Goal: Transaction & Acquisition: Obtain resource

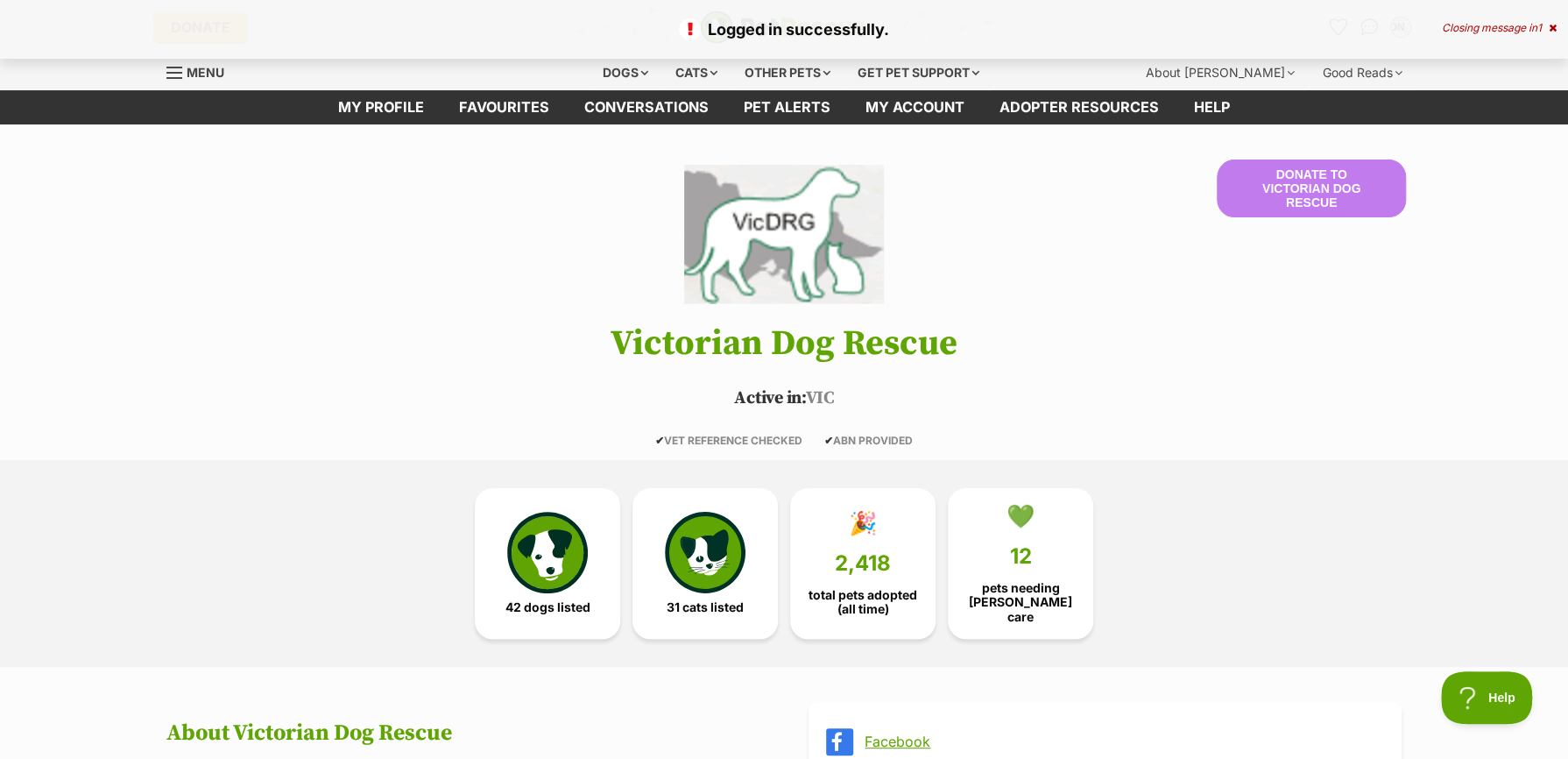
click at [195, 67] on span "Menu" at bounding box center [205, 72] width 37 height 15
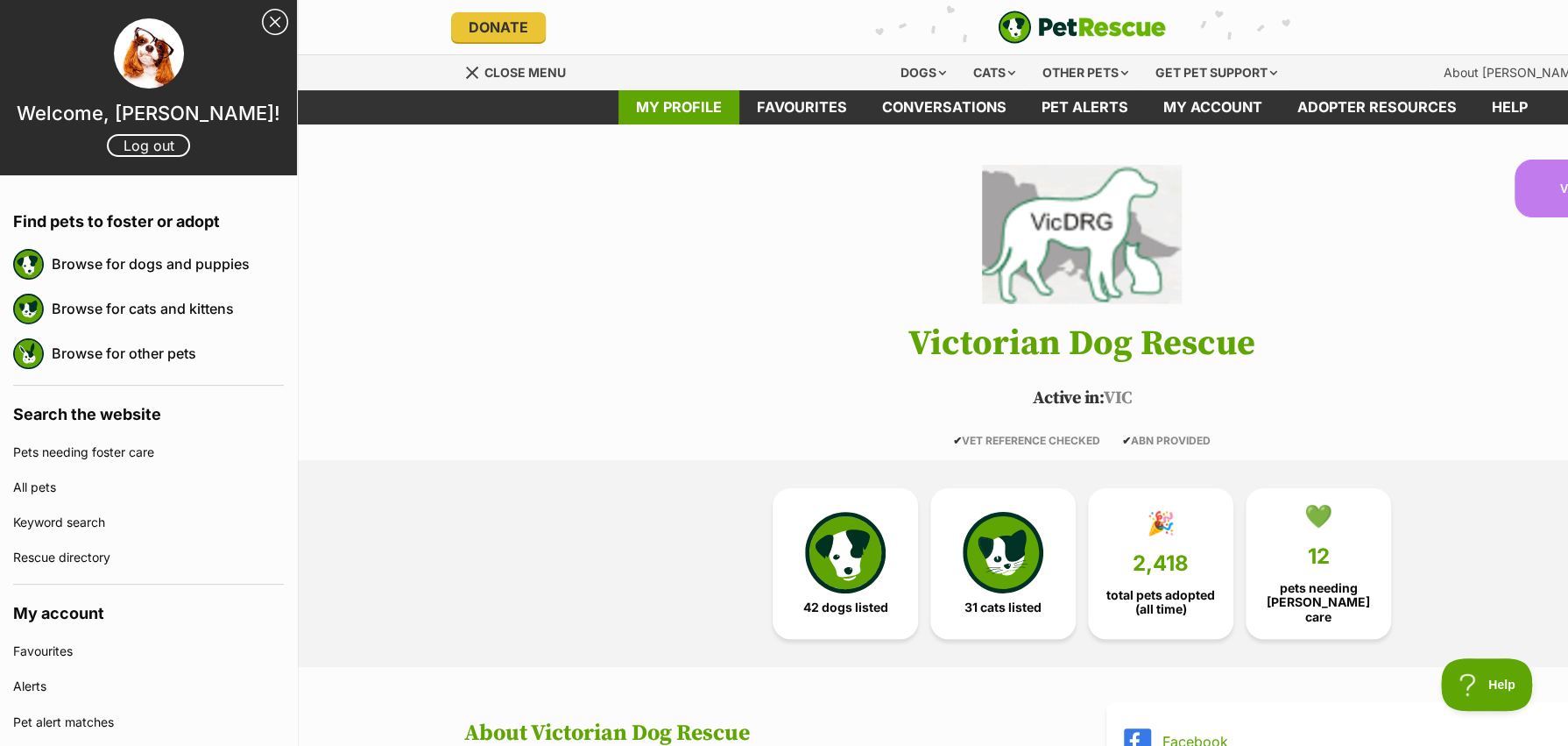
click at [666, 118] on link "My profile" at bounding box center [679, 107] width 121 height 35
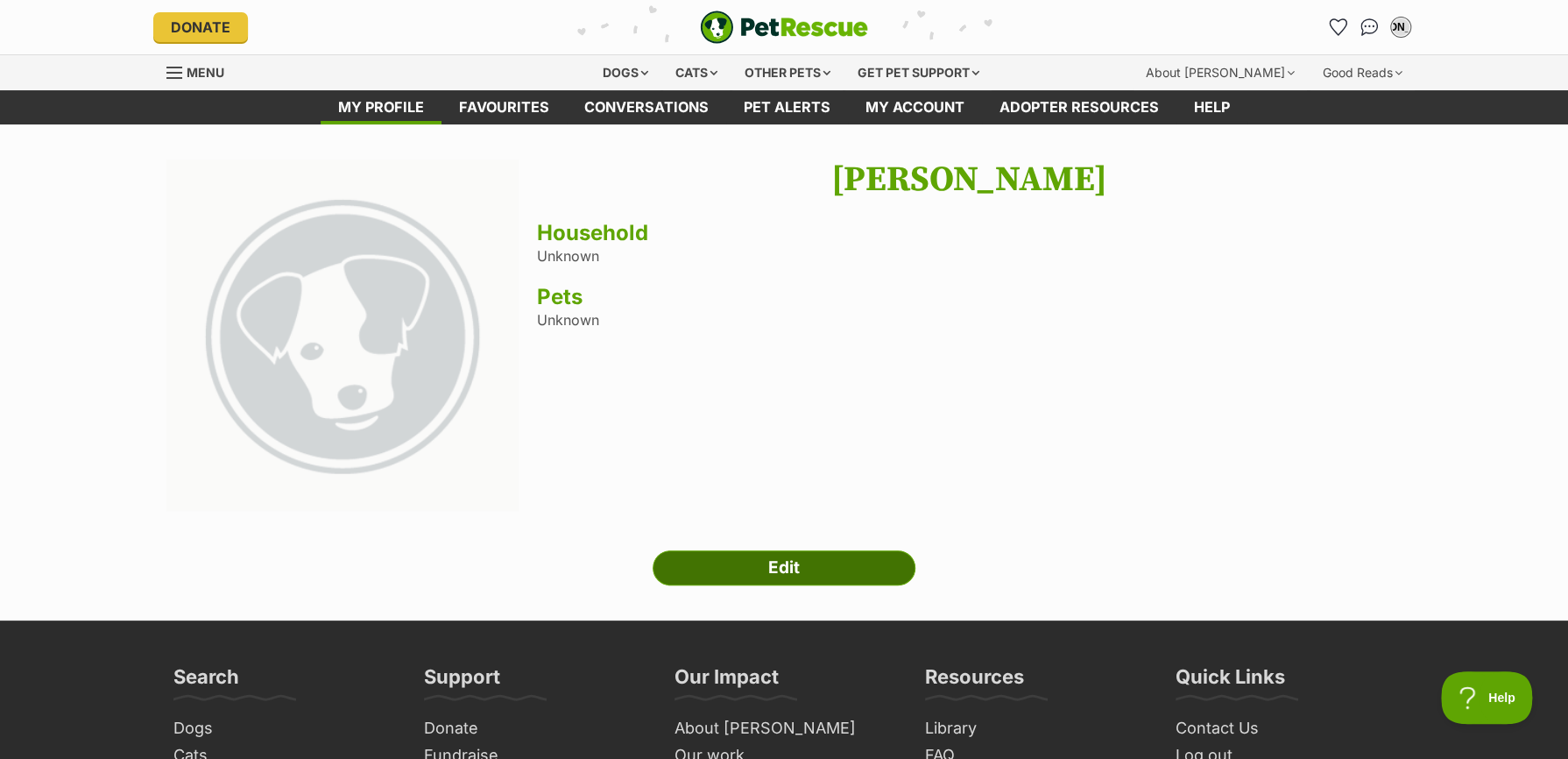
click at [779, 560] on link "Edit" at bounding box center [784, 568] width 263 height 35
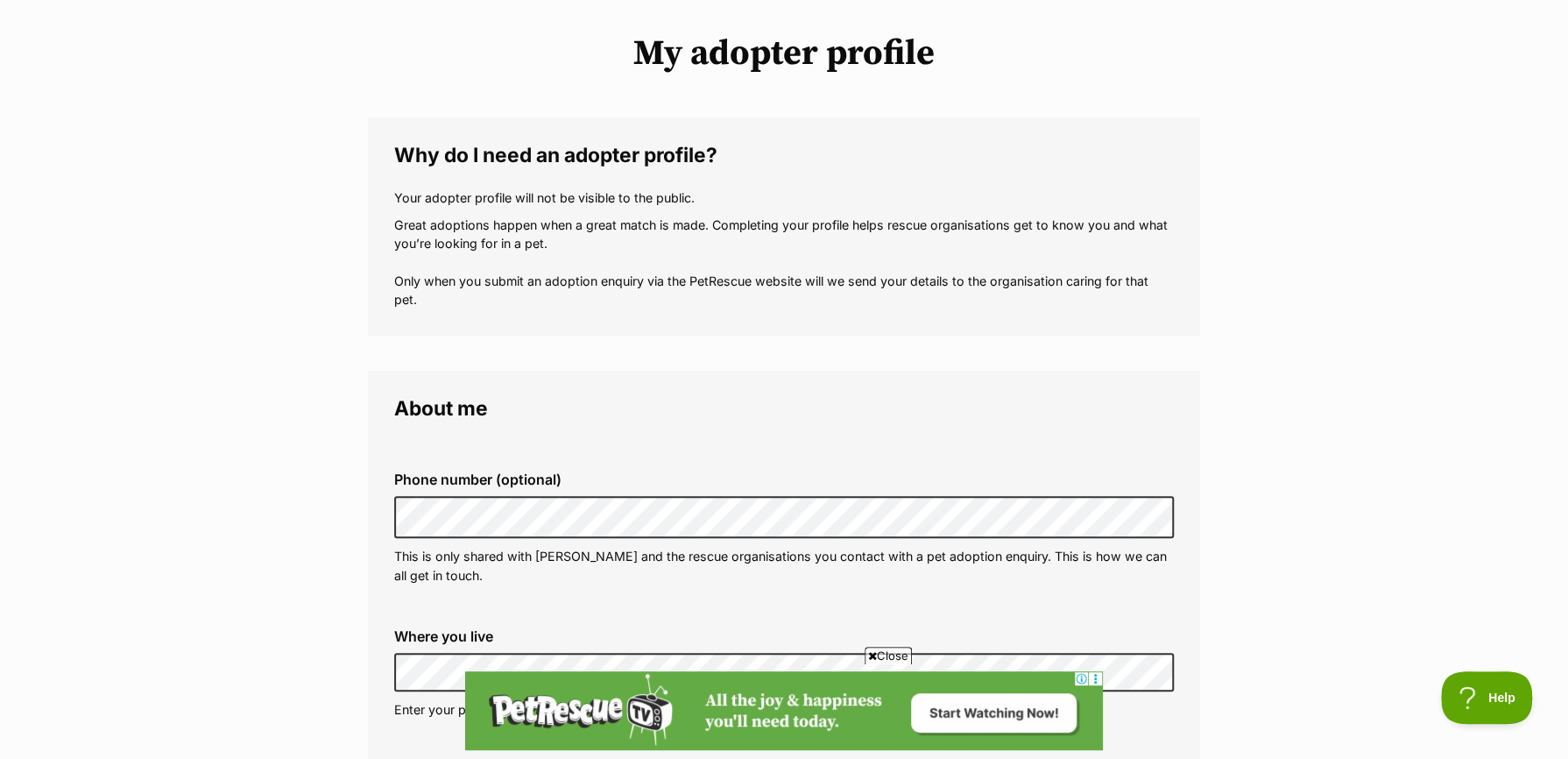
scroll to position [176, 0]
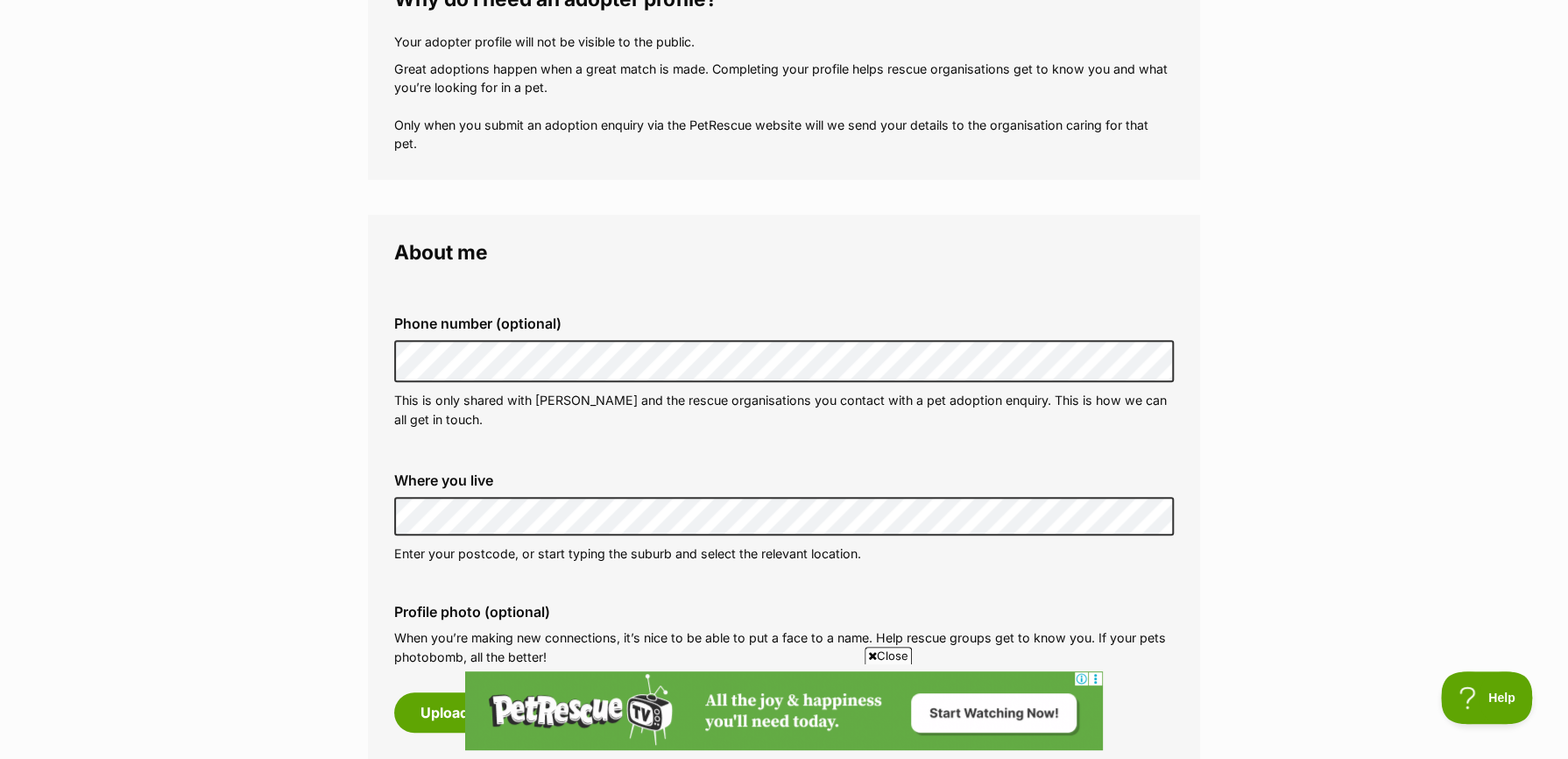
scroll to position [438, 0]
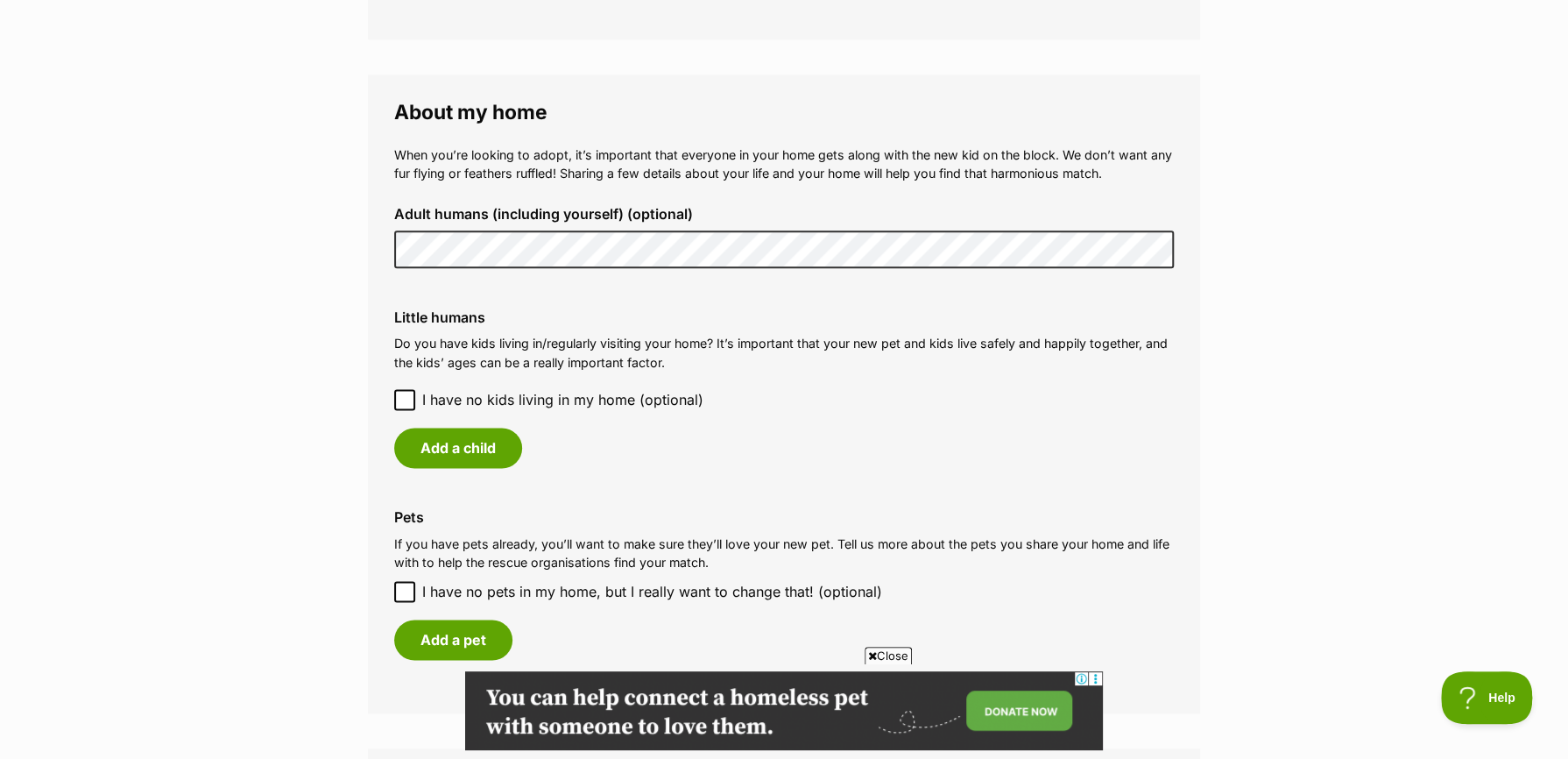
scroll to position [1227, 0]
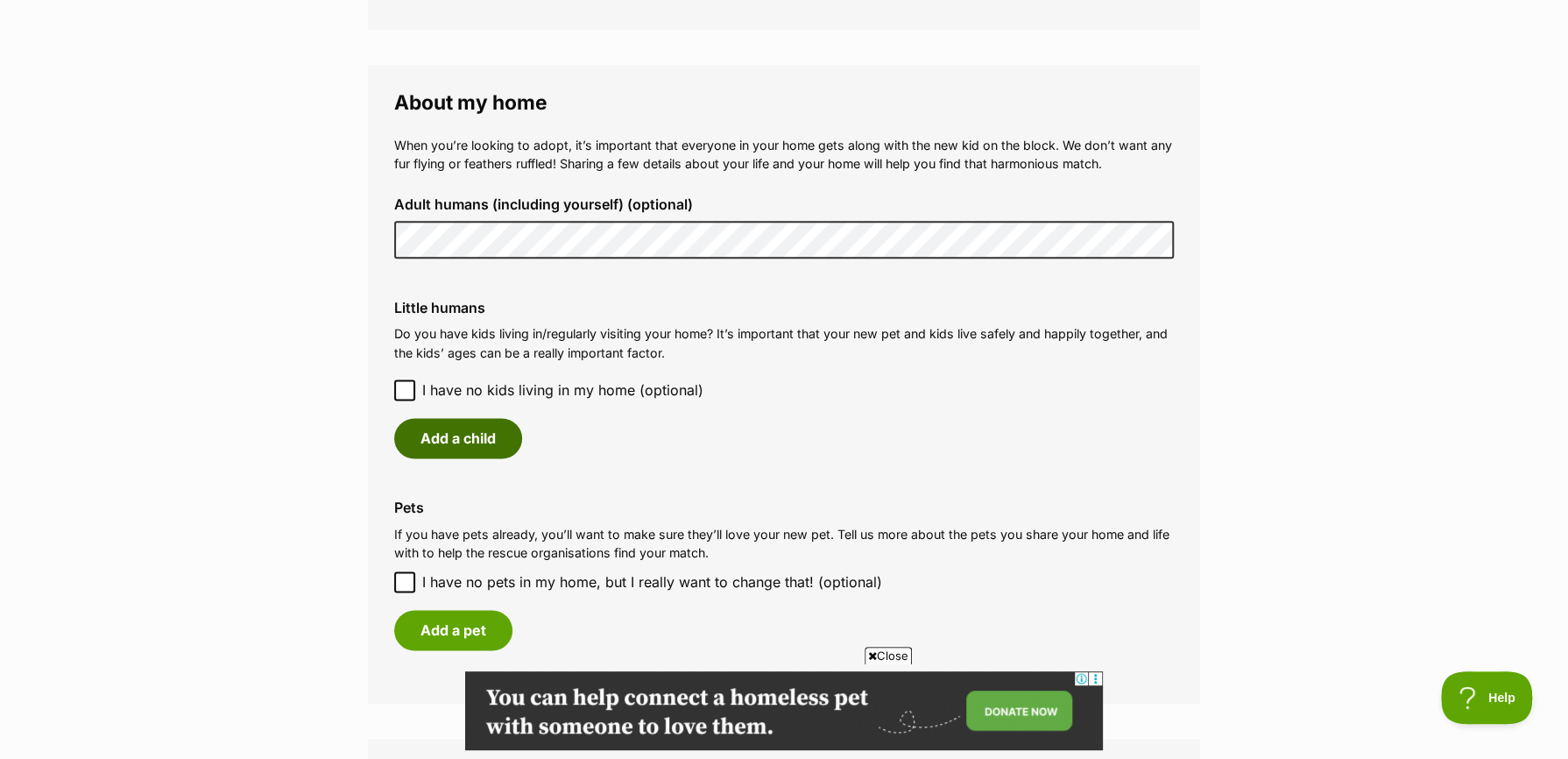
click at [436, 428] on button "Add a child" at bounding box center [457, 438] width 128 height 40
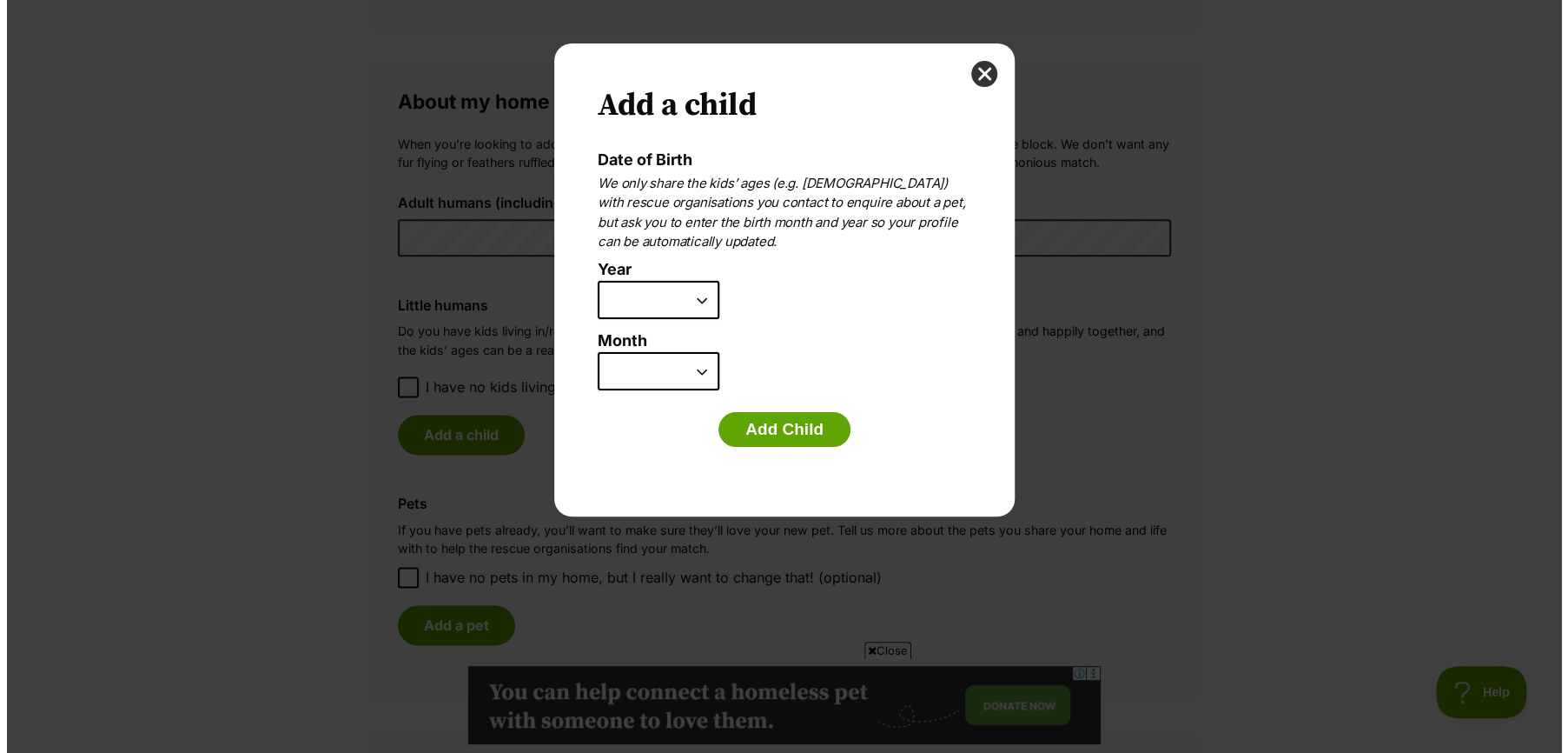
scroll to position [0, 0]
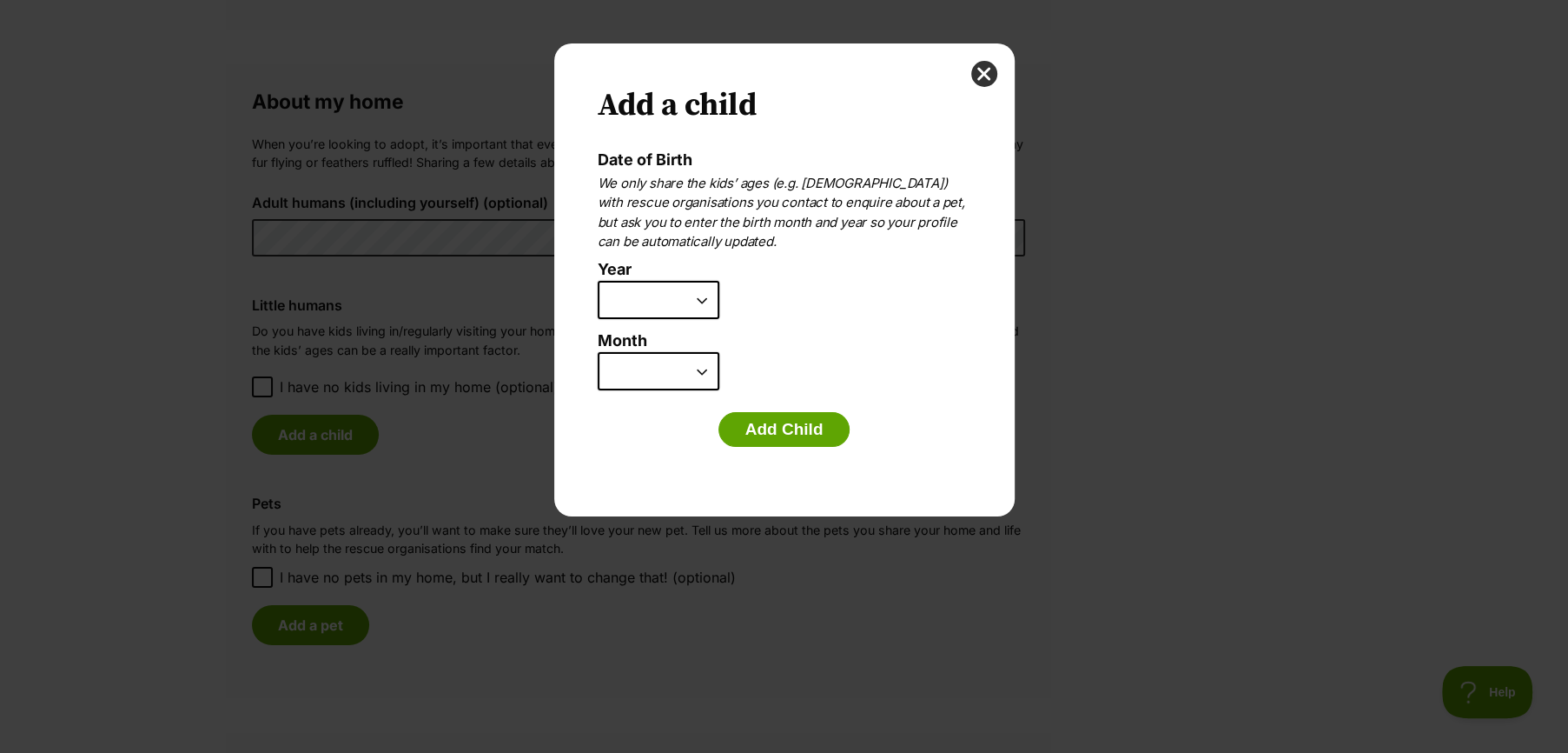
click at [635, 298] on select "2025 2024 2023 2022 2021 2020 2019 2018 2017 2016 2015 2014 2013 2012 2011 2010…" at bounding box center [658, 299] width 121 height 38
select select "2010"
click at [598, 281] on select "2025 2024 2023 2022 2021 2020 2019 2018 2017 2016 2015 2014 2013 2012 2011 2010…" at bounding box center [658, 299] width 121 height 38
click at [663, 370] on select "January February March April May June July August September October November De…" at bounding box center [658, 370] width 121 height 38
select select "3"
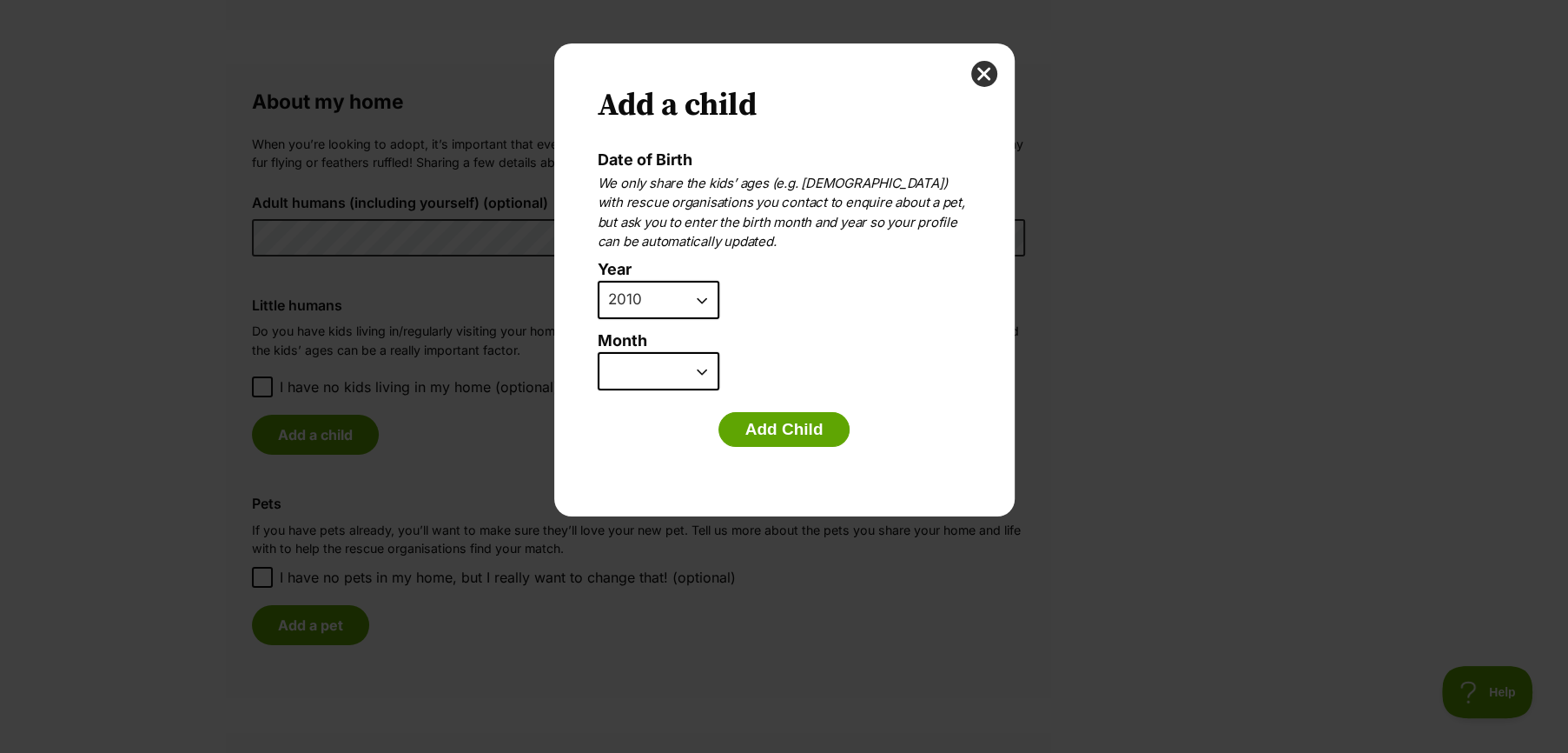
click at [598, 352] on select "January February March April May June July August September October November De…" at bounding box center [658, 370] width 121 height 38
click at [766, 419] on button "Add Child" at bounding box center [784, 430] width 132 height 35
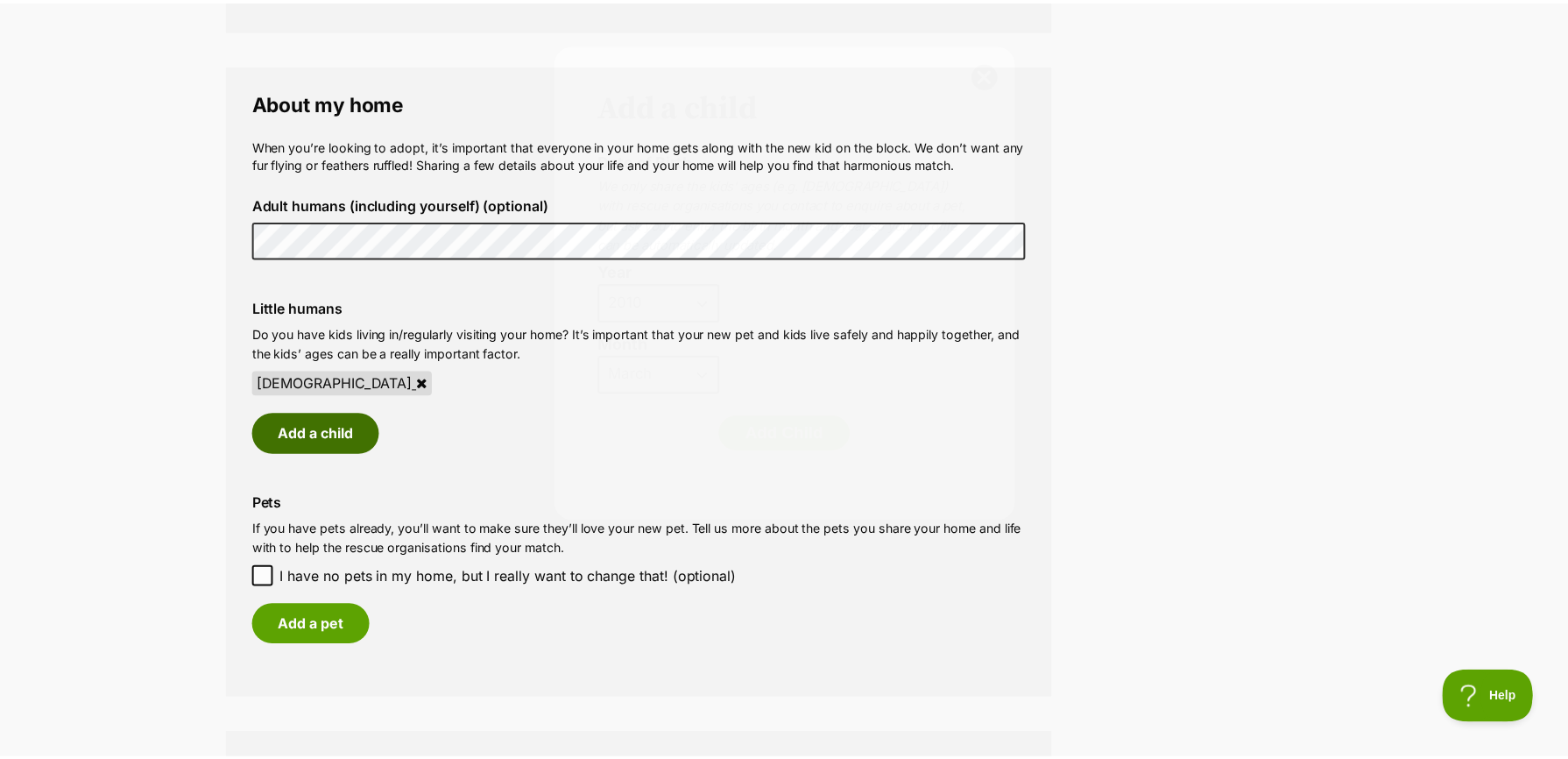
scroll to position [1227, 0]
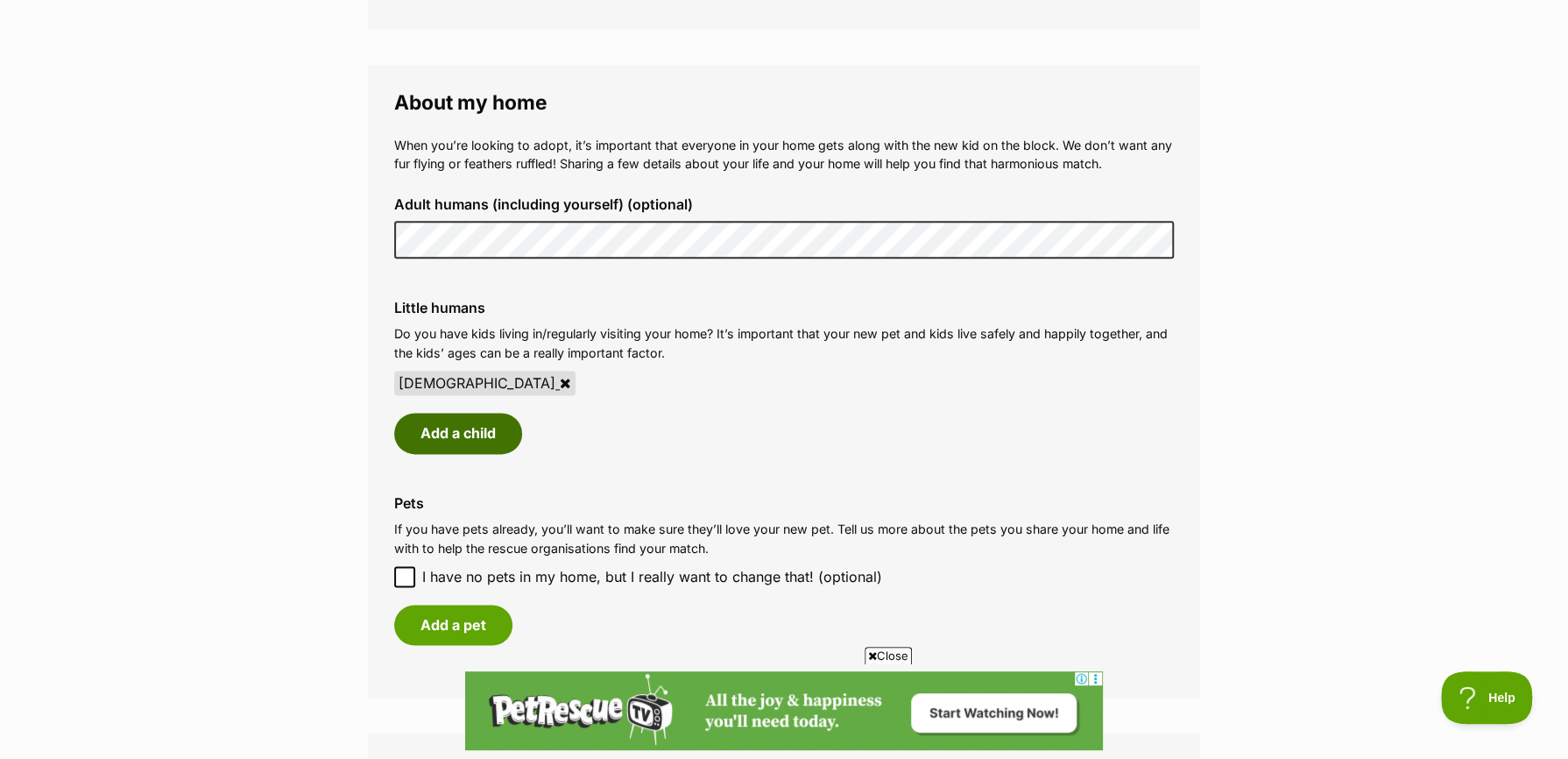
click at [464, 430] on button "Add a child" at bounding box center [457, 432] width 128 height 40
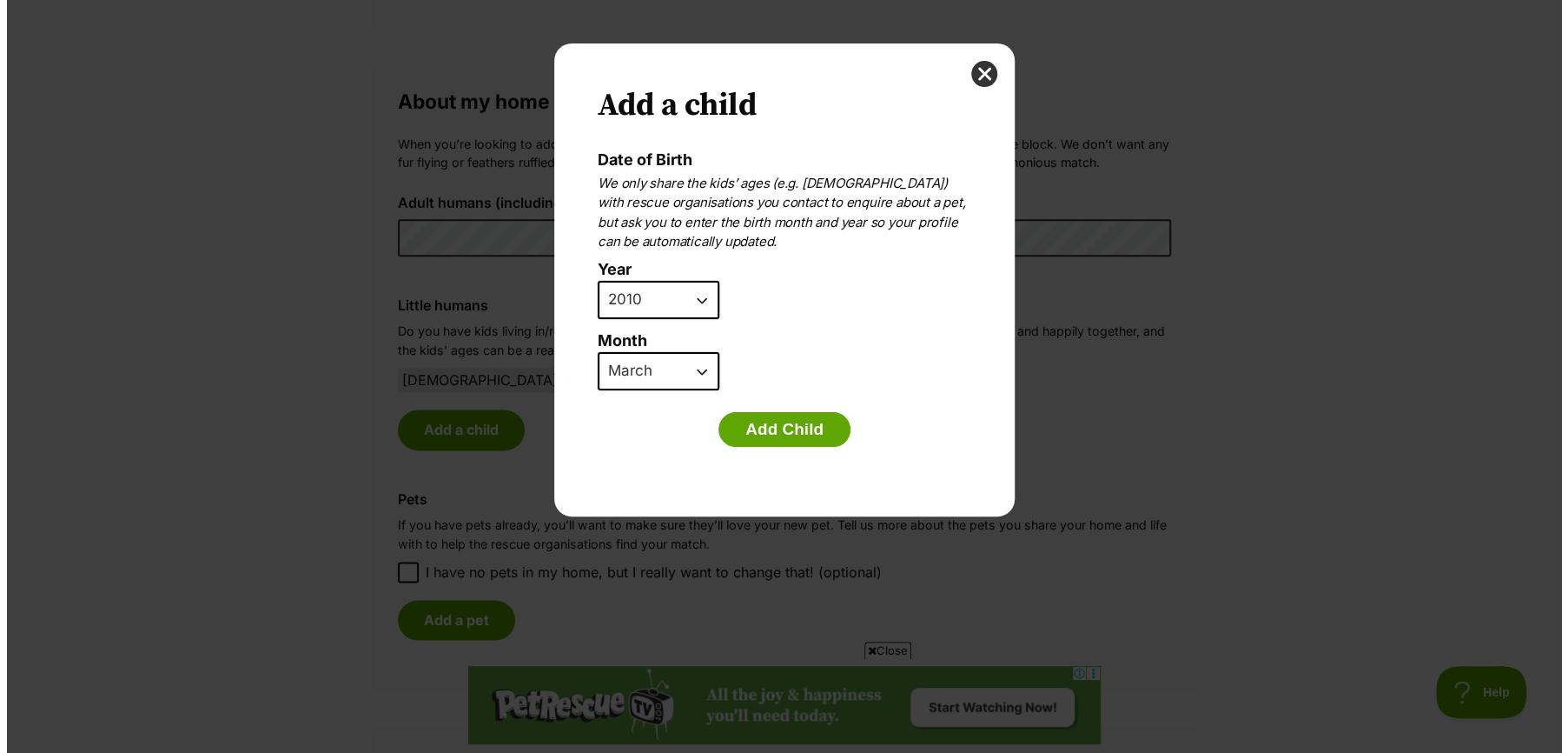
scroll to position [0, 0]
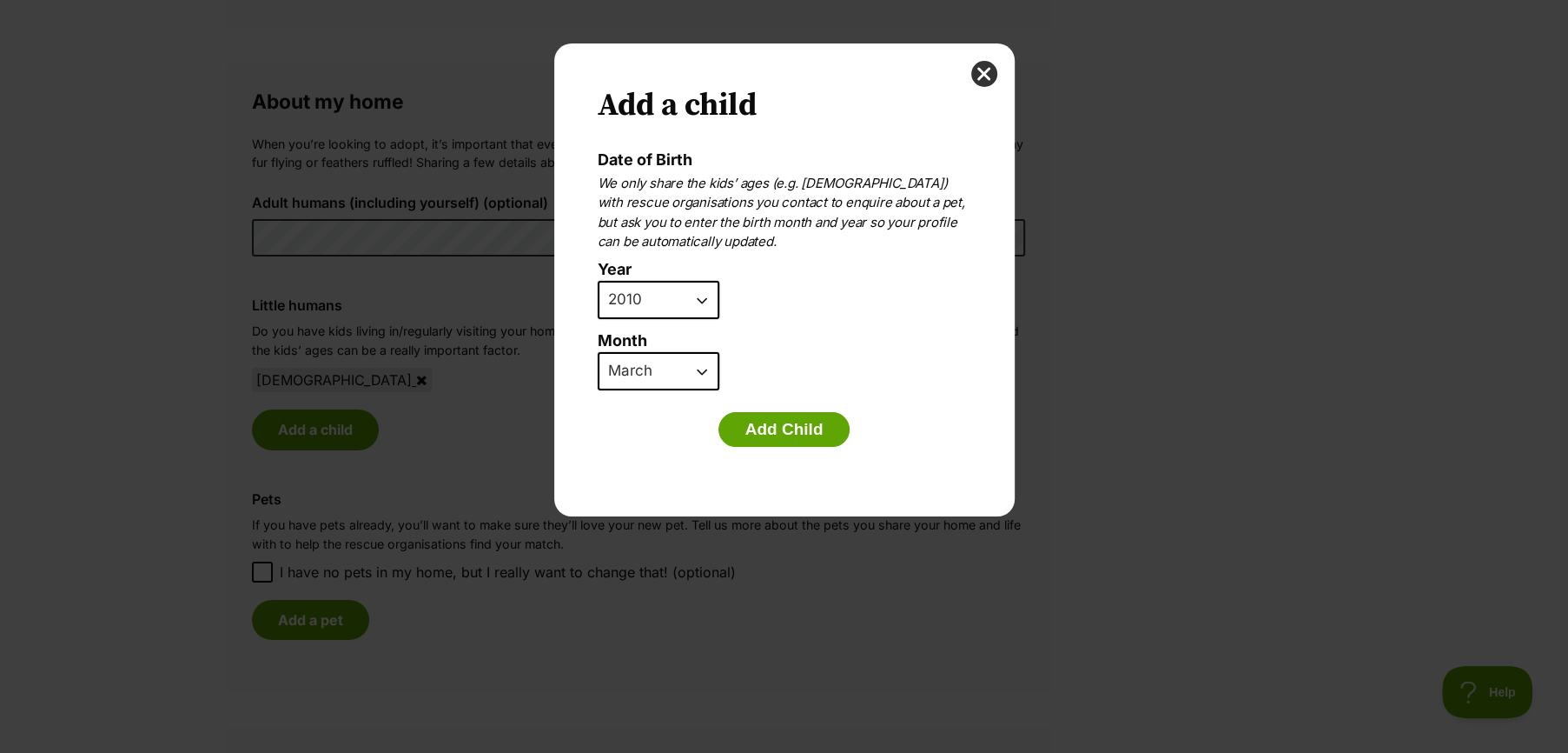
click at [666, 295] on select "2025 2024 2023 2022 2021 2020 2019 2018 2017 2016 2015 2014 2013 2012 2011 2010…" at bounding box center [658, 299] width 121 height 38
select select "2013"
click at [598, 281] on select "2025 2024 2023 2022 2021 2020 2019 2018 2017 2016 2015 2014 2013 2012 2011 2010…" at bounding box center [658, 299] width 121 height 38
click at [661, 373] on select "January February March April May June July August September October November De…" at bounding box center [658, 370] width 121 height 38
select select "6"
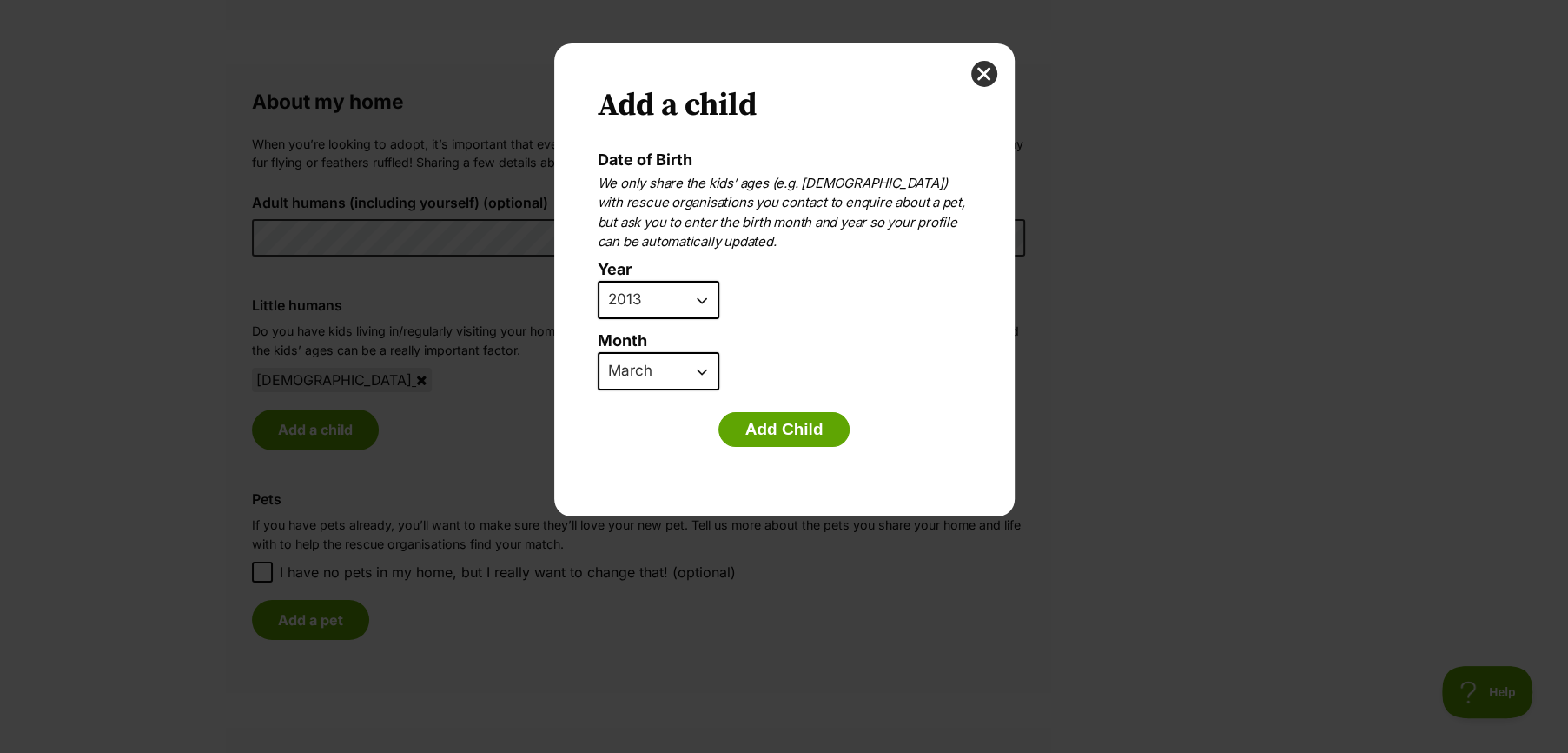
click at [598, 352] on select "January February March April May June July August September October November De…" at bounding box center [658, 370] width 121 height 38
click at [776, 438] on button "Add Child" at bounding box center [784, 430] width 132 height 35
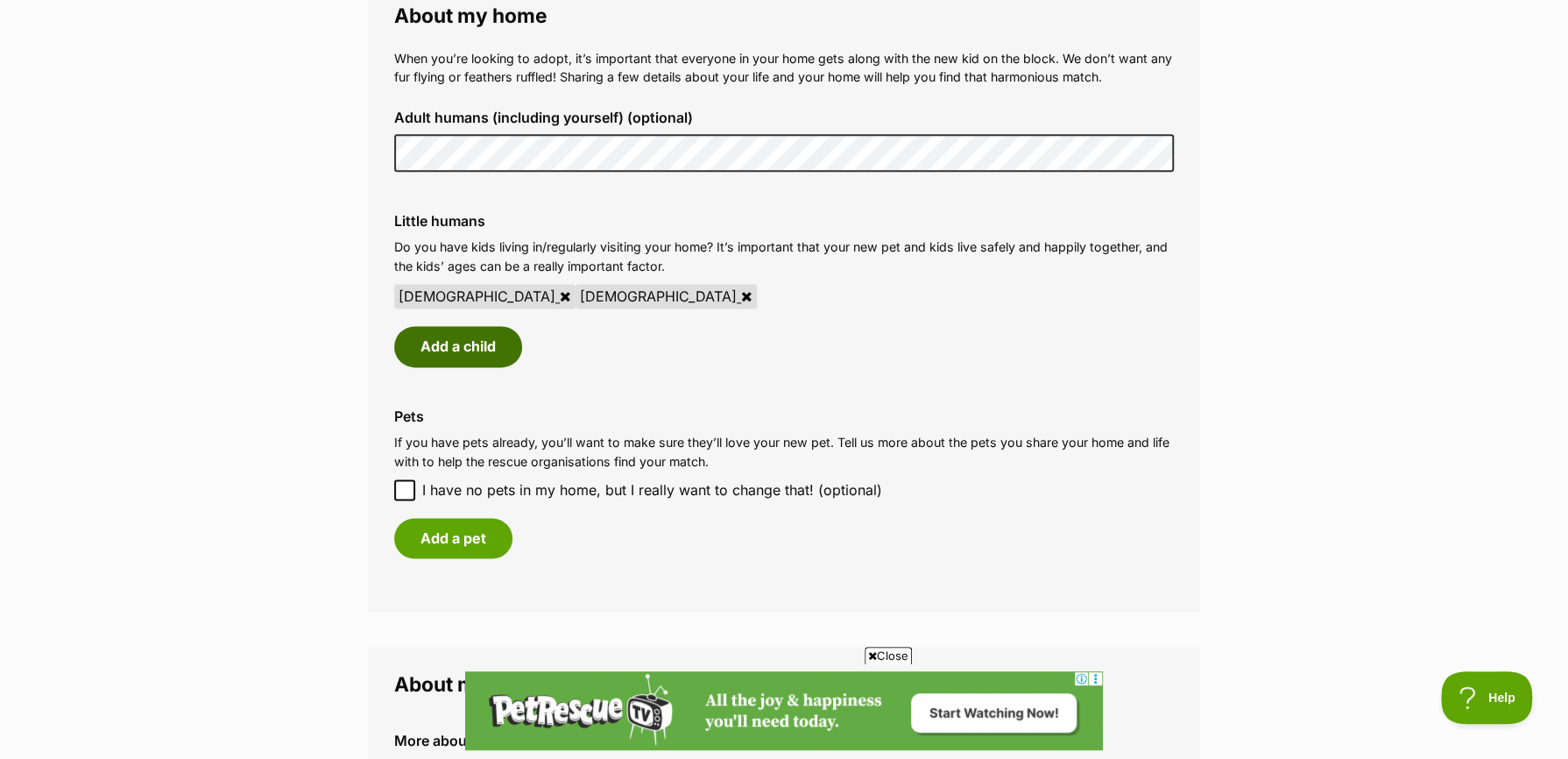
scroll to position [1402, 0]
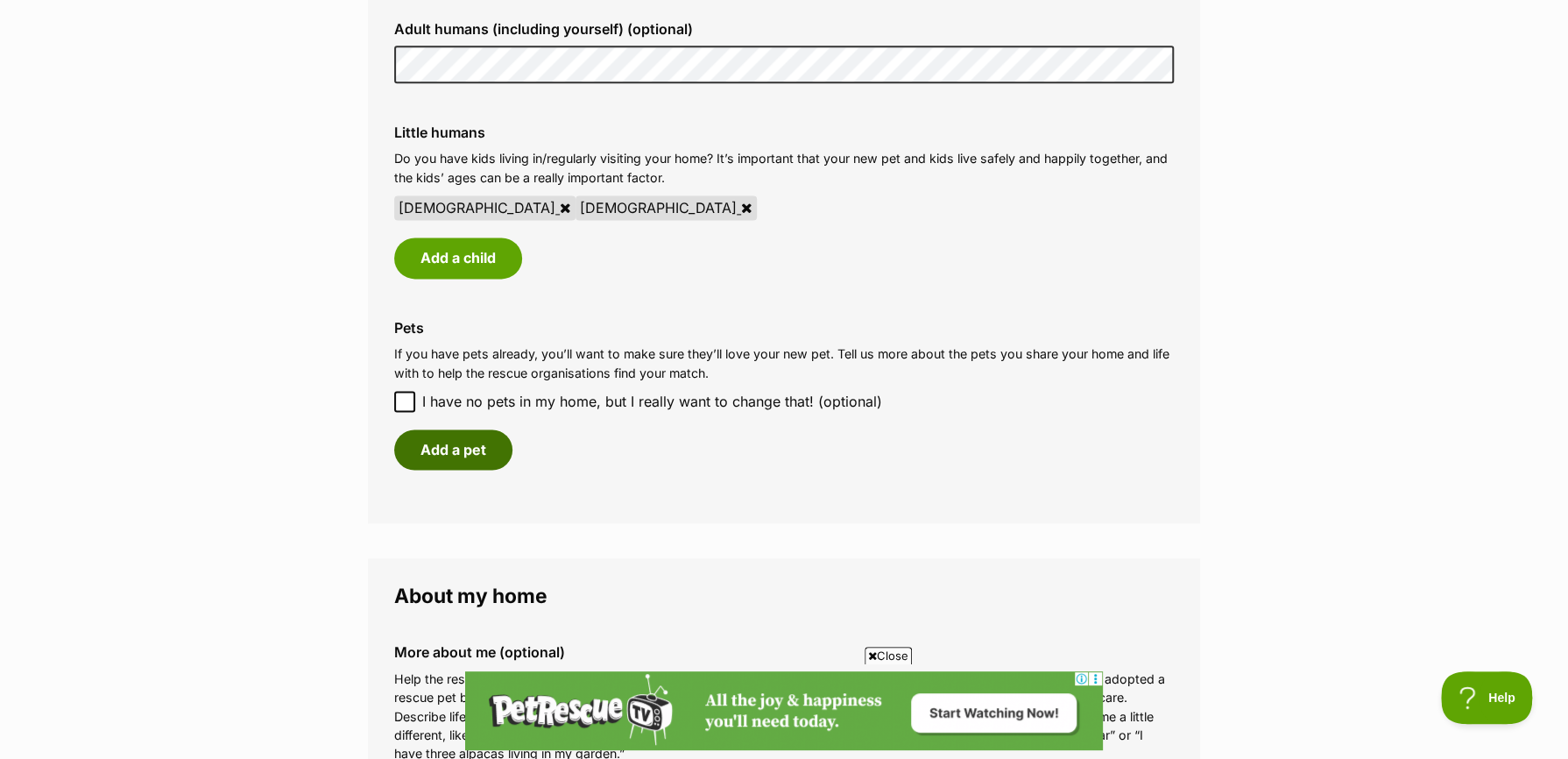
click at [465, 442] on button "Add a pet" at bounding box center [453, 449] width 119 height 40
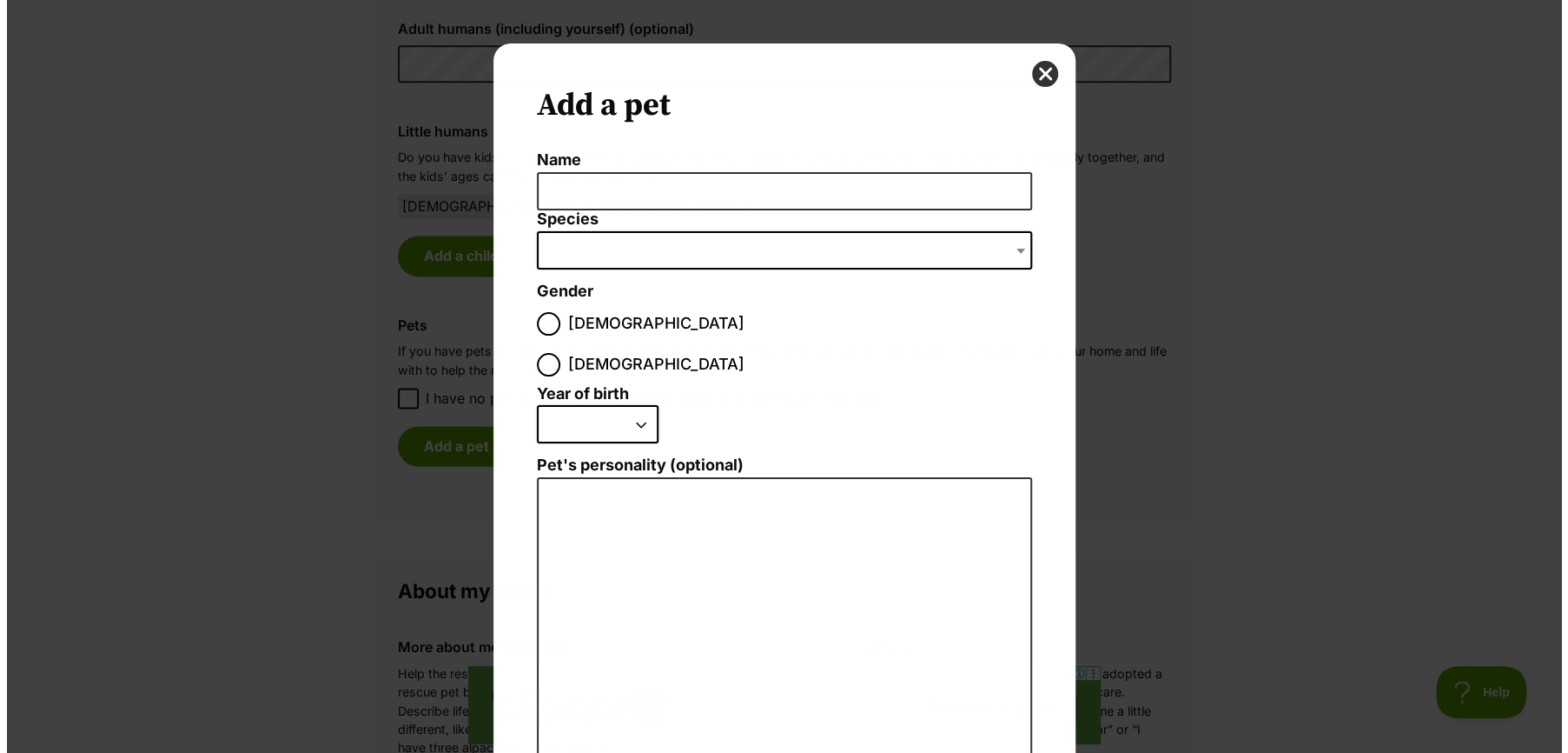
scroll to position [0, 0]
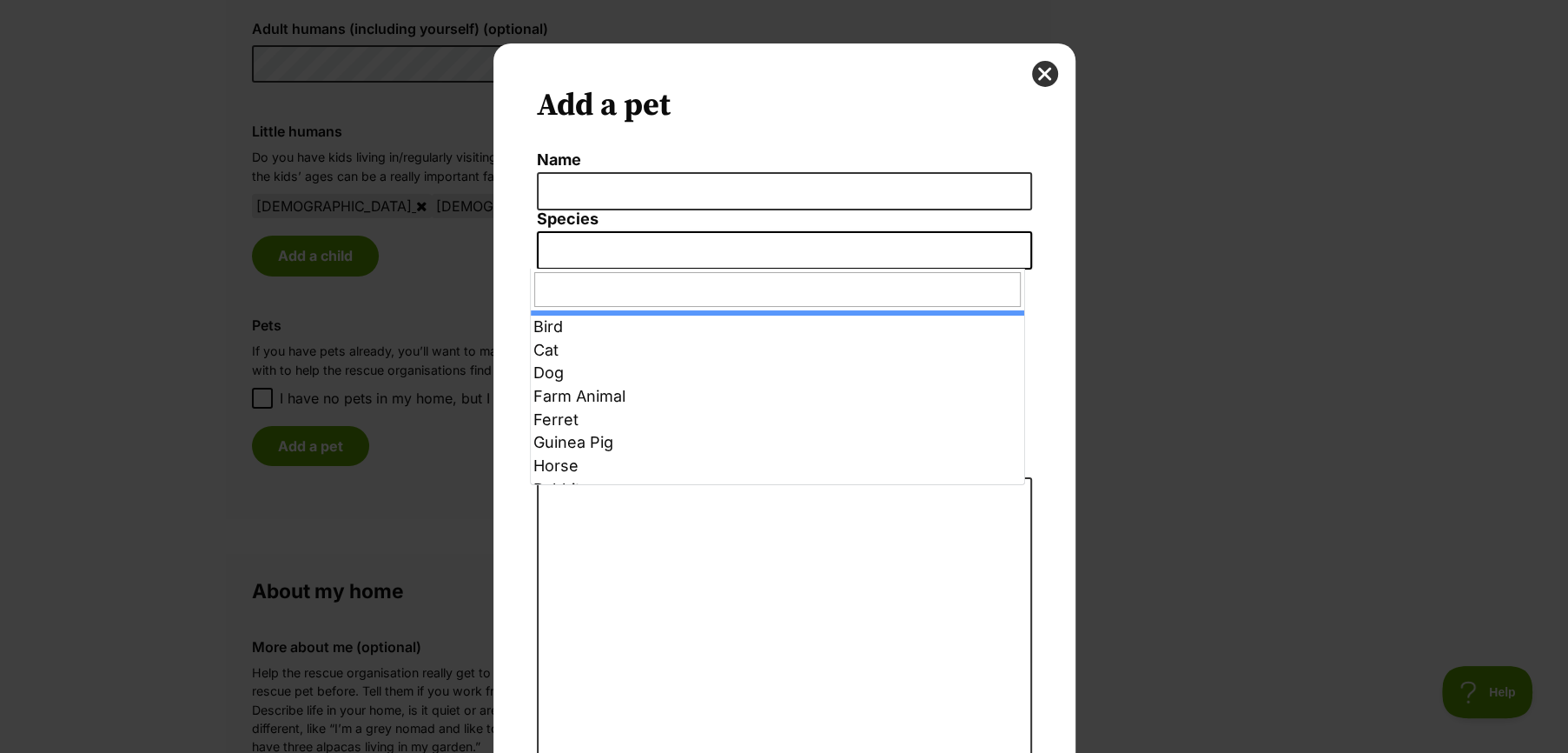
click at [616, 243] on span "Dialog Window - Close (Press escape to close)" at bounding box center [784, 250] width 495 height 38
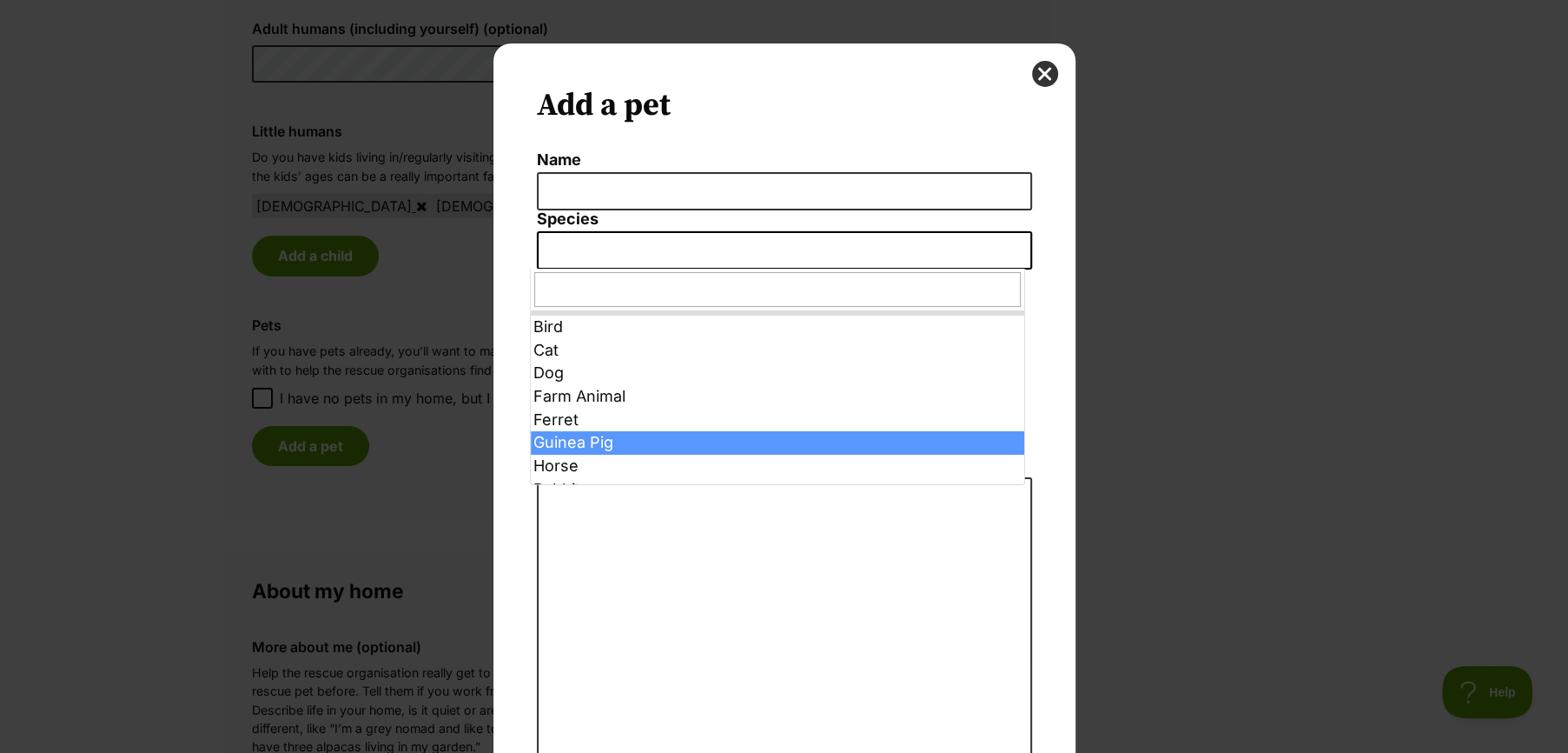
select select "3"
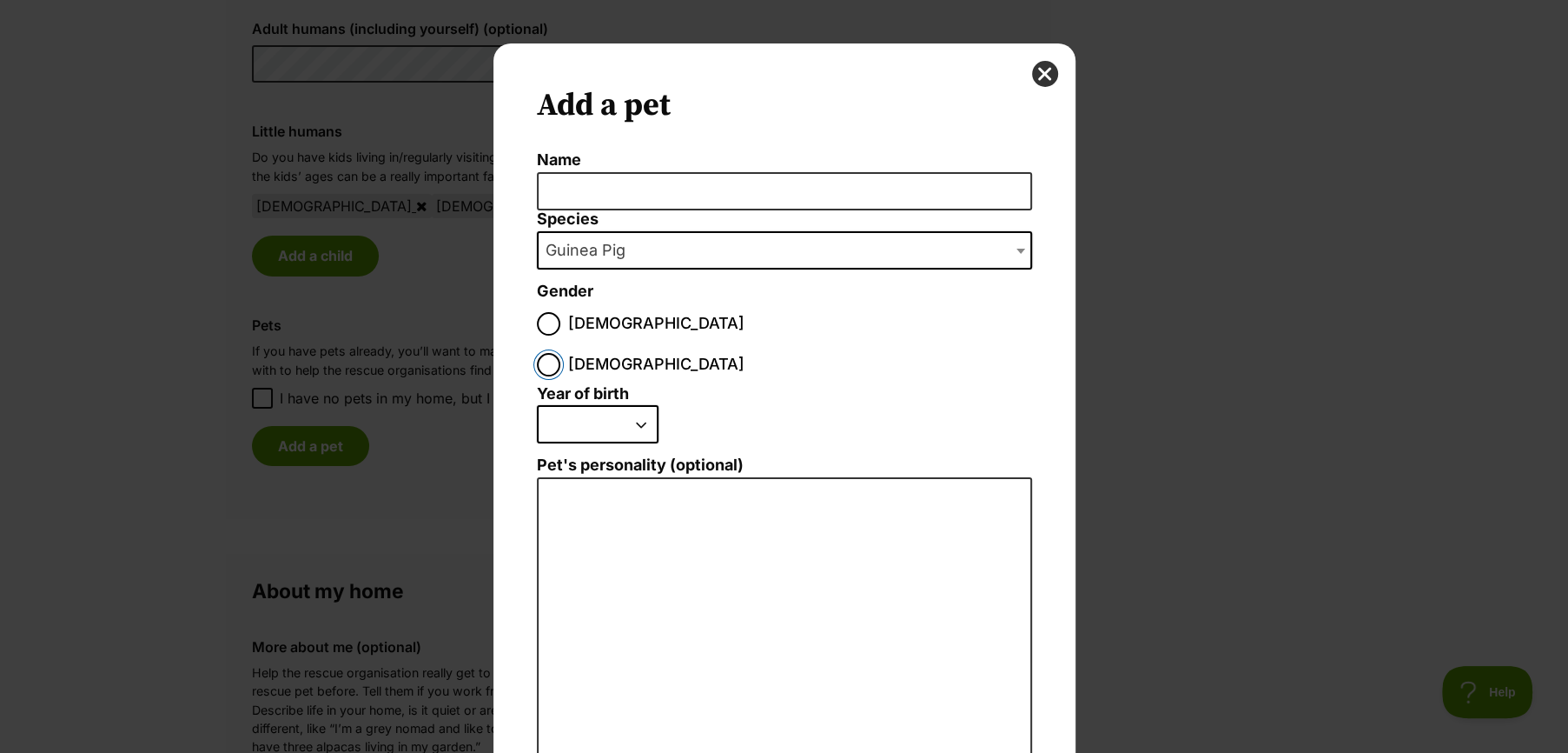
click at [560, 353] on input "Female" at bounding box center [548, 364] width 23 height 23
radio input "true"
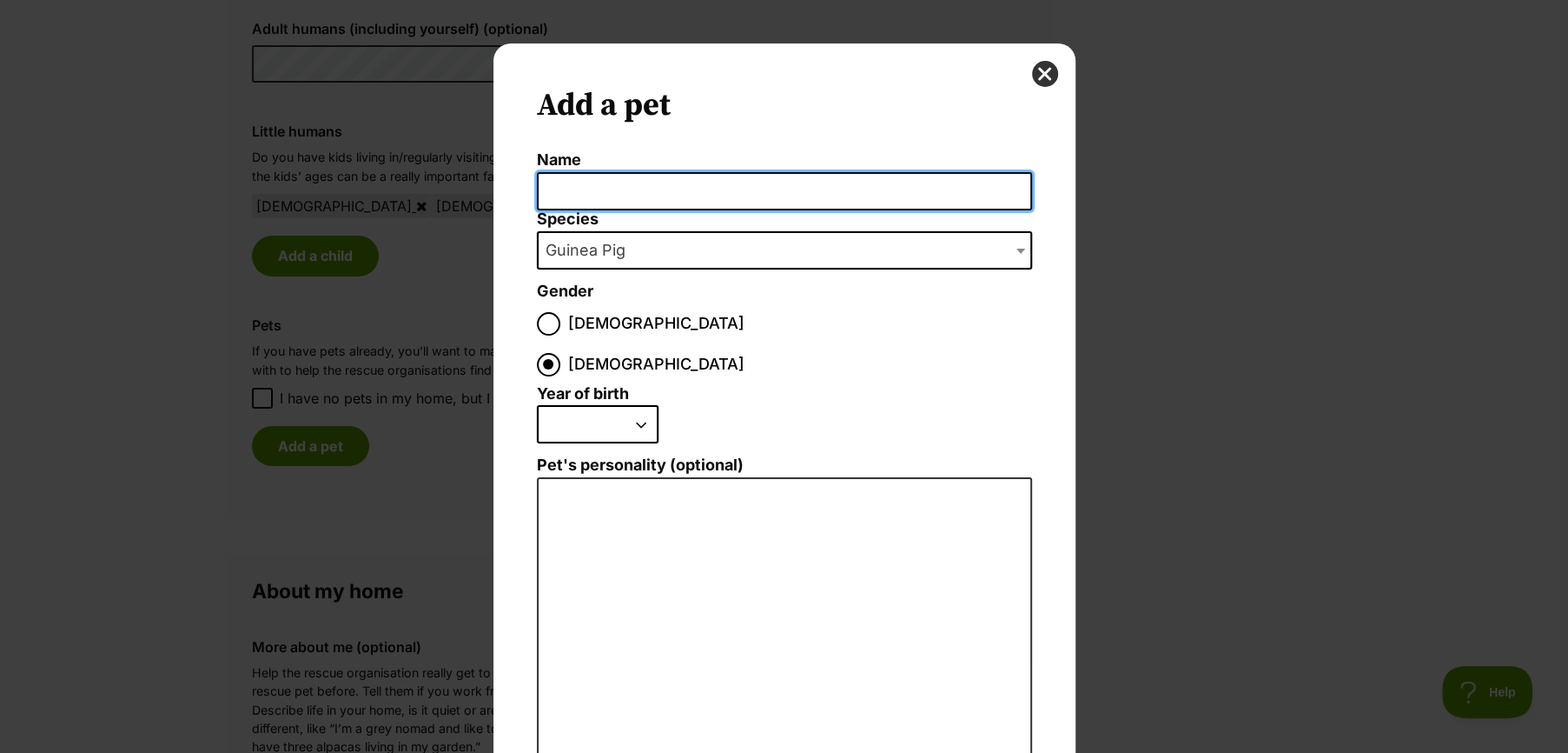
click at [579, 183] on input "Name" at bounding box center [784, 192] width 495 height 39
type input "B"
type input "Luna, Poppy, Evie, Autumn"
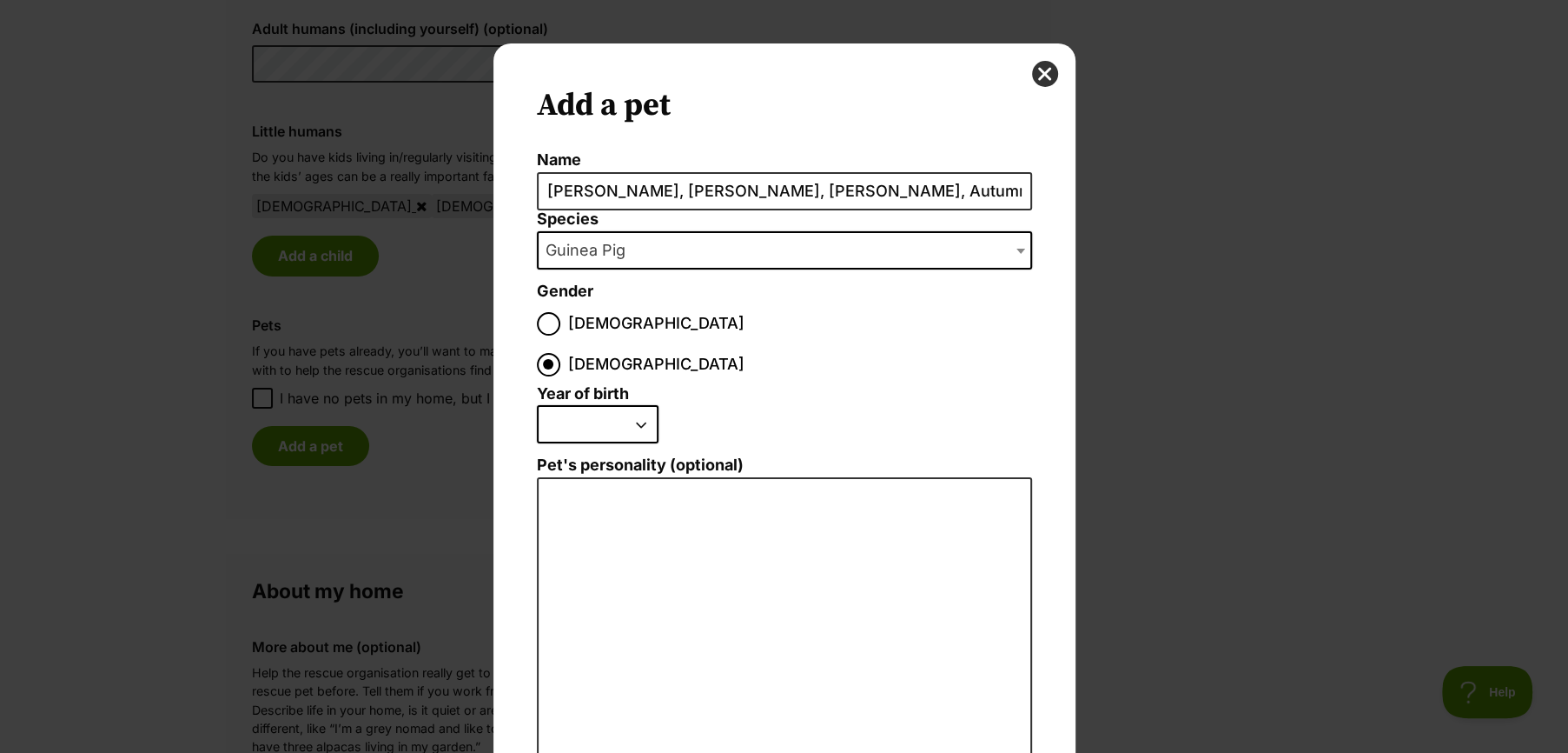
click at [616, 405] on select "2025 2024 2023 2022 2021 2020 2019 2018 2017 2016 2015 2014 2013 2012 2011 2010…" at bounding box center [597, 423] width 121 height 38
select select "2022"
click at [537, 405] on select "2025 2024 2023 2022 2021 2020 2019 2018 2017 2016 2015 2014 2013 2012 2011 2010…" at bounding box center [597, 423] width 121 height 38
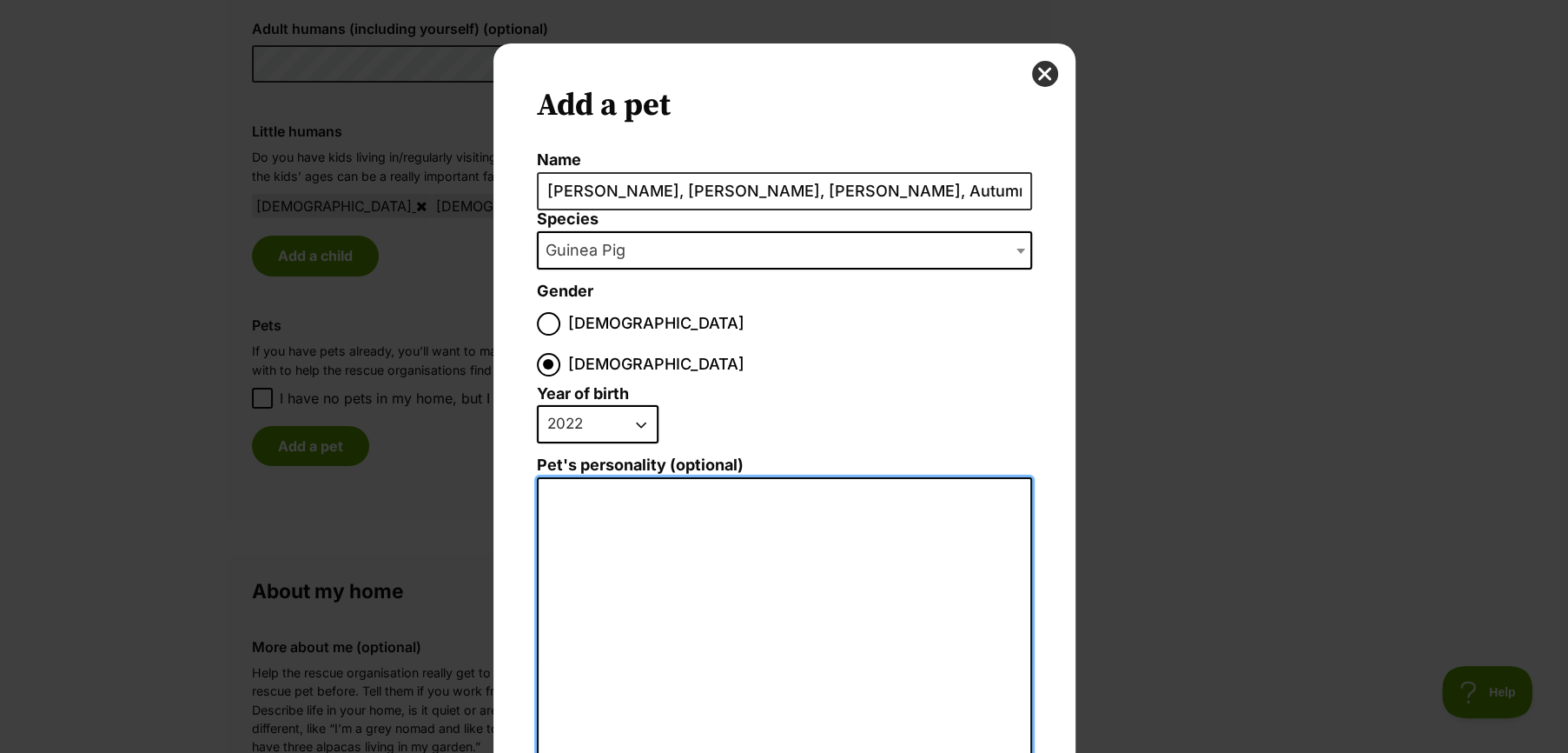
click at [624, 477] on textarea "Pet's personality (optional)" at bounding box center [784, 667] width 495 height 381
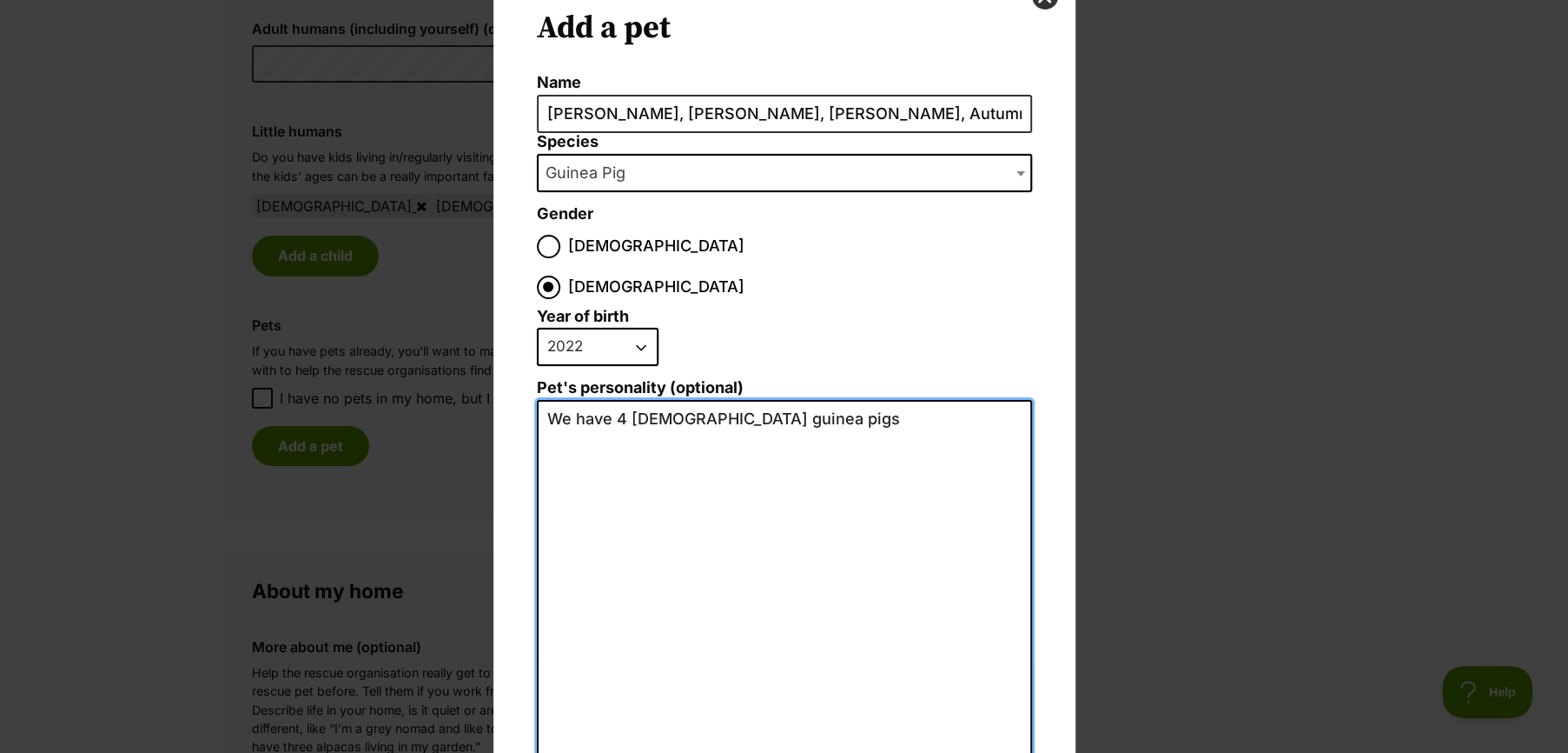
scroll to position [176, 0]
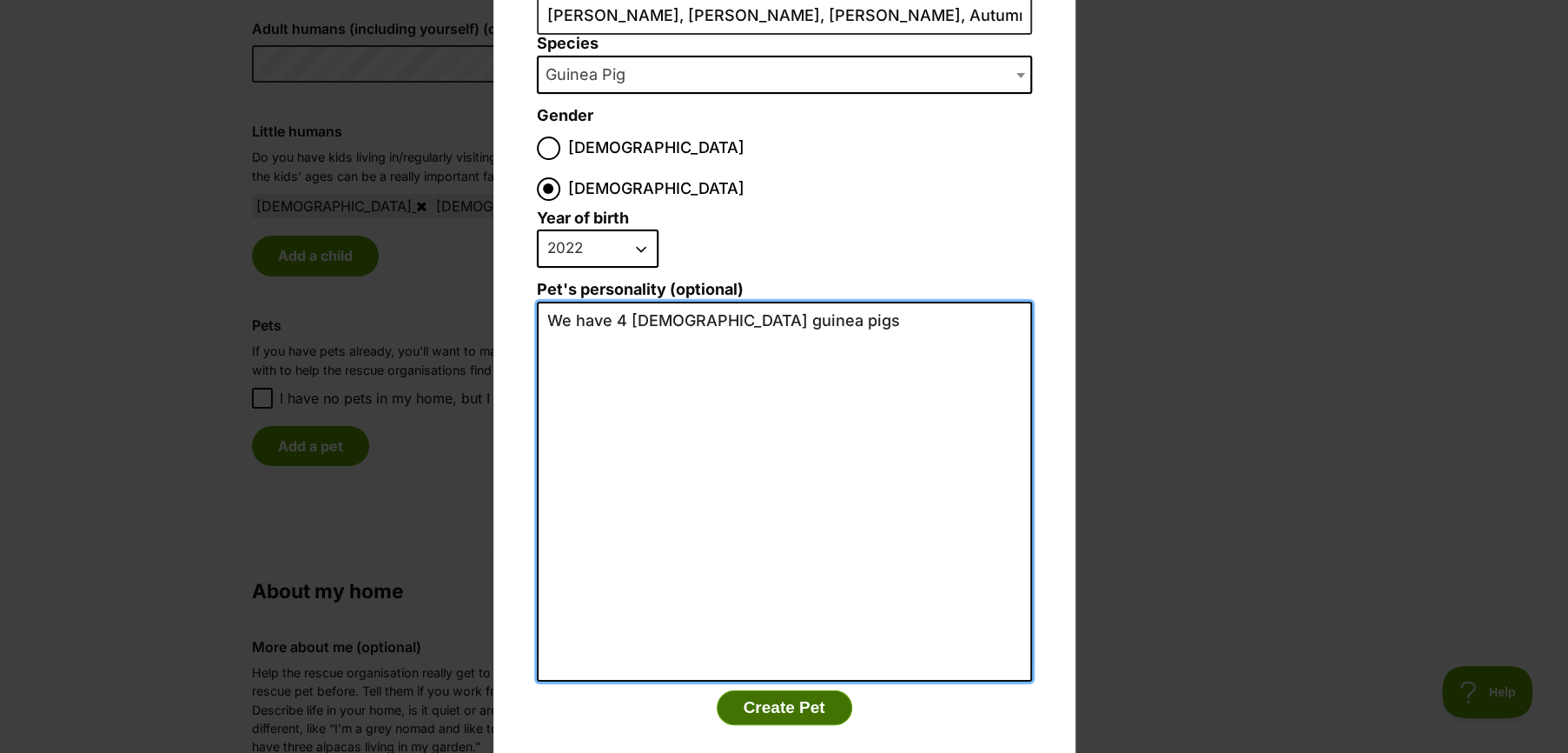
type textarea "We have 4 female guinea pigs"
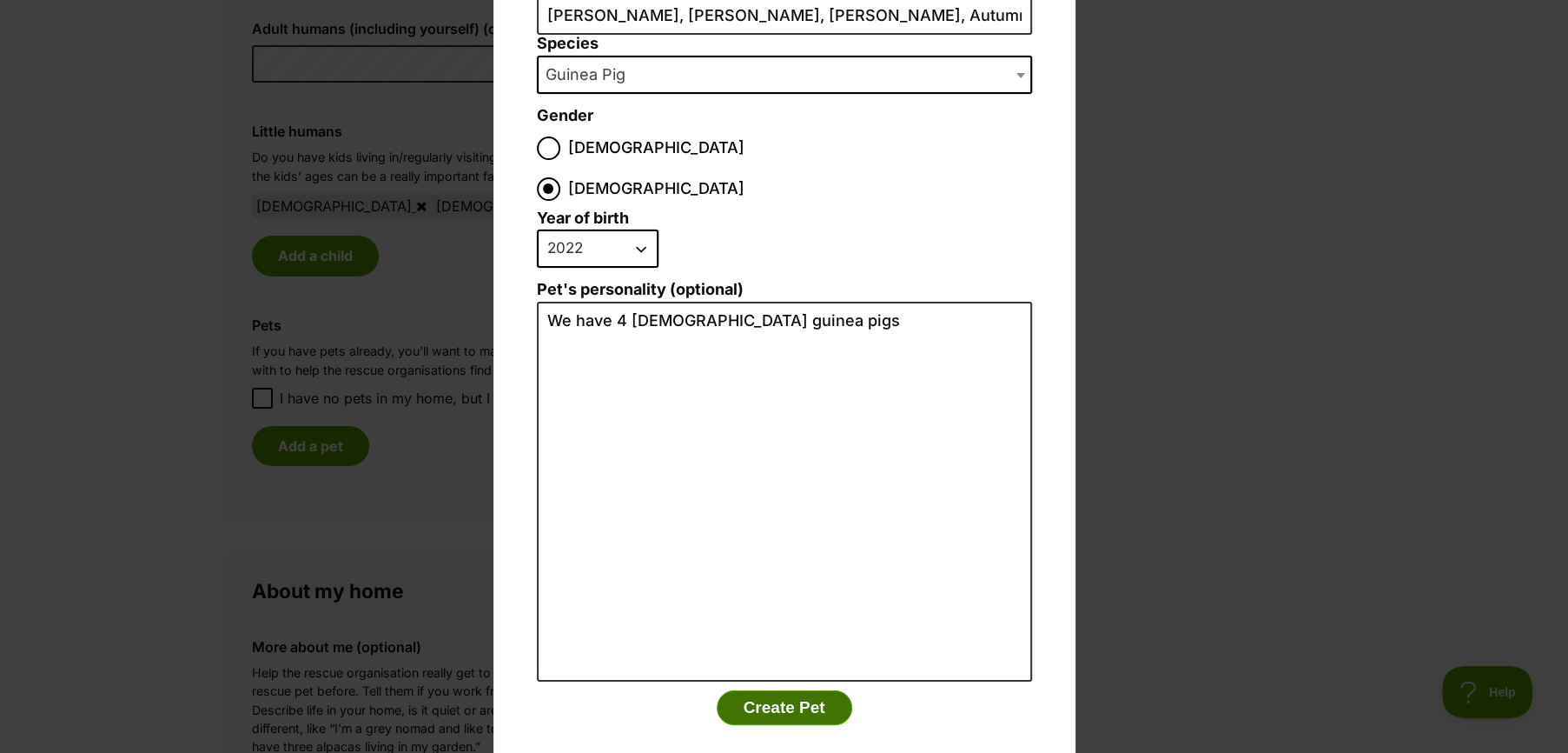
click at [784, 690] on button "Create Pet" at bounding box center [784, 708] width 135 height 35
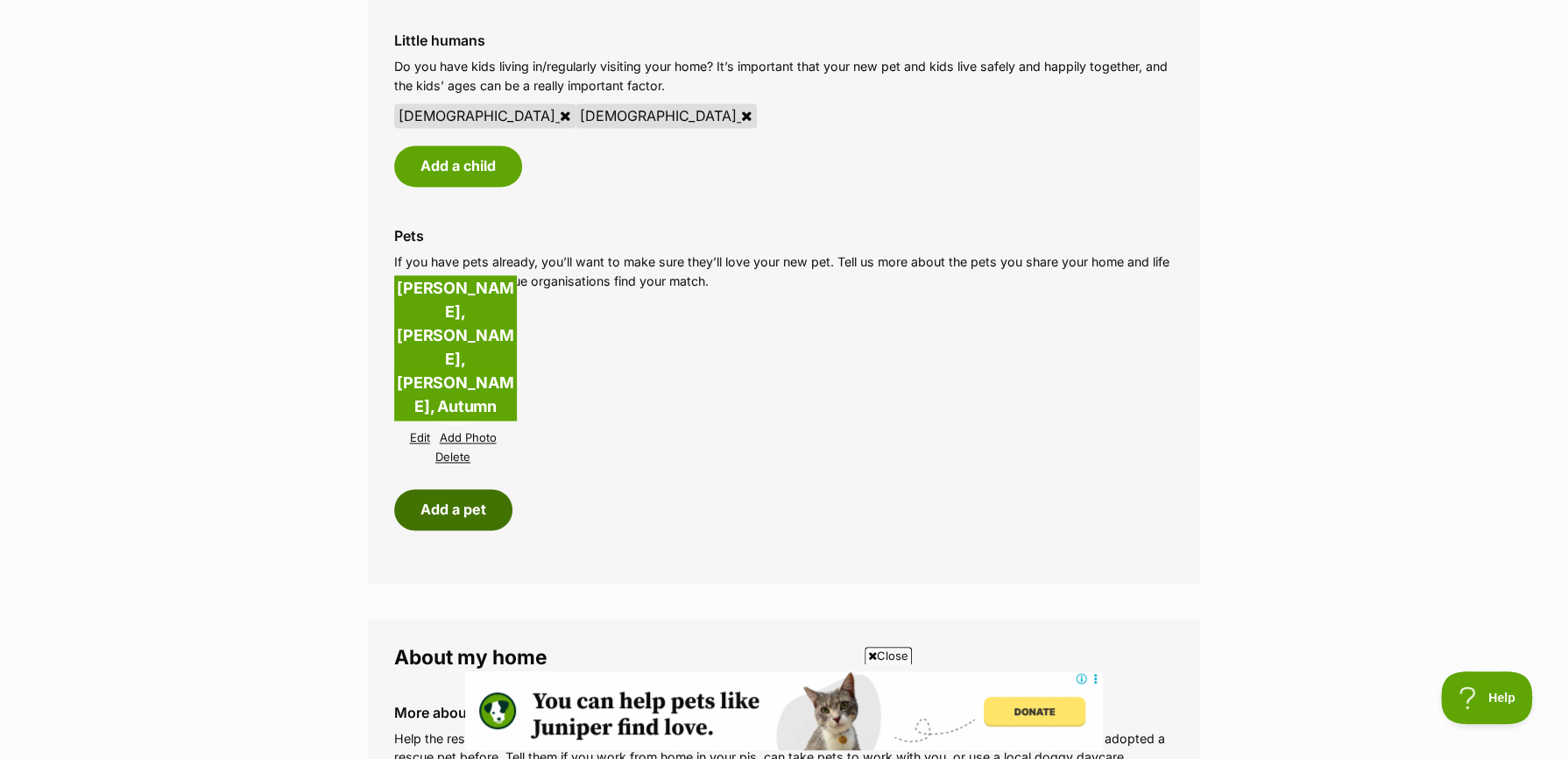
scroll to position [1490, 0]
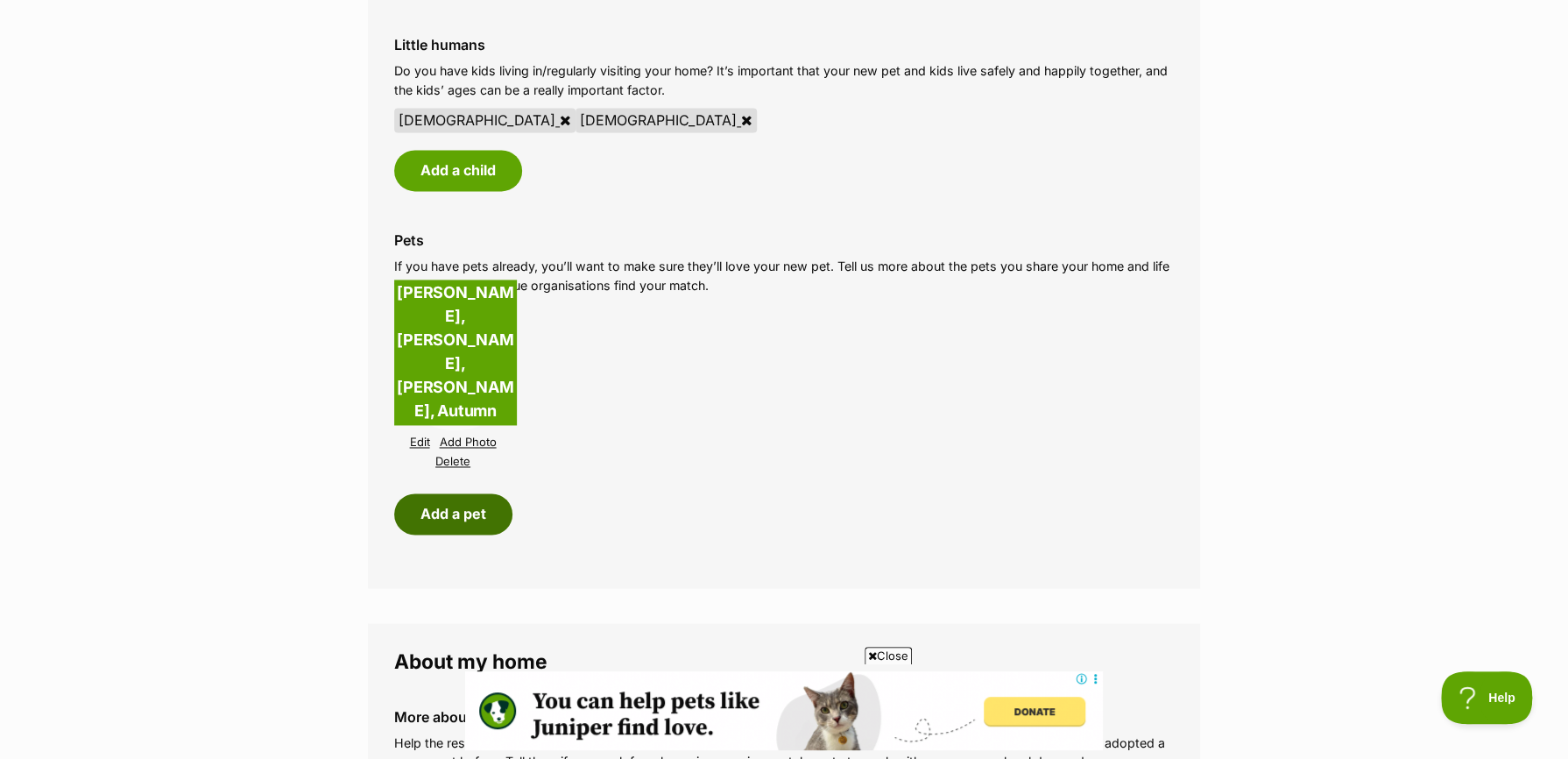
click at [446, 518] on button "Add a pet" at bounding box center [453, 513] width 119 height 40
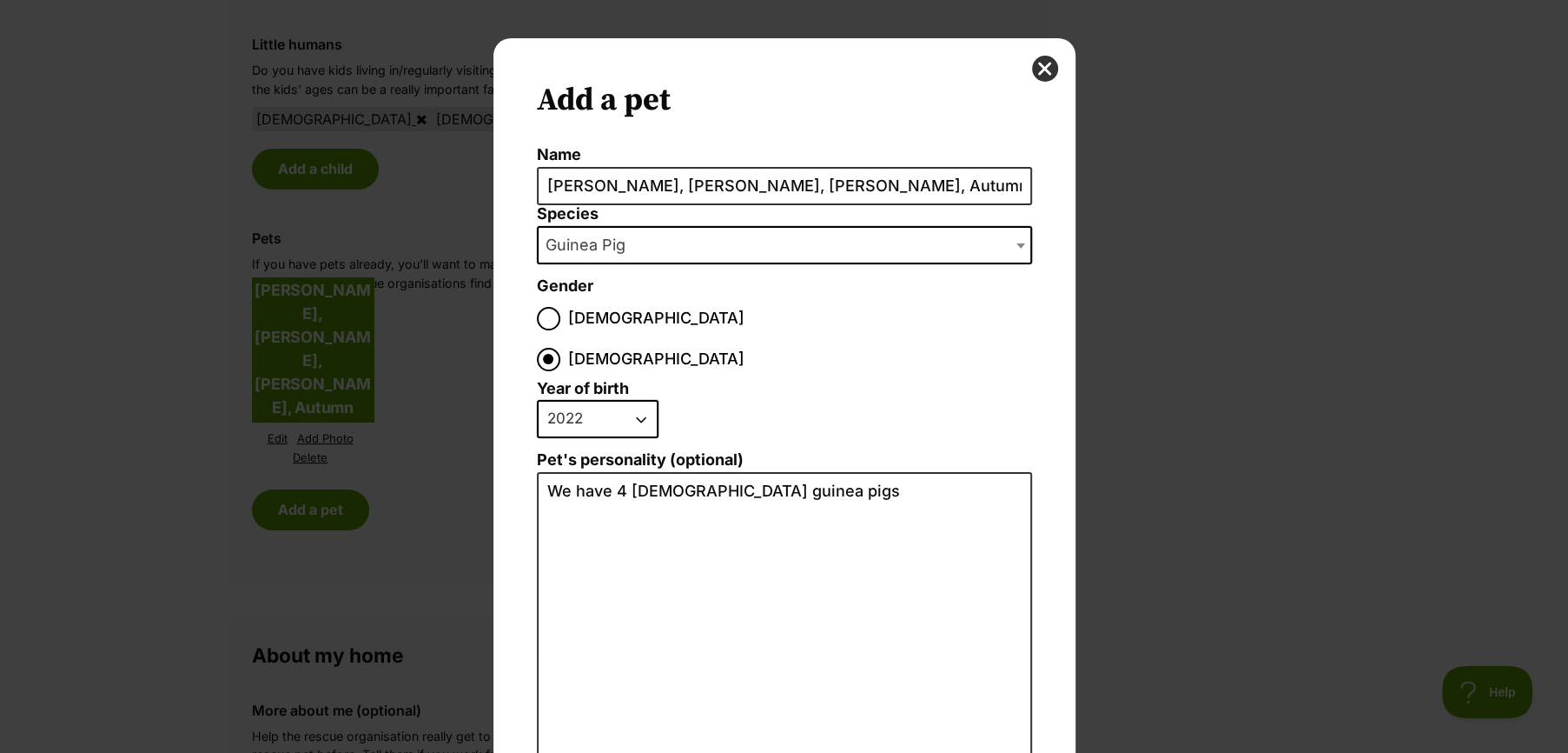
scroll to position [0, 0]
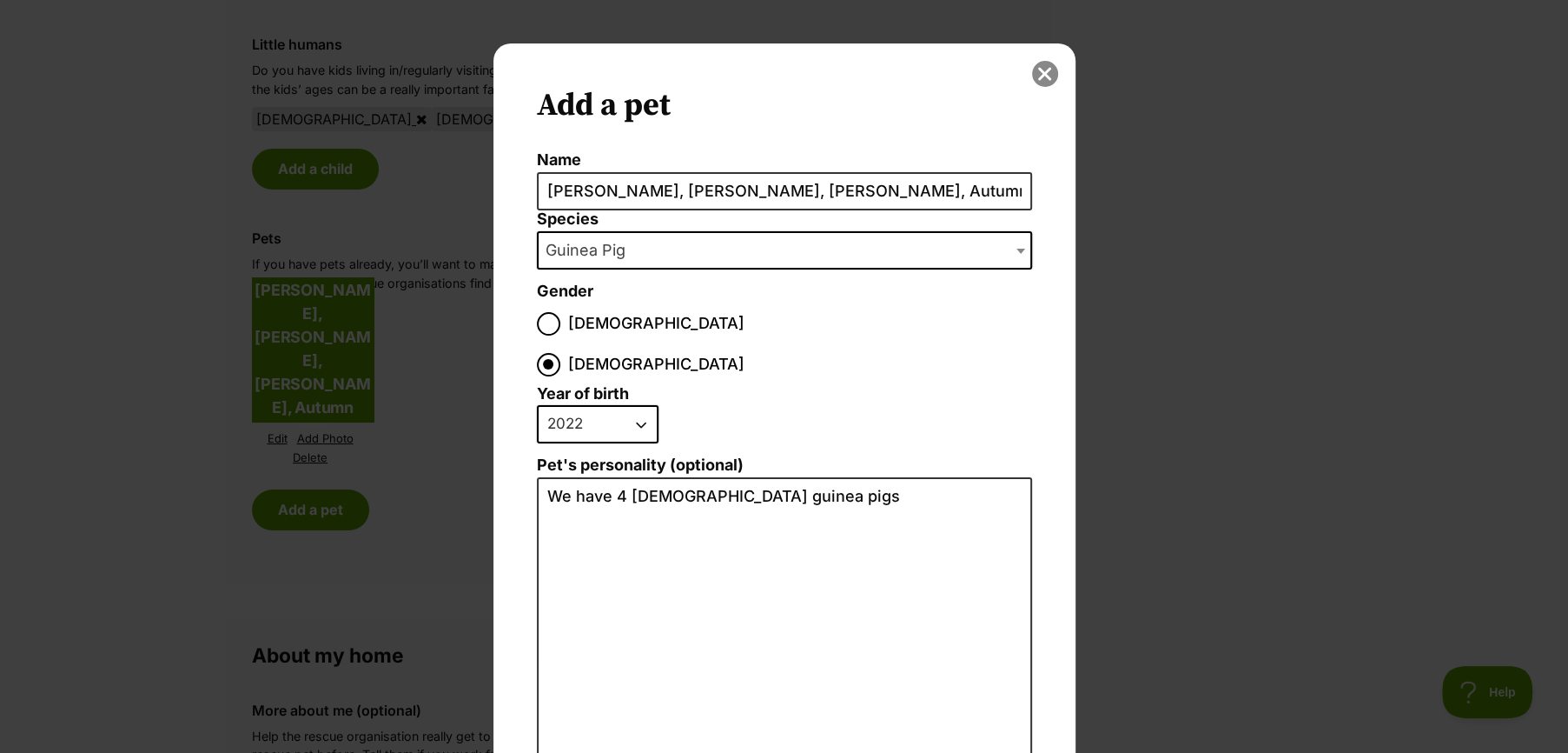
click at [1042, 64] on button "close" at bounding box center [1045, 74] width 26 height 26
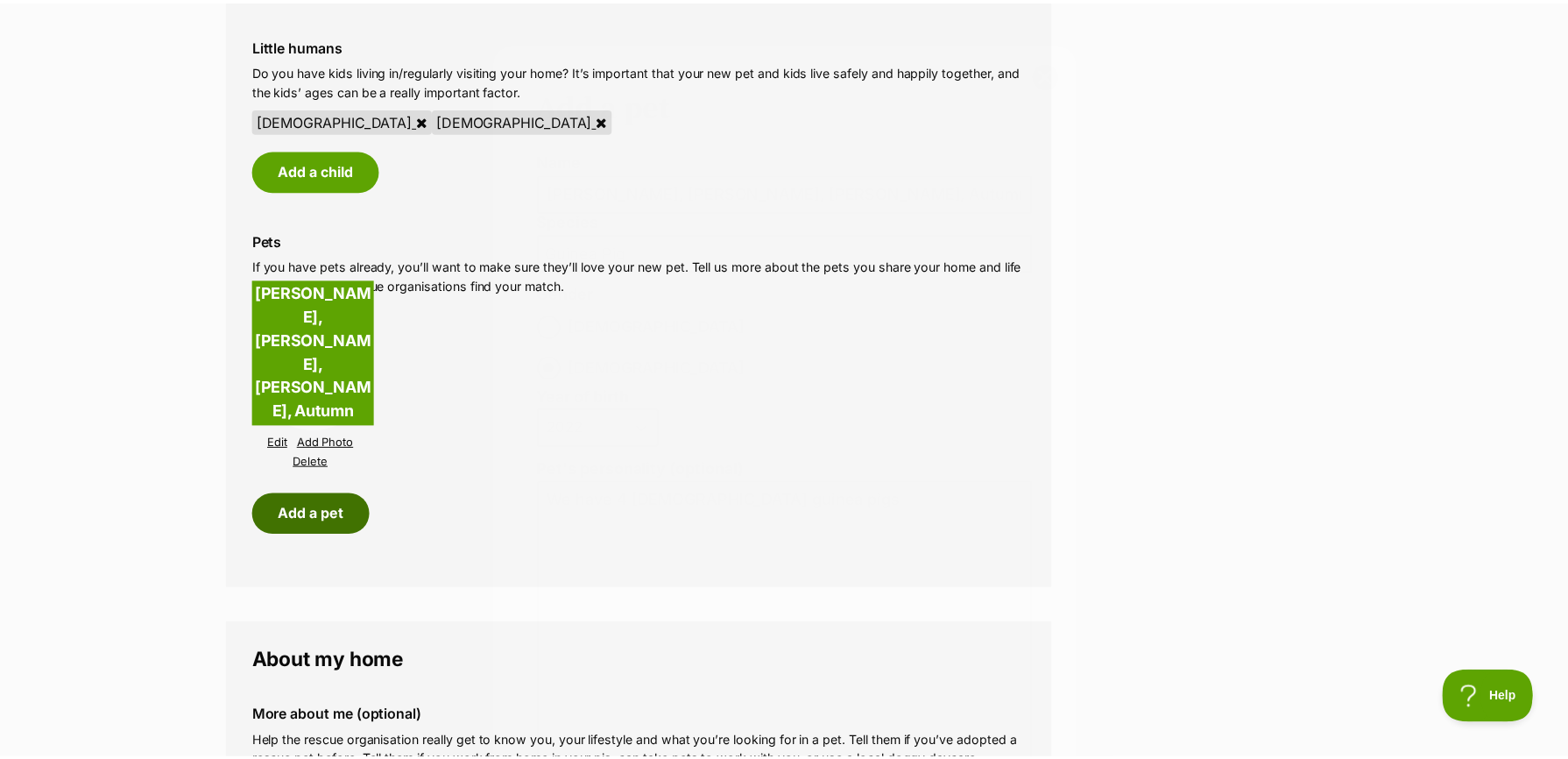
scroll to position [1490, 0]
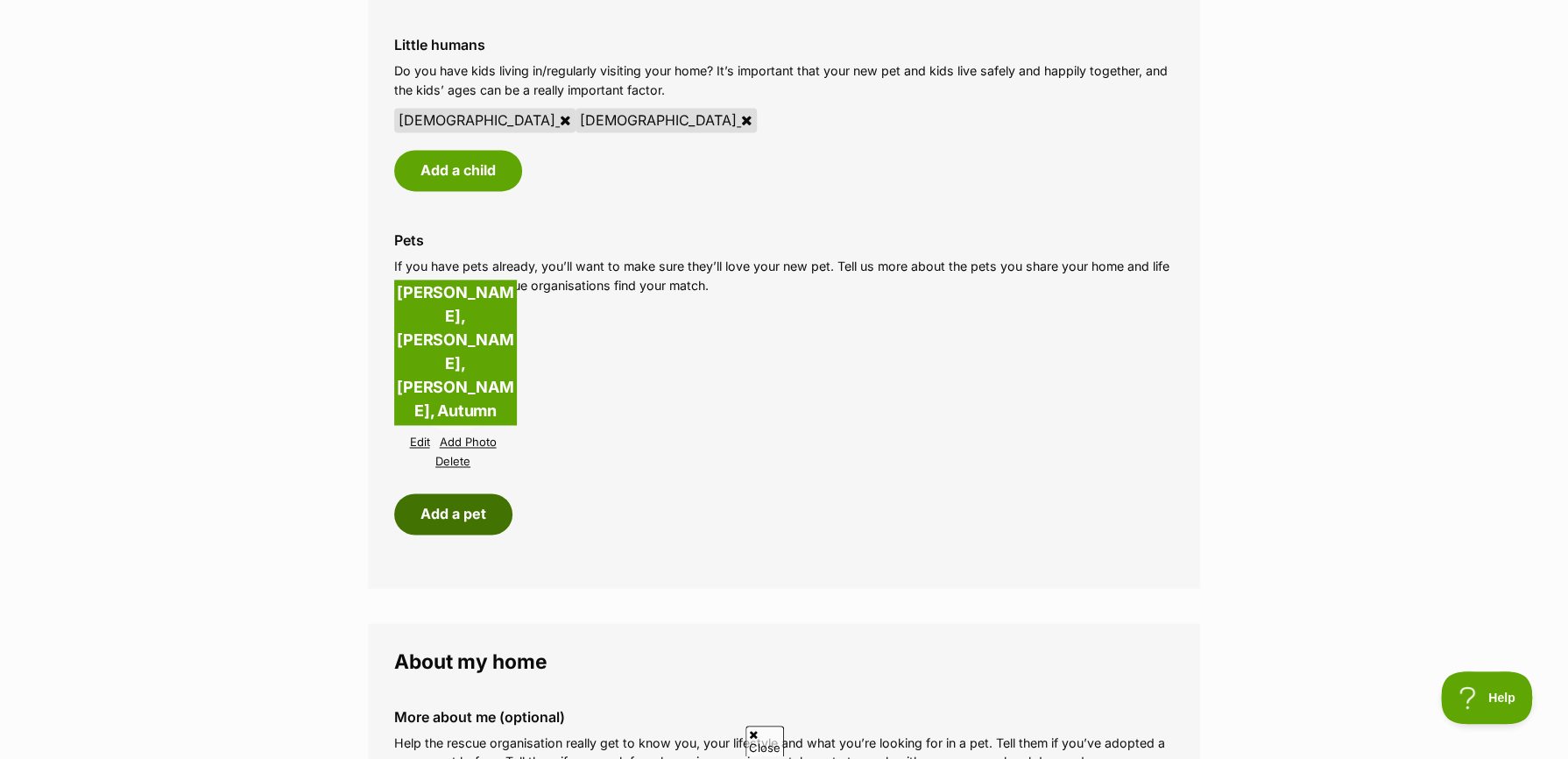
click at [450, 513] on button "Add a pet" at bounding box center [453, 513] width 119 height 40
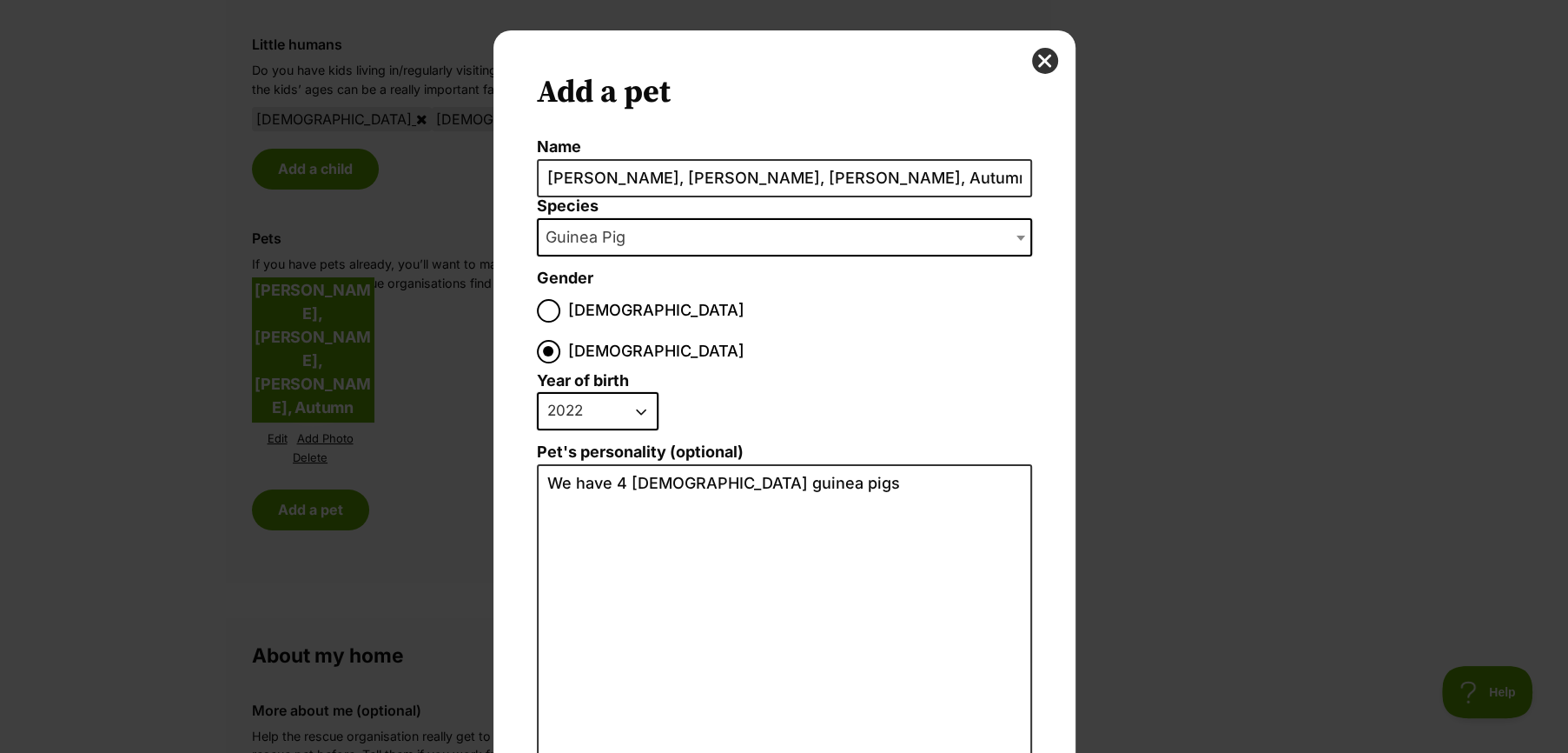
scroll to position [0, 0]
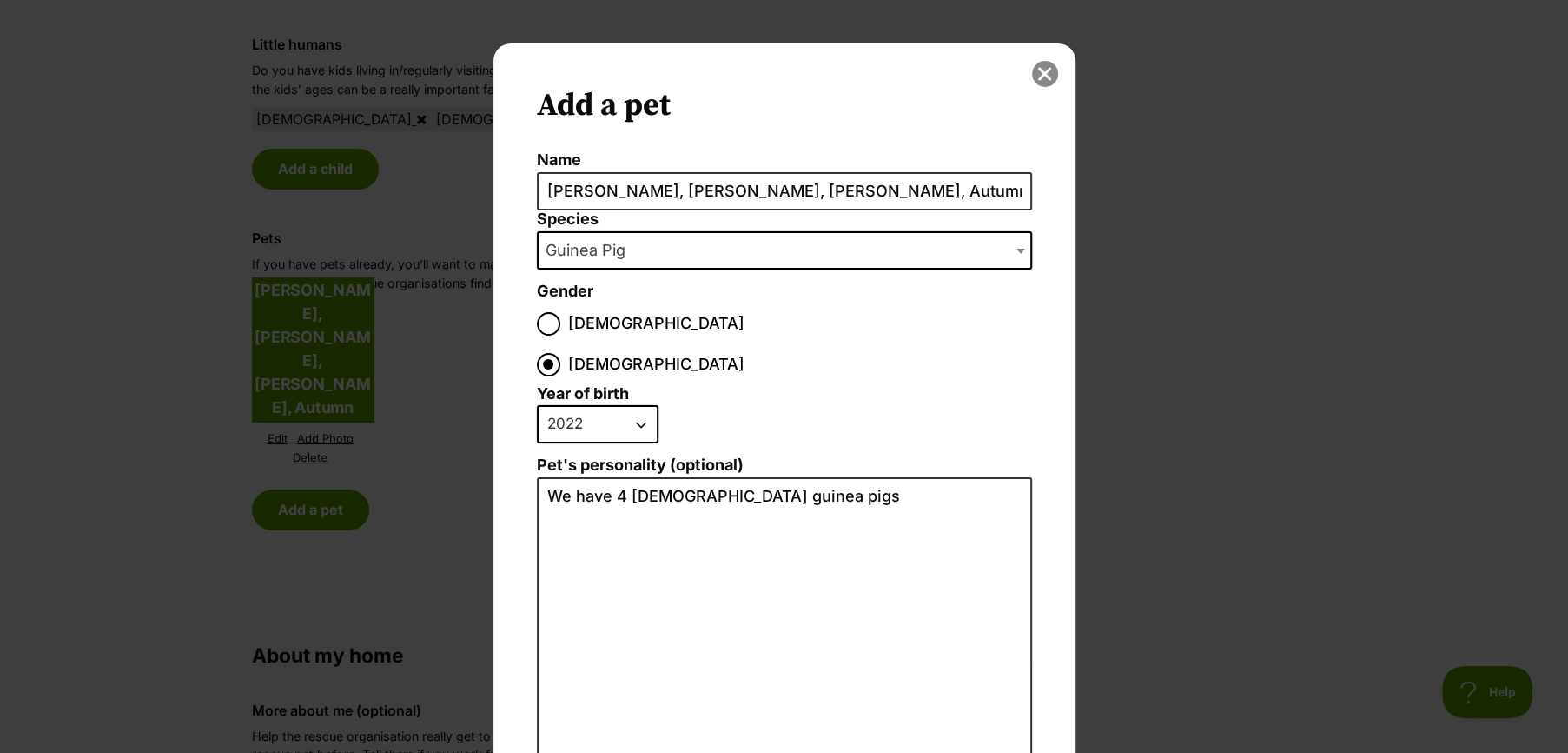
click at [1037, 77] on button "close" at bounding box center [1045, 74] width 26 height 26
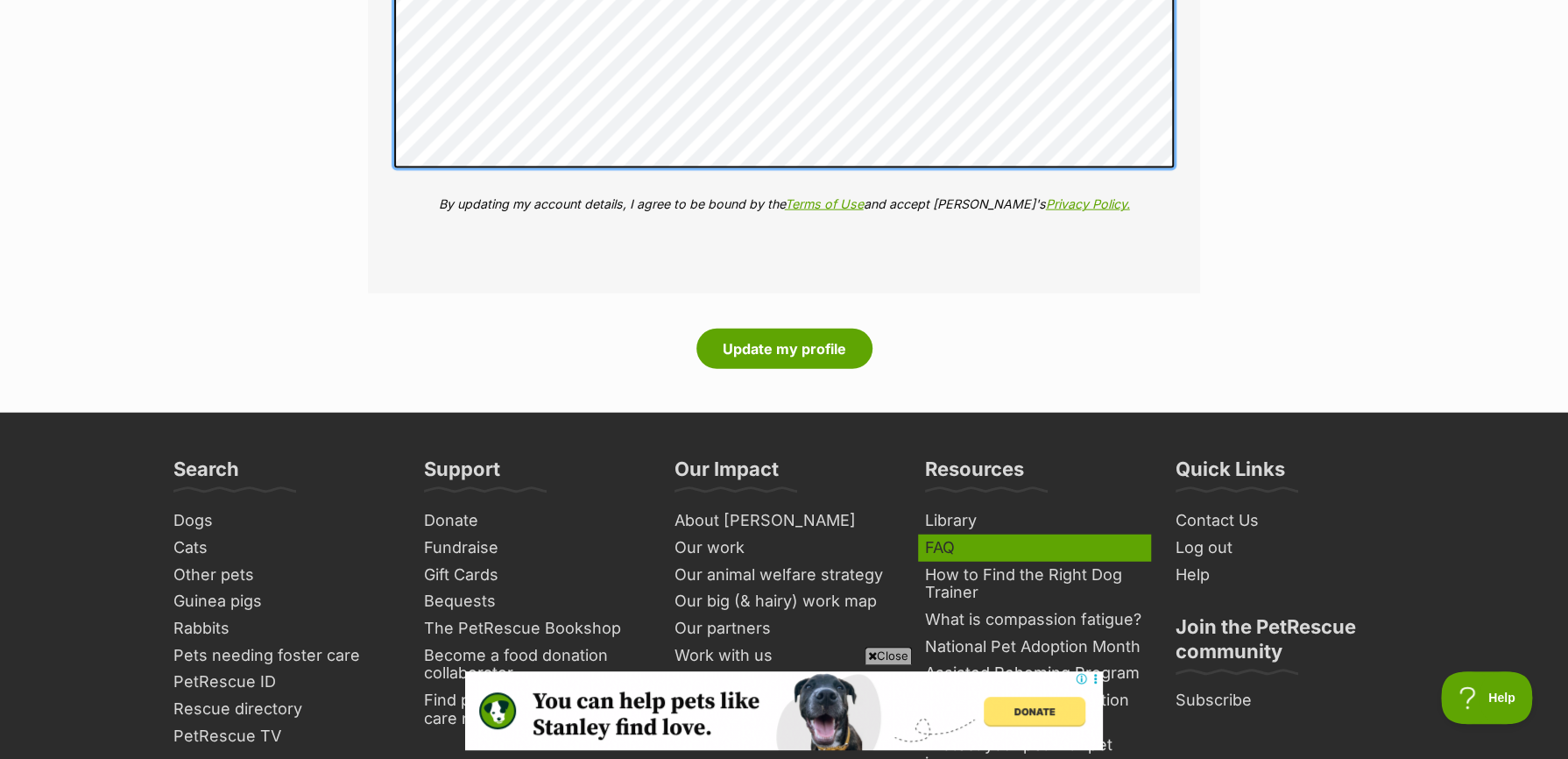
scroll to position [2453, 0]
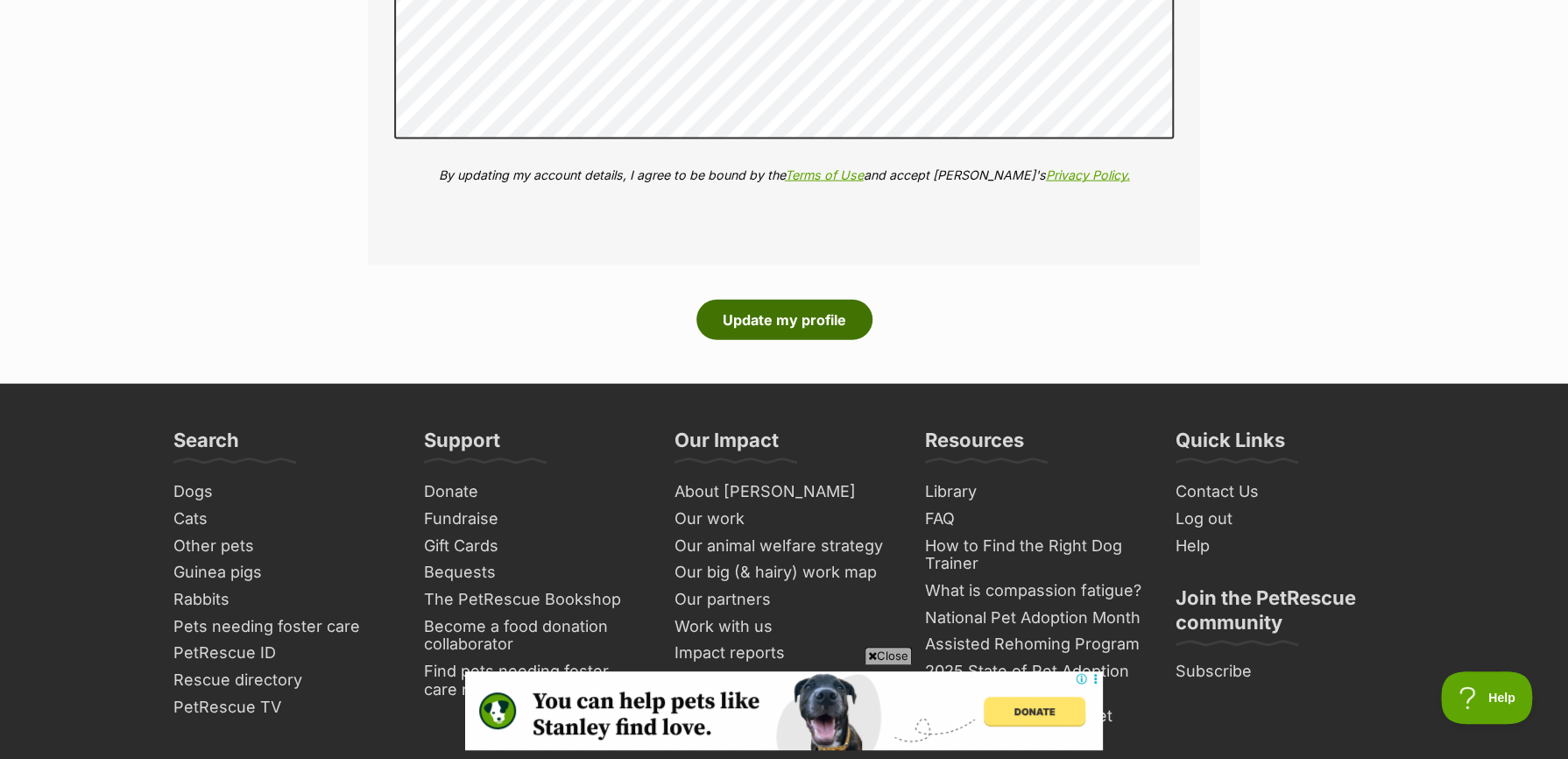
click at [799, 323] on button "Update my profile" at bounding box center [784, 319] width 176 height 40
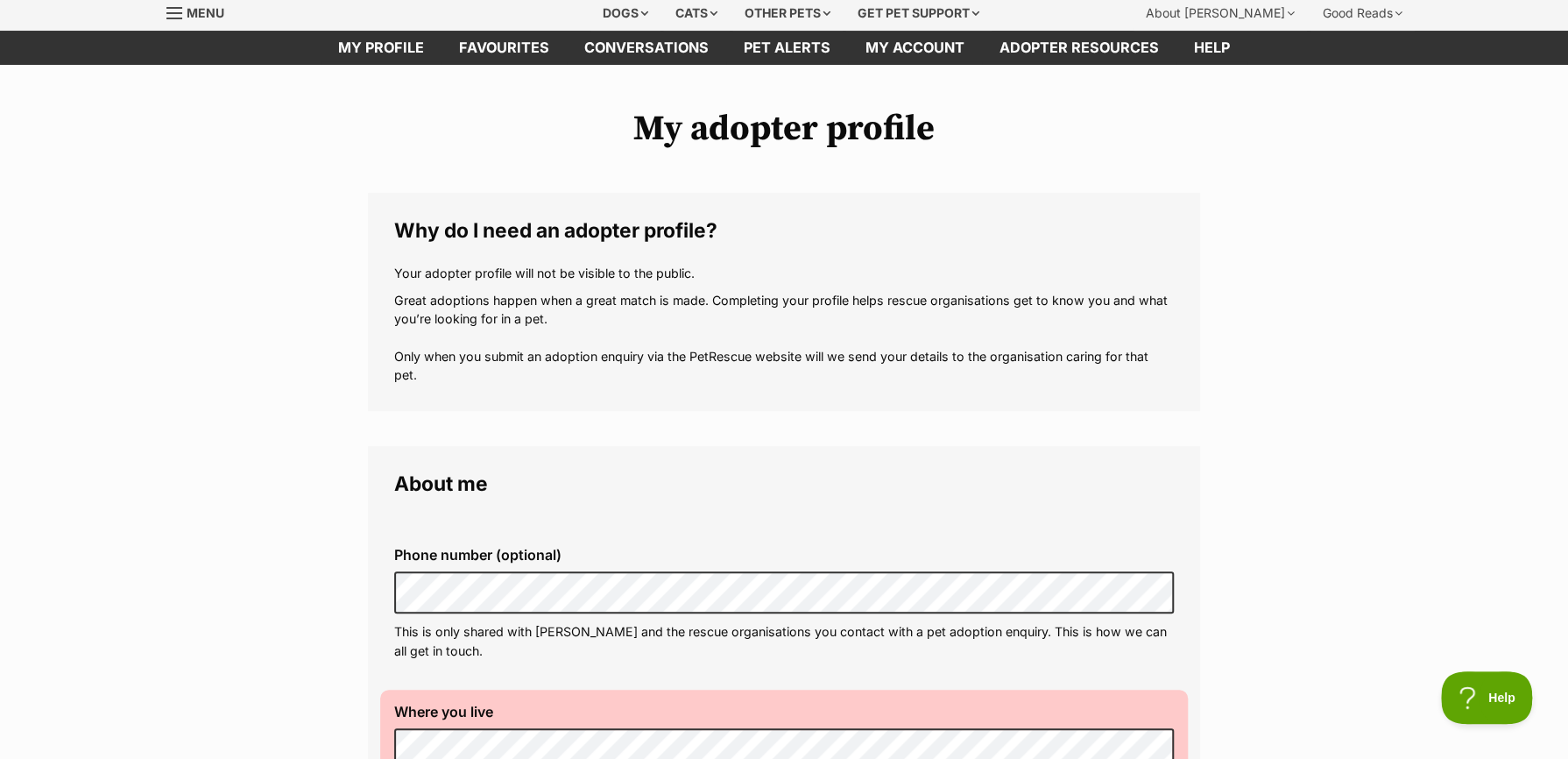
scroll to position [526, 0]
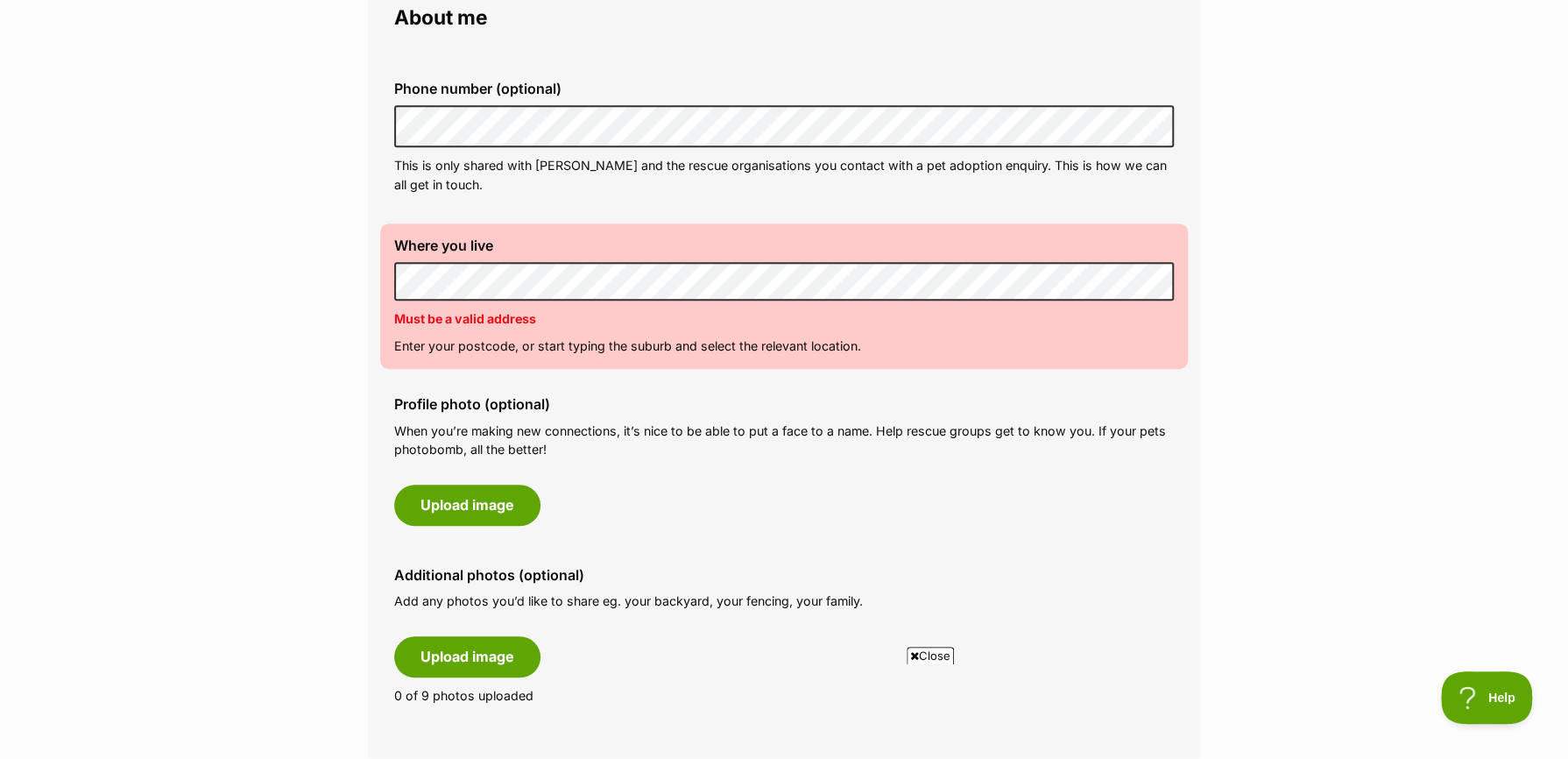
click at [678, 390] on div "Profile photo (optional) When you’re making new connections, it’s nice to be ab…" at bounding box center [783, 460] width 807 height 157
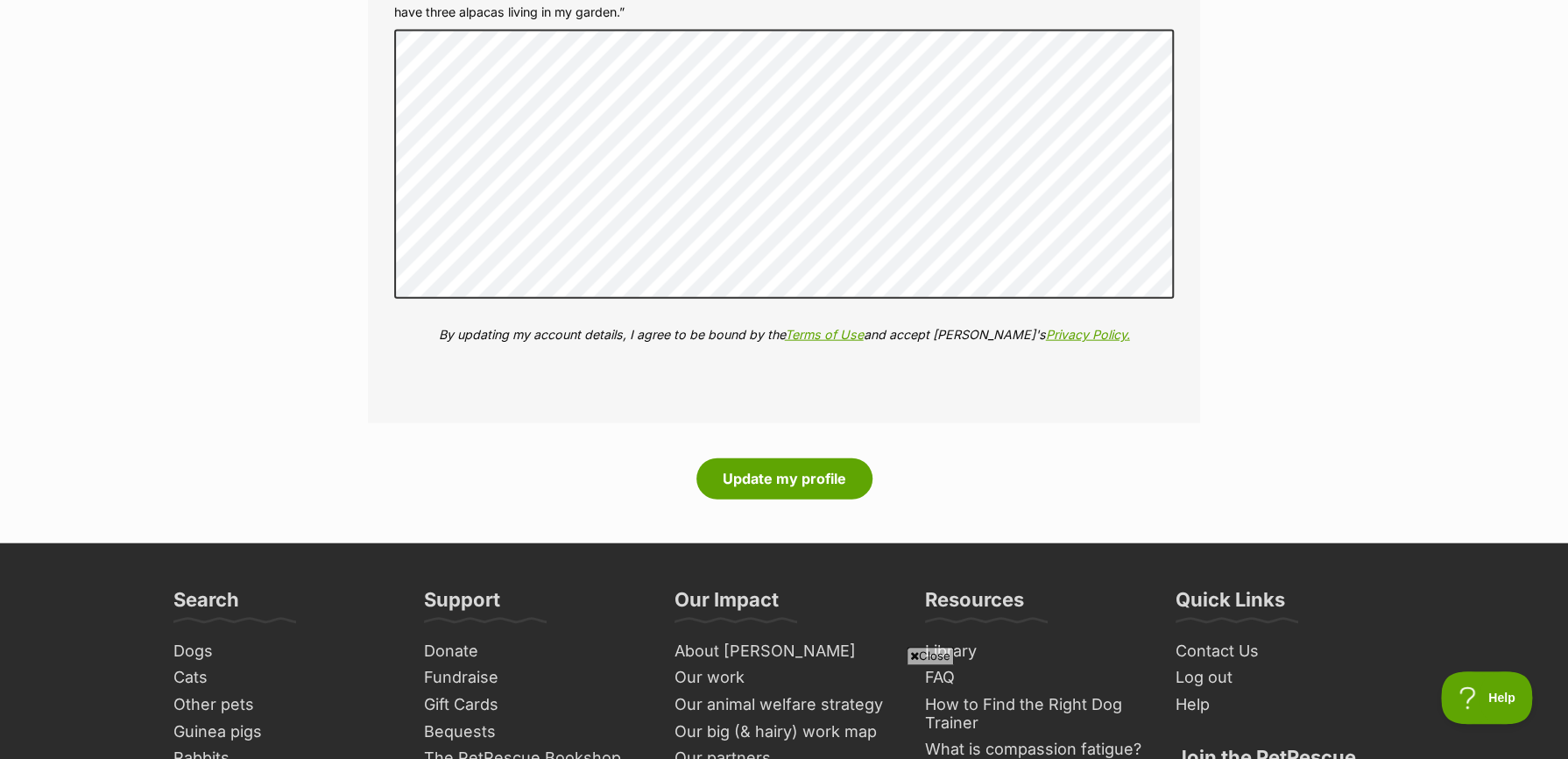
scroll to position [2629, 0]
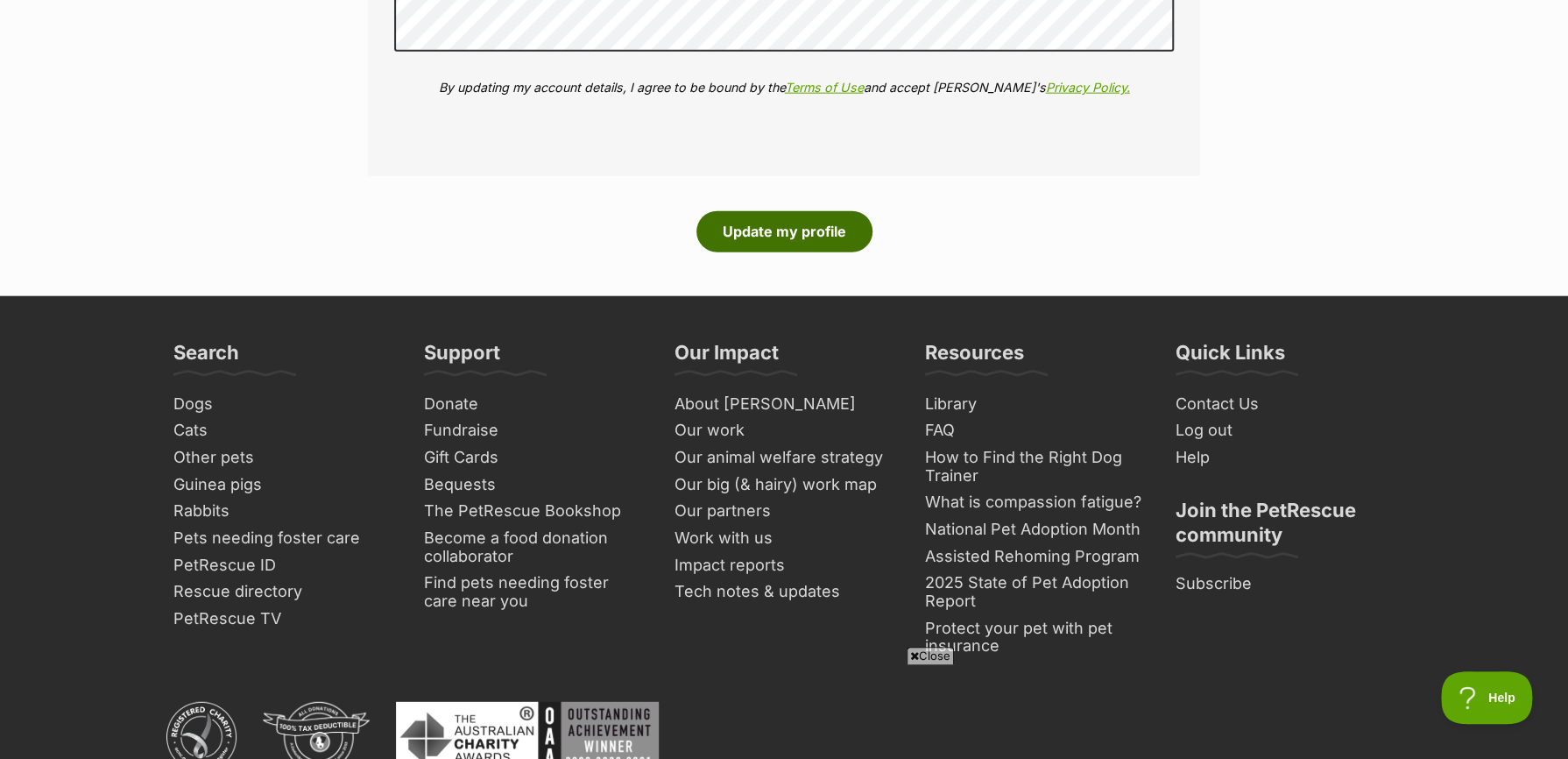
click at [786, 230] on button "Update my profile" at bounding box center [784, 231] width 176 height 40
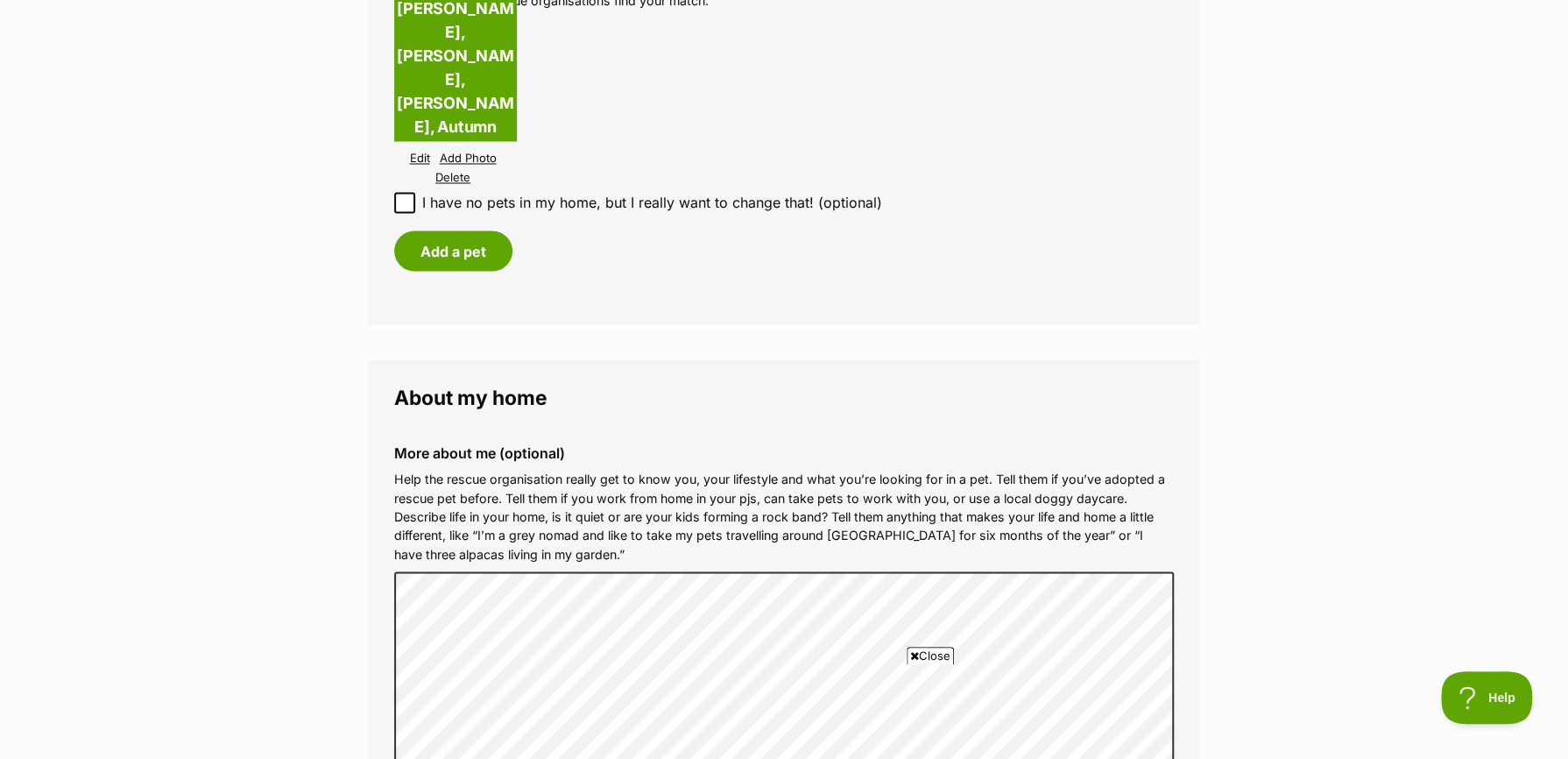
scroll to position [2366, 0]
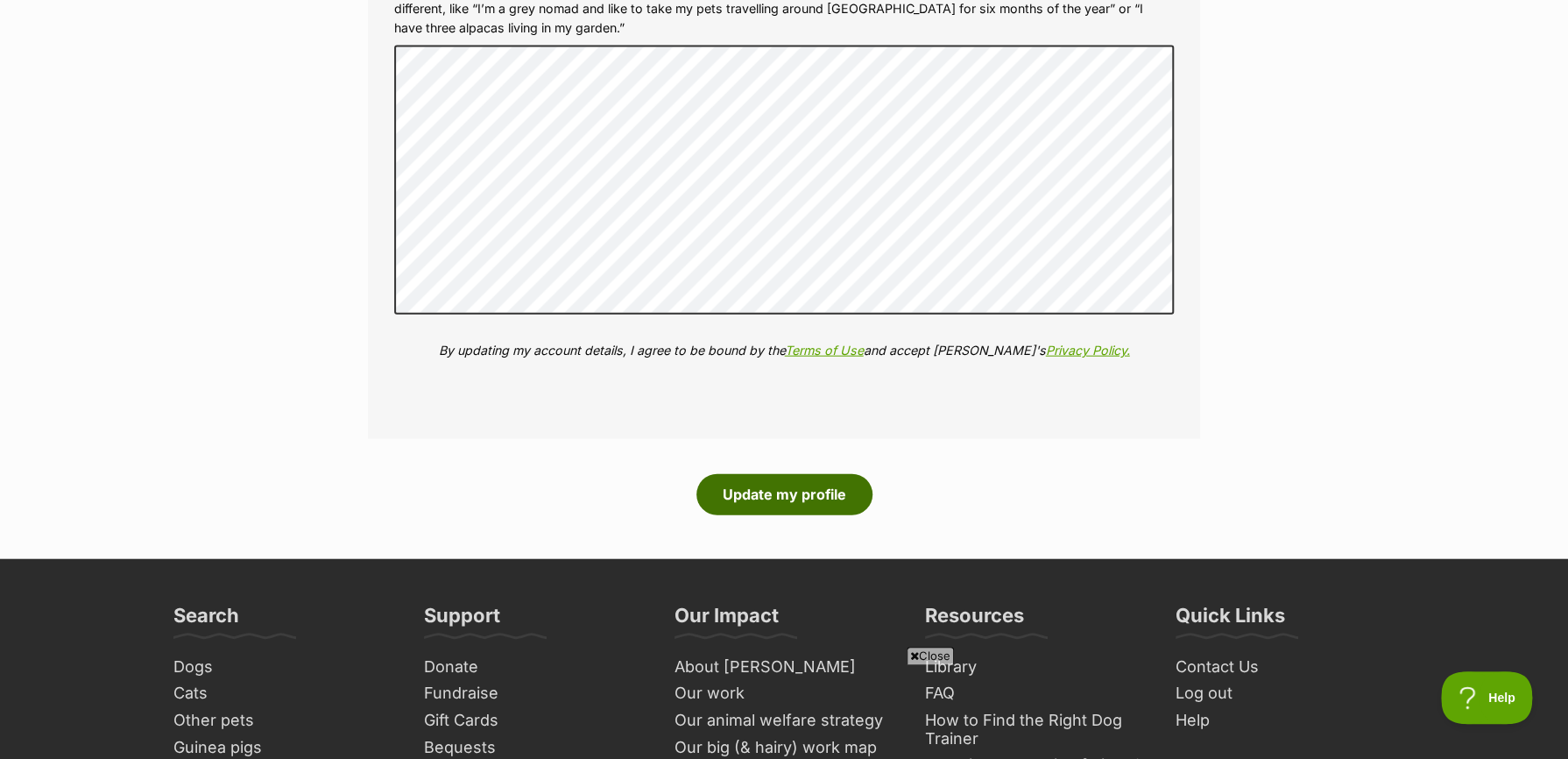
click at [791, 495] on button "Update my profile" at bounding box center [784, 494] width 176 height 40
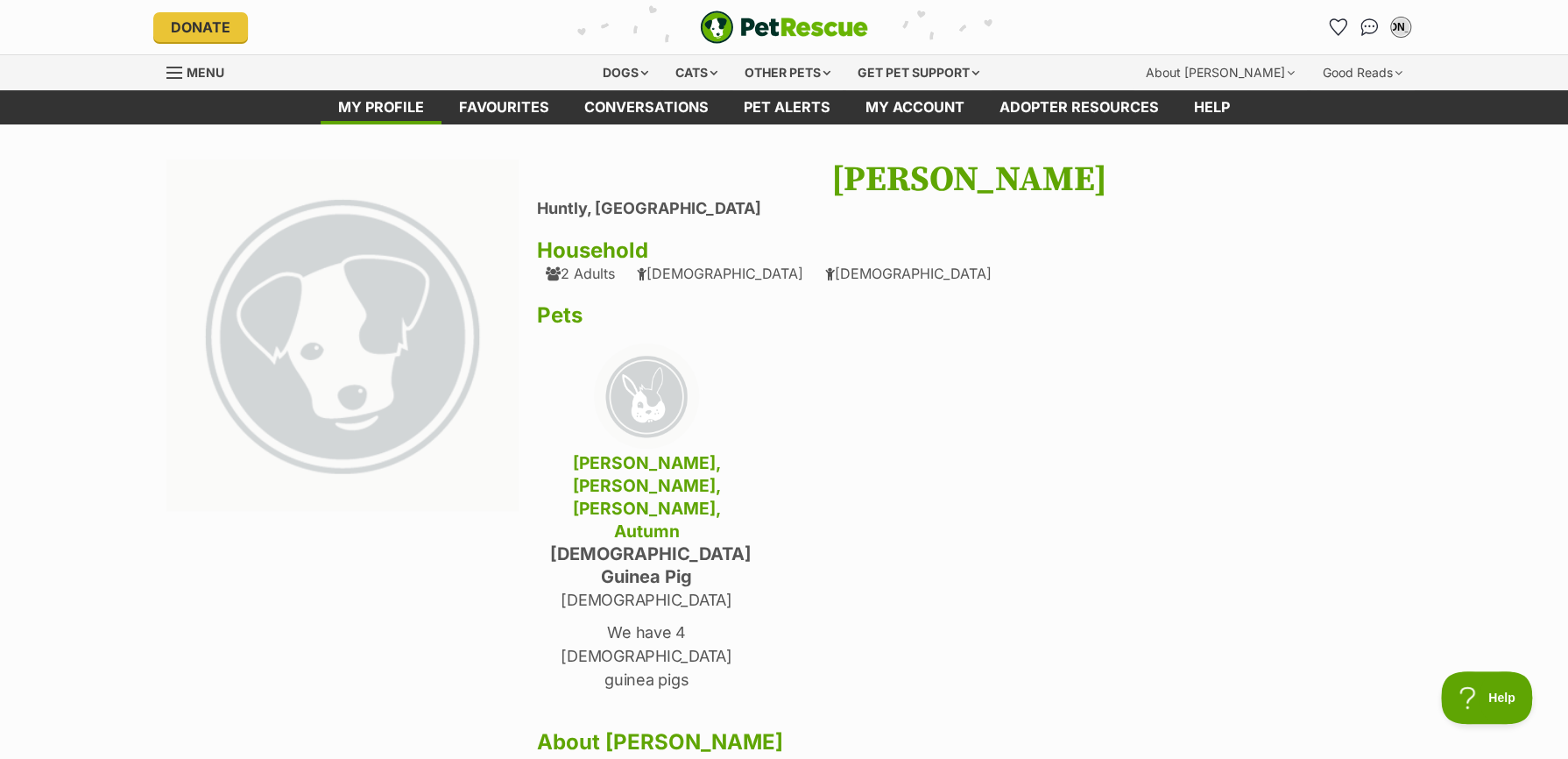
click at [187, 64] on span "Menu" at bounding box center [205, 72] width 37 height 15
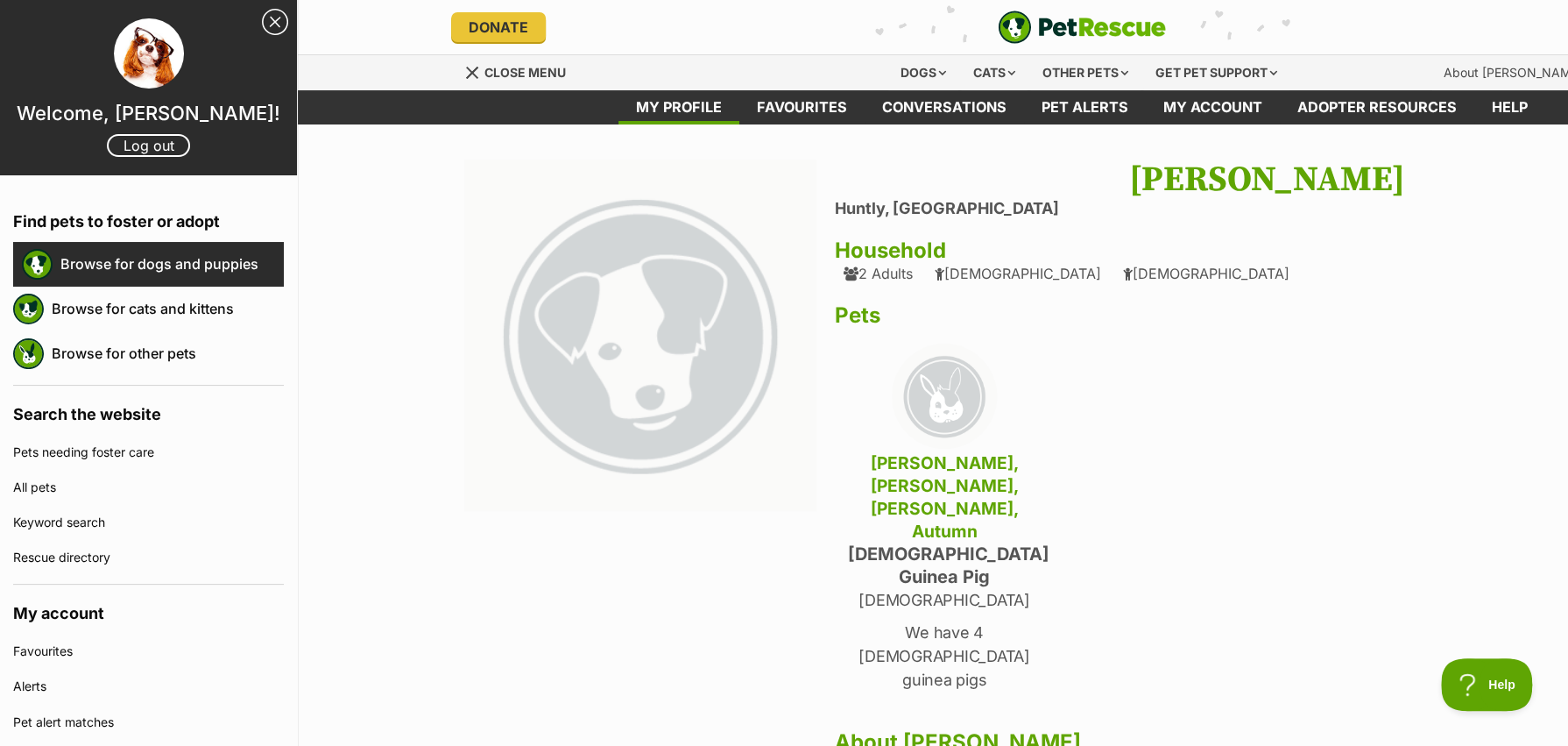
click at [133, 264] on link "Browse for dogs and puppies" at bounding box center [172, 263] width 223 height 36
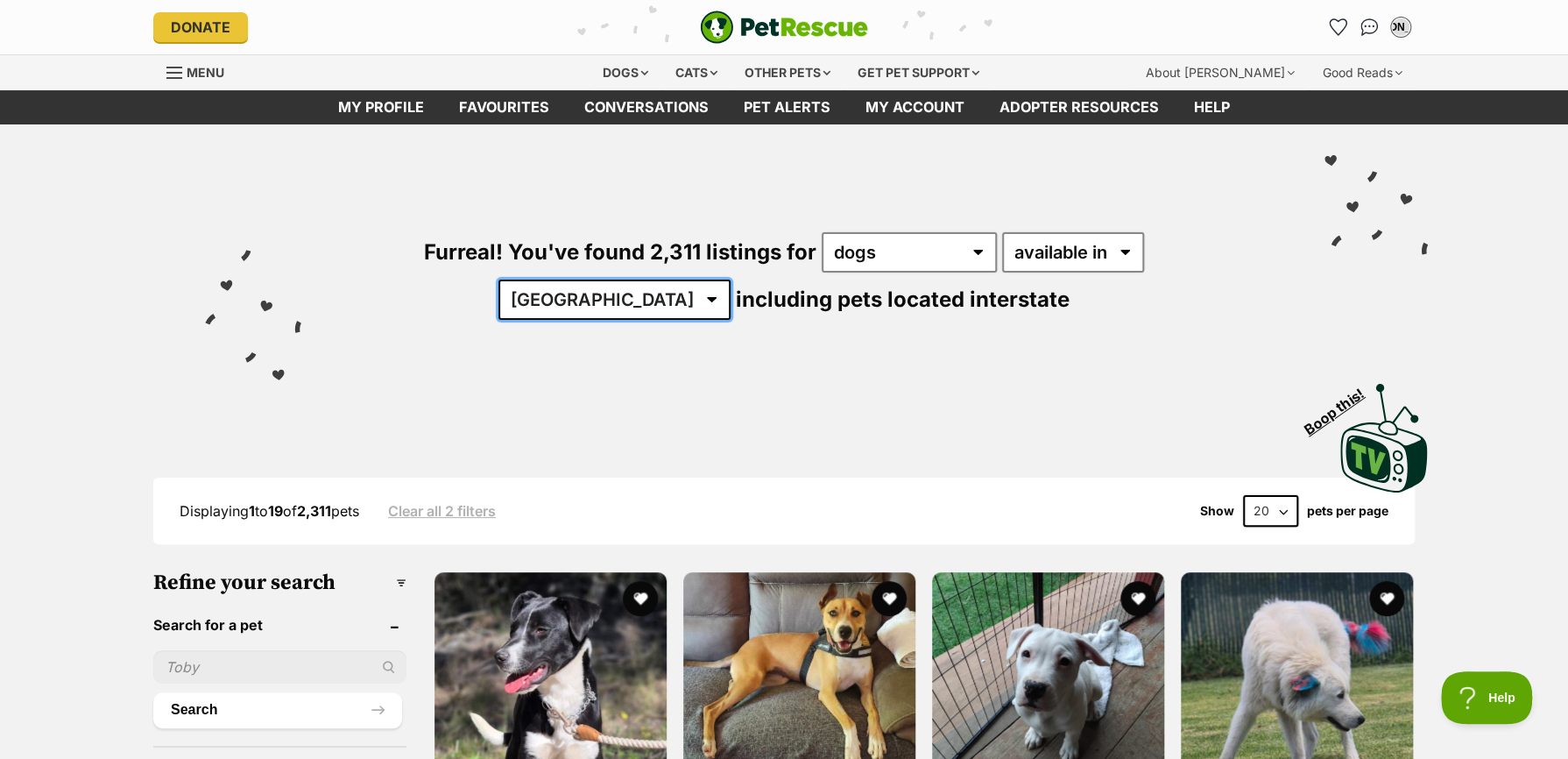
click at [731, 279] on select "[GEOGRAPHIC_DATA] [GEOGRAPHIC_DATA] [GEOGRAPHIC_DATA] [GEOGRAPHIC_DATA] [GEOGRA…" at bounding box center [614, 299] width 232 height 40
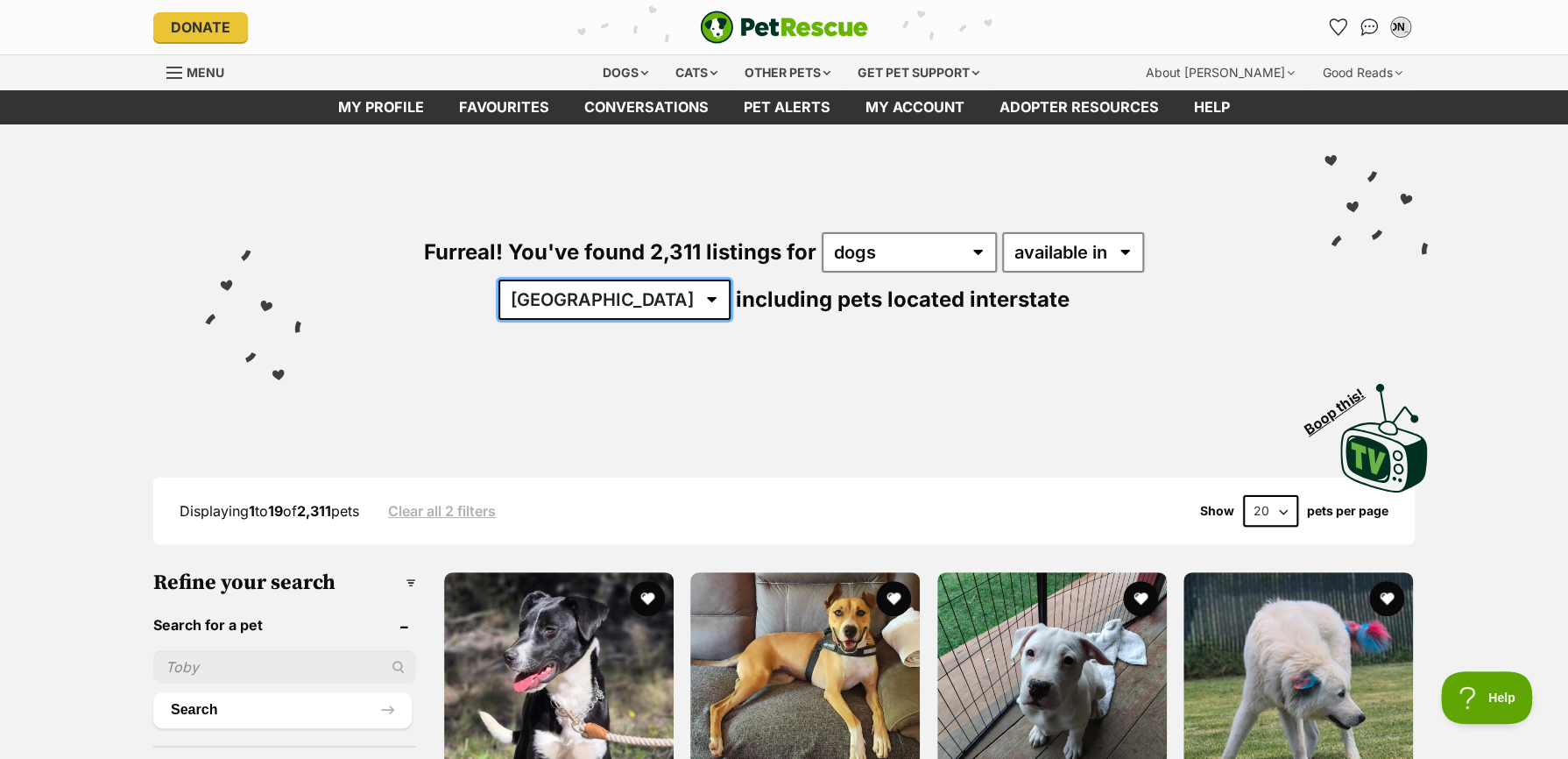
select select "VIC"
click at [731, 279] on select "Australia ACT NSW NT QLD SA TAS VIC WA" at bounding box center [614, 299] width 232 height 40
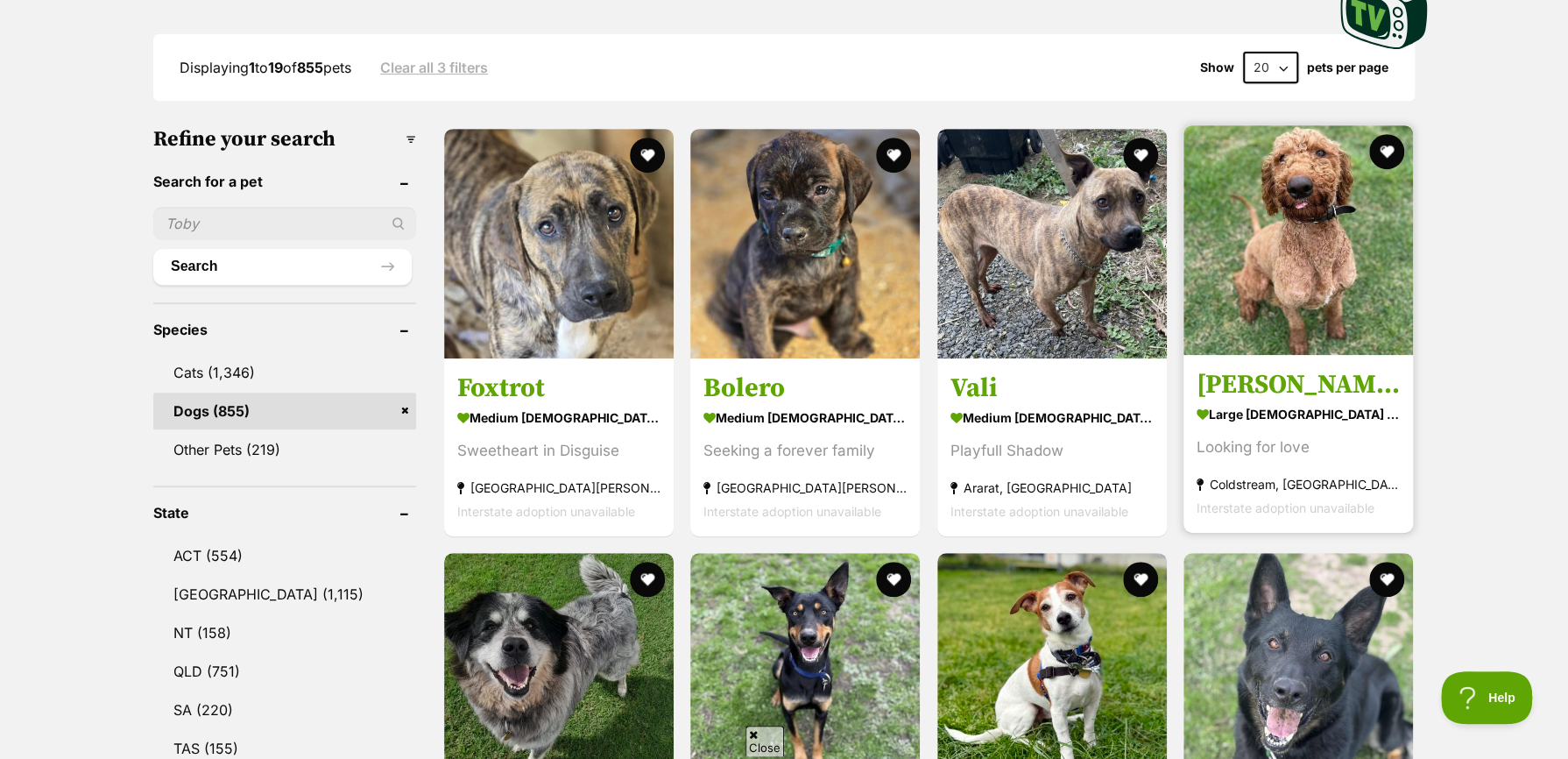
click at [1241, 396] on h3 "[PERSON_NAME]" at bounding box center [1298, 385] width 203 height 34
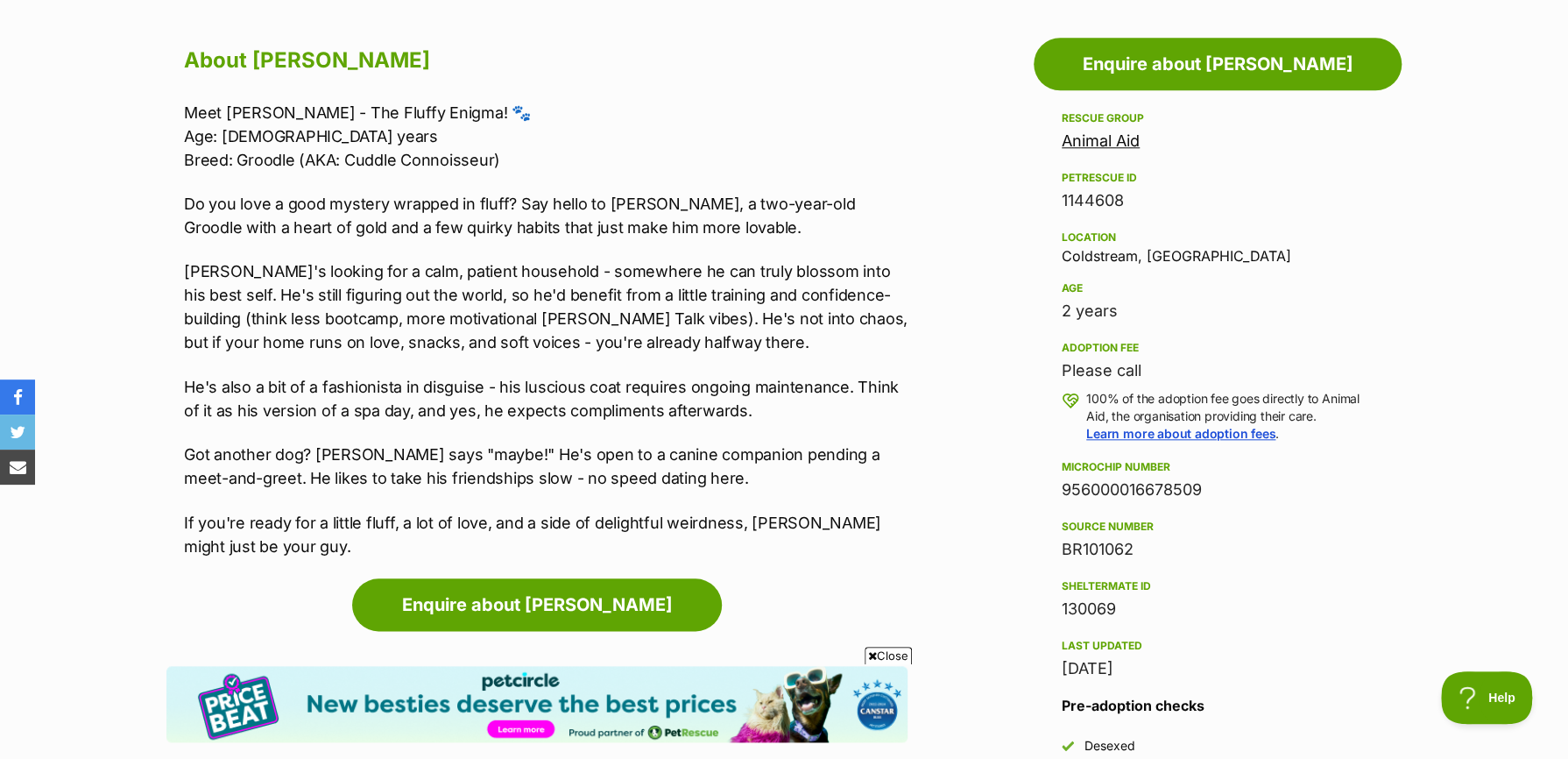
scroll to position [1051, 0]
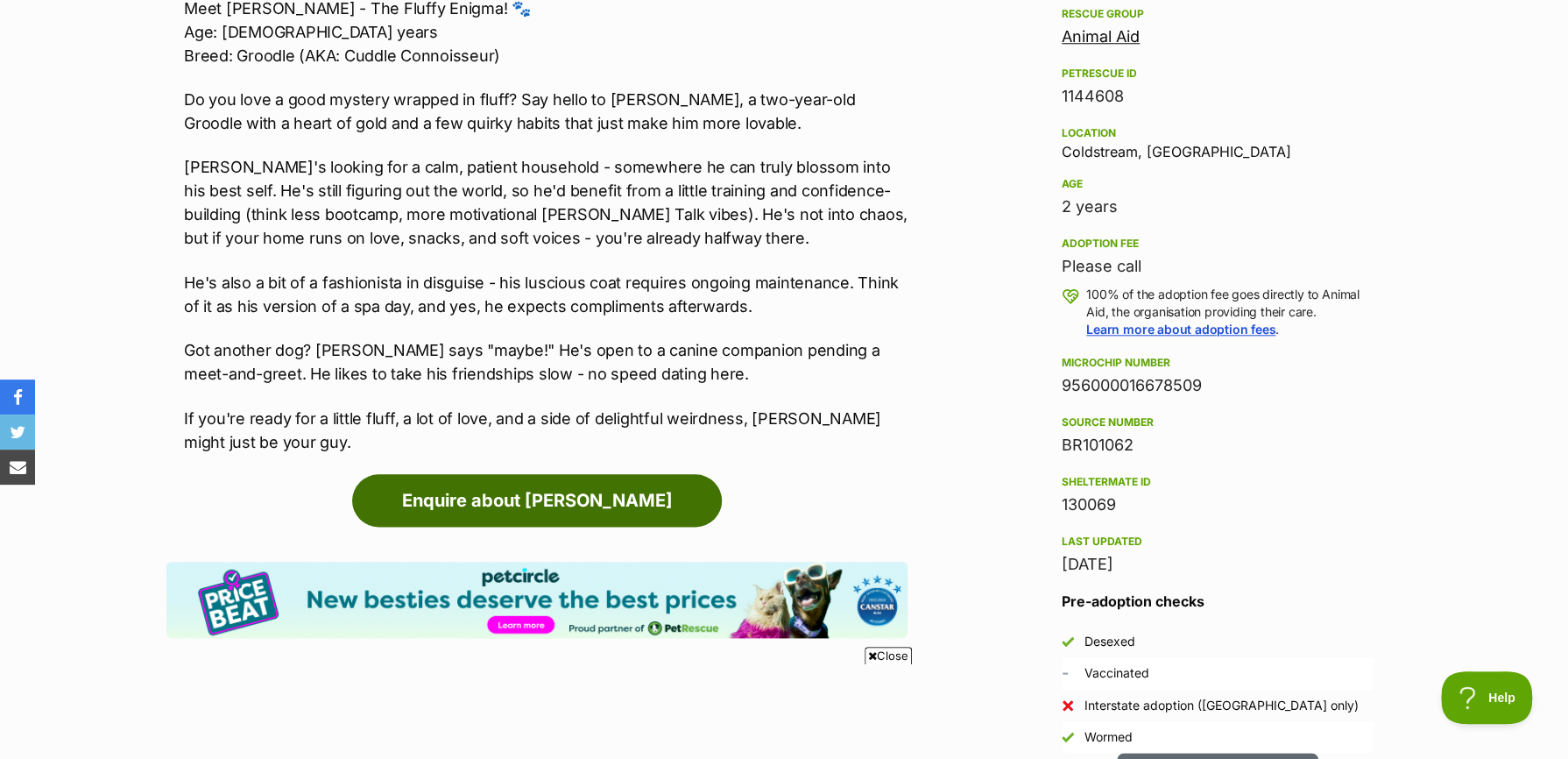
click at [575, 501] on link "Enquire about Archie" at bounding box center [537, 500] width 370 height 52
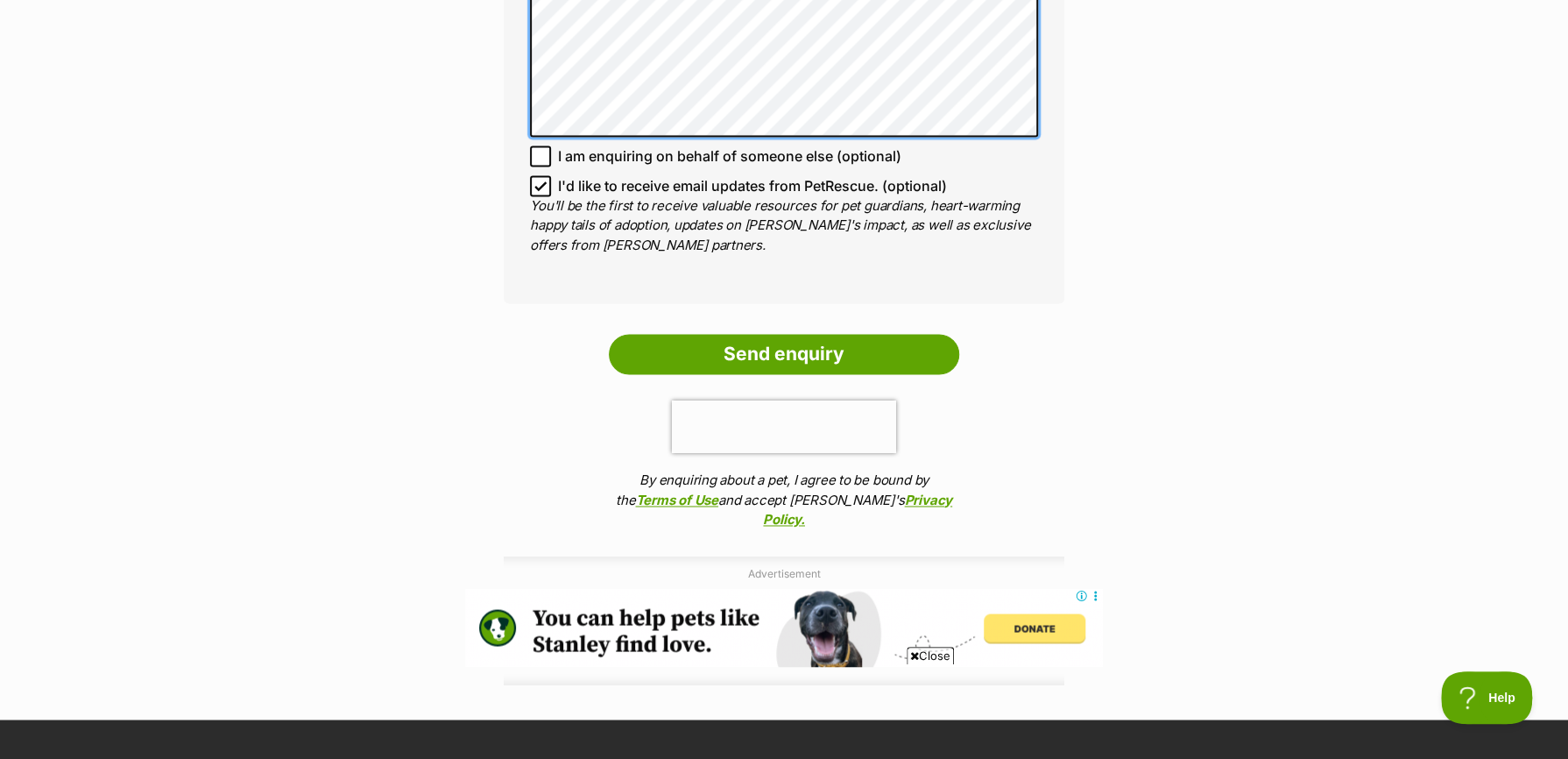
scroll to position [1578, 0]
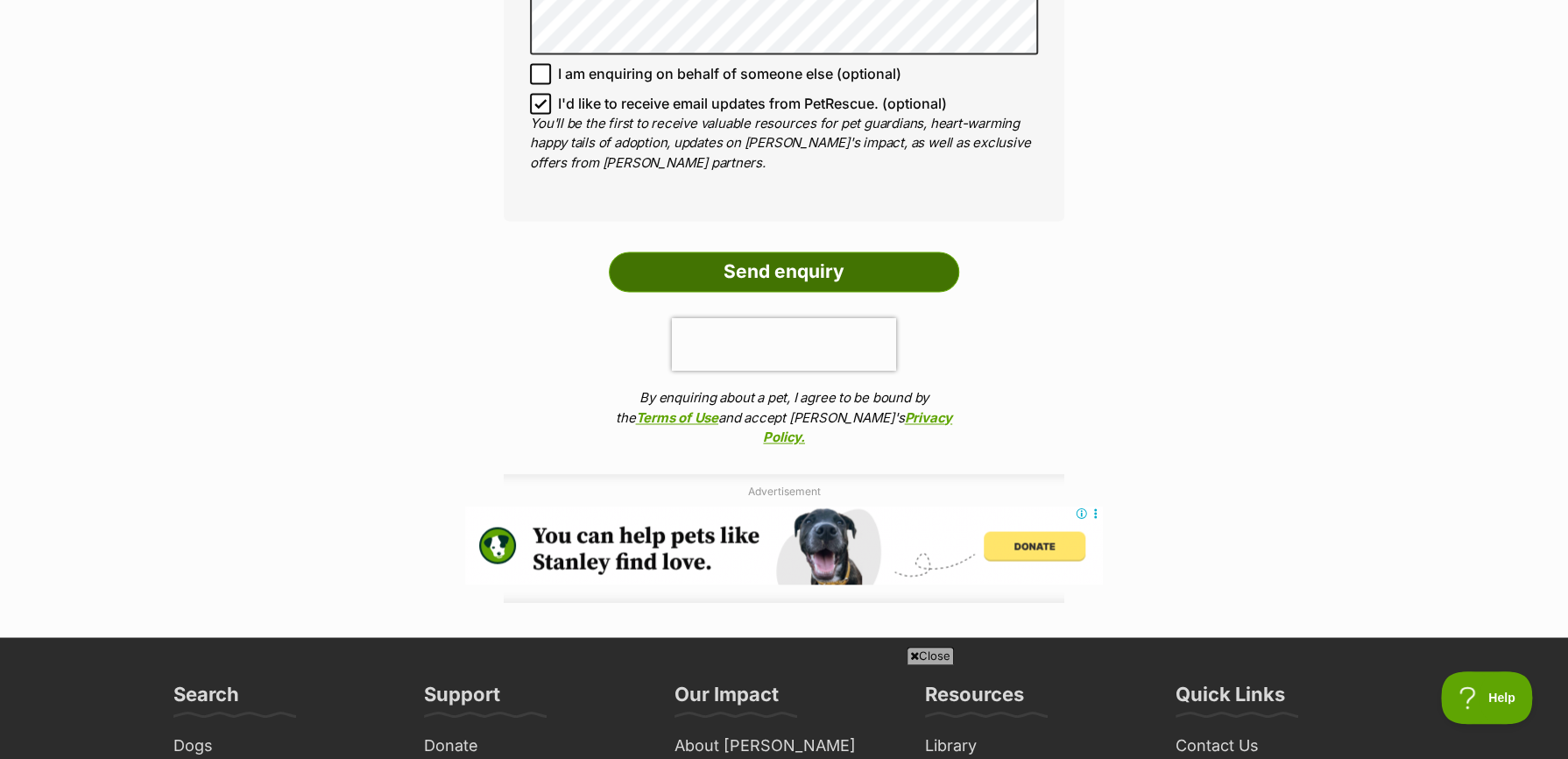
click at [768, 251] on input "Send enquiry" at bounding box center [783, 271] width 350 height 40
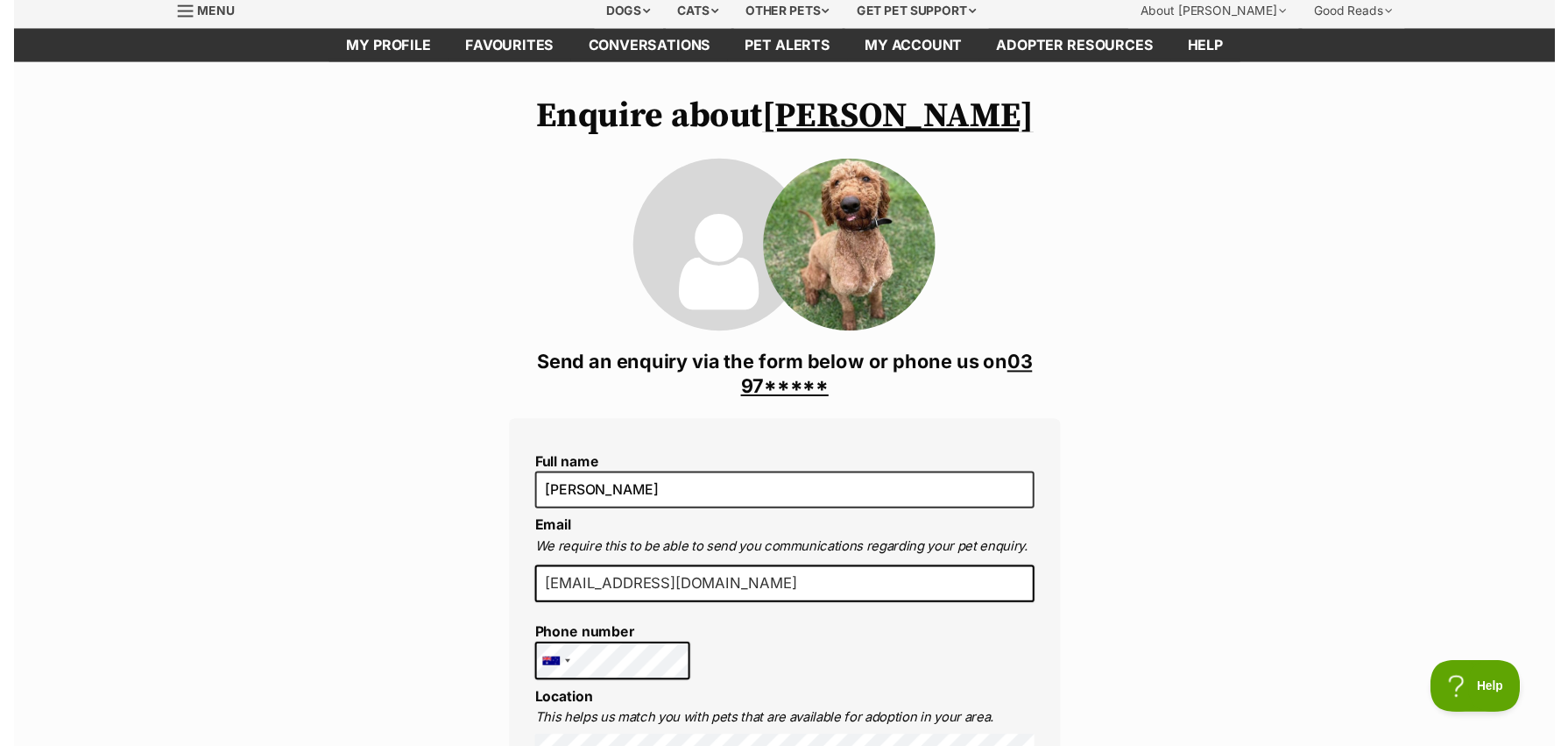
scroll to position [0, 0]
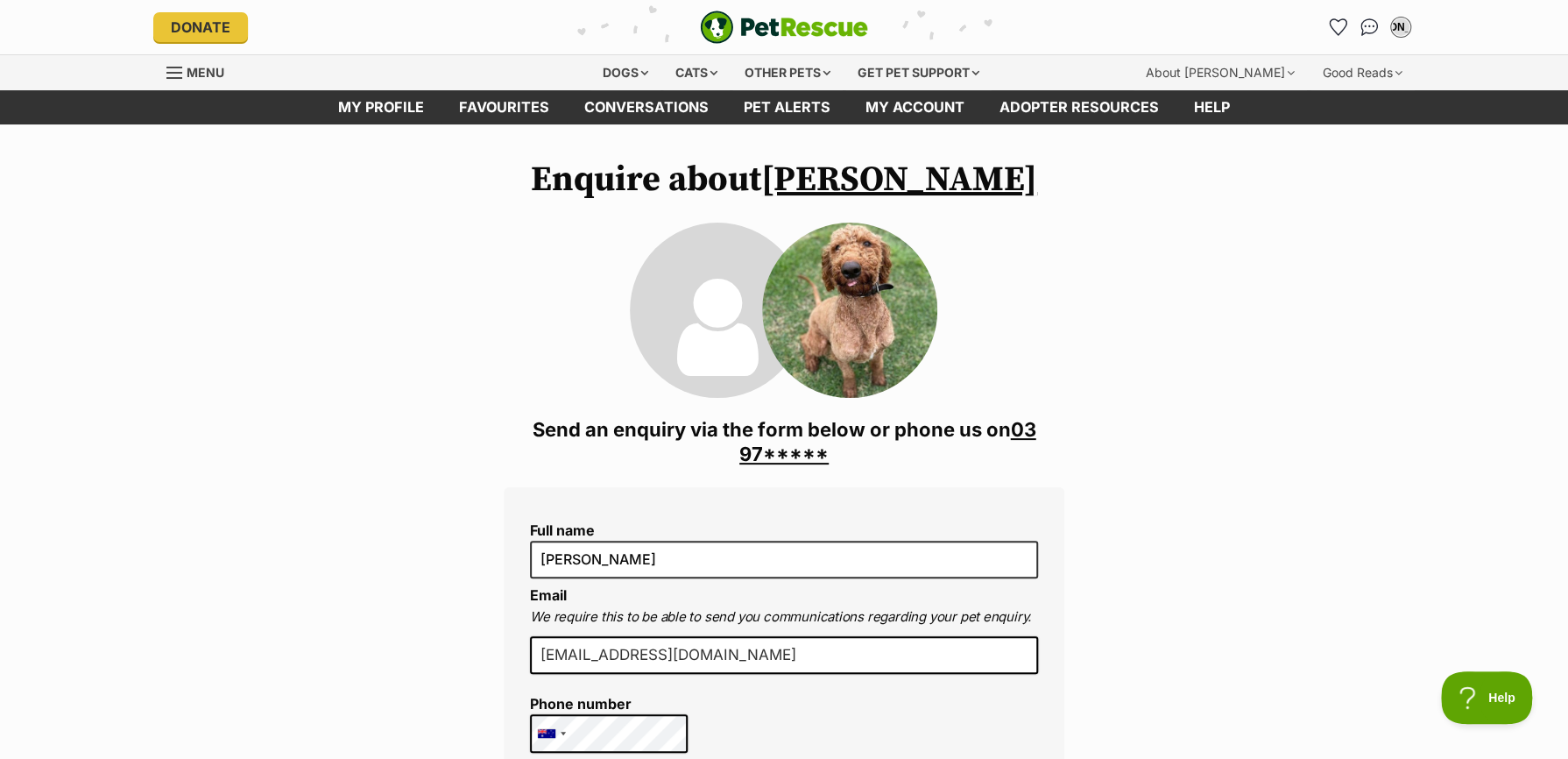
click at [199, 68] on span "Menu" at bounding box center [205, 72] width 37 height 15
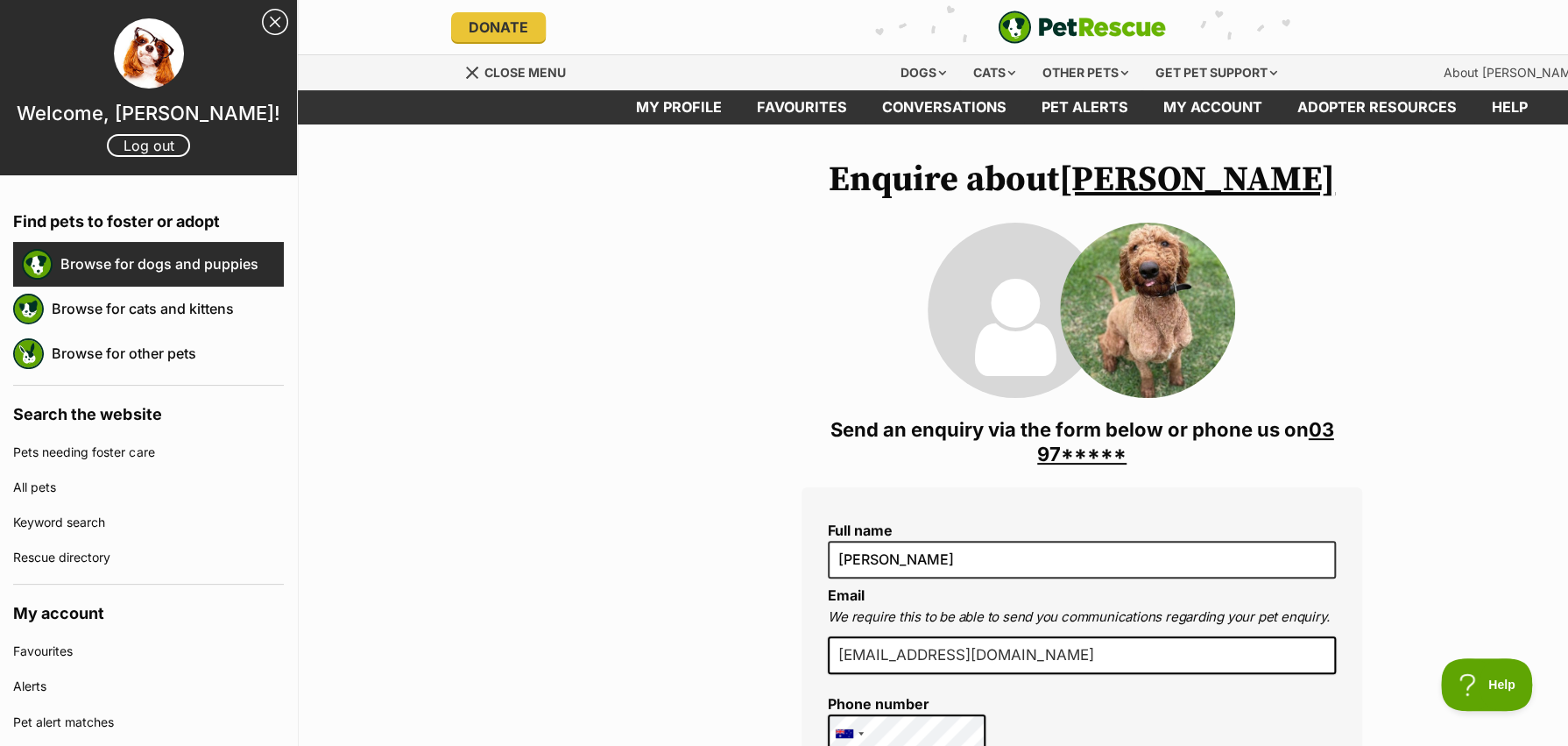
click at [145, 274] on link "Browse for dogs and puppies" at bounding box center [172, 263] width 223 height 36
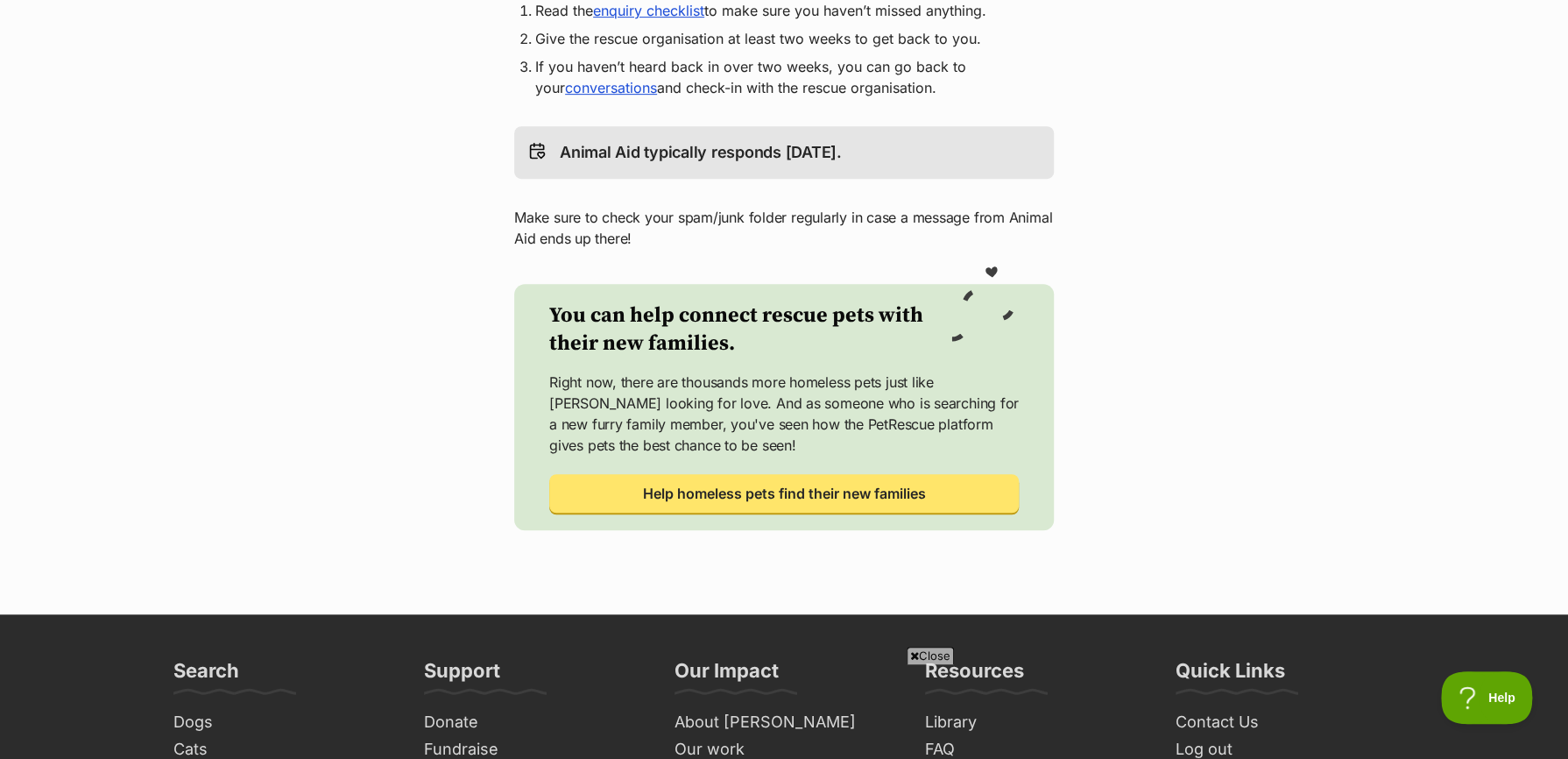
scroll to position [526, 0]
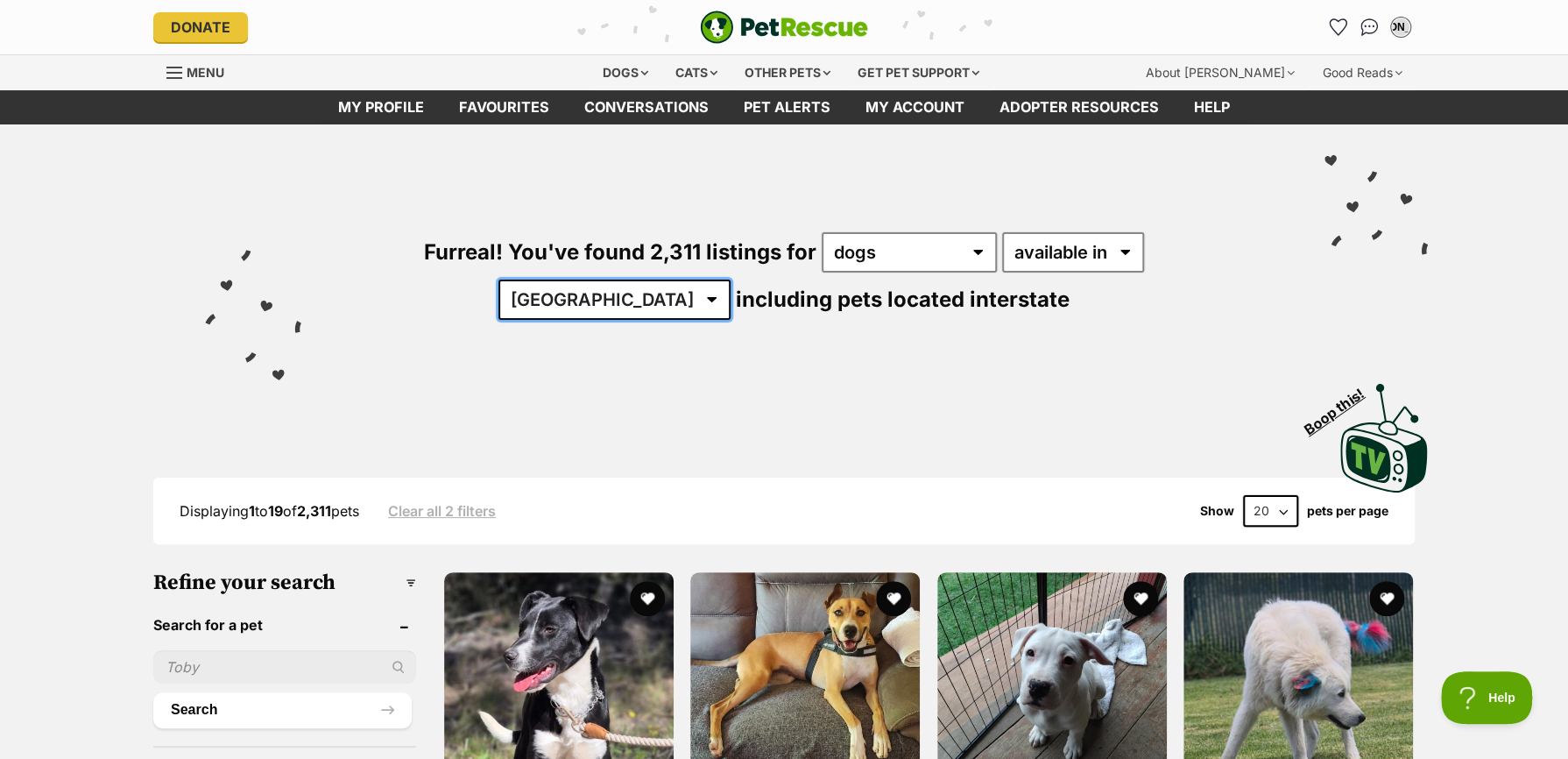
click at [731, 279] on select "Australia ACT NSW NT QLD SA TAS VIC WA" at bounding box center [614, 299] width 232 height 40
select select "VIC"
click at [731, 279] on select "Australia ACT NSW NT QLD SA TAS VIC WA" at bounding box center [614, 299] width 232 height 40
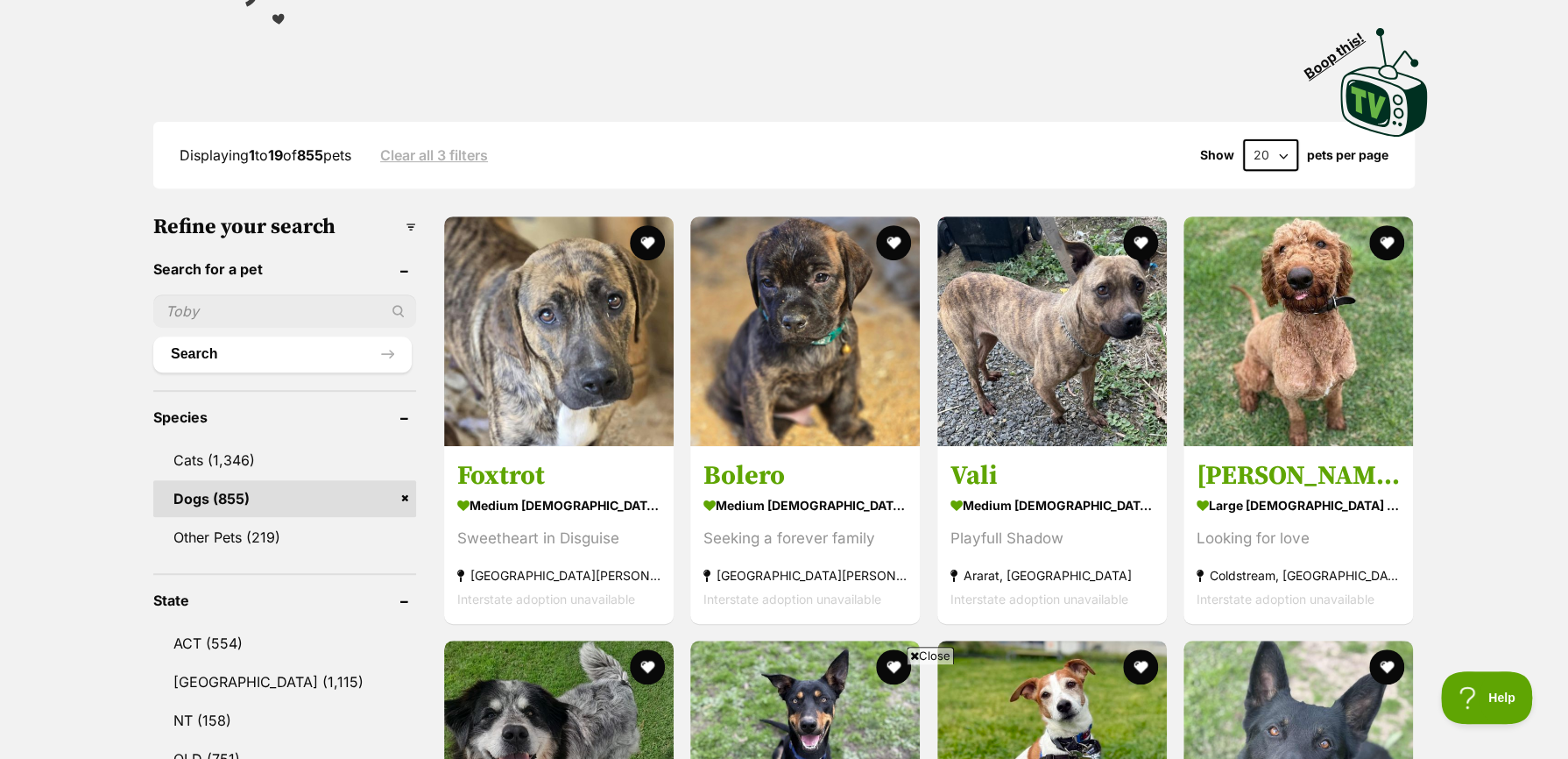
scroll to position [438, 0]
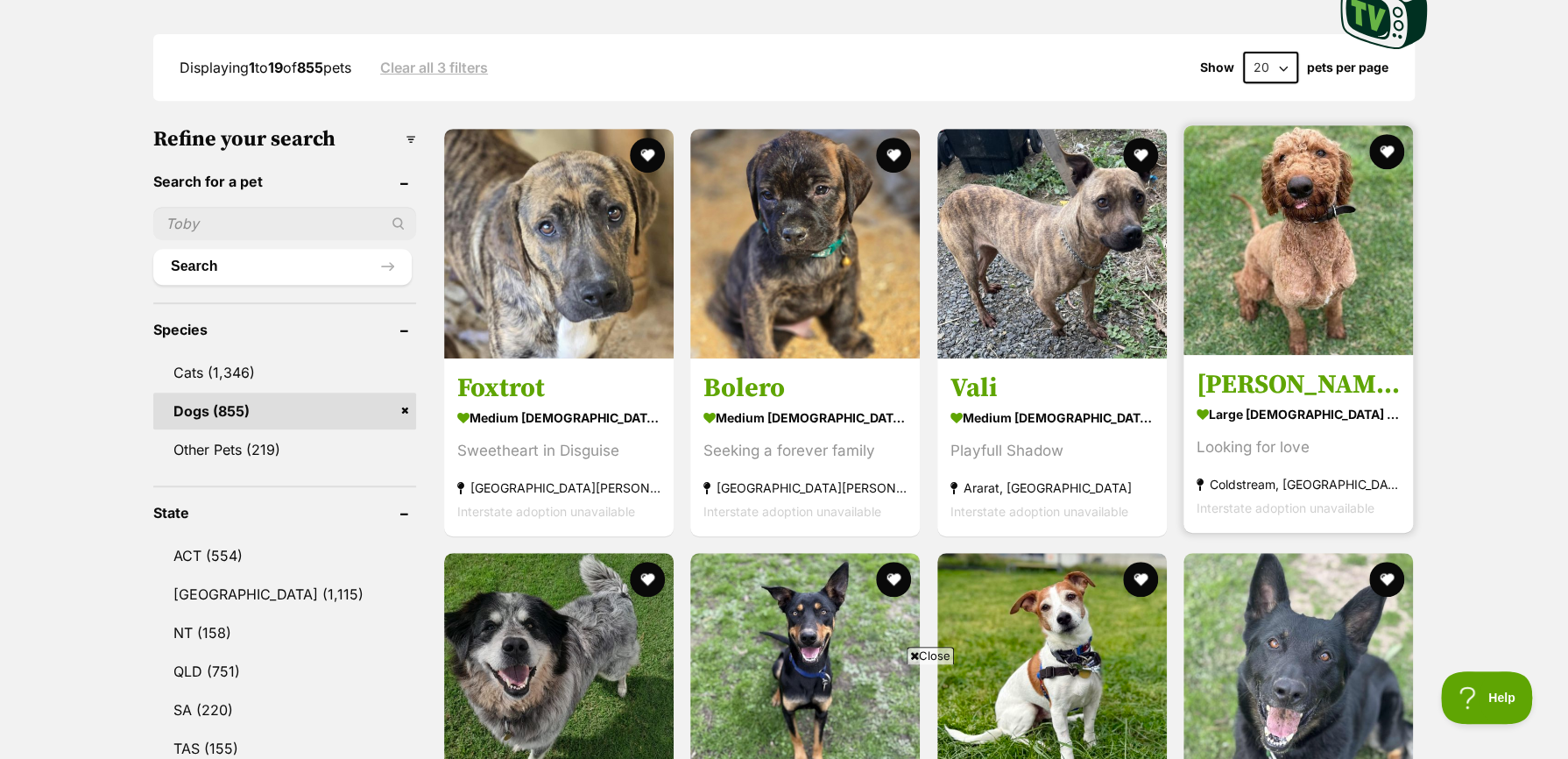
click at [1259, 391] on h3 "[PERSON_NAME]" at bounding box center [1298, 385] width 203 height 34
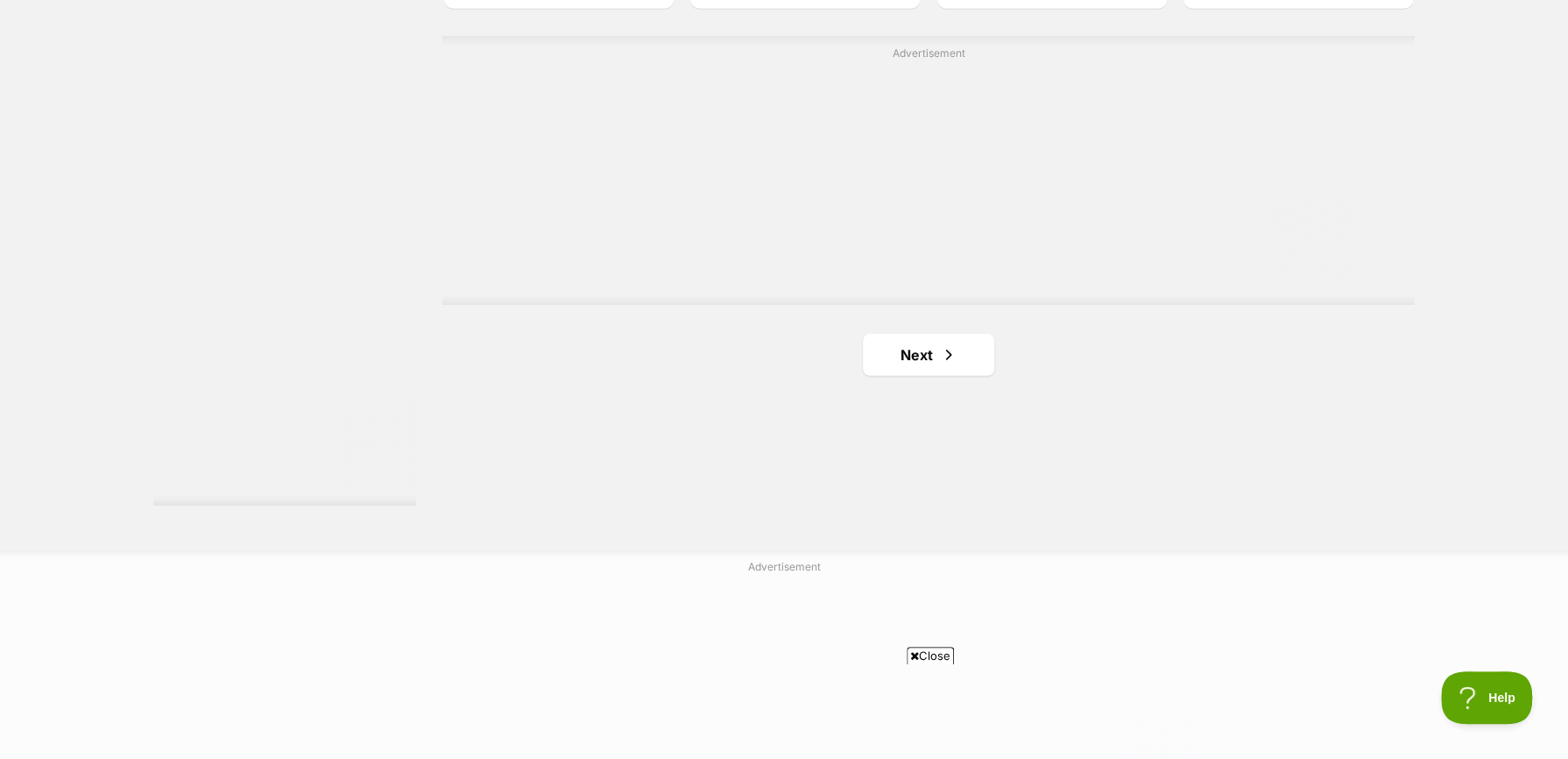
scroll to position [3155, 0]
click at [919, 366] on link "Next" at bounding box center [929, 353] width 132 height 42
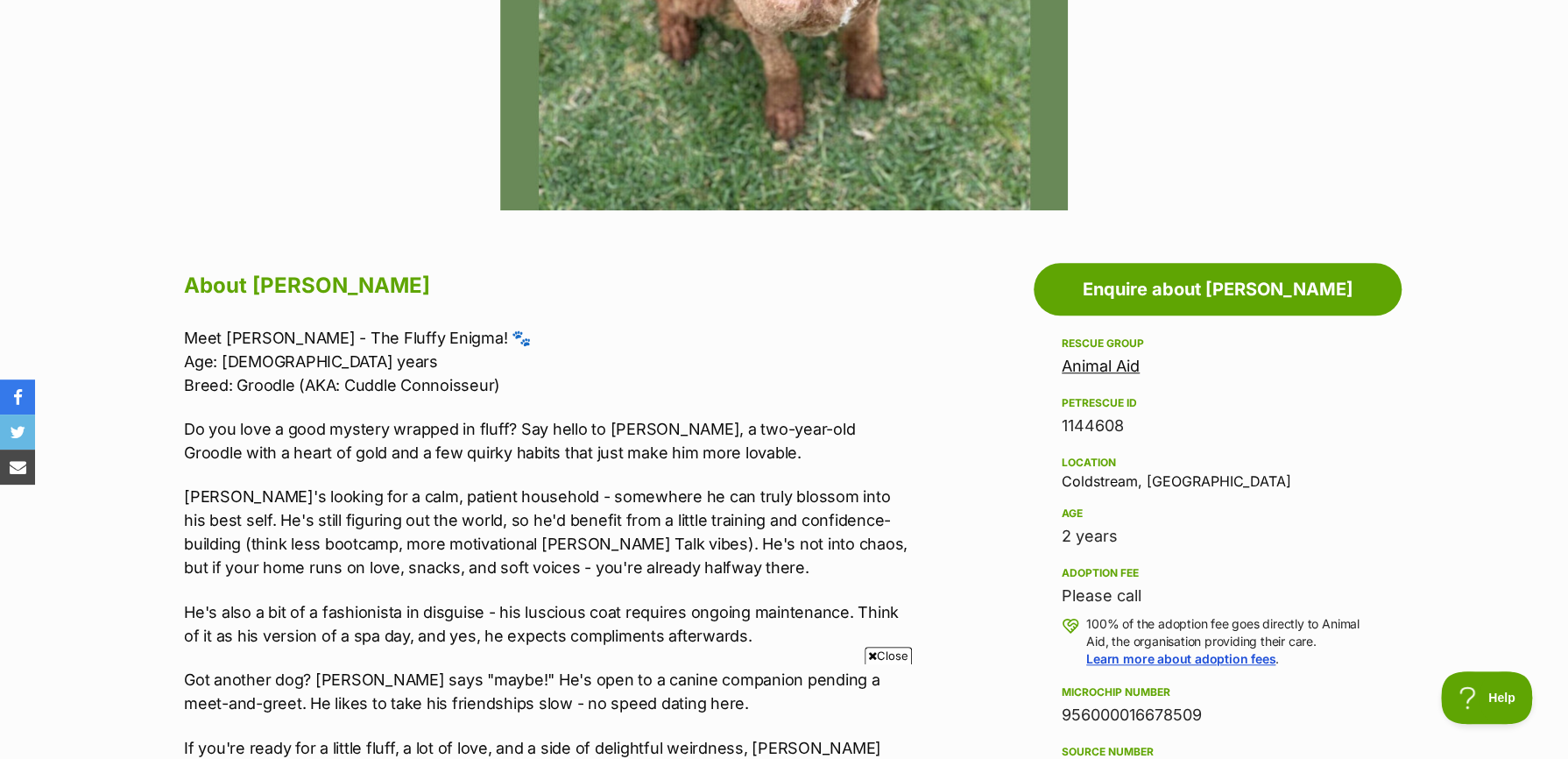
scroll to position [701, 0]
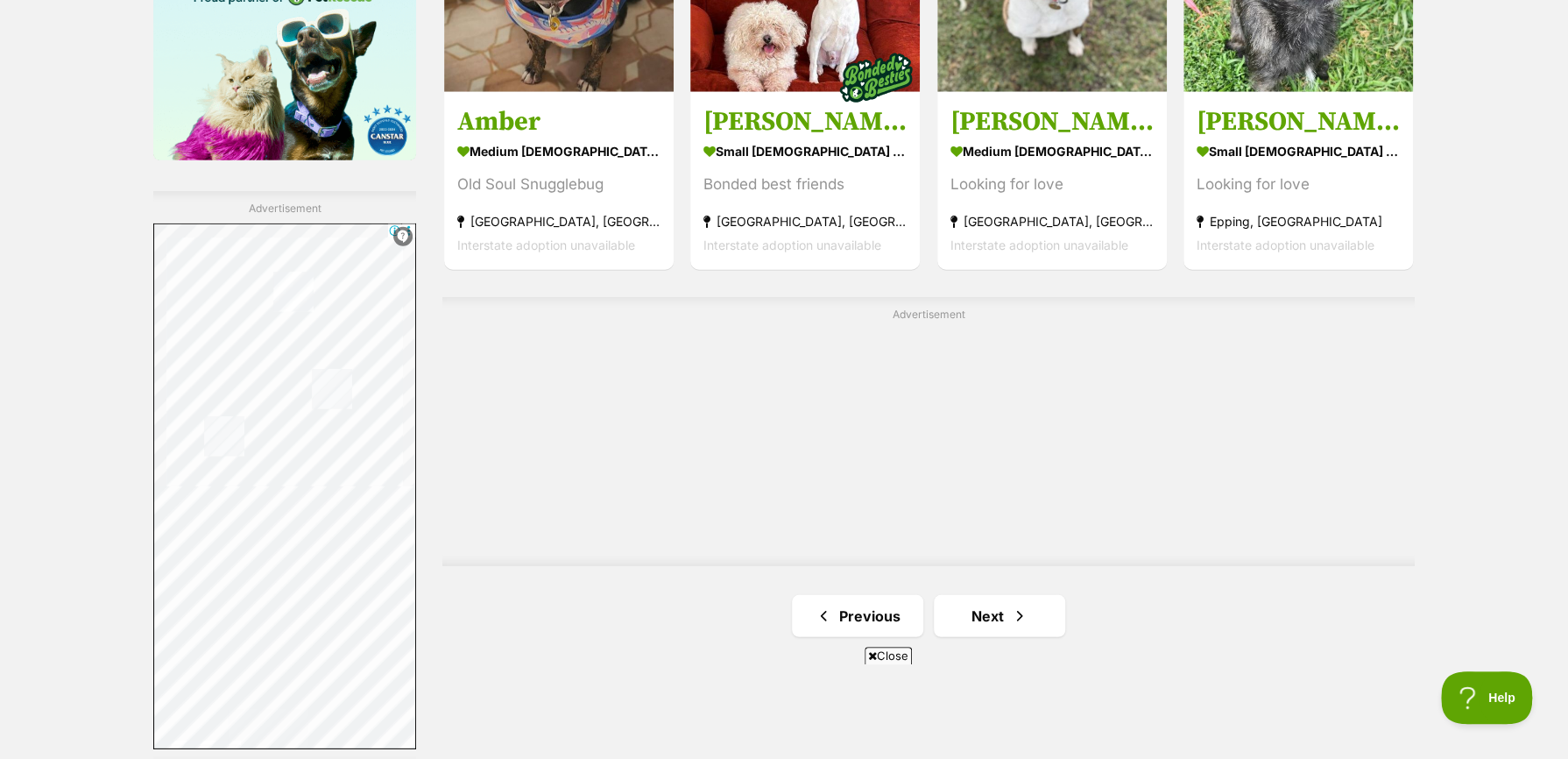
scroll to position [2979, 0]
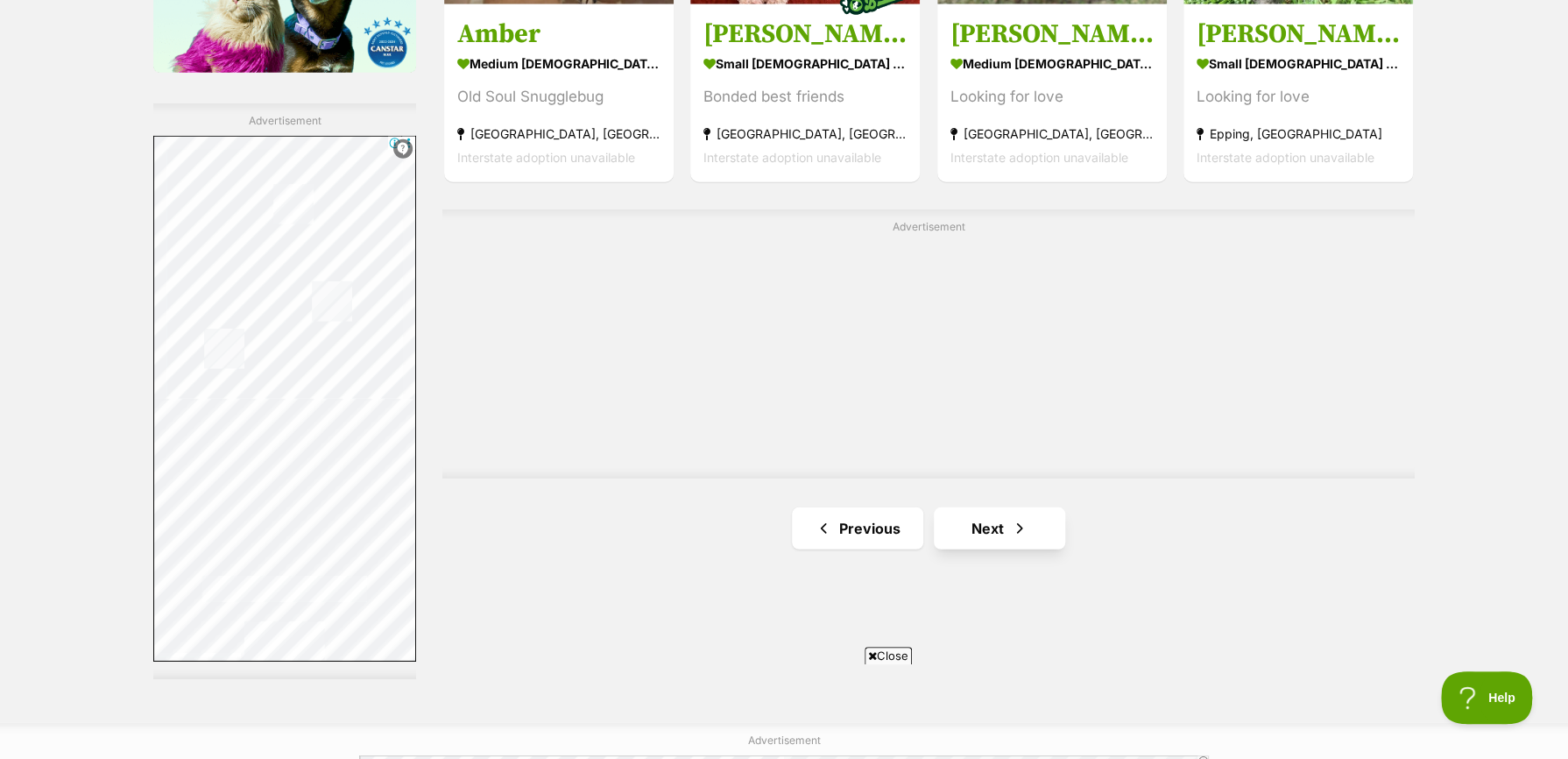
click at [992, 541] on link "Next" at bounding box center [1000, 527] width 132 height 42
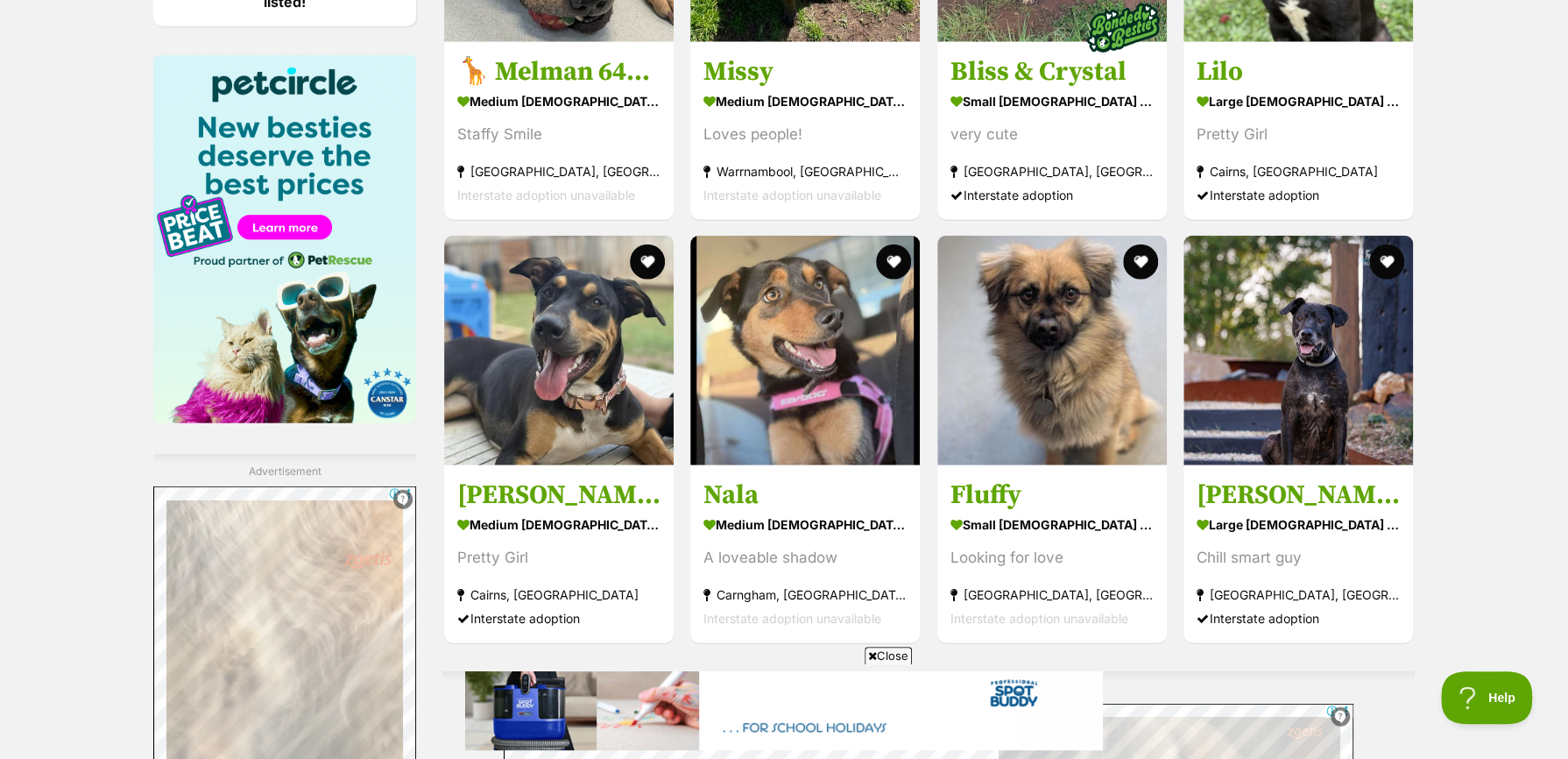
scroll to position [3242, 0]
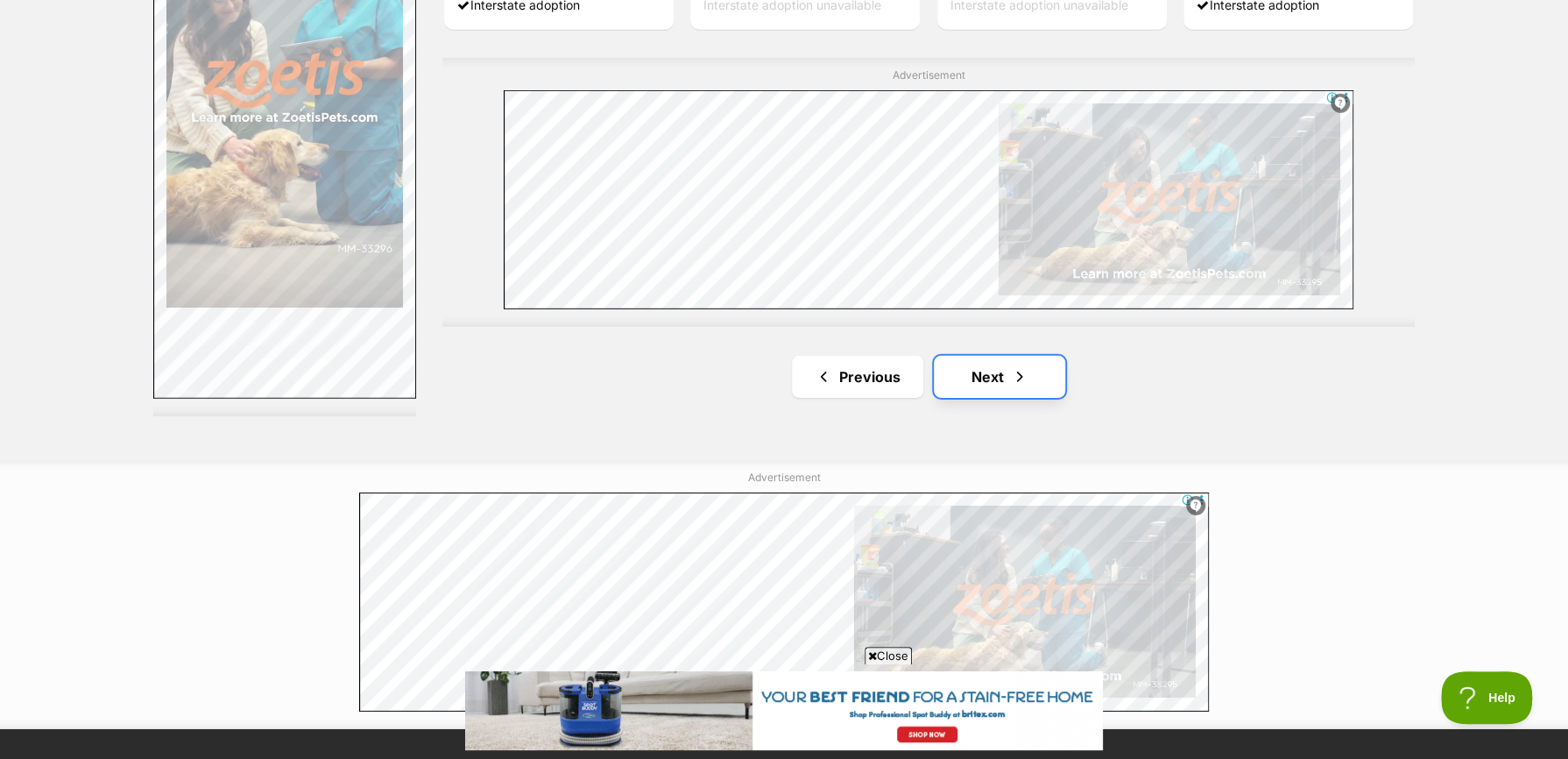
click at [974, 380] on link "Next" at bounding box center [1000, 376] width 132 height 42
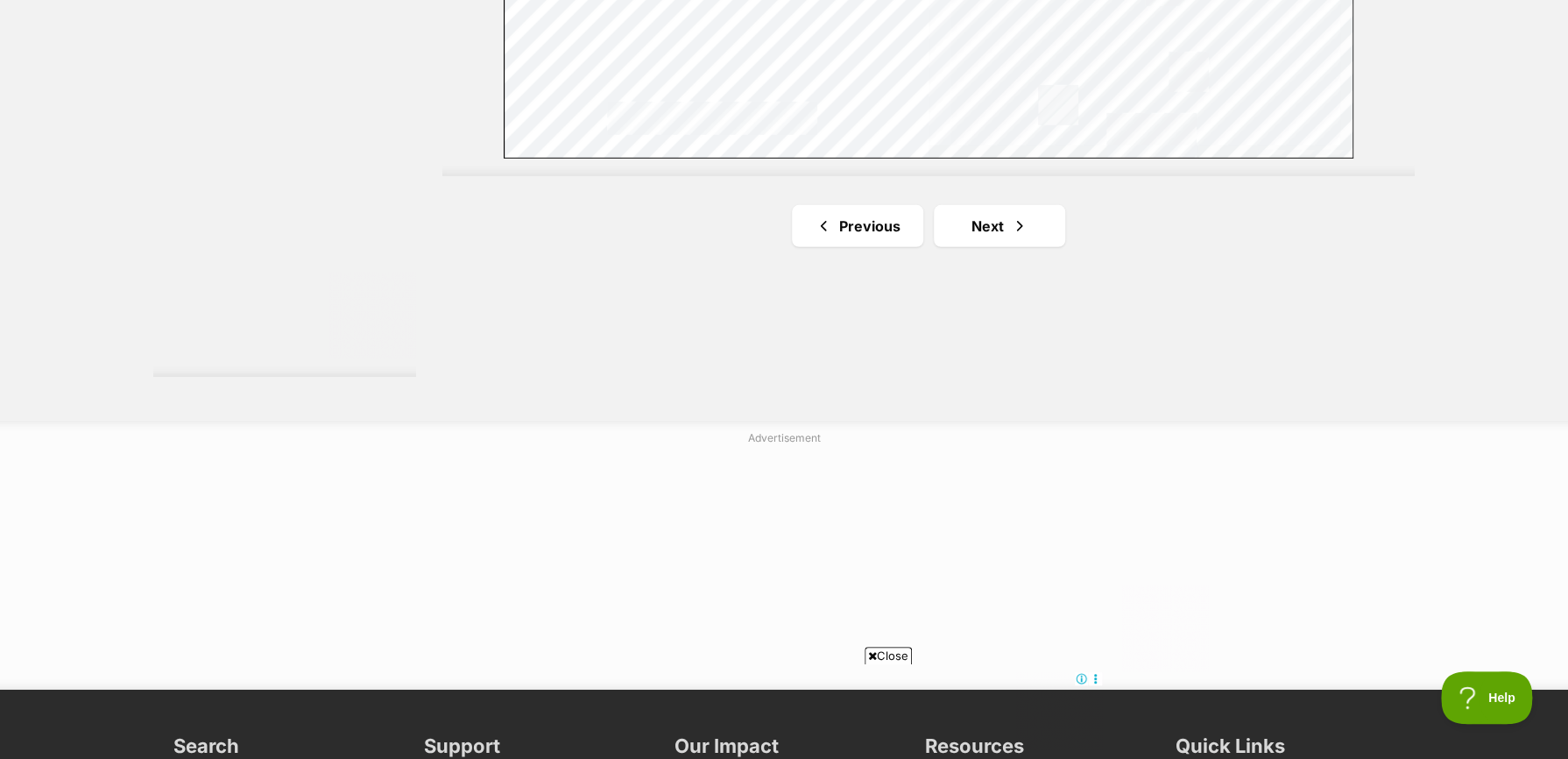
scroll to position [3330, 0]
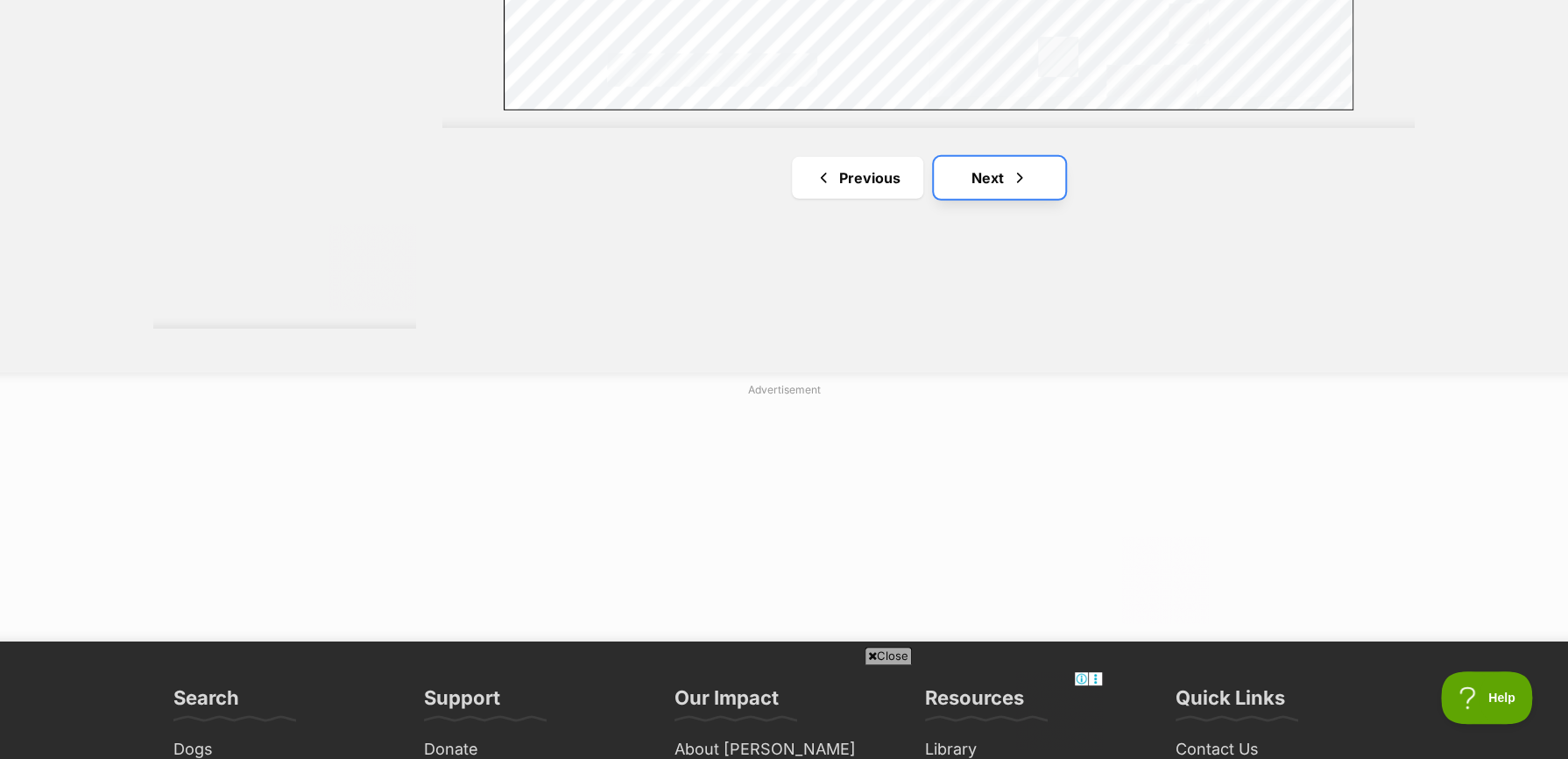
click at [1015, 179] on span "Next page" at bounding box center [1019, 177] width 18 height 21
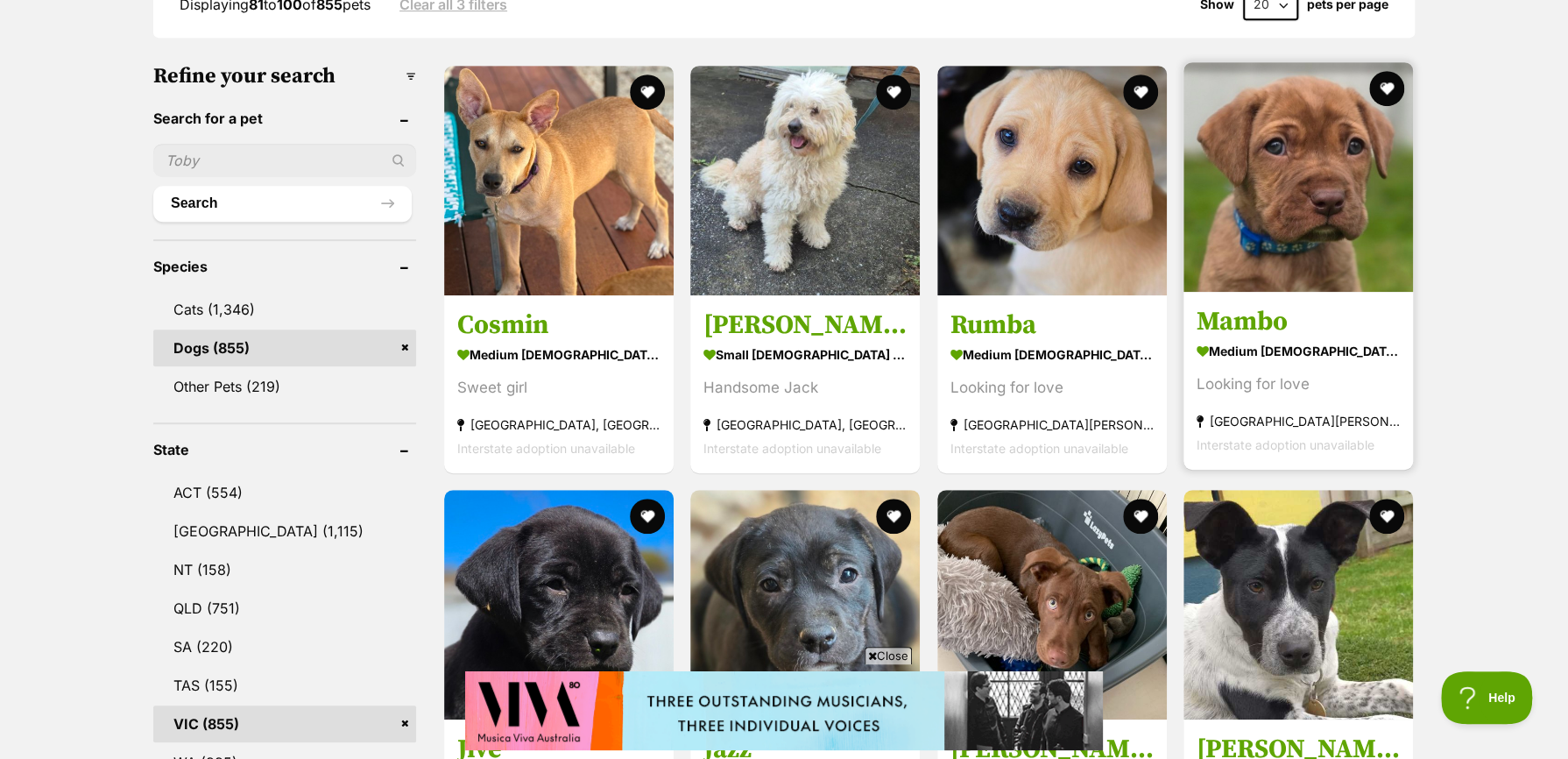
scroll to position [526, 0]
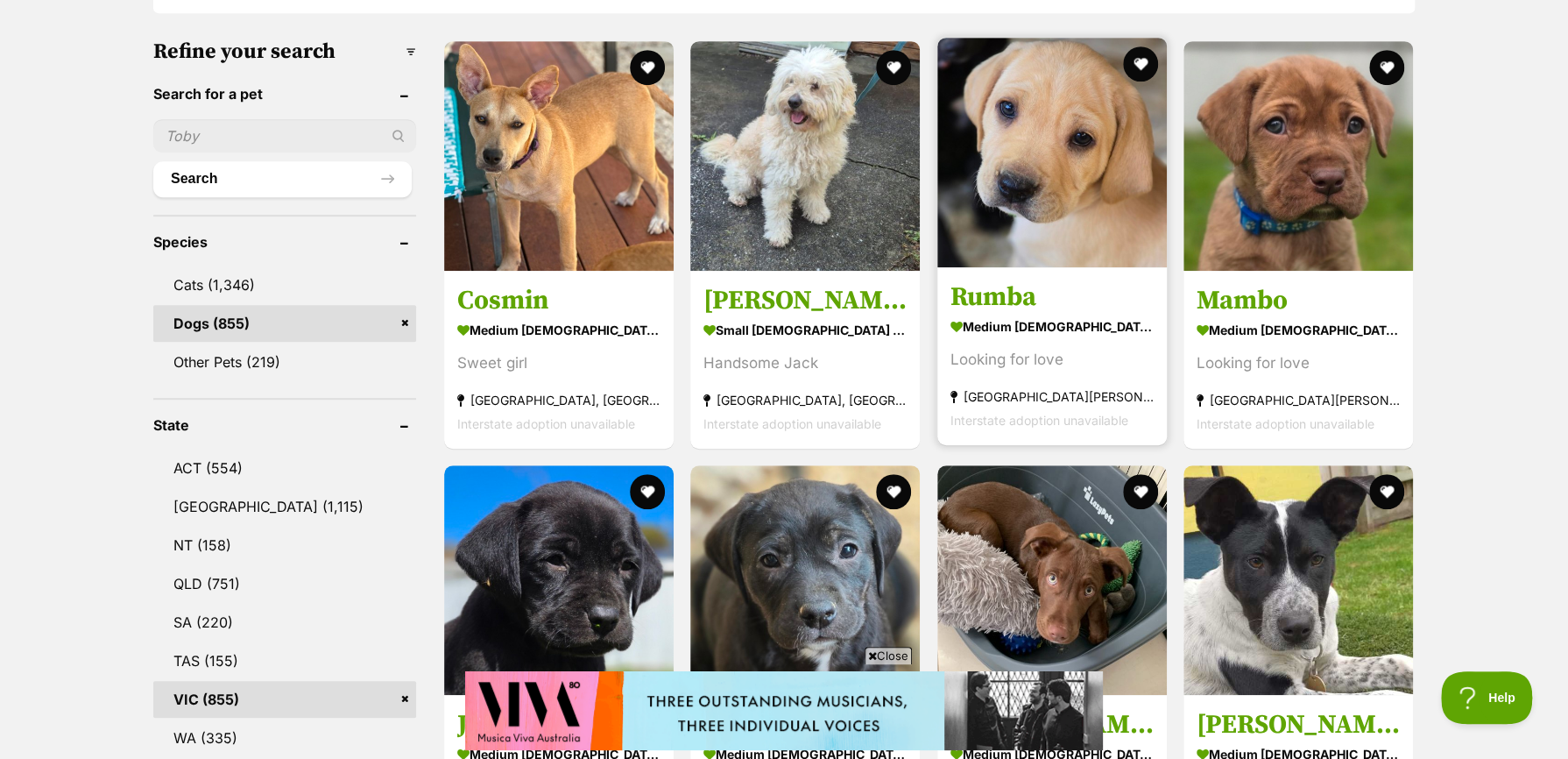
click at [1003, 308] on h3 "Rumba" at bounding box center [1052, 297] width 203 height 34
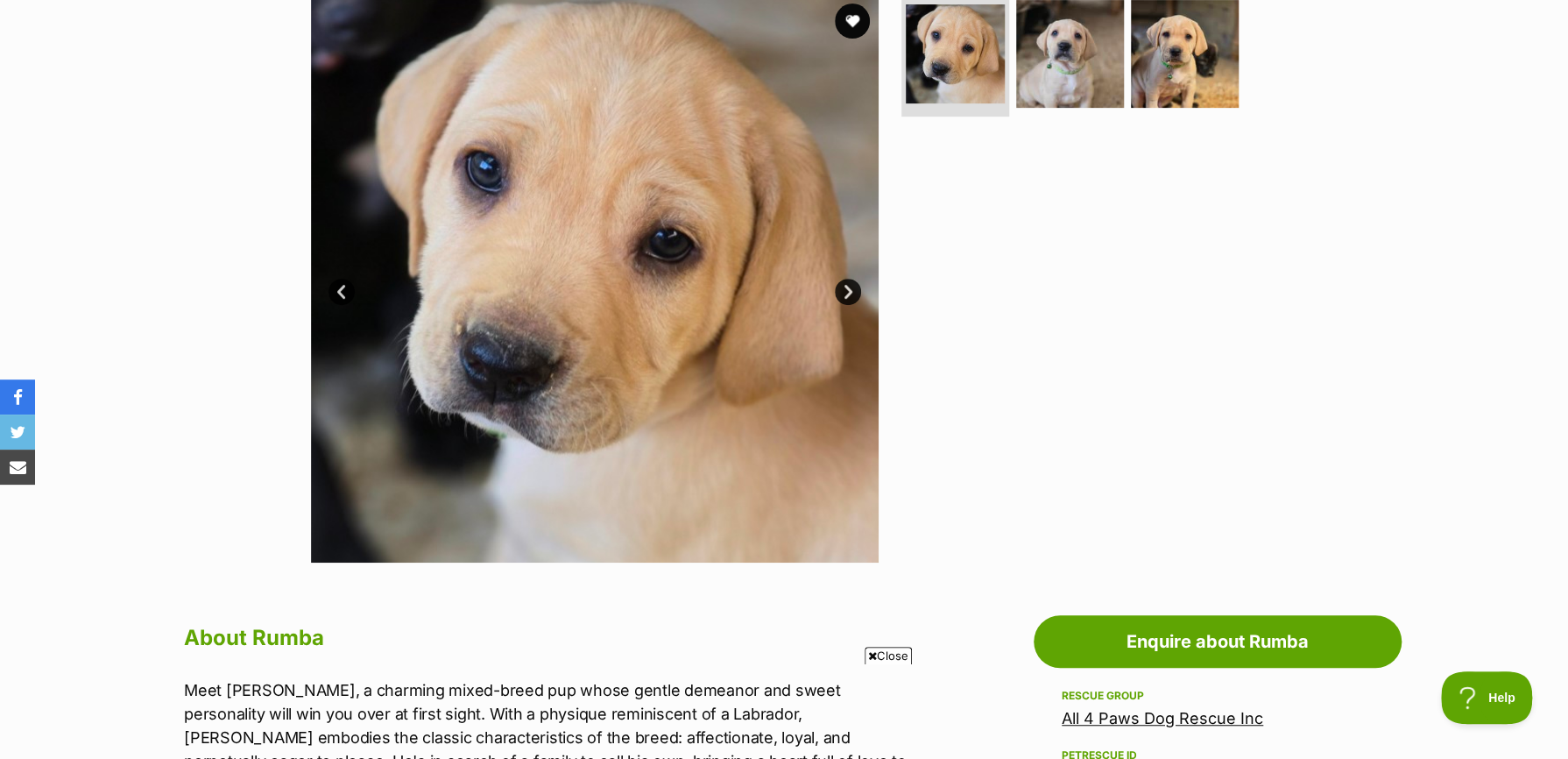
scroll to position [88, 0]
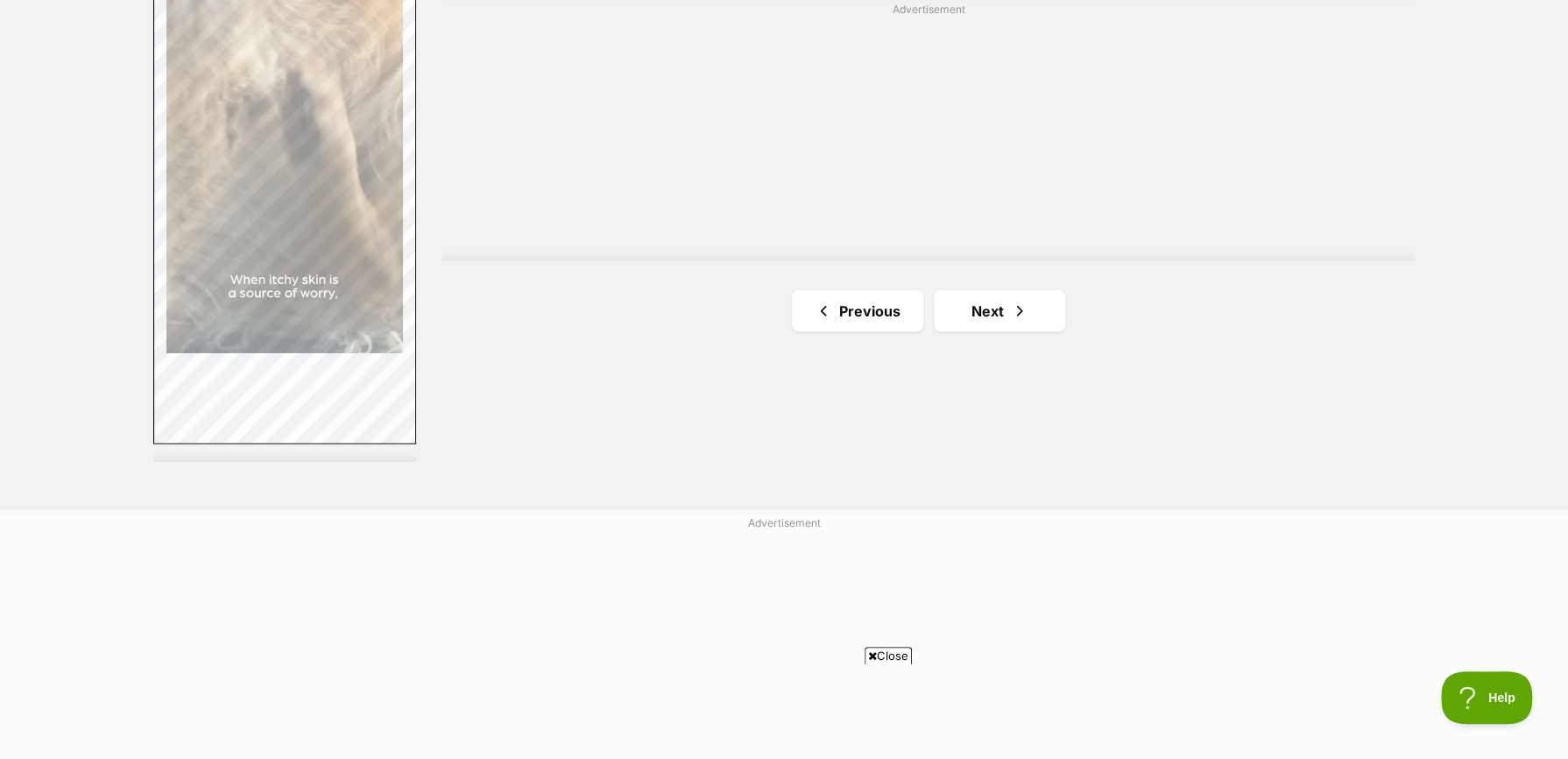
scroll to position [3242, 0]
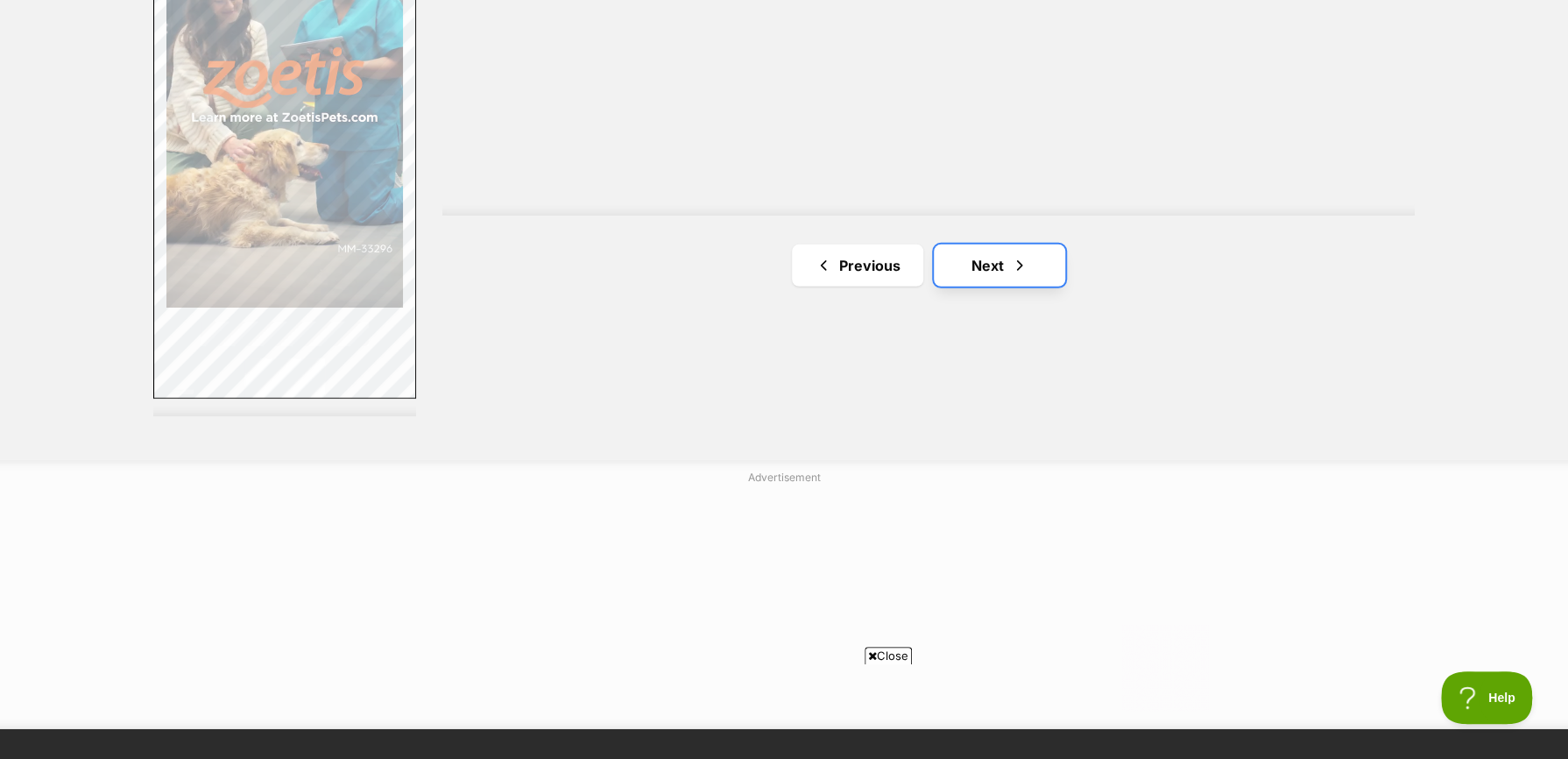
click at [993, 268] on link "Next" at bounding box center [1000, 265] width 132 height 42
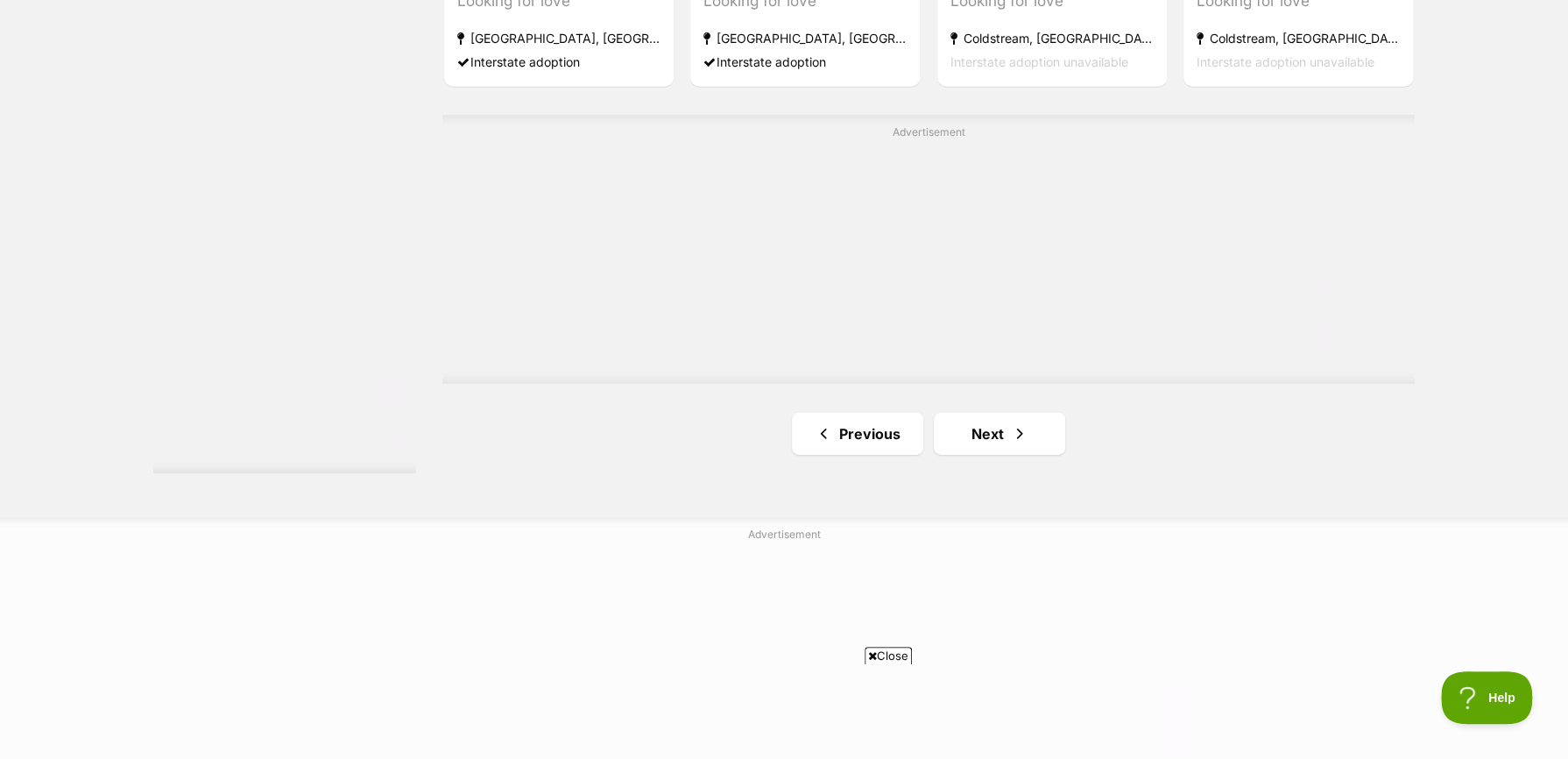
scroll to position [3242, 0]
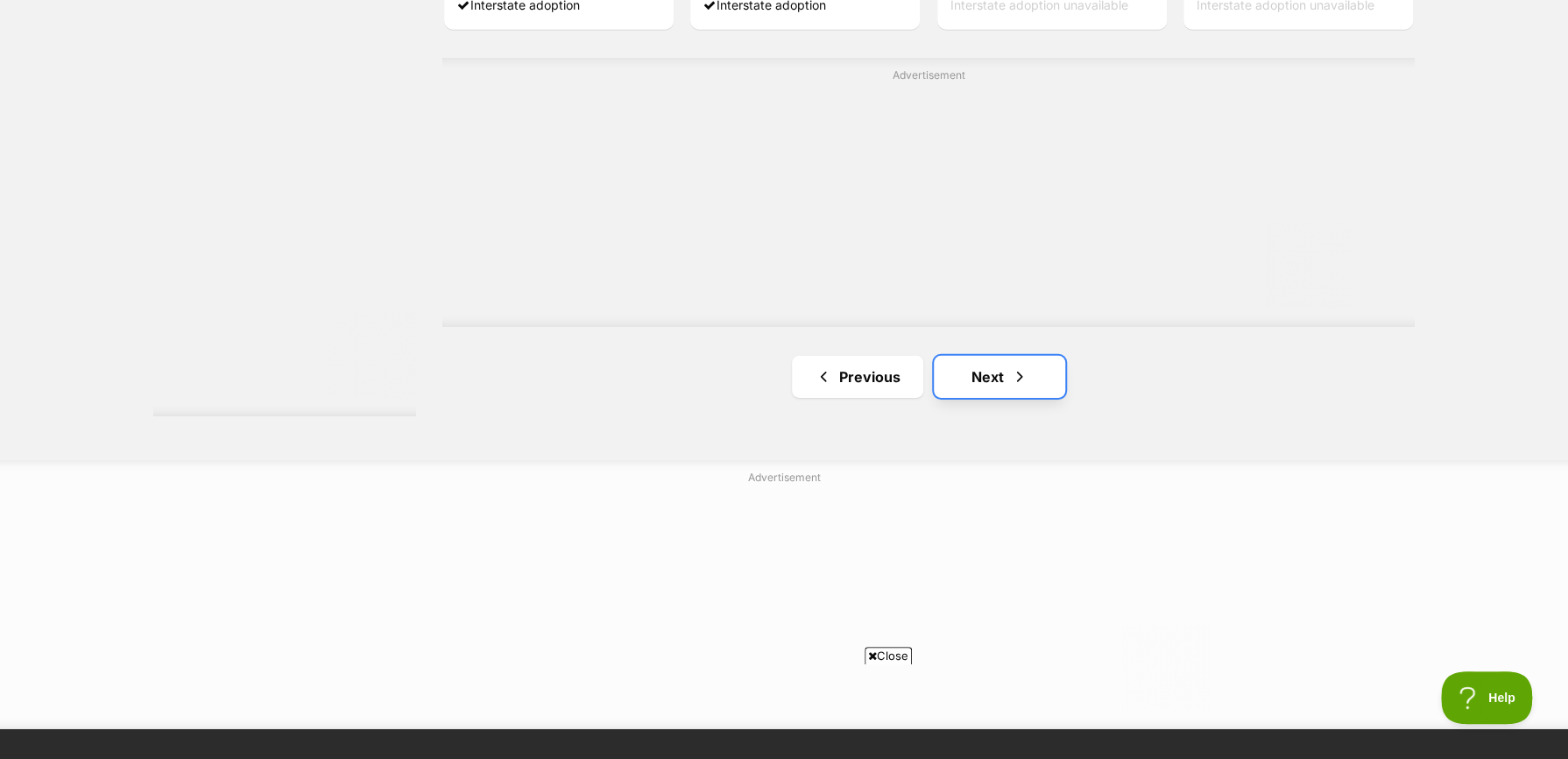
click at [1012, 385] on span "Next page" at bounding box center [1019, 376] width 18 height 21
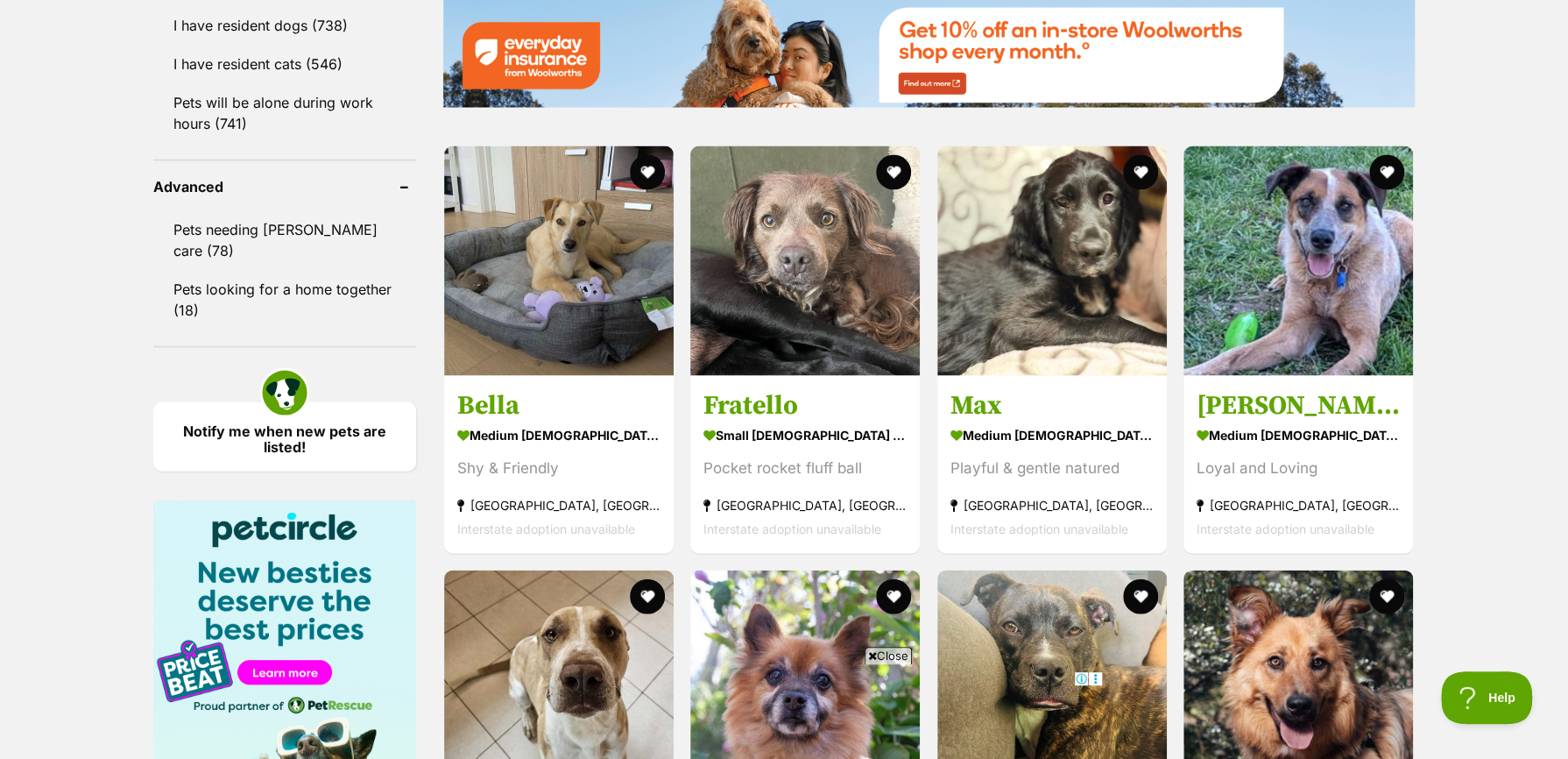
scroll to position [2191, 0]
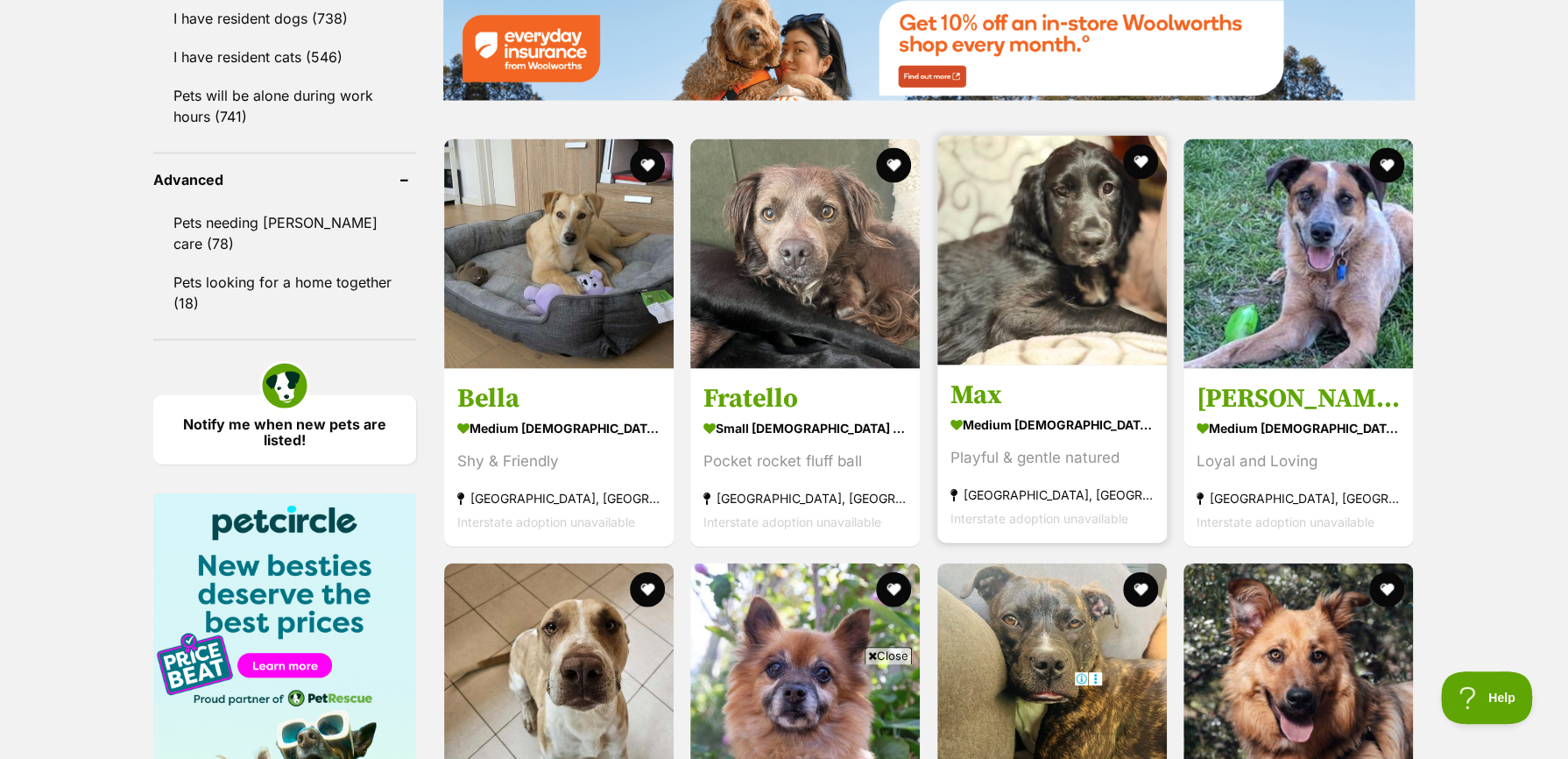
click at [996, 427] on strong "medium [DEMOGRAPHIC_DATA] Dog" at bounding box center [1052, 424] width 203 height 25
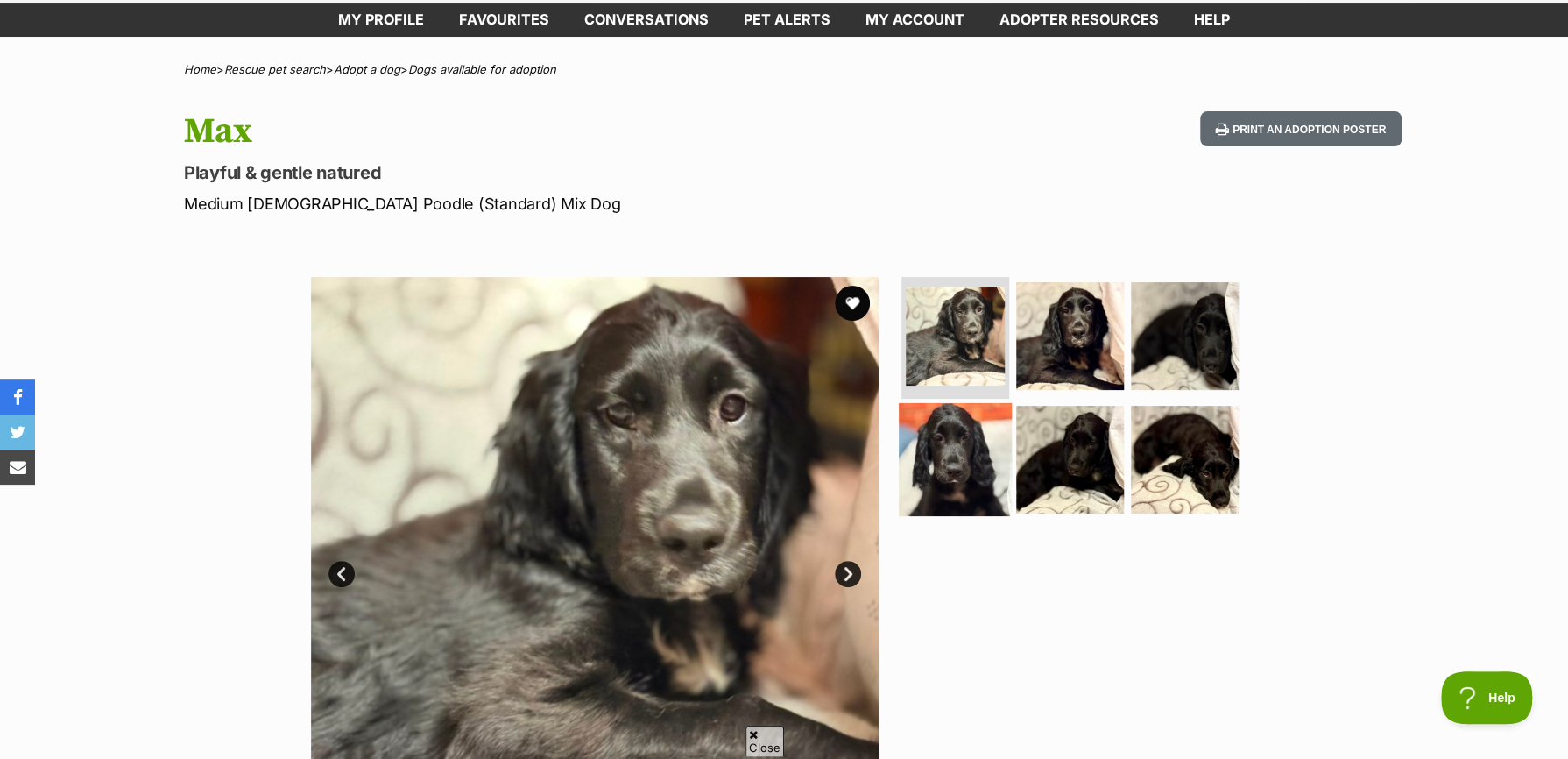
click at [976, 449] on img at bounding box center [955, 459] width 113 height 113
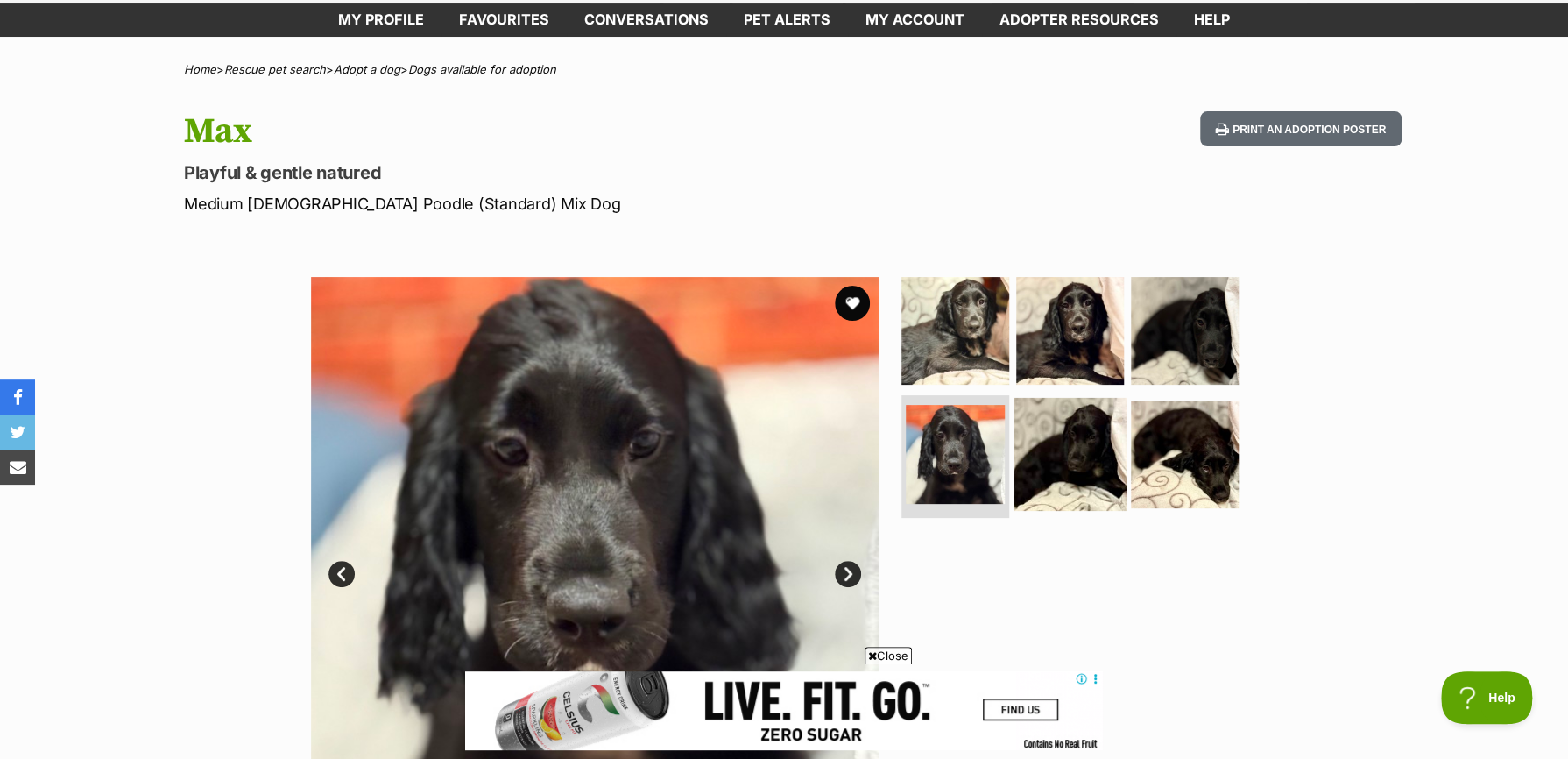
click at [1062, 448] on img at bounding box center [1070, 454] width 113 height 113
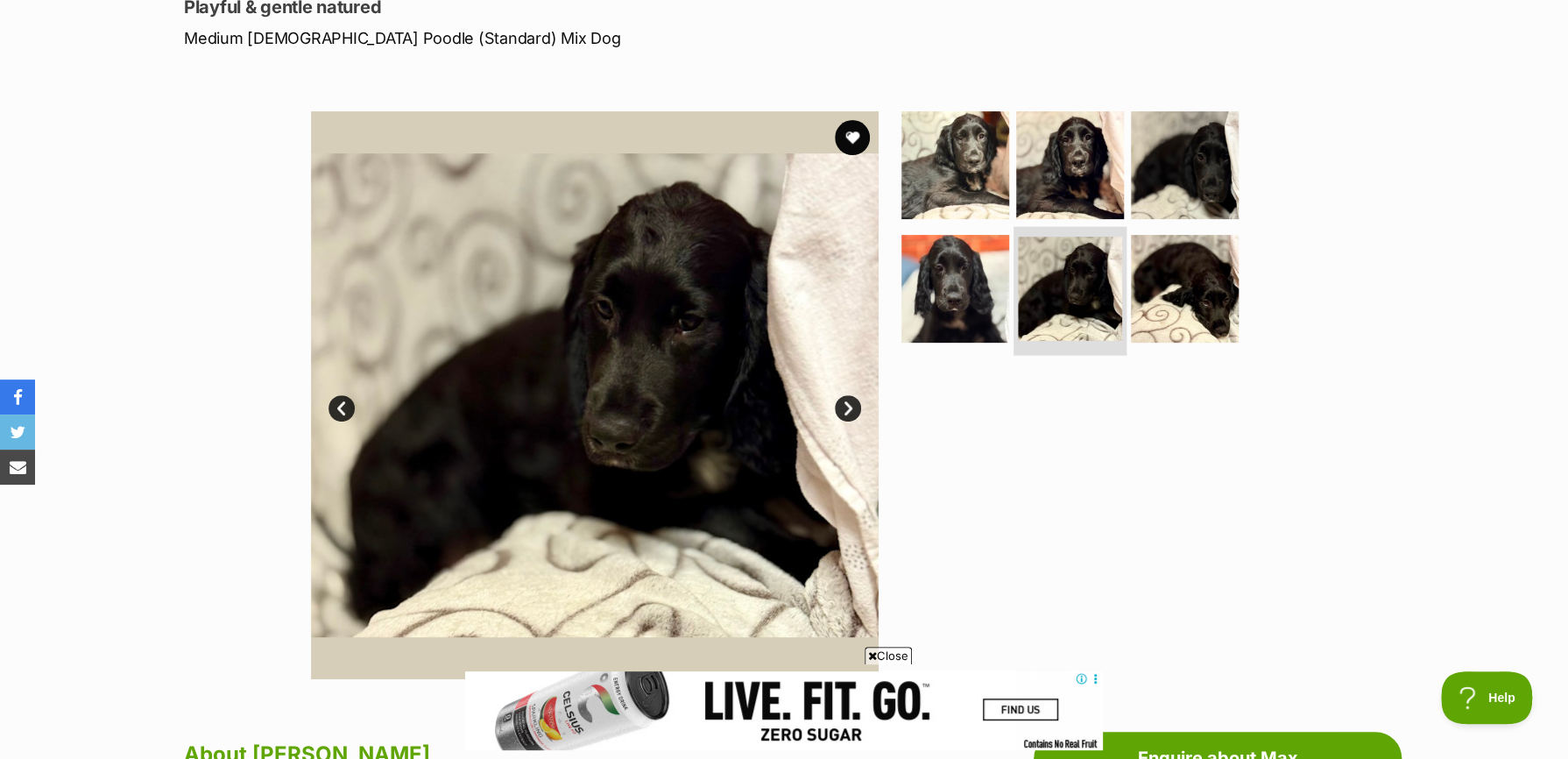
scroll to position [263, 0]
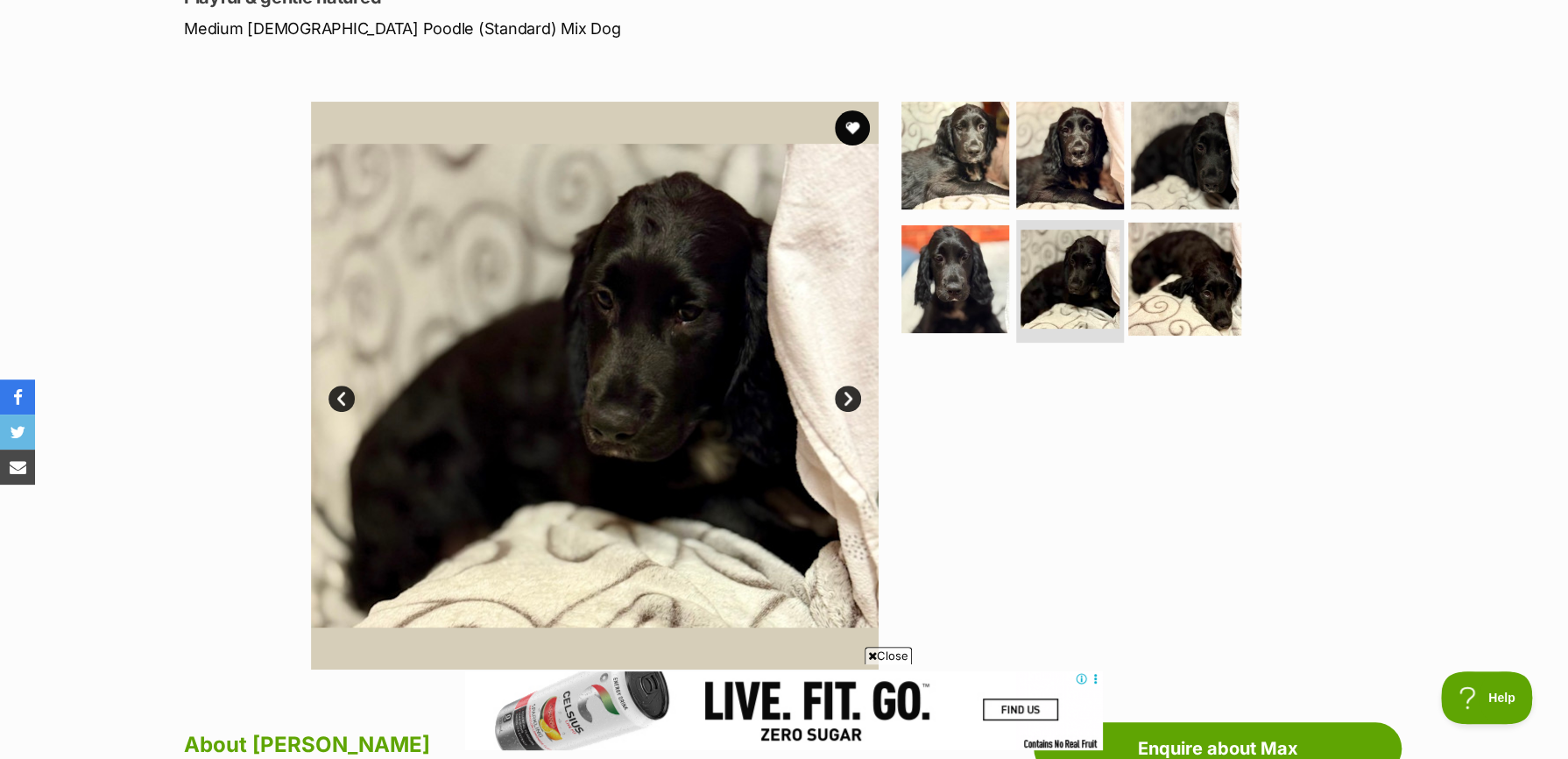
click at [1182, 260] on img at bounding box center [1184, 278] width 113 height 113
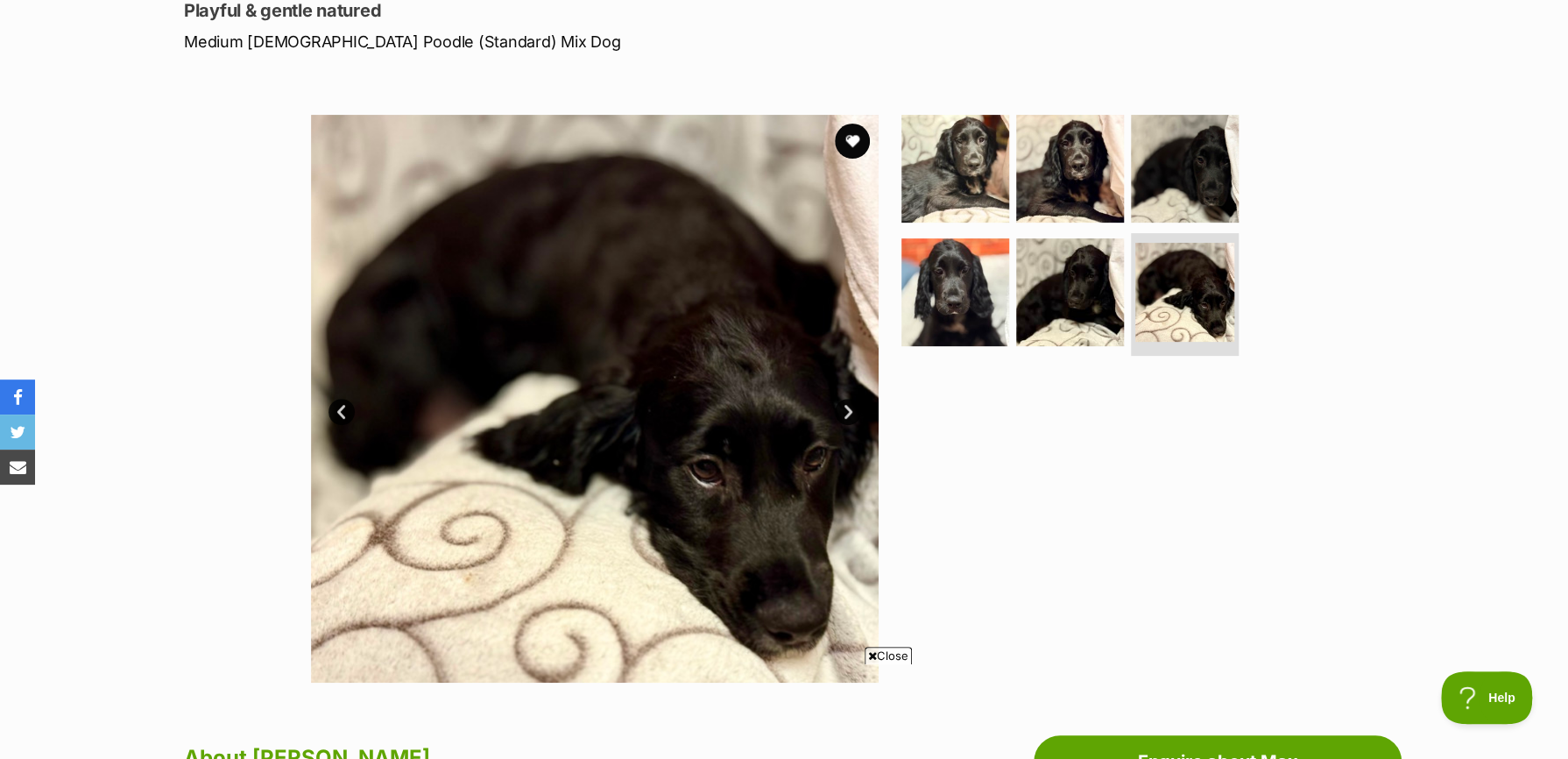
scroll to position [350, 0]
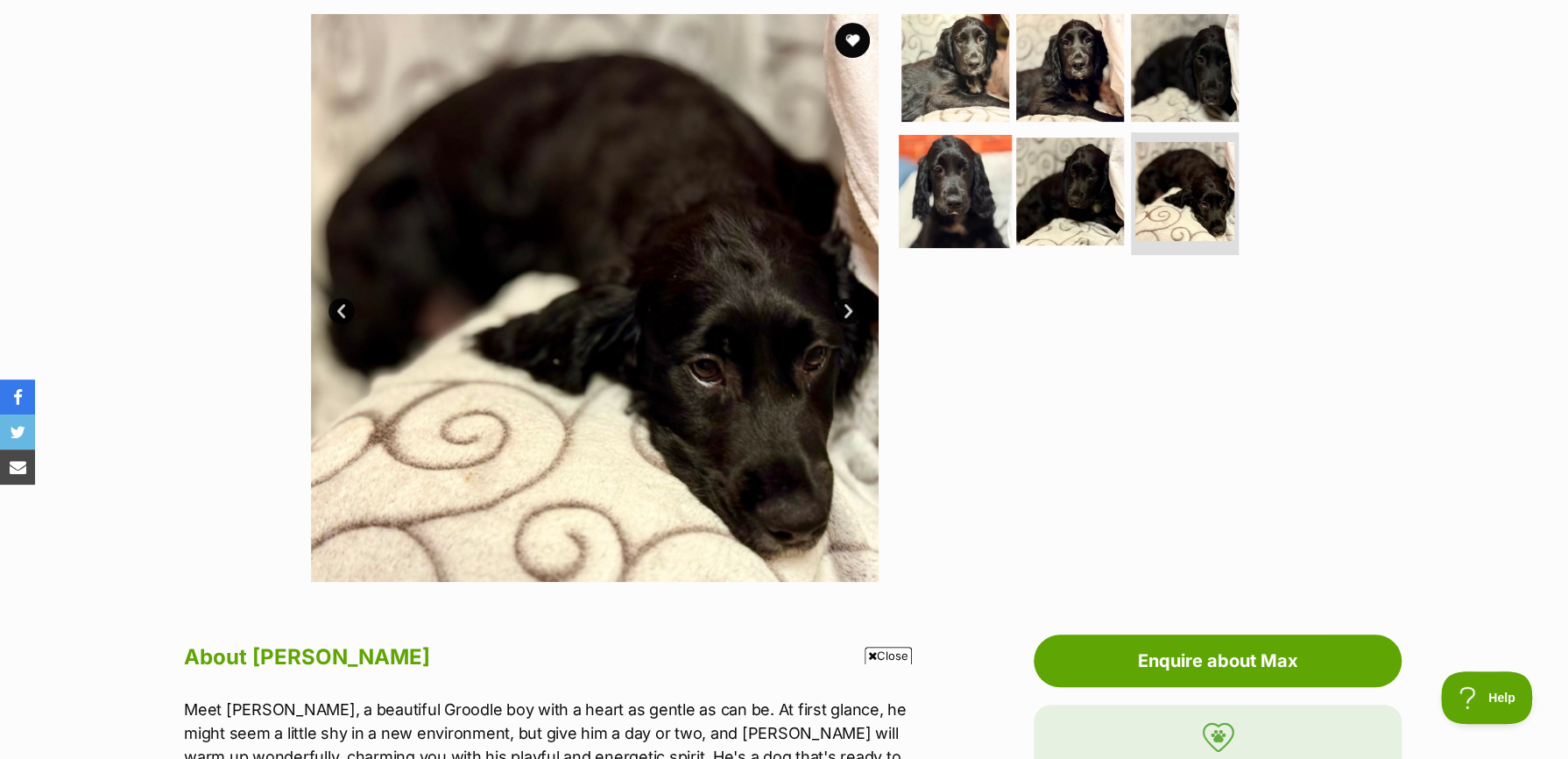
click at [932, 198] on img at bounding box center [955, 191] width 113 height 113
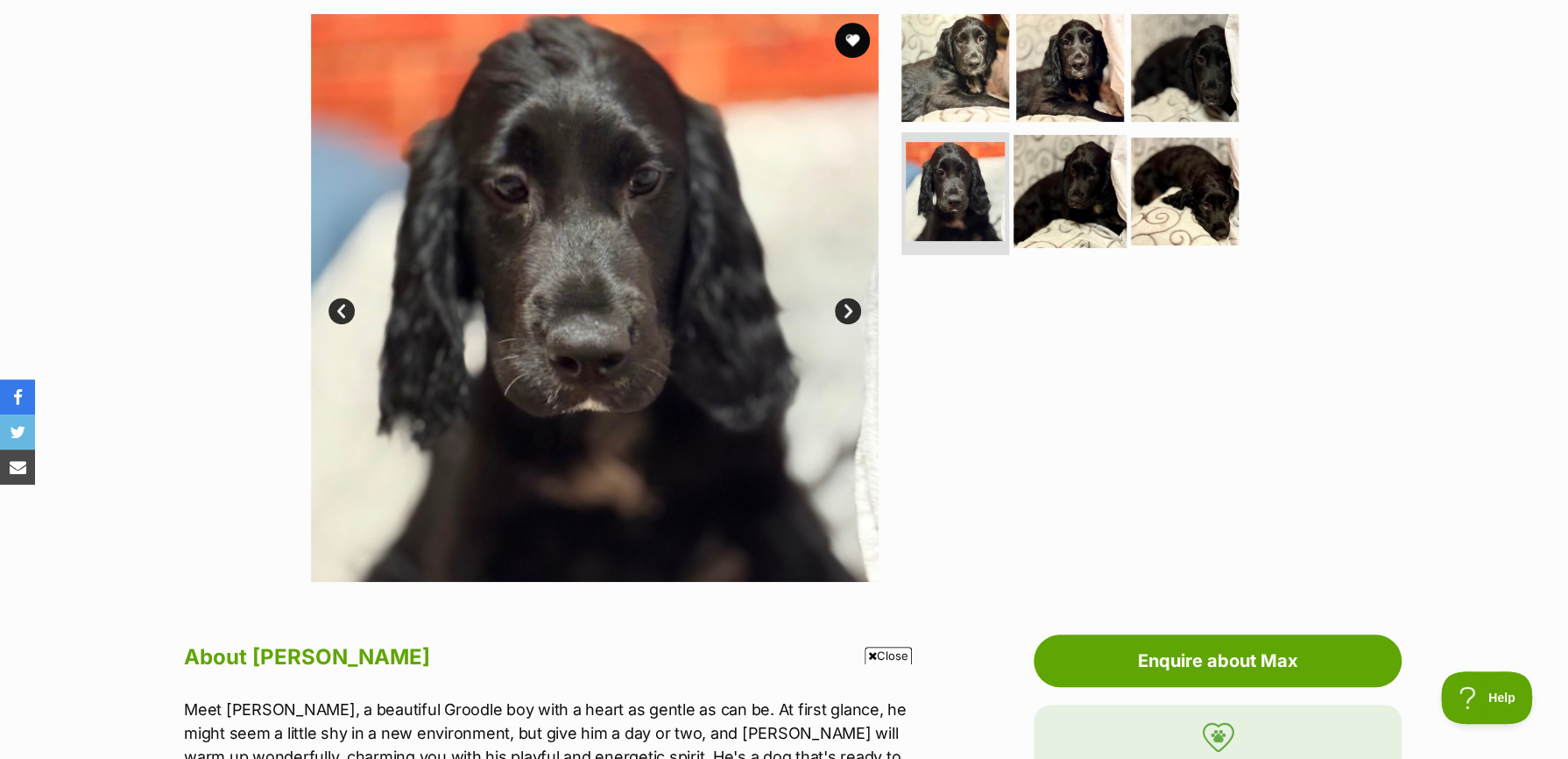
click at [1053, 208] on img at bounding box center [1070, 191] width 113 height 113
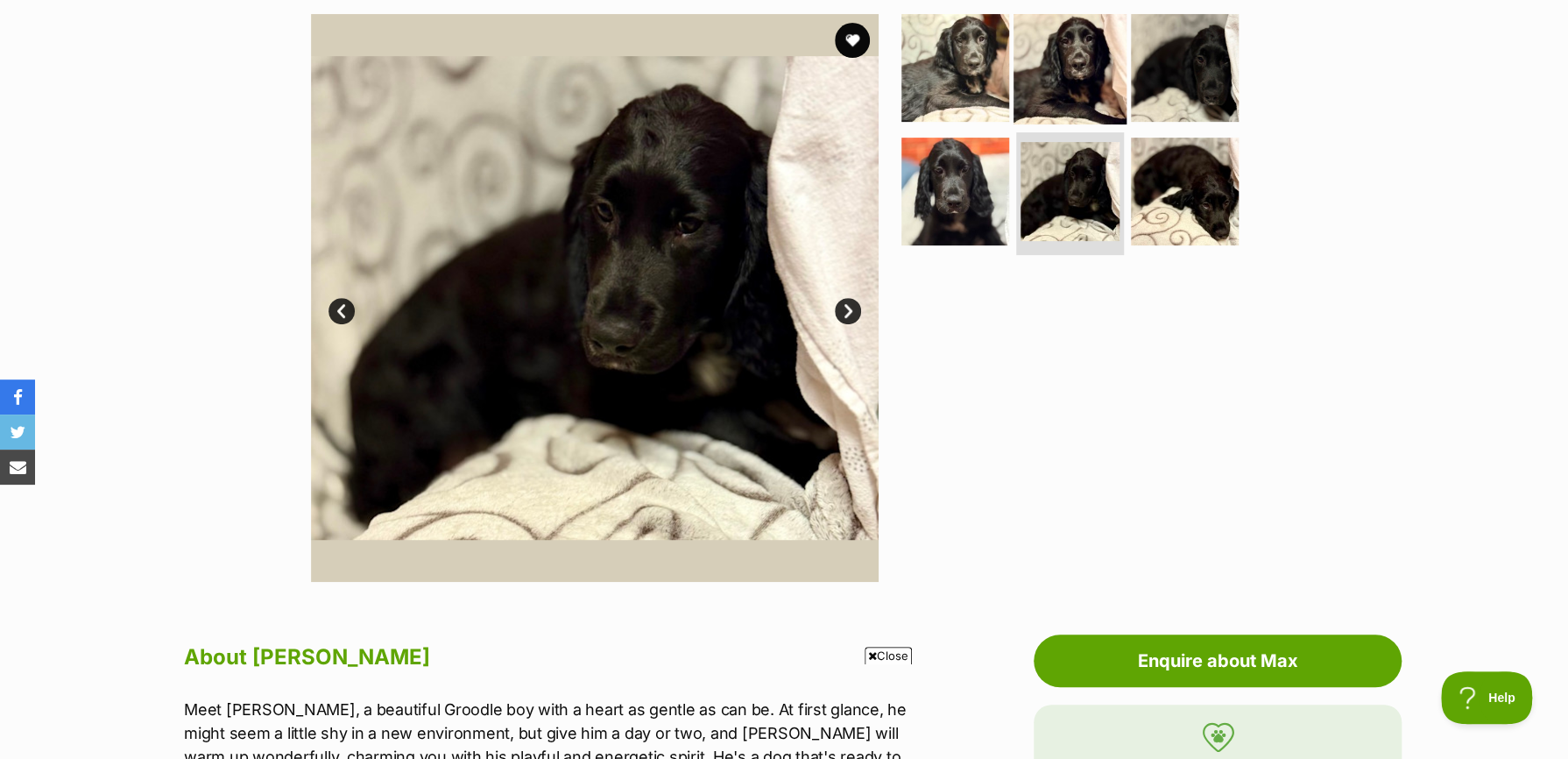
click at [1092, 78] on img at bounding box center [1070, 66] width 113 height 113
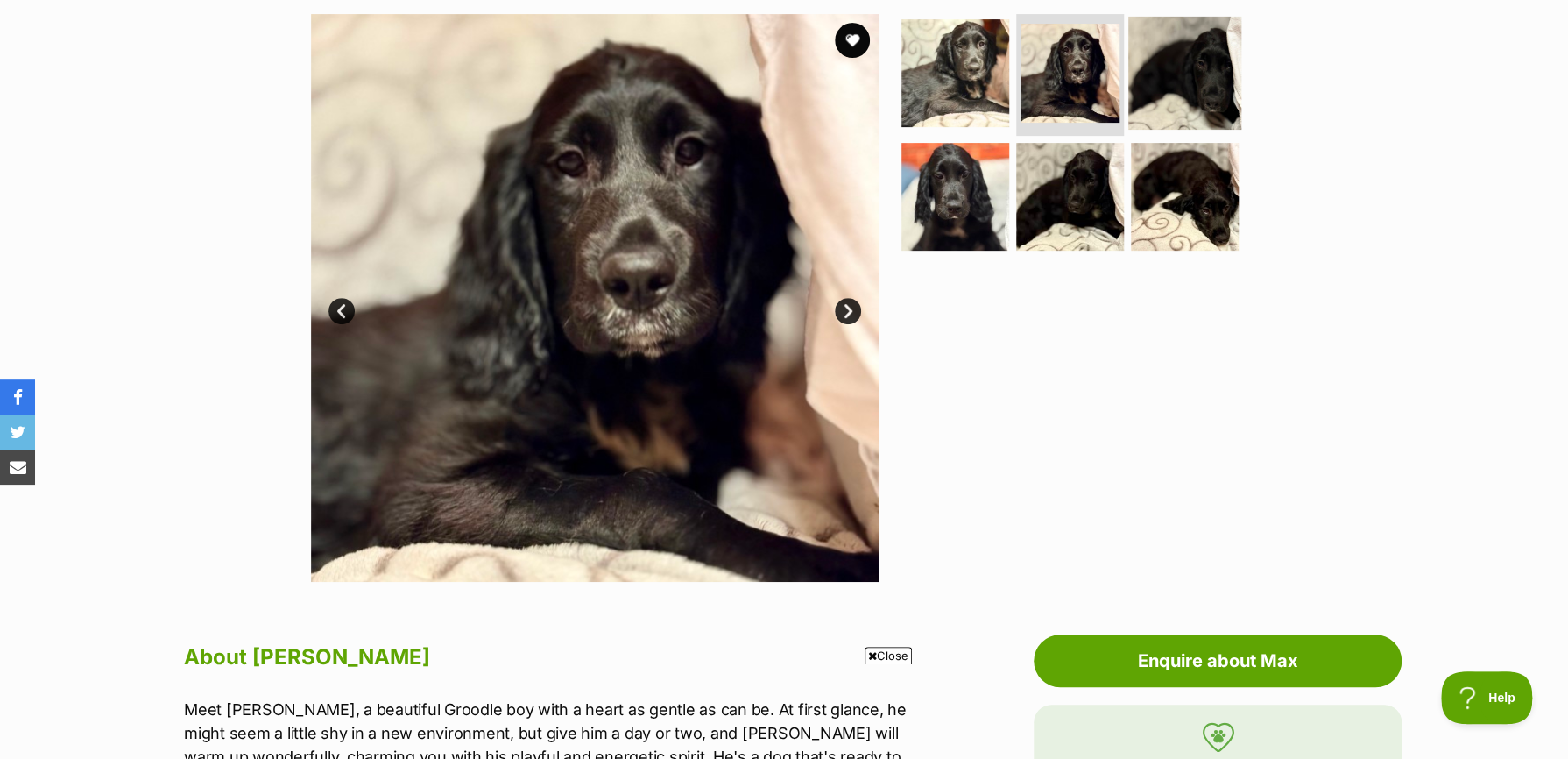
click at [1190, 63] on img at bounding box center [1184, 72] width 113 height 113
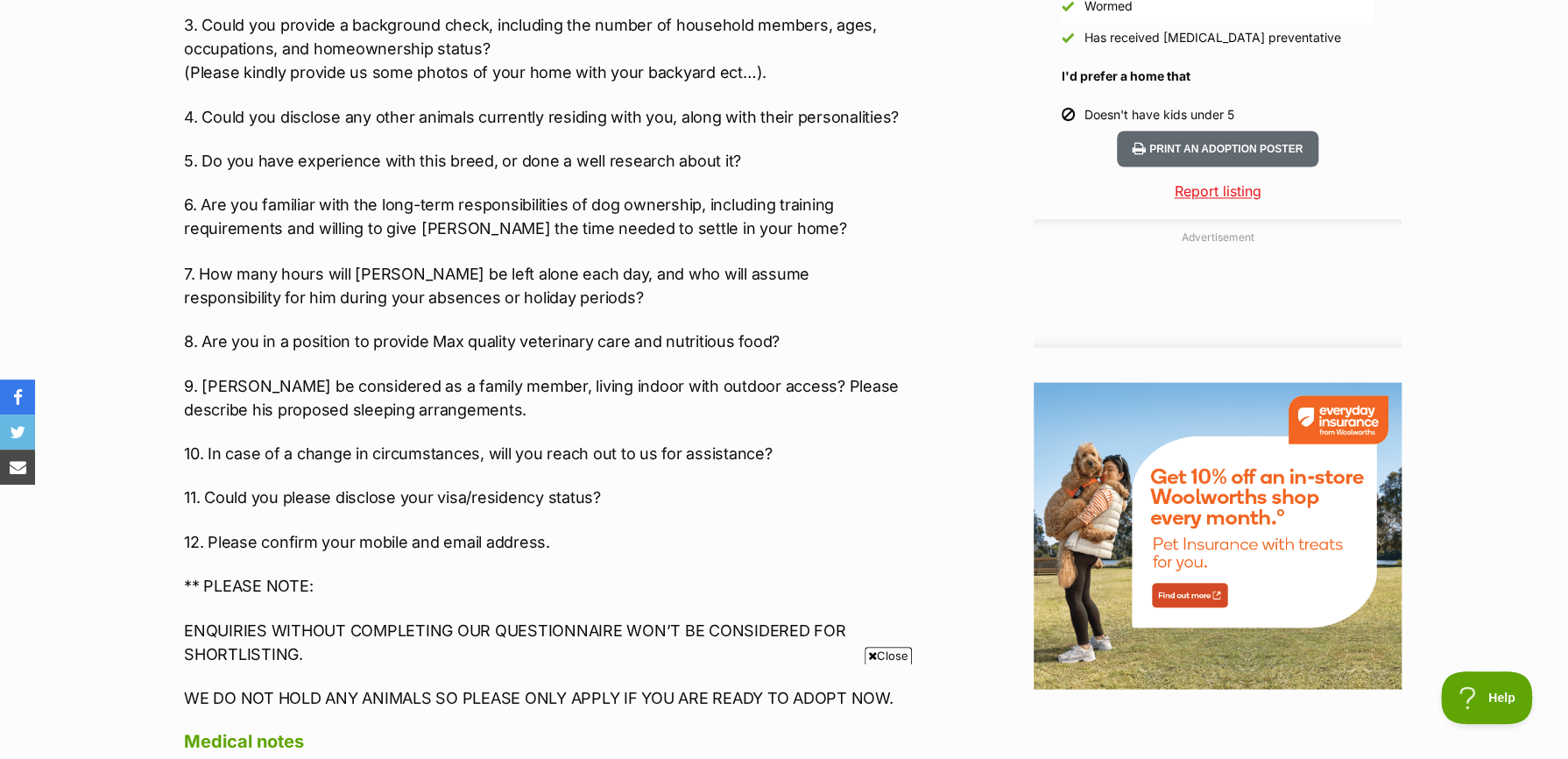
scroll to position [0, 0]
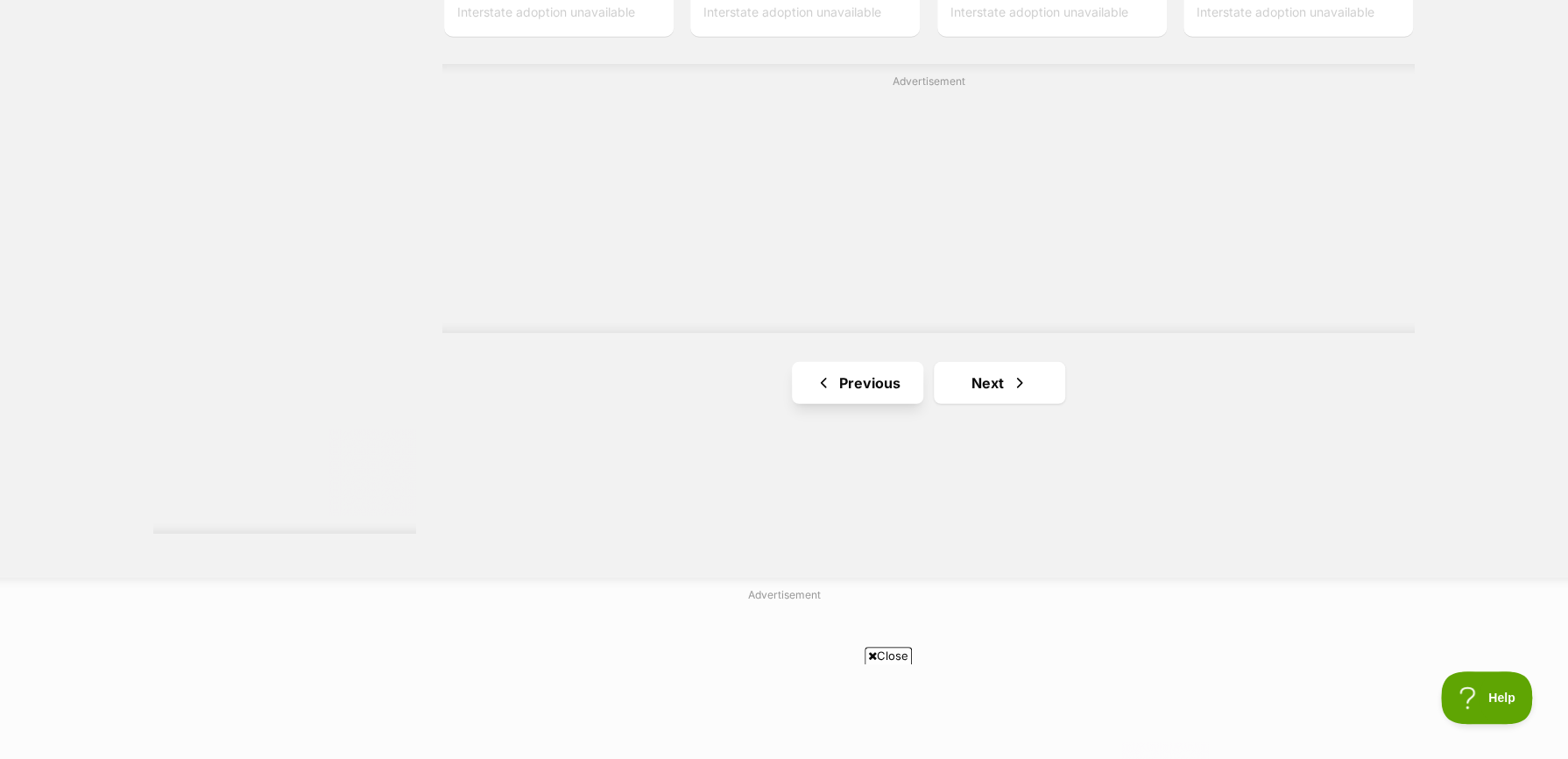
scroll to position [3232, 0]
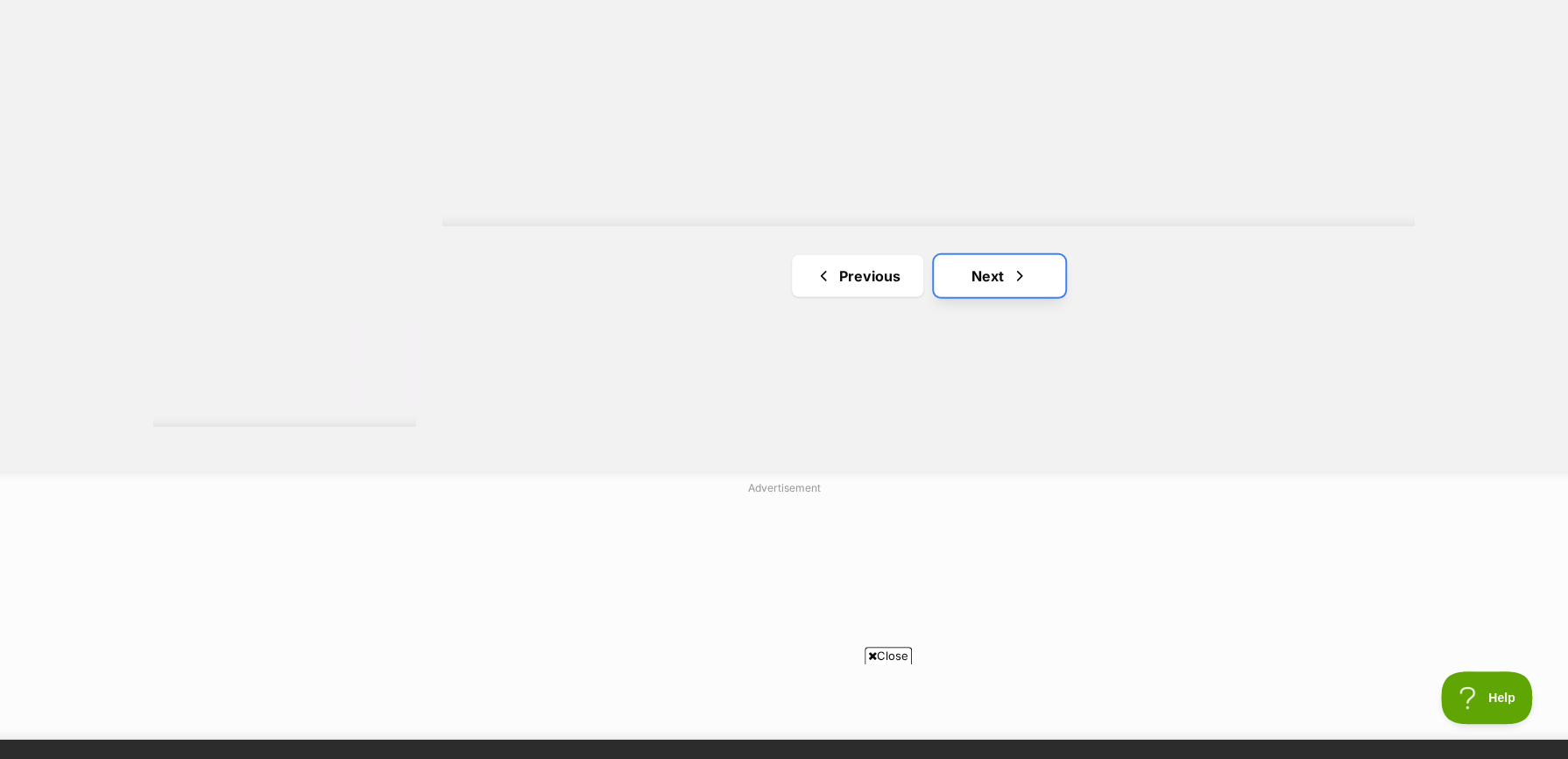
click at [952, 281] on link "Next" at bounding box center [1000, 275] width 132 height 42
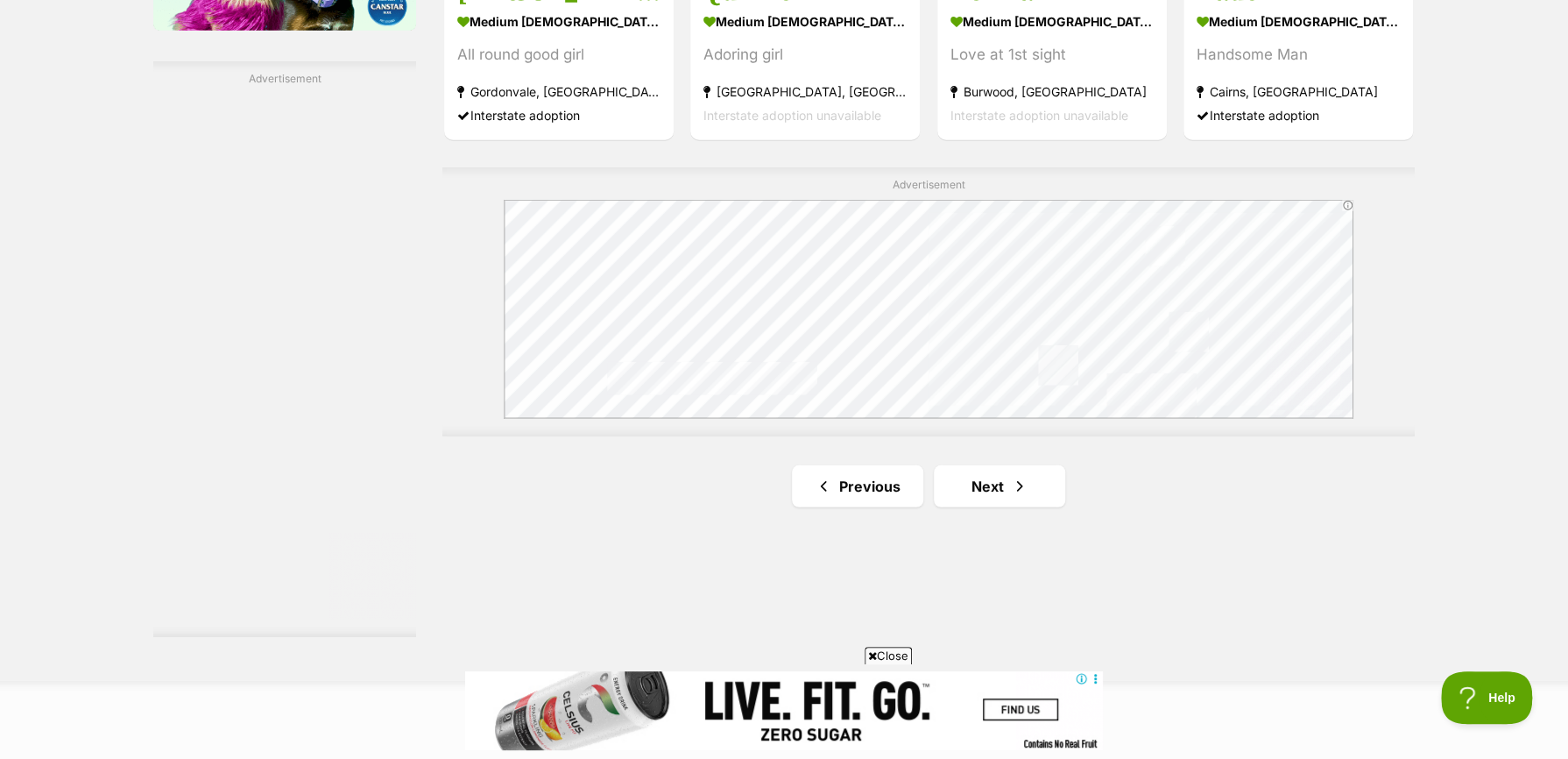
scroll to position [3067, 0]
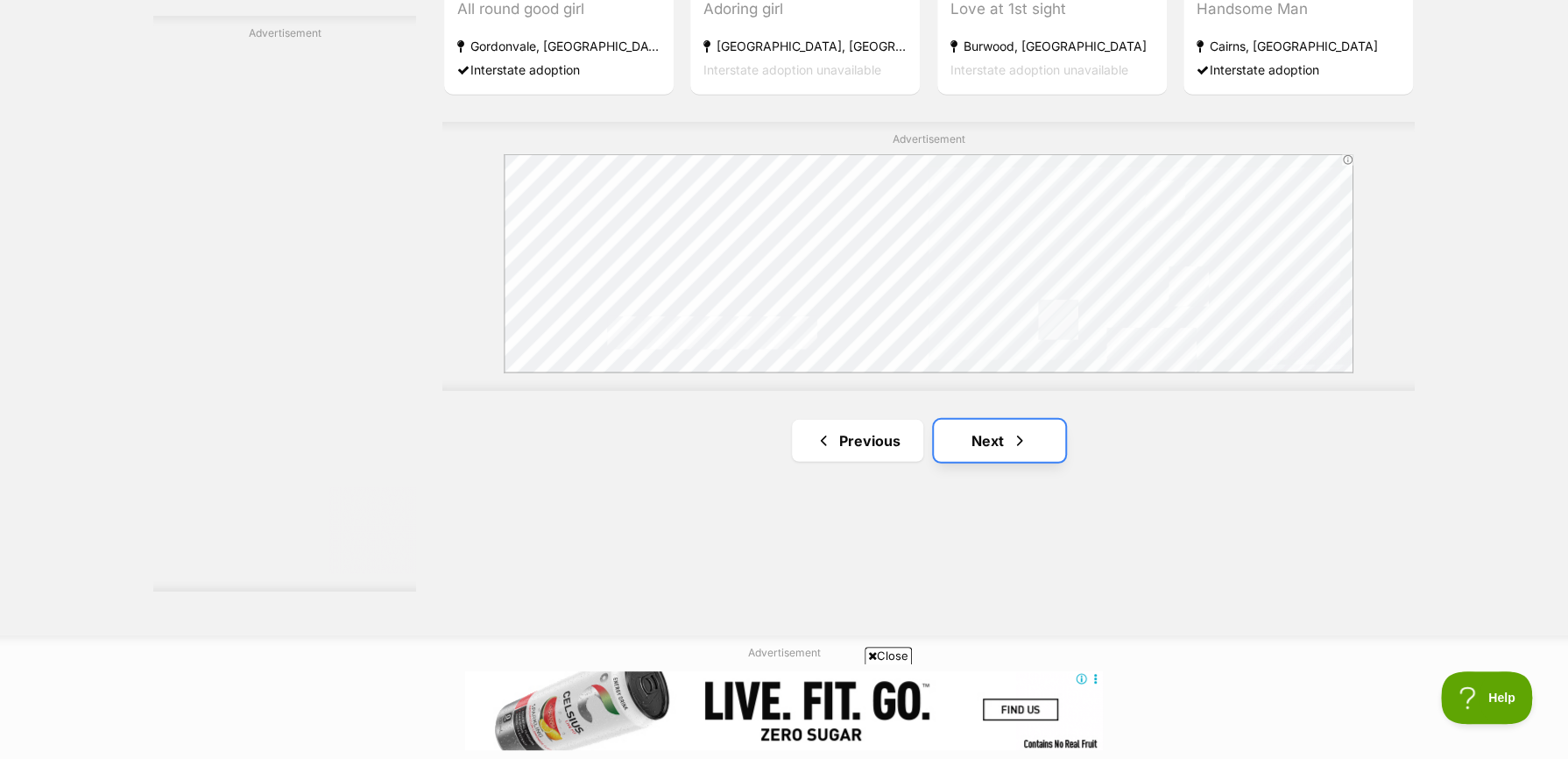
click at [981, 437] on link "Next" at bounding box center [1000, 441] width 132 height 42
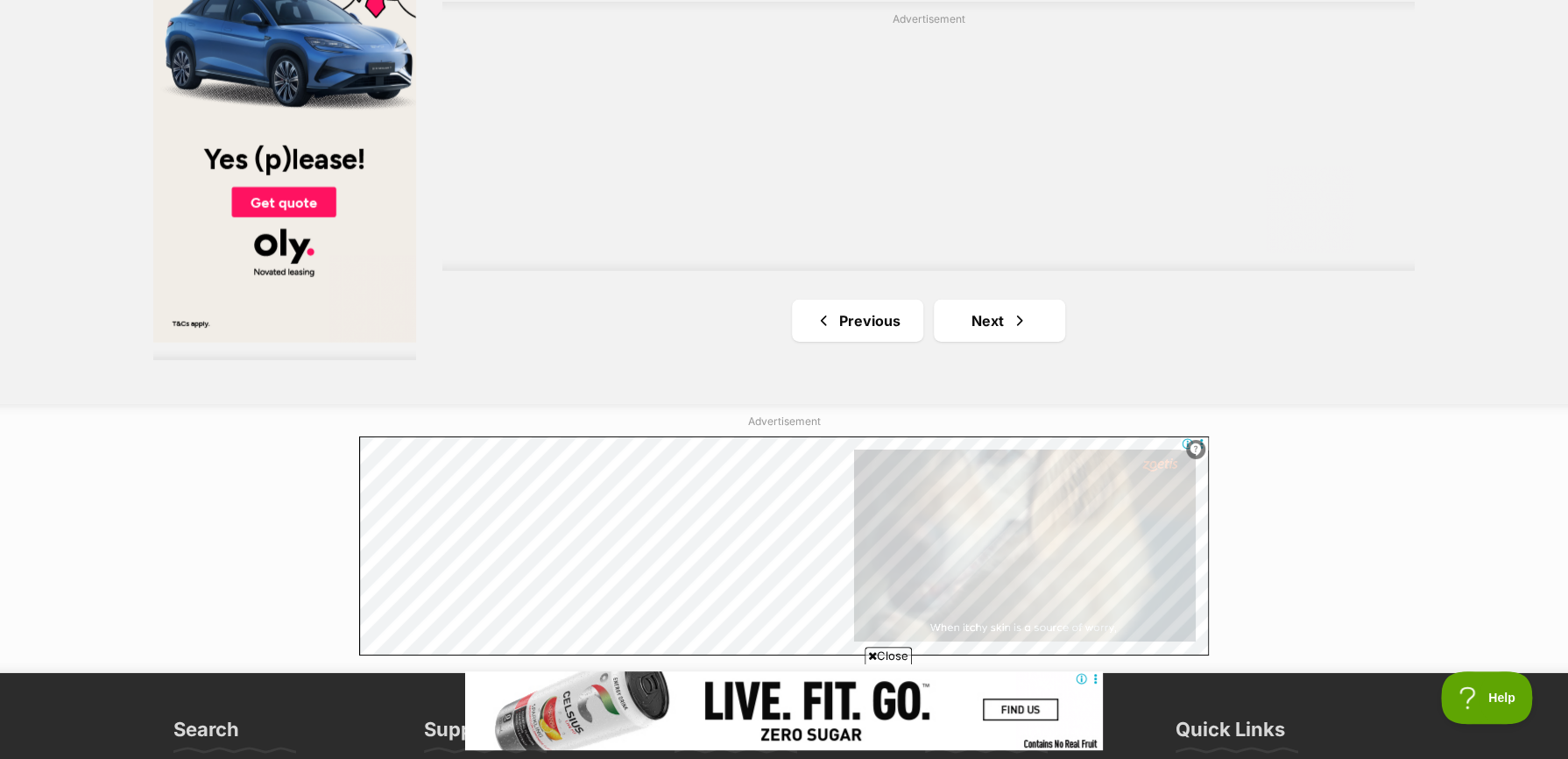
scroll to position [3330, 0]
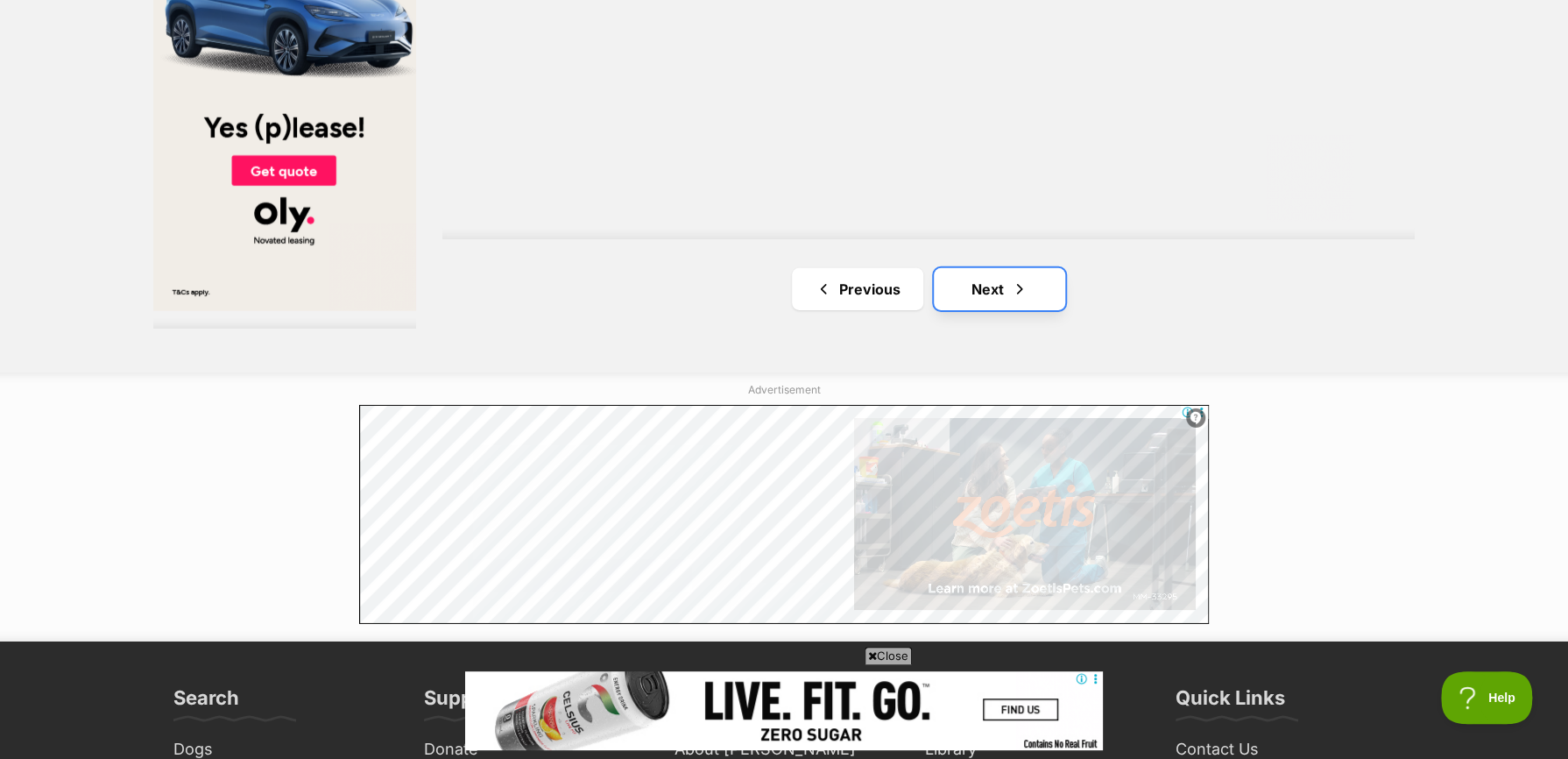
click at [980, 289] on link "Next" at bounding box center [1000, 288] width 132 height 42
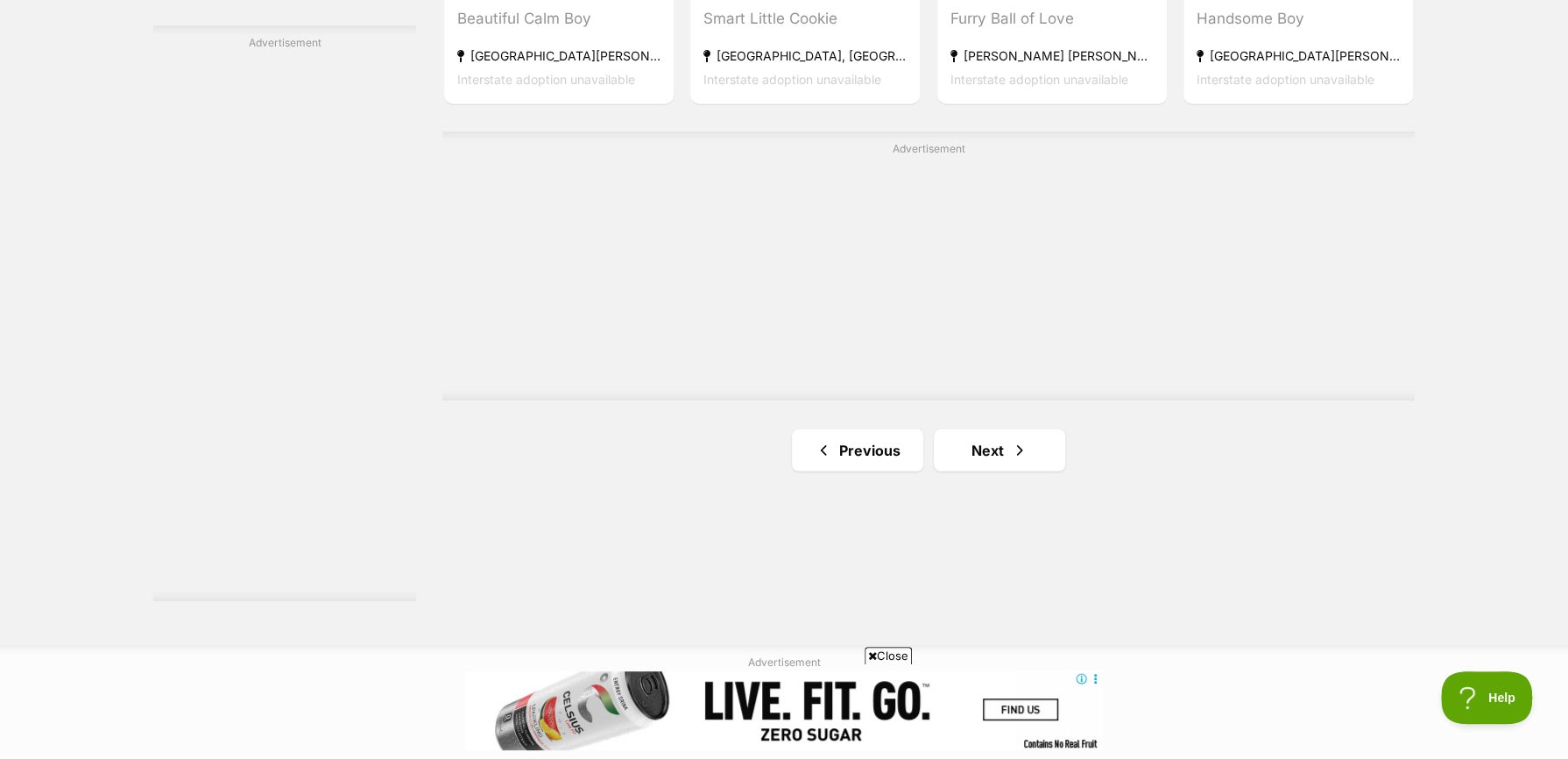
scroll to position [3155, 0]
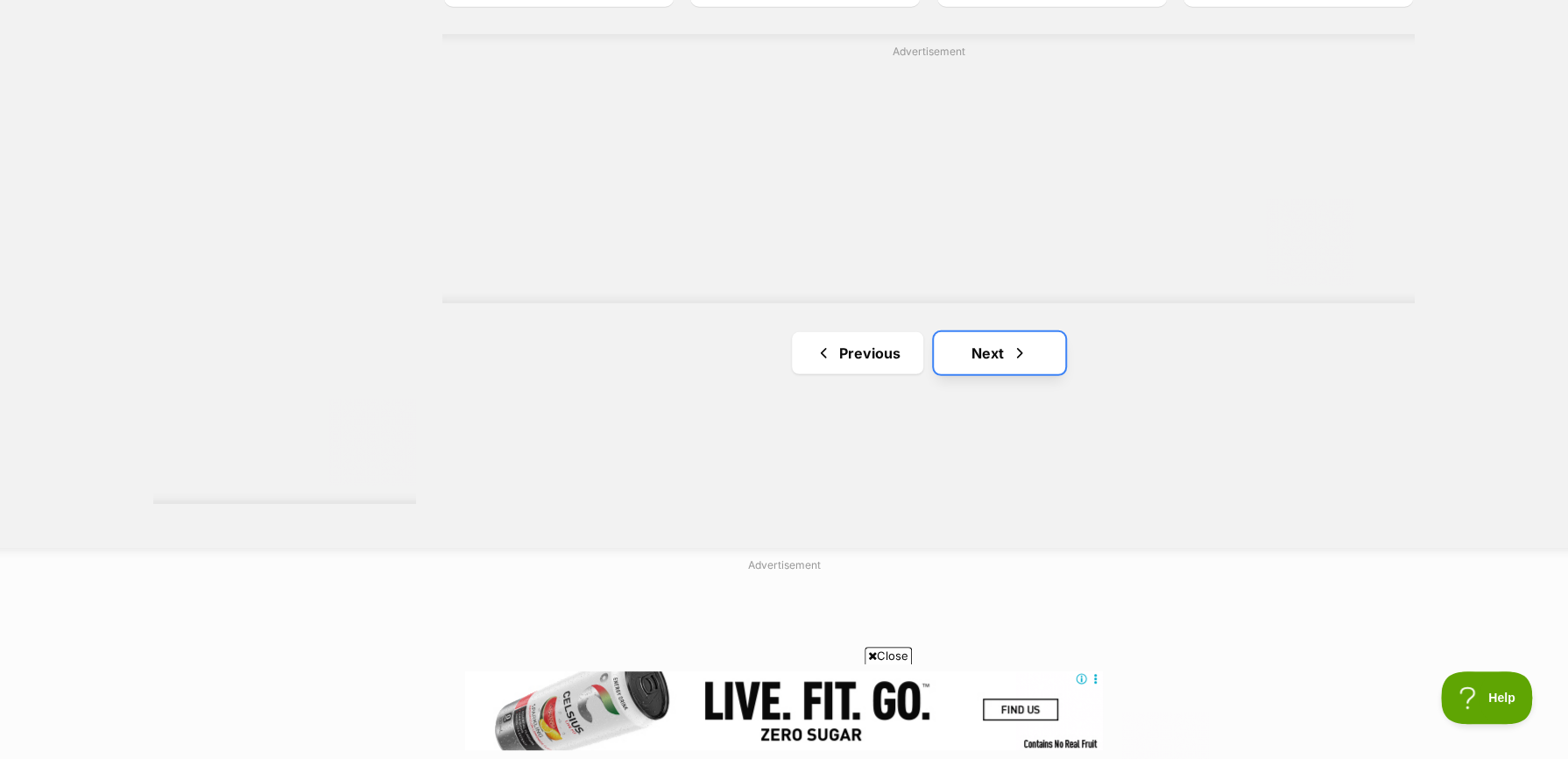
click at [998, 350] on link "Next" at bounding box center [1000, 353] width 132 height 42
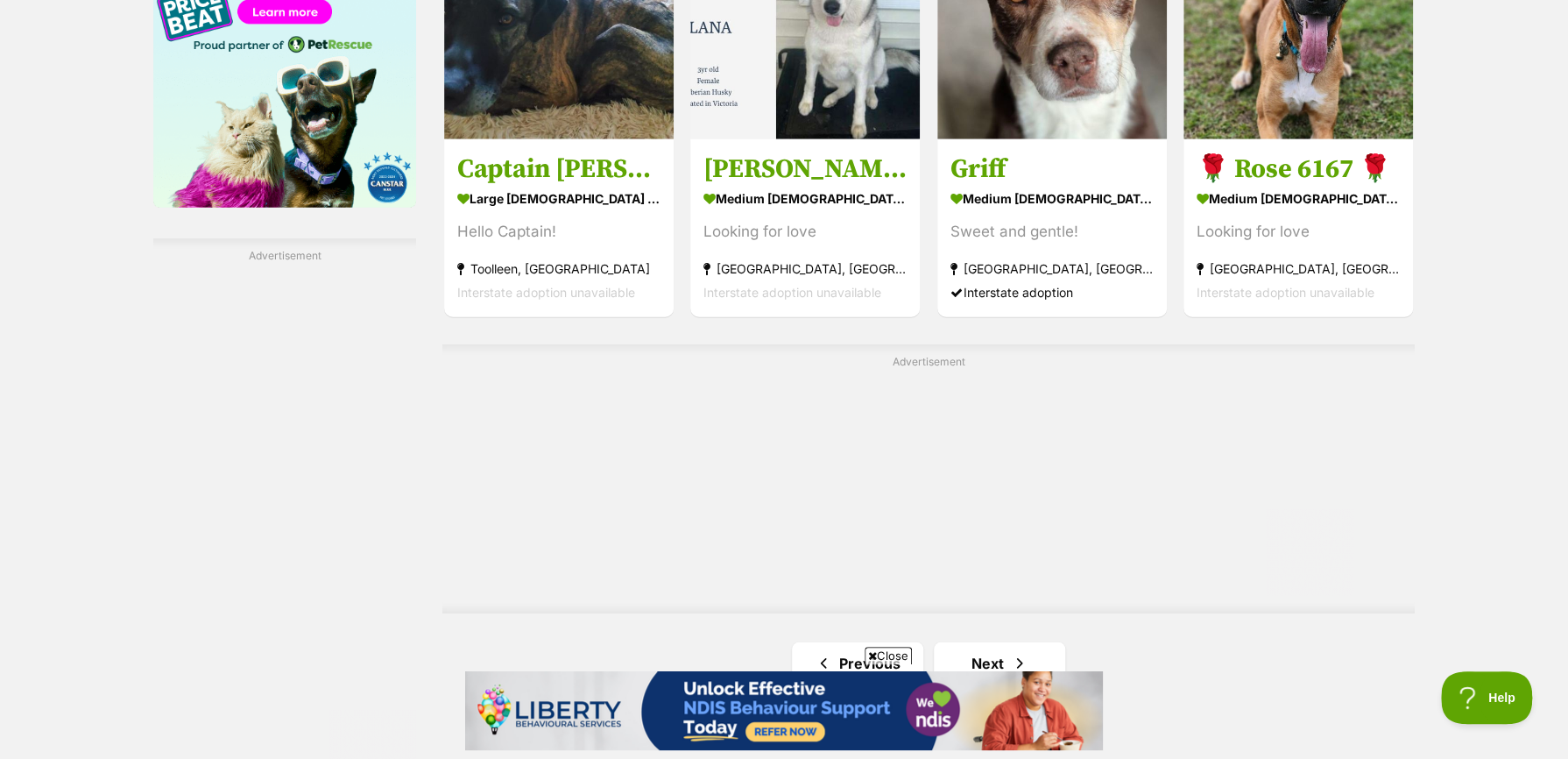
scroll to position [2892, 0]
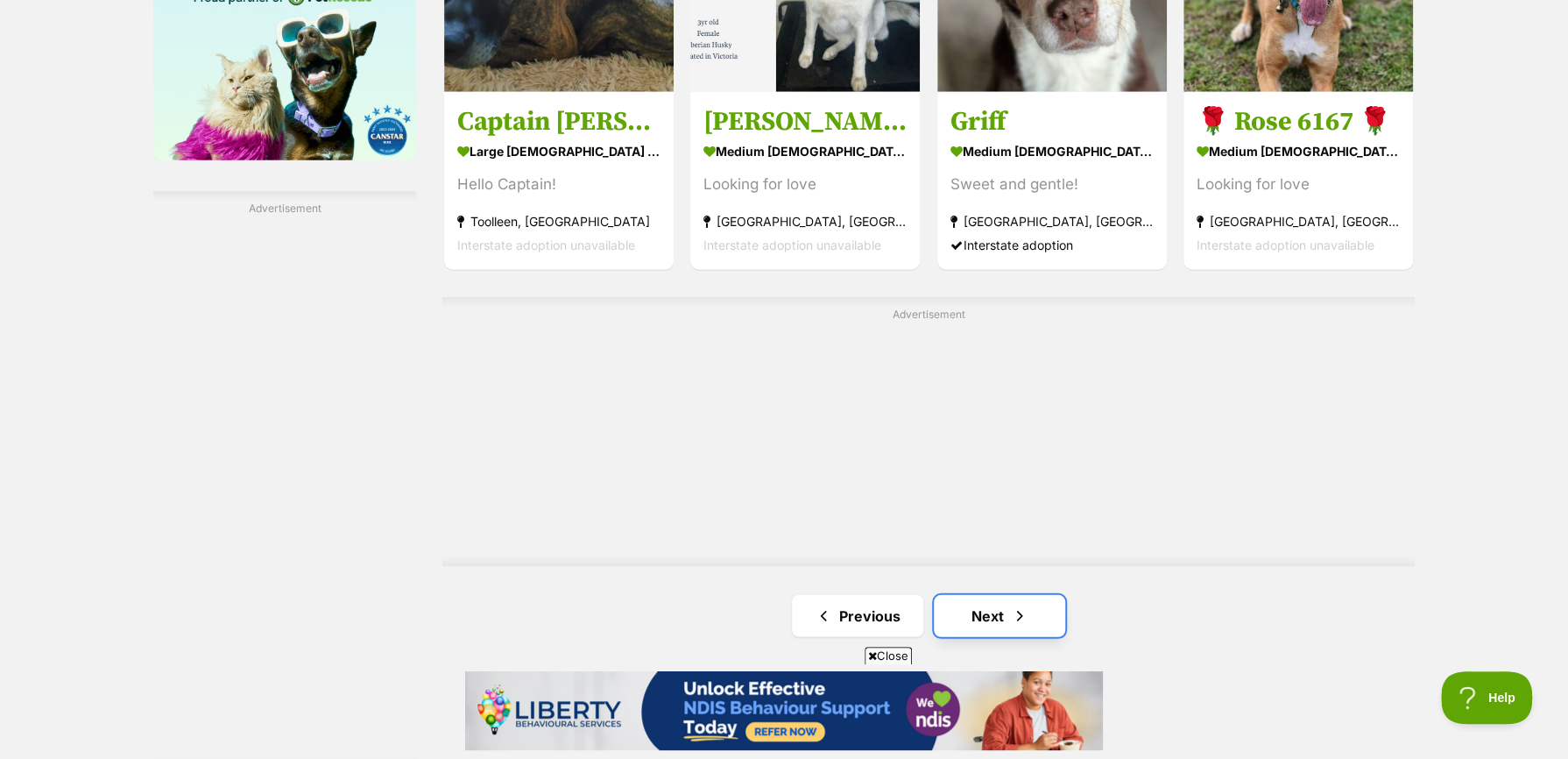
click at [1002, 625] on link "Next" at bounding box center [1000, 615] width 132 height 42
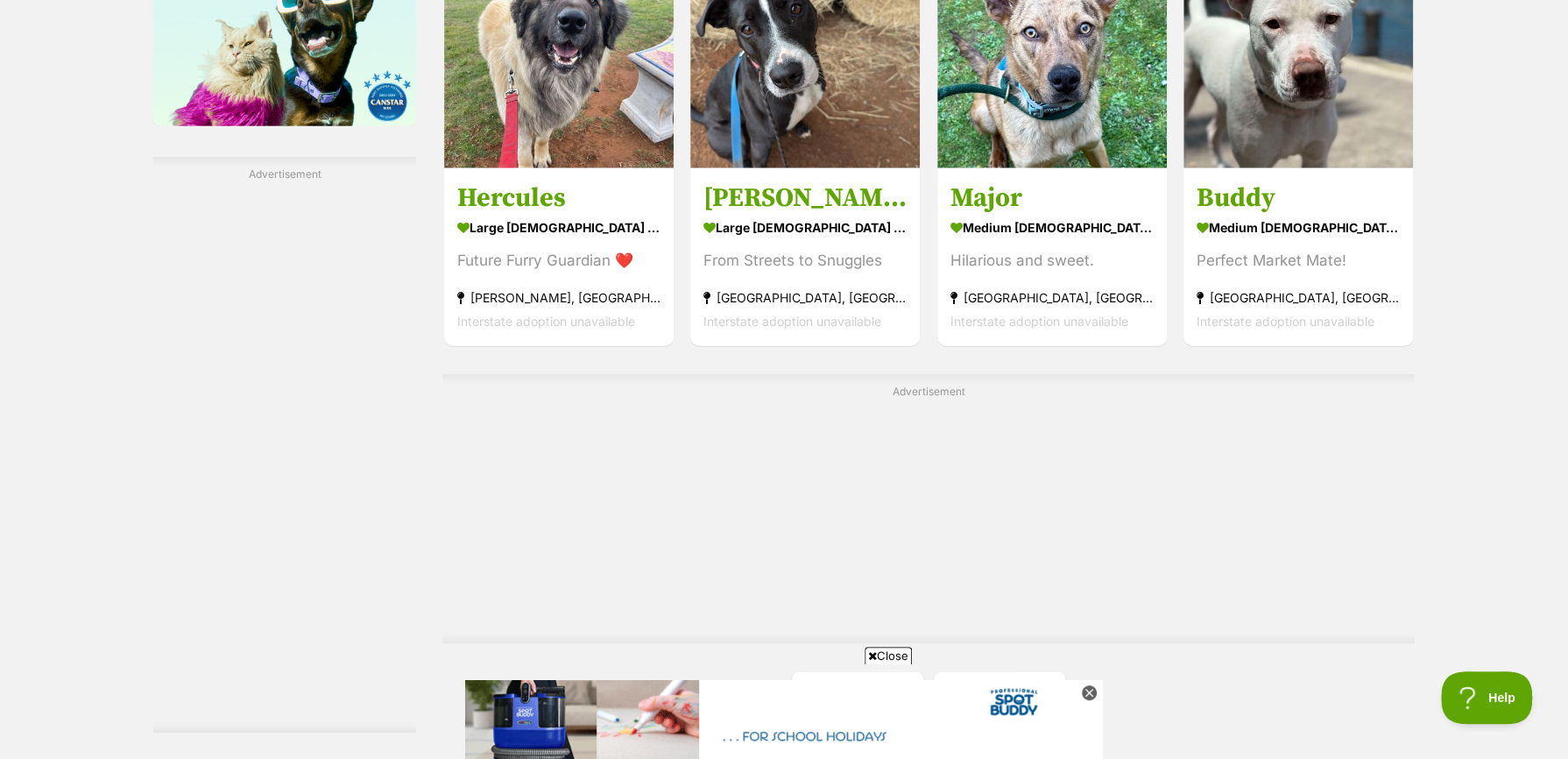
scroll to position [3155, 0]
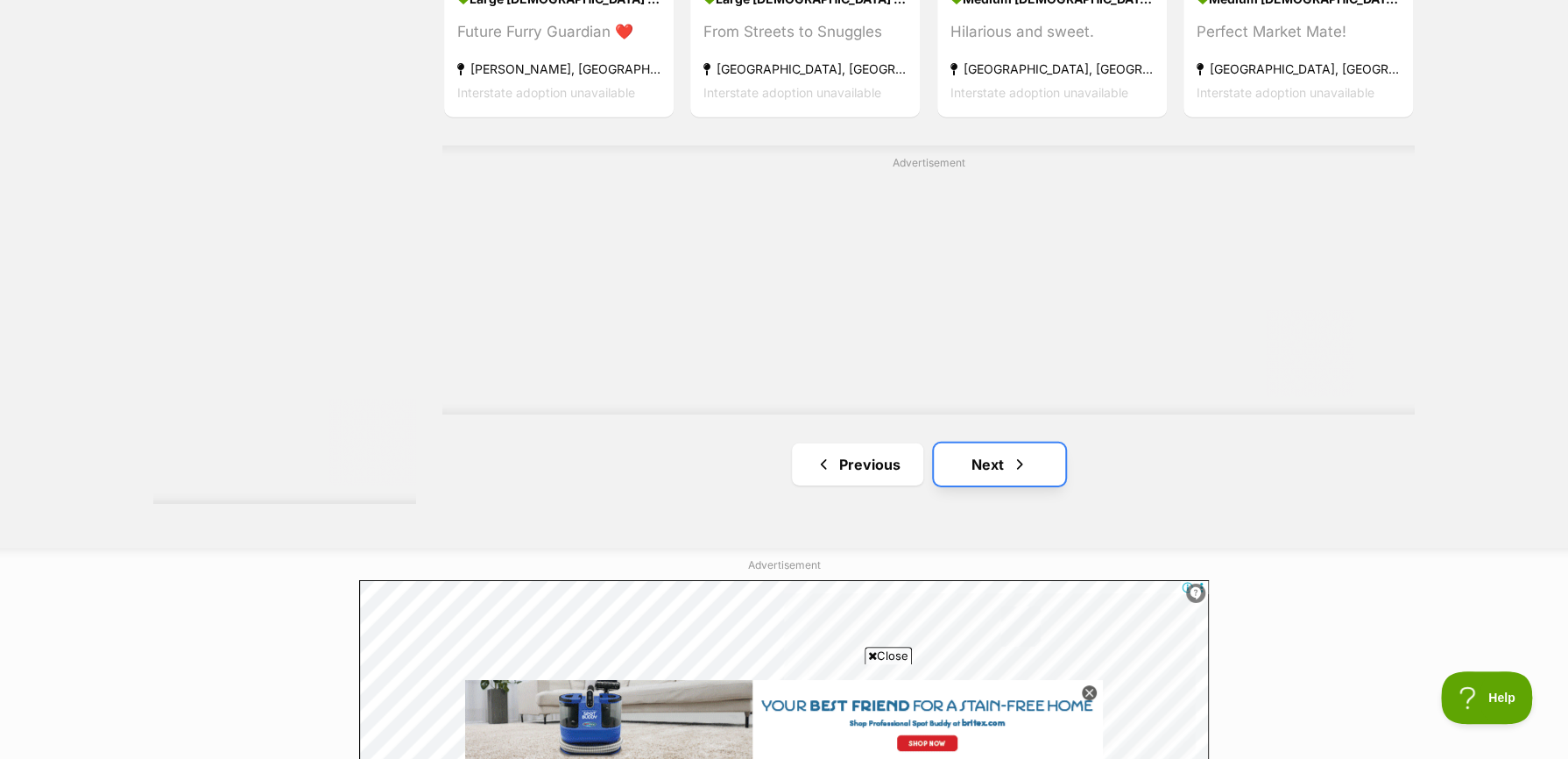
click at [1025, 475] on span "Next page" at bounding box center [1019, 464] width 18 height 21
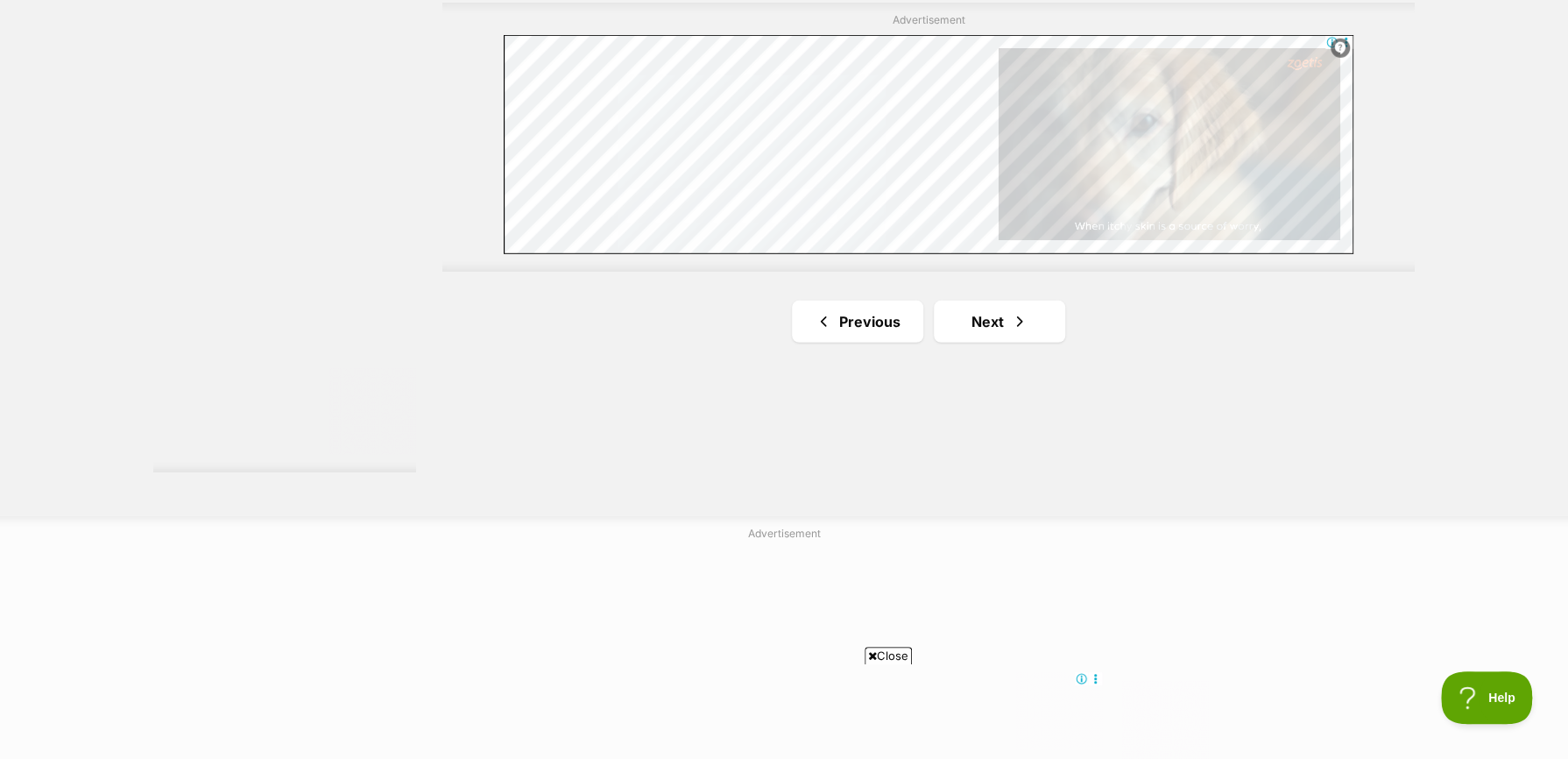
scroll to position [3242, 0]
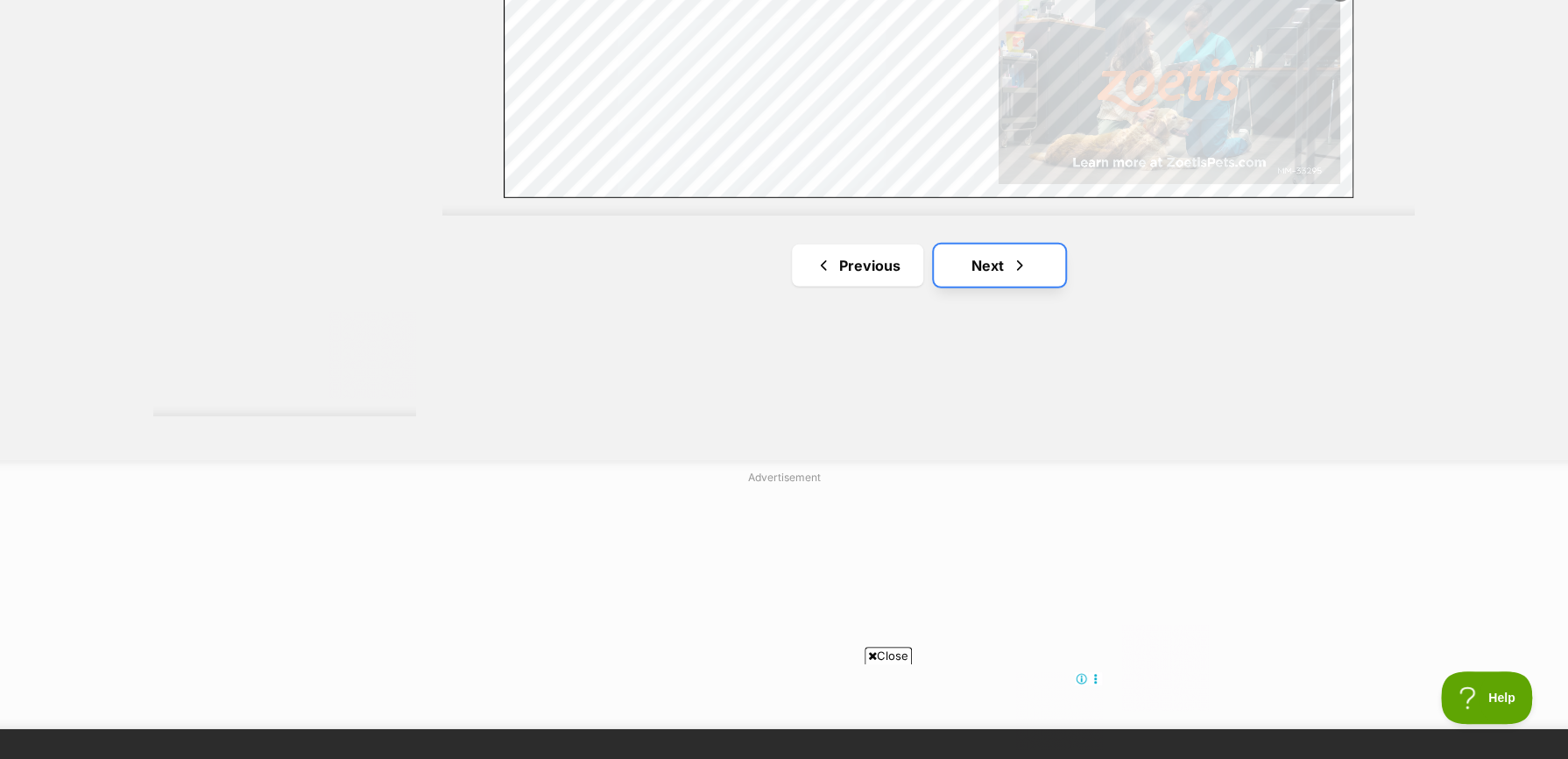
click at [1011, 272] on span "Next page" at bounding box center [1019, 265] width 18 height 21
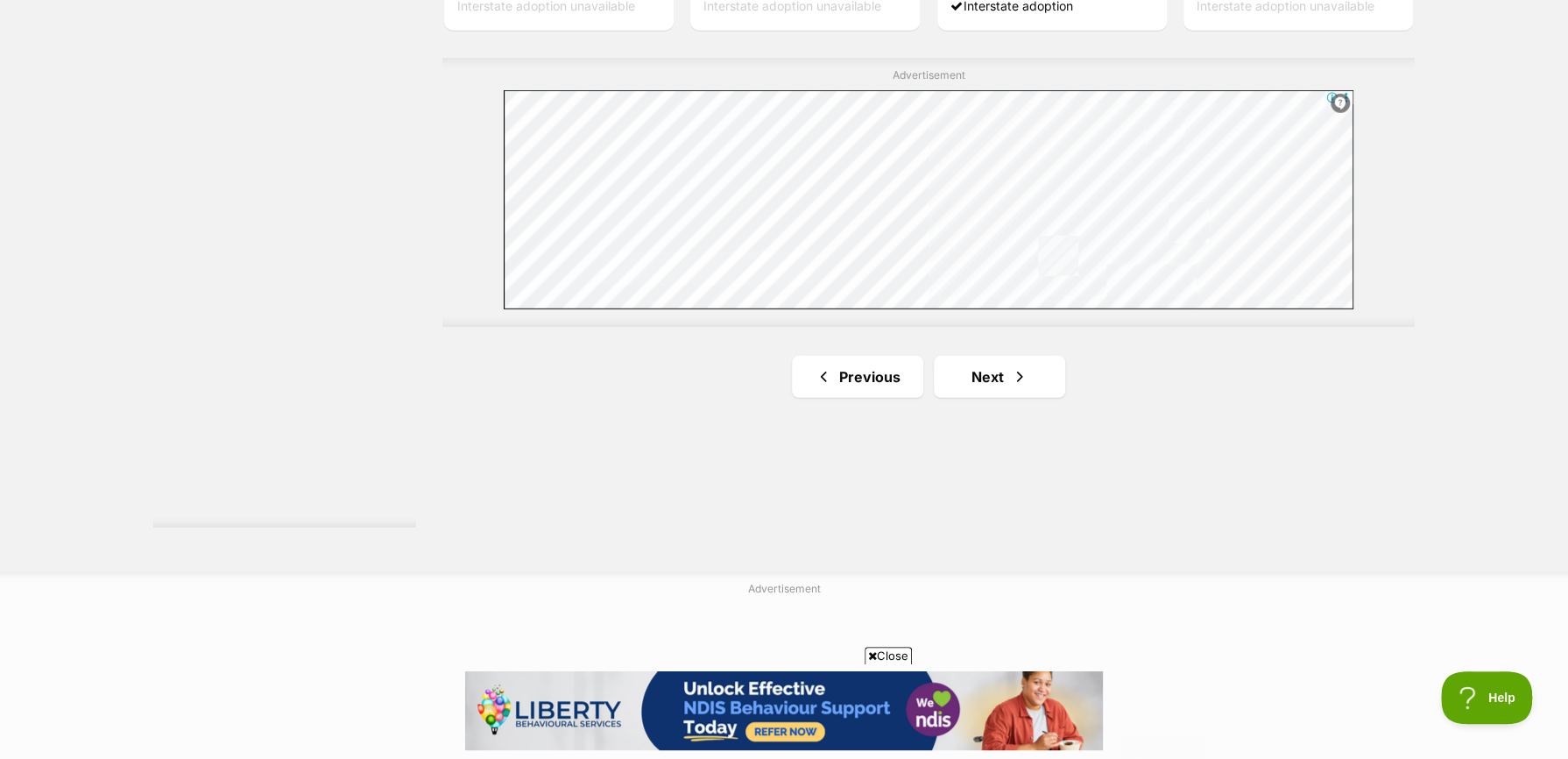
scroll to position [3242, 0]
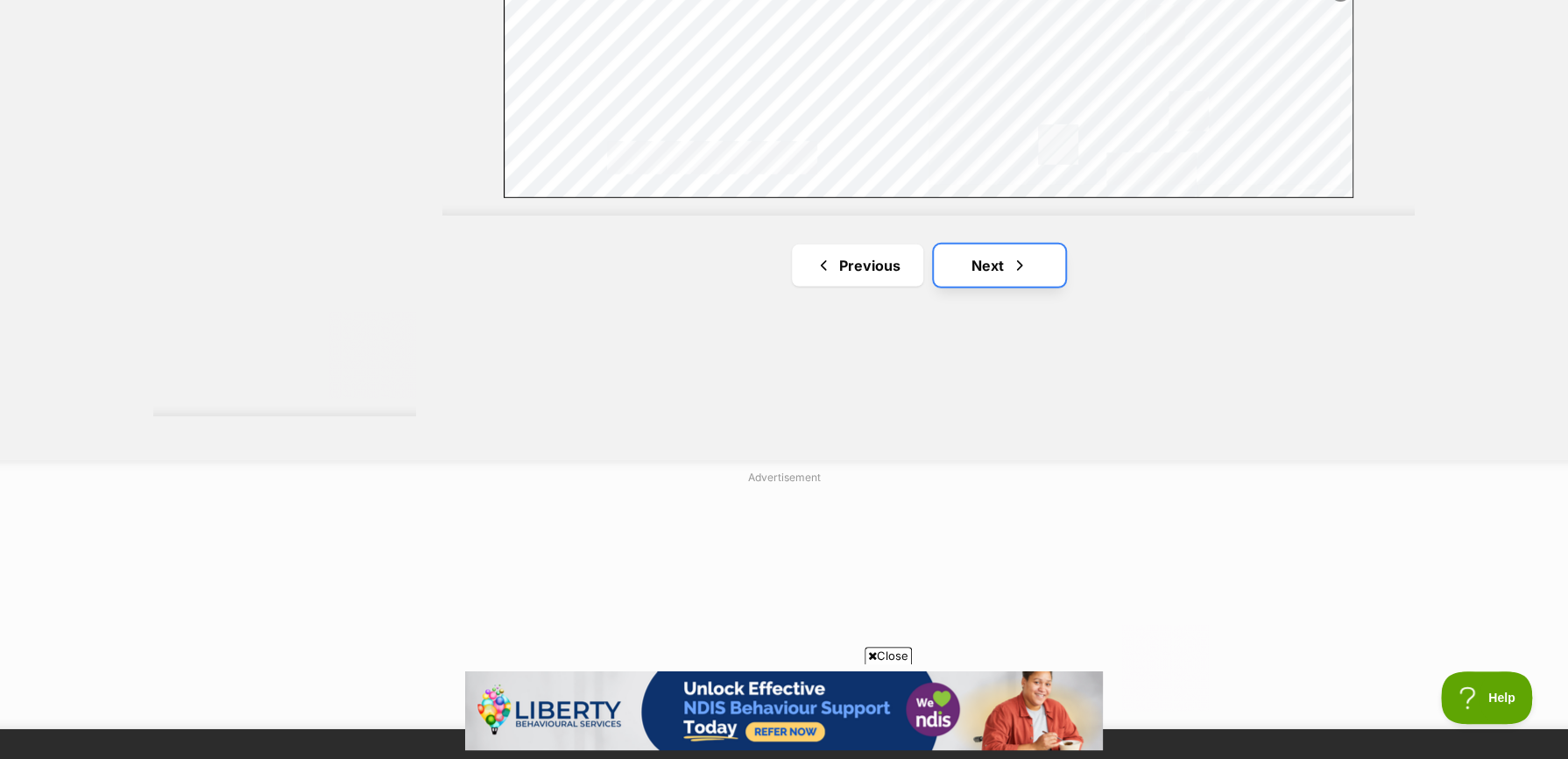
click at [954, 267] on link "Next" at bounding box center [1000, 265] width 132 height 42
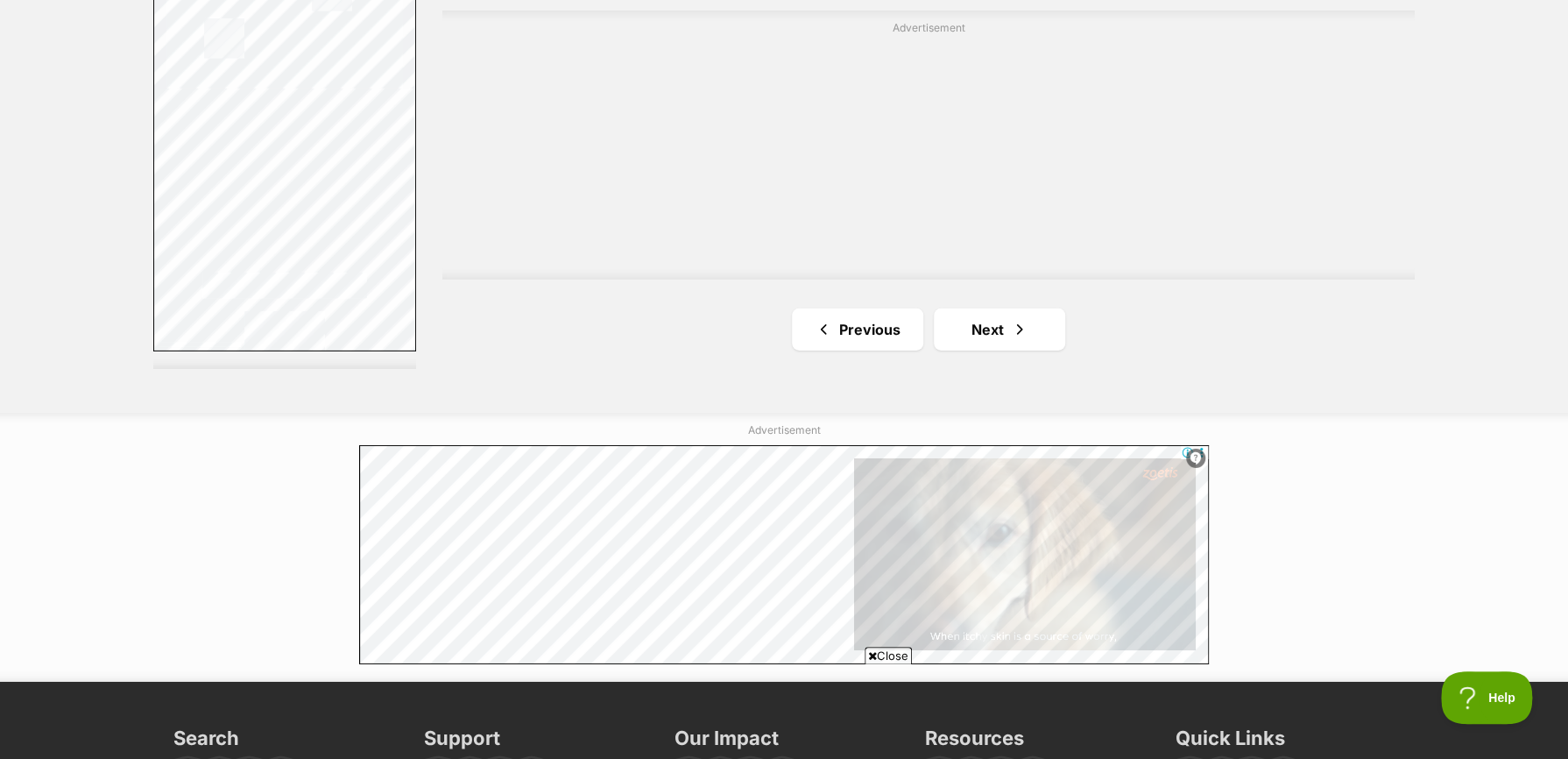
scroll to position [3330, 0]
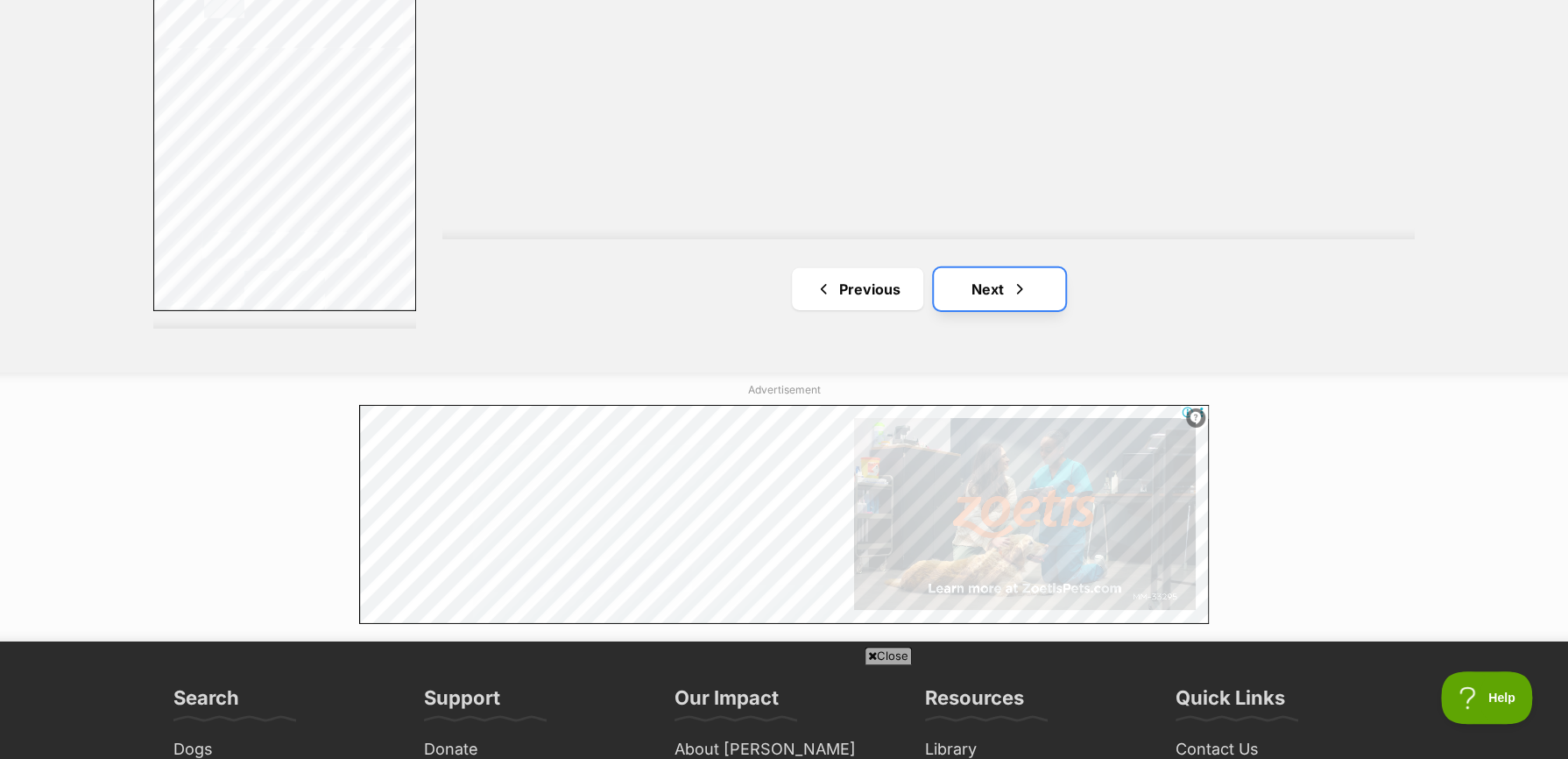
click at [1014, 287] on span "Next page" at bounding box center [1019, 288] width 18 height 21
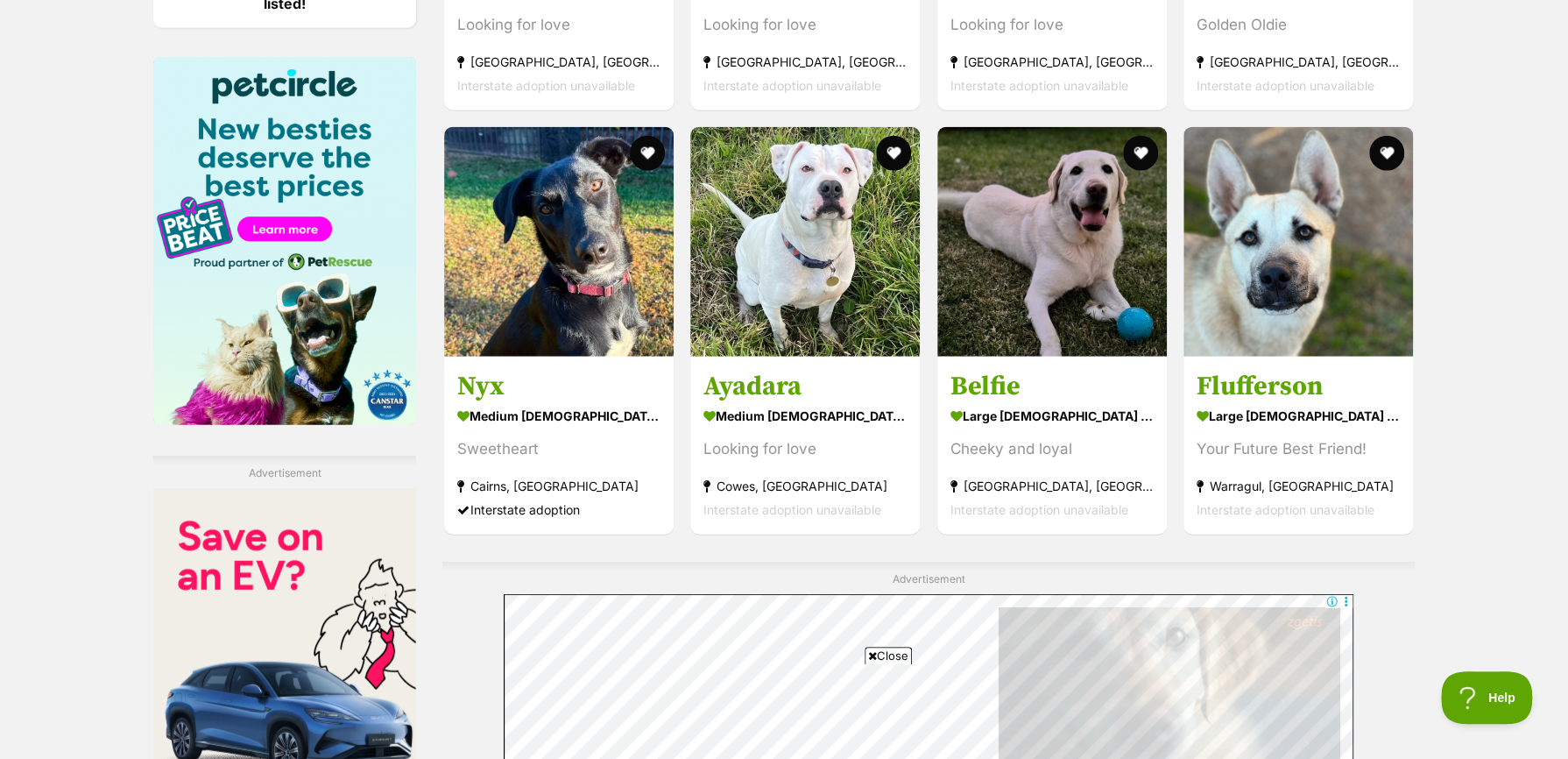
scroll to position [2629, 0]
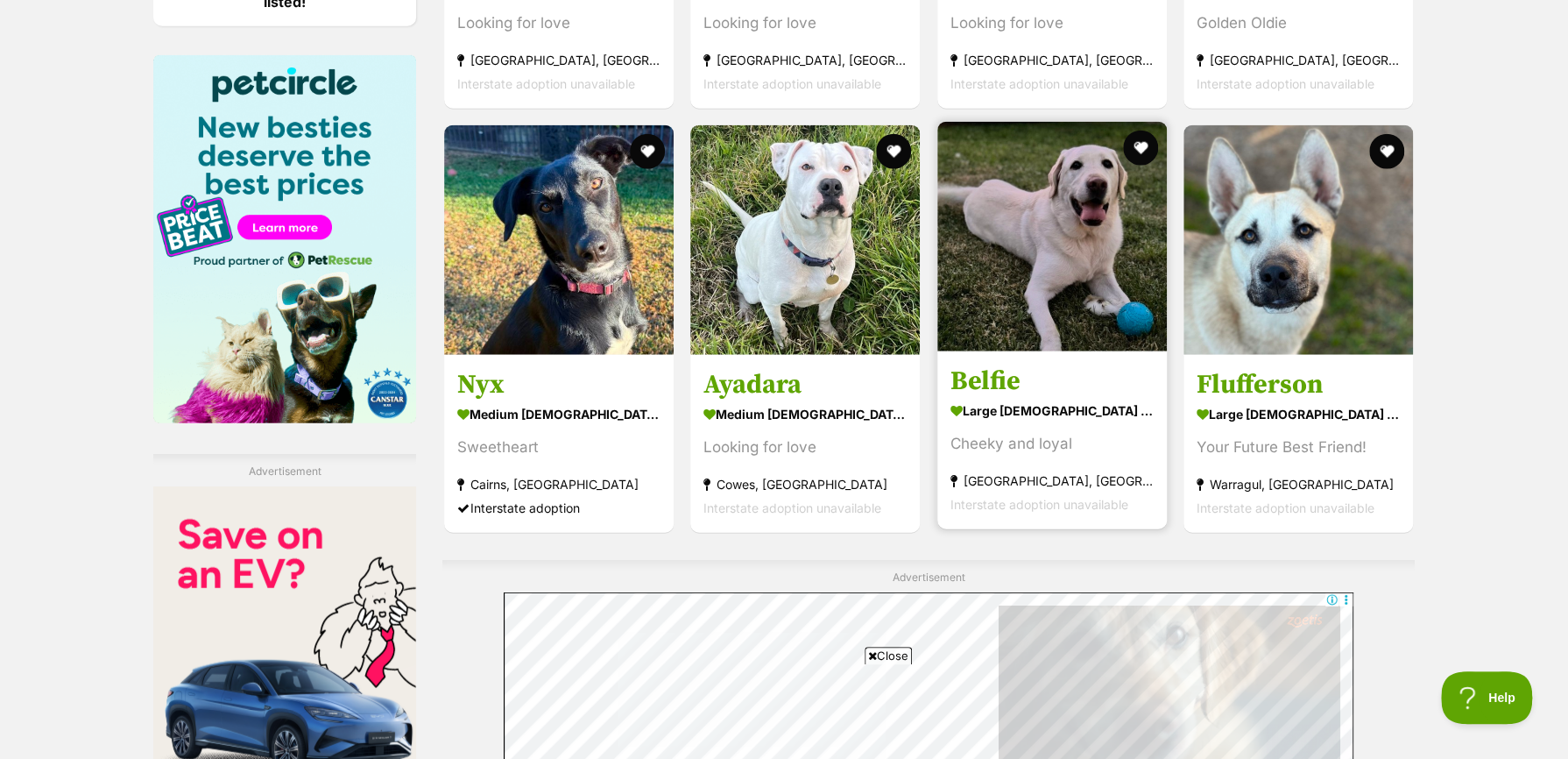
click at [981, 376] on h3 "Belfie" at bounding box center [1052, 381] width 203 height 34
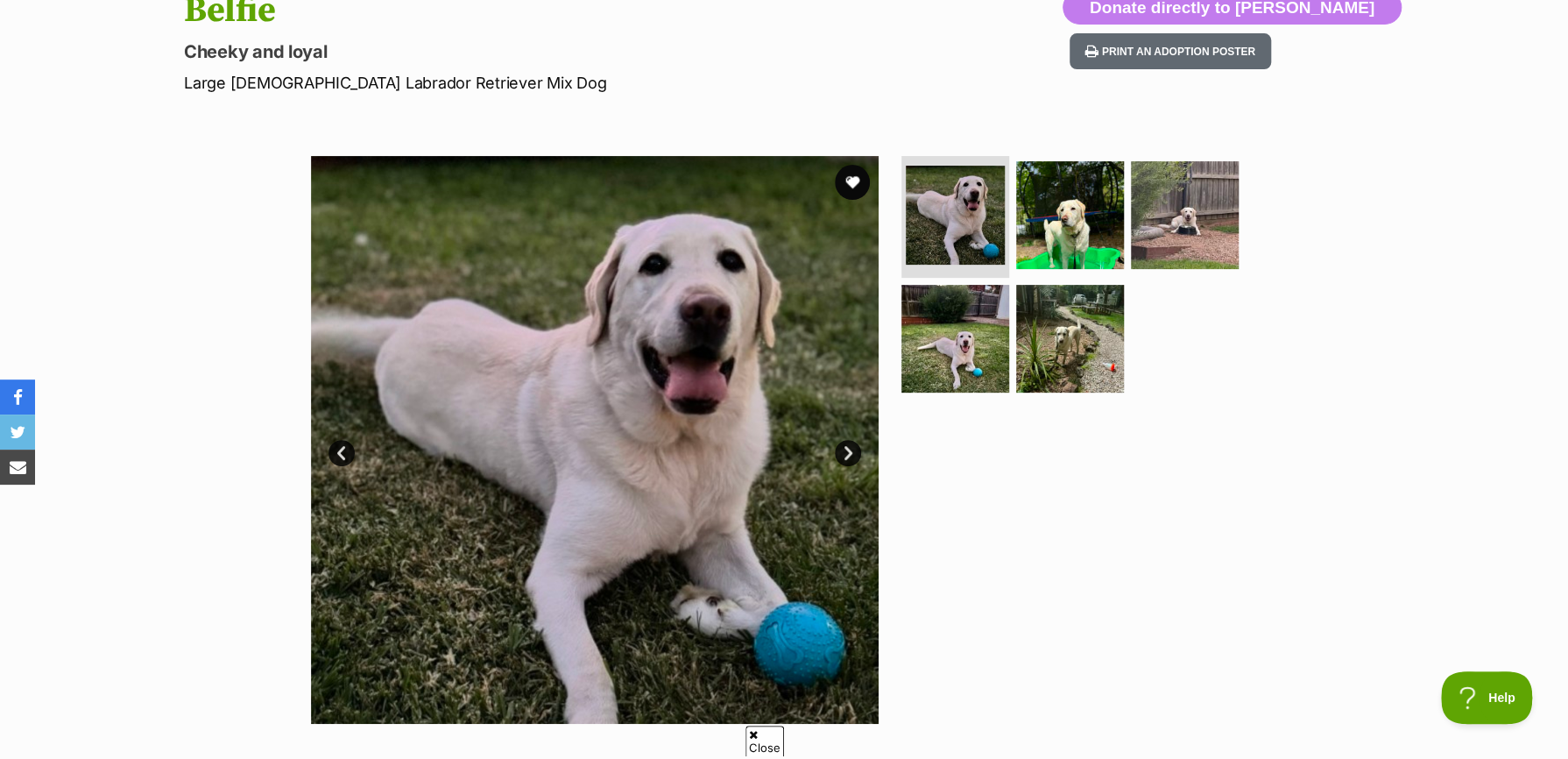
scroll to position [263, 0]
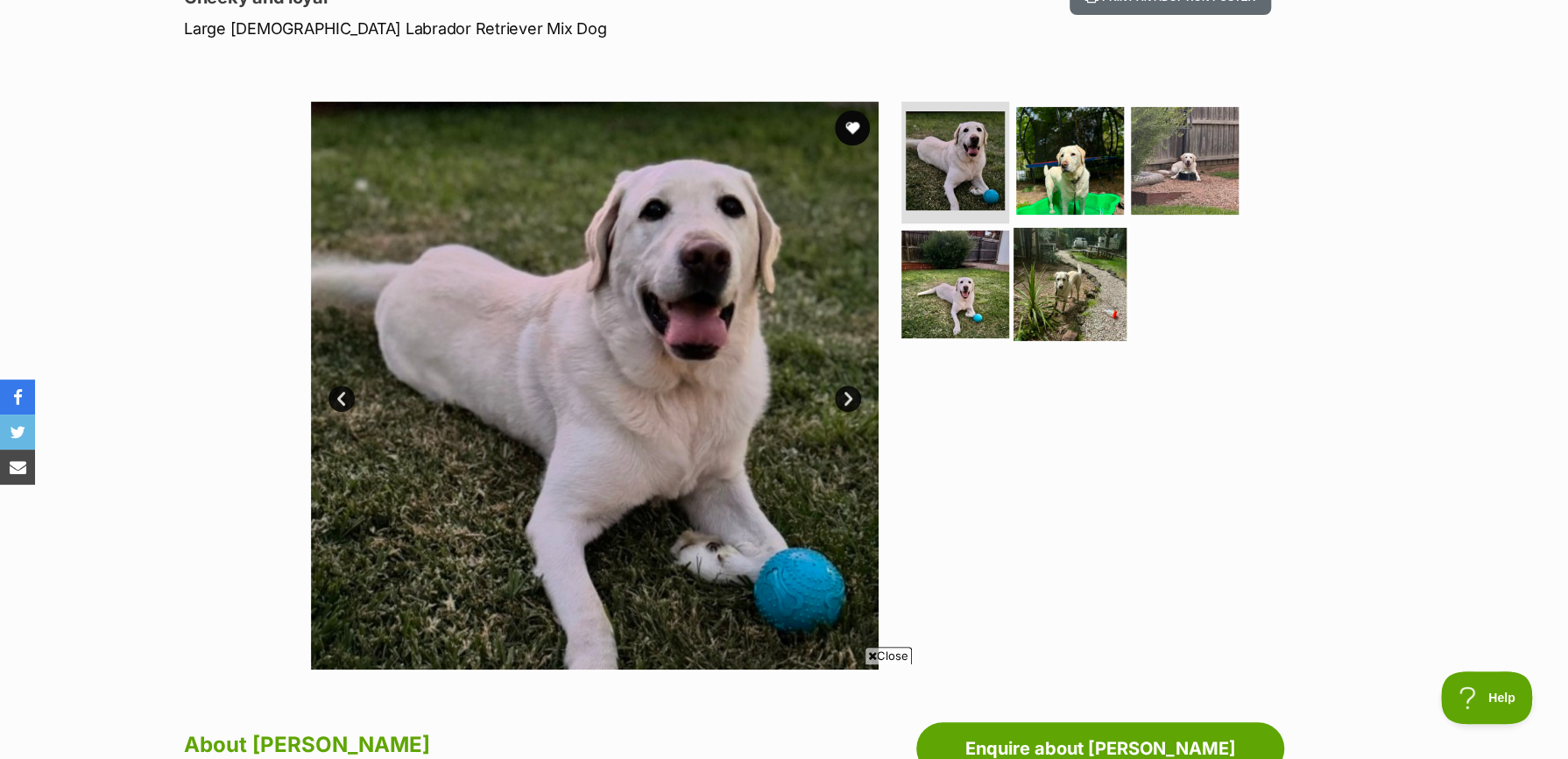
click at [1052, 292] on img at bounding box center [1070, 284] width 113 height 113
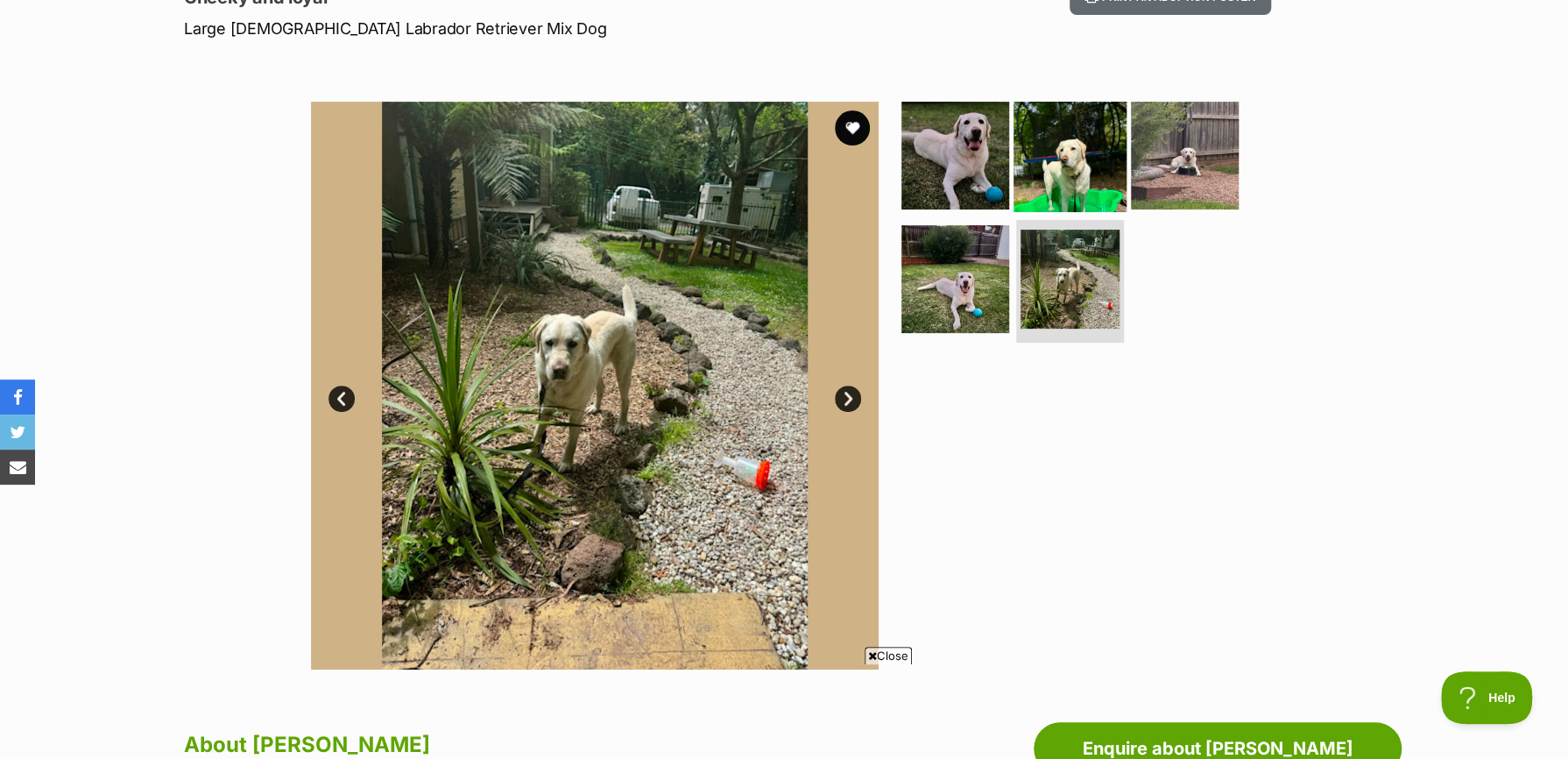
scroll to position [0, 0]
click at [1055, 204] on img at bounding box center [1070, 154] width 113 height 113
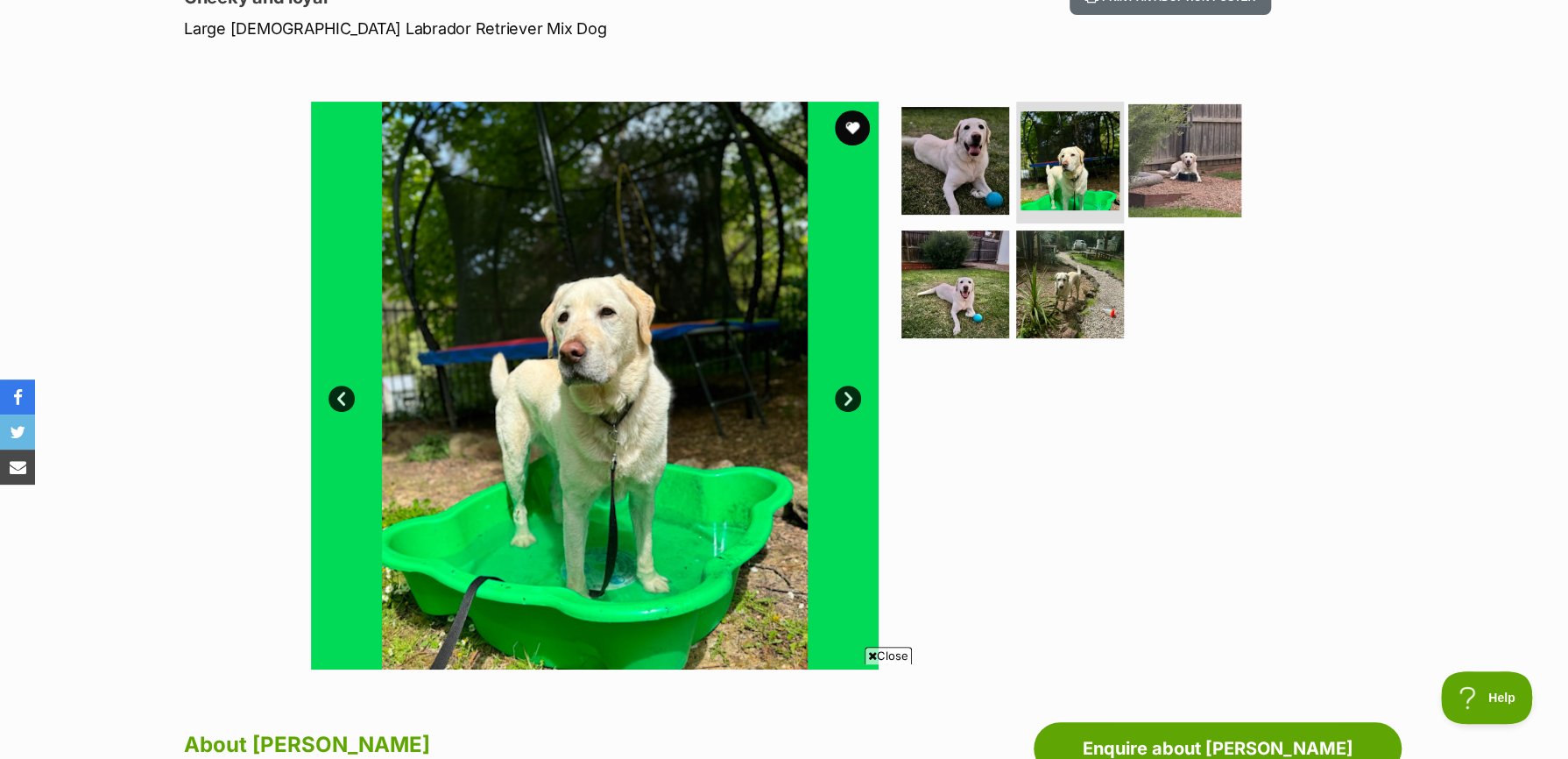
click at [1183, 184] on img at bounding box center [1184, 160] width 113 height 113
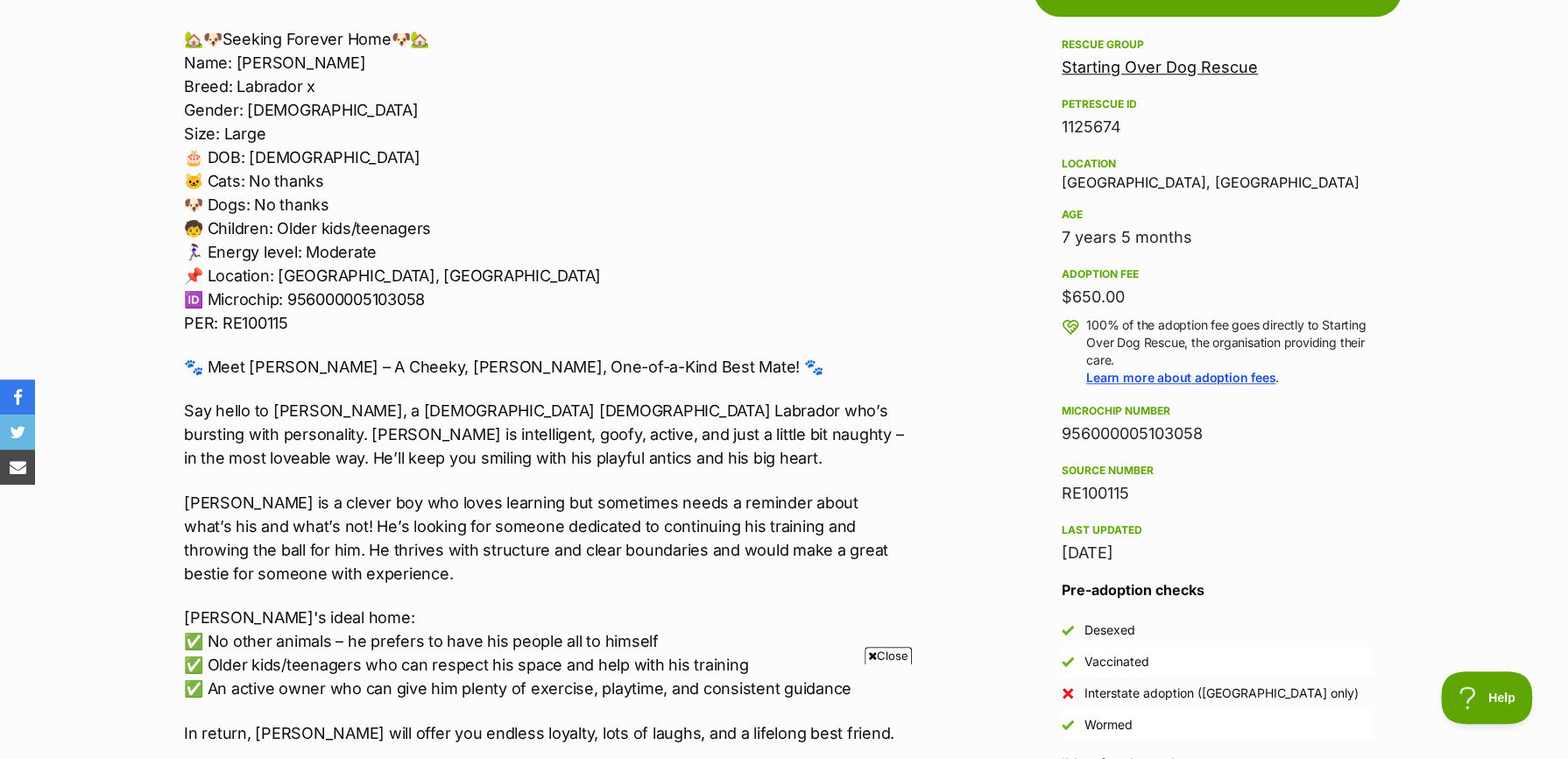
scroll to position [1051, 0]
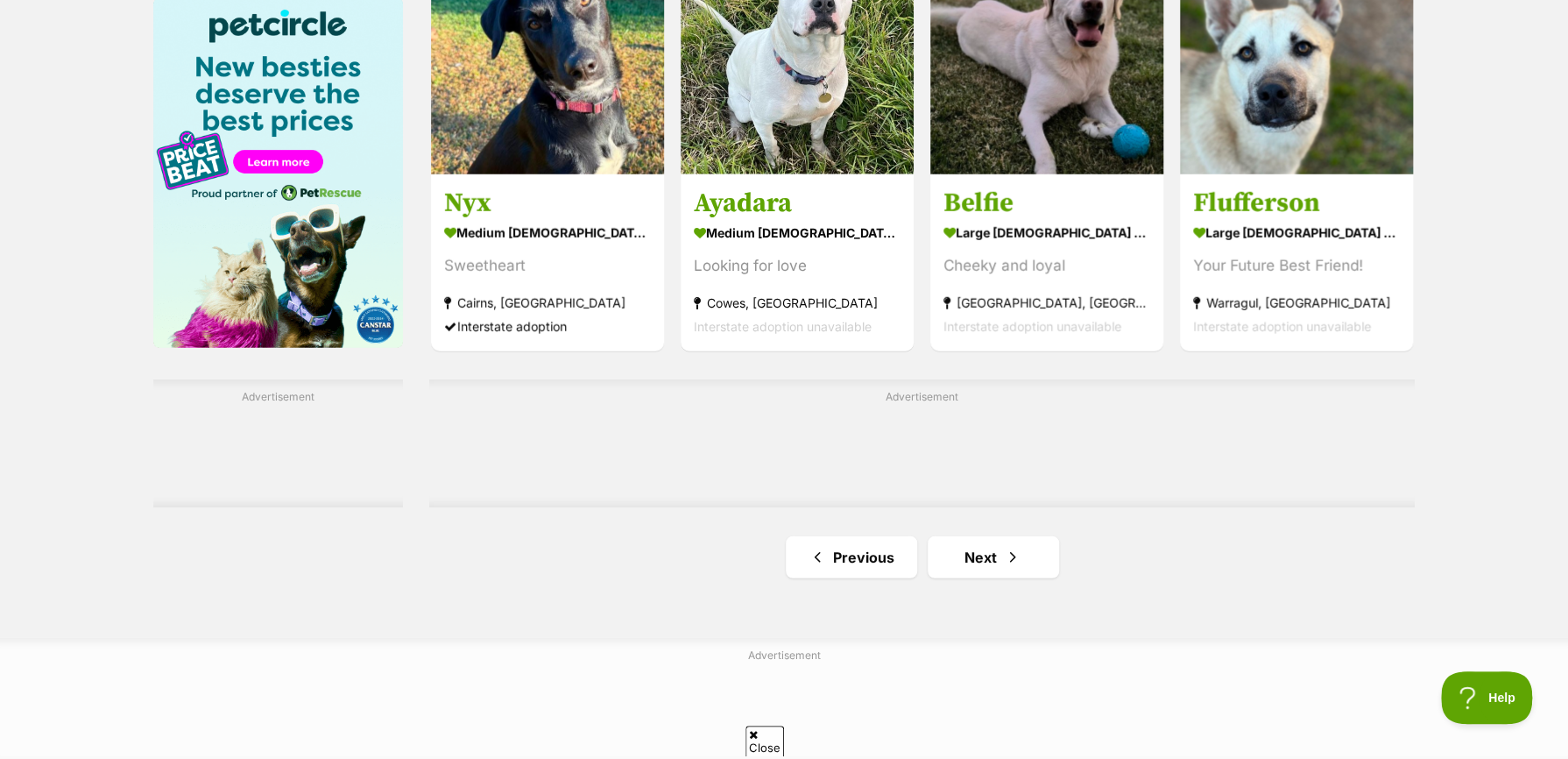
scroll to position [2717, 0]
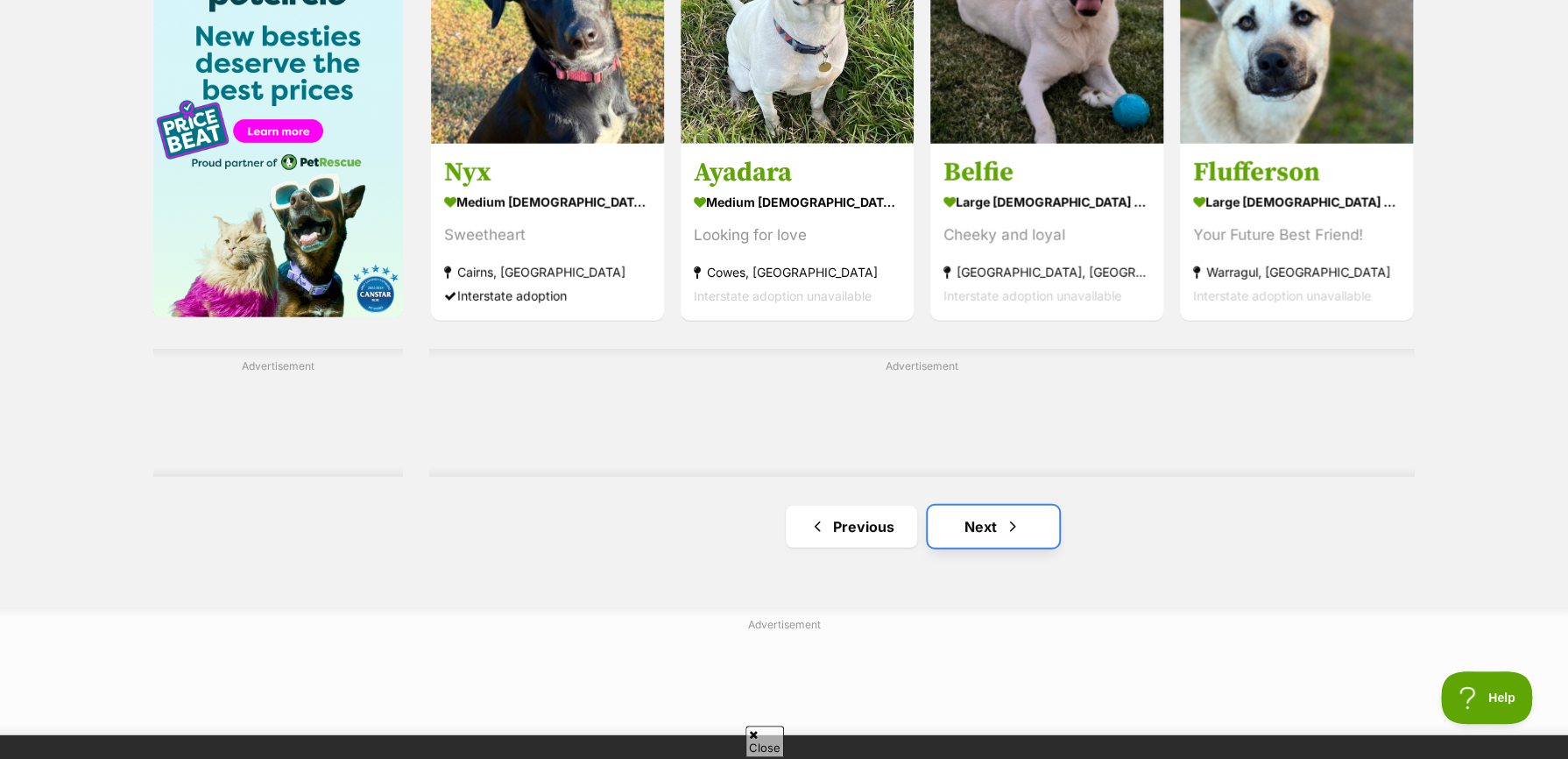
click at [999, 534] on link "Next" at bounding box center [993, 527] width 132 height 42
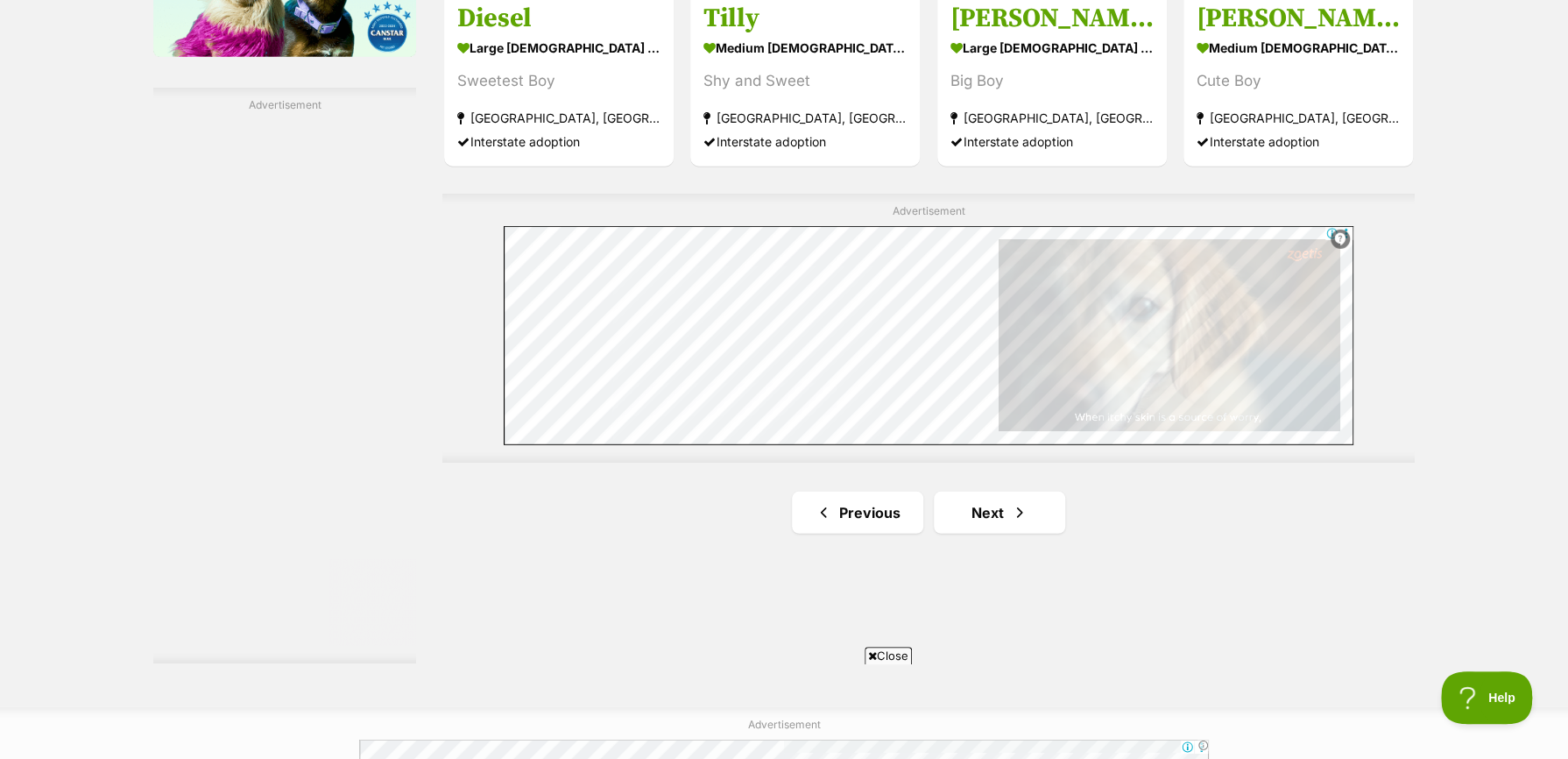
scroll to position [3067, 0]
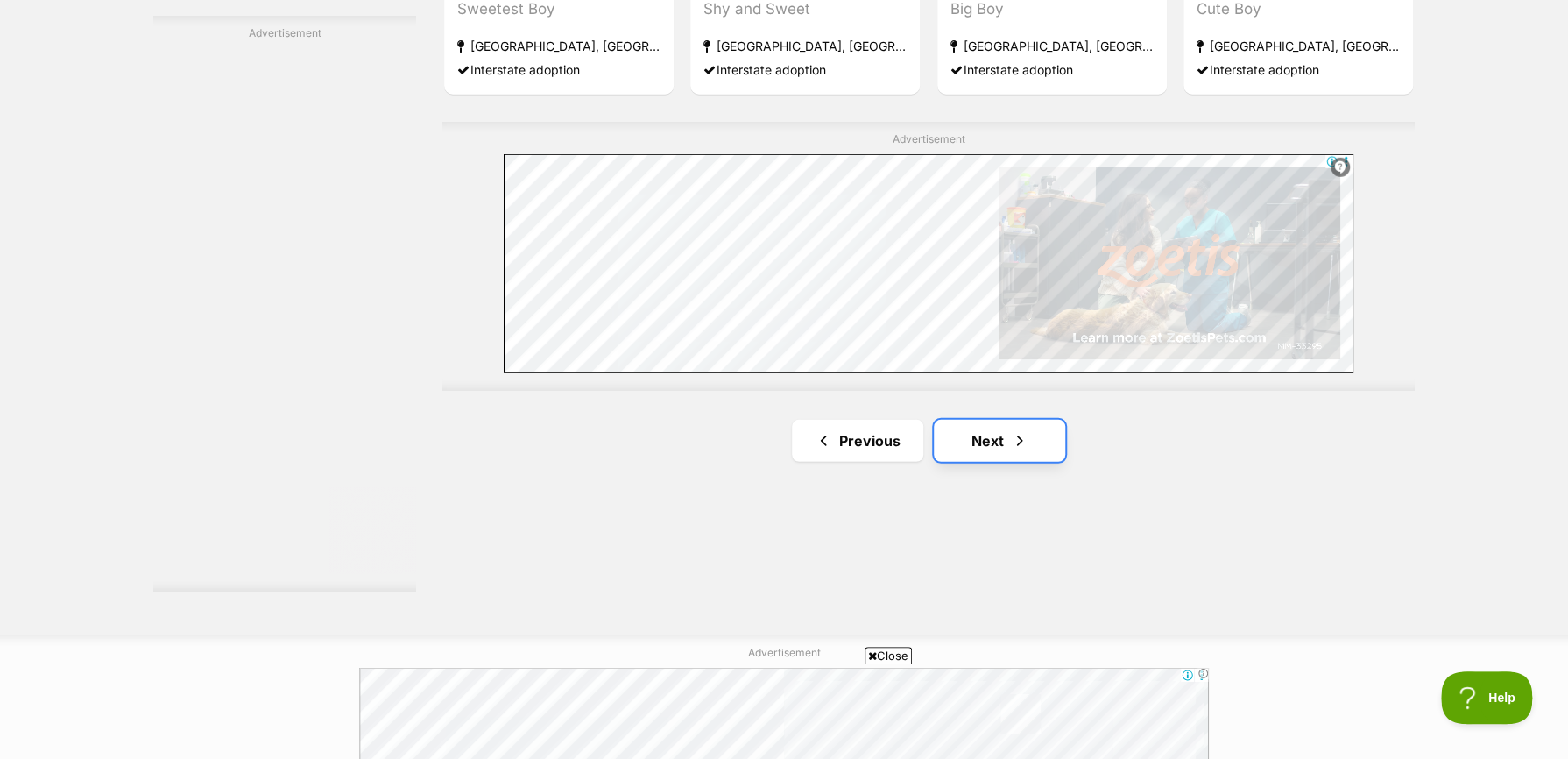
click at [984, 448] on link "Next" at bounding box center [1000, 441] width 132 height 42
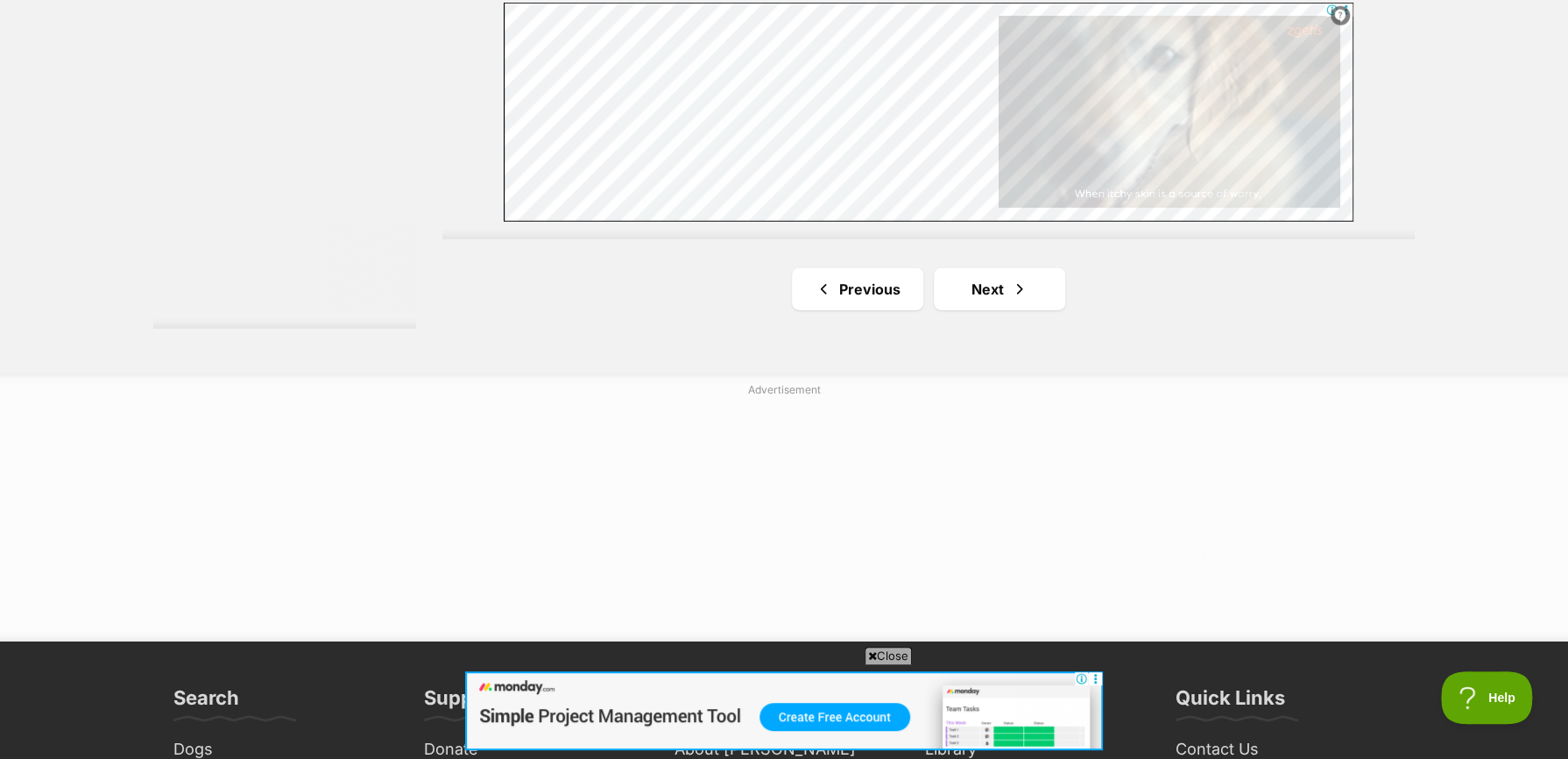
scroll to position [3592, 0]
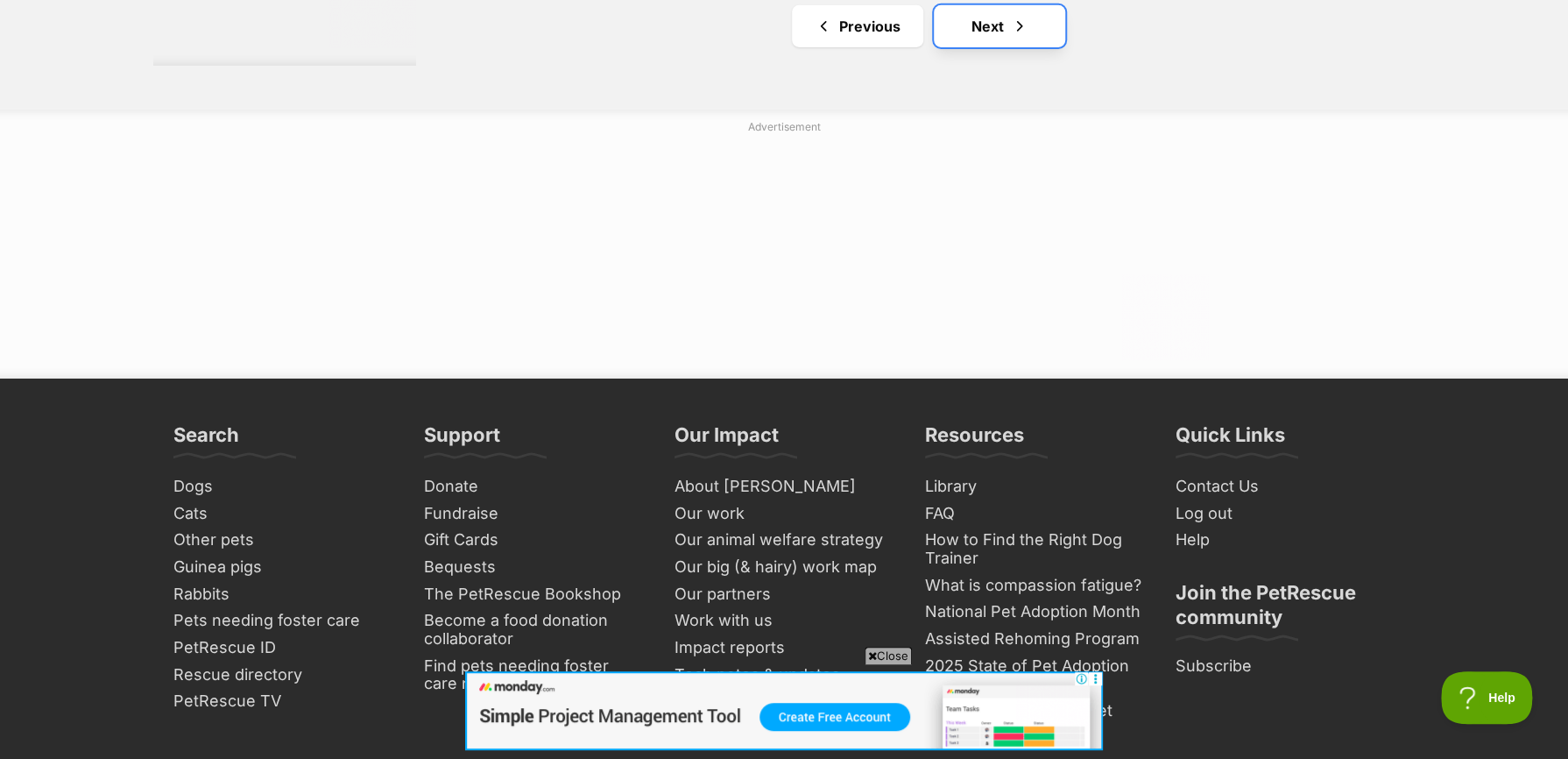
click at [985, 35] on link "Next" at bounding box center [1000, 26] width 132 height 42
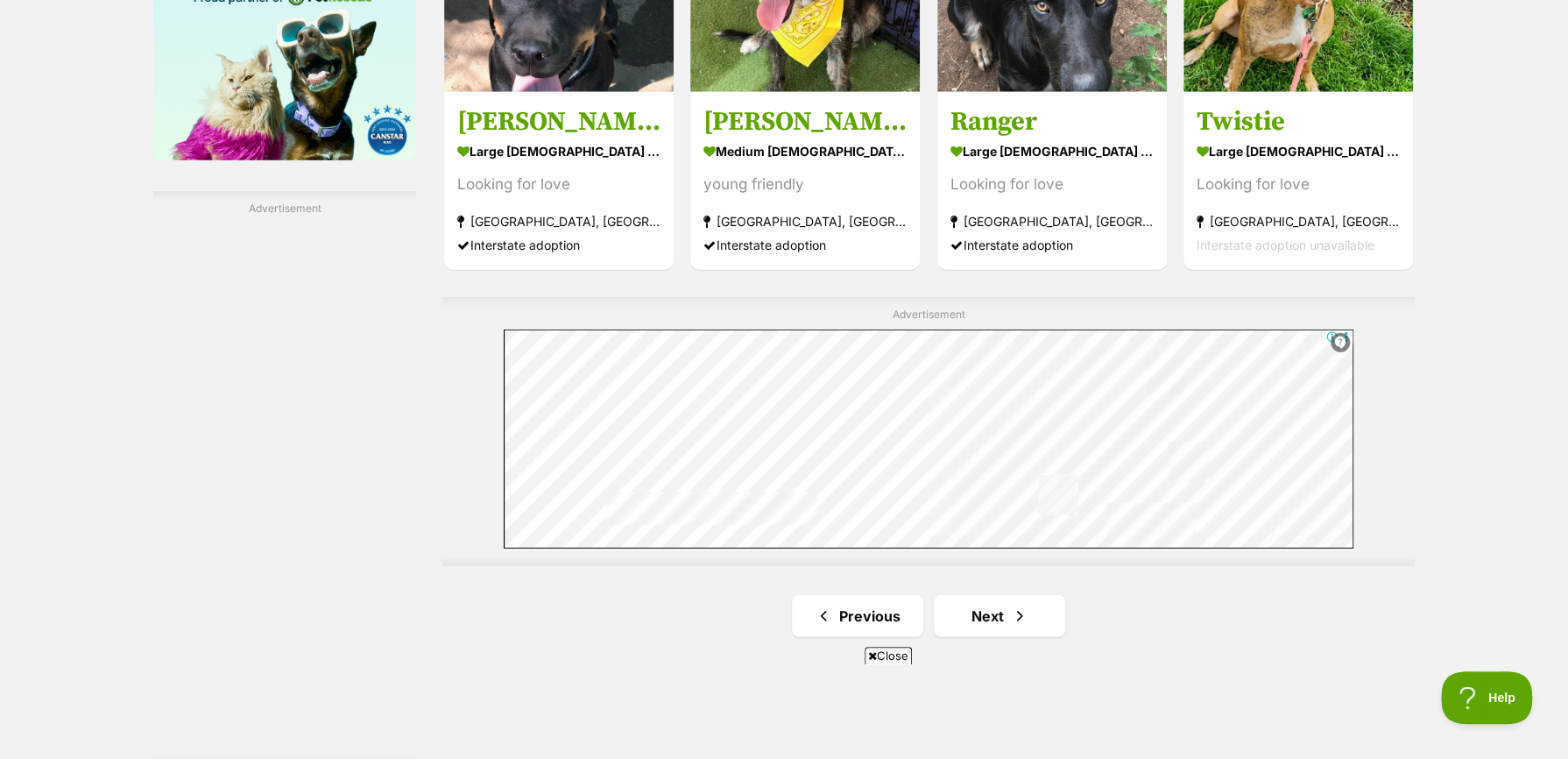
scroll to position [3242, 0]
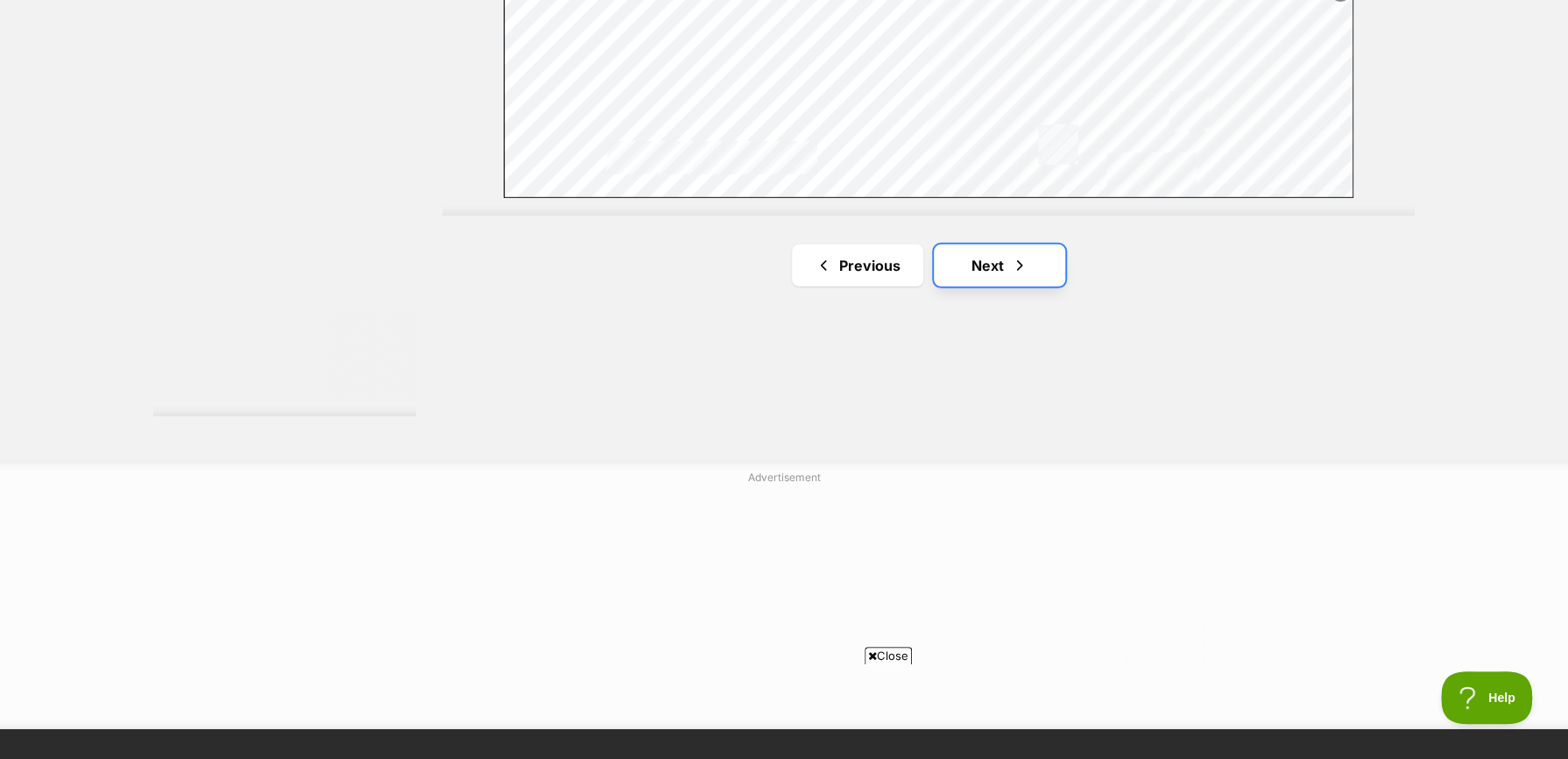
click at [981, 274] on link "Next" at bounding box center [1000, 265] width 132 height 42
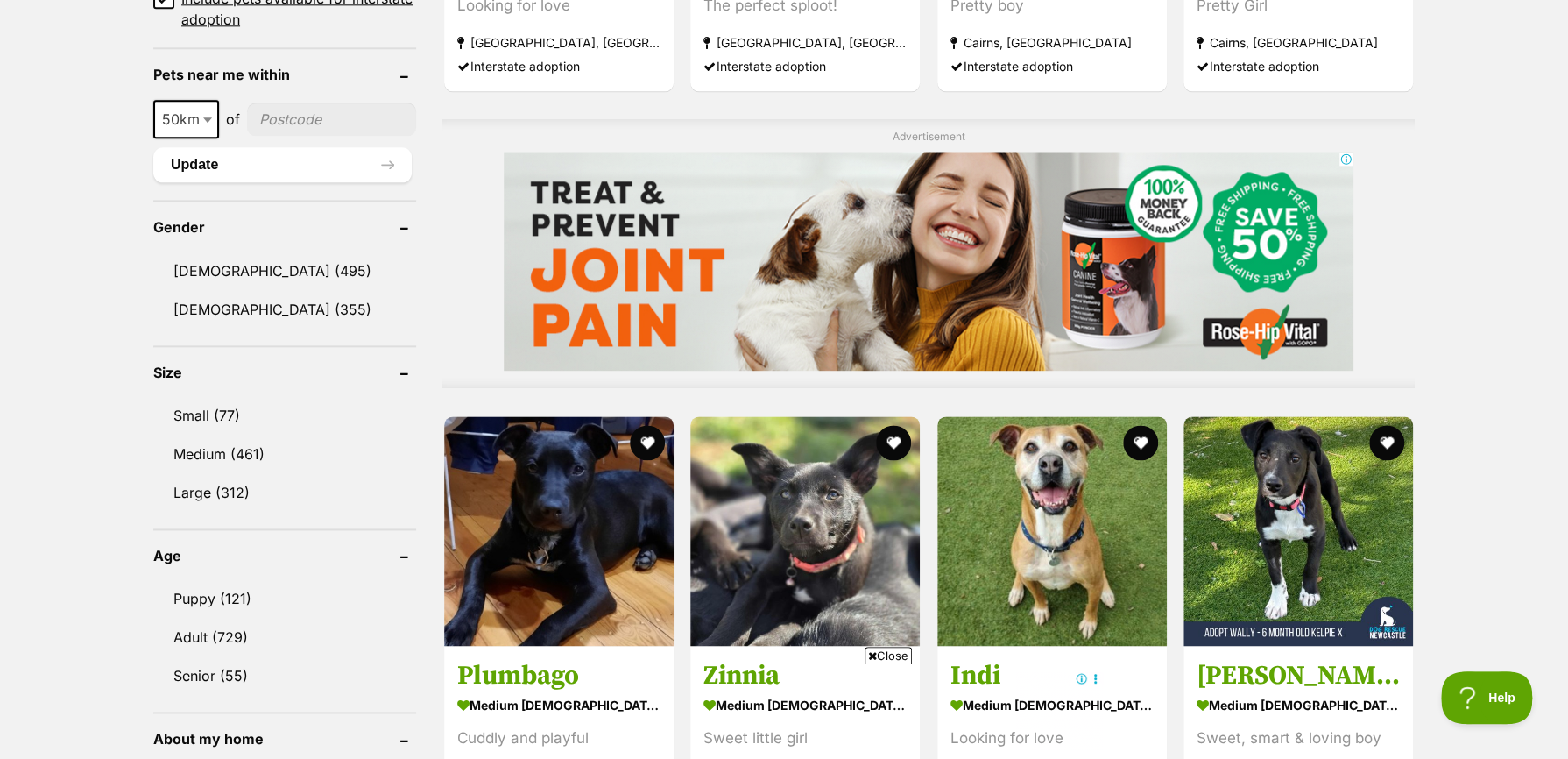
scroll to position [1402, 0]
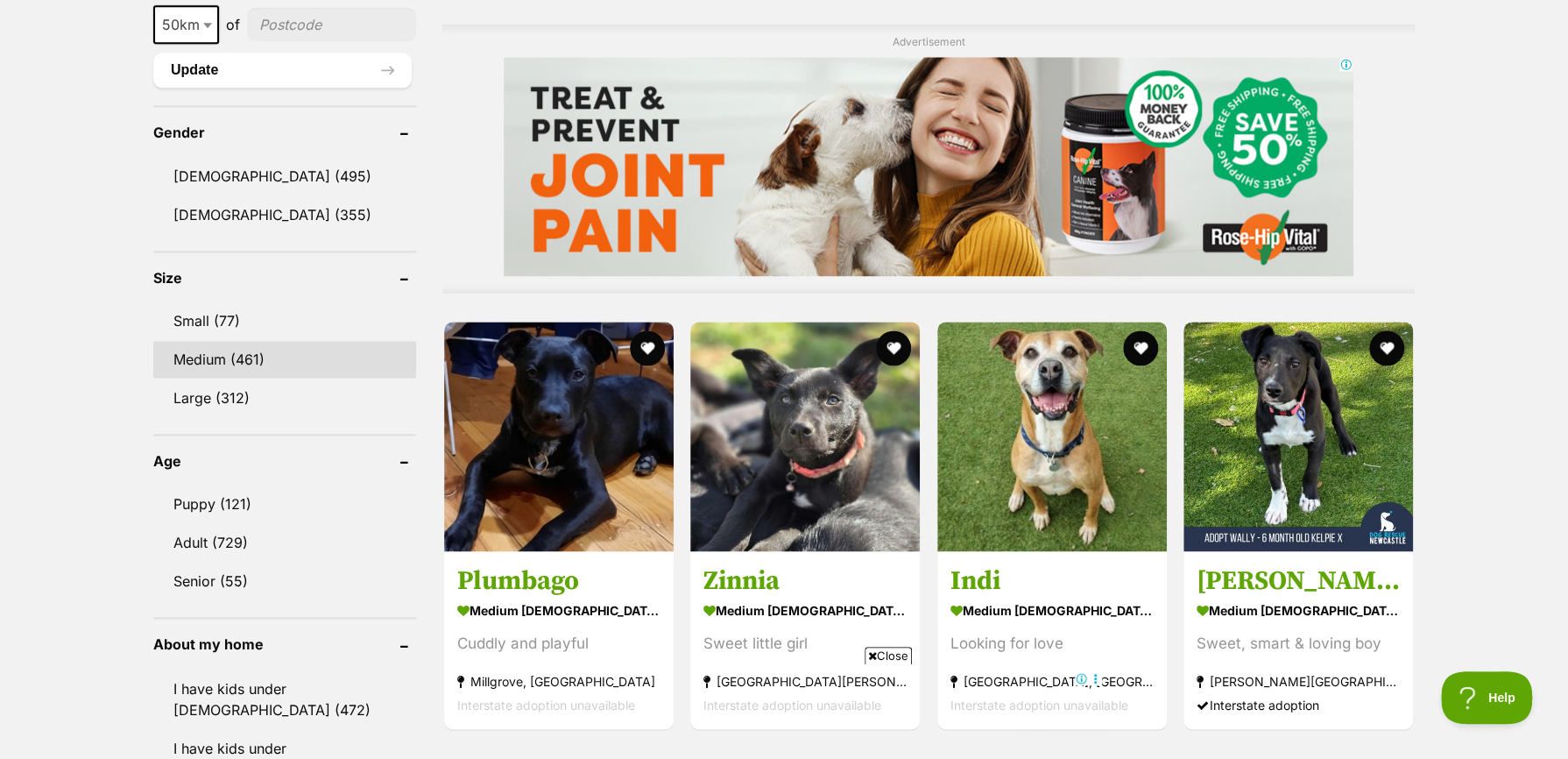
click at [230, 361] on link "Medium (461)" at bounding box center [285, 358] width 263 height 36
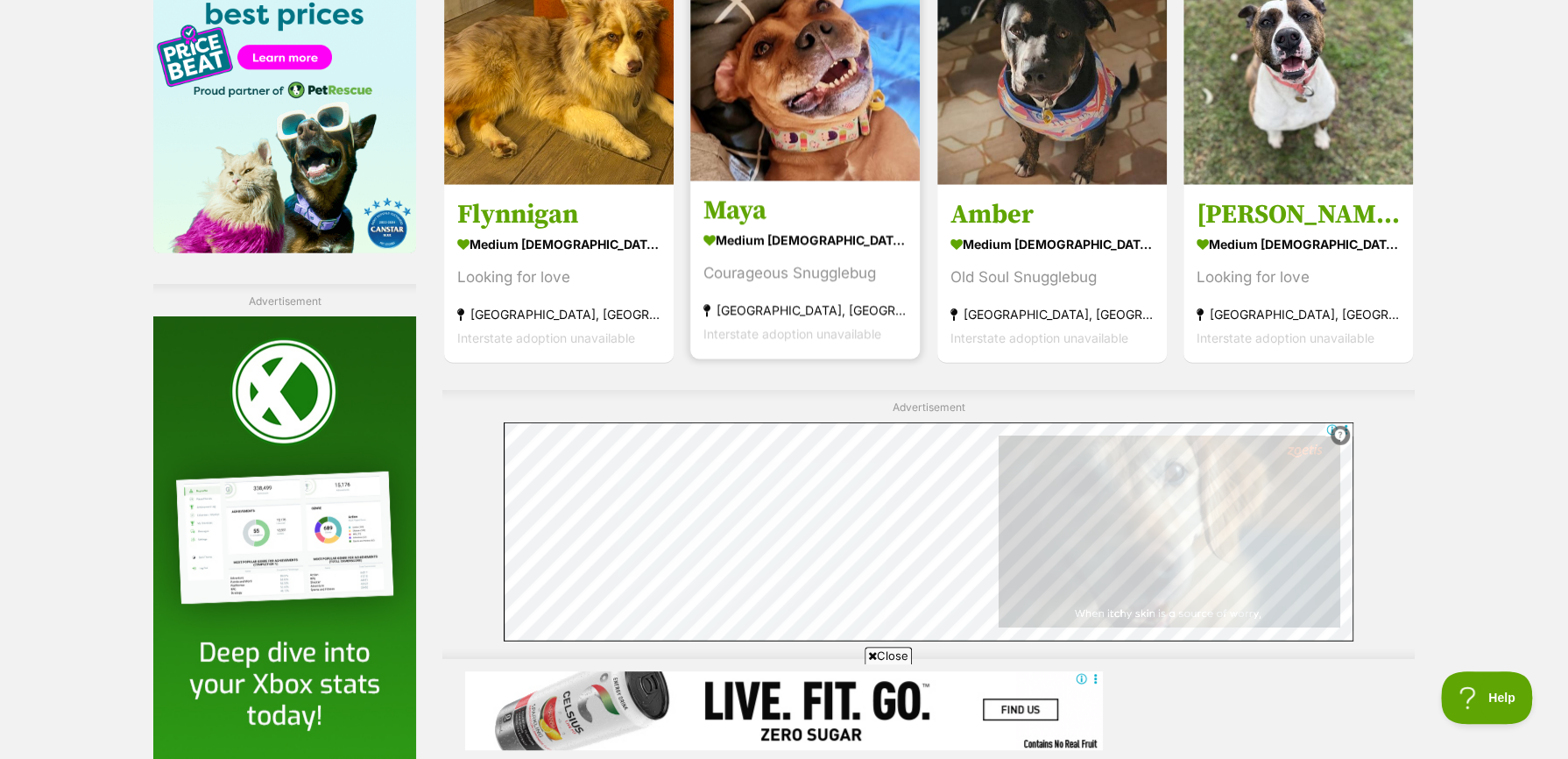
scroll to position [3155, 0]
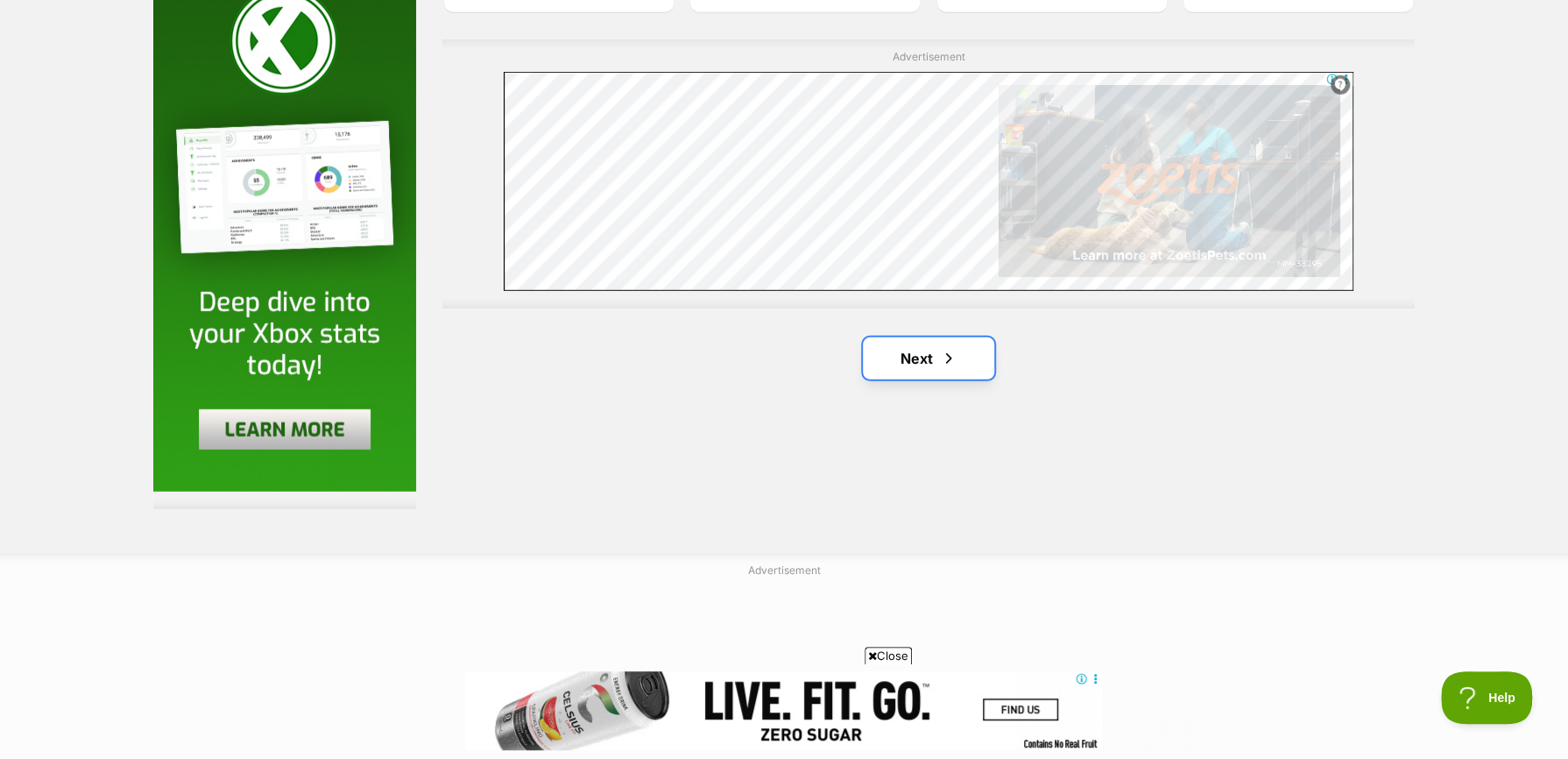
click at [936, 353] on link "Next" at bounding box center [929, 358] width 132 height 42
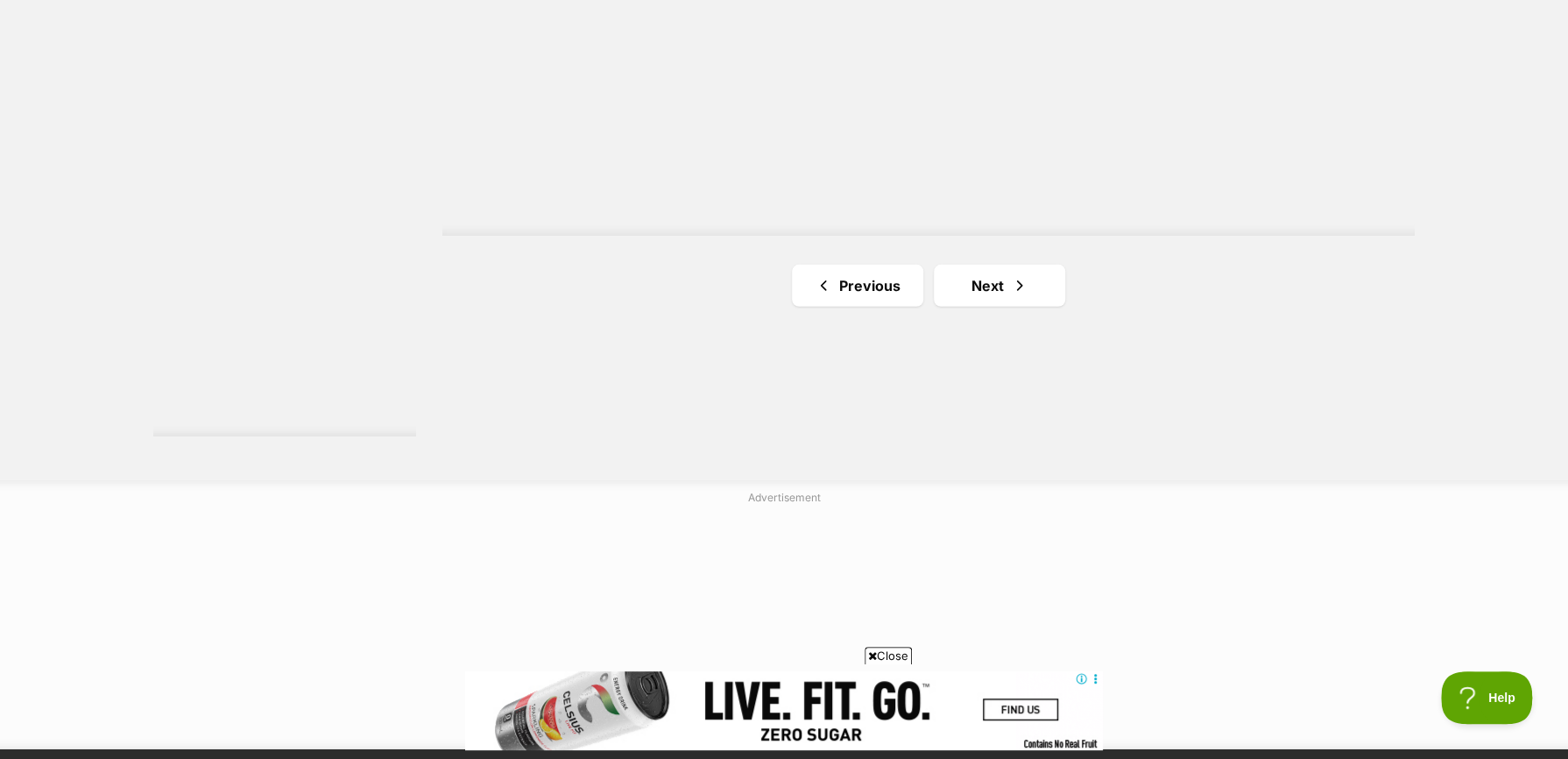
scroll to position [3242, 0]
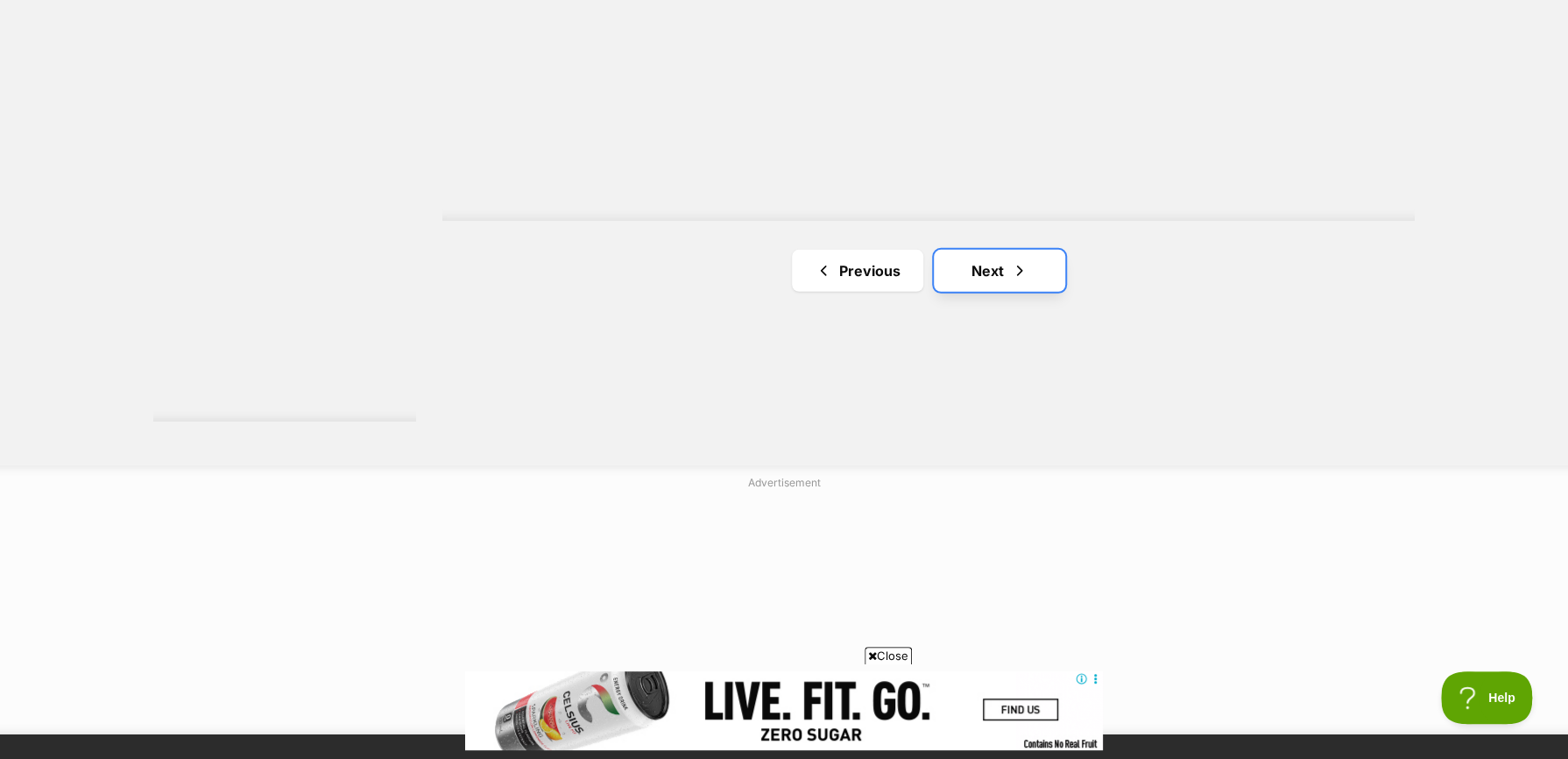
click at [986, 288] on link "Next" at bounding box center [1000, 271] width 132 height 42
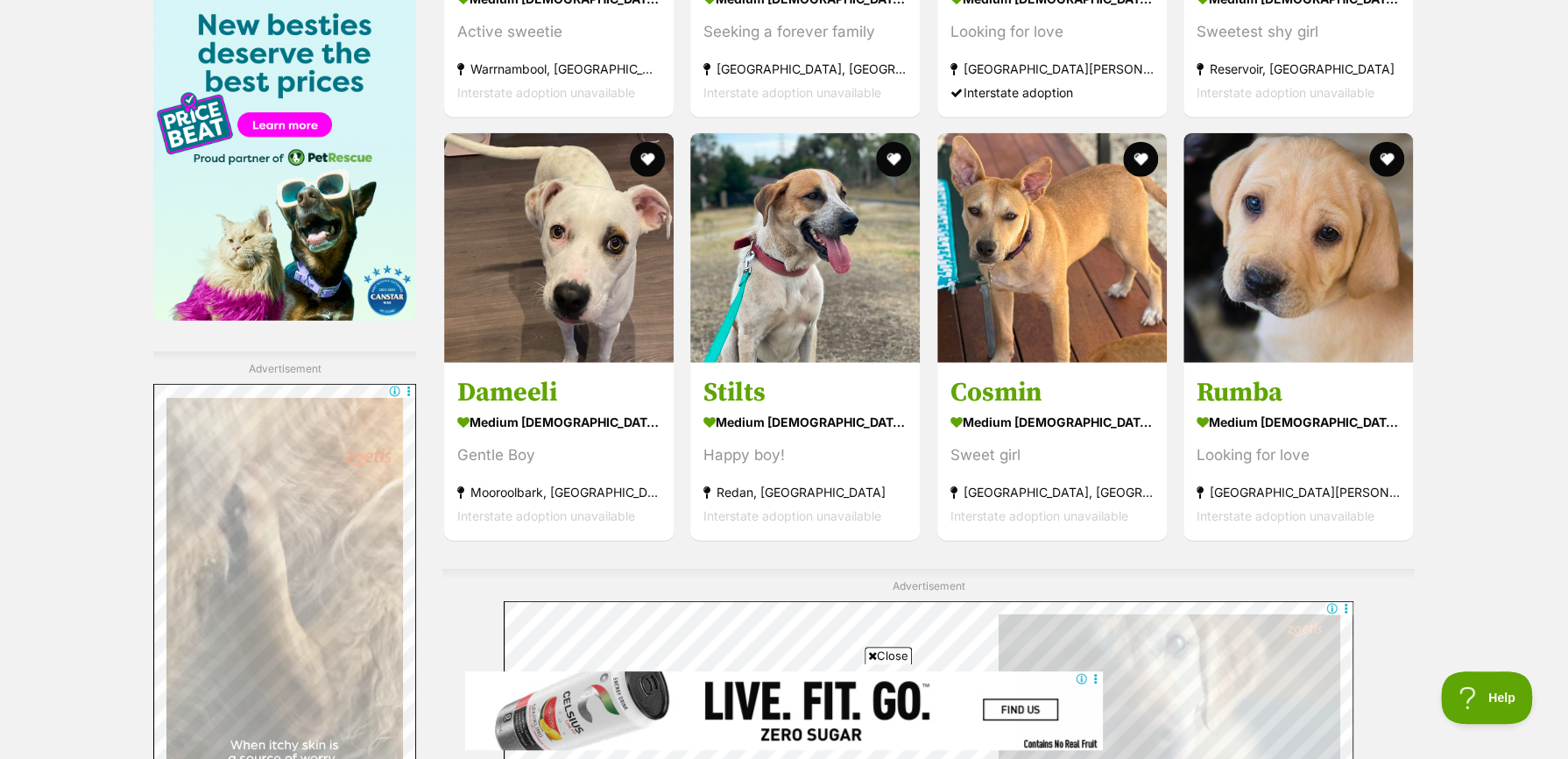
scroll to position [2804, 0]
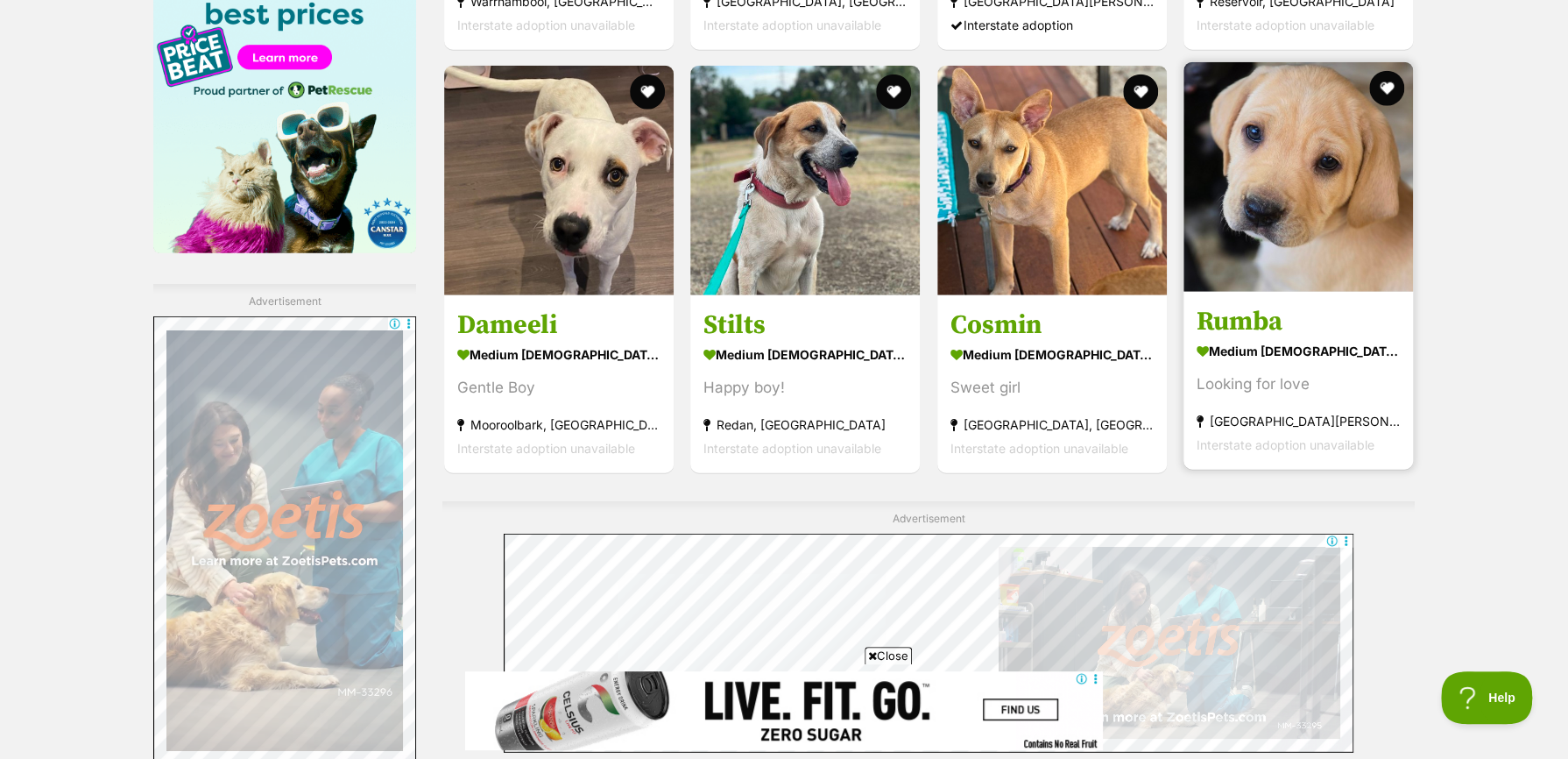
click at [1225, 331] on h3 "Rumba" at bounding box center [1298, 322] width 203 height 34
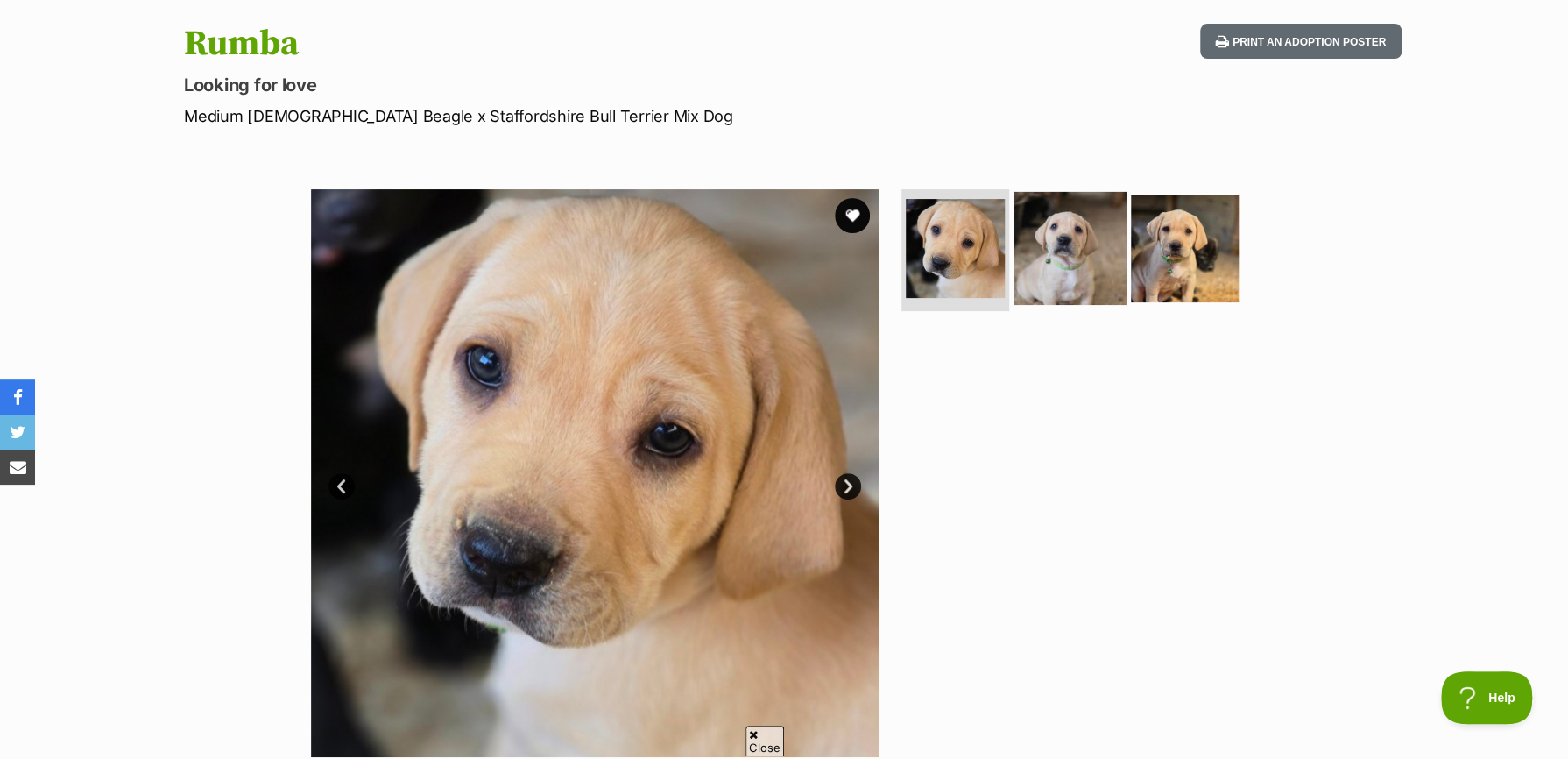
click at [1105, 286] on img at bounding box center [1070, 247] width 113 height 113
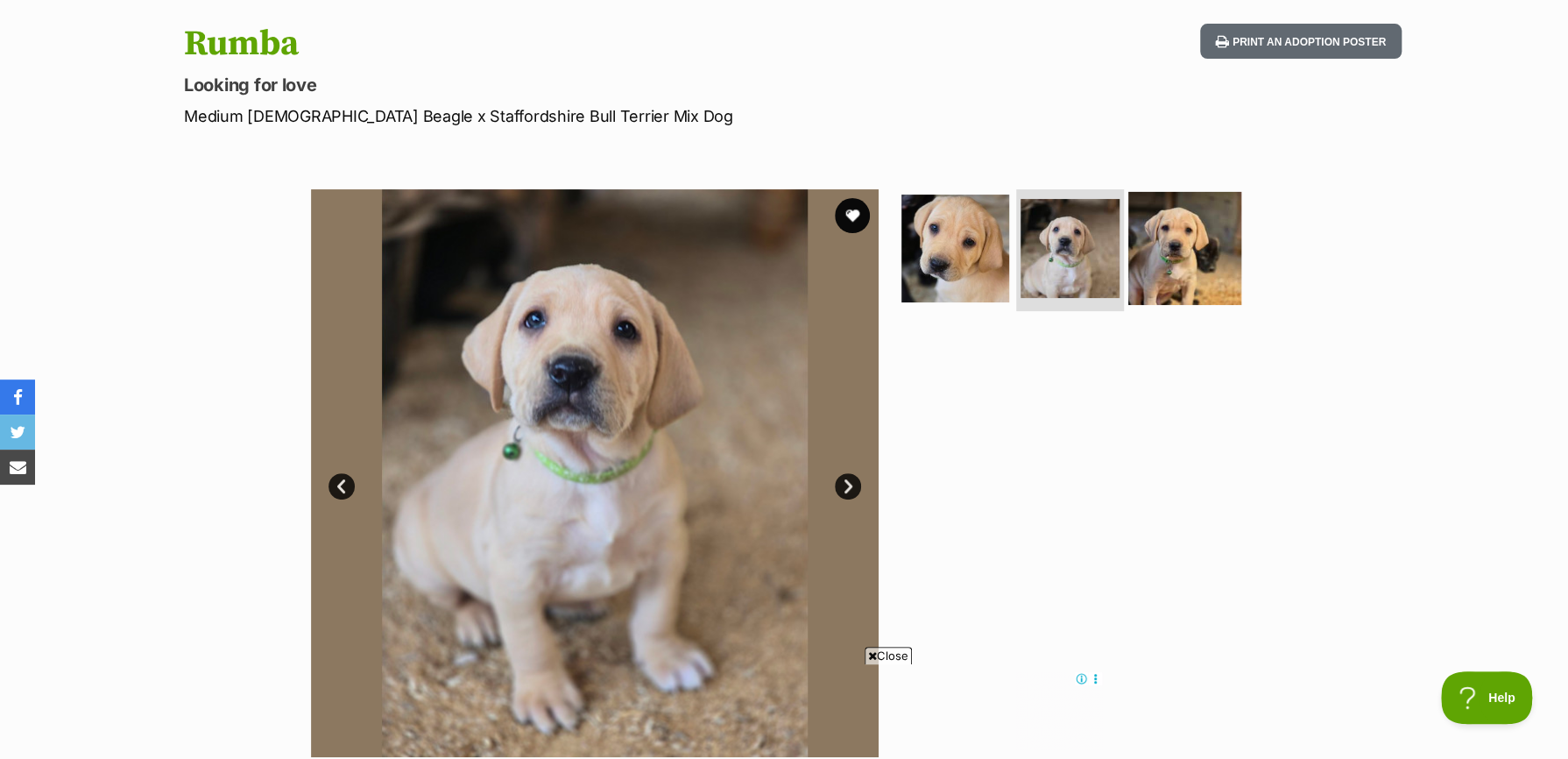
click at [1211, 282] on img at bounding box center [1184, 247] width 113 height 113
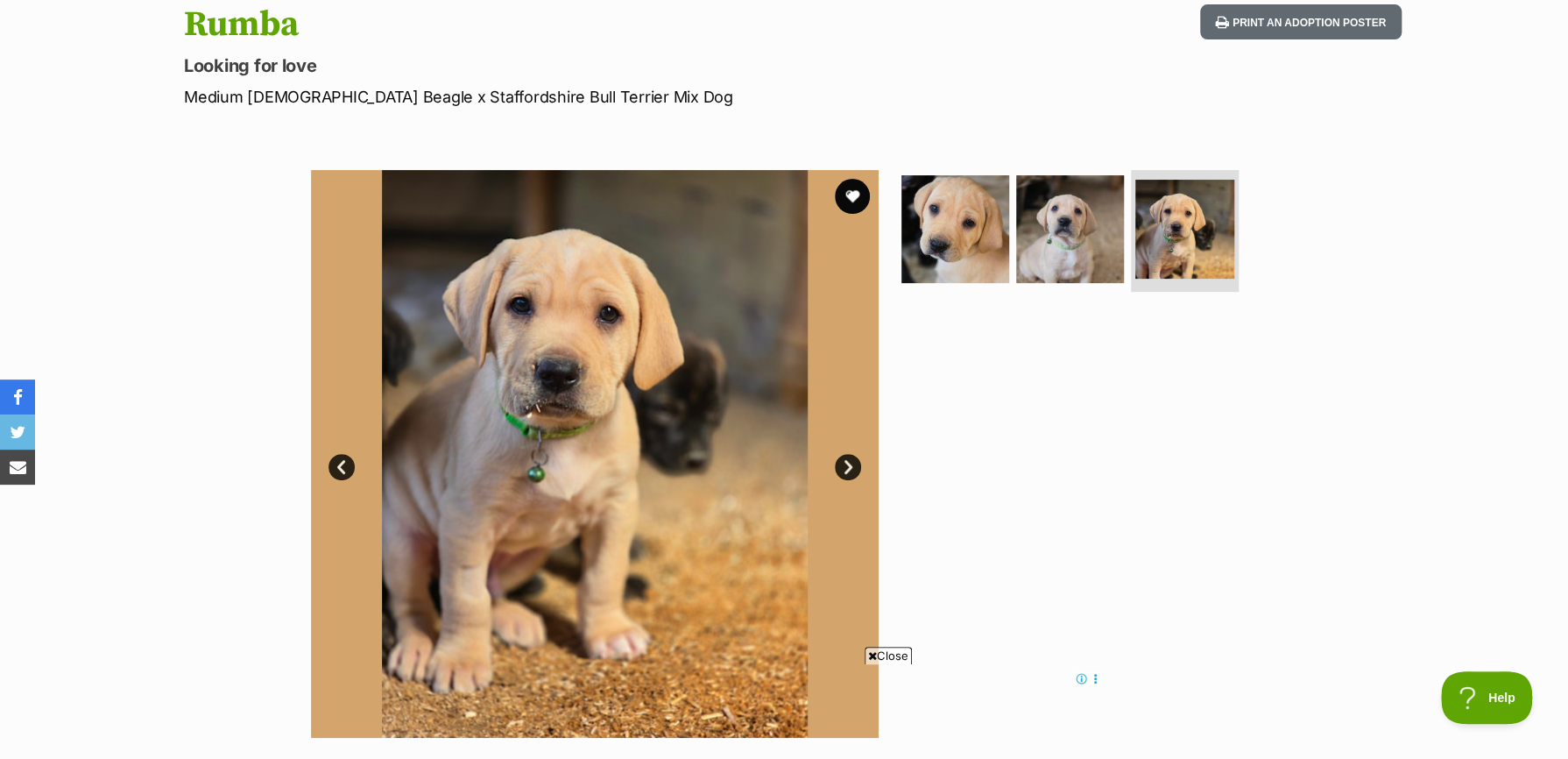
scroll to position [176, 0]
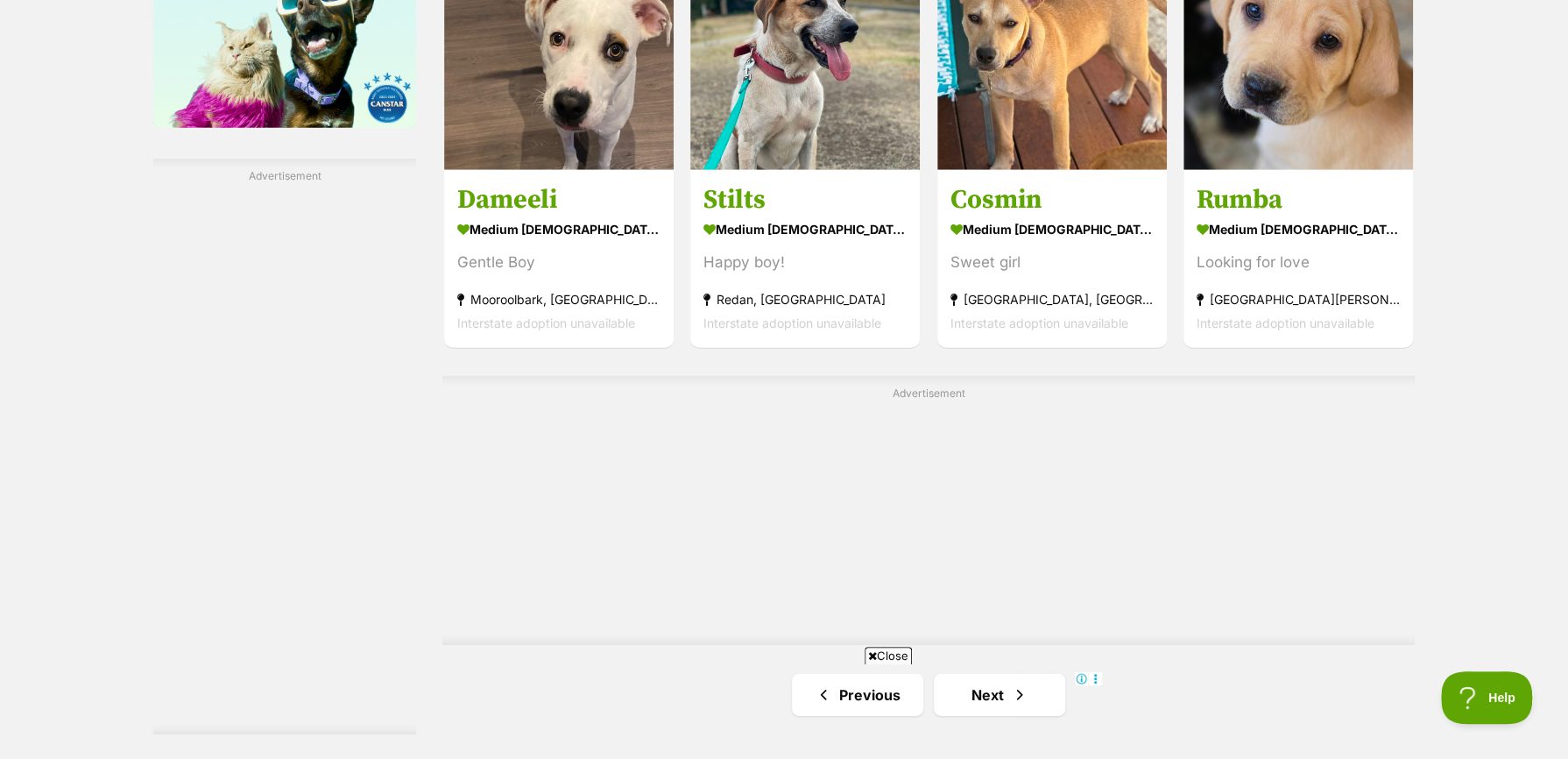
scroll to position [2987, 0]
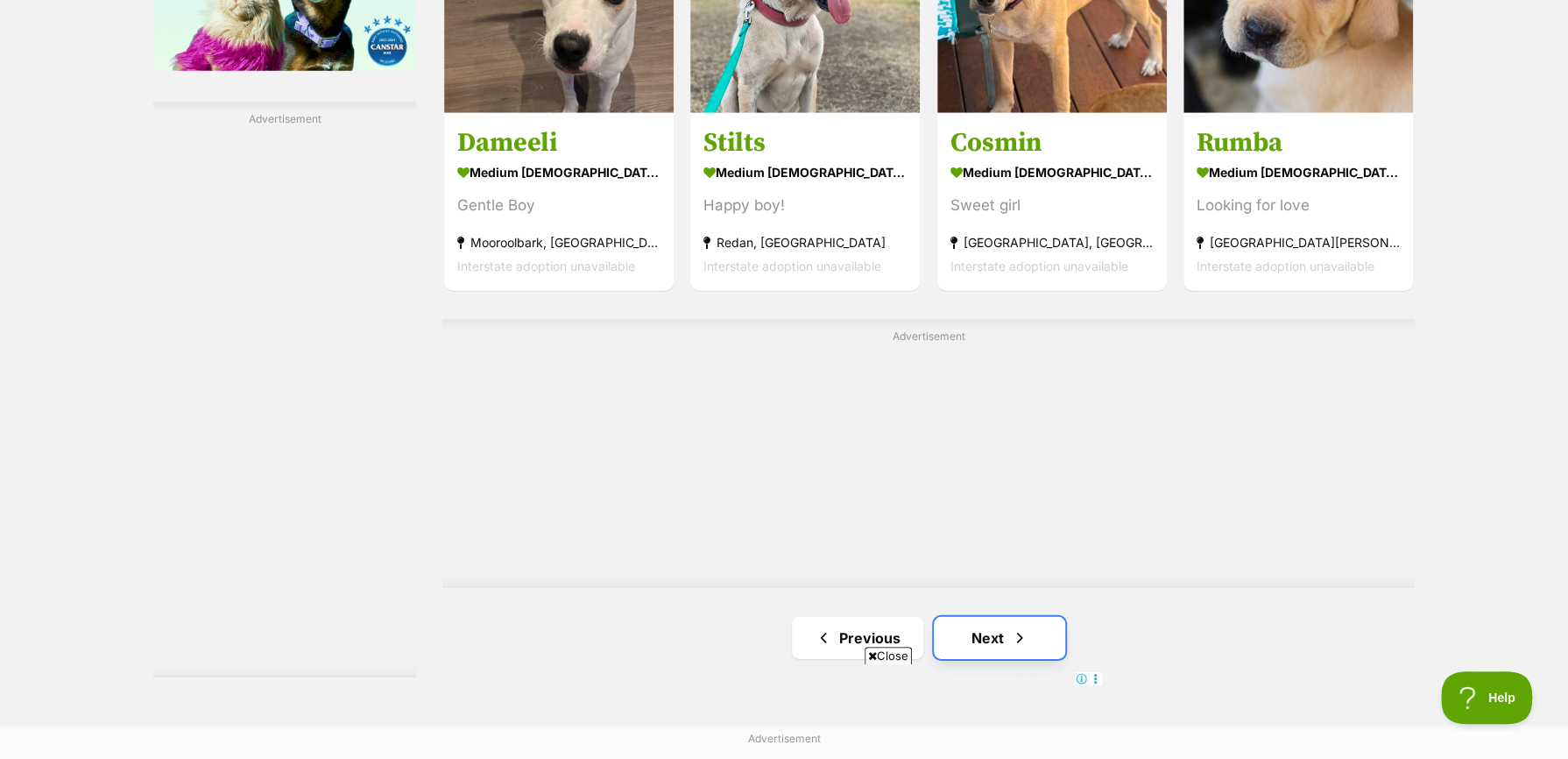
click at [967, 617] on link "Next" at bounding box center [1000, 638] width 132 height 42
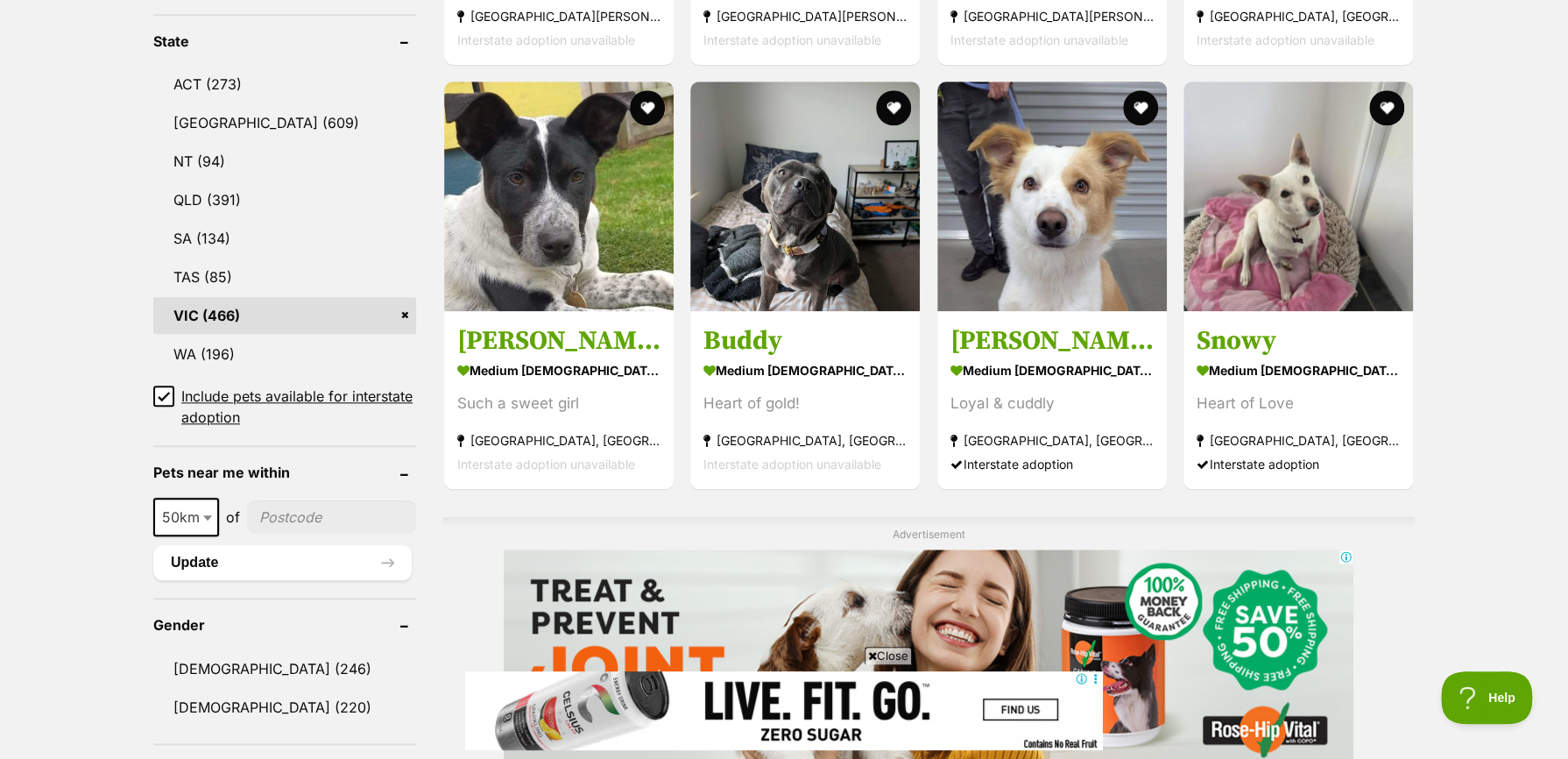
scroll to position [877, 0]
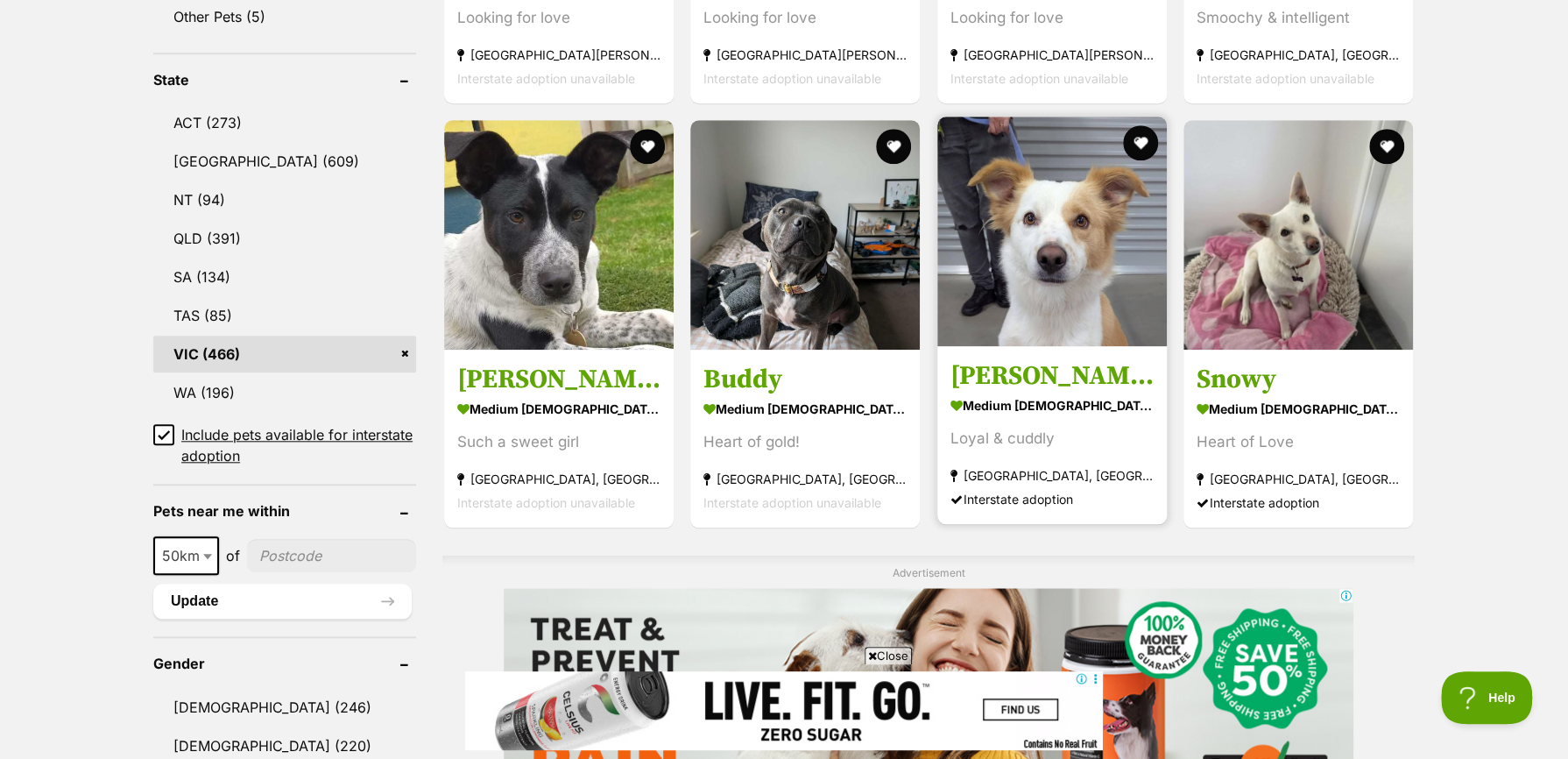
click at [995, 378] on h3 "[PERSON_NAME]" at bounding box center [1052, 376] width 203 height 34
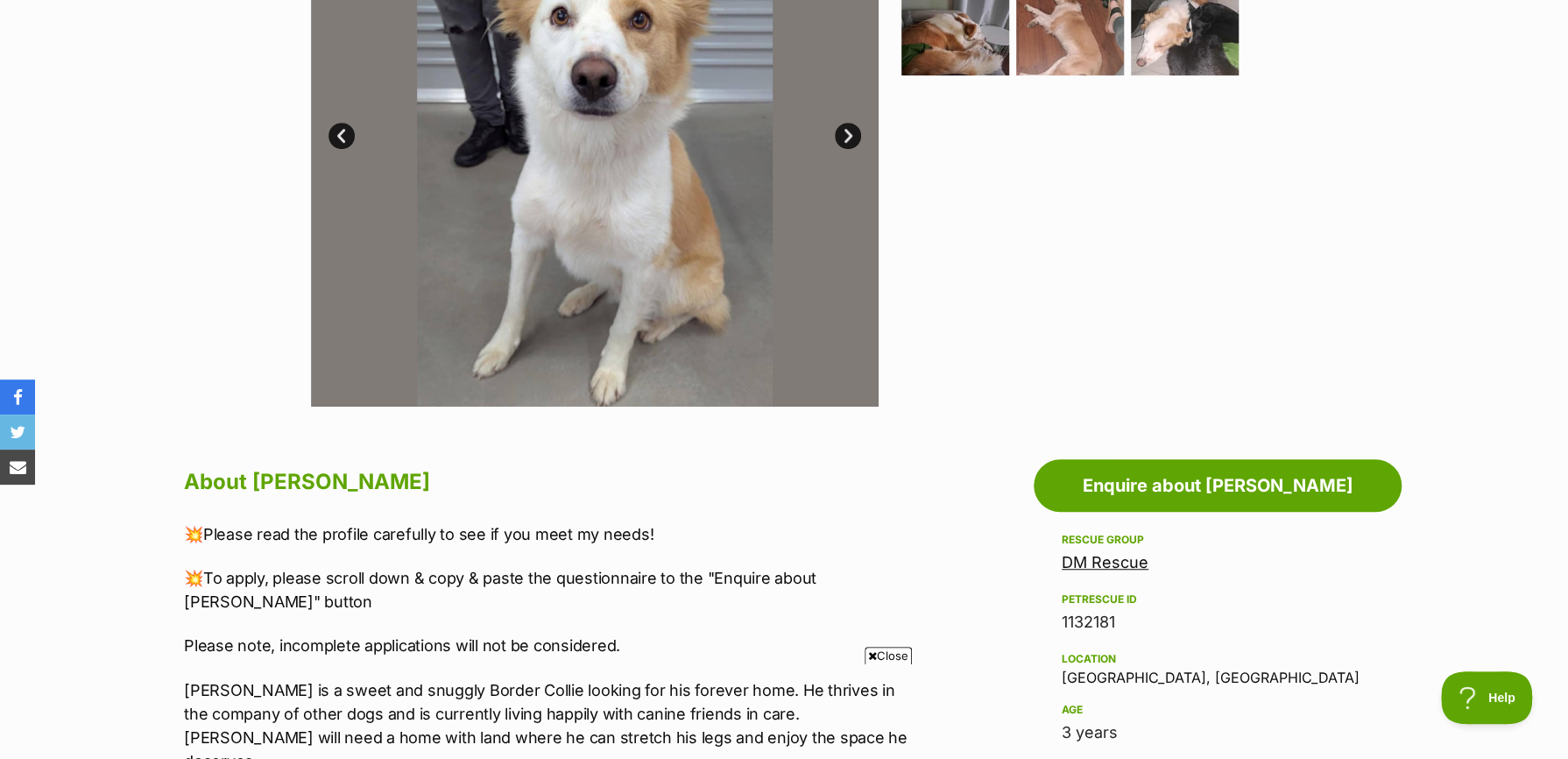
scroll to position [438, 0]
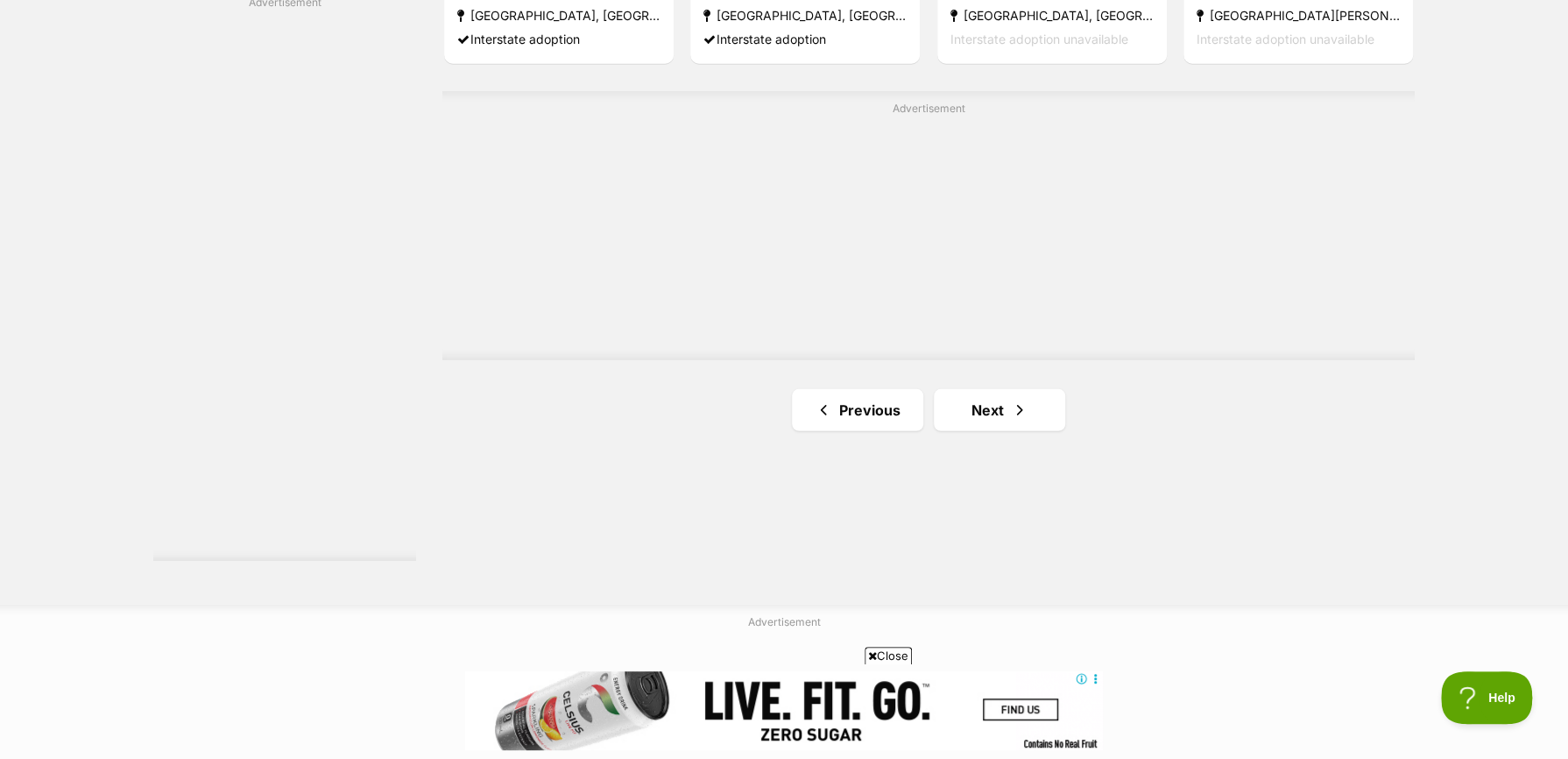
scroll to position [3145, 0]
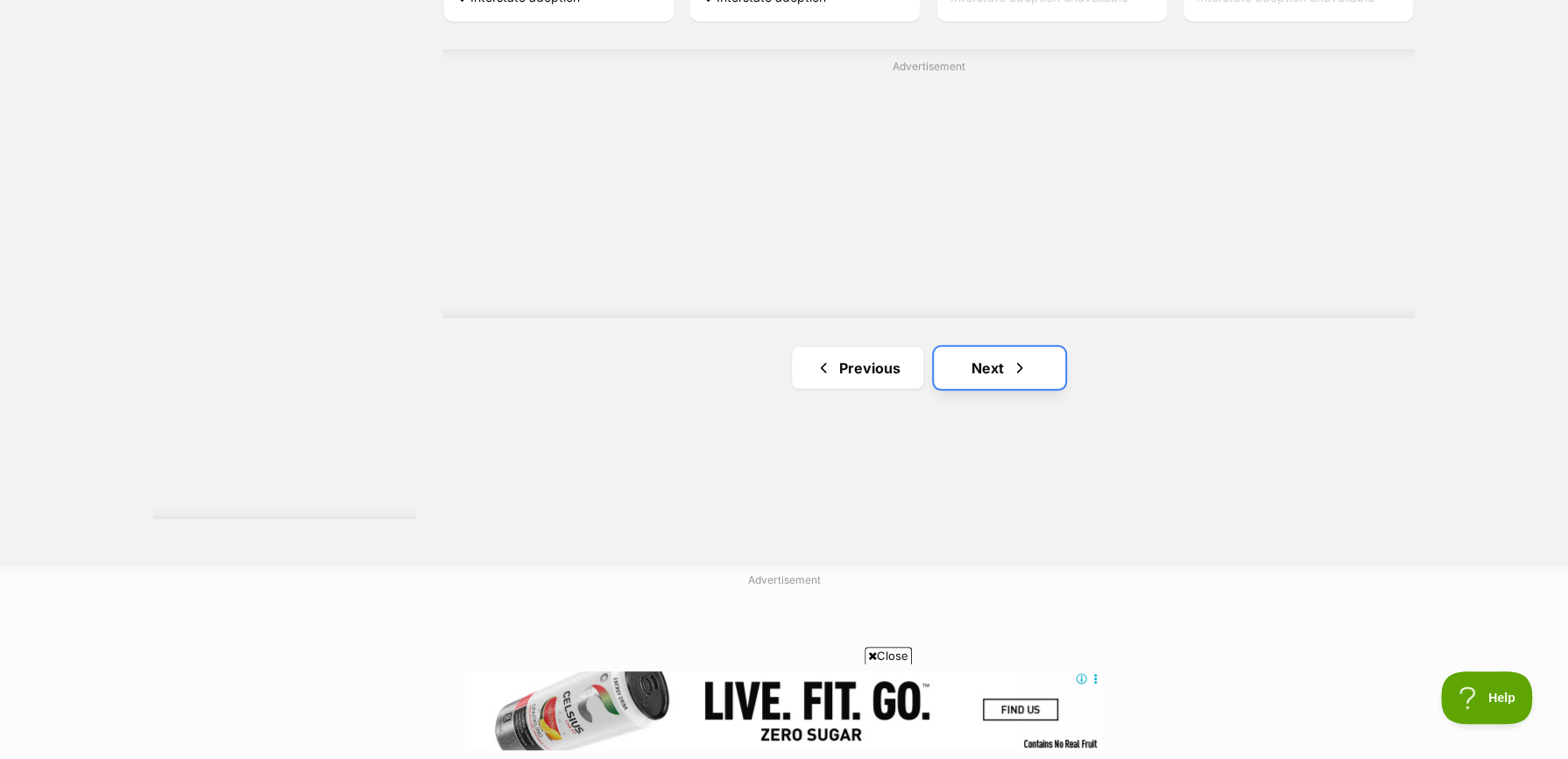
click at [1018, 385] on link "Next" at bounding box center [1000, 368] width 132 height 42
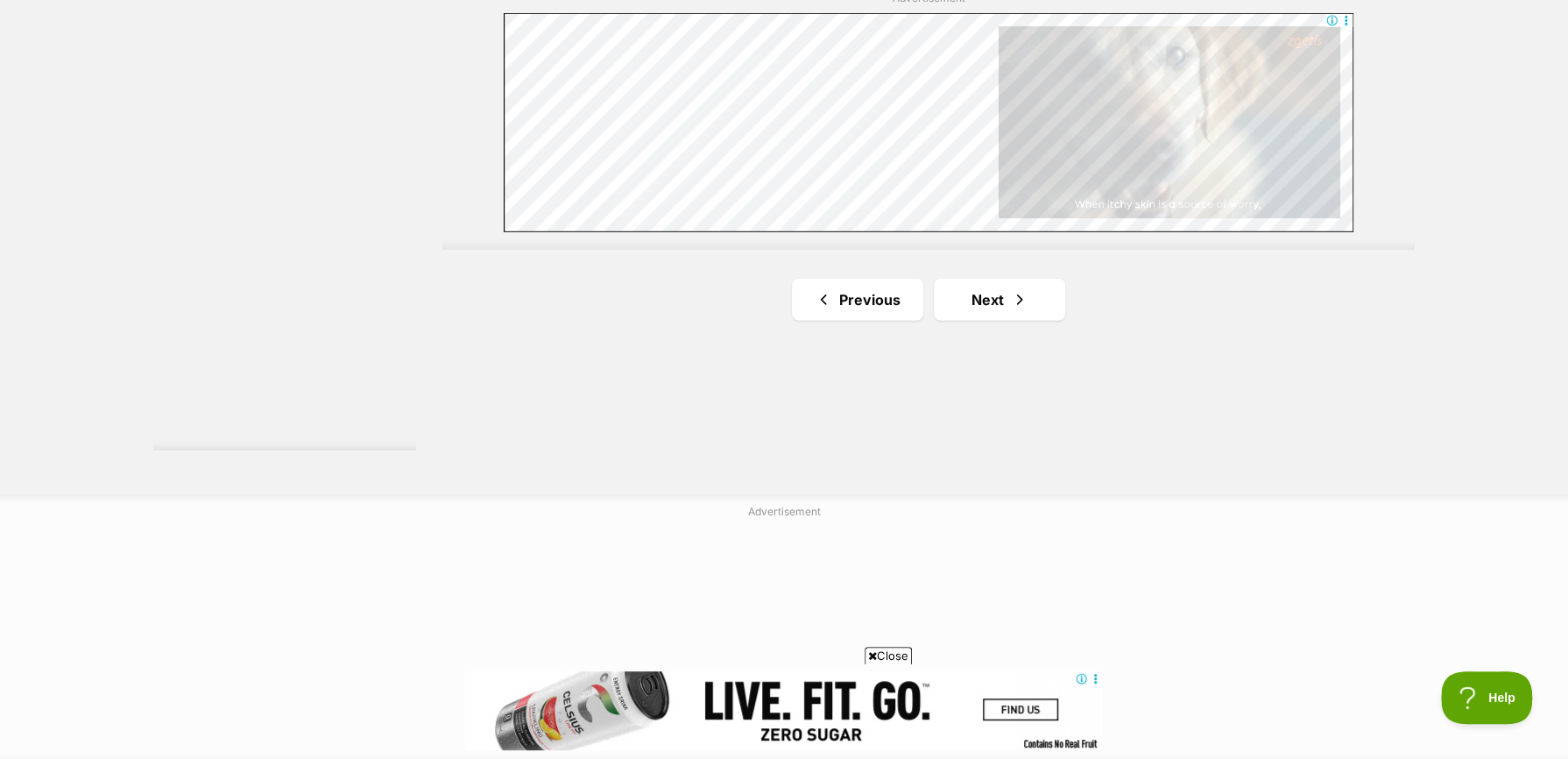
scroll to position [3330, 0]
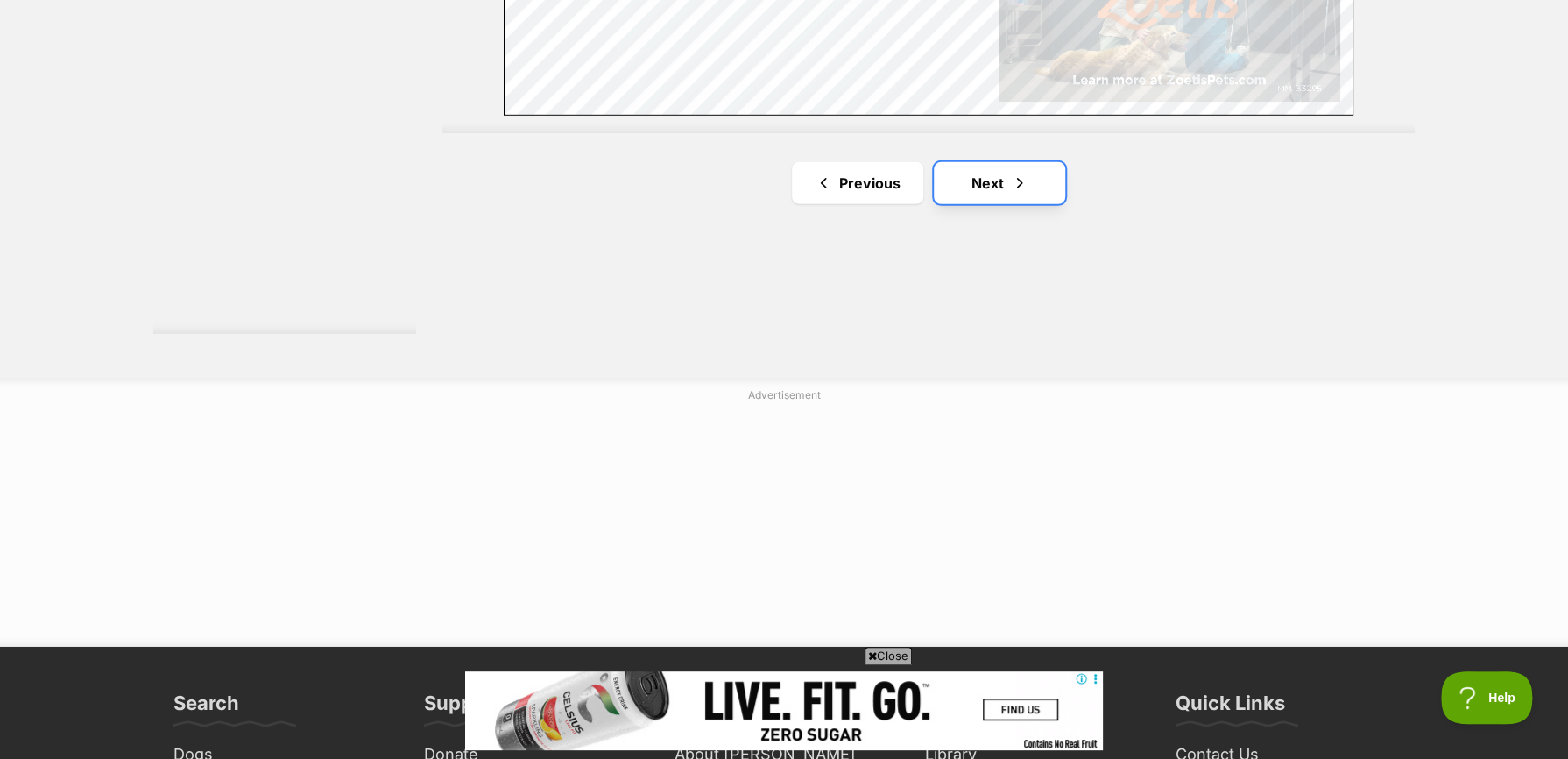
click at [1008, 197] on link "Next" at bounding box center [1000, 183] width 132 height 42
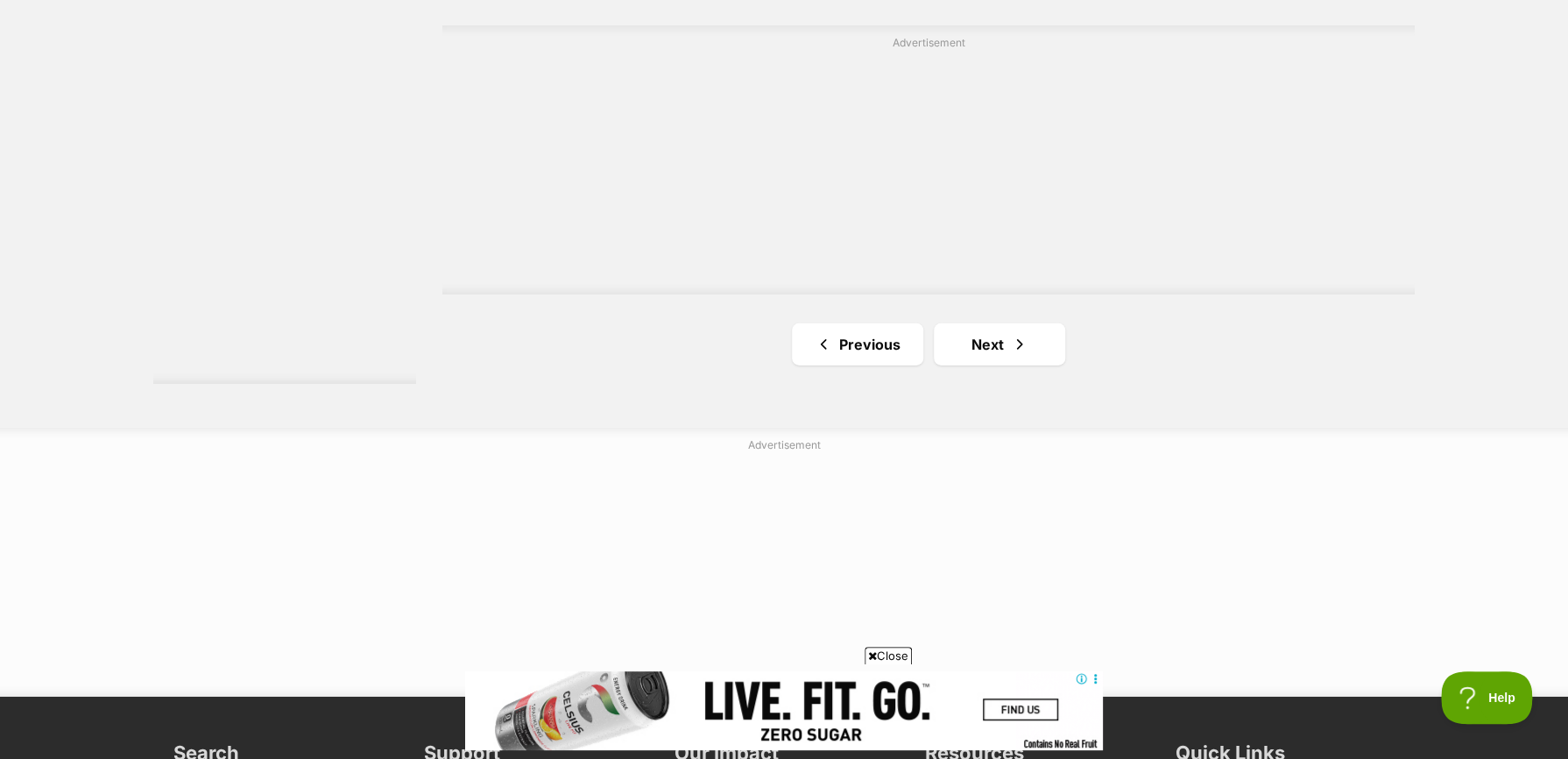
scroll to position [3330, 0]
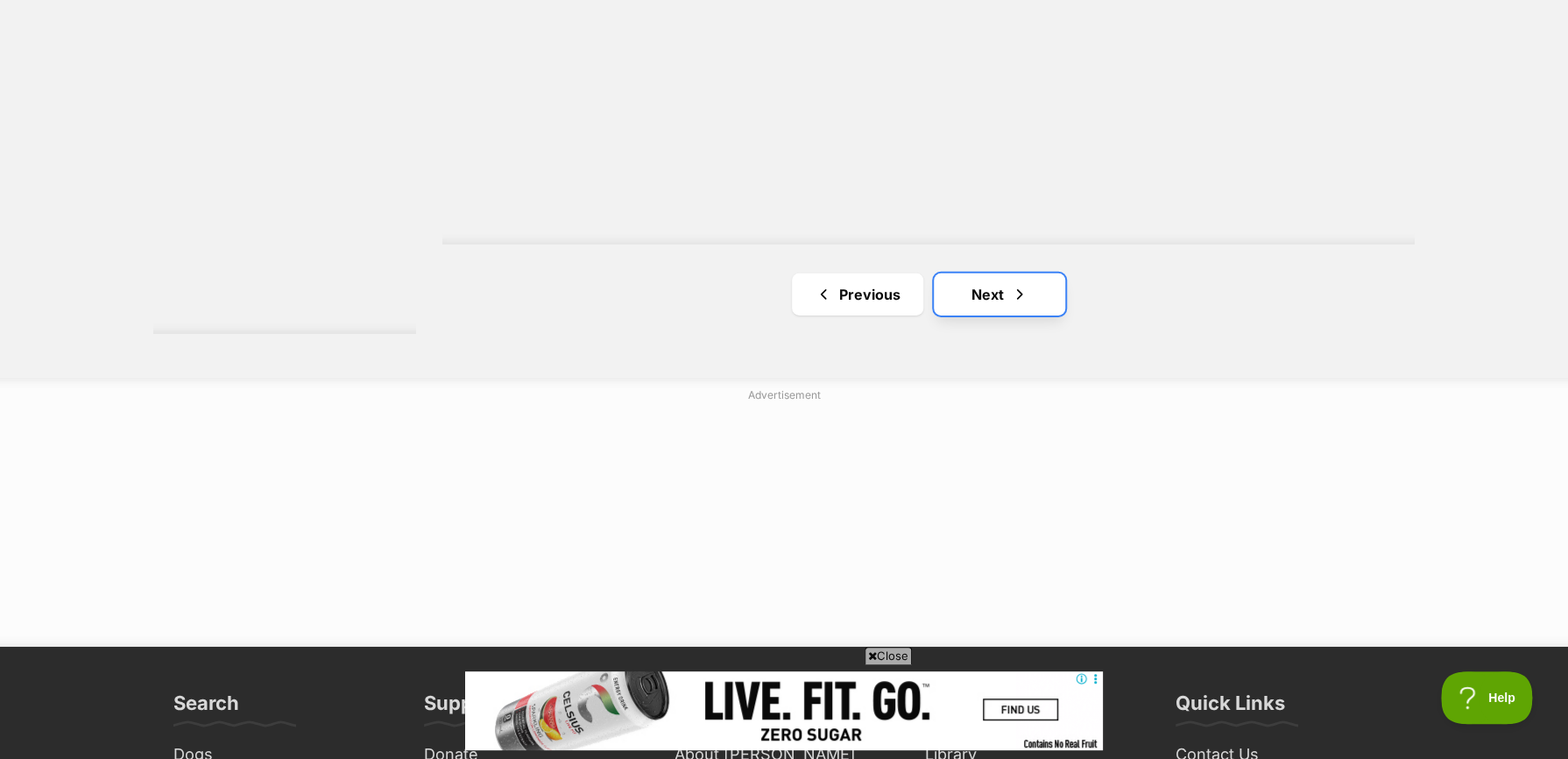
click at [965, 304] on link "Next" at bounding box center [1000, 294] width 132 height 42
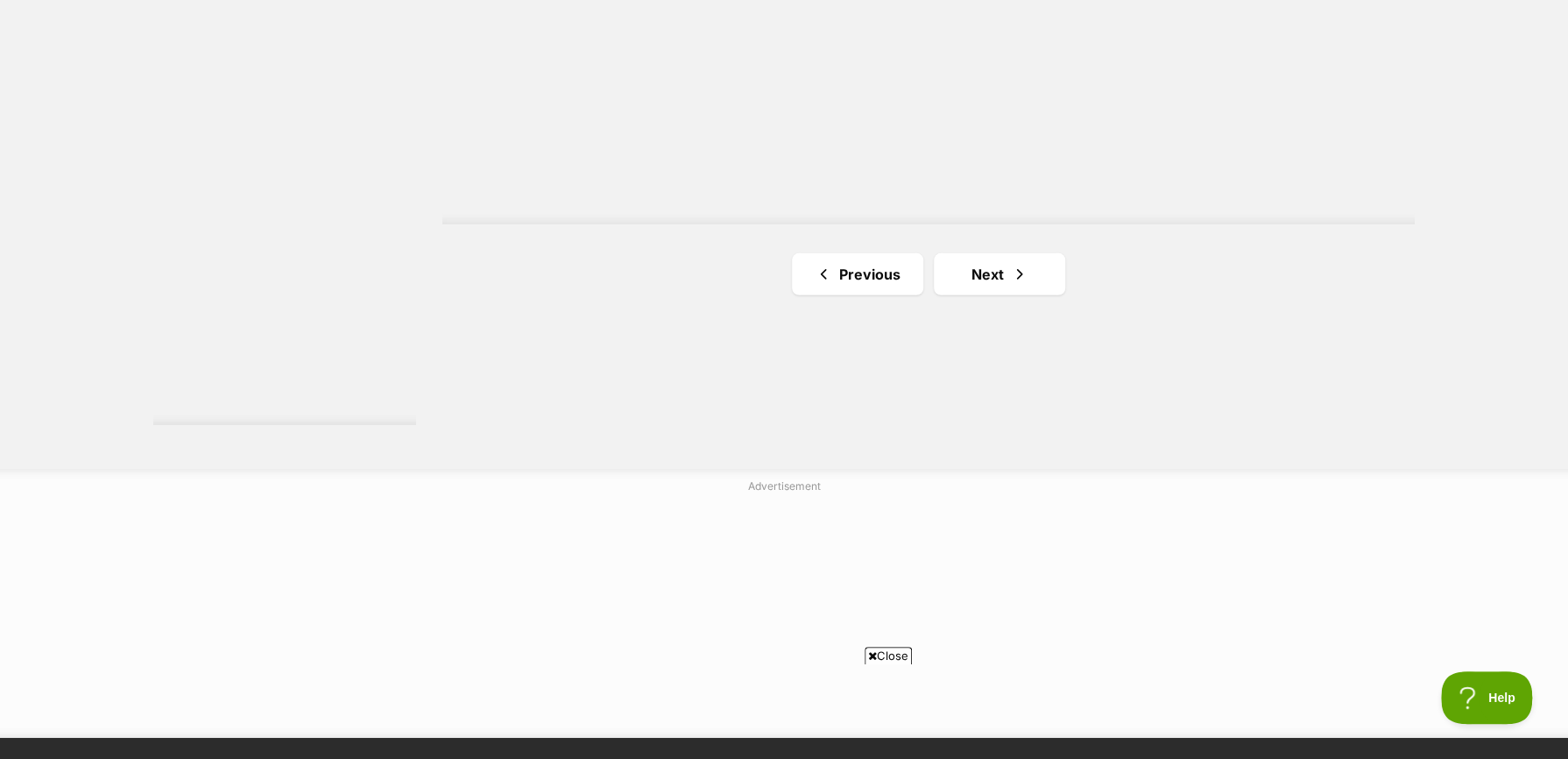
scroll to position [3242, 0]
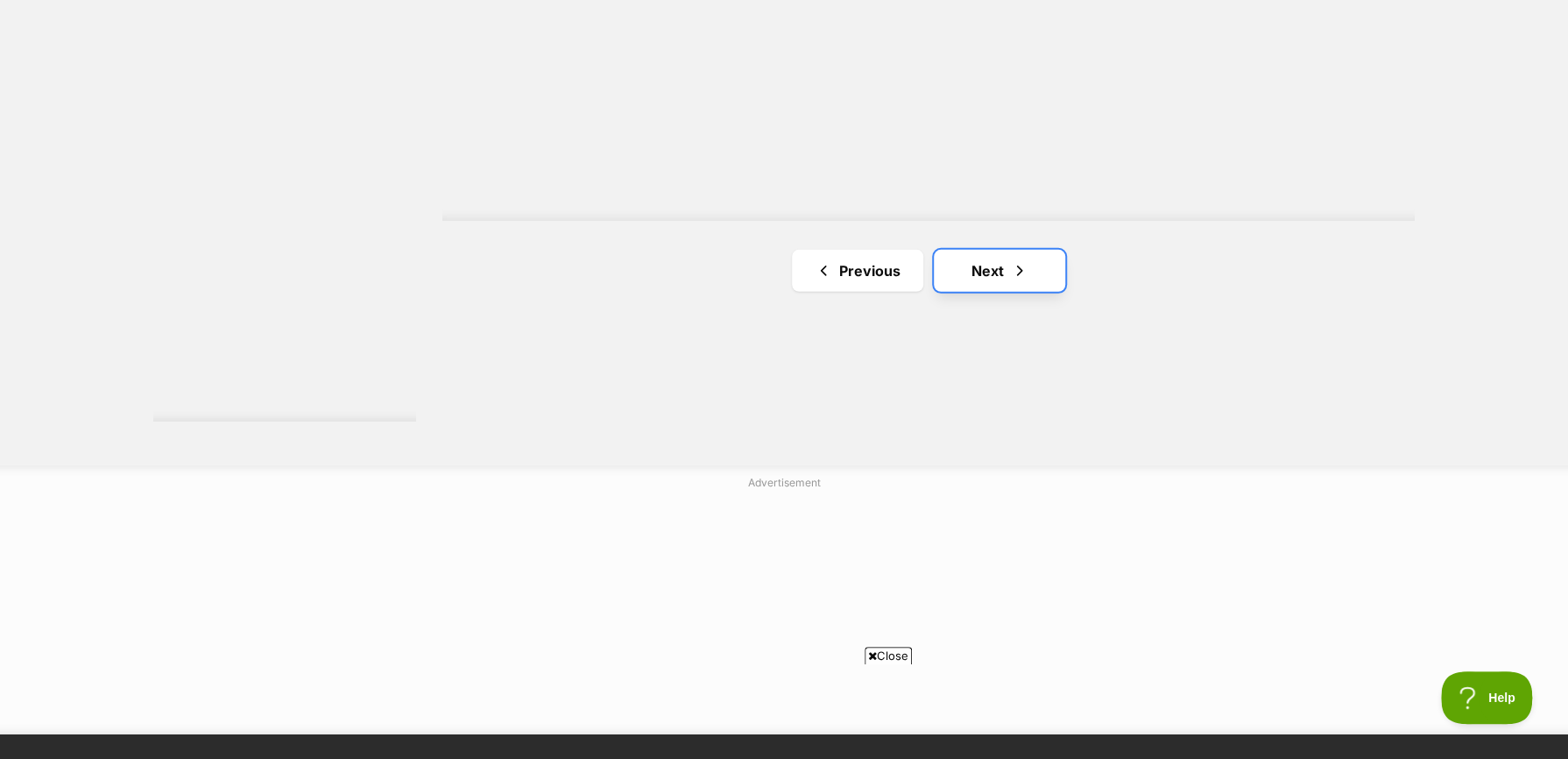
click at [1004, 280] on link "Next" at bounding box center [1000, 271] width 132 height 42
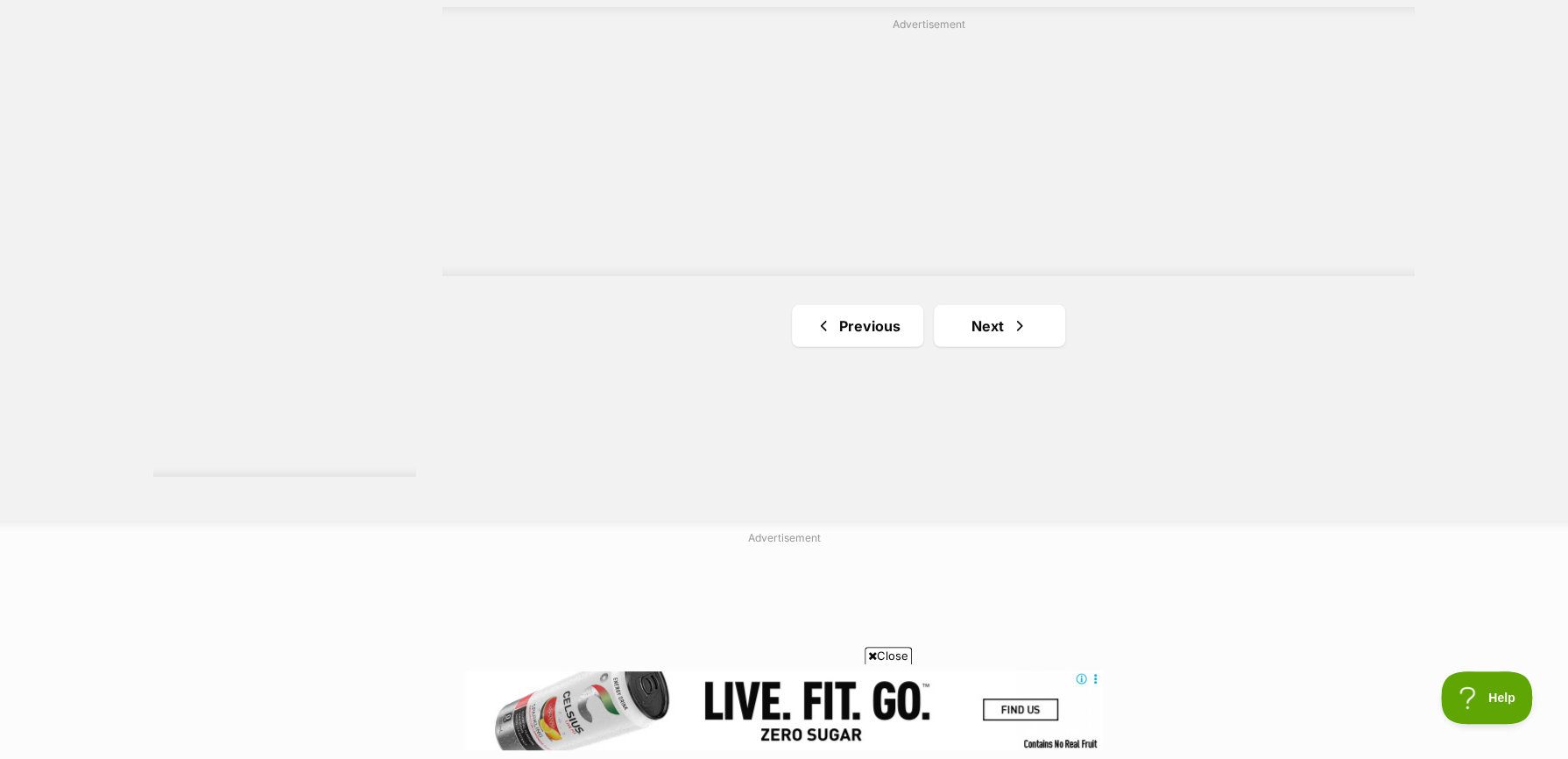
scroll to position [3242, 0]
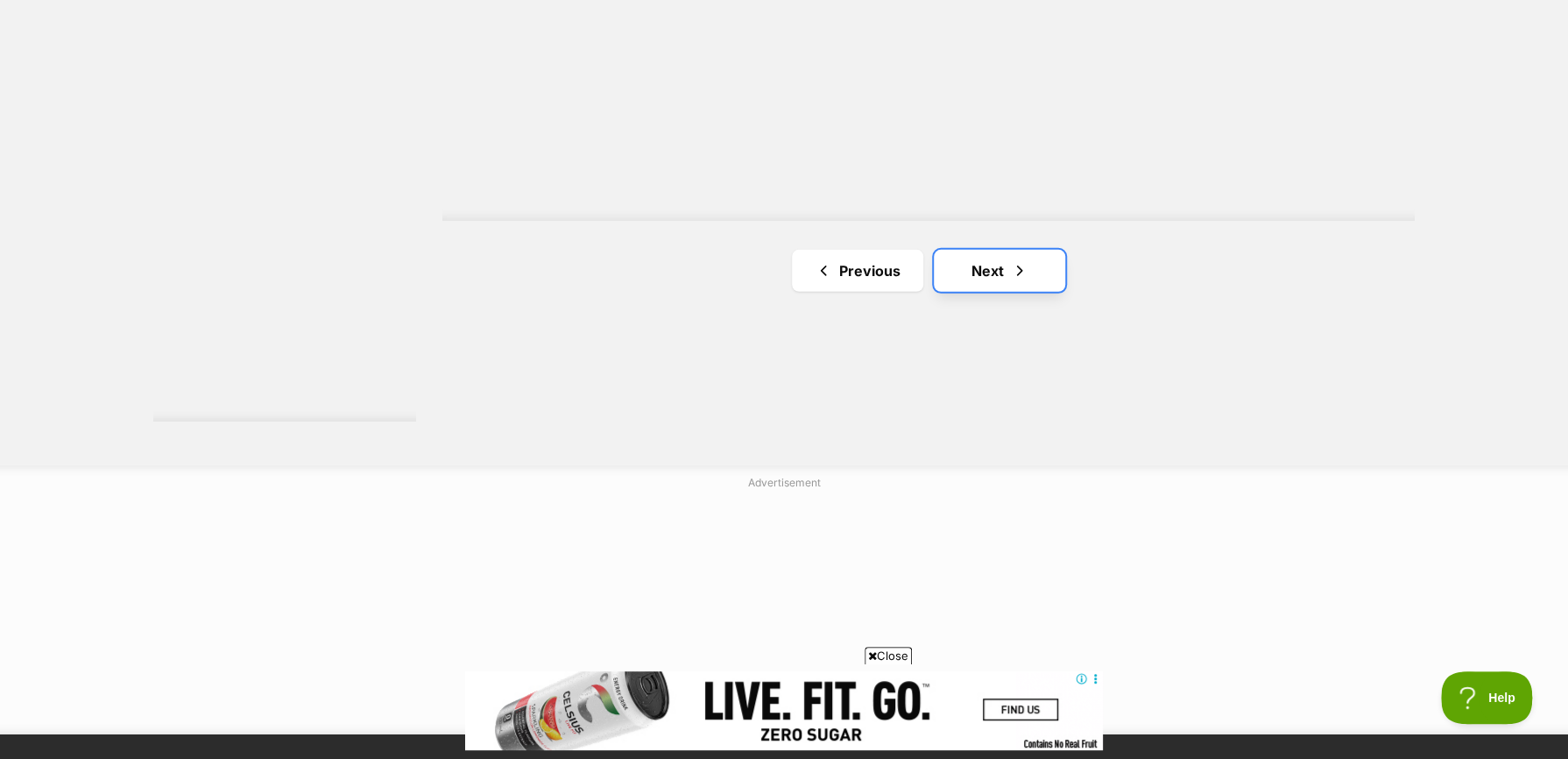
click at [963, 272] on link "Next" at bounding box center [1000, 271] width 132 height 42
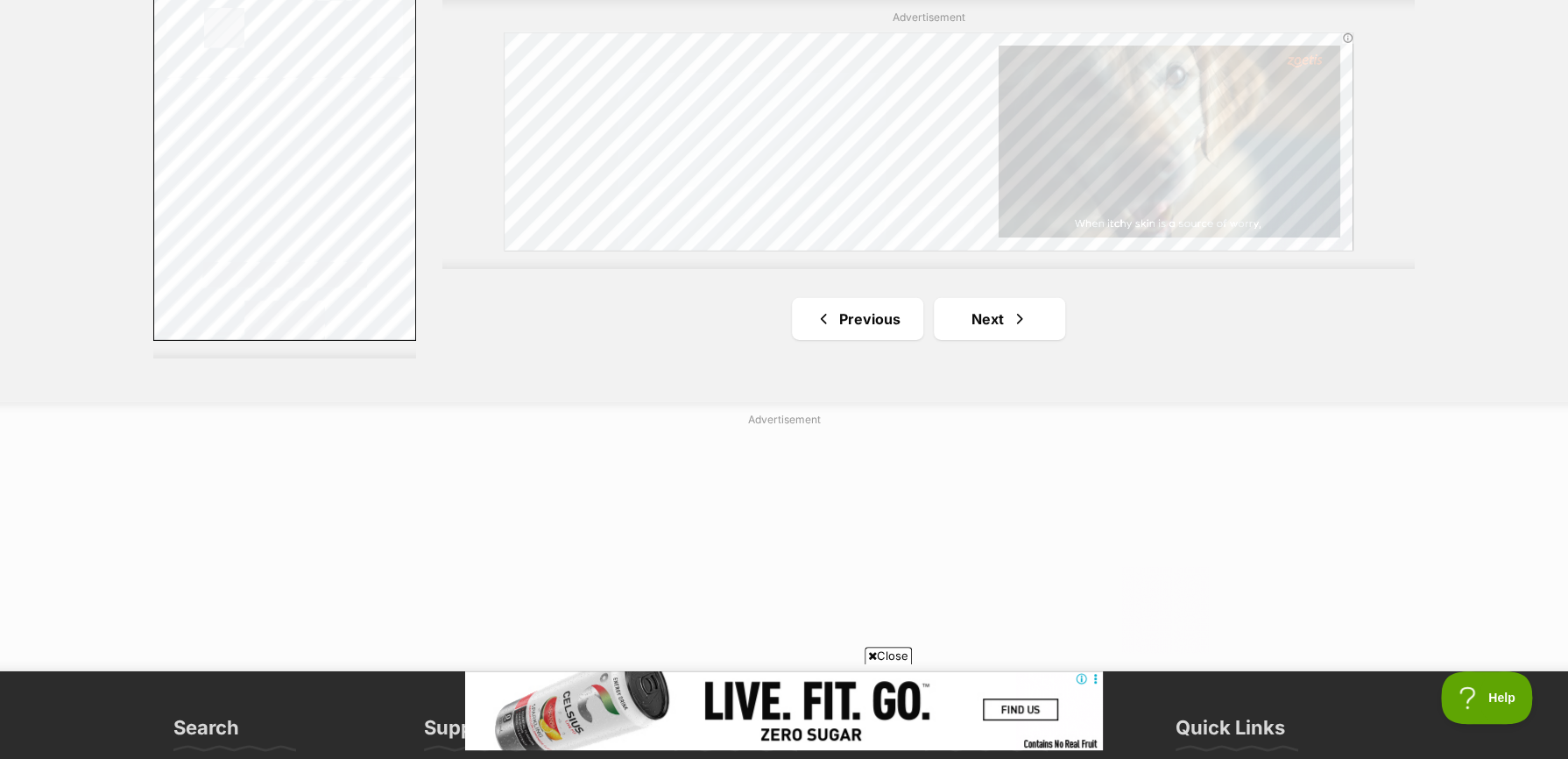
scroll to position [3330, 0]
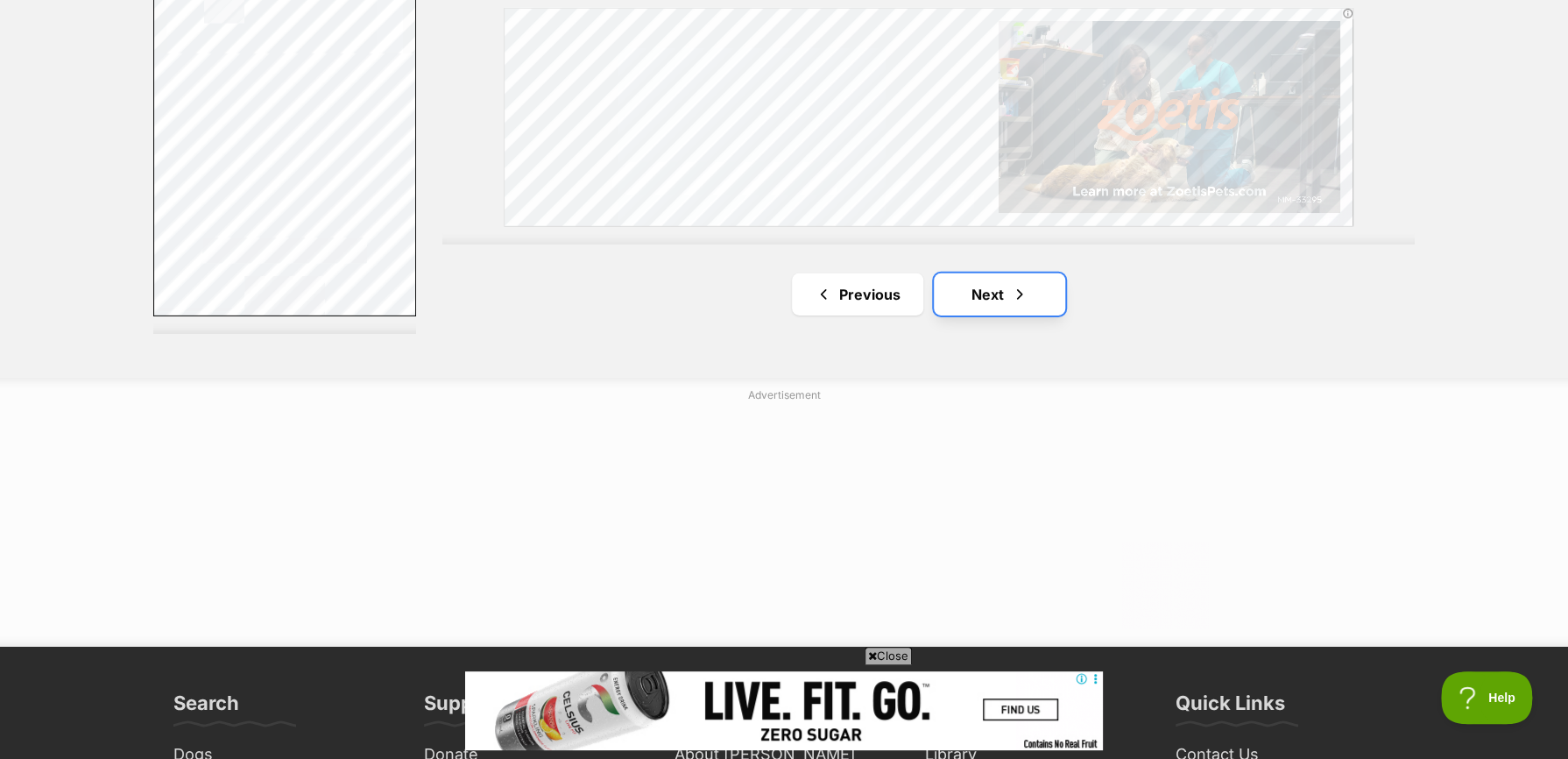
click at [988, 297] on link "Next" at bounding box center [1000, 294] width 132 height 42
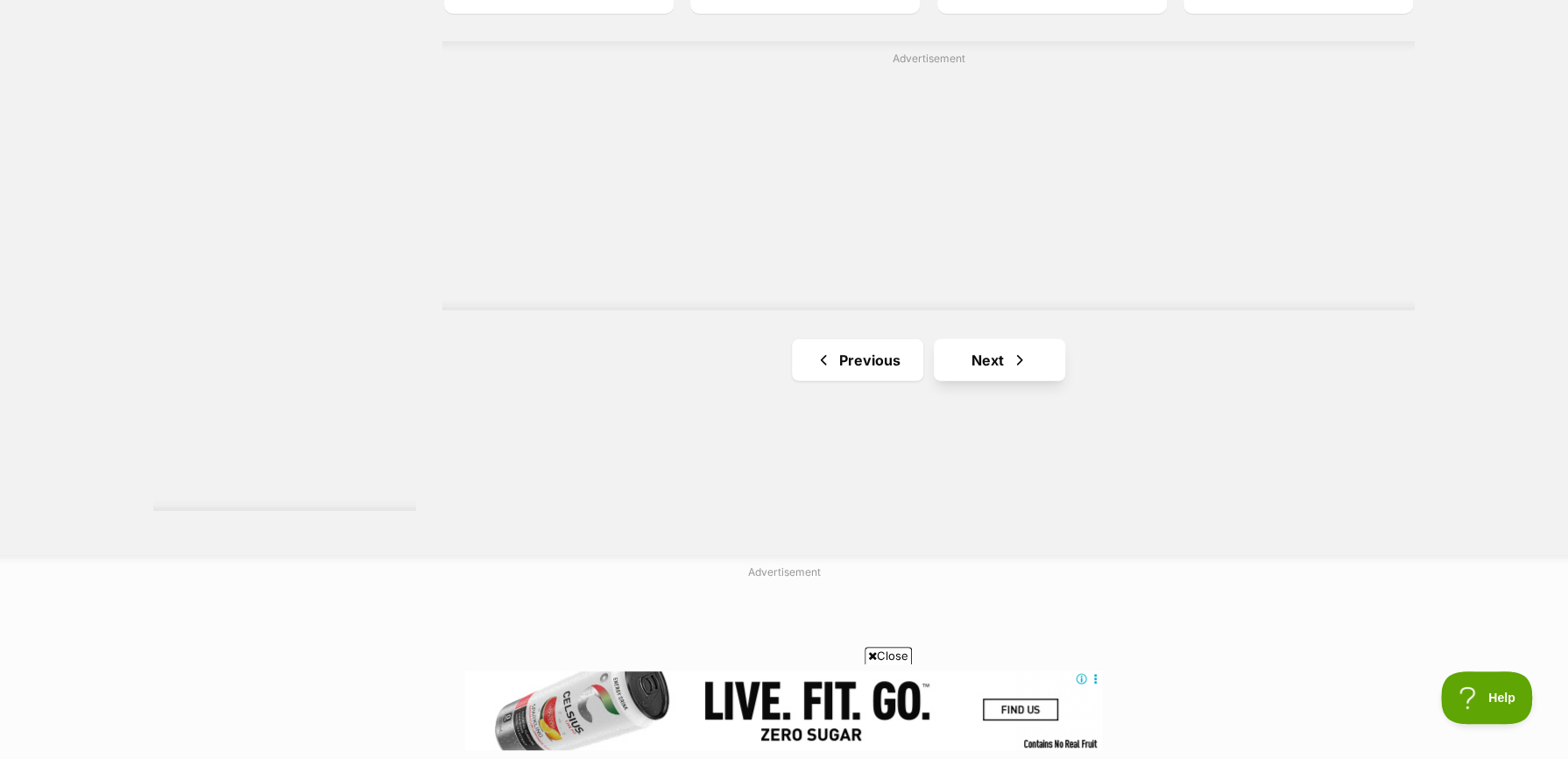
scroll to position [3155, 0]
click at [978, 350] on link "Next" at bounding box center [1000, 358] width 132 height 42
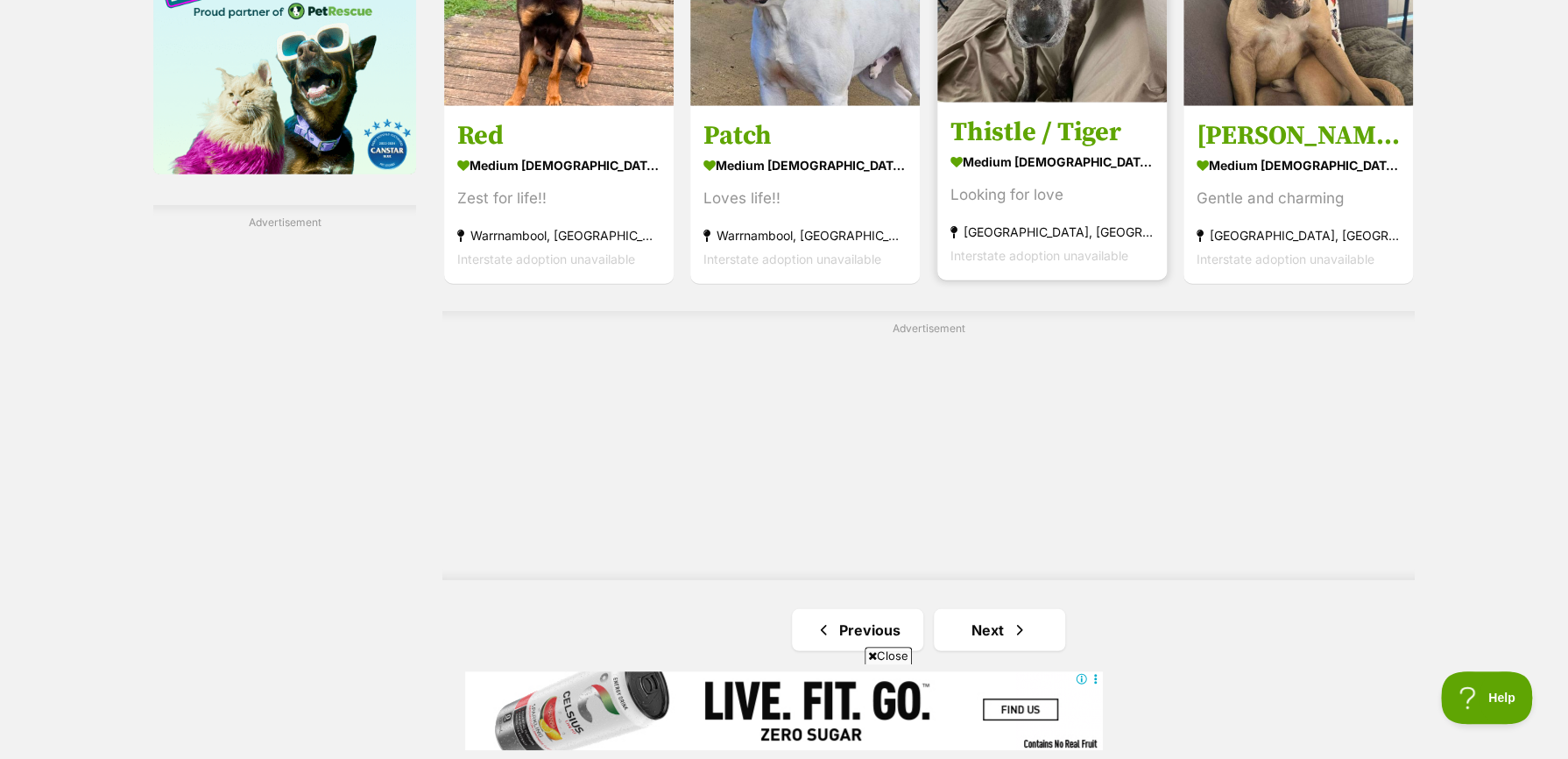
scroll to position [2979, 0]
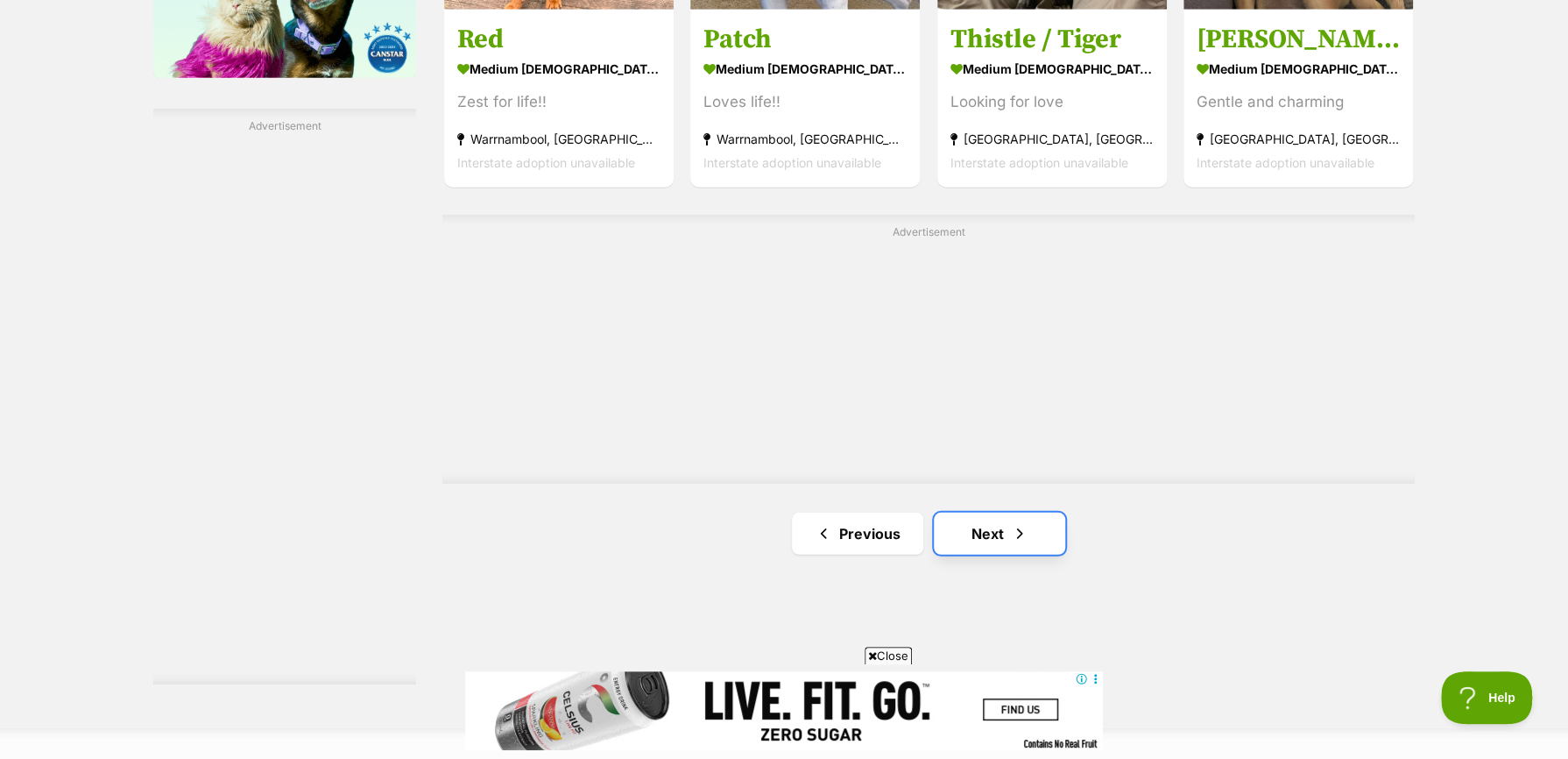
click at [993, 532] on link "Next" at bounding box center [1000, 533] width 132 height 42
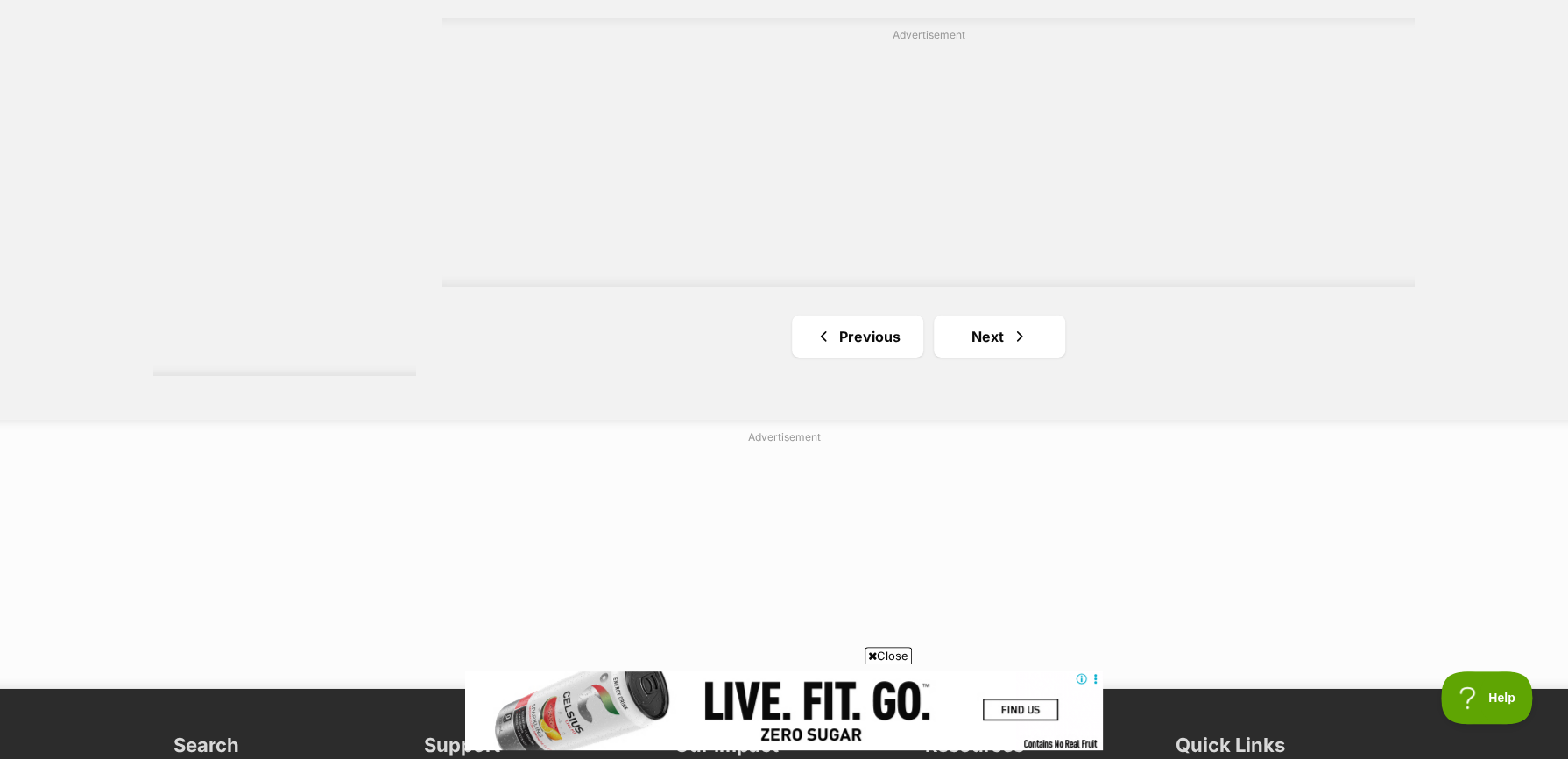
scroll to position [3330, 0]
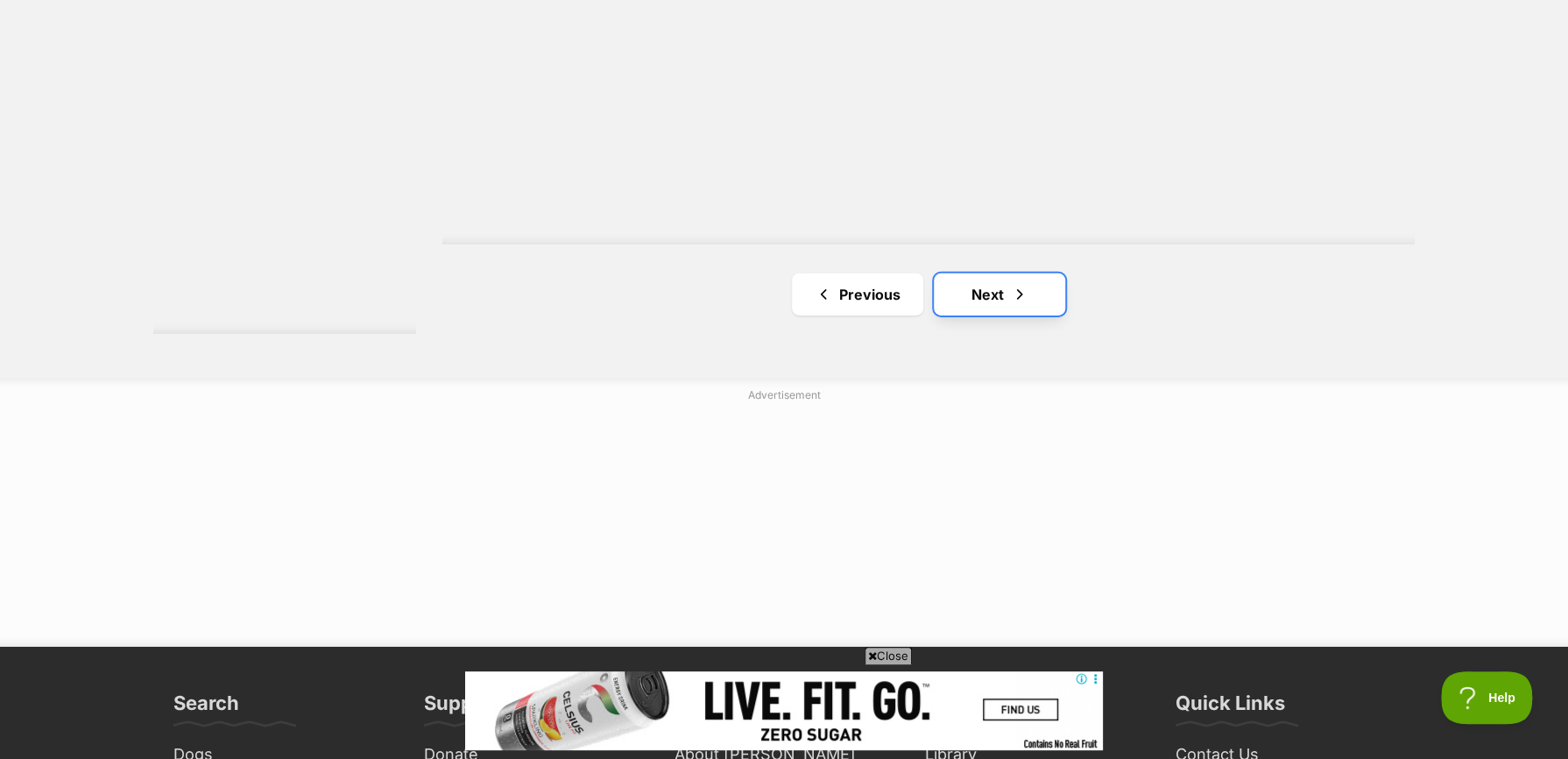
click at [979, 302] on link "Next" at bounding box center [1000, 294] width 132 height 42
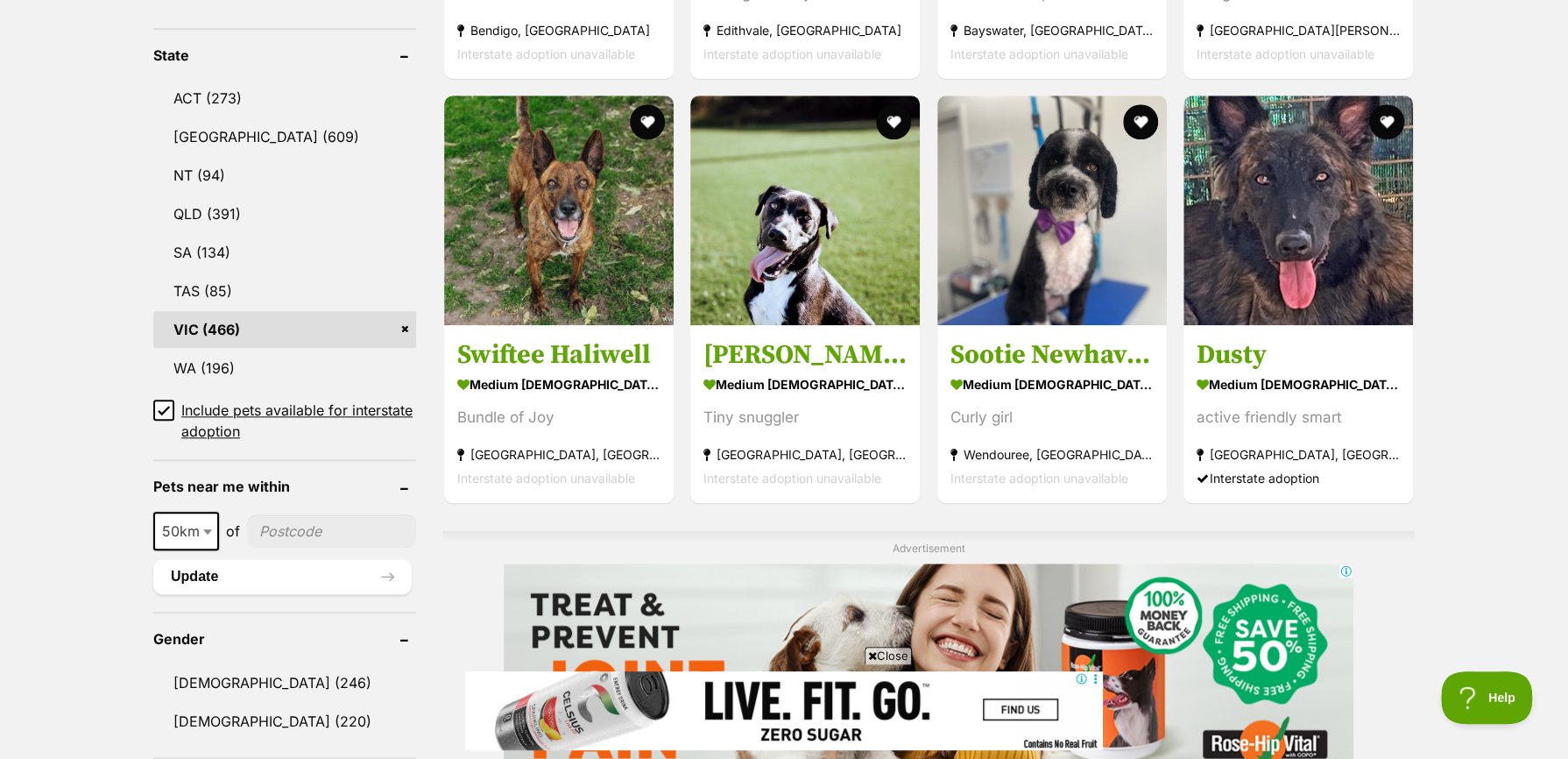
scroll to position [964, 0]
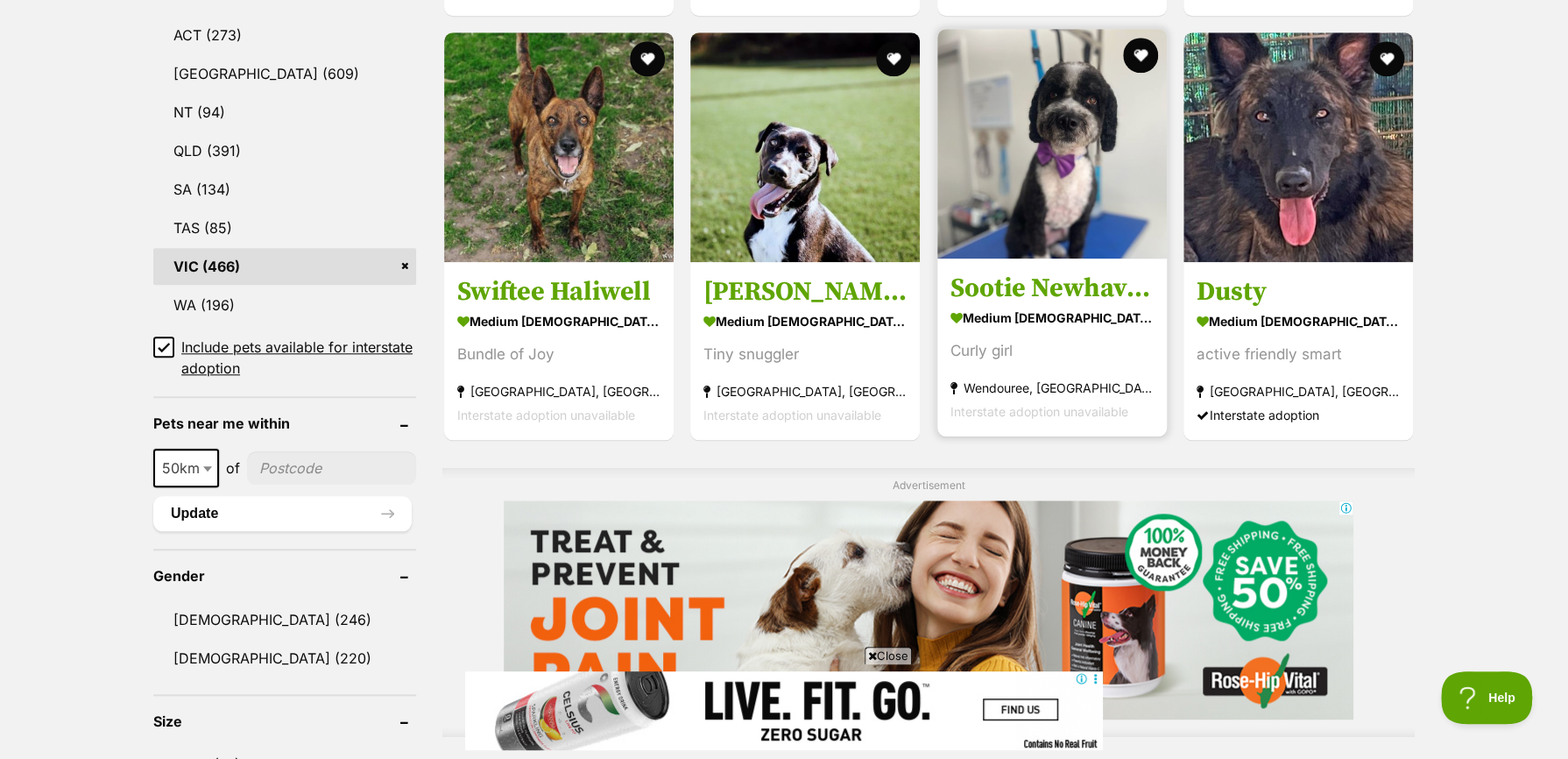
click at [1053, 289] on h3 "Sootie Newhaven" at bounding box center [1052, 288] width 203 height 34
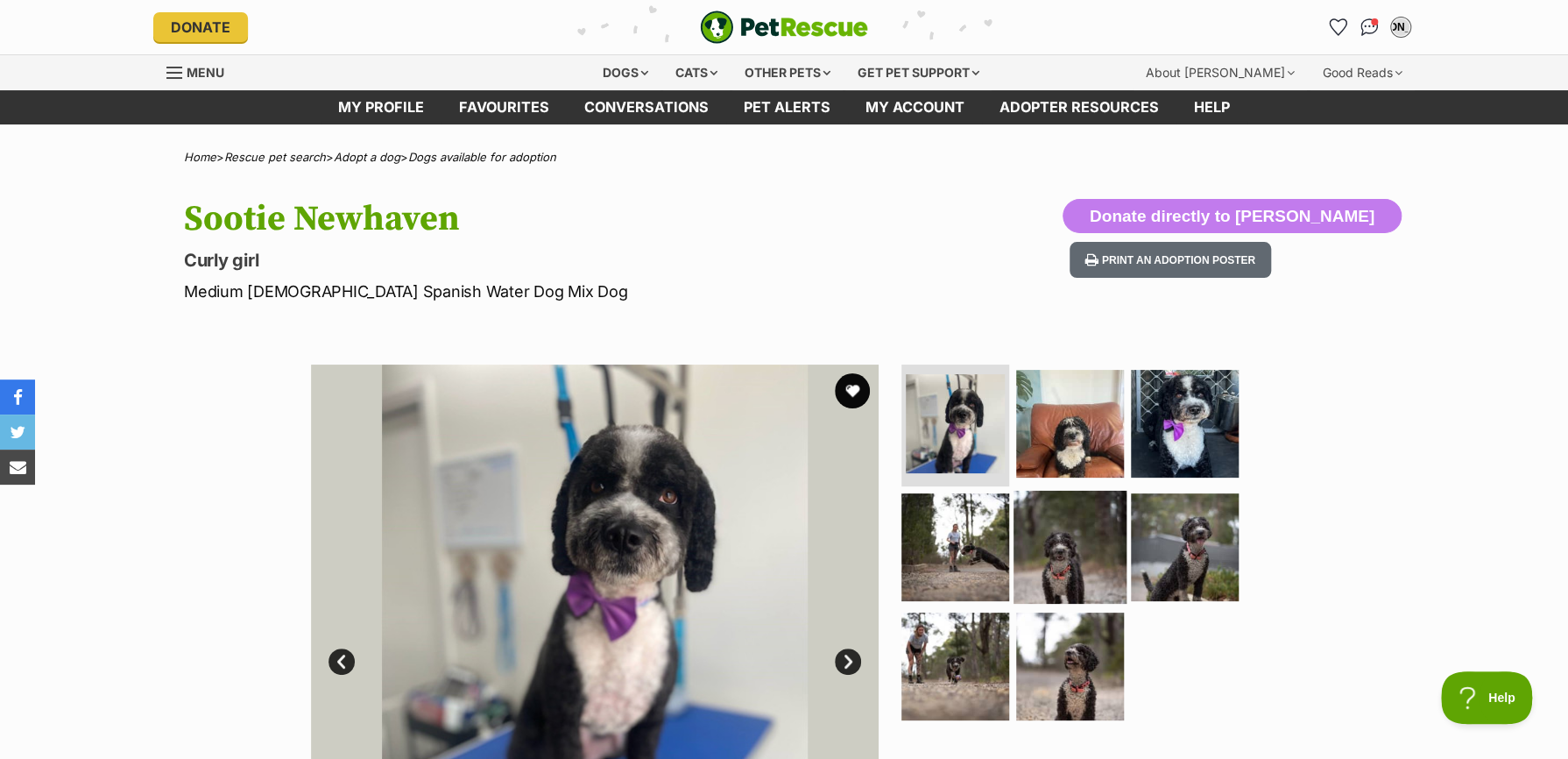
click at [1074, 535] on img at bounding box center [1070, 547] width 113 height 113
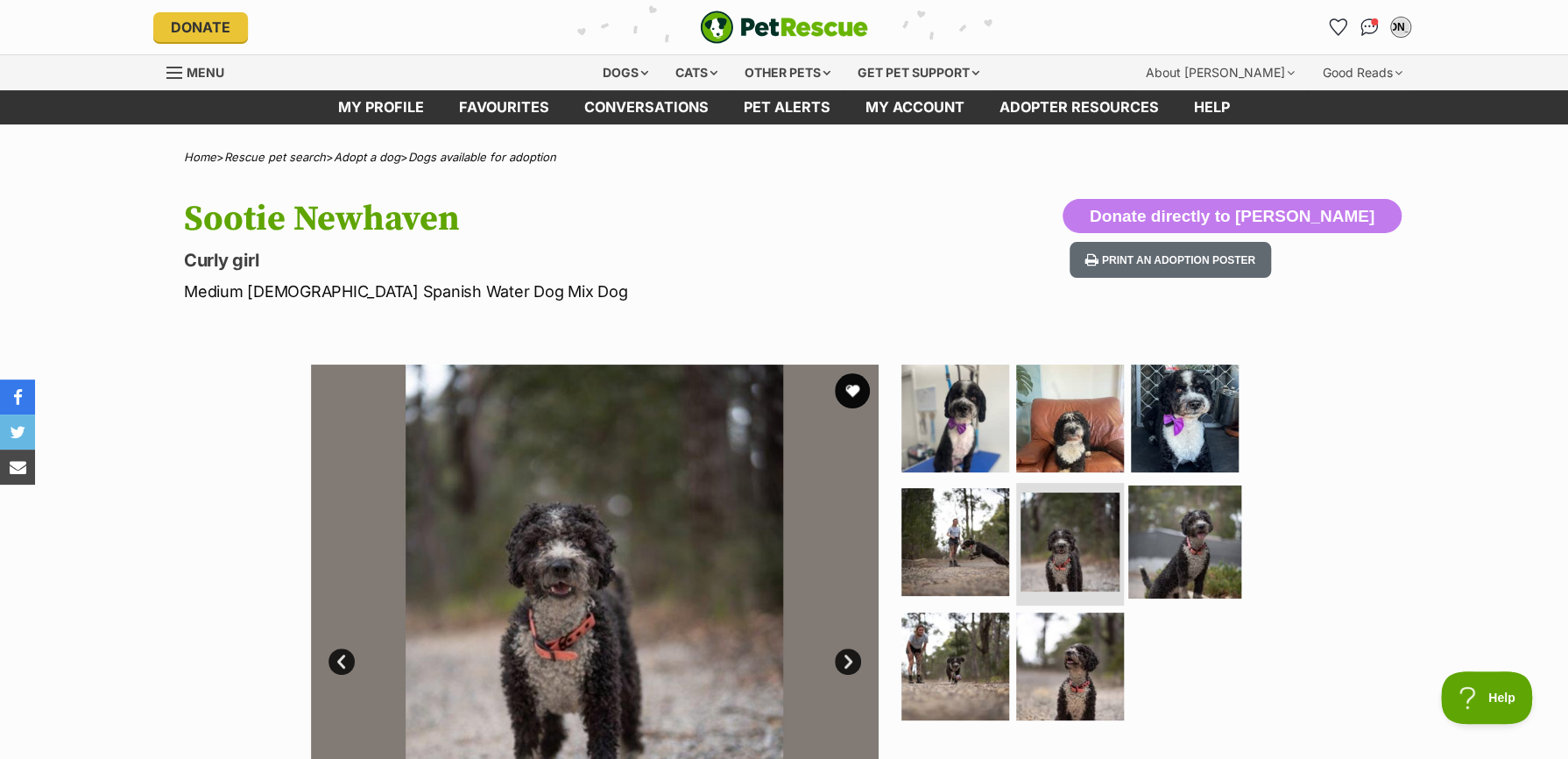
click at [1149, 536] on img at bounding box center [1184, 541] width 113 height 113
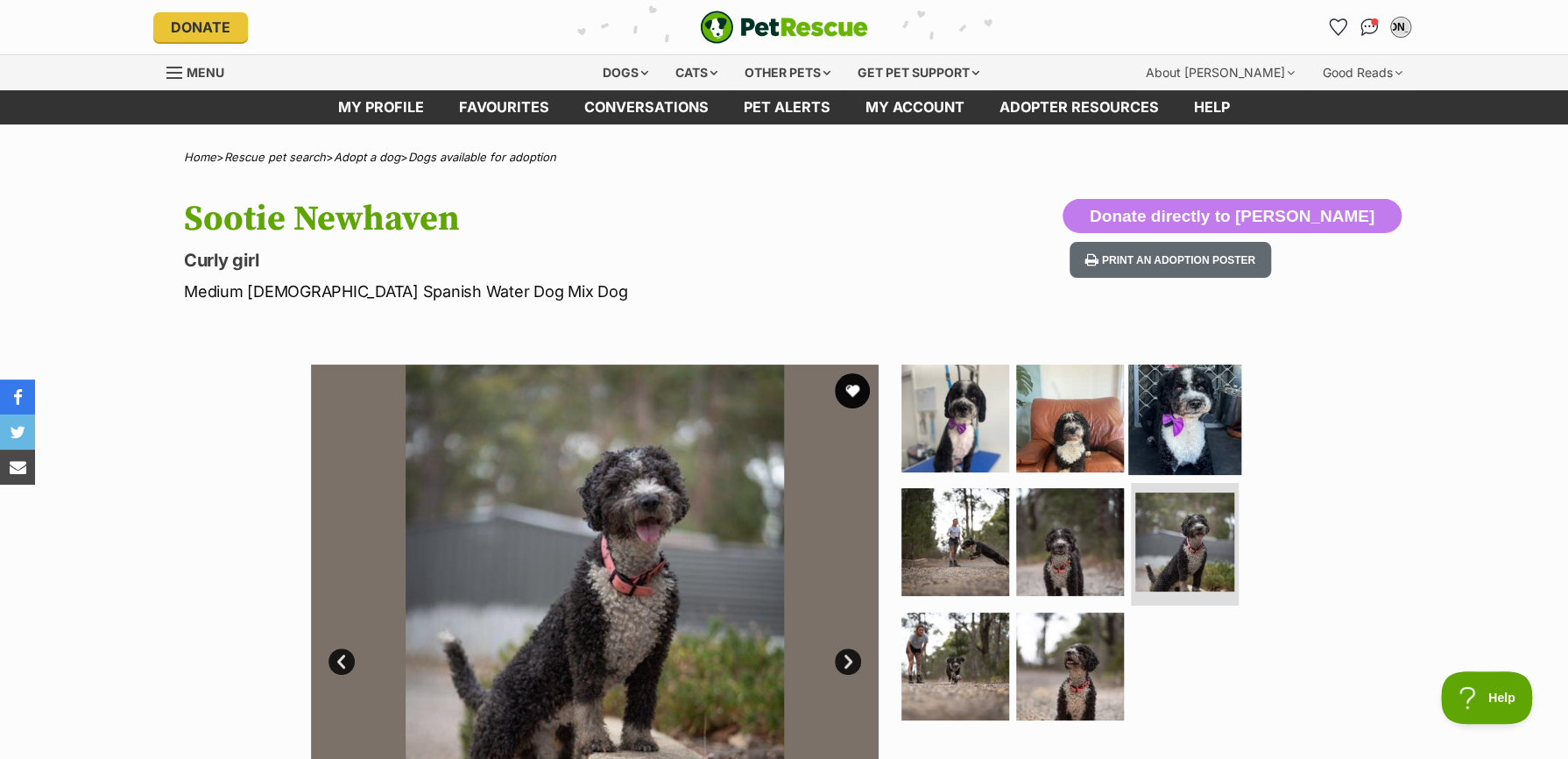
click at [1194, 403] on img at bounding box center [1184, 417] width 113 height 113
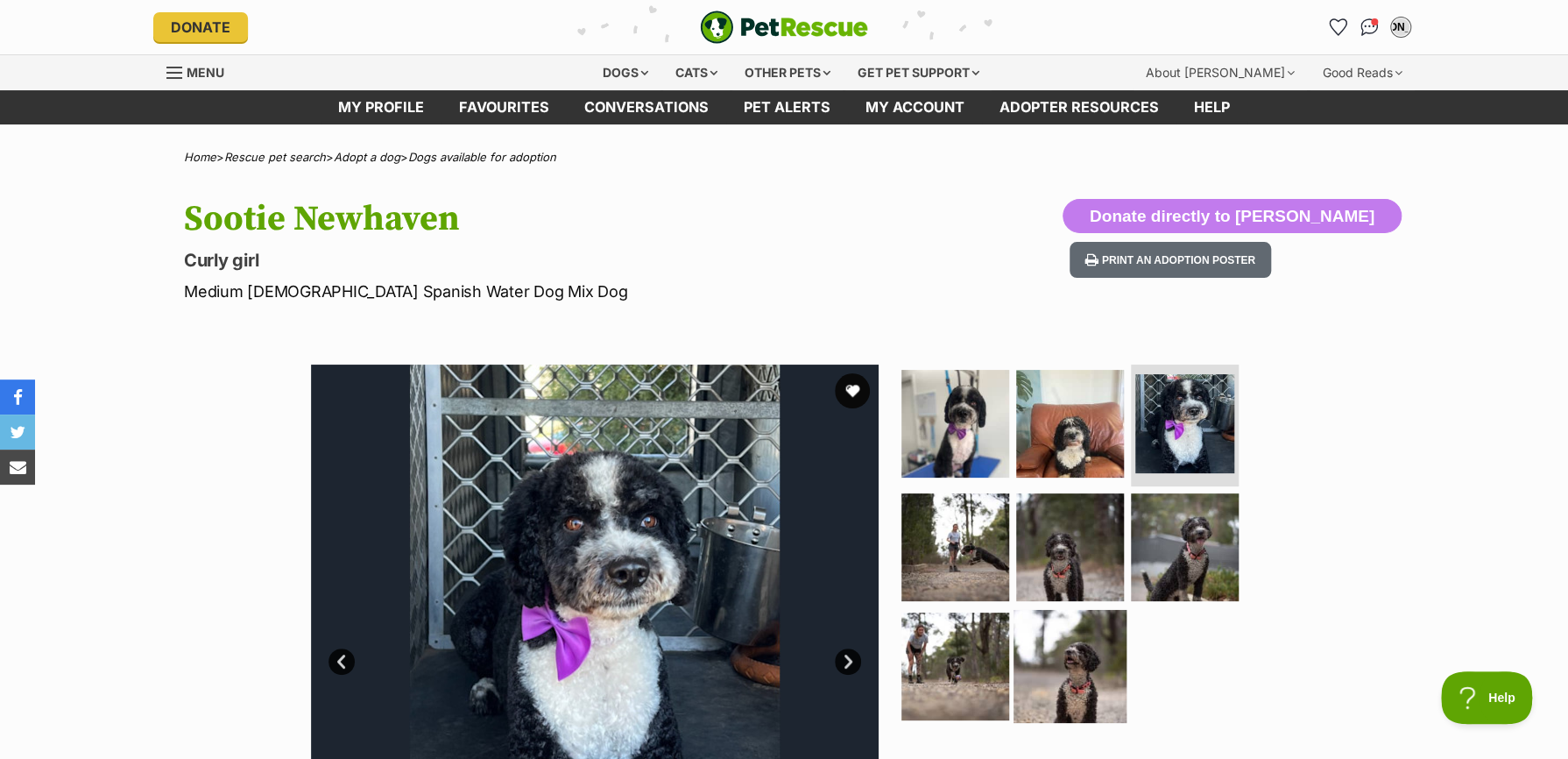
click at [1073, 658] on img at bounding box center [1070, 666] width 113 height 113
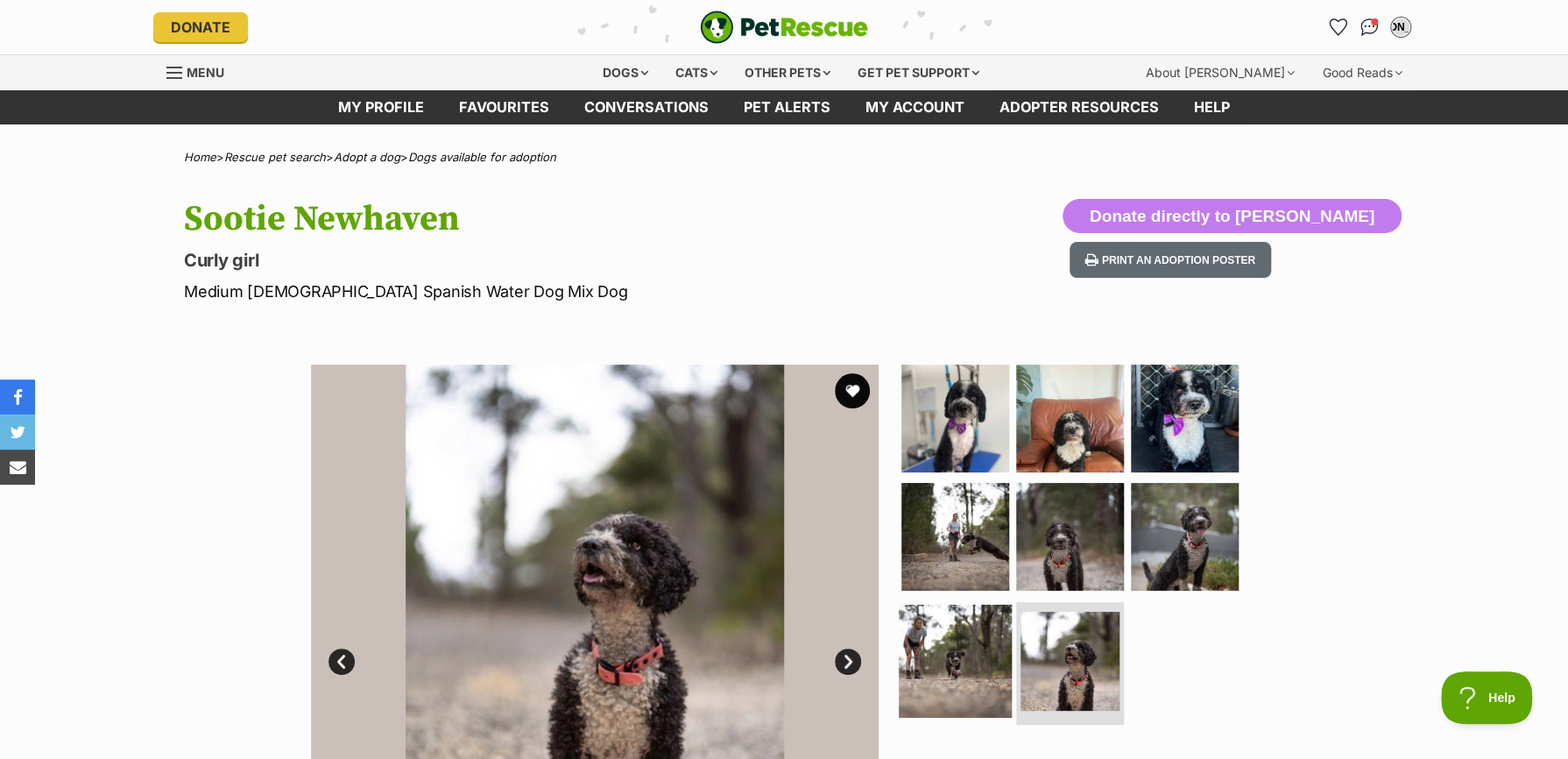
click at [969, 669] on img at bounding box center [955, 661] width 113 height 113
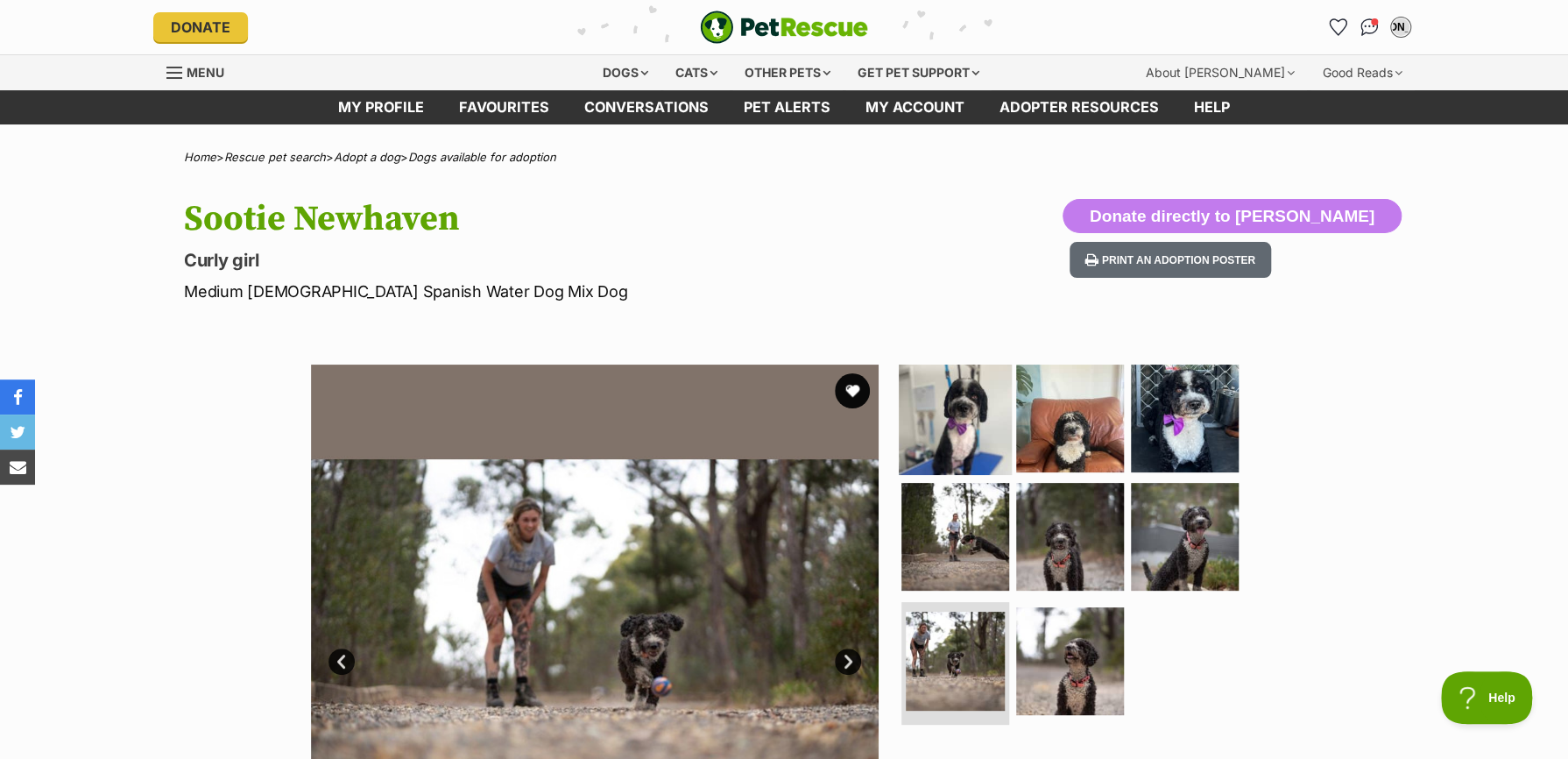
click at [953, 442] on img at bounding box center [955, 417] width 113 height 113
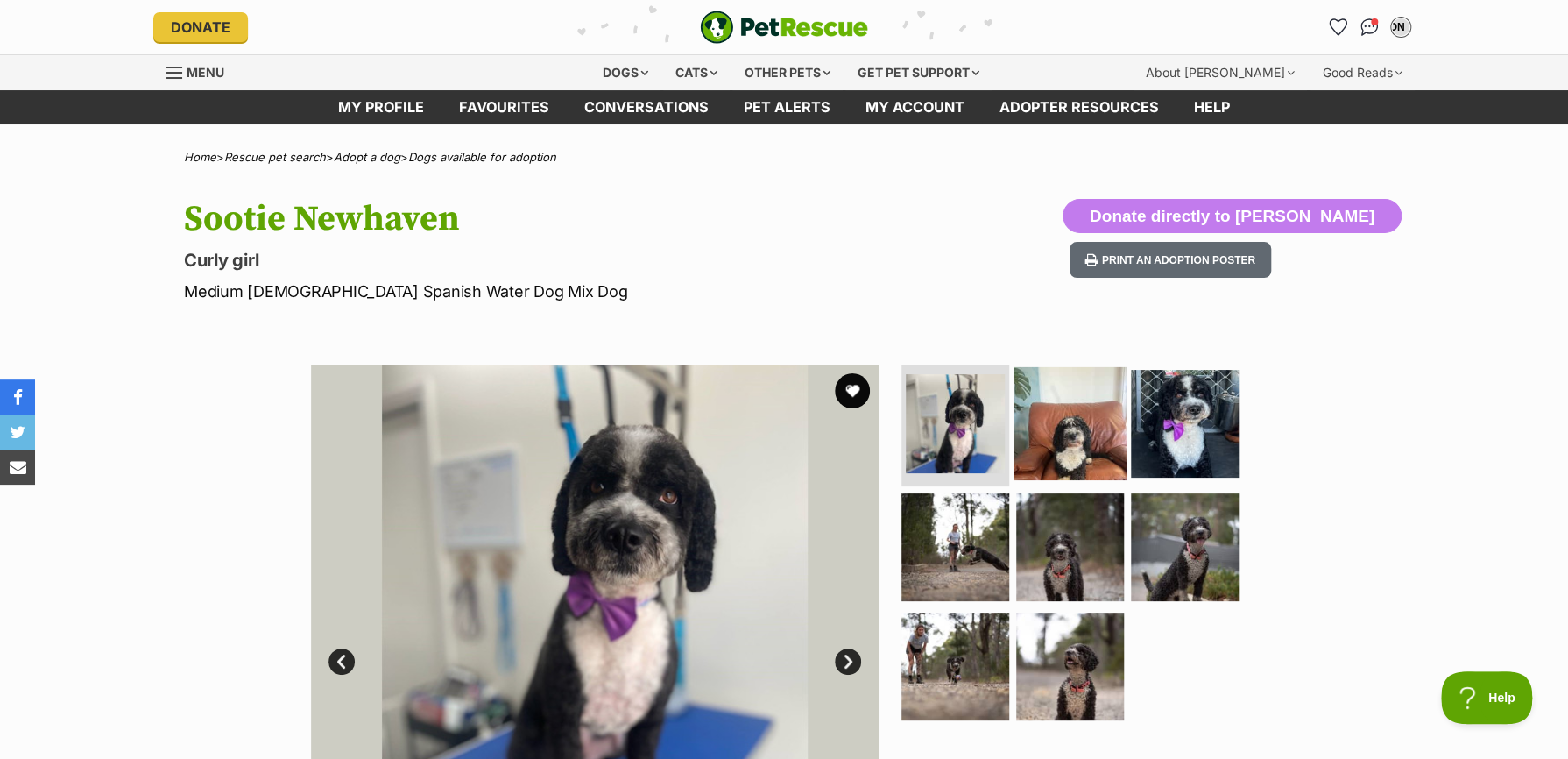
click at [1055, 428] on img at bounding box center [1070, 422] width 113 height 113
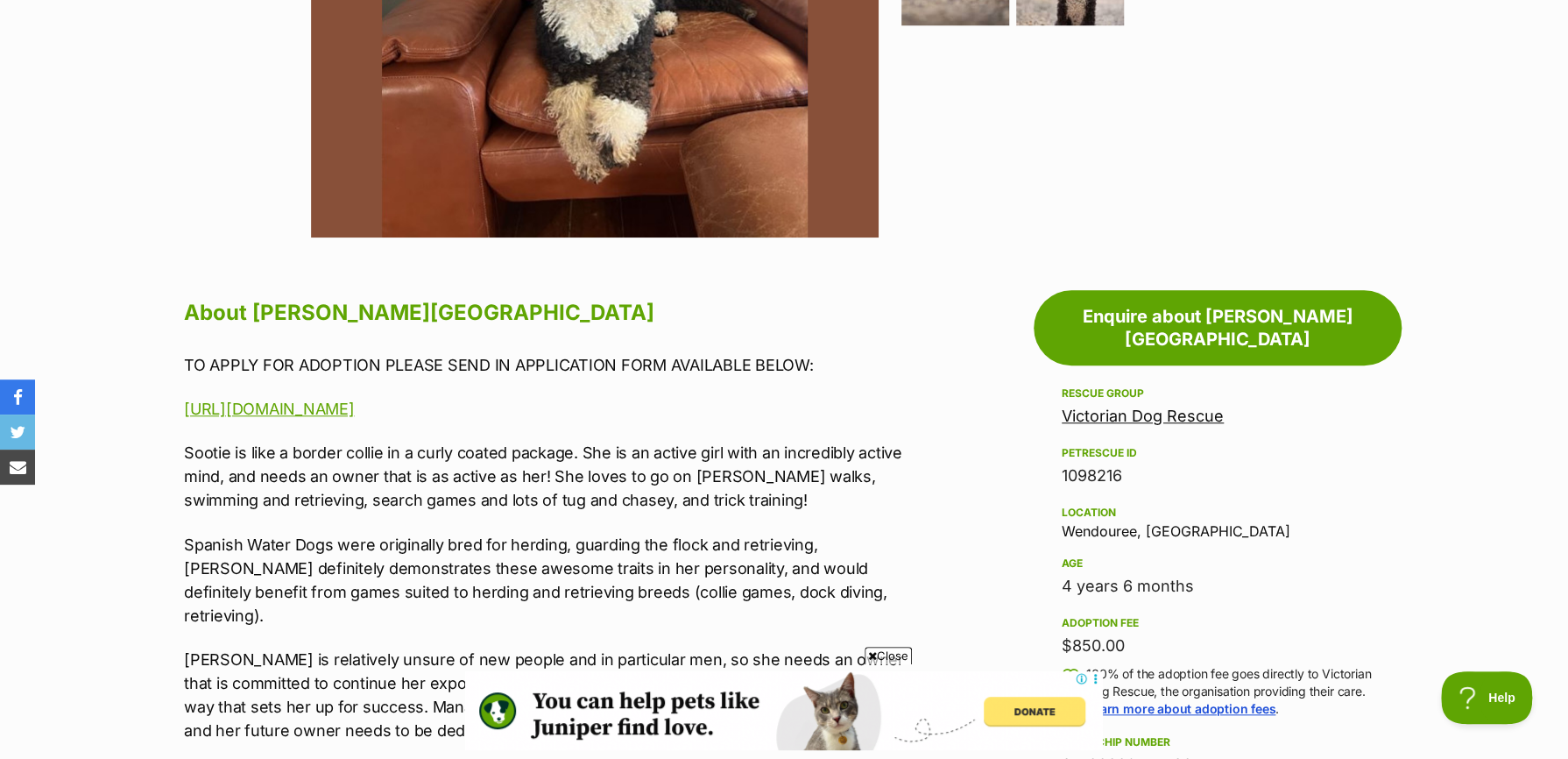
scroll to position [701, 0]
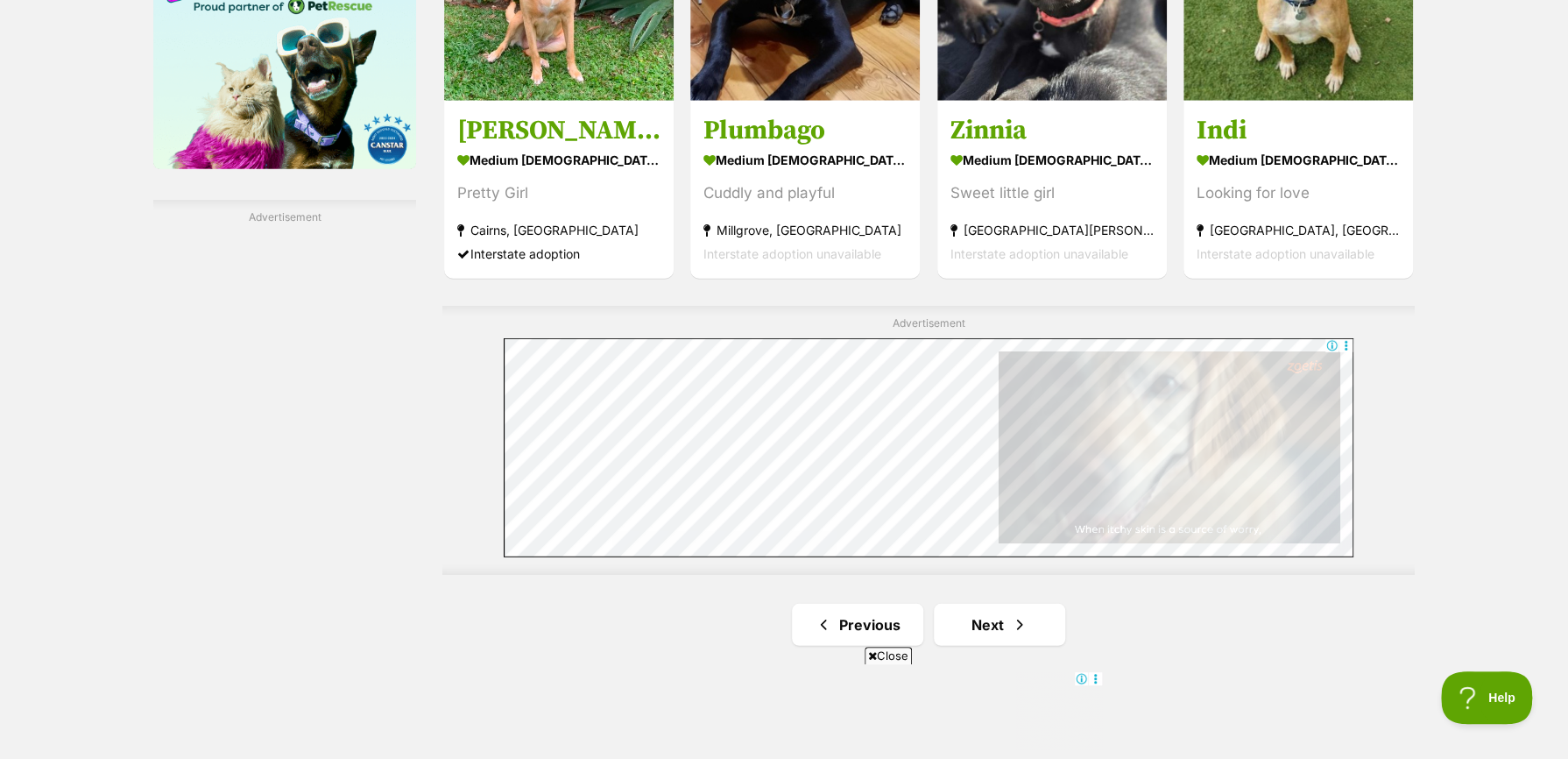
scroll to position [2892, 0]
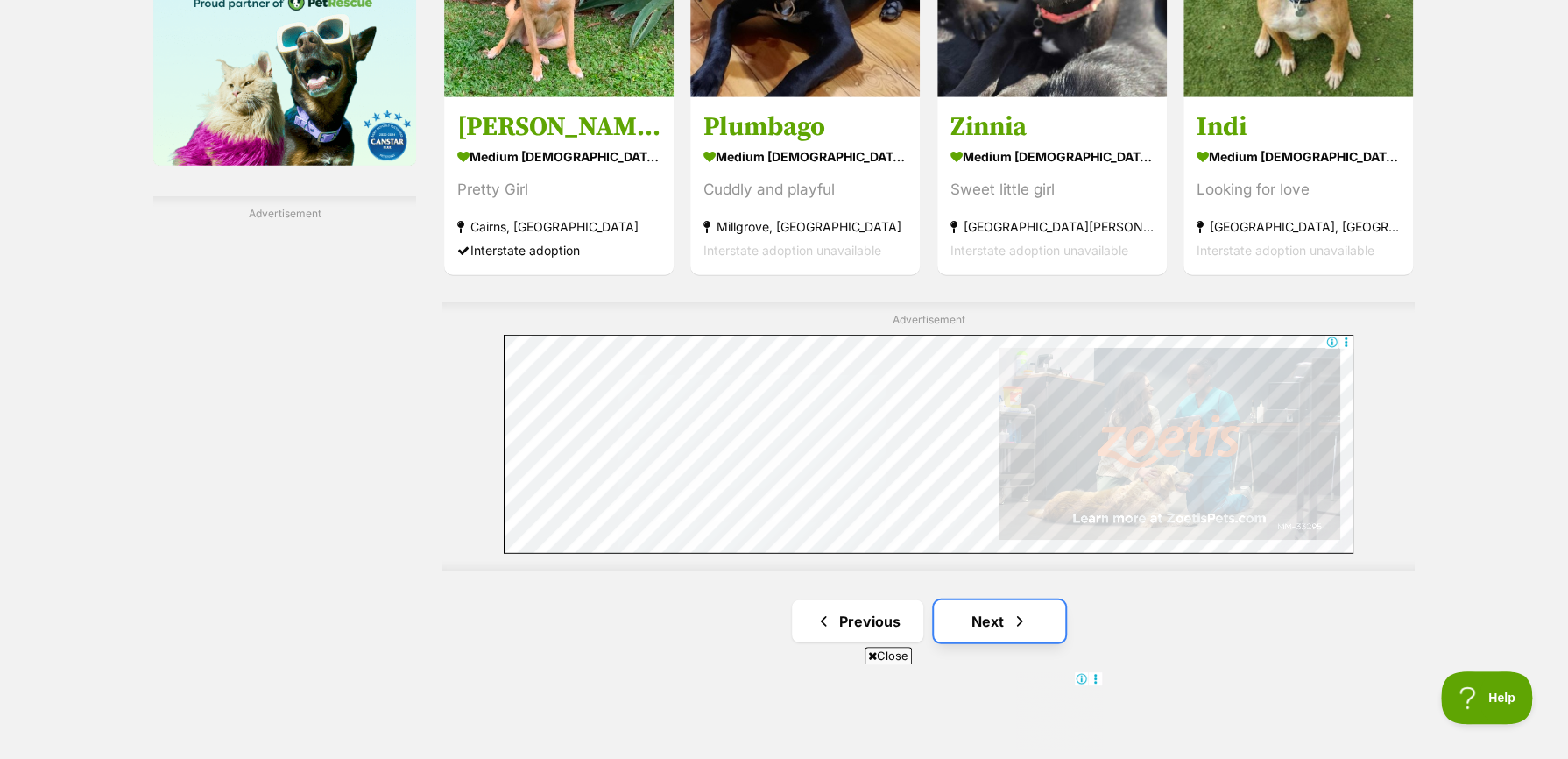
click at [977, 630] on link "Next" at bounding box center [1000, 621] width 132 height 42
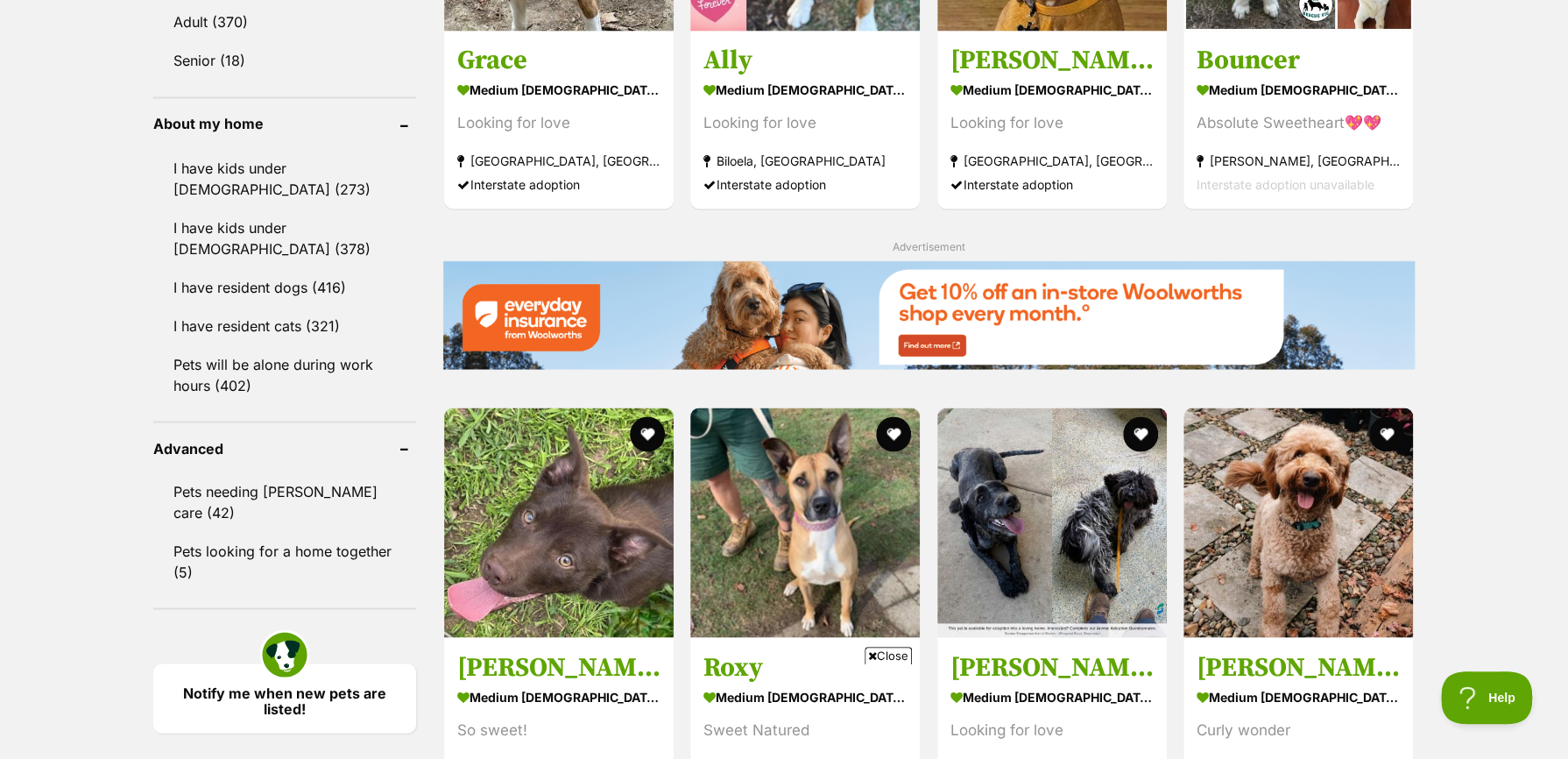
scroll to position [2278, 0]
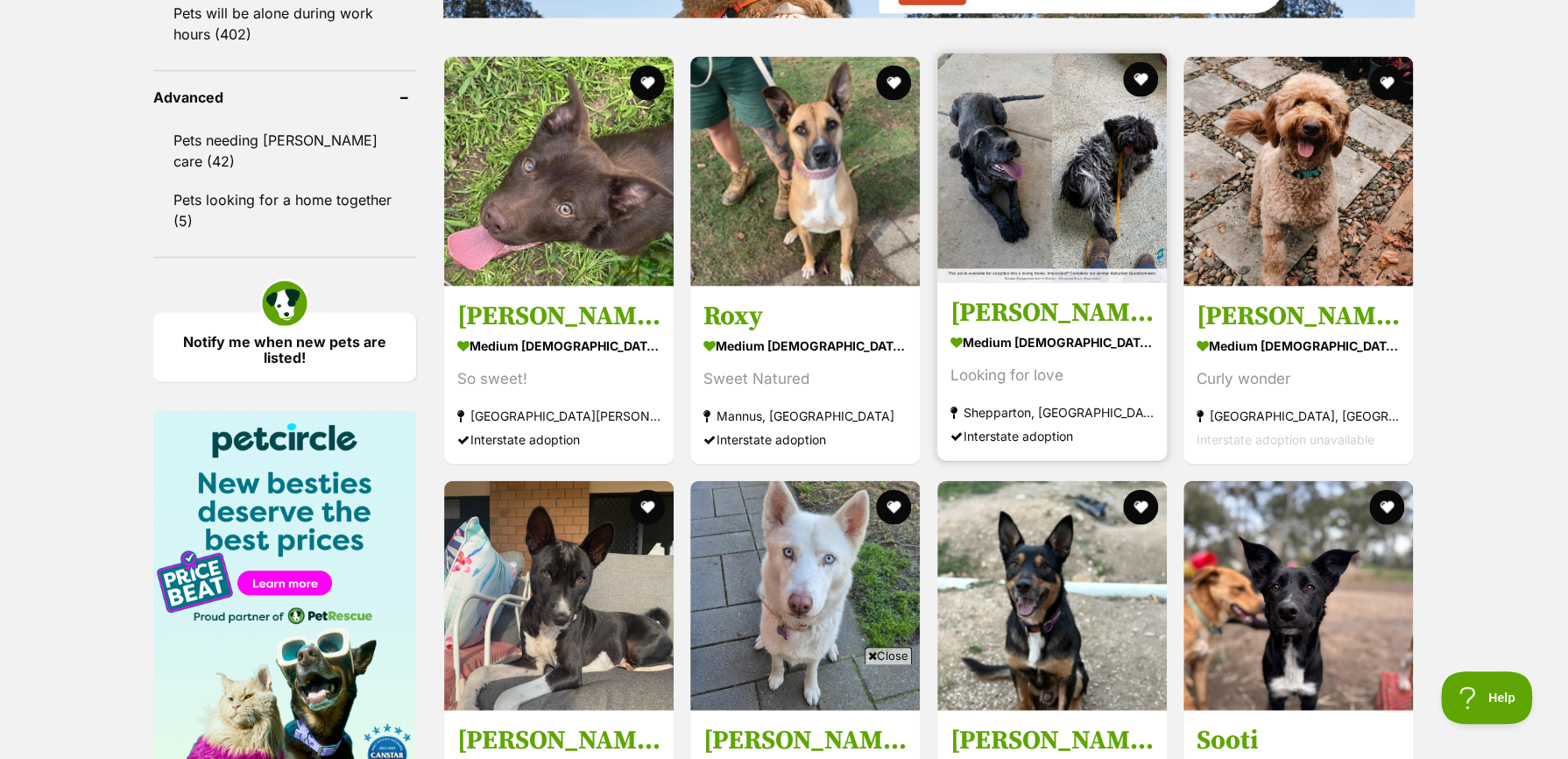
click at [982, 306] on h3 "[PERSON_NAME]" at bounding box center [1052, 313] width 203 height 34
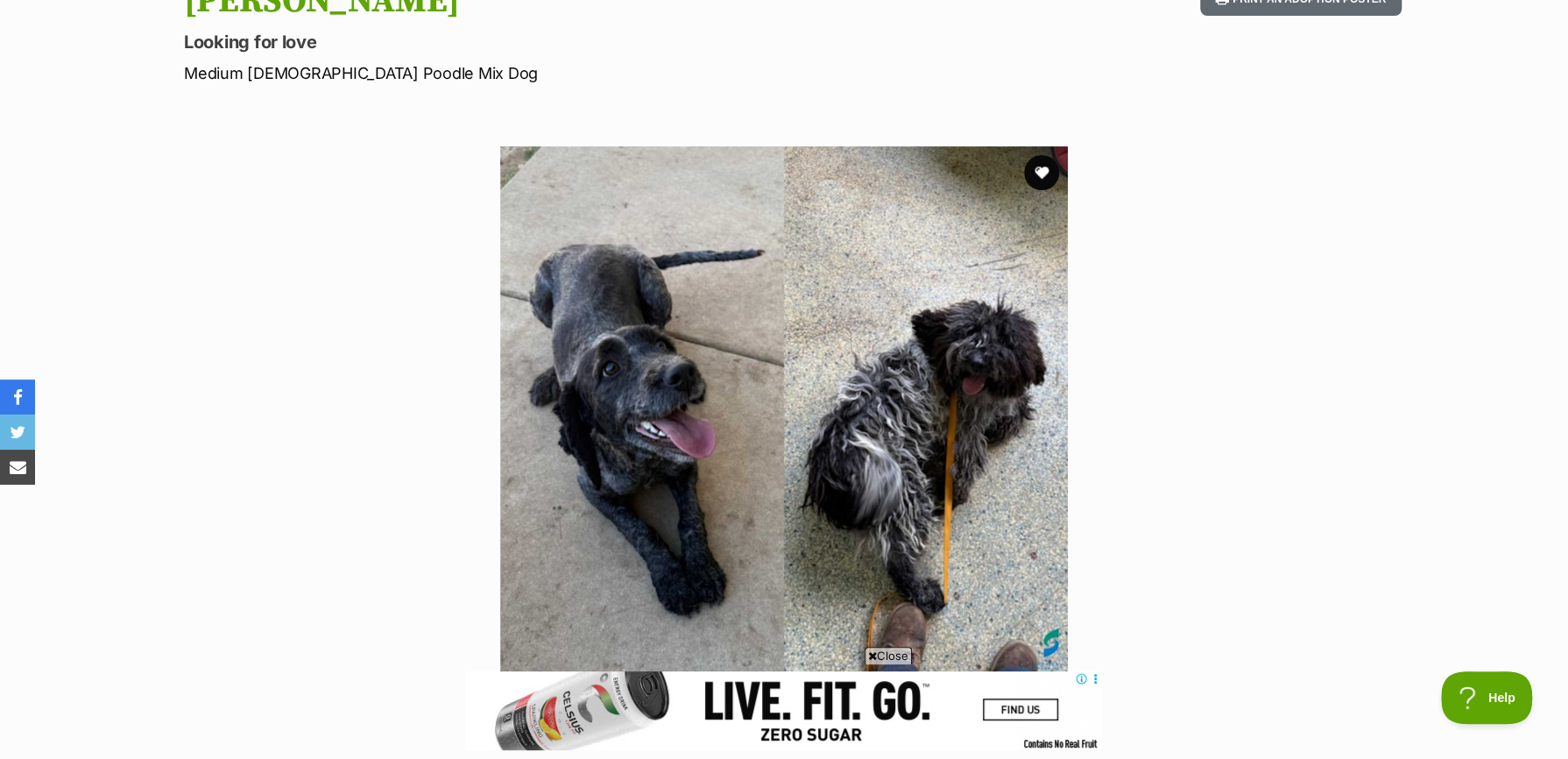
scroll to position [176, 0]
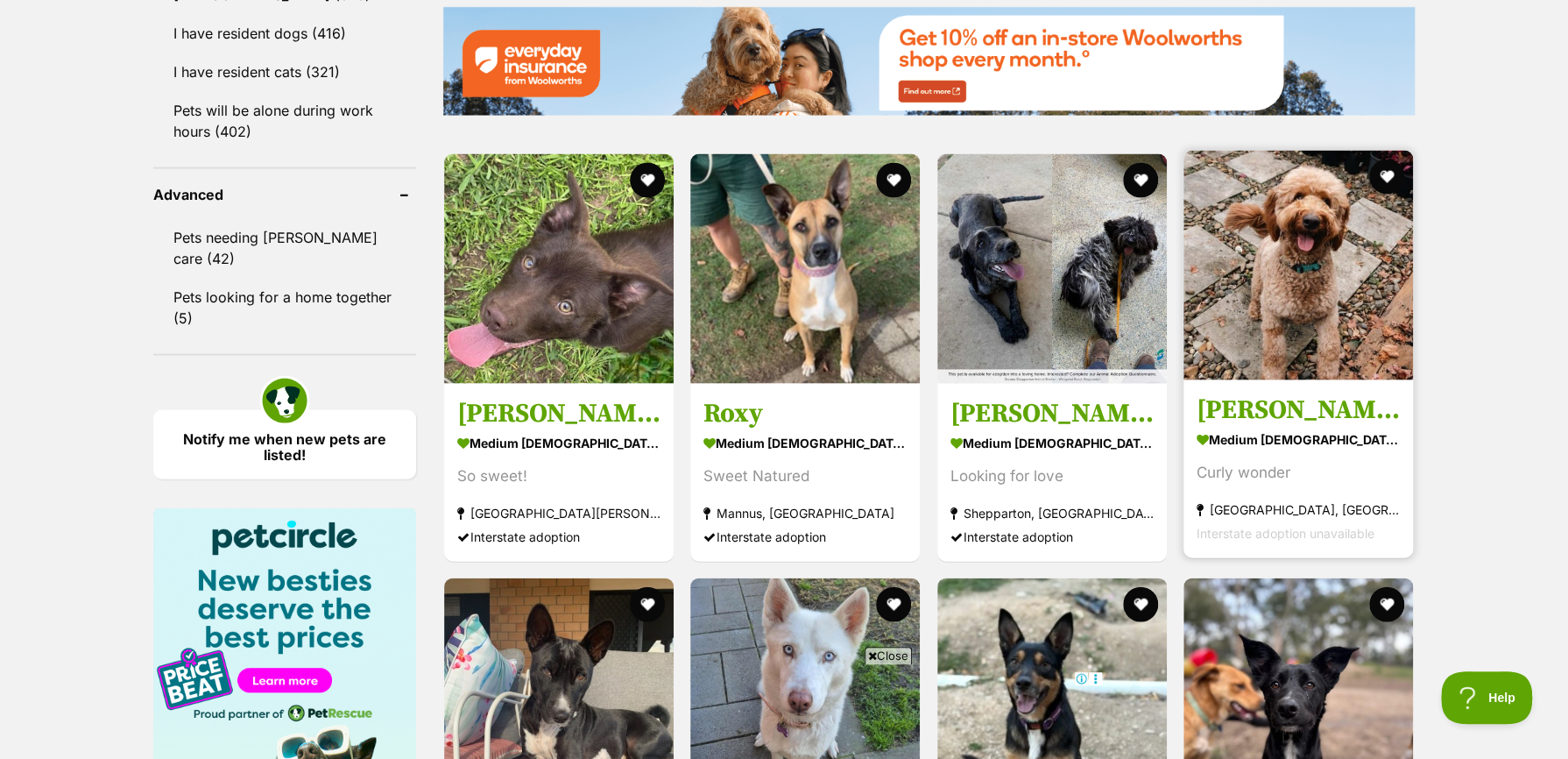
click at [1261, 413] on h3 "[PERSON_NAME]" at bounding box center [1298, 410] width 203 height 34
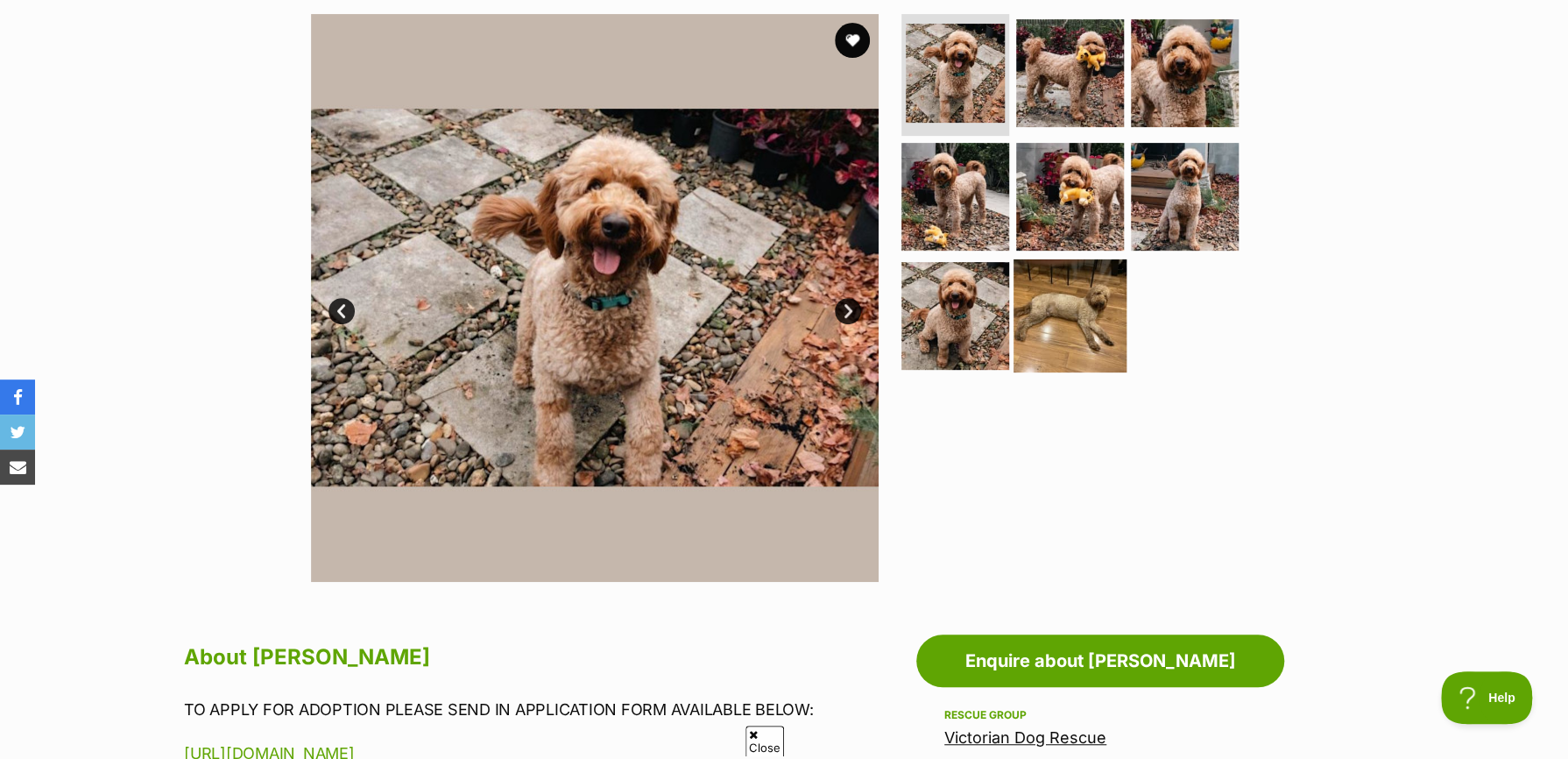
click at [1093, 351] on img at bounding box center [1070, 316] width 113 height 113
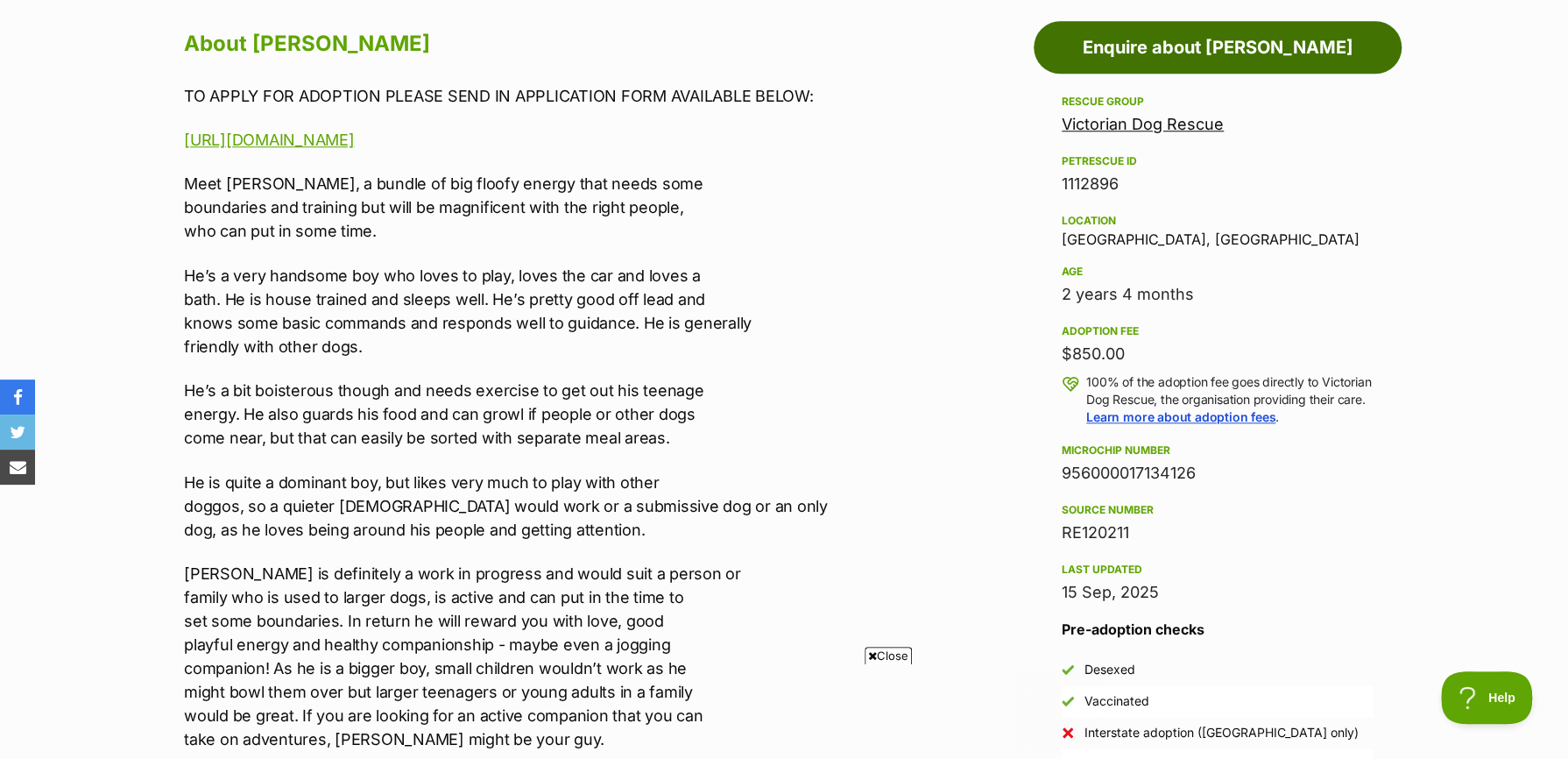
click at [1185, 46] on link "Enquire about [PERSON_NAME]" at bounding box center [1218, 48] width 368 height 52
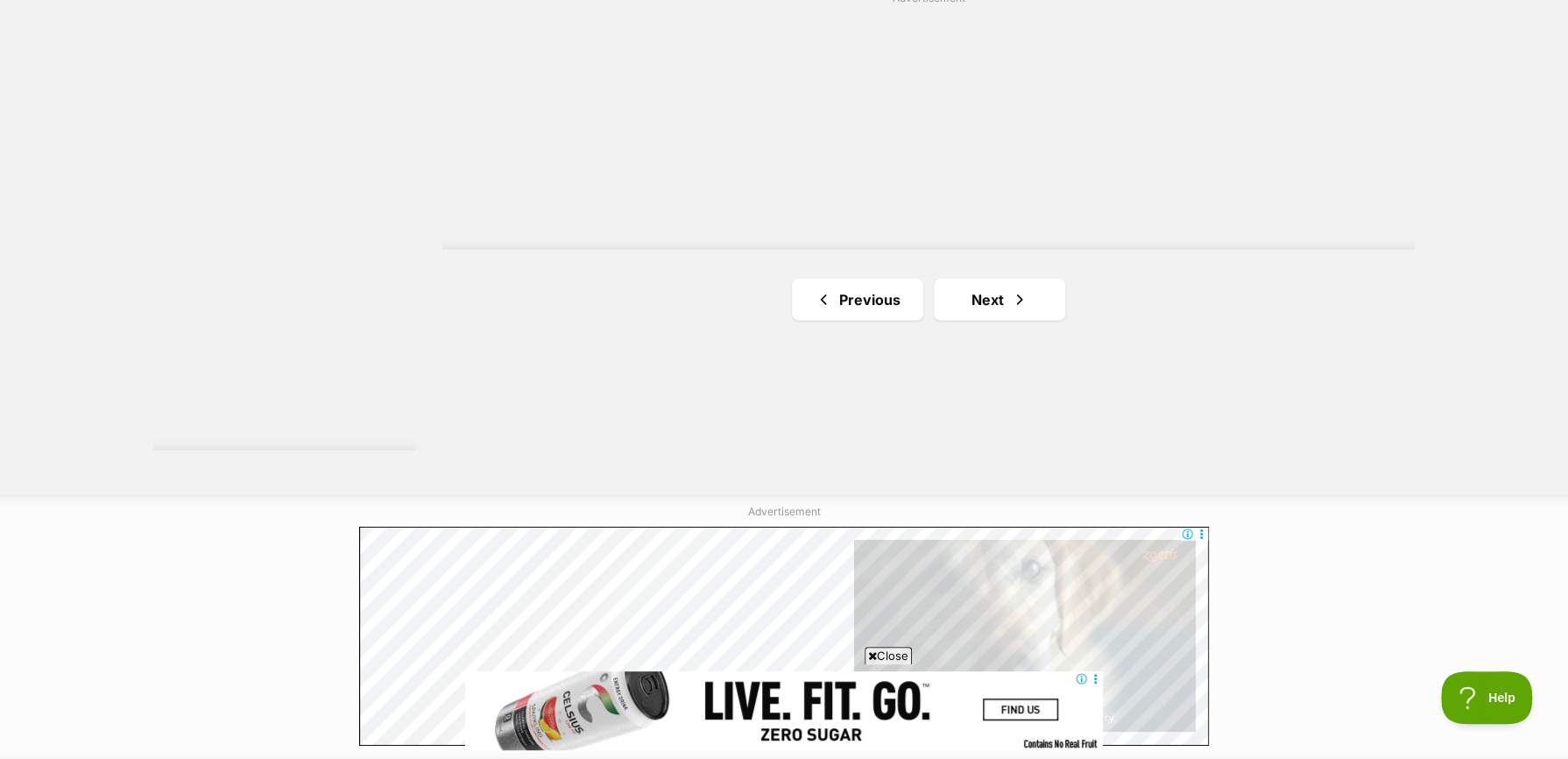
scroll to position [3224, 0]
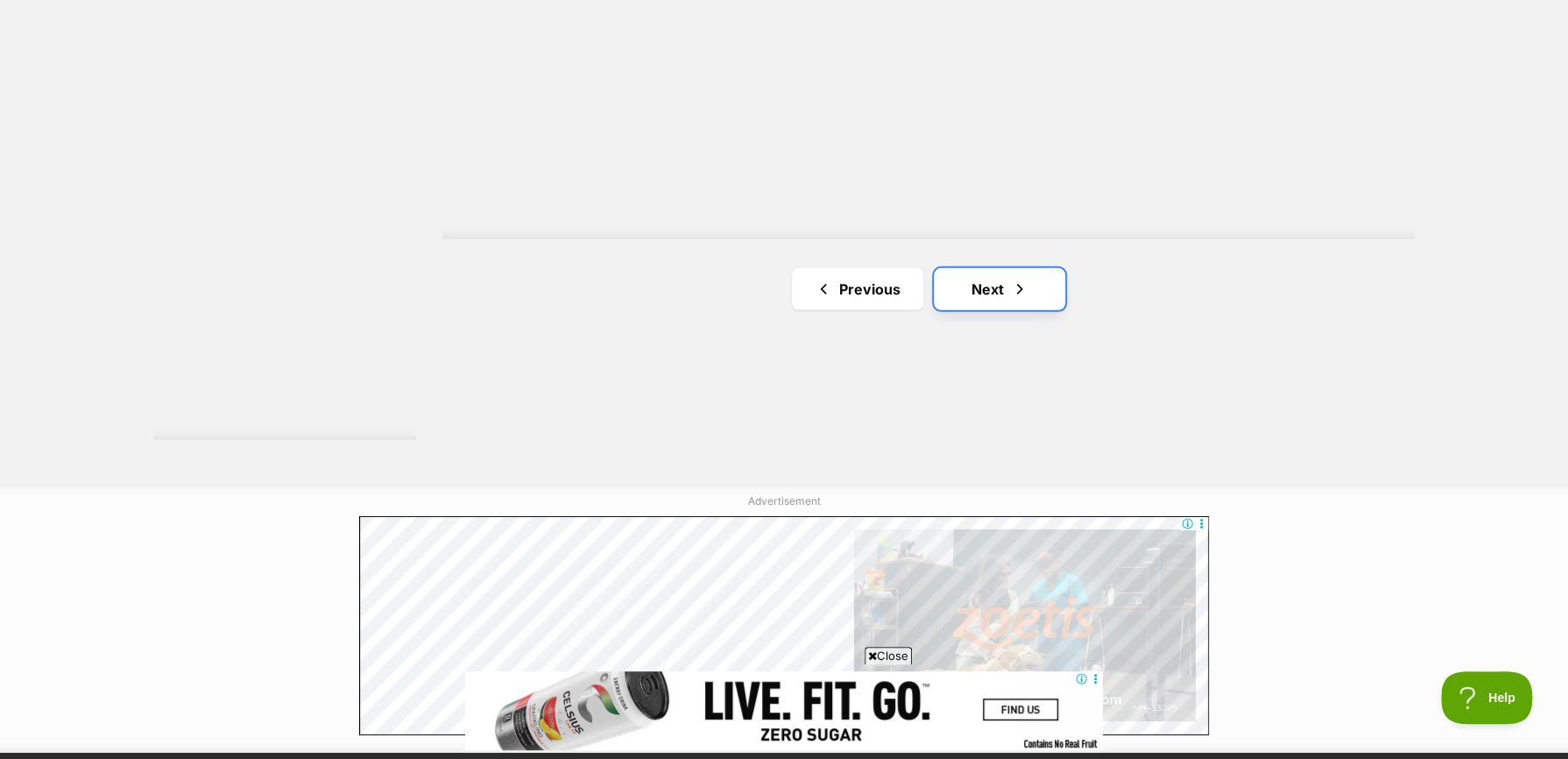
click at [992, 294] on link "Next" at bounding box center [1000, 288] width 132 height 42
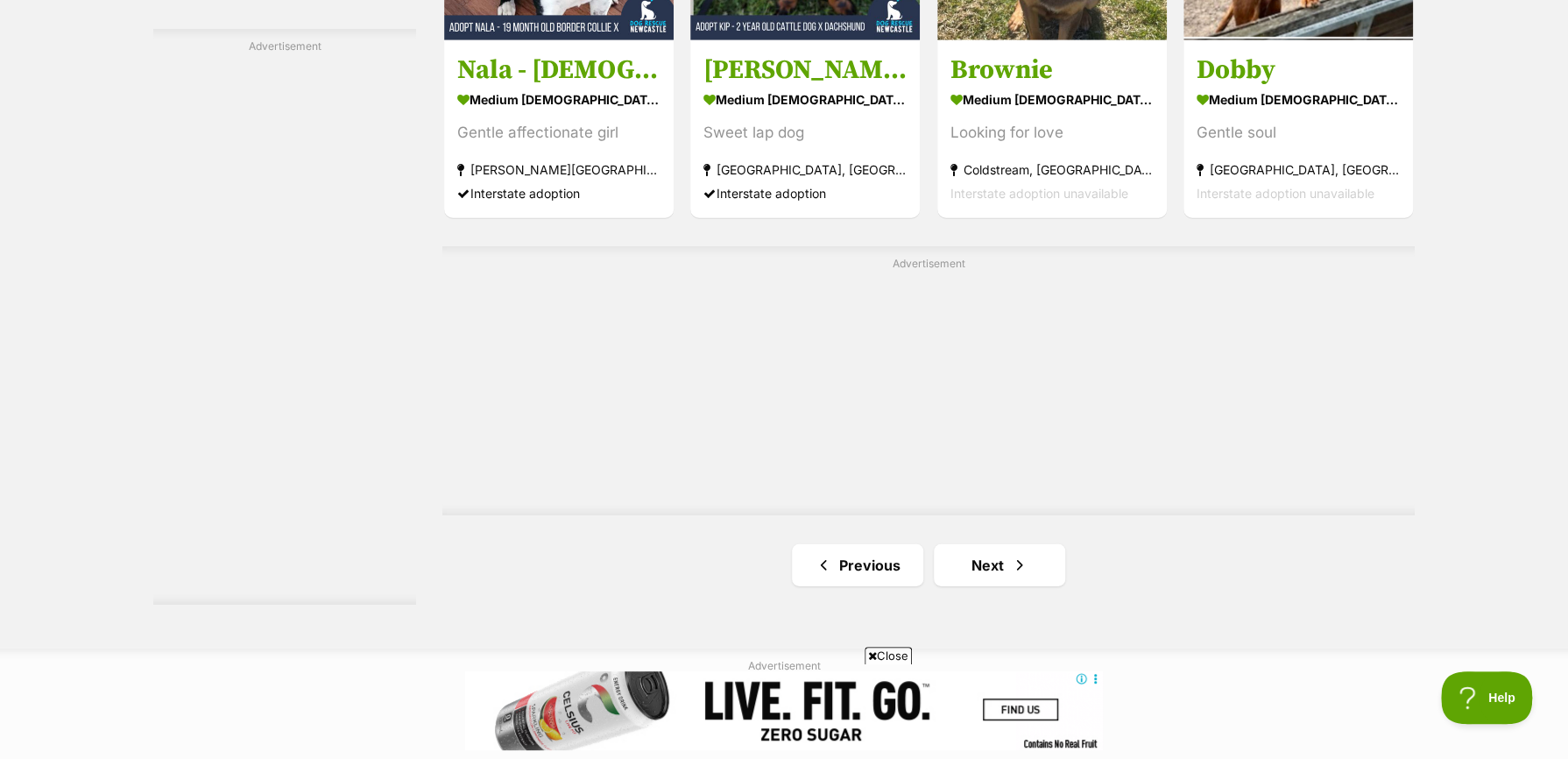
scroll to position [3067, 0]
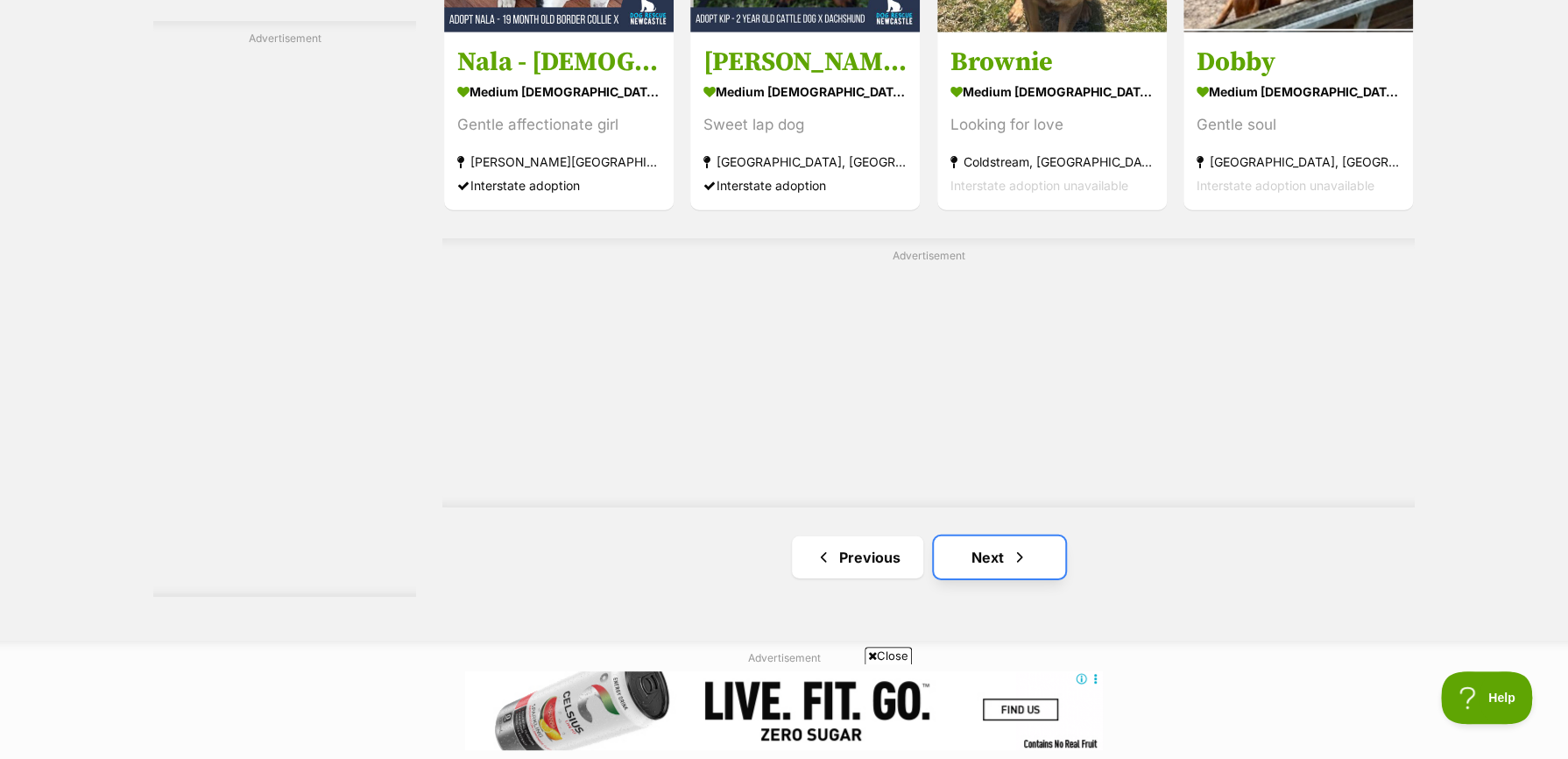
click at [1015, 562] on span "Next page" at bounding box center [1019, 557] width 18 height 21
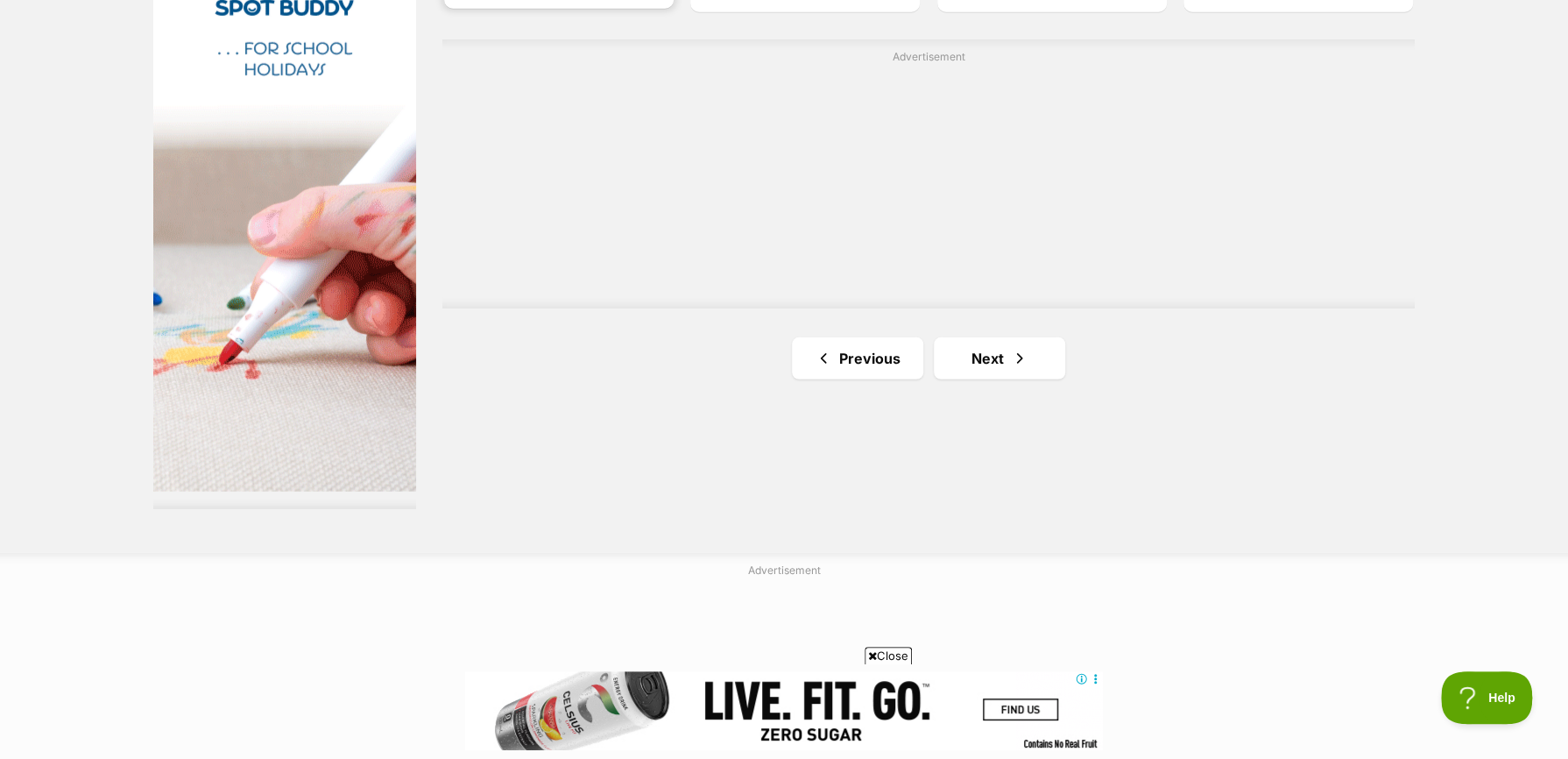
scroll to position [3242, 0]
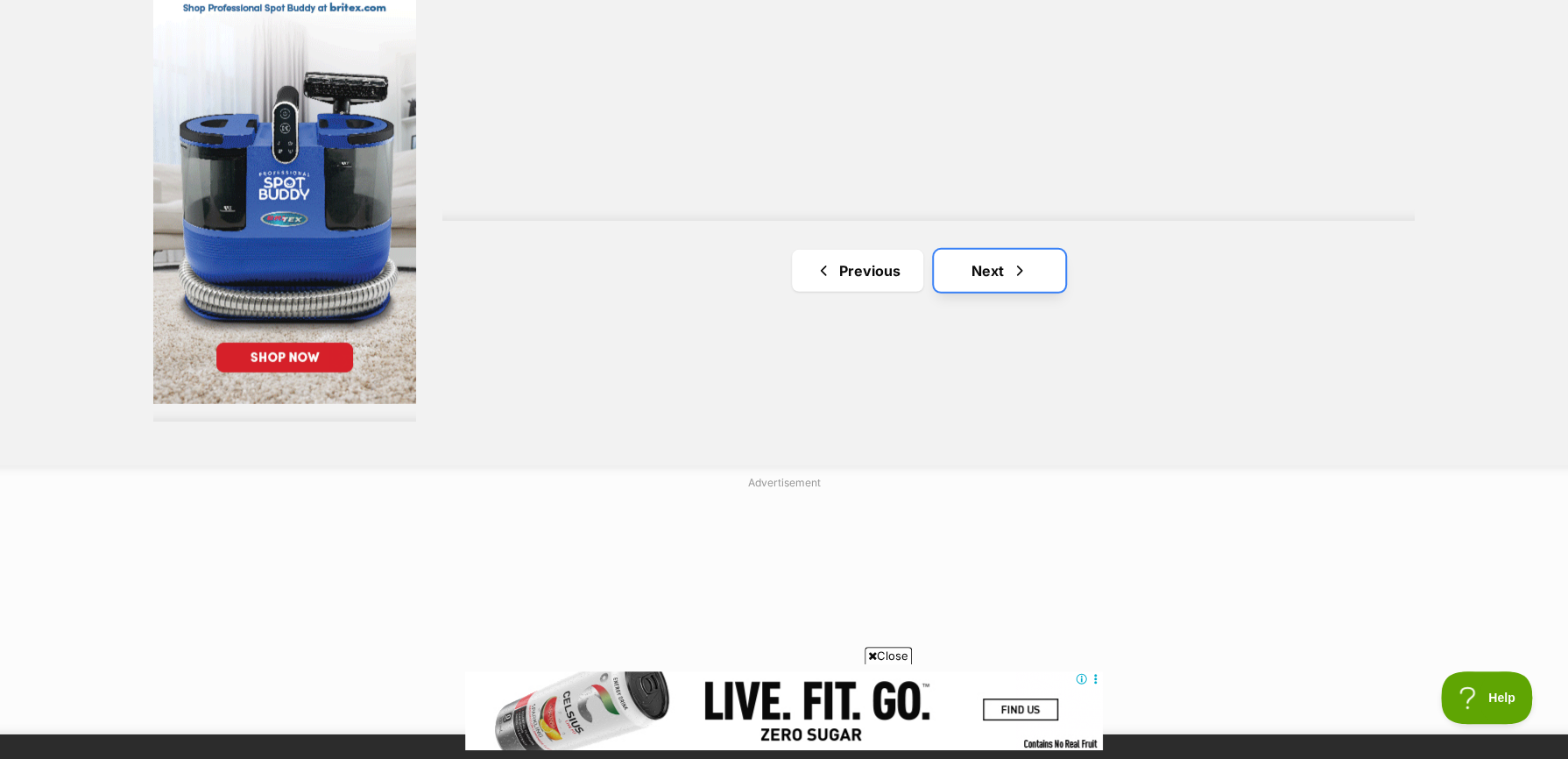
click at [1022, 285] on link "Next" at bounding box center [1000, 271] width 132 height 42
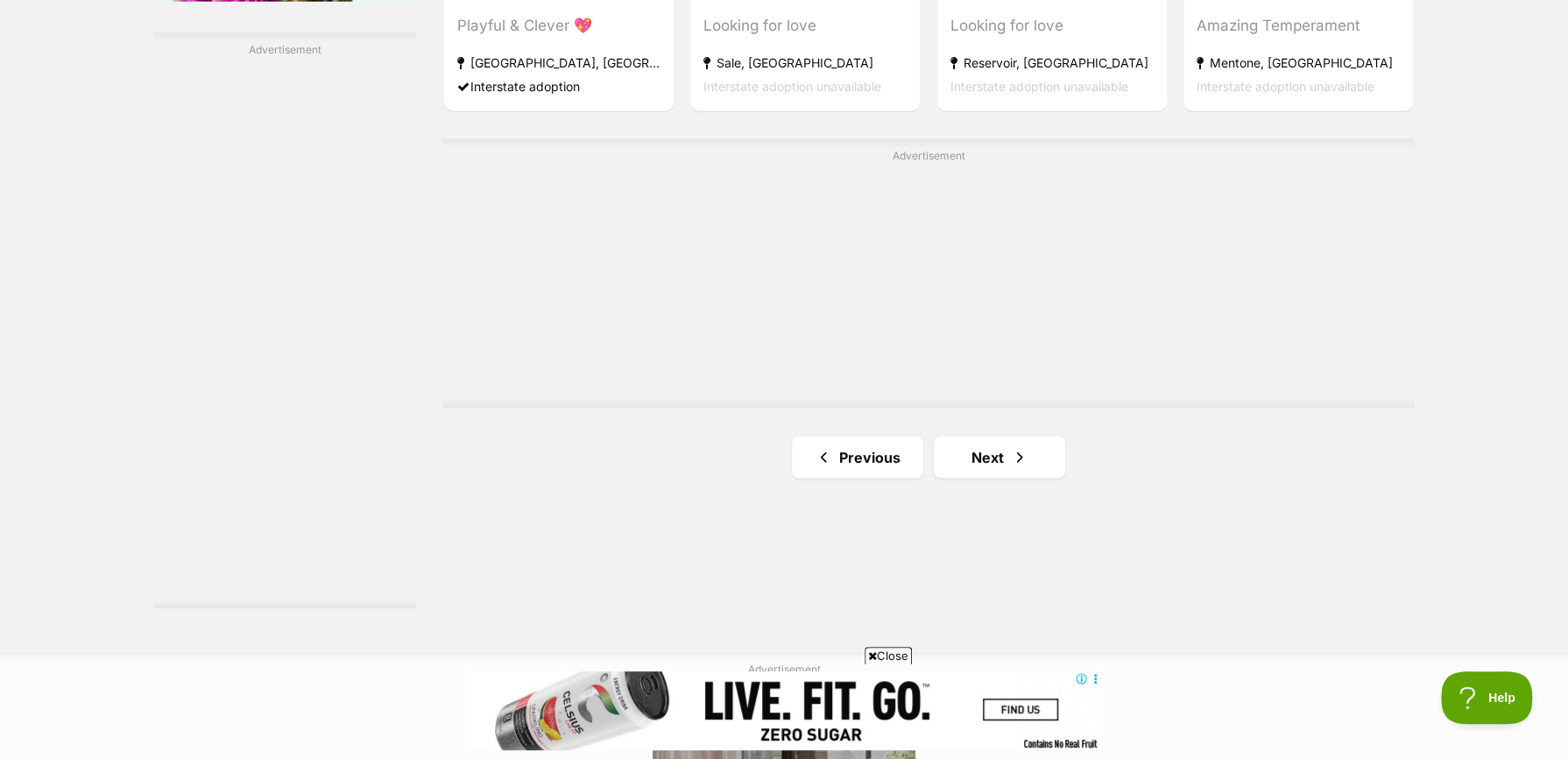
scroll to position [3155, 0]
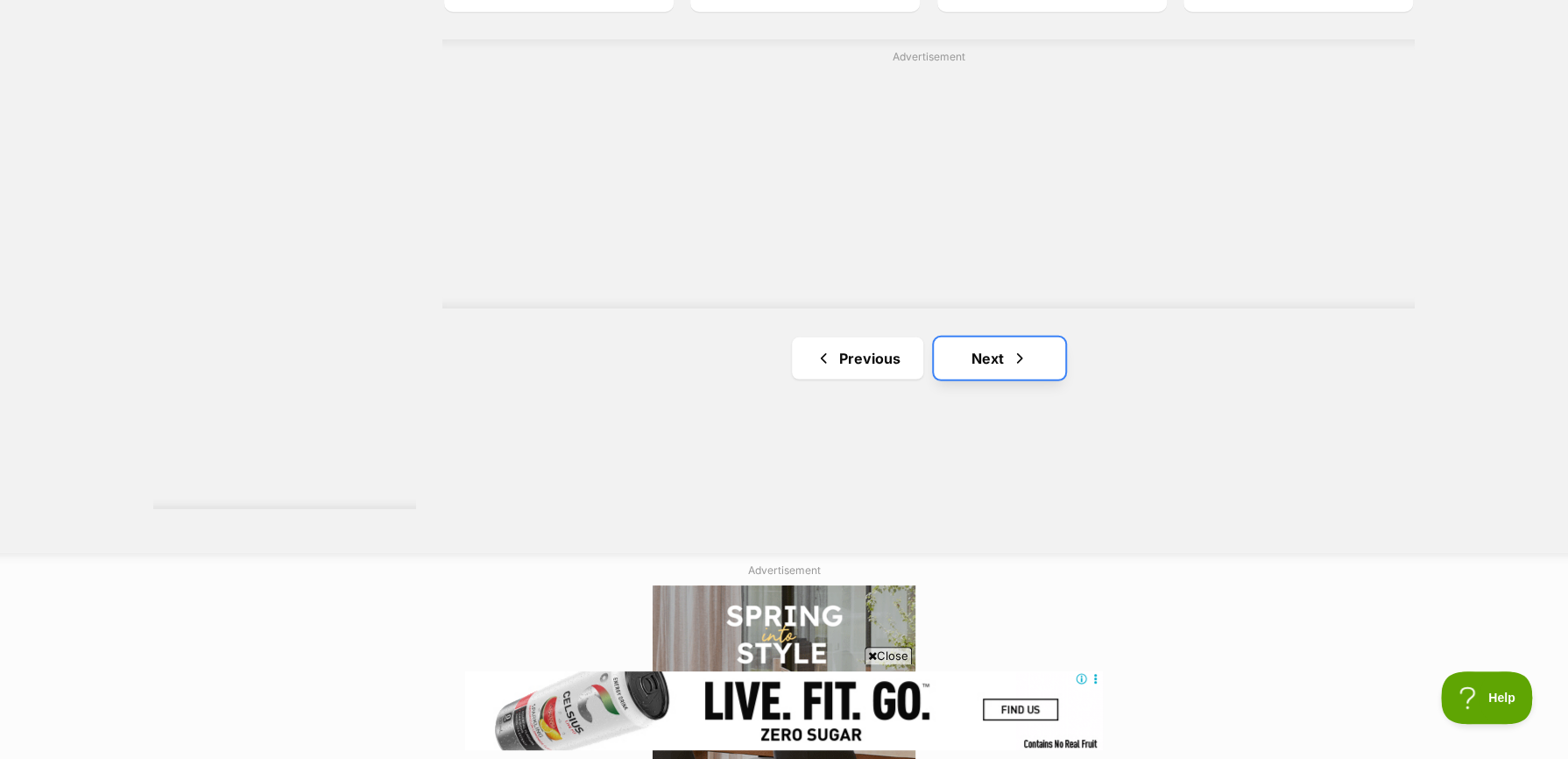
click at [1018, 369] on span "Next page" at bounding box center [1019, 358] width 18 height 21
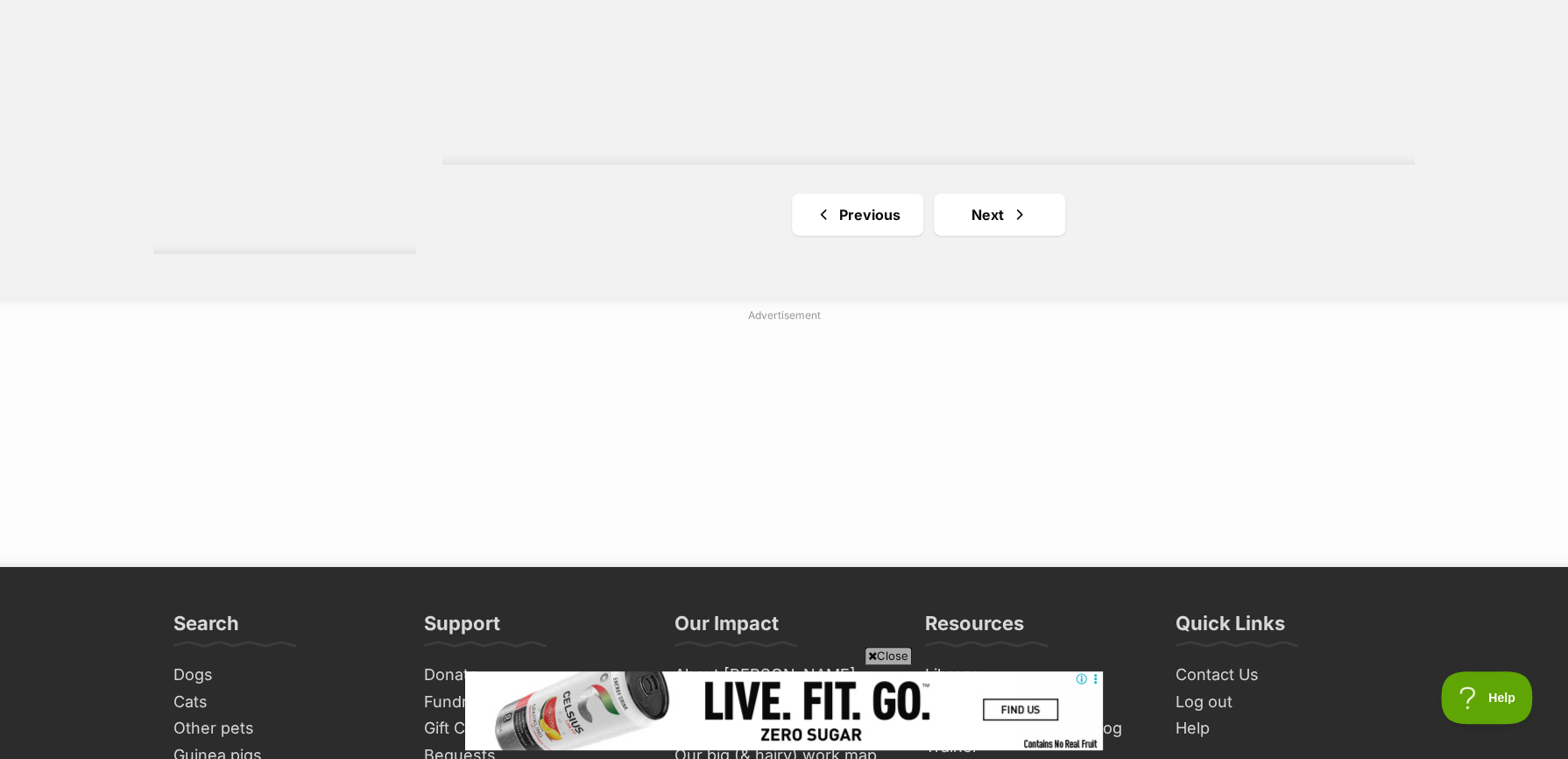
scroll to position [3418, 0]
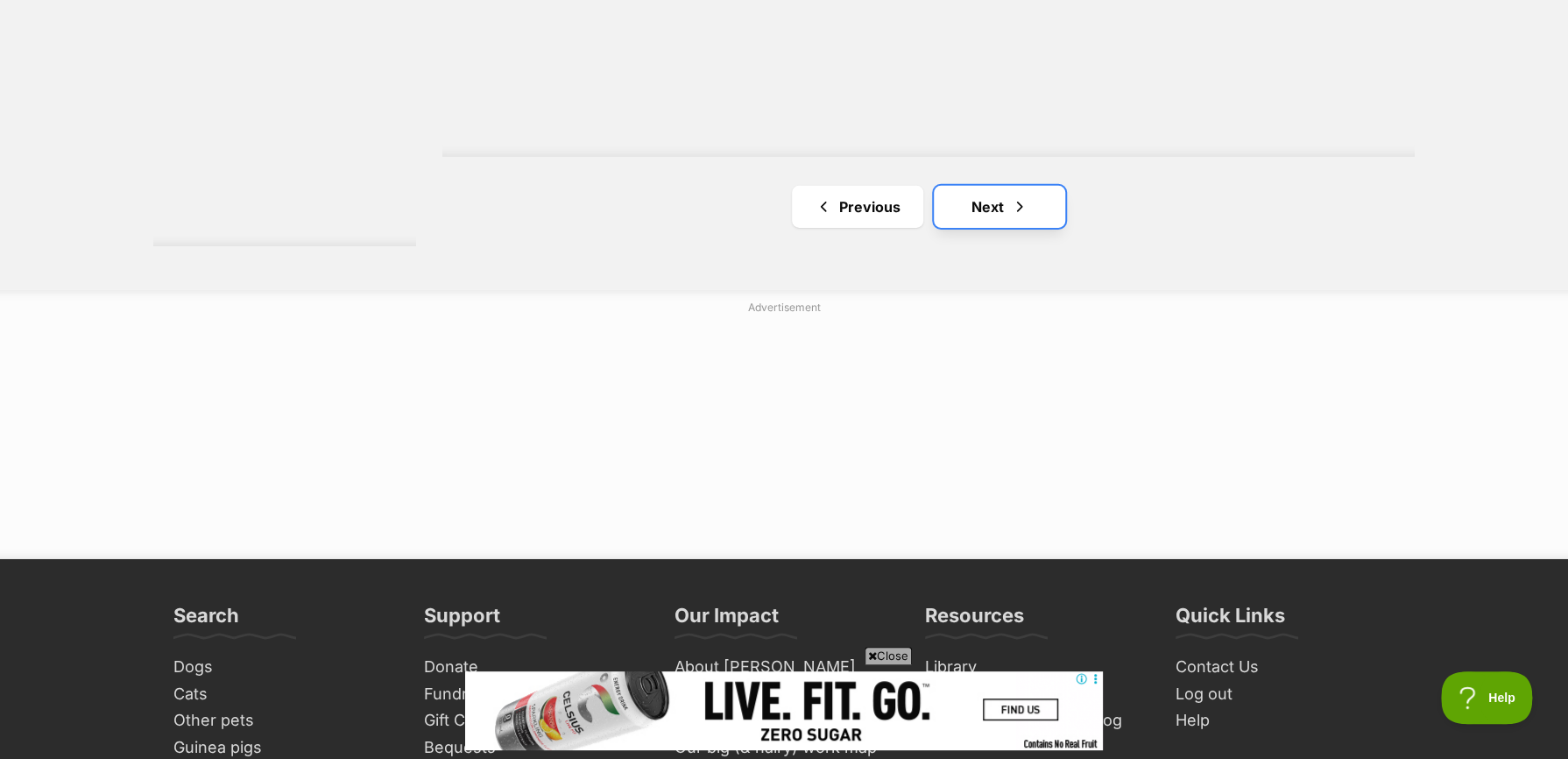
click at [984, 216] on link "Next" at bounding box center [1000, 206] width 132 height 42
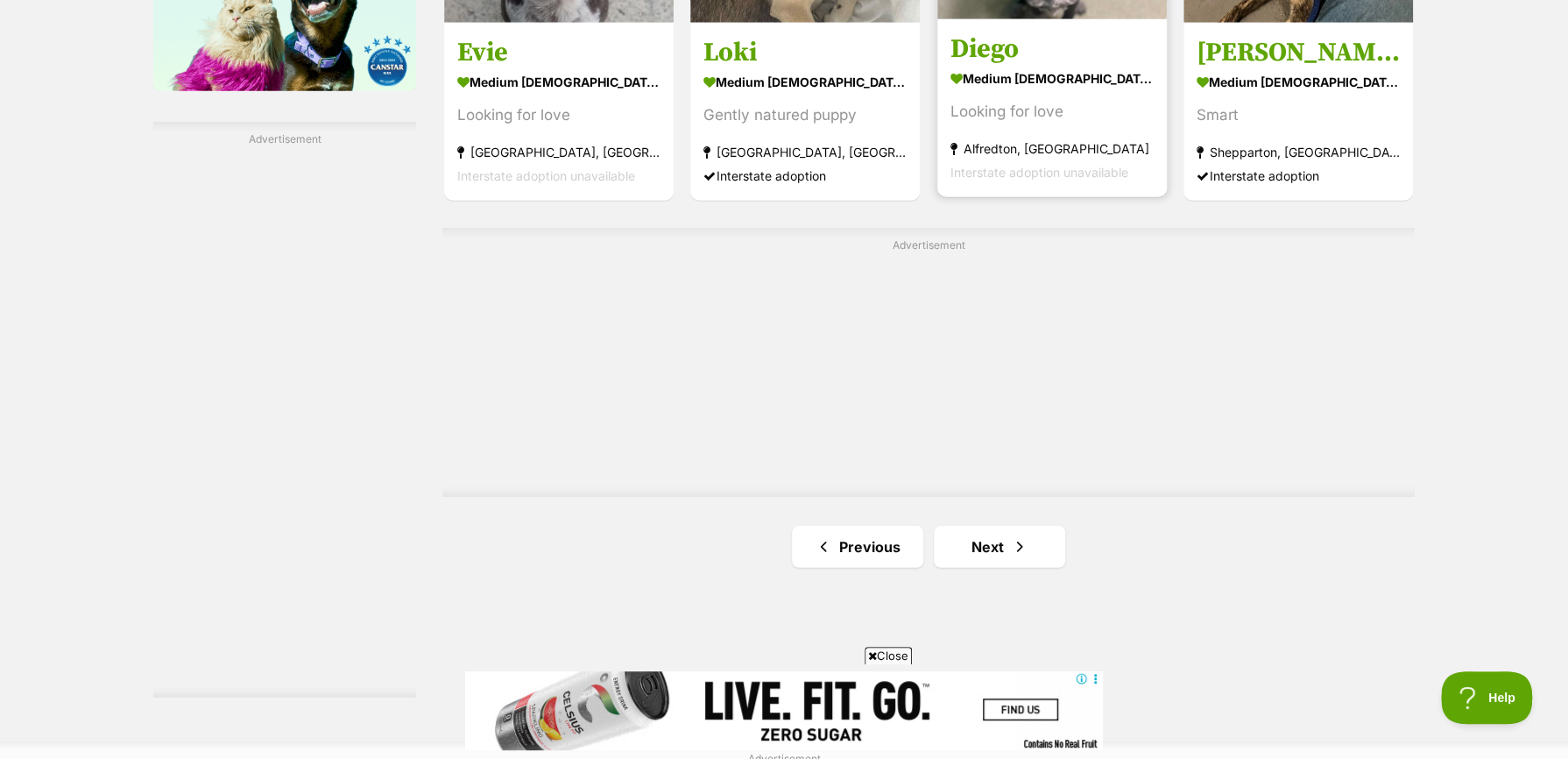
scroll to position [3067, 0]
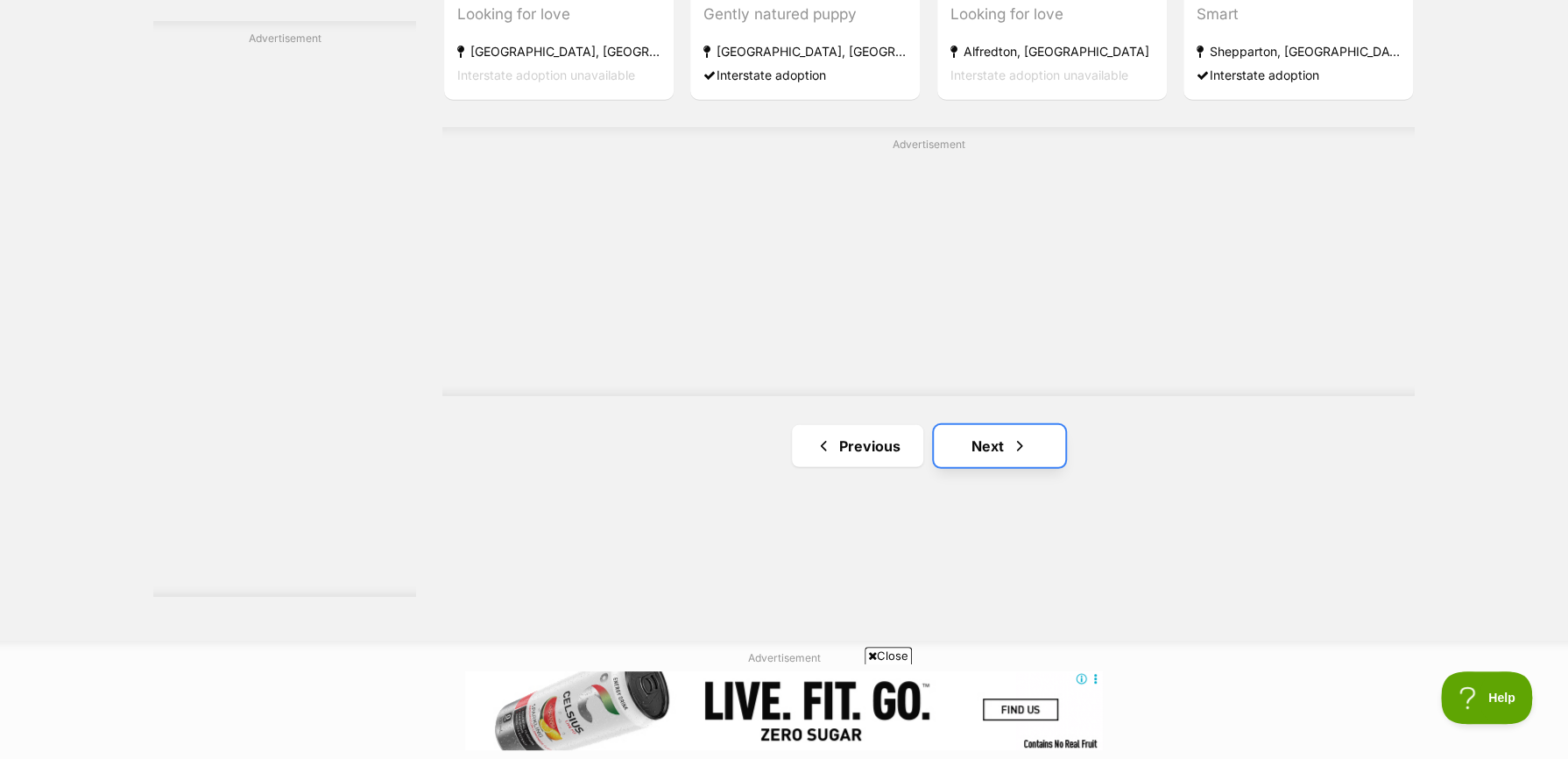
click at [1000, 451] on link "Next" at bounding box center [1000, 445] width 132 height 42
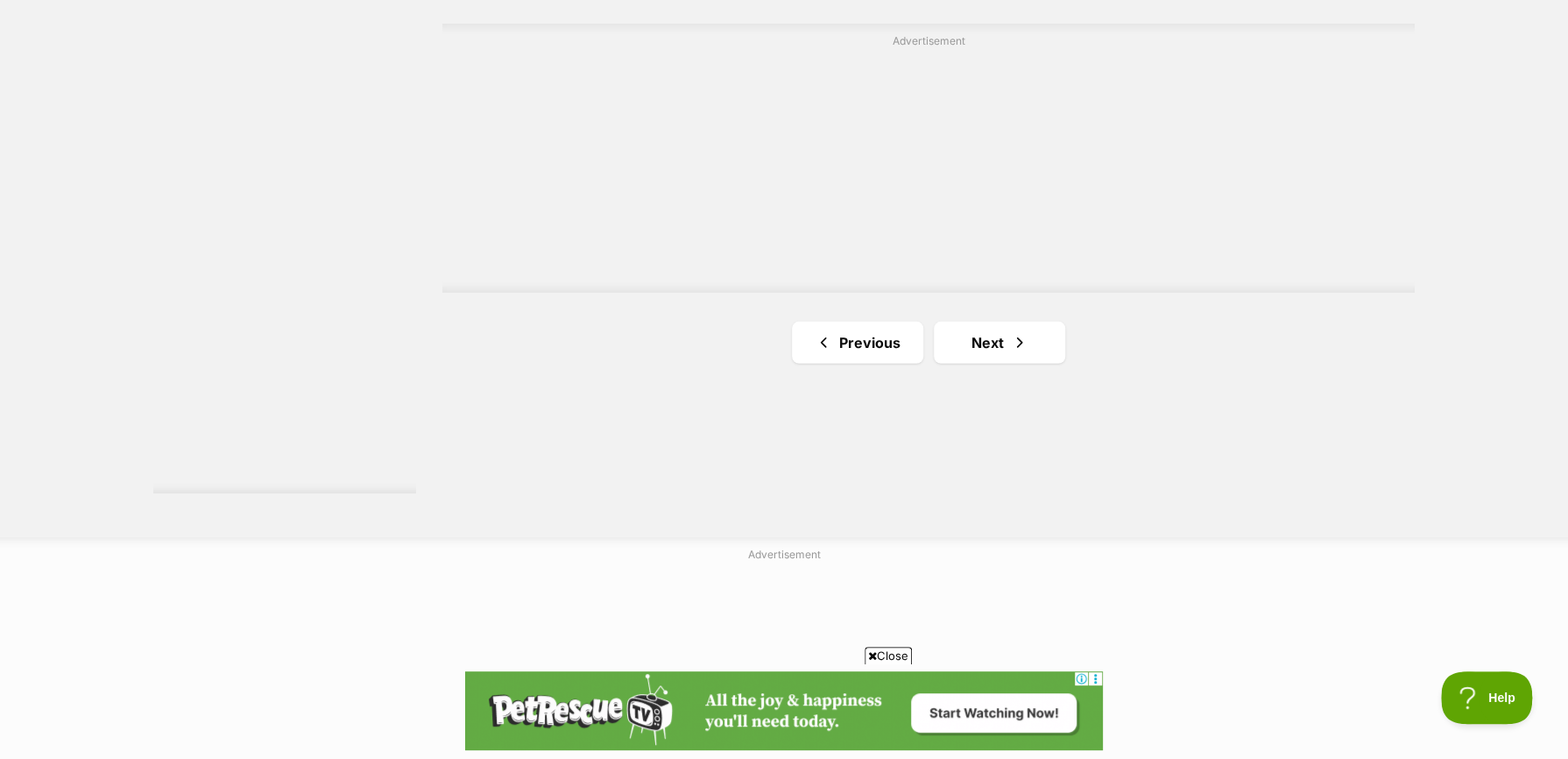
scroll to position [3330, 0]
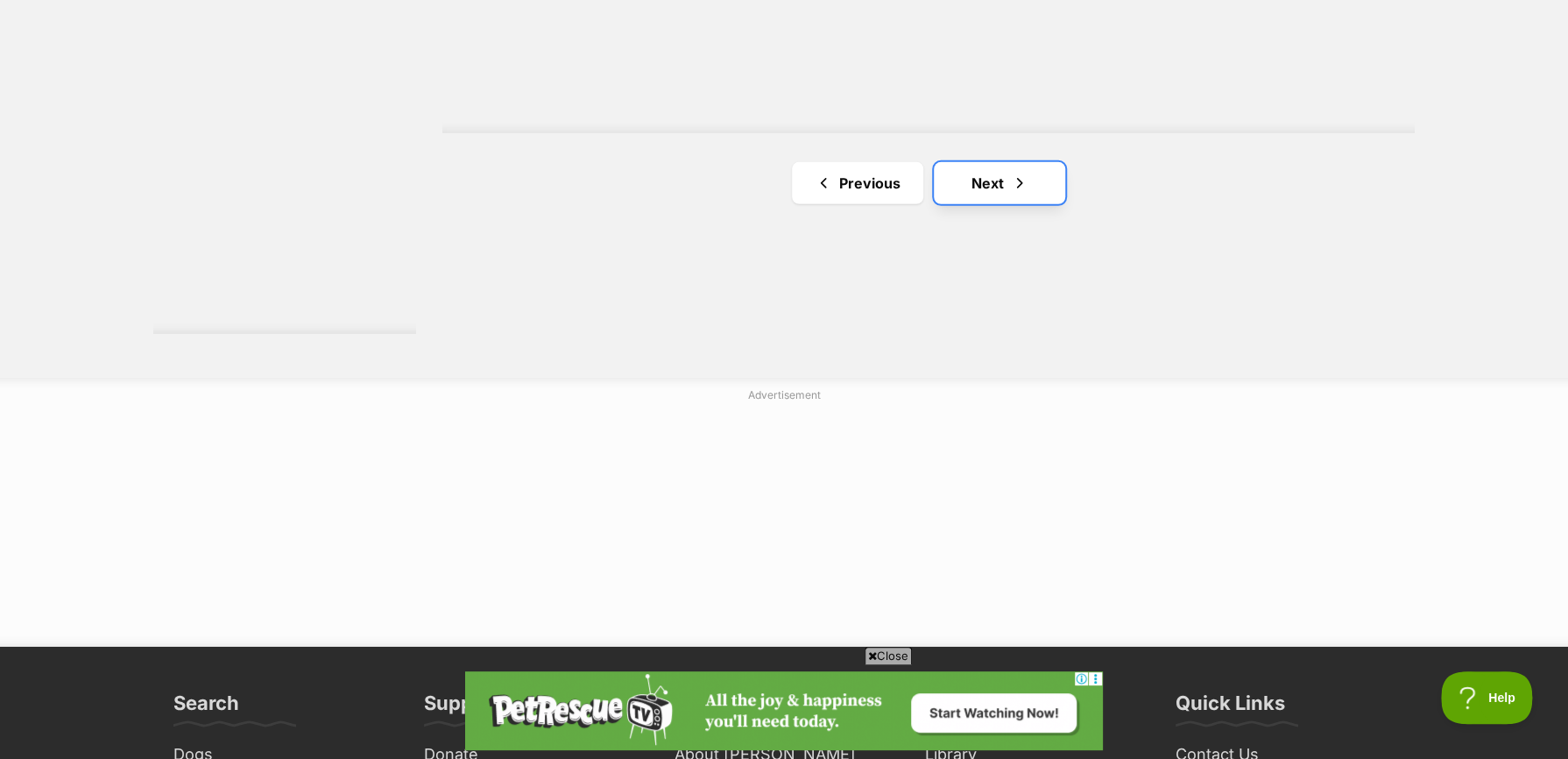
click at [993, 186] on link "Next" at bounding box center [1000, 183] width 132 height 42
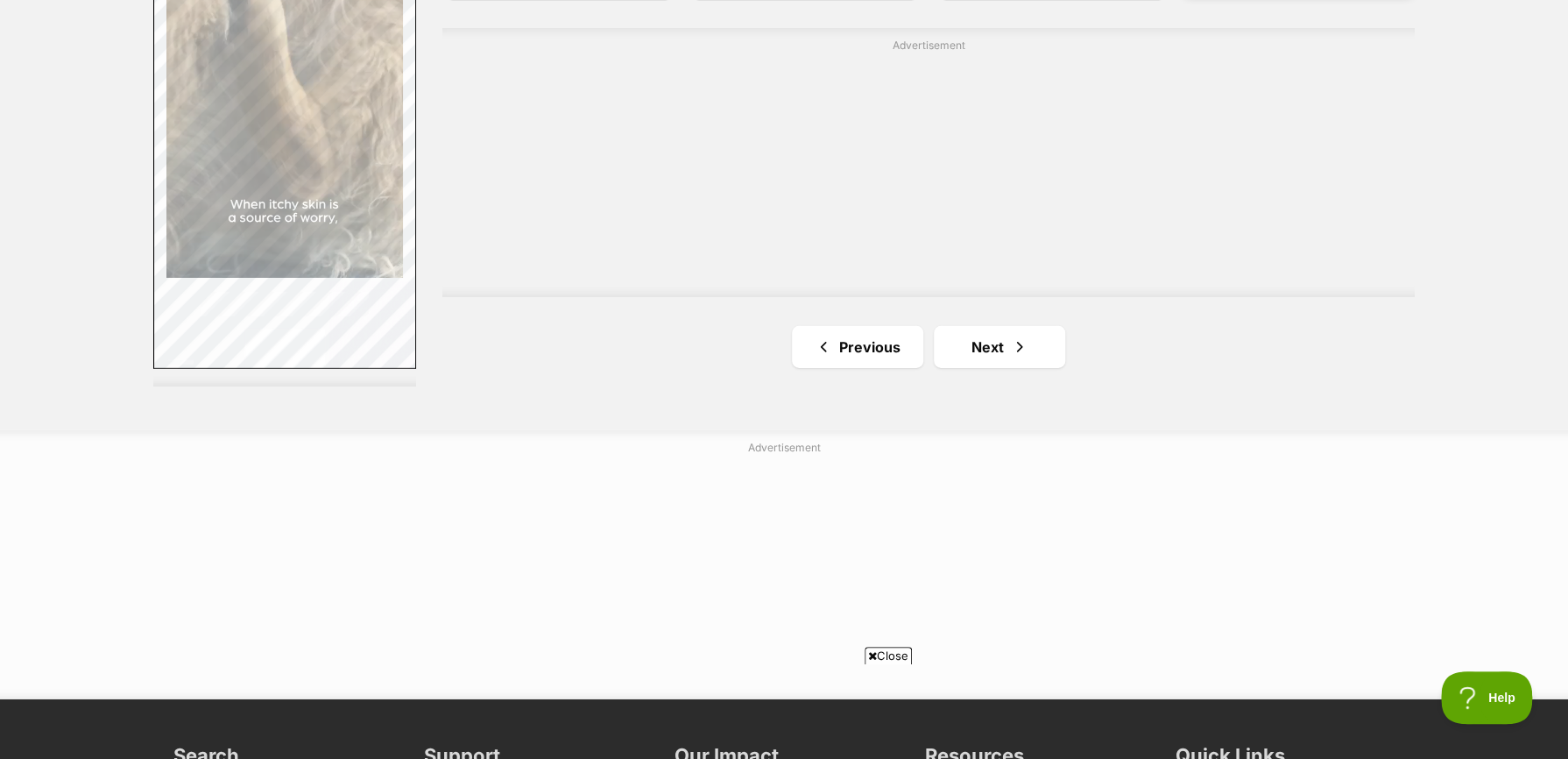
scroll to position [3330, 0]
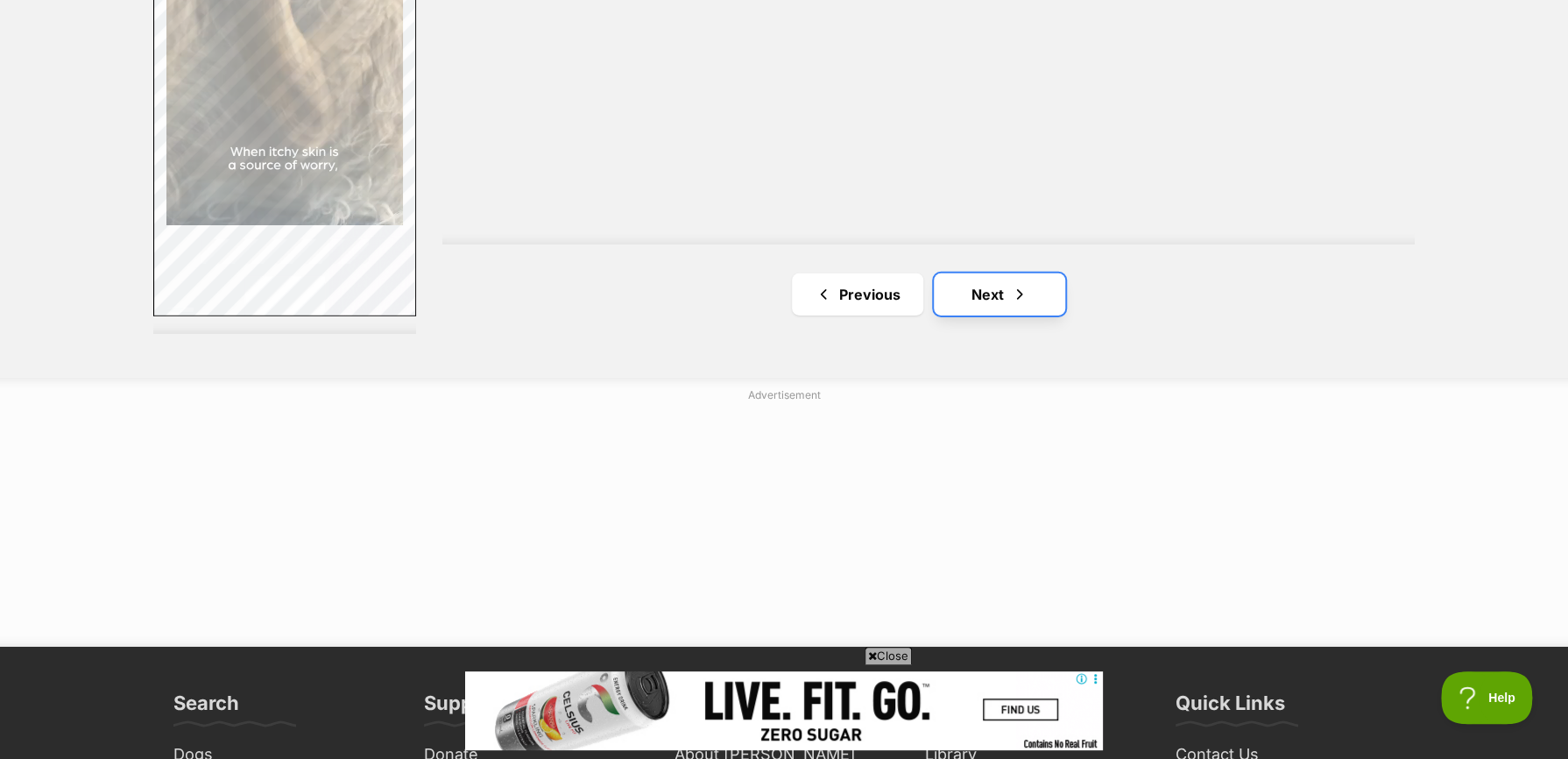
click at [973, 303] on link "Next" at bounding box center [1000, 294] width 132 height 42
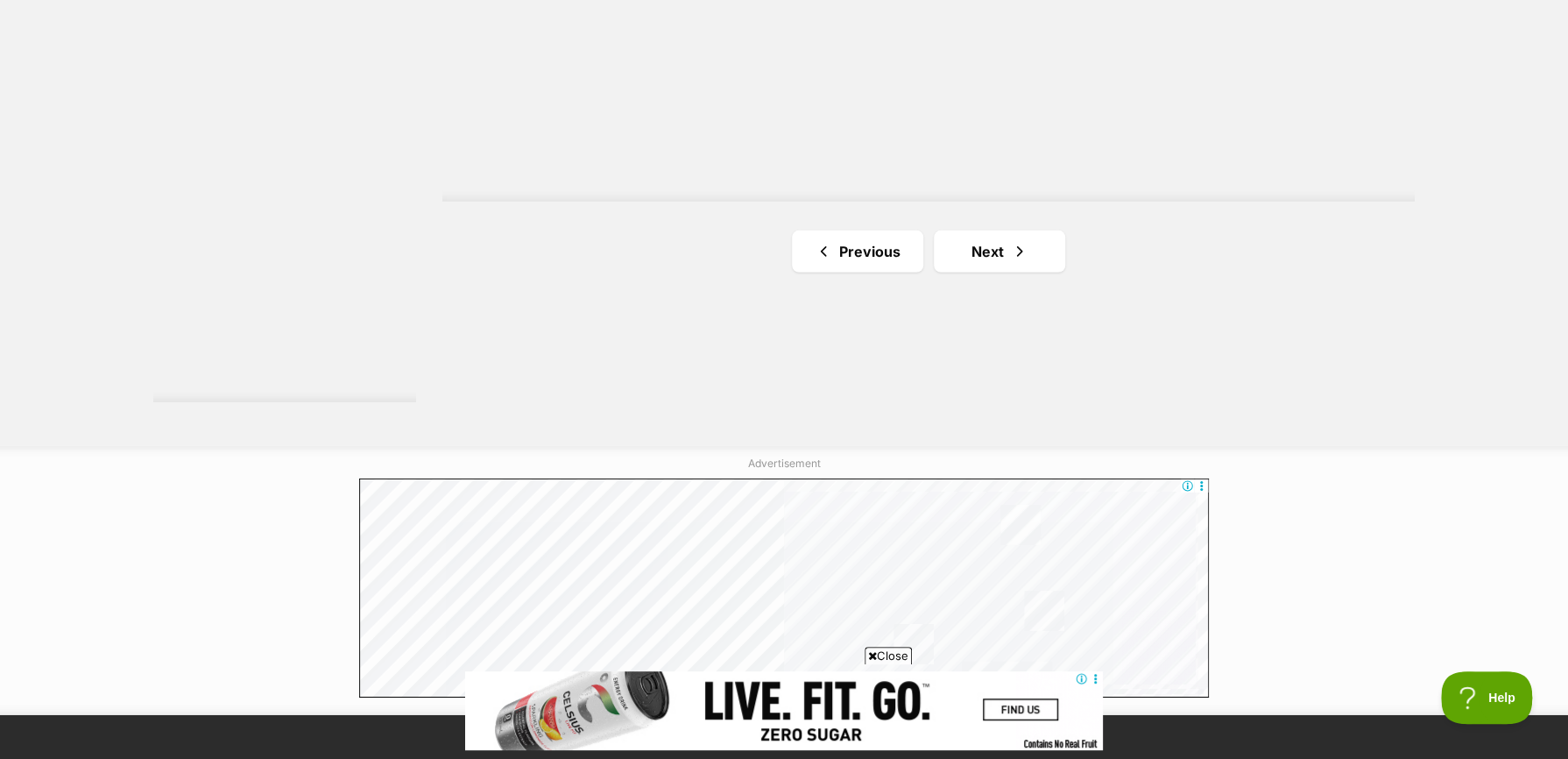
scroll to position [3418, 0]
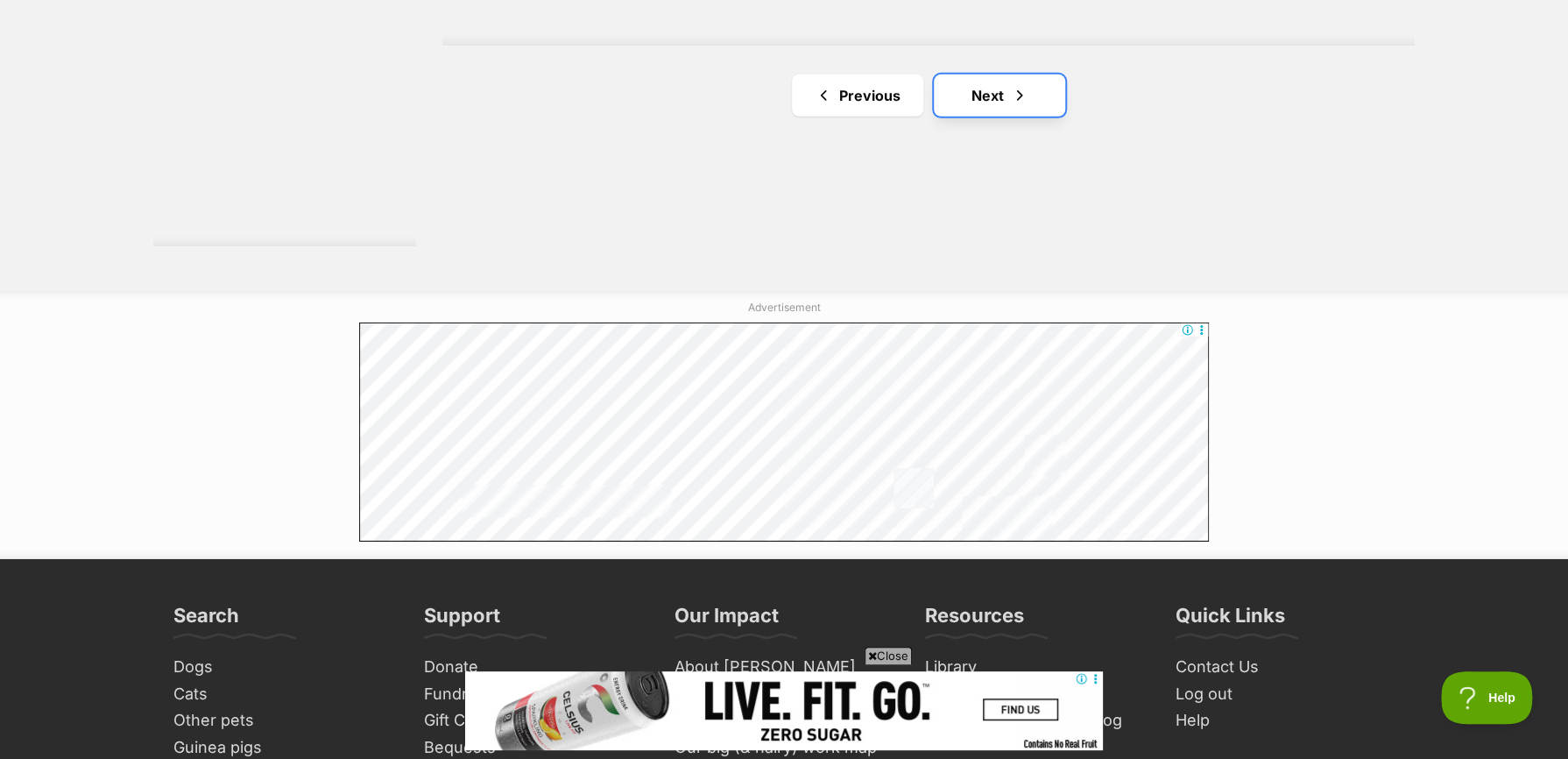
click at [993, 95] on link "Next" at bounding box center [1000, 95] width 132 height 42
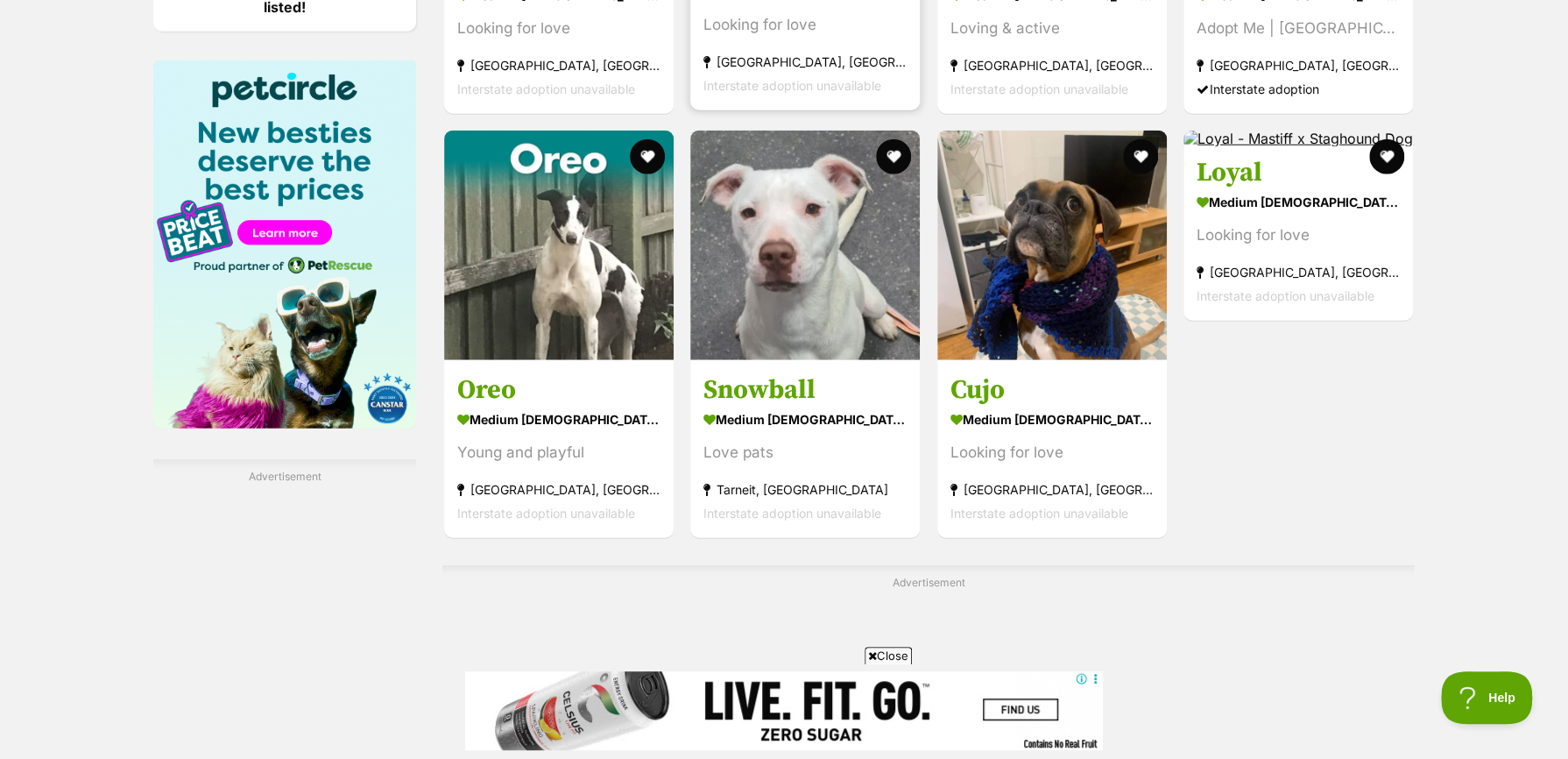
scroll to position [3067, 0]
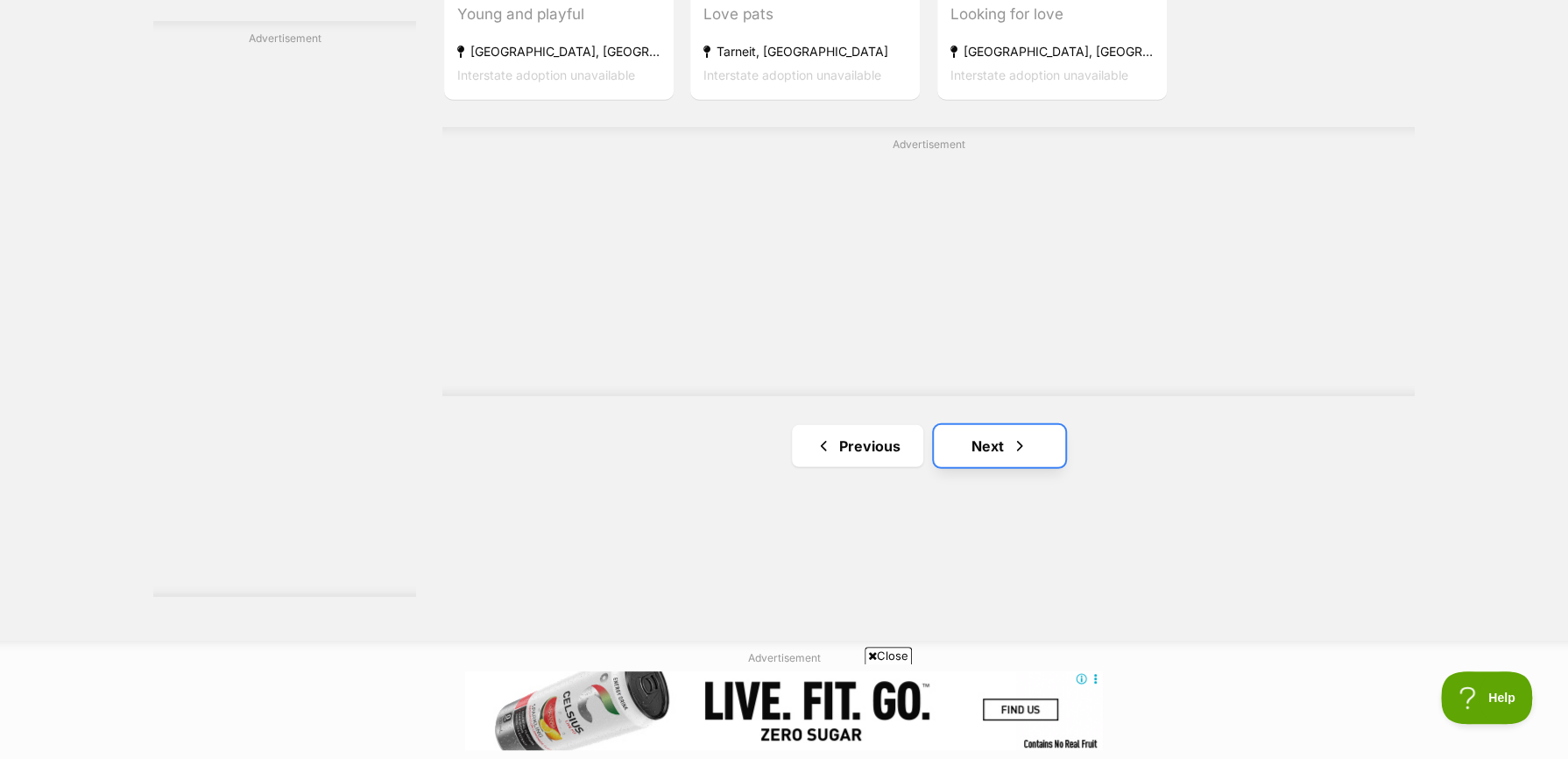
click at [992, 449] on link "Next" at bounding box center [1000, 445] width 132 height 42
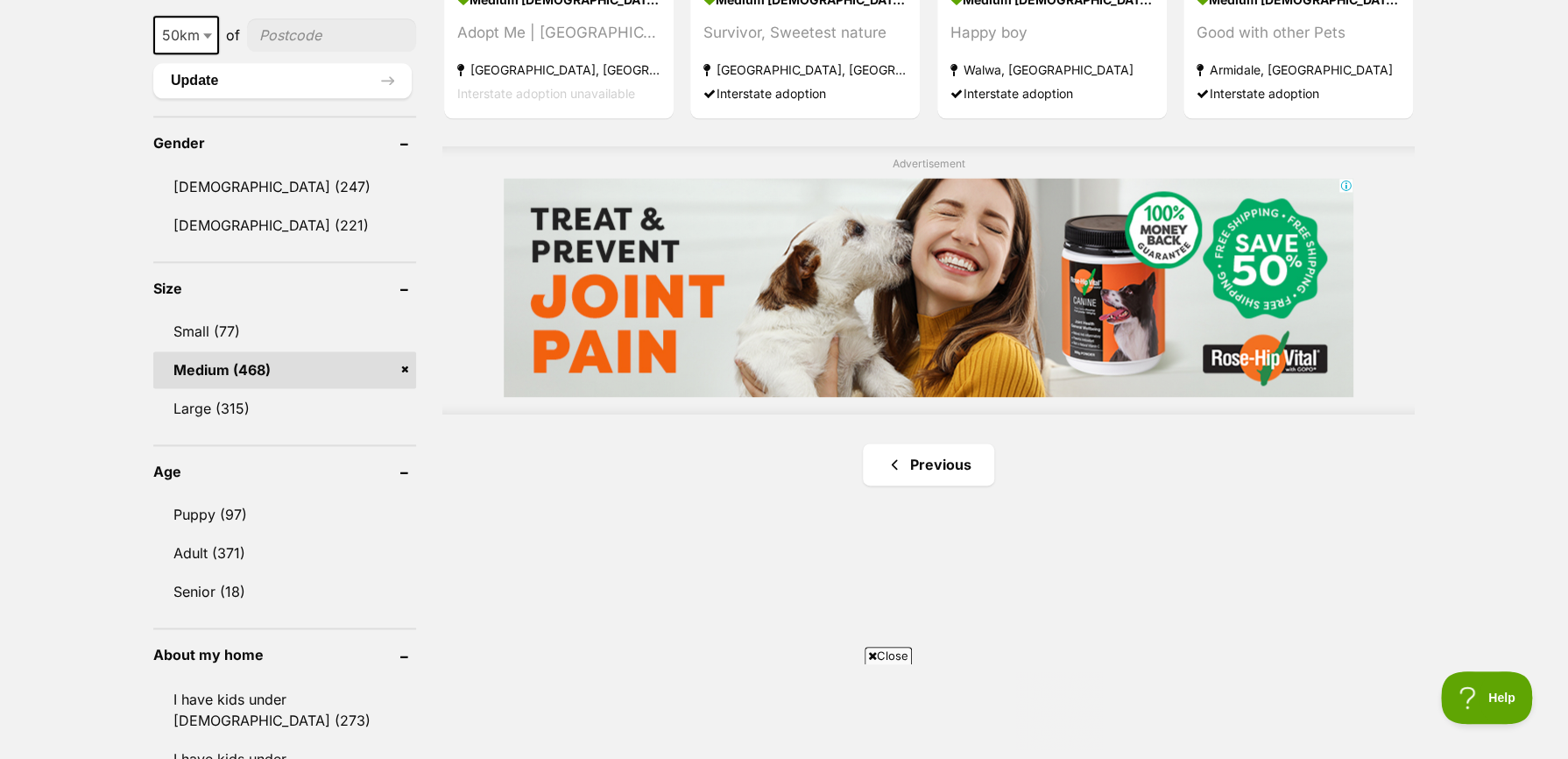
scroll to position [1402, 0]
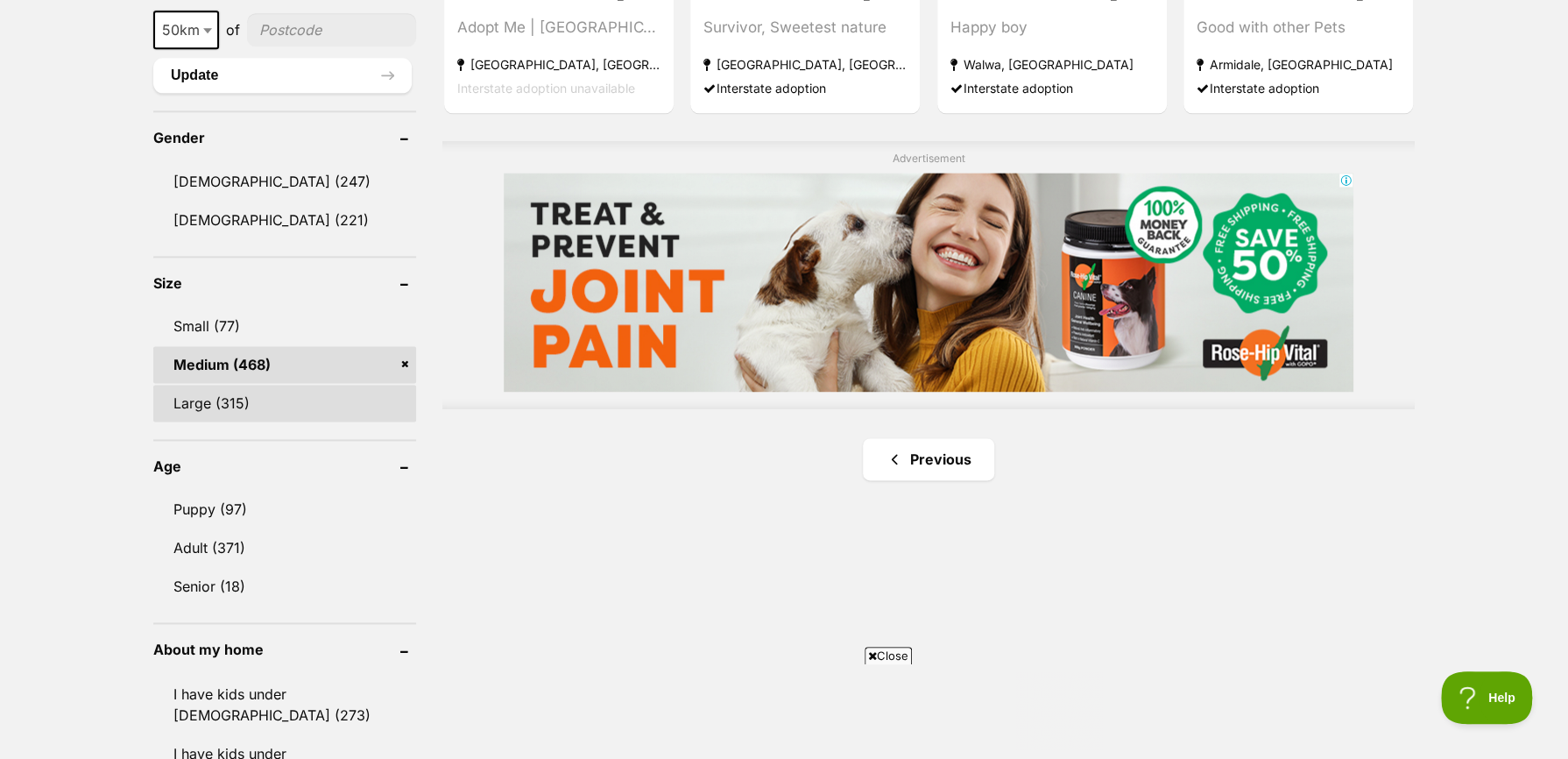
click at [221, 398] on link "Large (315)" at bounding box center [285, 402] width 263 height 36
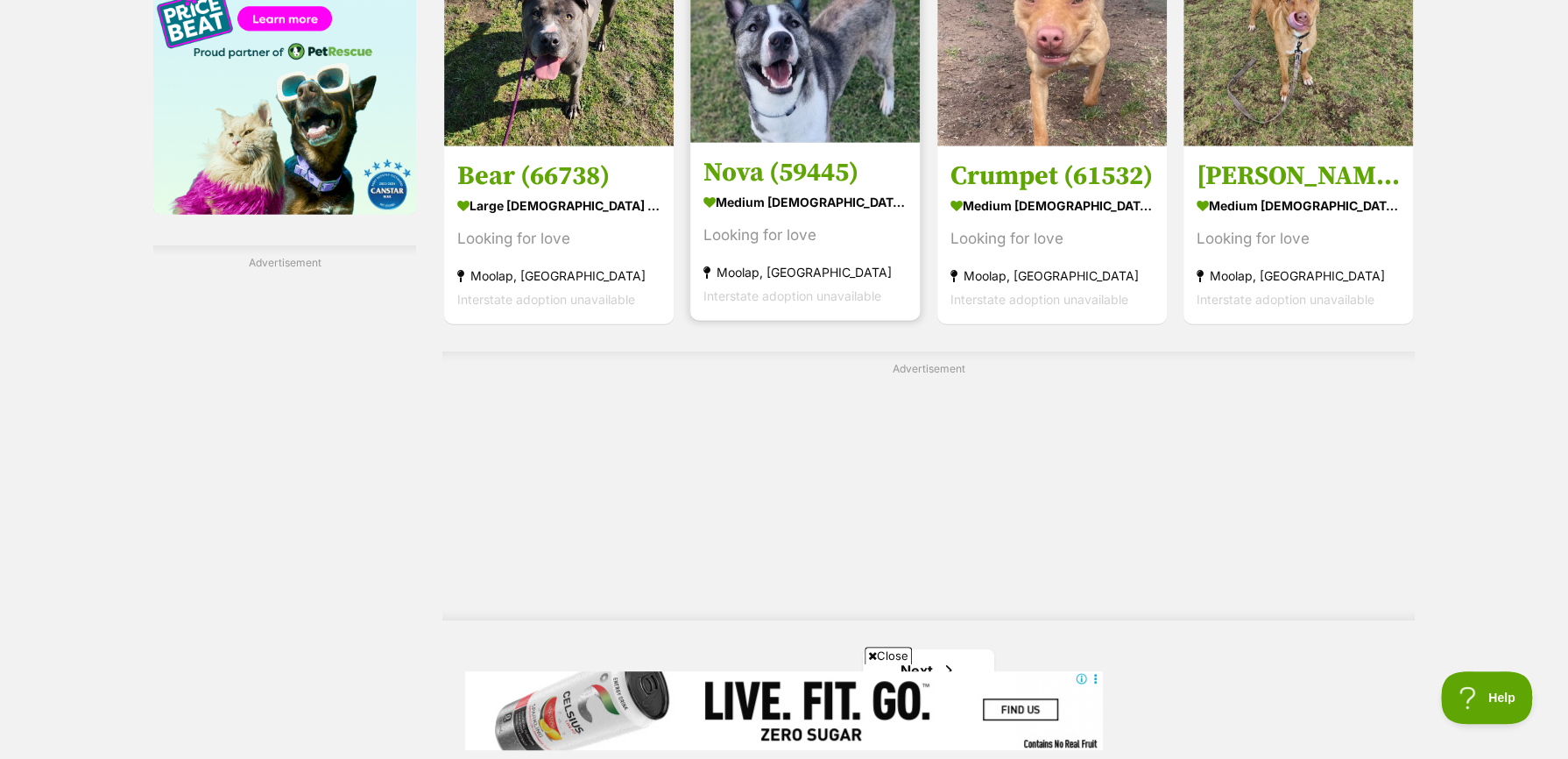
scroll to position [3067, 0]
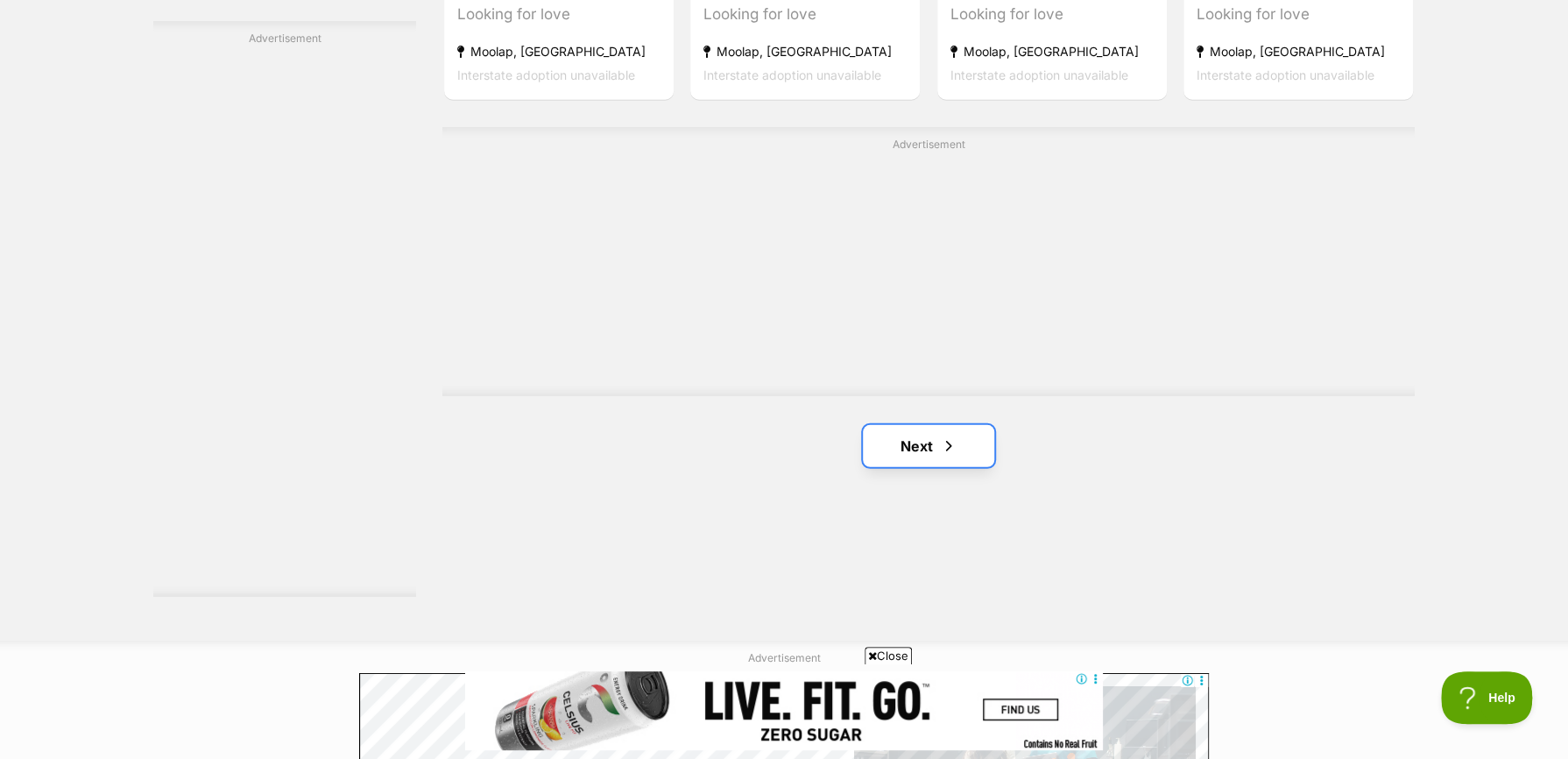
click at [908, 448] on link "Next" at bounding box center [929, 445] width 132 height 42
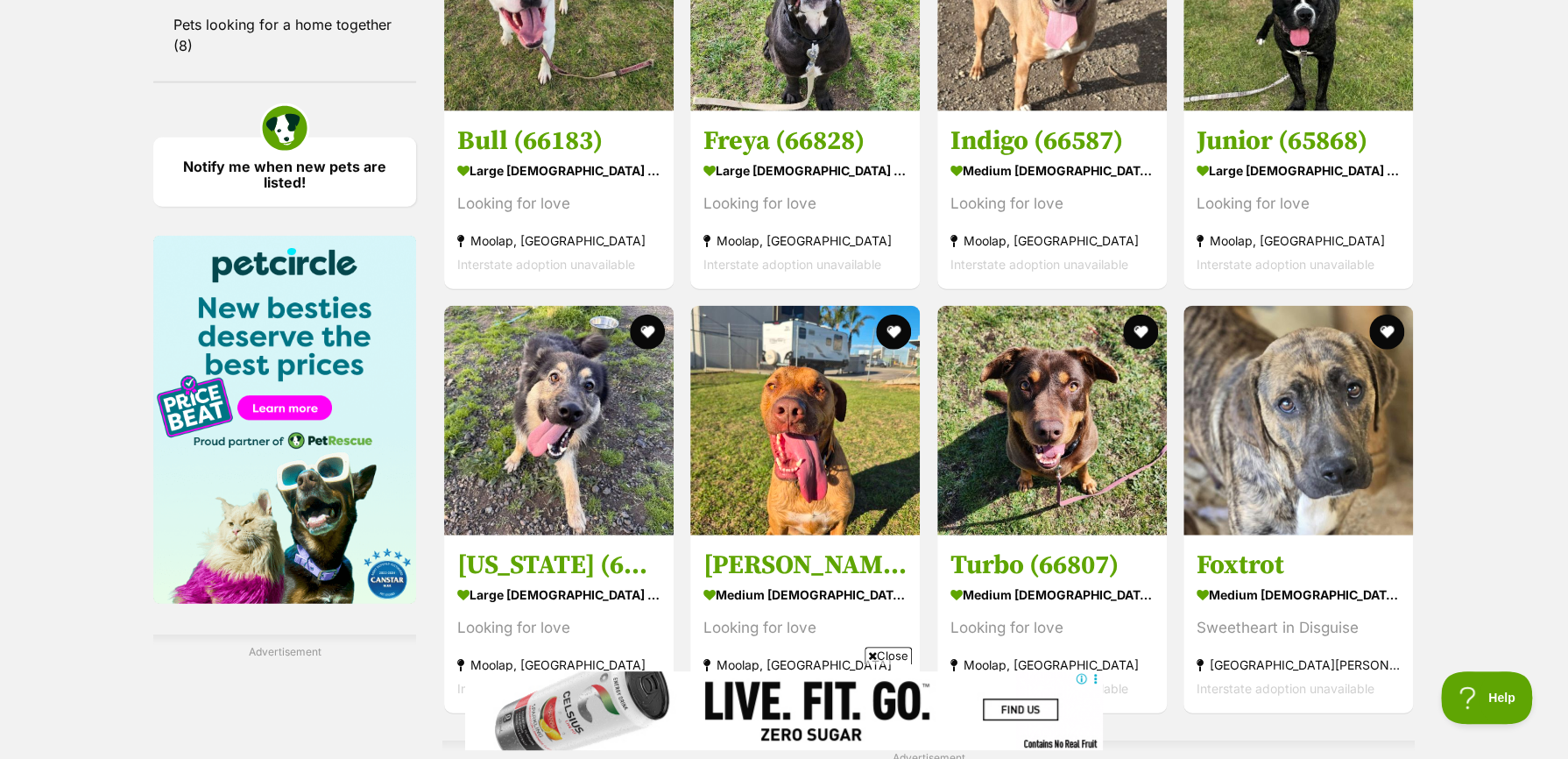
scroll to position [2979, 0]
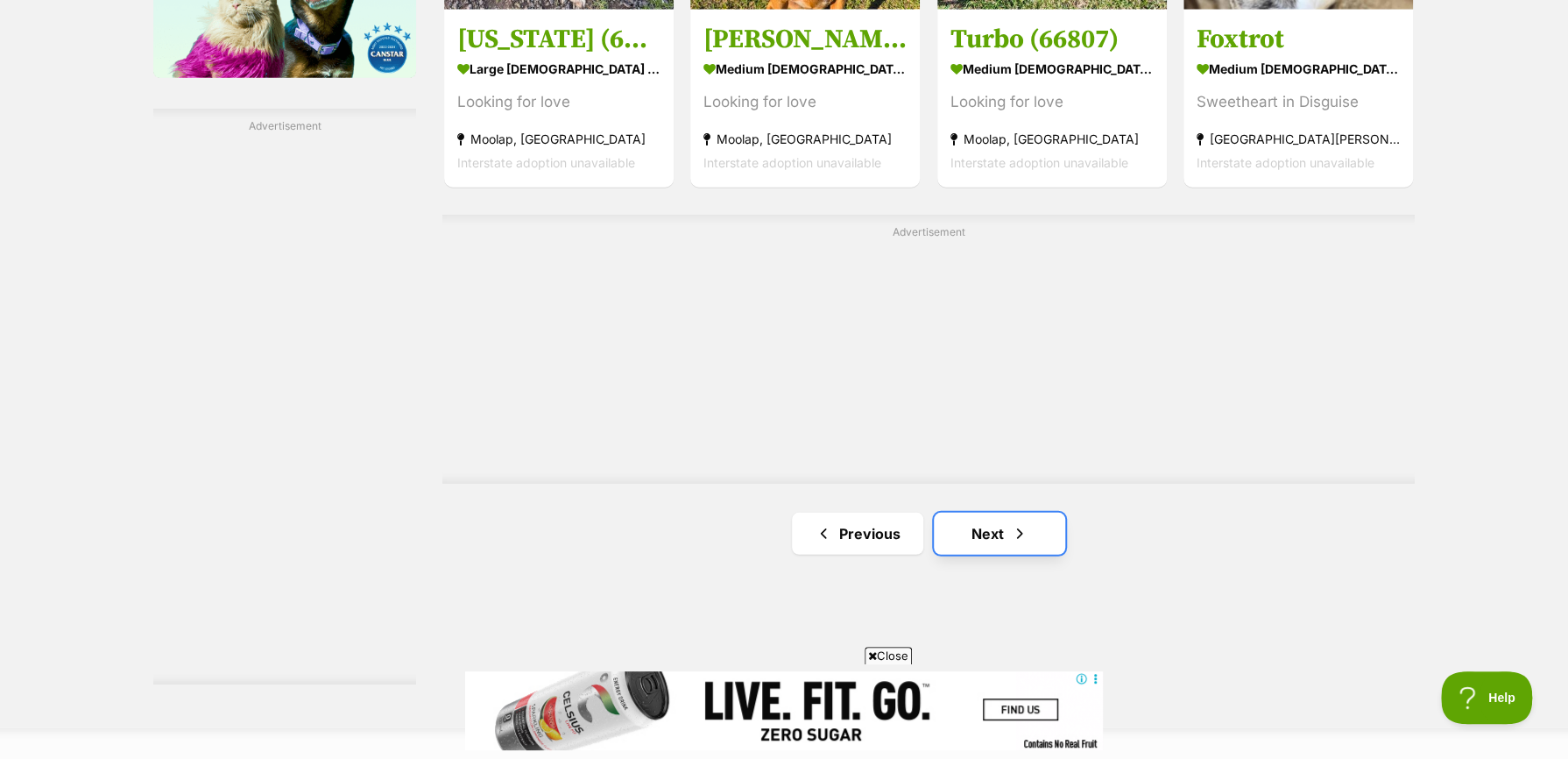
click at [965, 525] on link "Next" at bounding box center [1000, 533] width 132 height 42
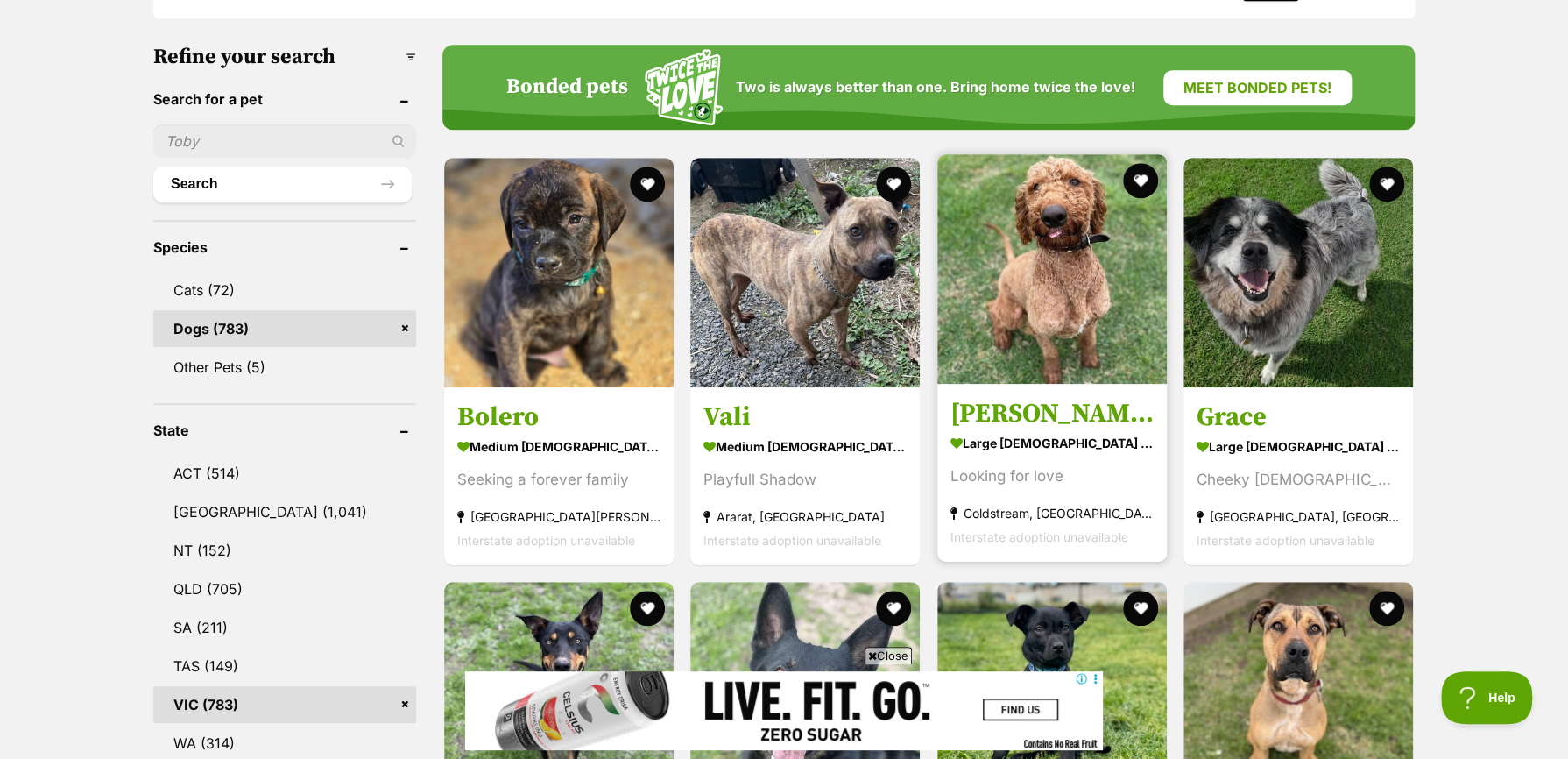
click at [985, 417] on h3 "[PERSON_NAME]" at bounding box center [1052, 414] width 203 height 34
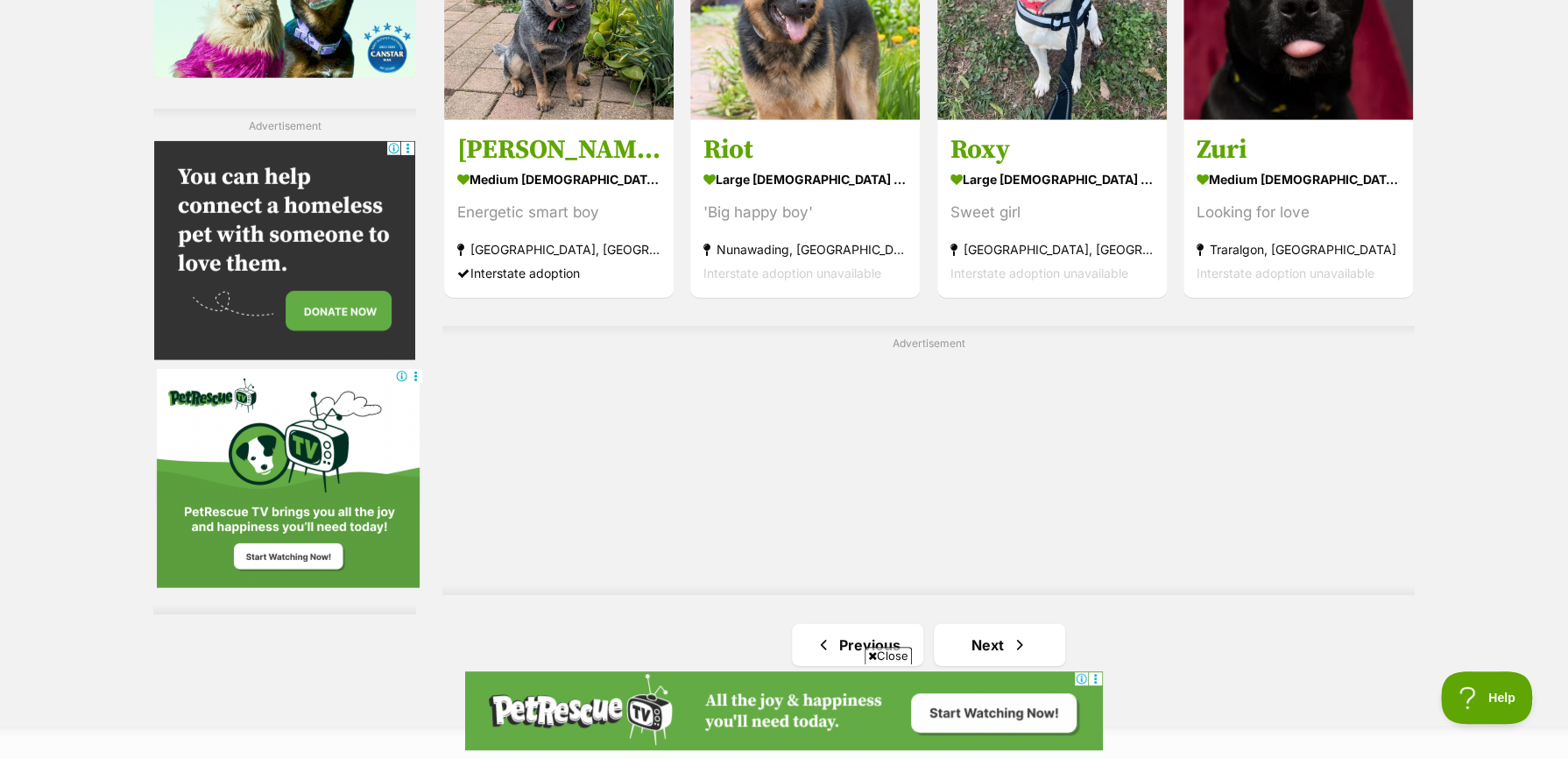
scroll to position [3418, 0]
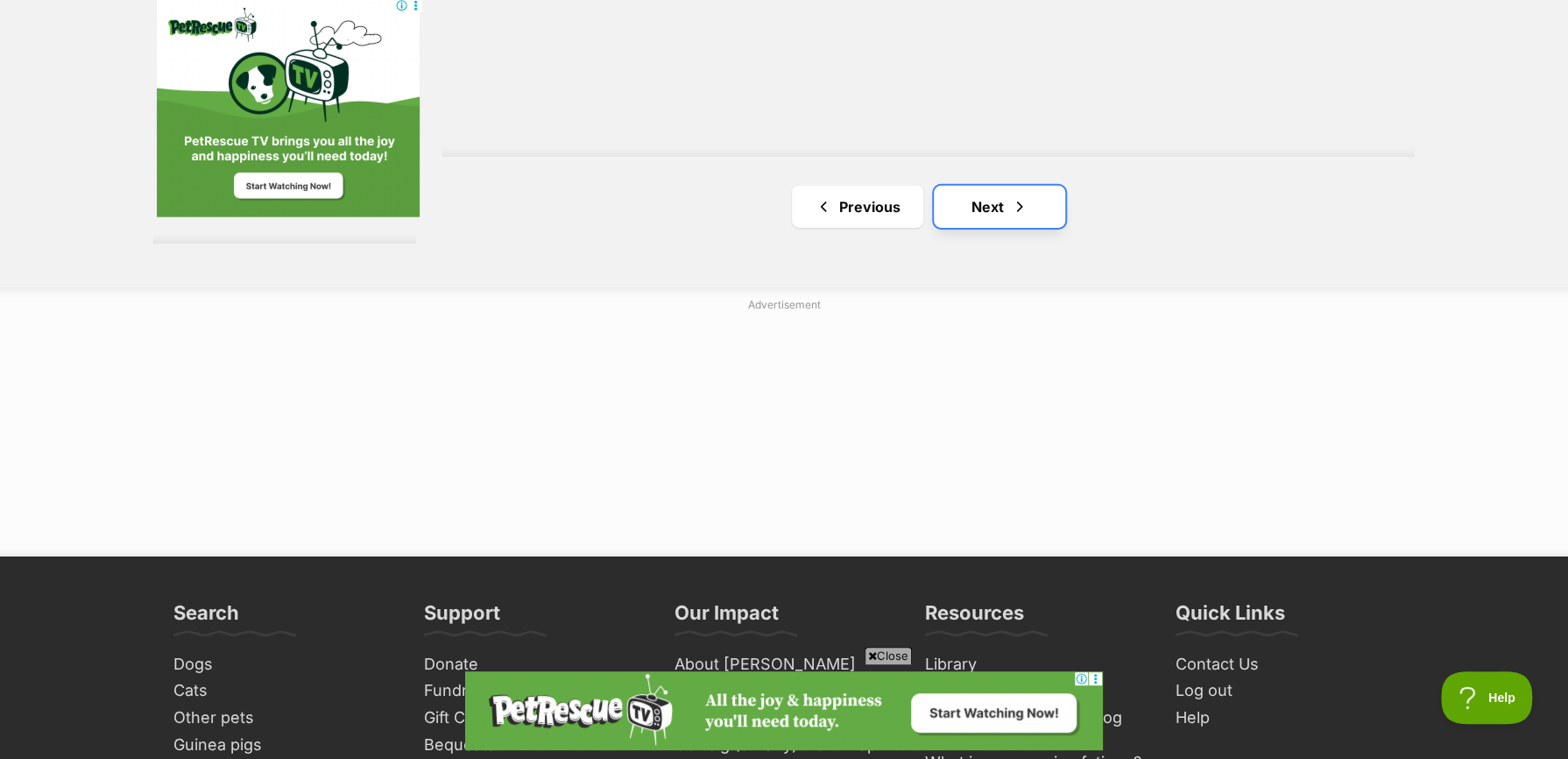
click at [991, 223] on link "Next" at bounding box center [1000, 206] width 132 height 42
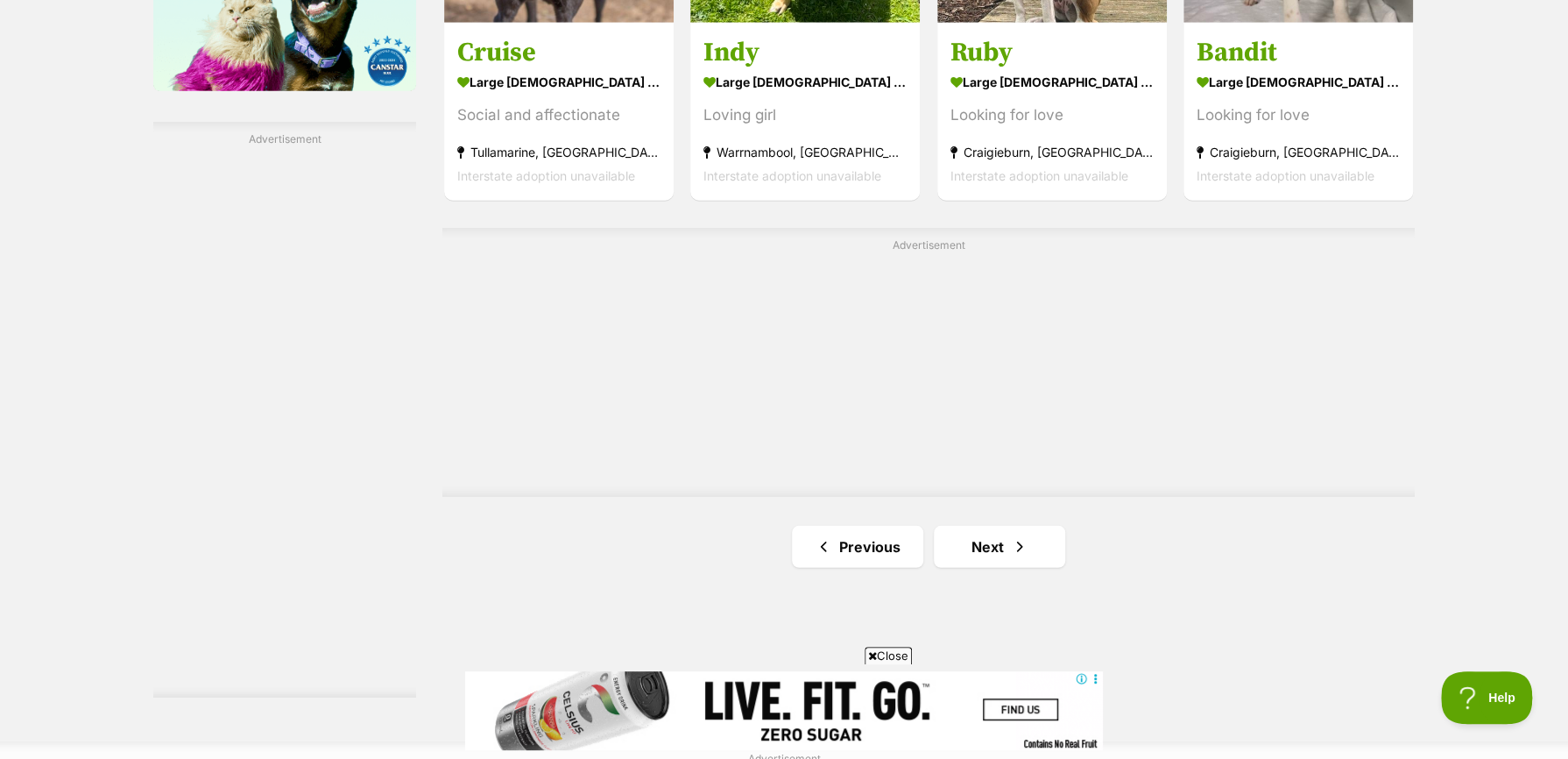
scroll to position [3242, 0]
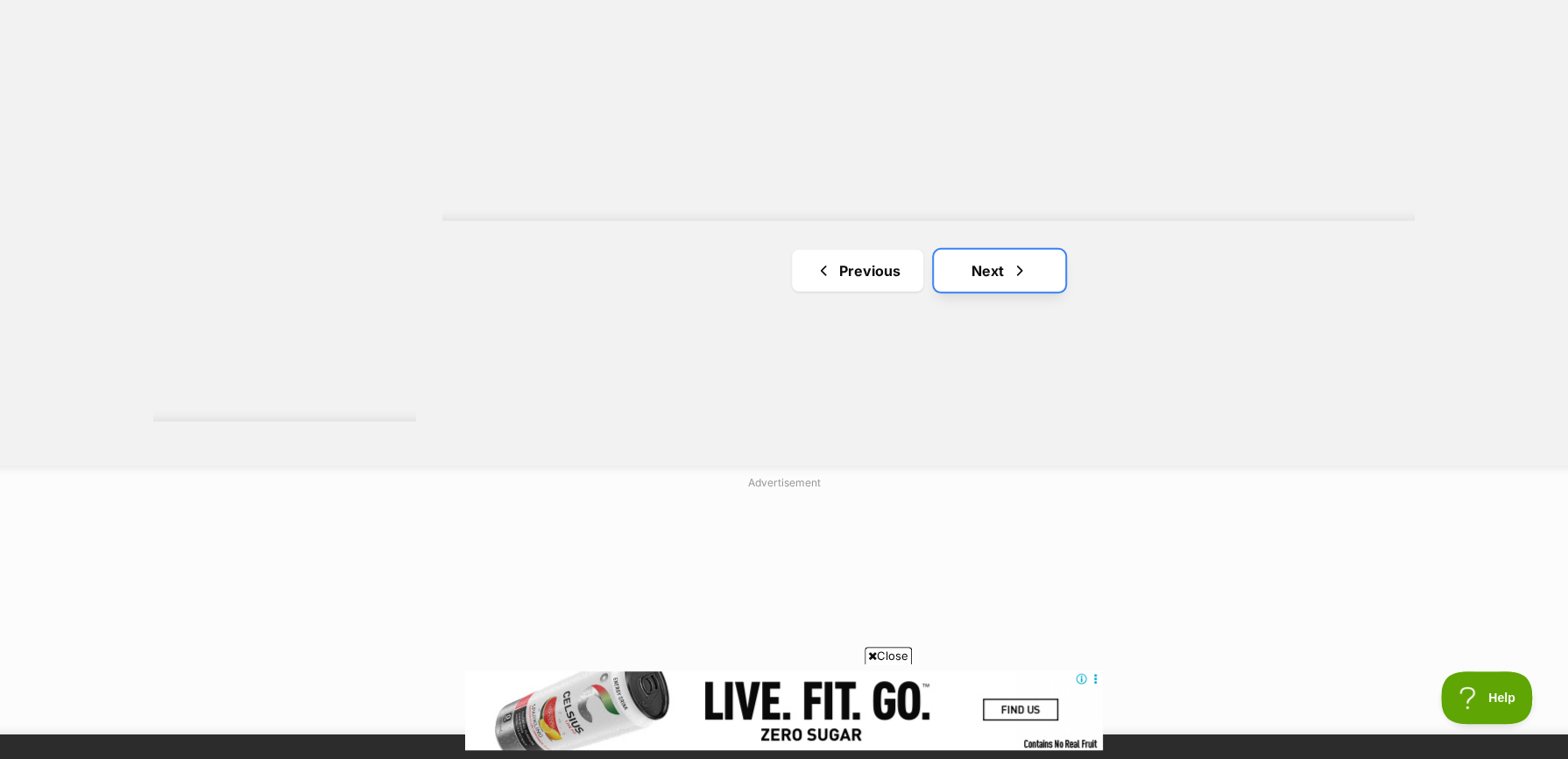
click at [985, 273] on link "Next" at bounding box center [1000, 271] width 132 height 42
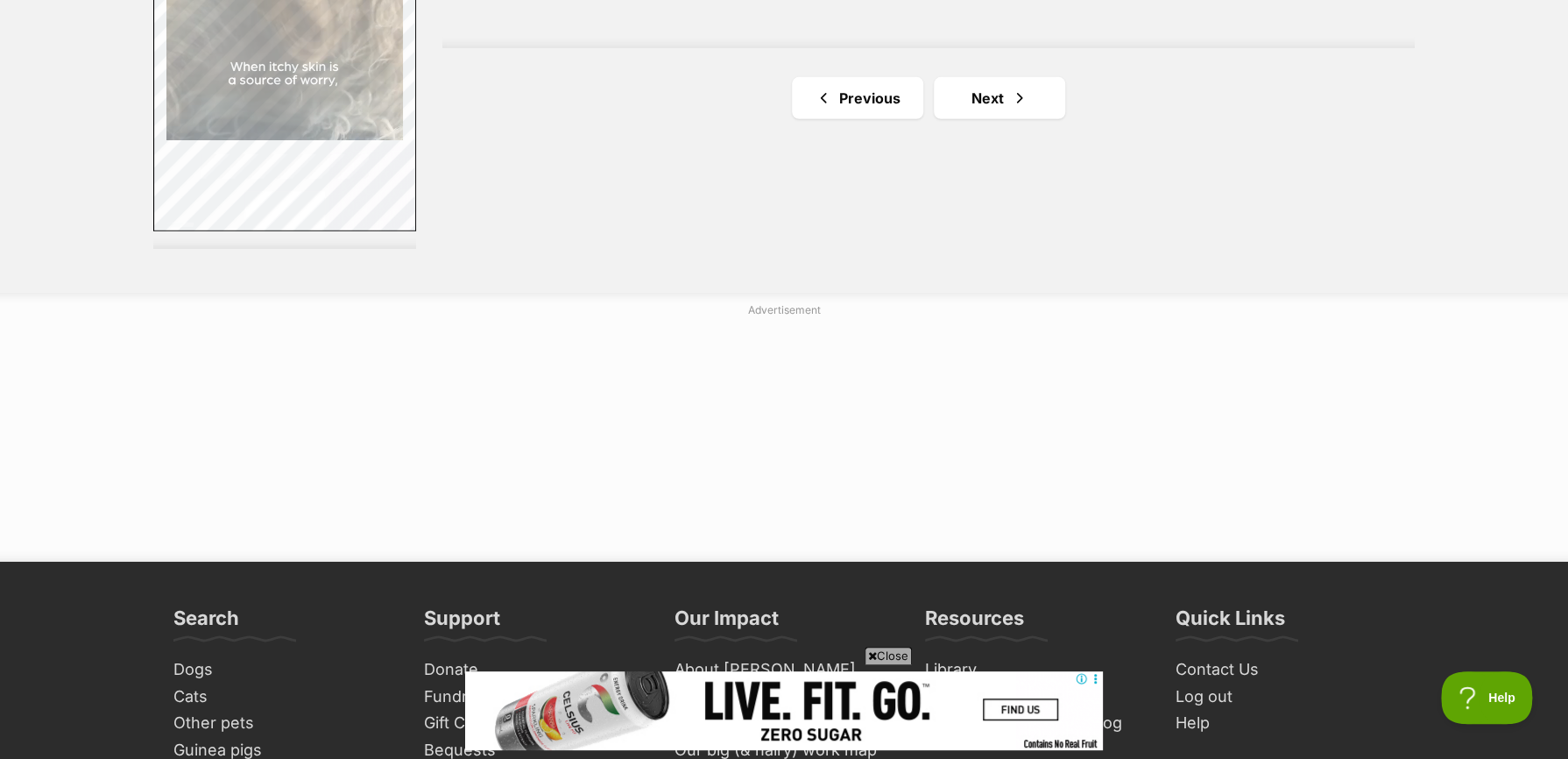
scroll to position [3418, 0]
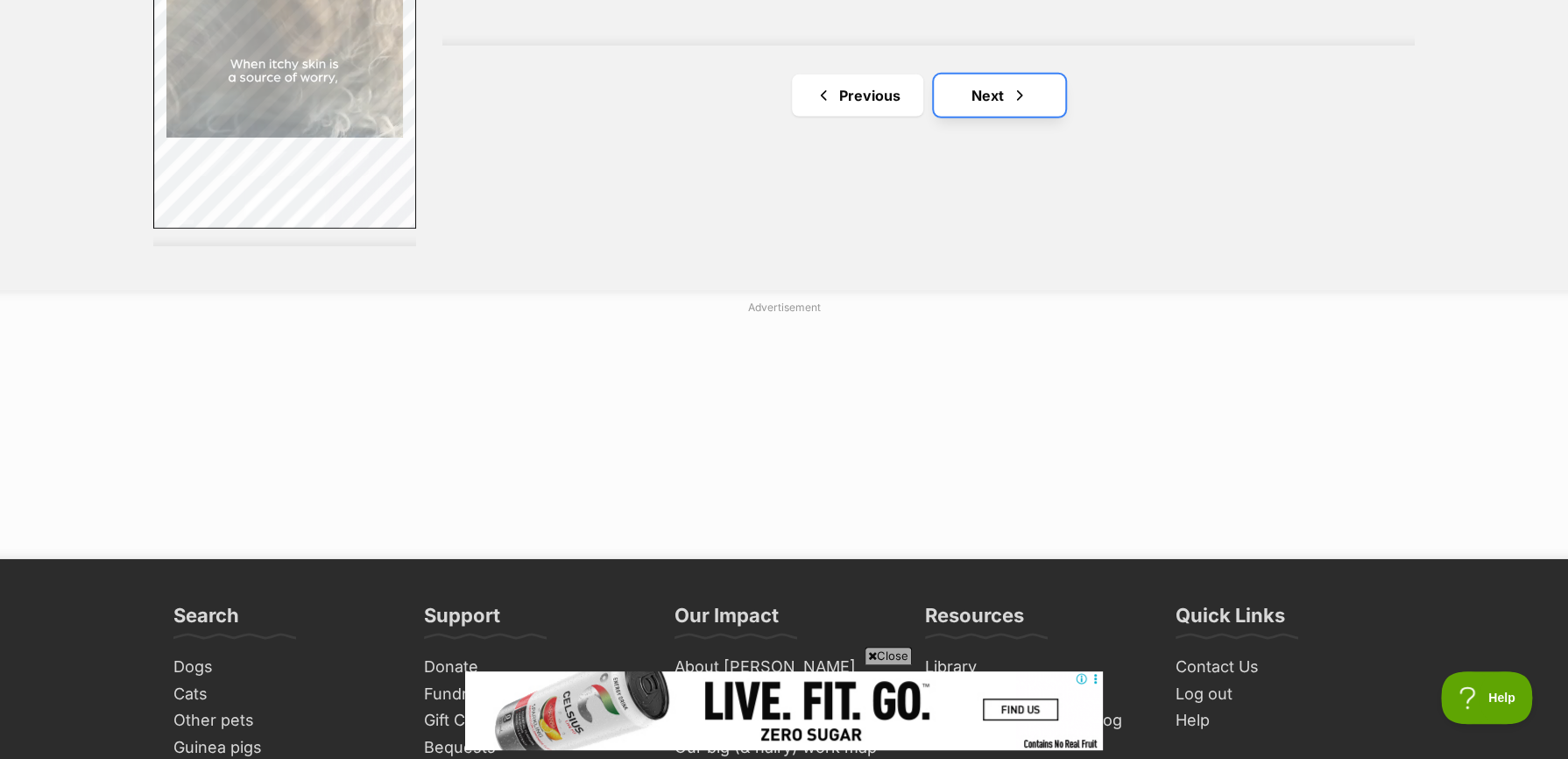
click at [997, 108] on link "Next" at bounding box center [1000, 95] width 132 height 42
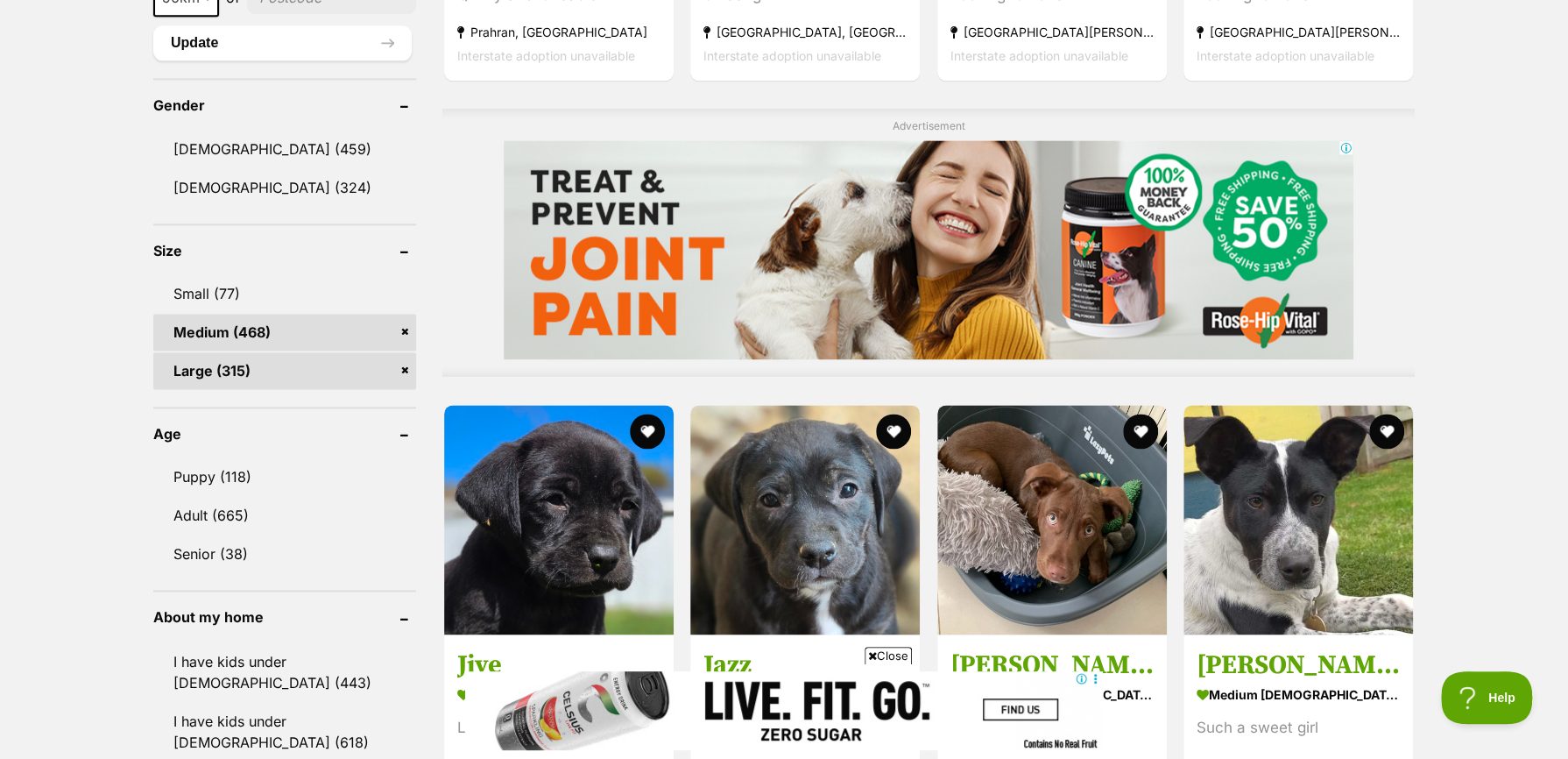
scroll to position [1490, 0]
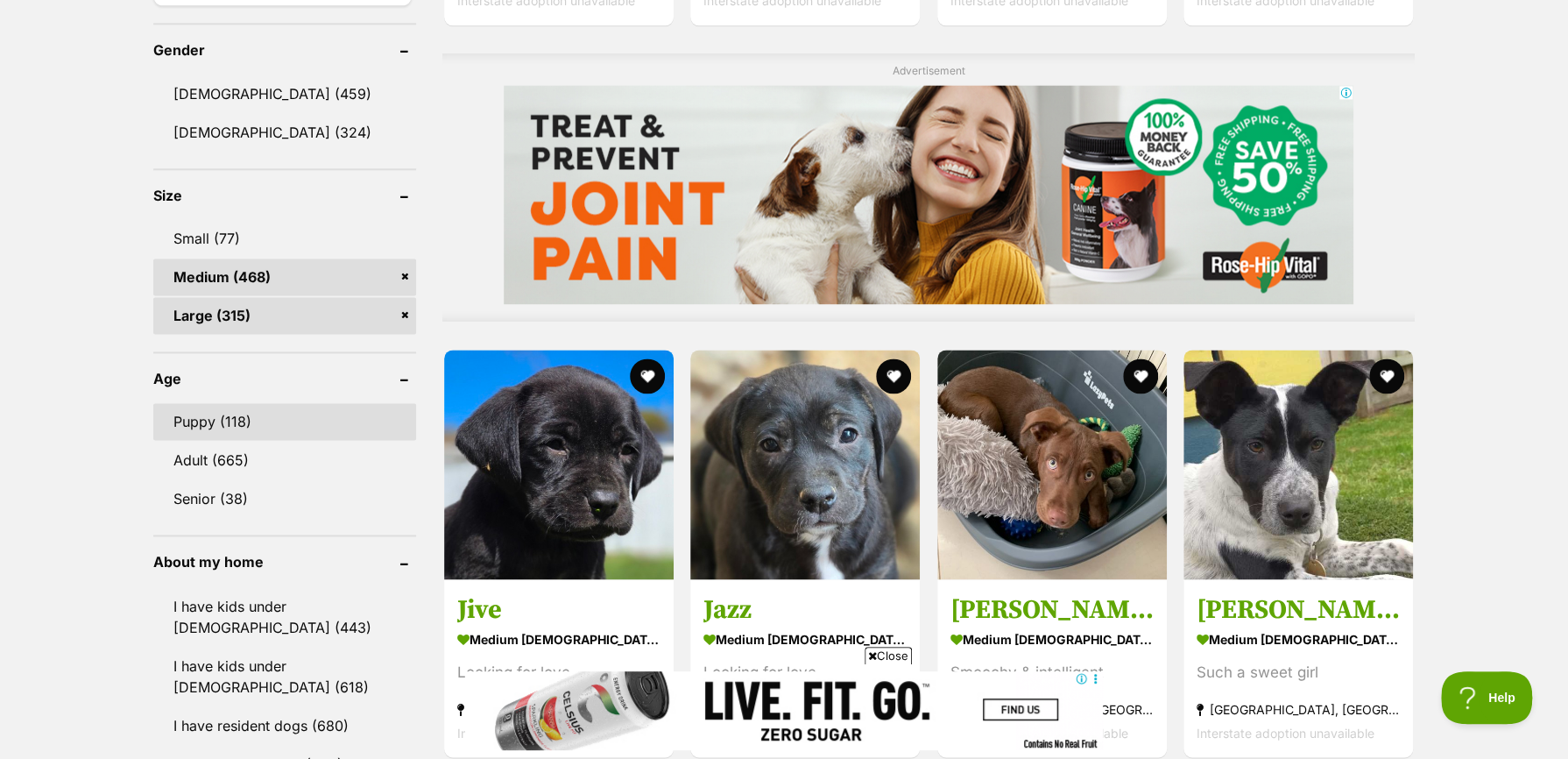
click at [215, 429] on link "Puppy (118)" at bounding box center [285, 421] width 263 height 36
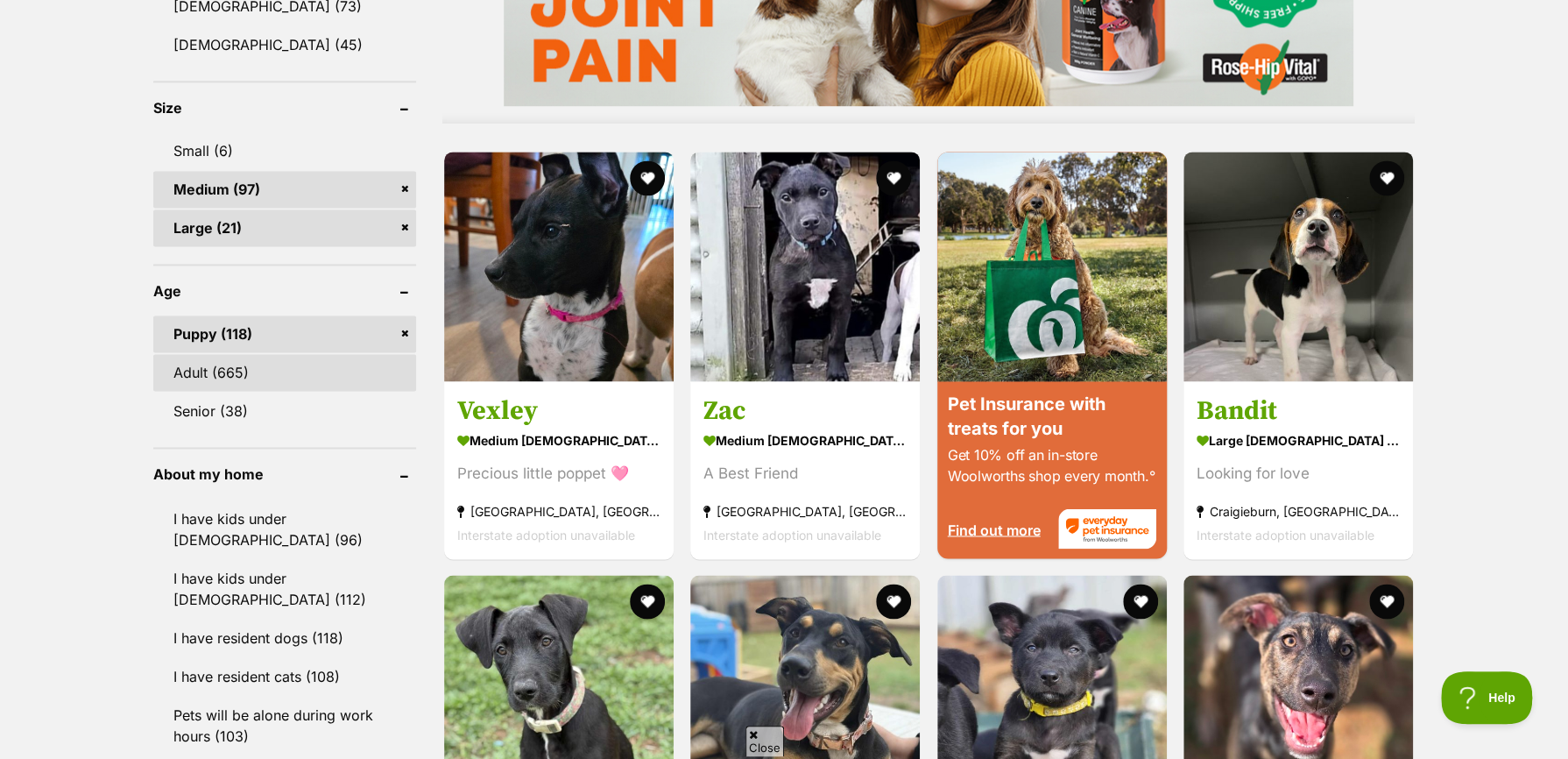
click at [230, 376] on link "Adult (665)" at bounding box center [285, 372] width 263 height 36
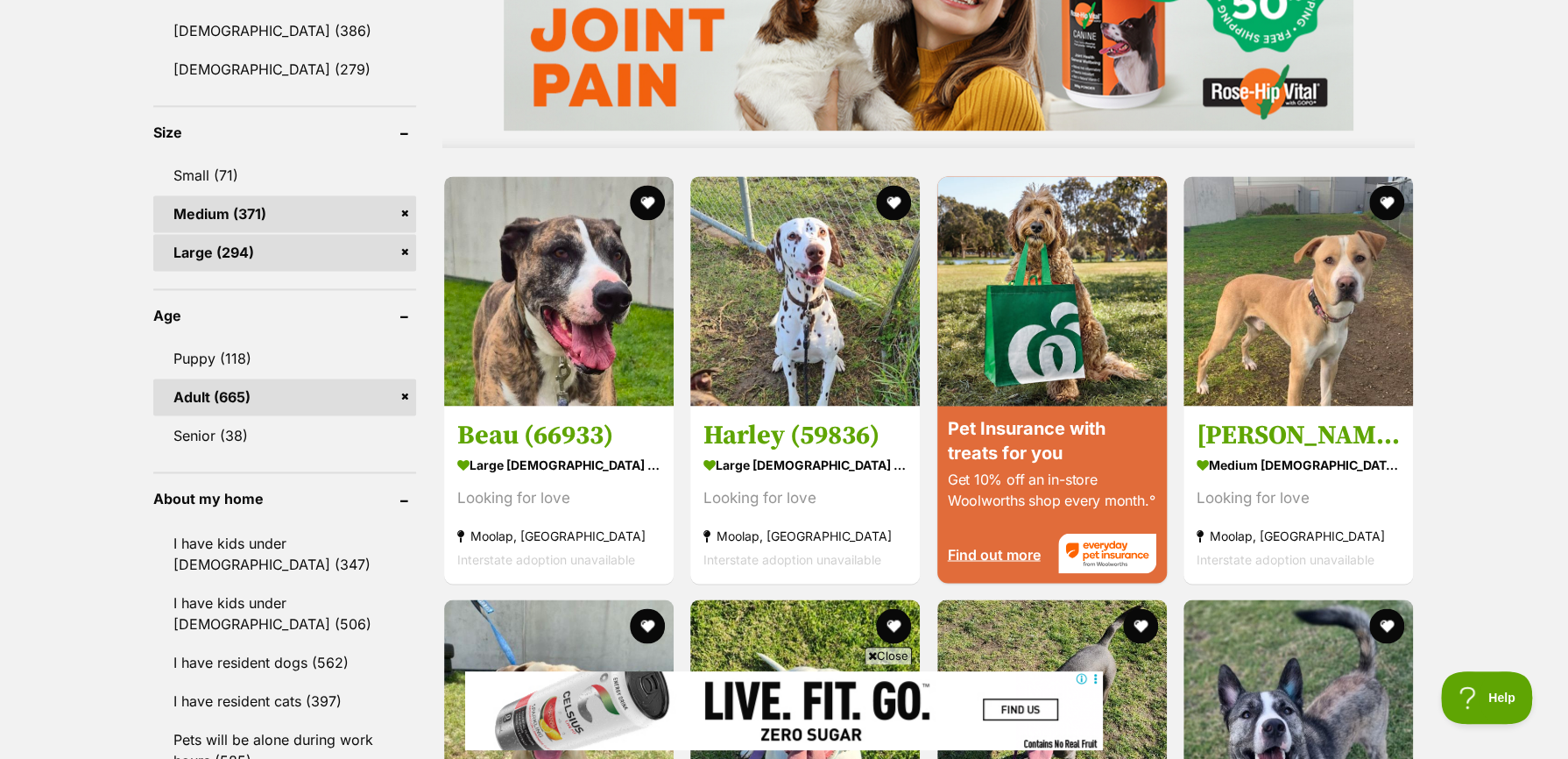
scroll to position [1578, 0]
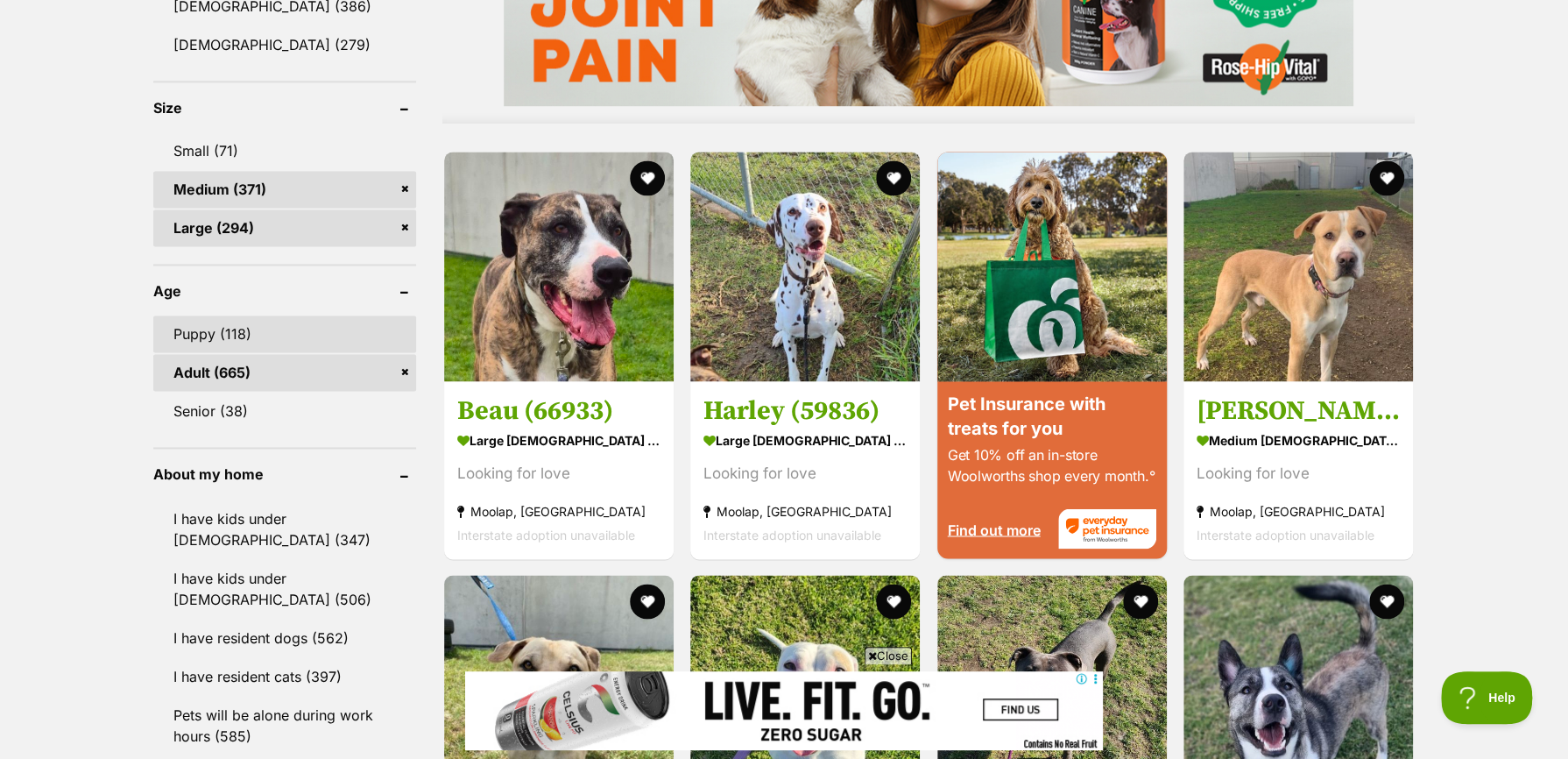
click at [217, 346] on link "Puppy (118)" at bounding box center [285, 333] width 263 height 36
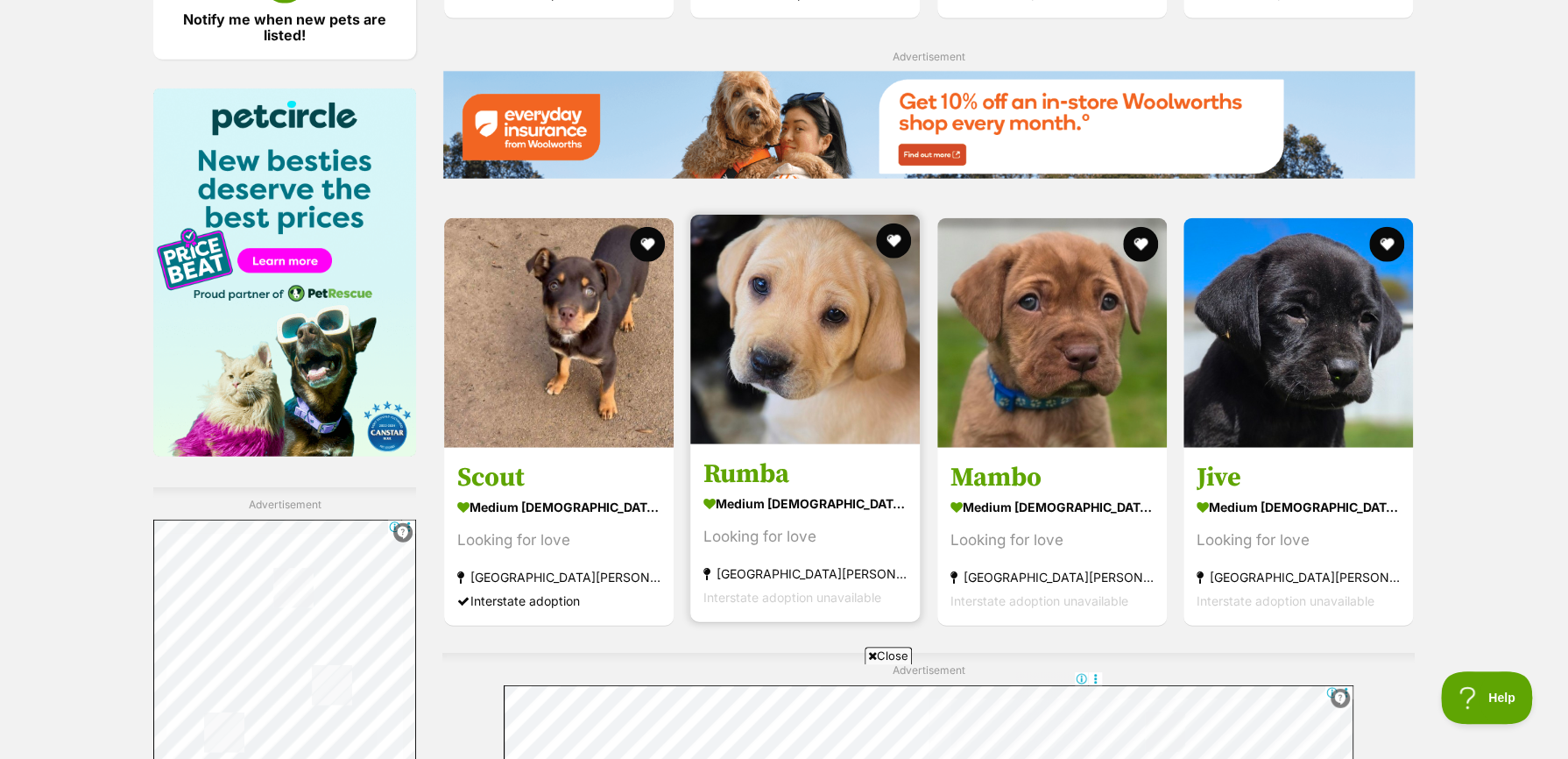
click at [742, 471] on h3 "Rumba" at bounding box center [805, 473] width 203 height 34
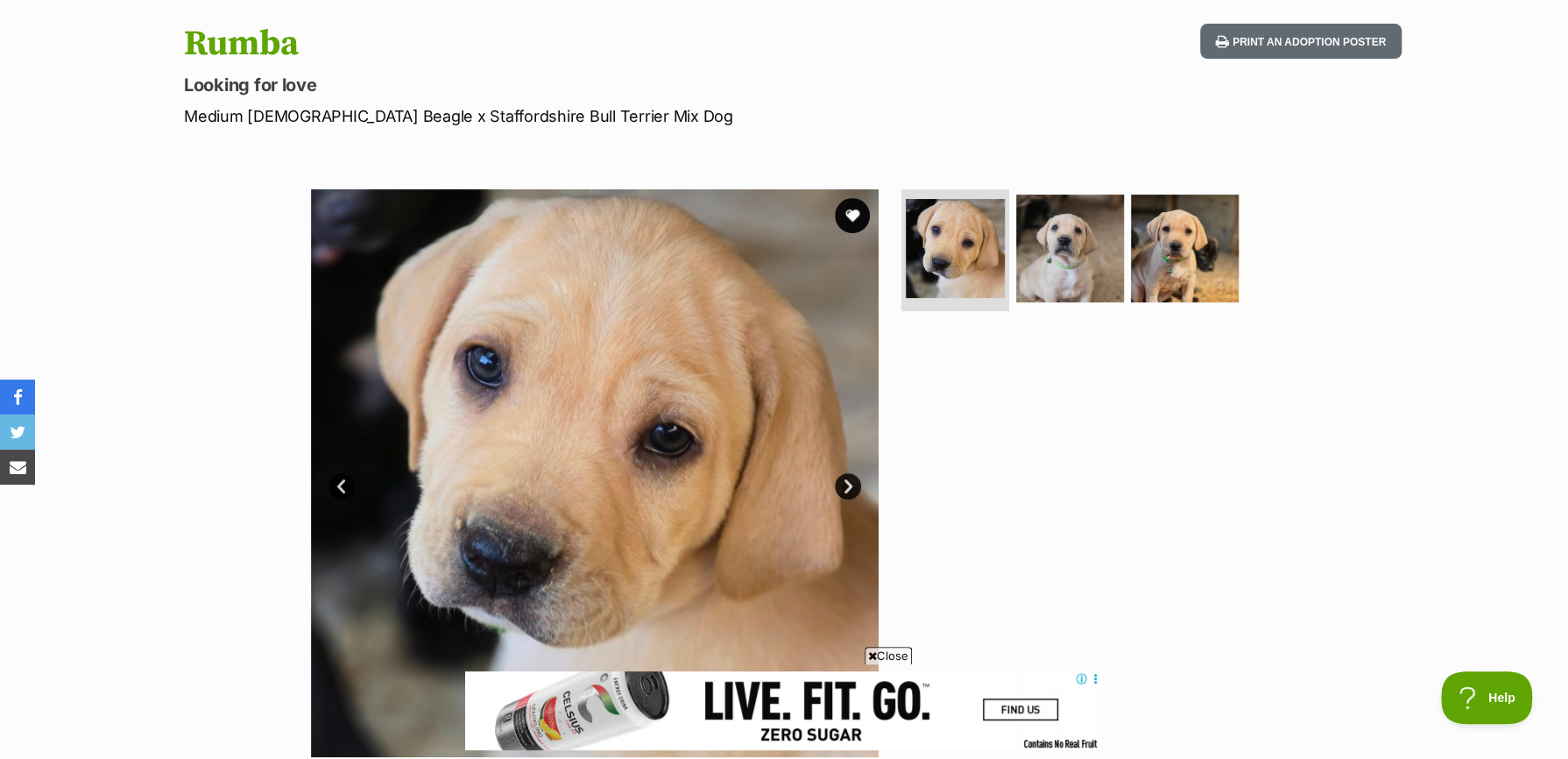
scroll to position [263, 0]
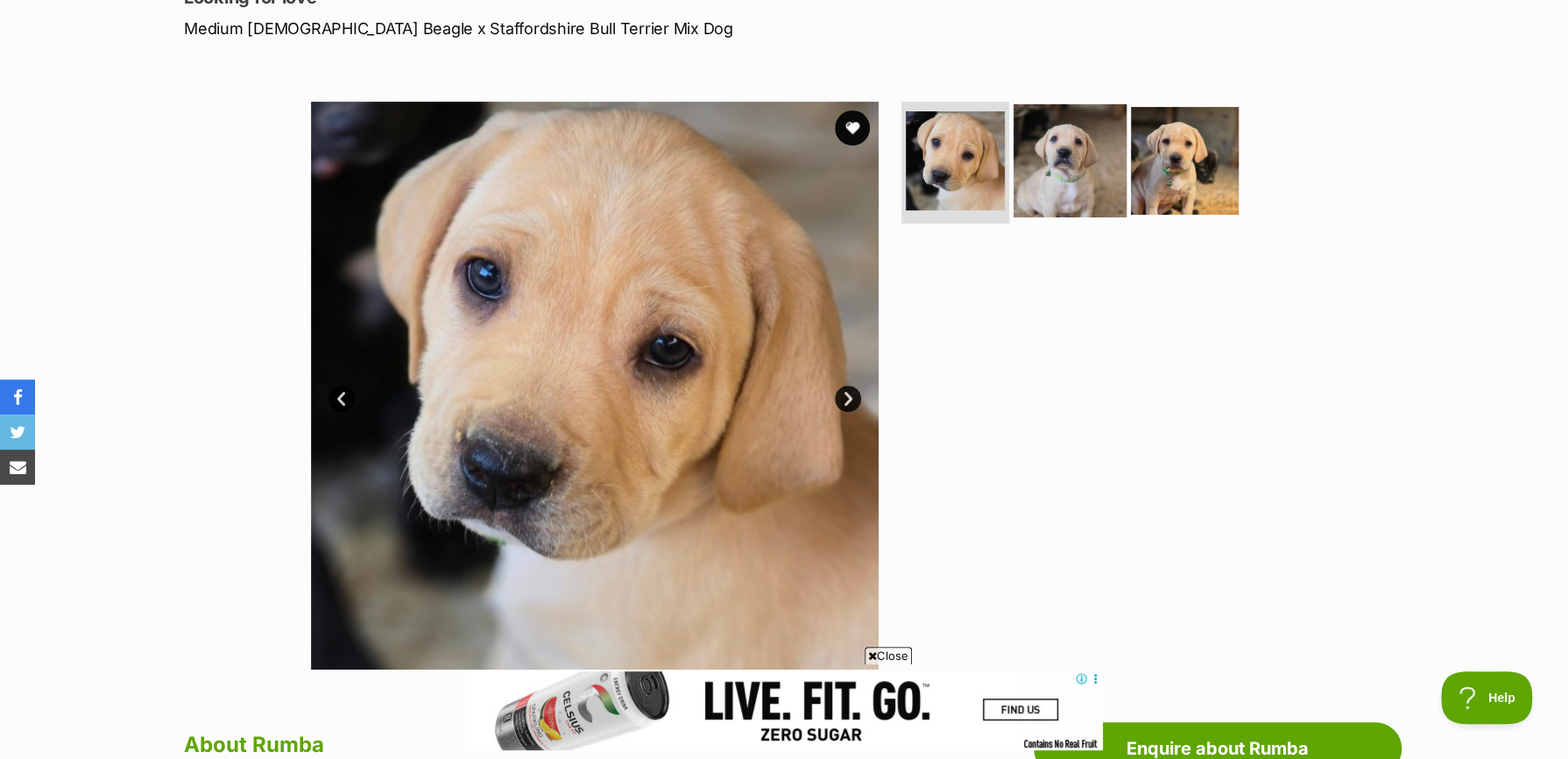
click at [1052, 171] on img at bounding box center [1070, 160] width 113 height 113
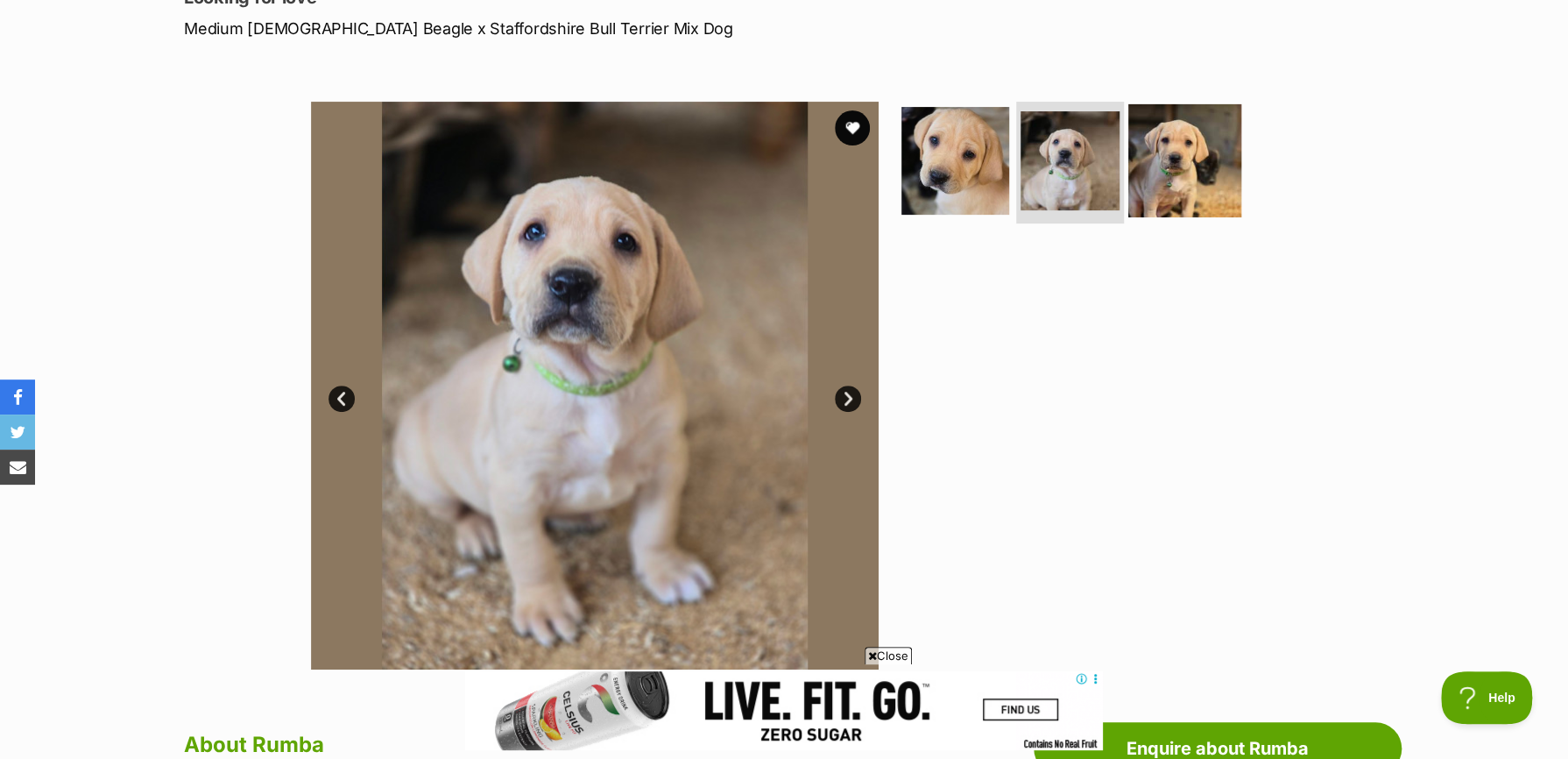
click at [1174, 185] on img at bounding box center [1184, 160] width 113 height 113
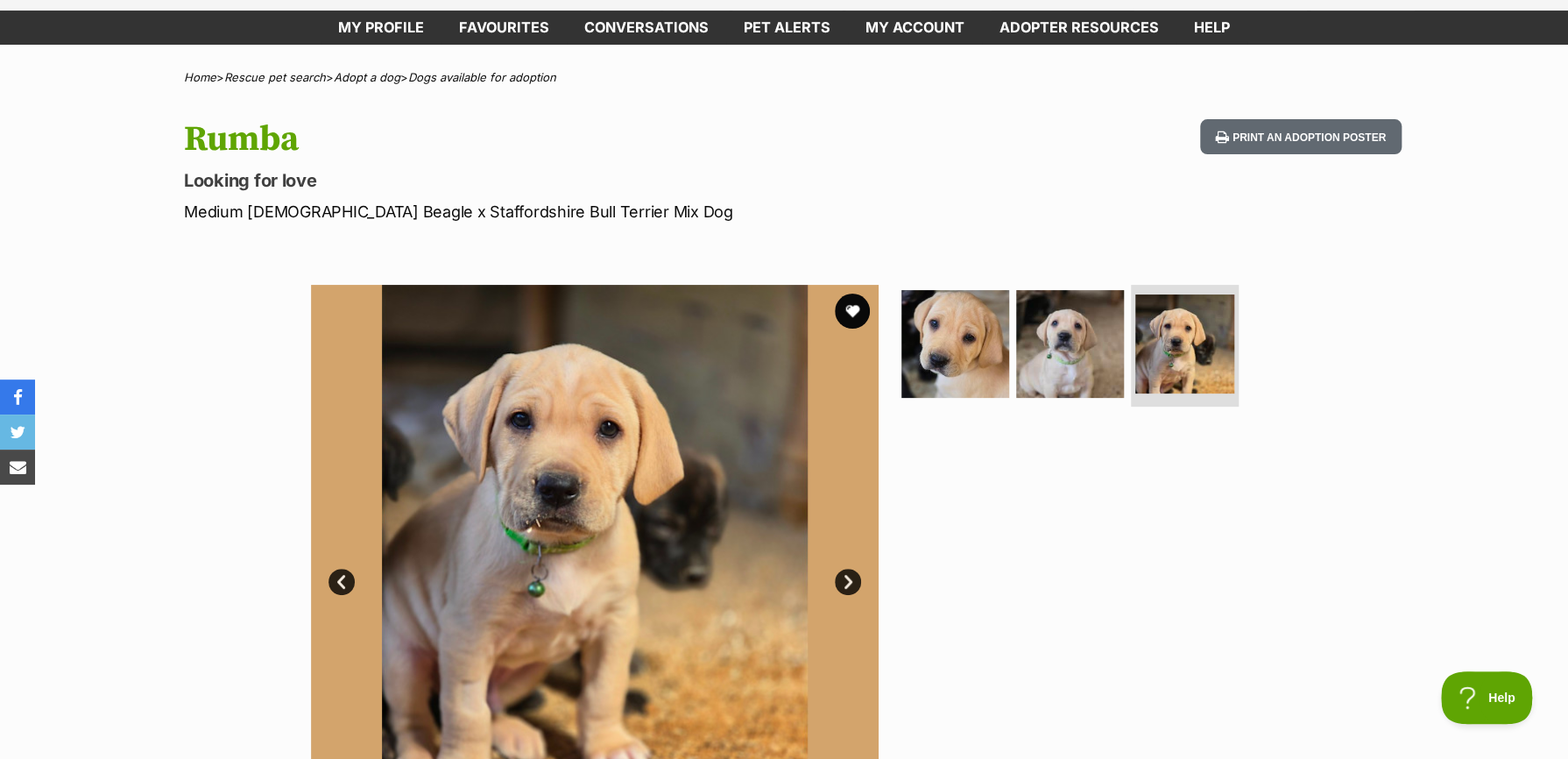
scroll to position [0, 0]
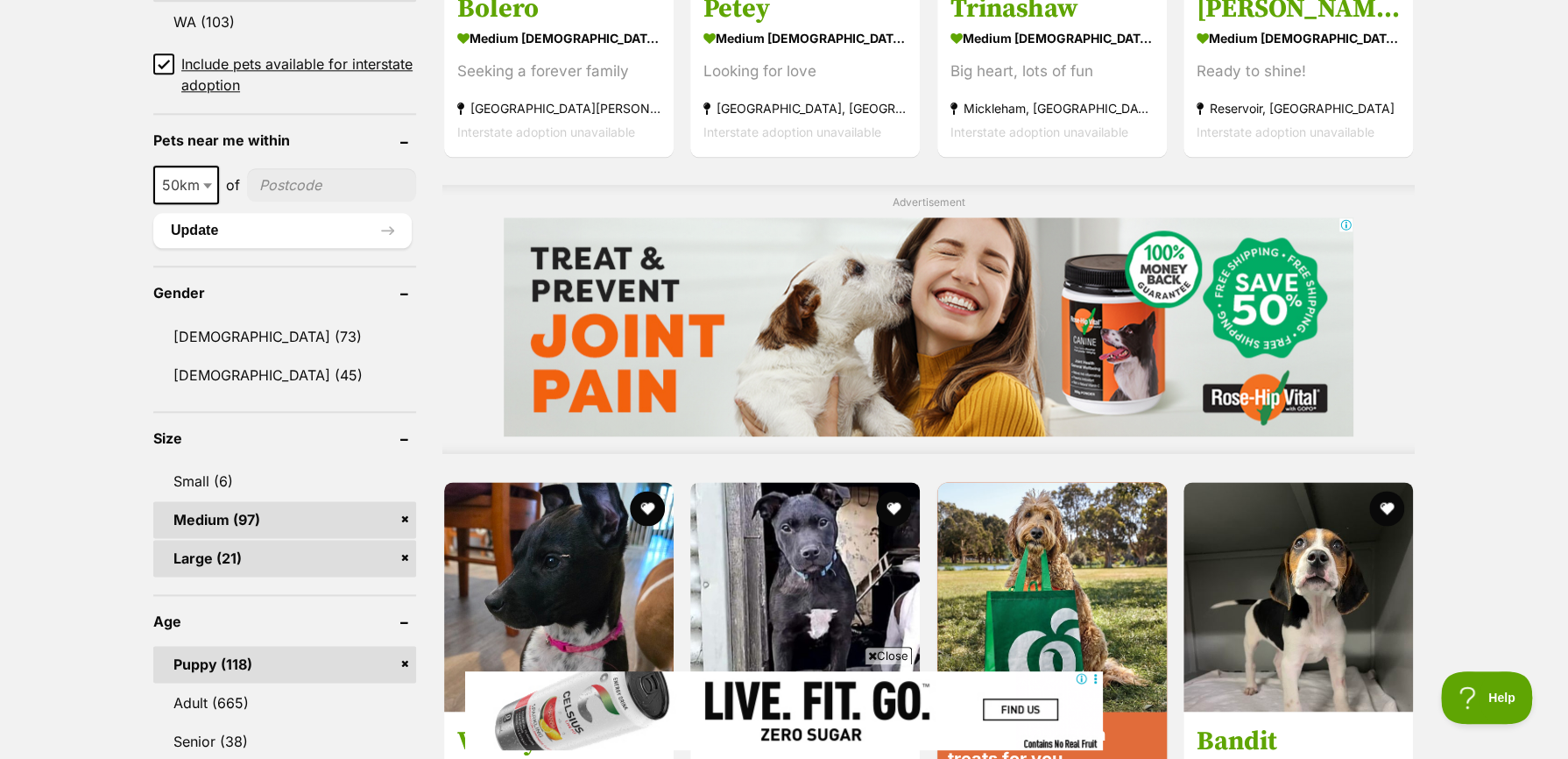
scroll to position [1422, 0]
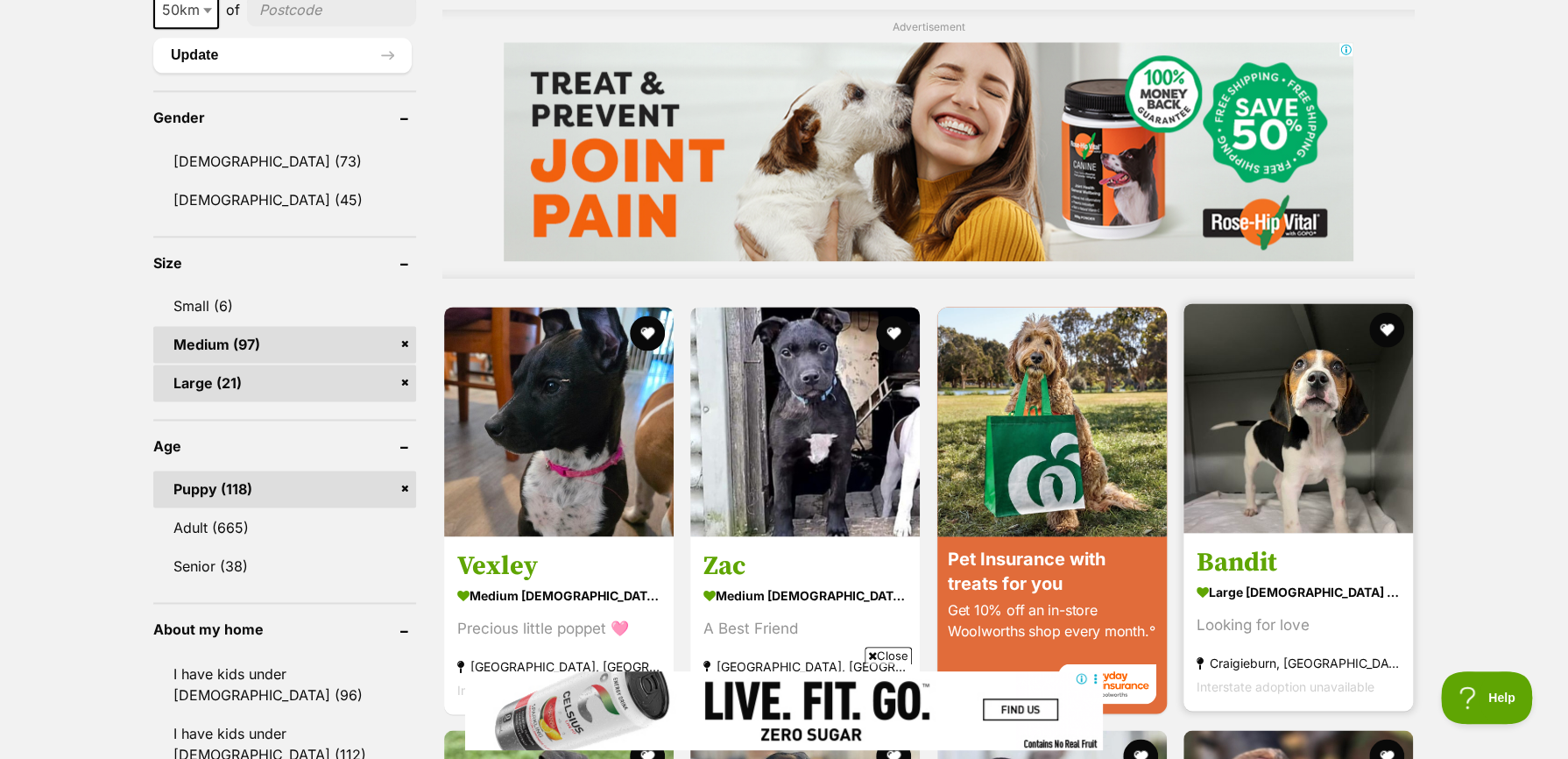
click at [1255, 565] on h3 "Bandit" at bounding box center [1298, 562] width 203 height 34
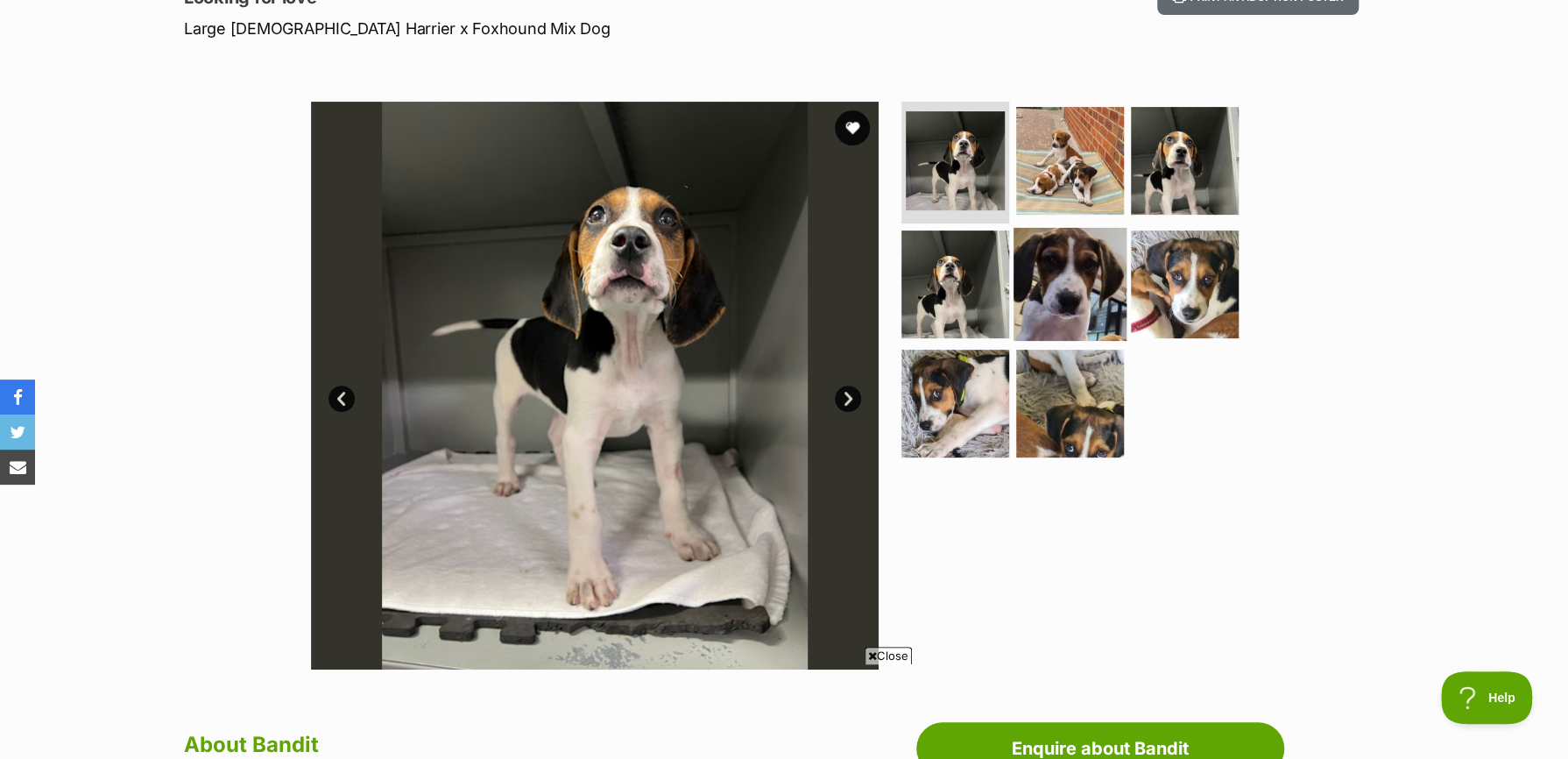
click at [1036, 303] on img at bounding box center [1070, 284] width 113 height 113
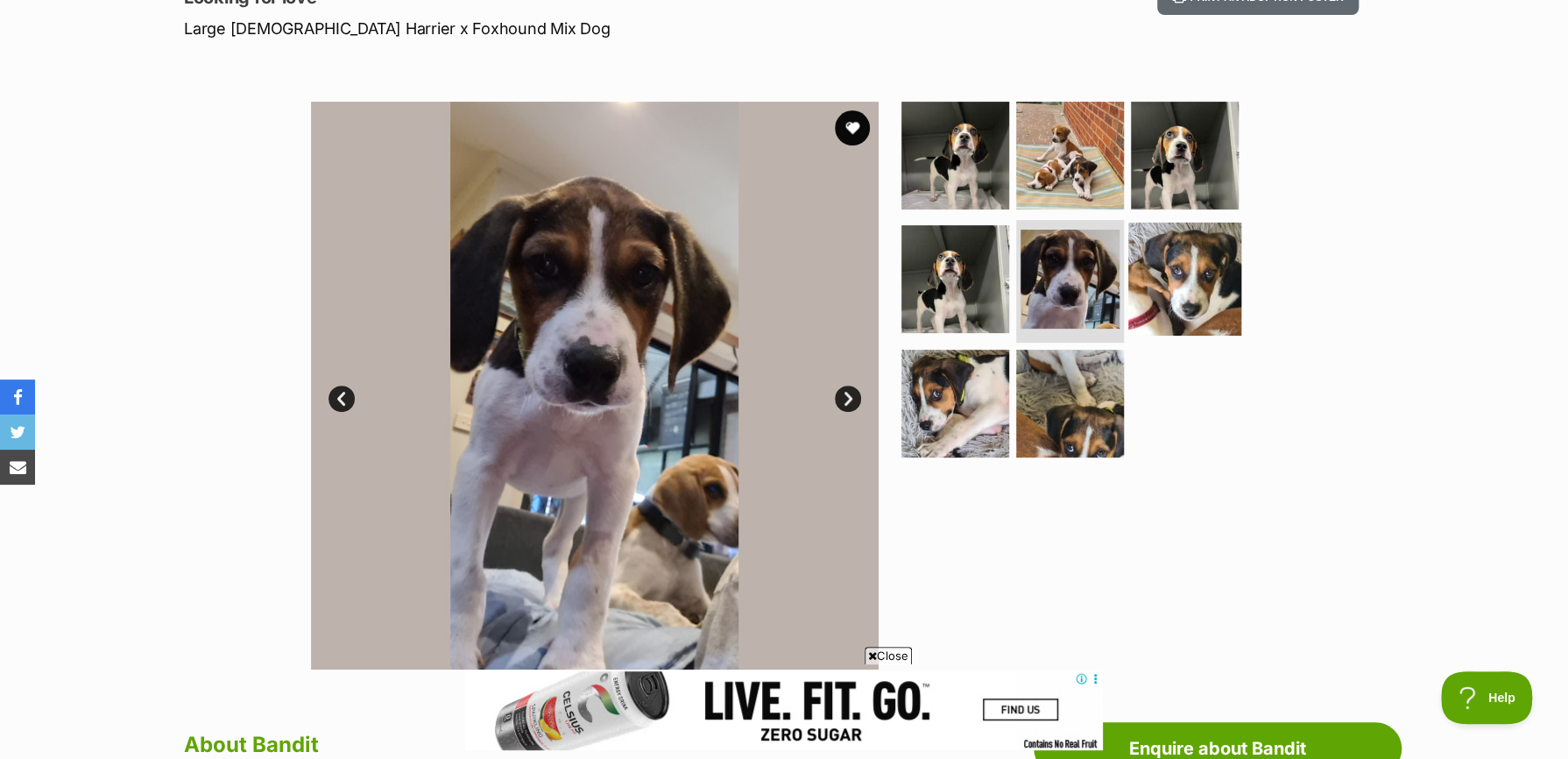
click at [1175, 307] on img at bounding box center [1184, 278] width 113 height 113
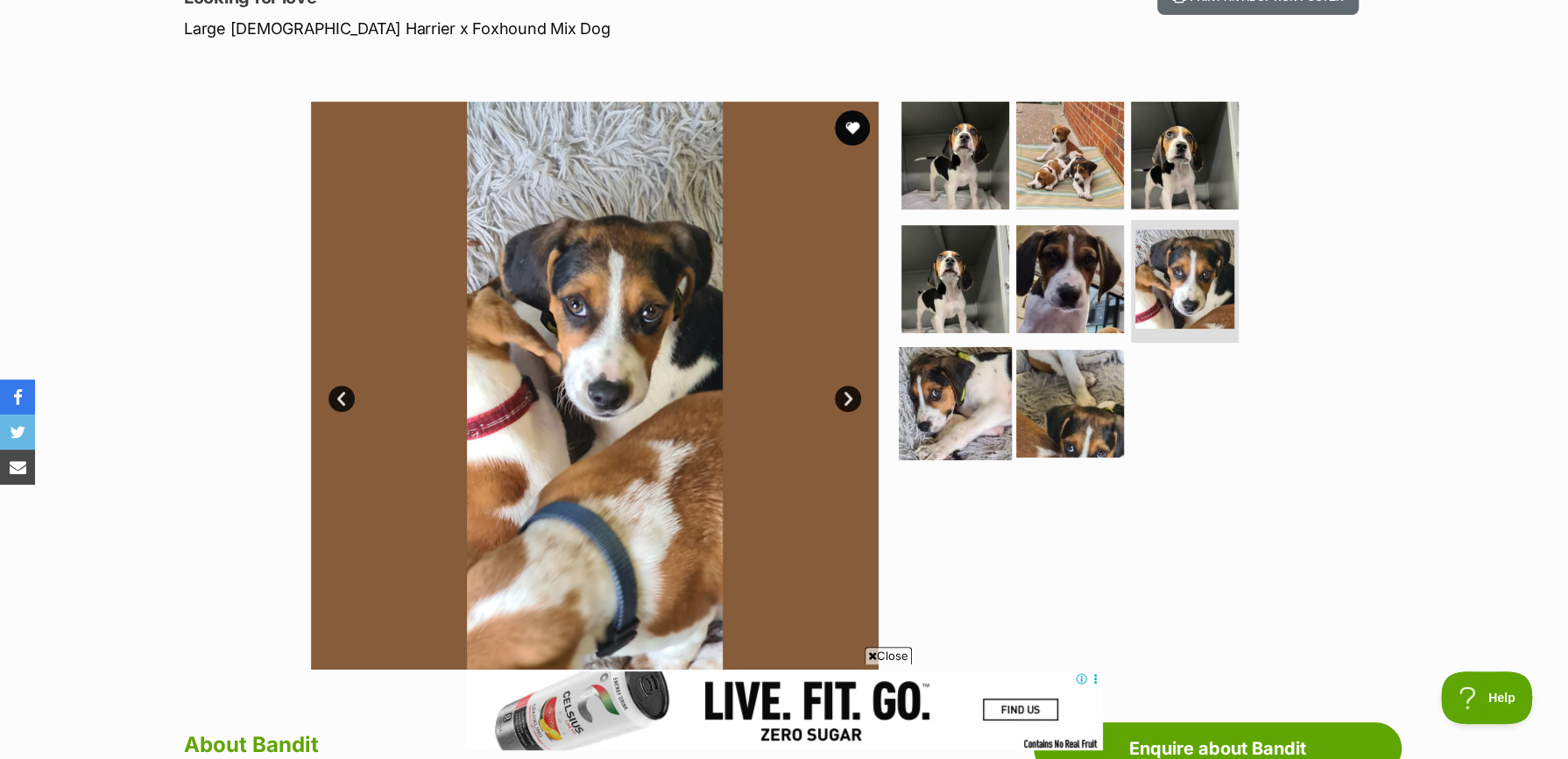
click at [926, 403] on img at bounding box center [955, 403] width 113 height 113
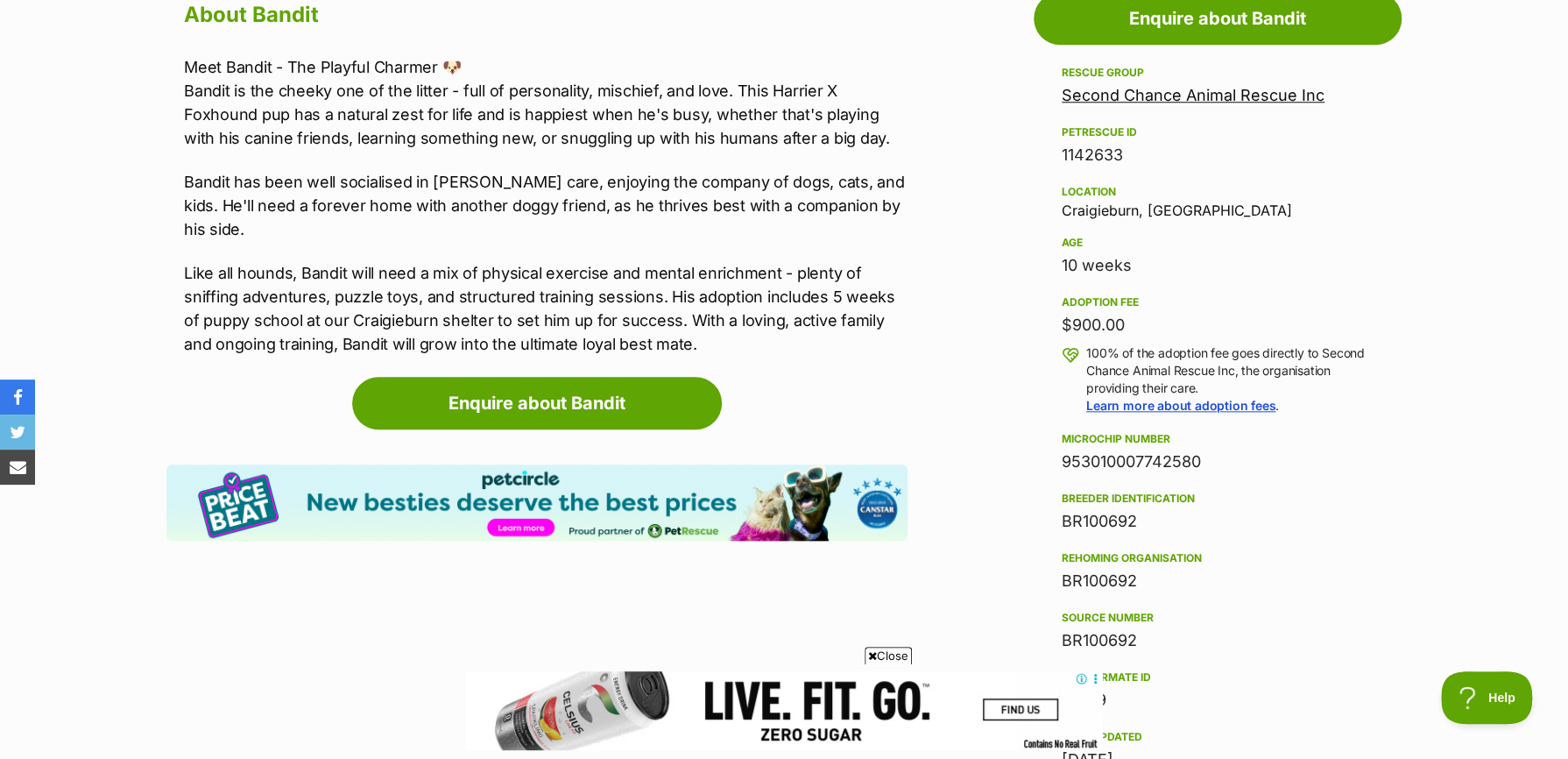
scroll to position [877, 0]
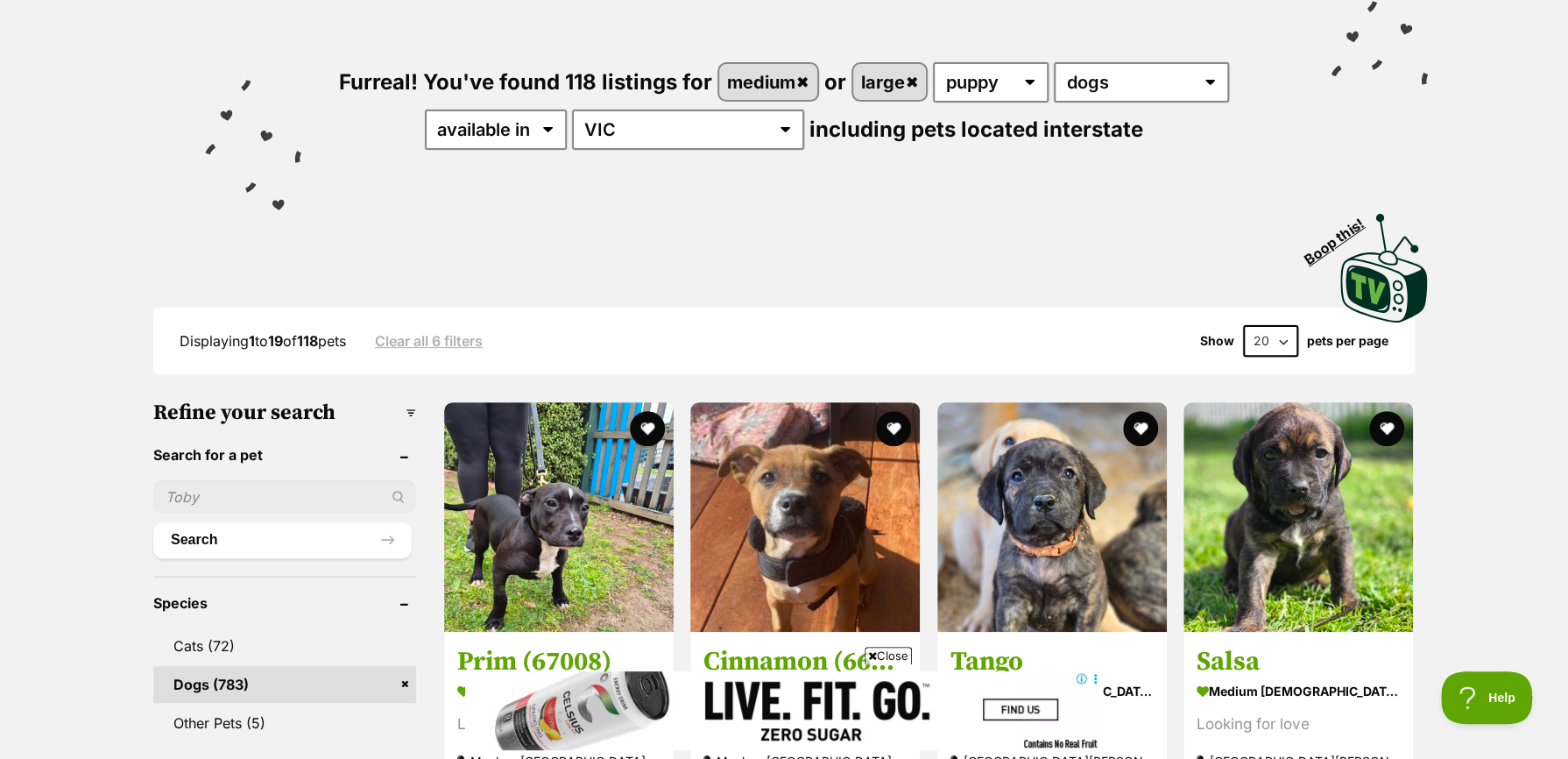
scroll to position [107, 0]
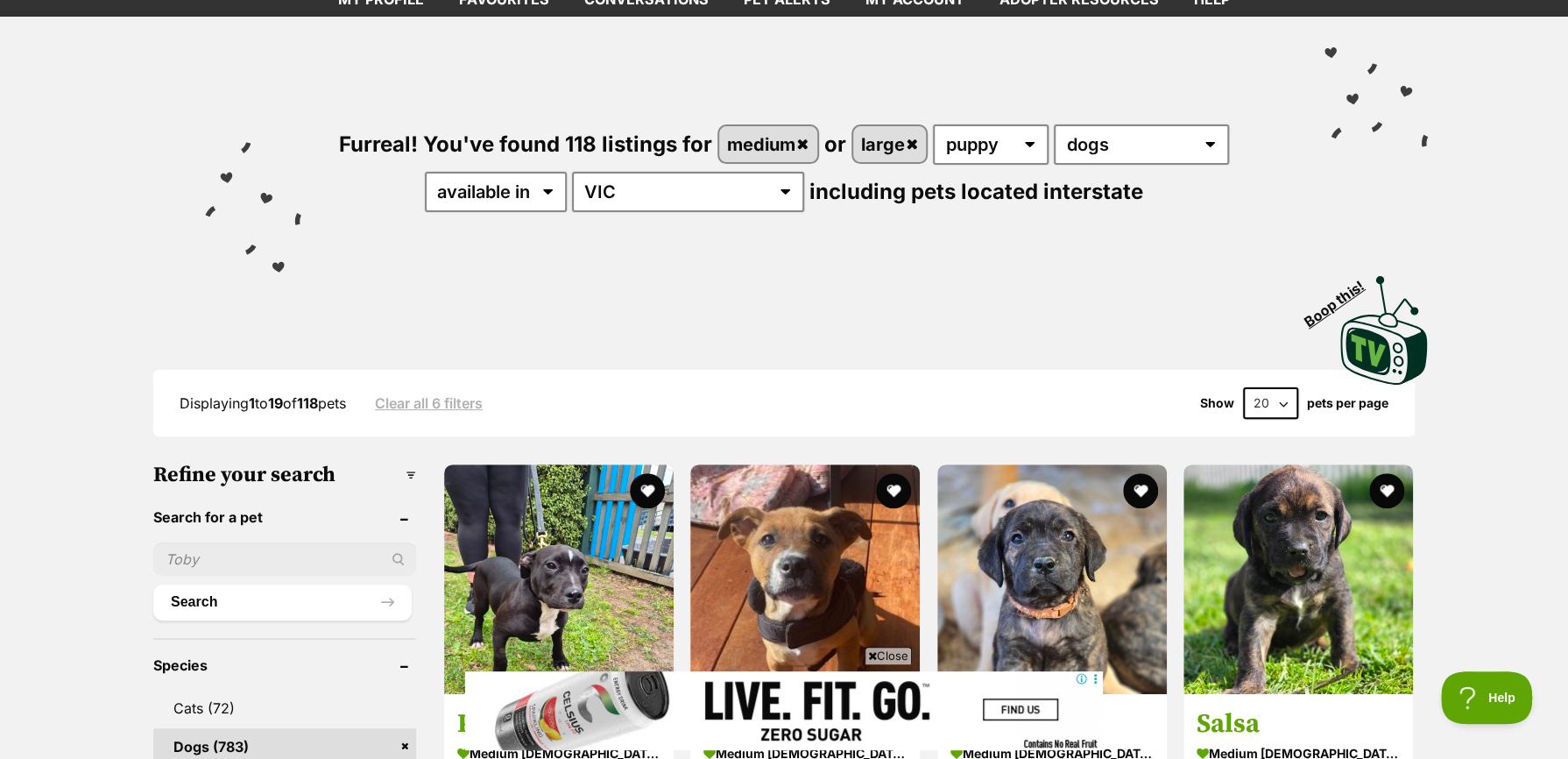
click at [1281, 405] on select "20 40 60" at bounding box center [1270, 403] width 55 height 32
select select "60"
click at [1243, 387] on select "20 40 60" at bounding box center [1270, 403] width 55 height 32
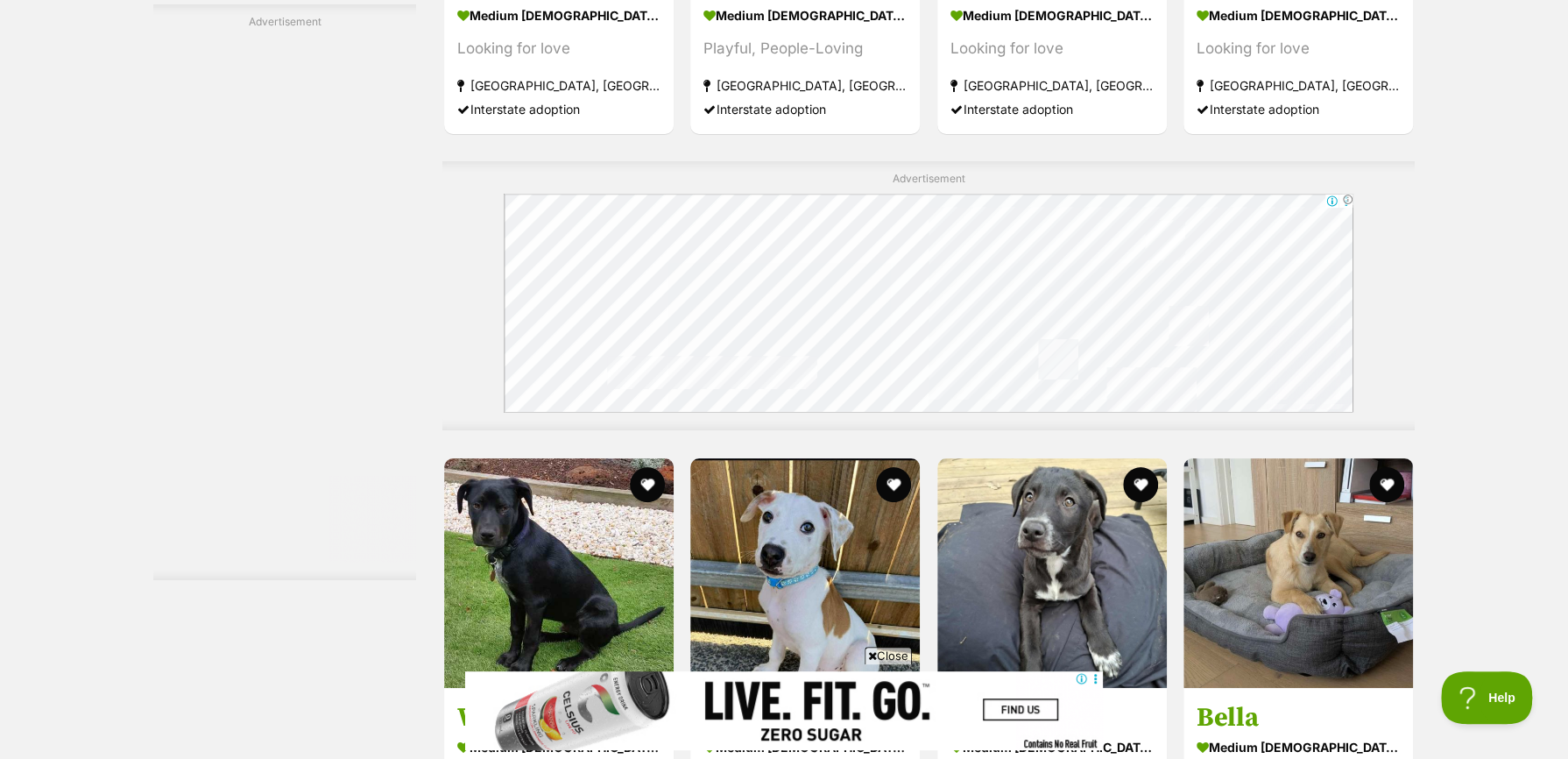
scroll to position [4381, 0]
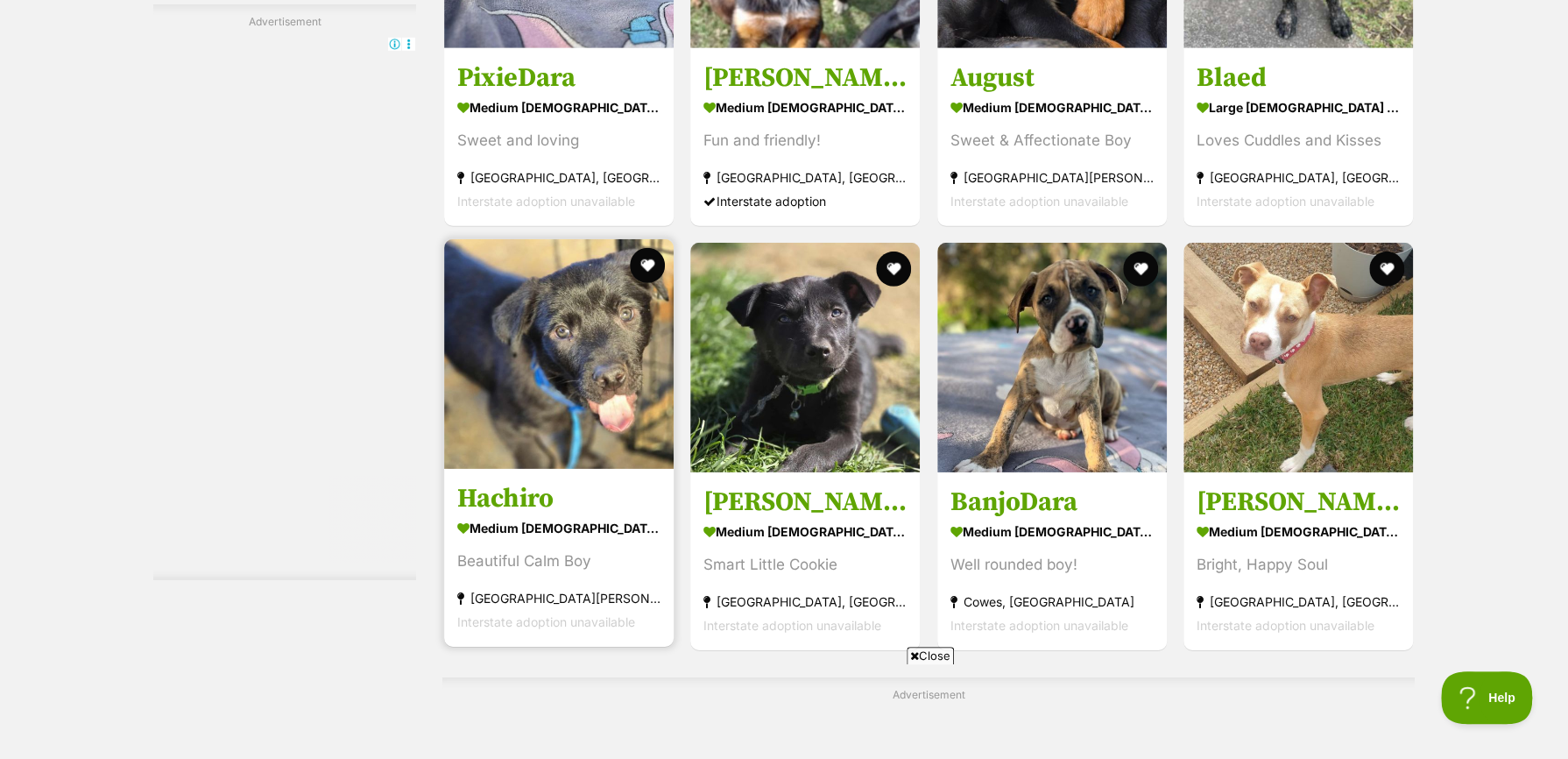
click at [515, 498] on h3 "Hachiro" at bounding box center [559, 498] width 203 height 34
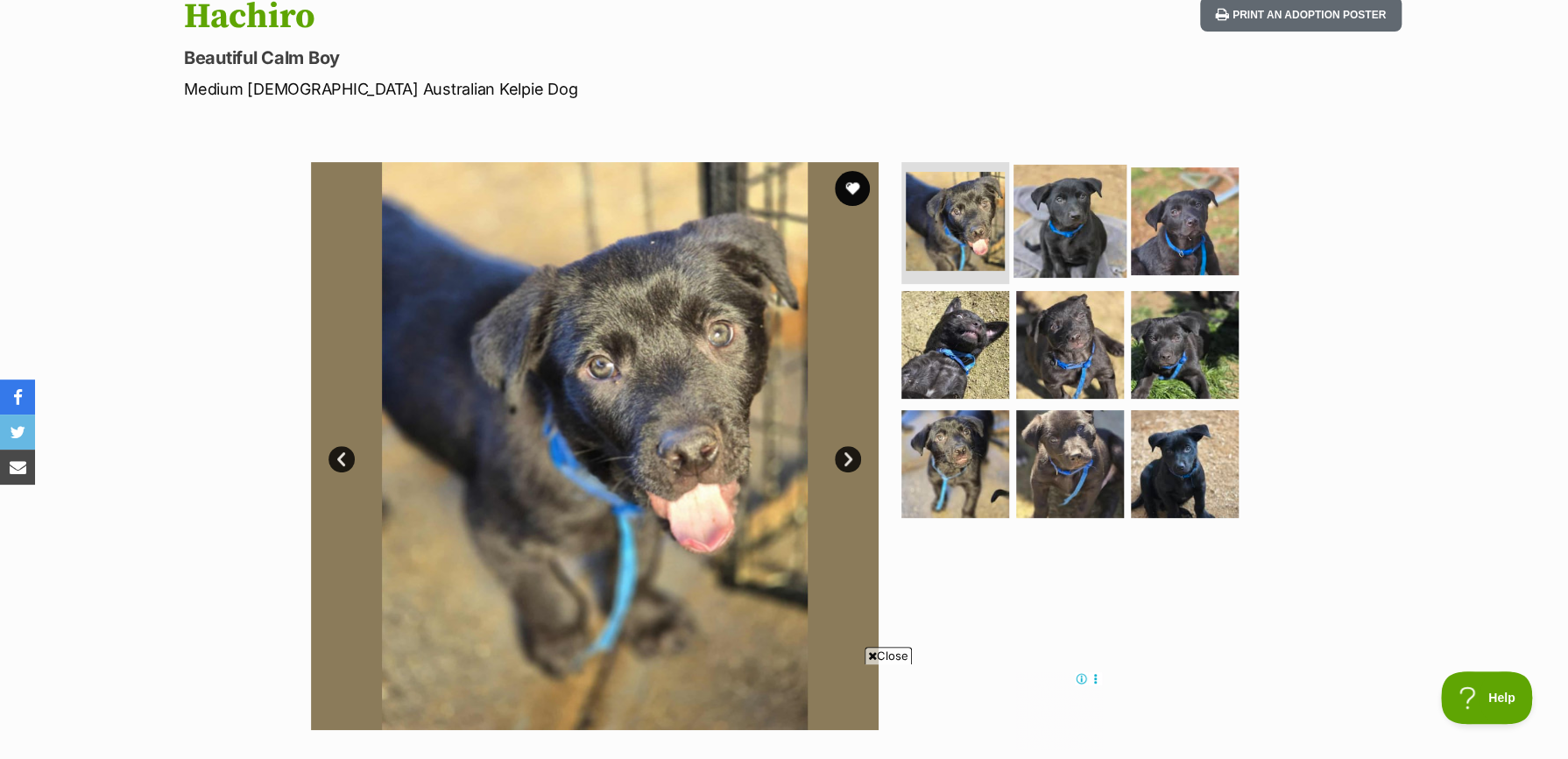
scroll to position [176, 0]
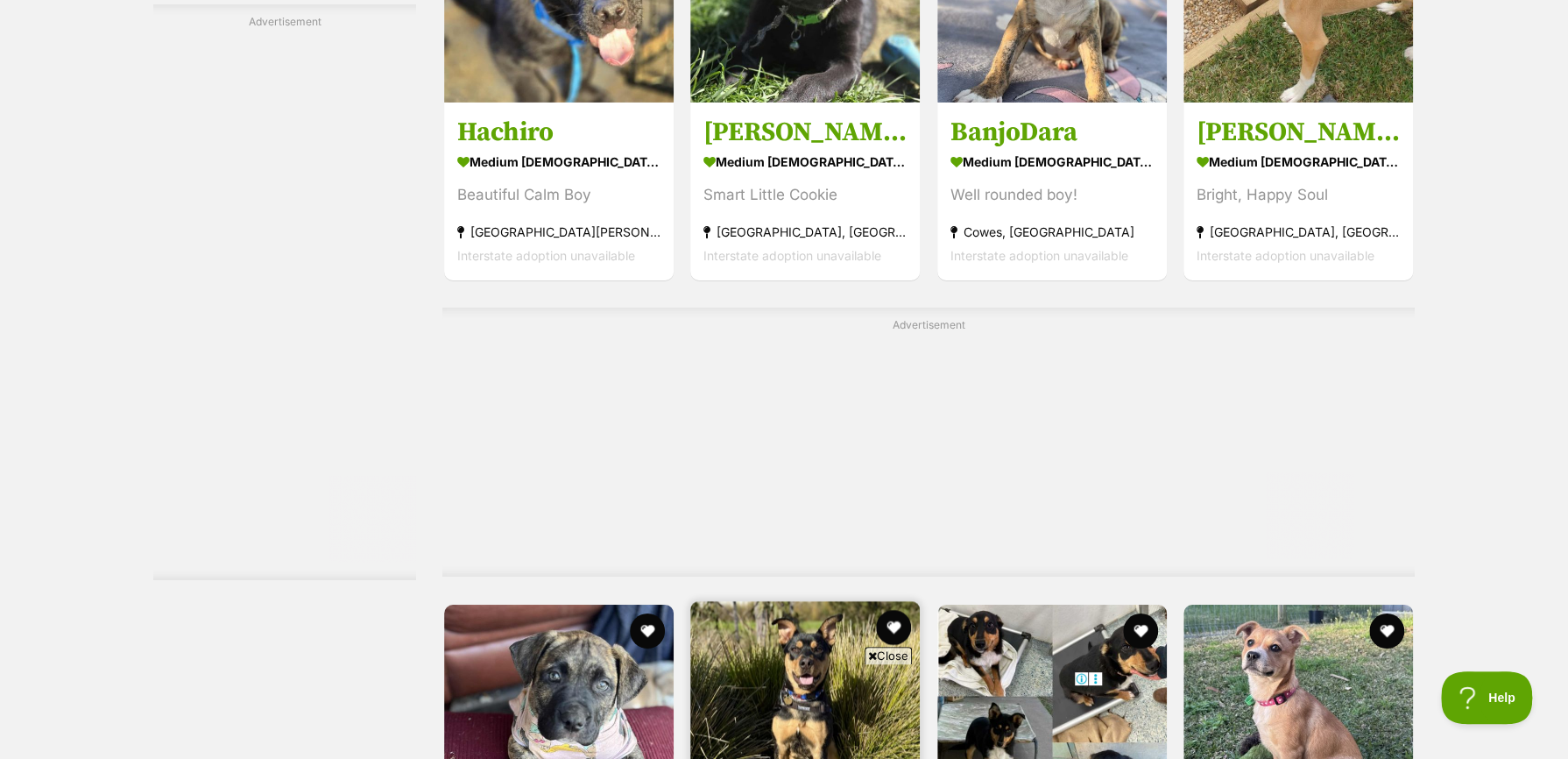
scroll to position [7993, 0]
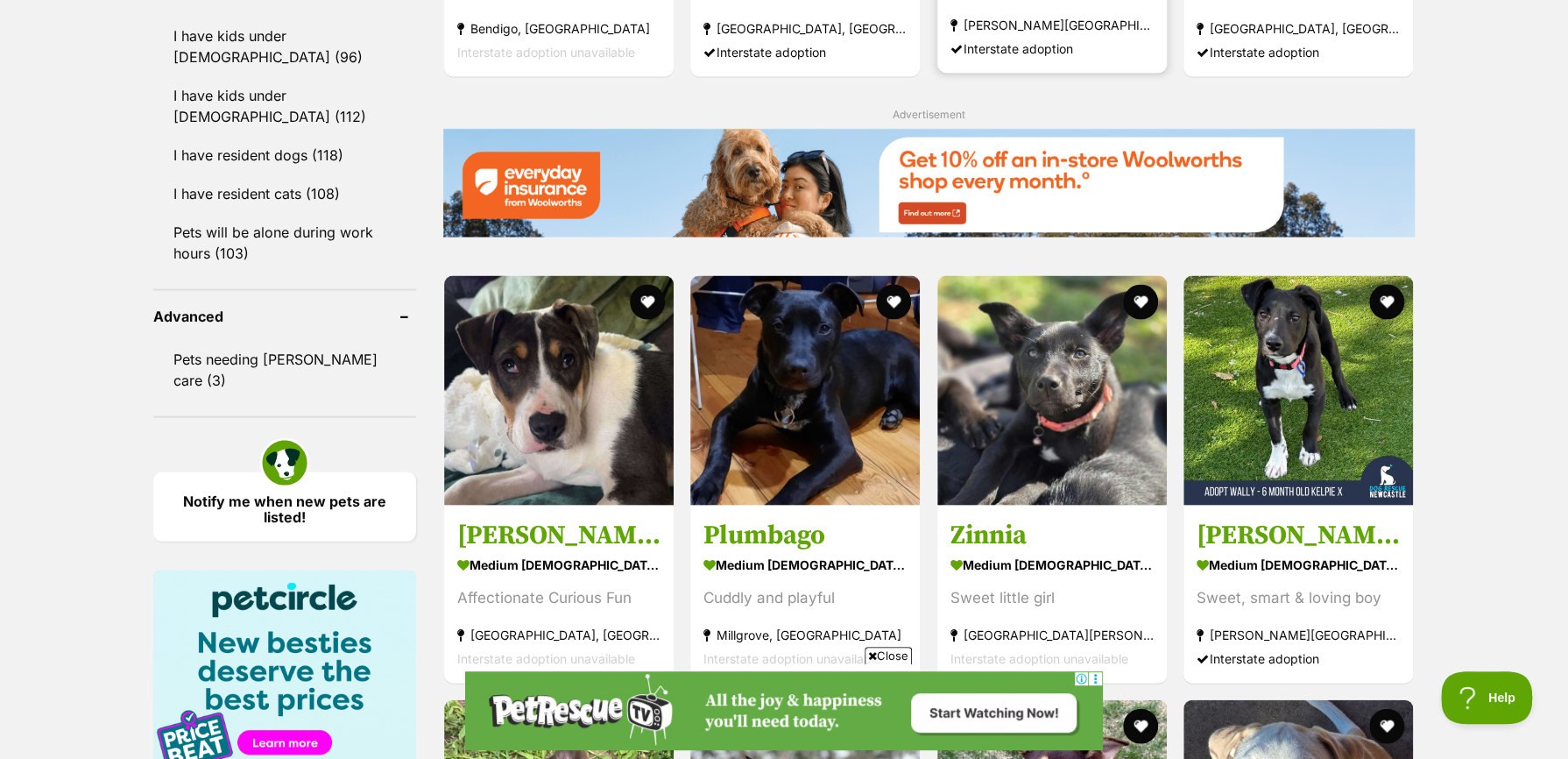
scroll to position [2103, 0]
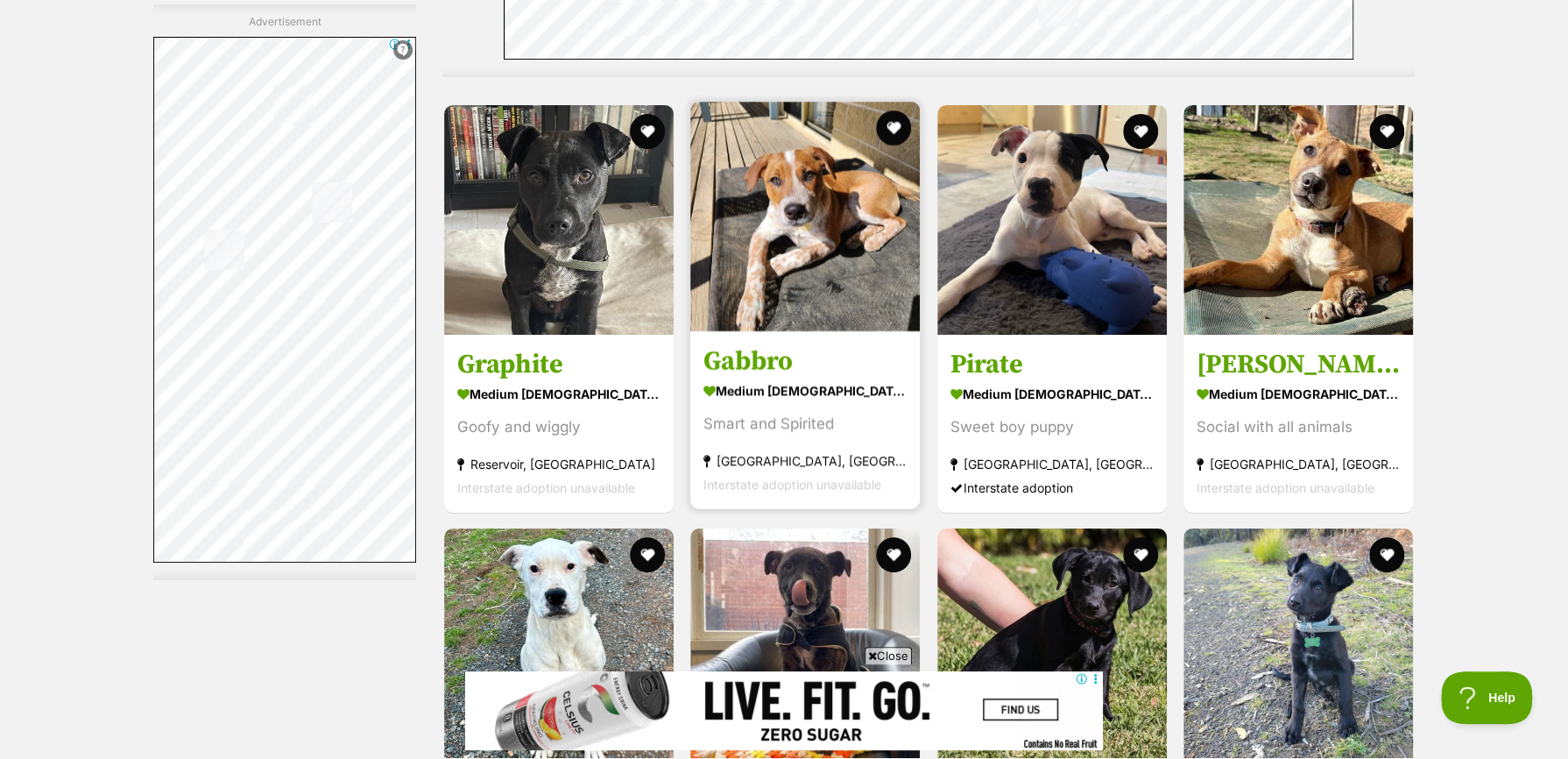
click at [756, 366] on h3 "Gabbro" at bounding box center [805, 360] width 203 height 34
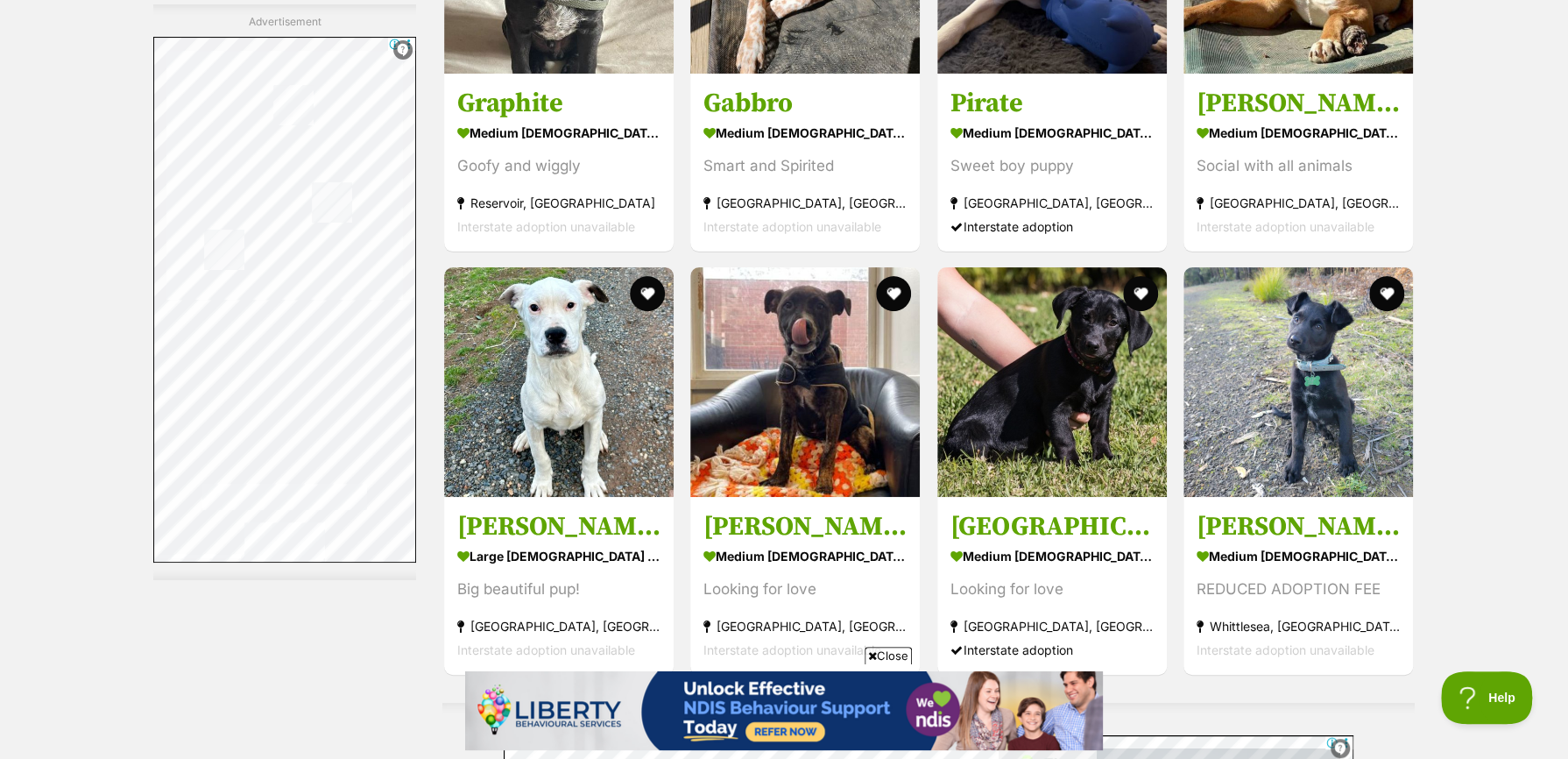
scroll to position [4381, 0]
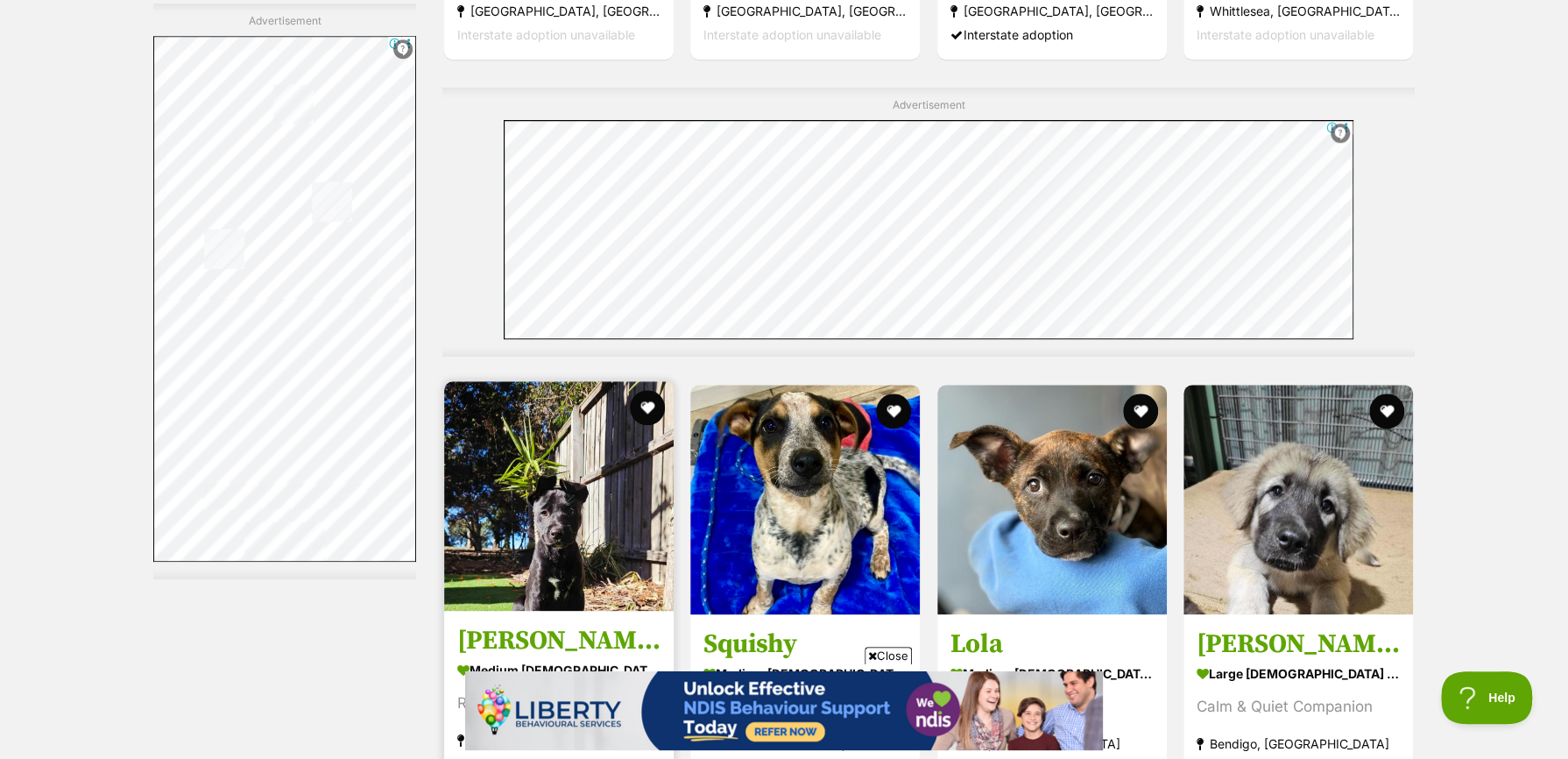
click at [510, 623] on h3 "Yasmin (Yasi)" at bounding box center [559, 640] width 203 height 34
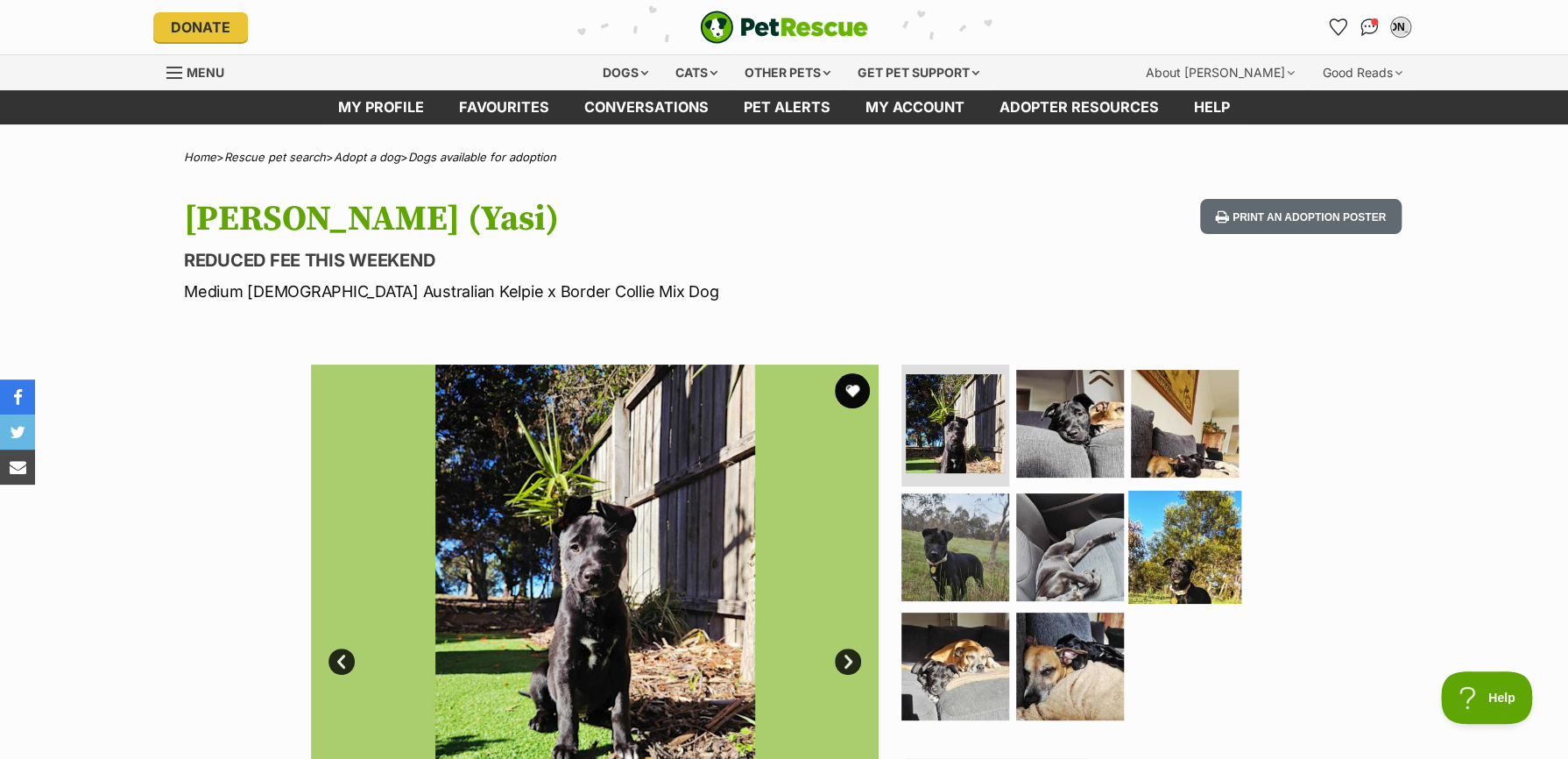
click at [1193, 560] on img at bounding box center [1184, 547] width 113 height 113
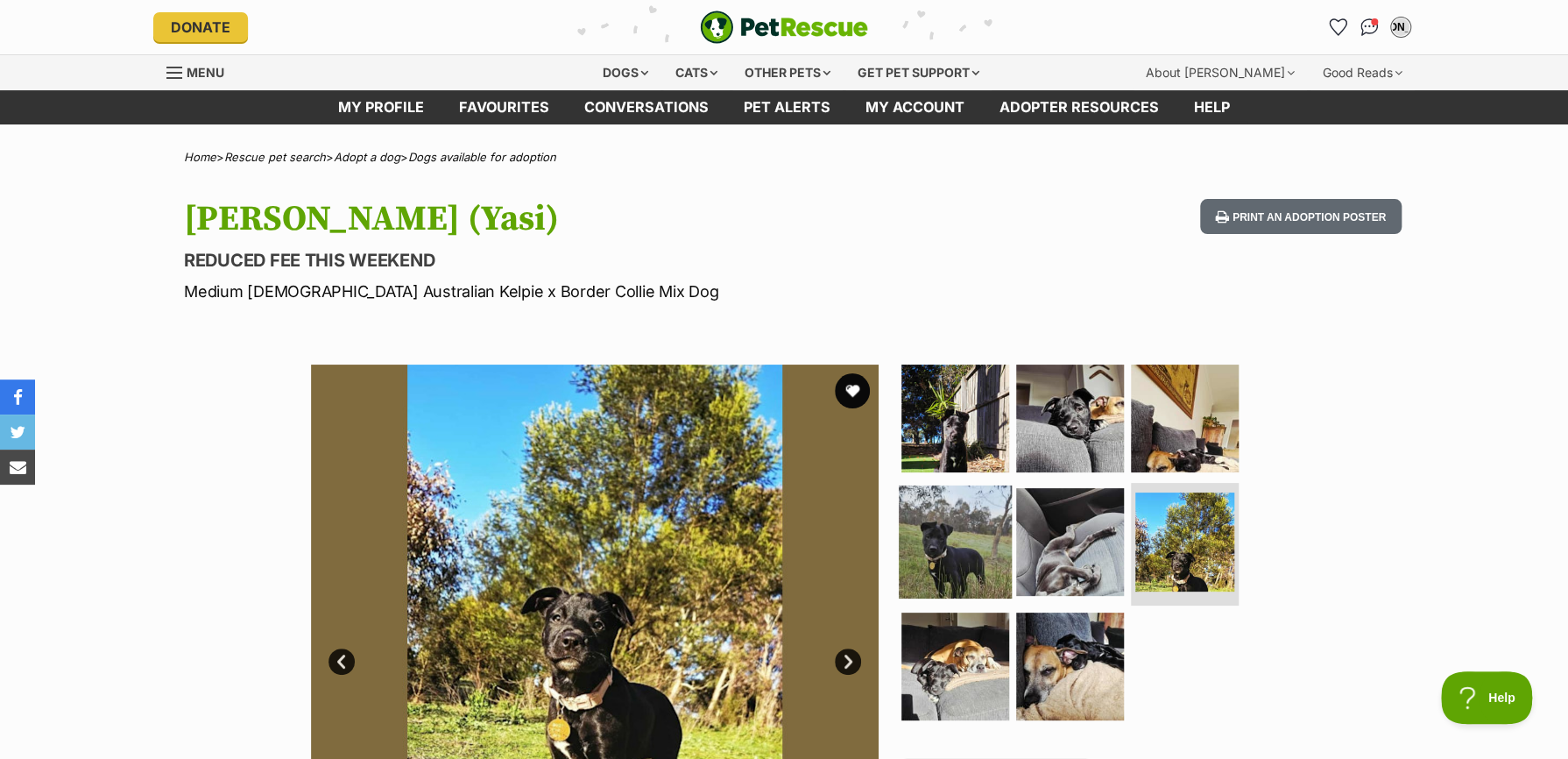
click at [964, 555] on img at bounding box center [955, 541] width 113 height 113
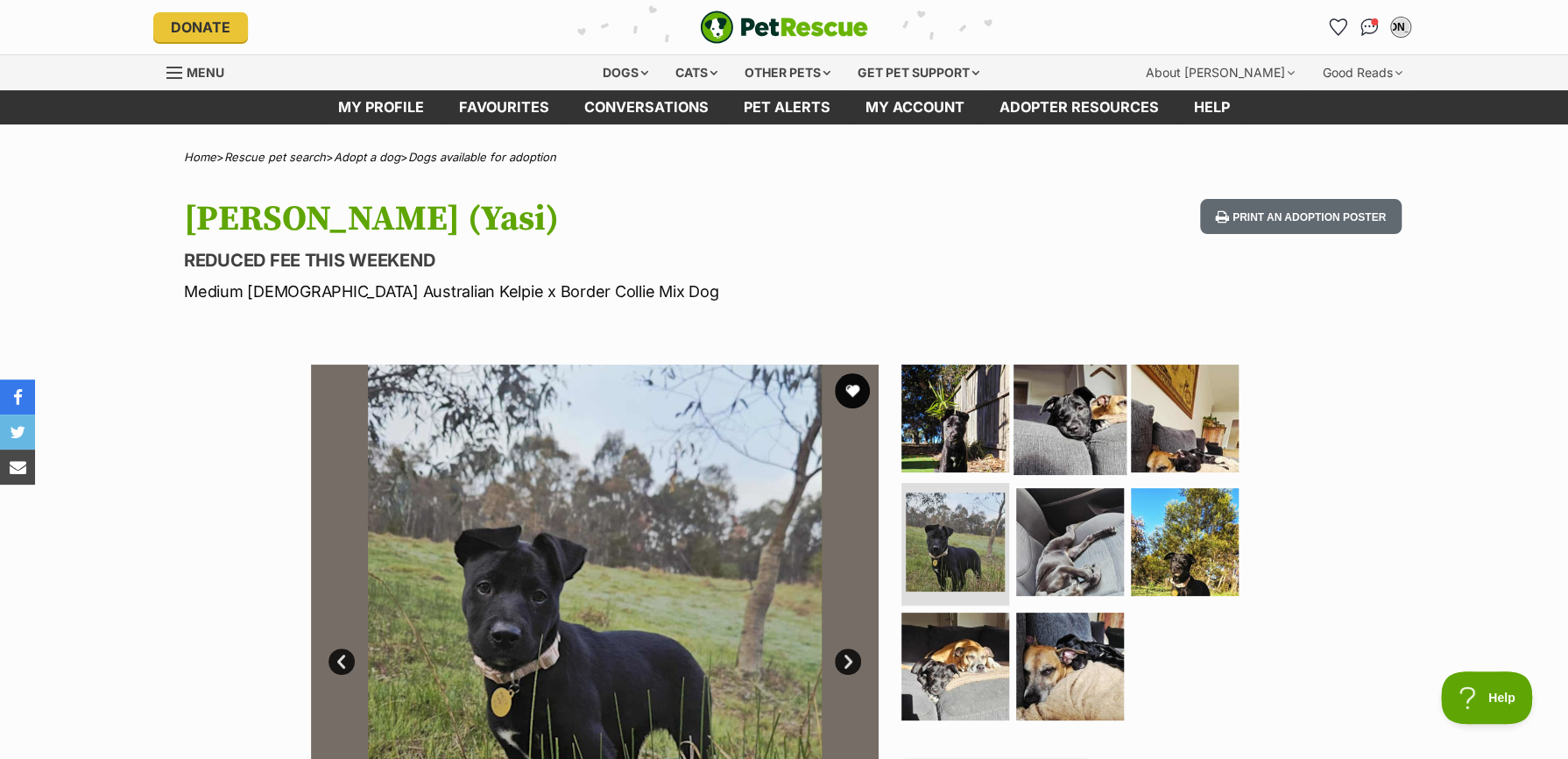
click at [1033, 432] on img at bounding box center [1070, 417] width 113 height 113
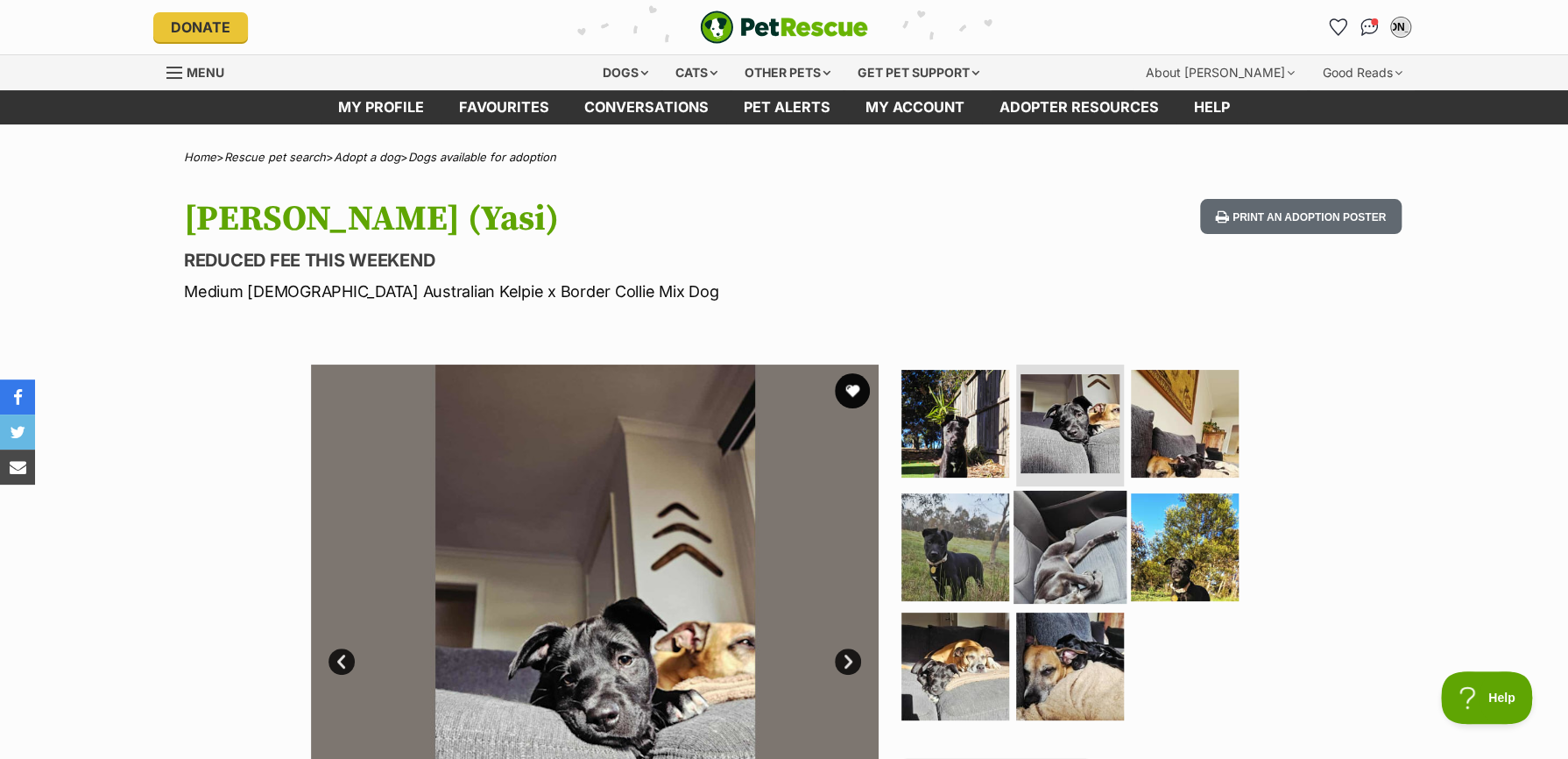
click at [1089, 526] on img at bounding box center [1070, 547] width 113 height 113
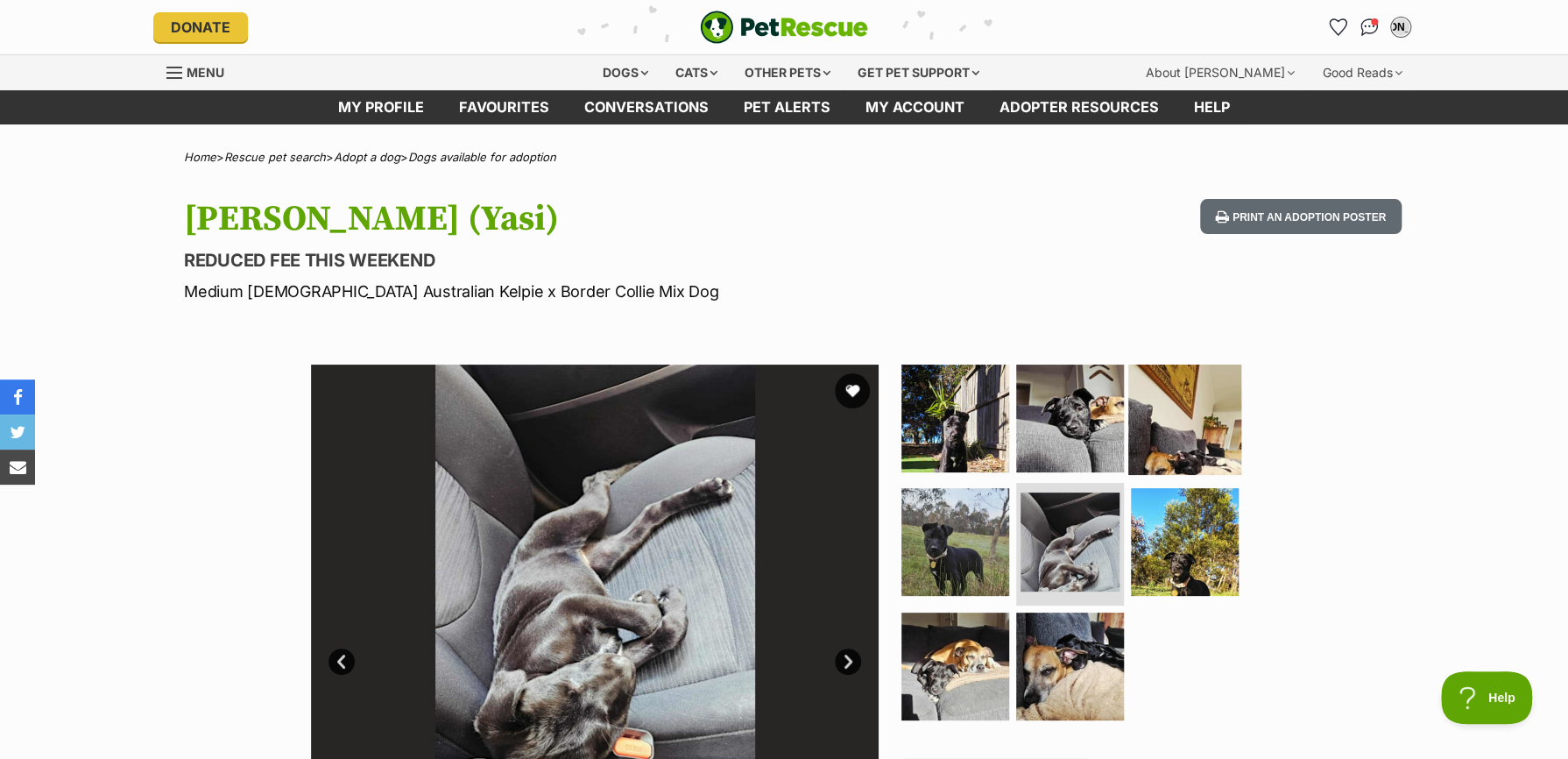
click at [1144, 449] on img at bounding box center [1184, 417] width 113 height 113
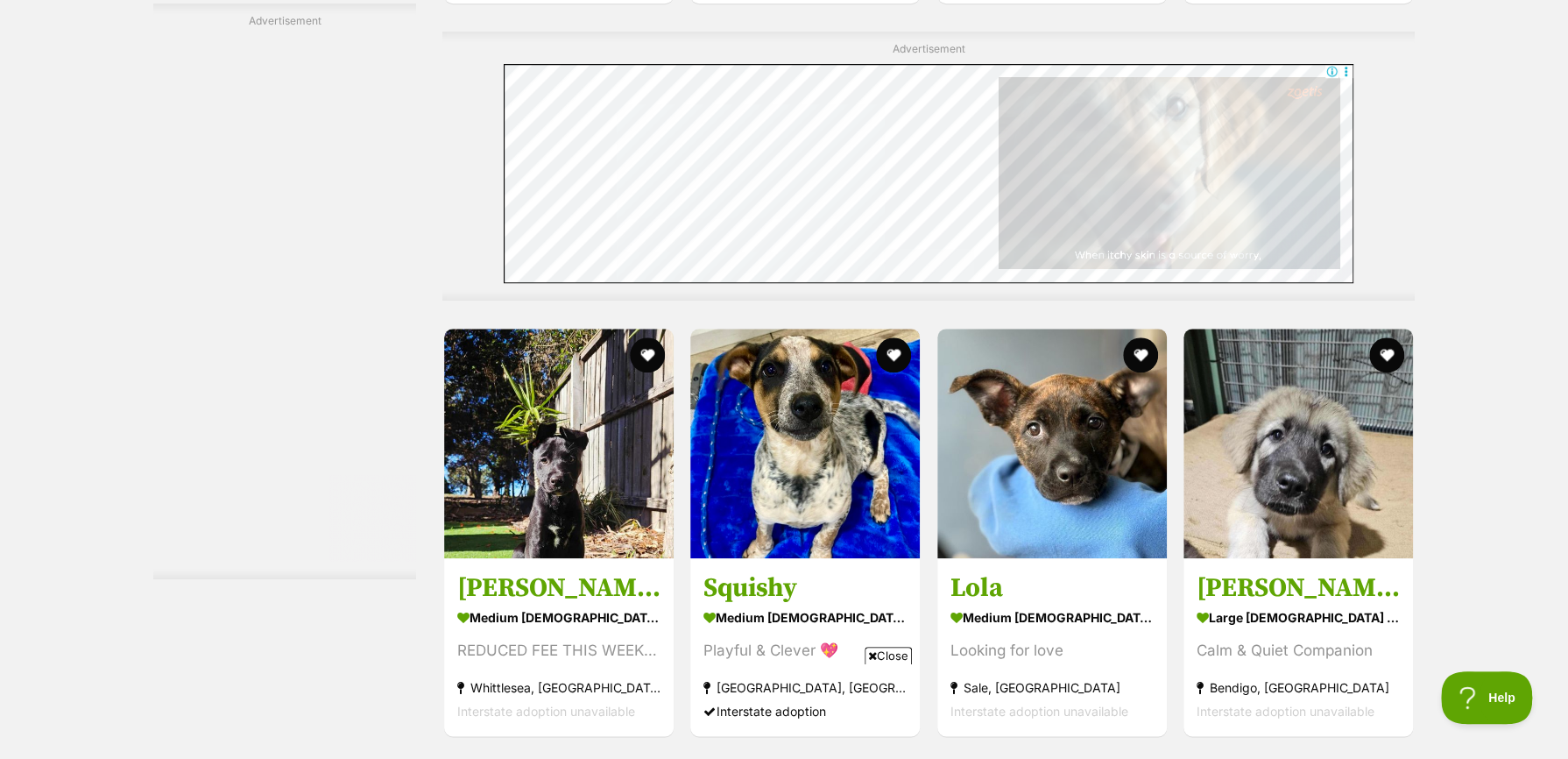
scroll to position [5082, 0]
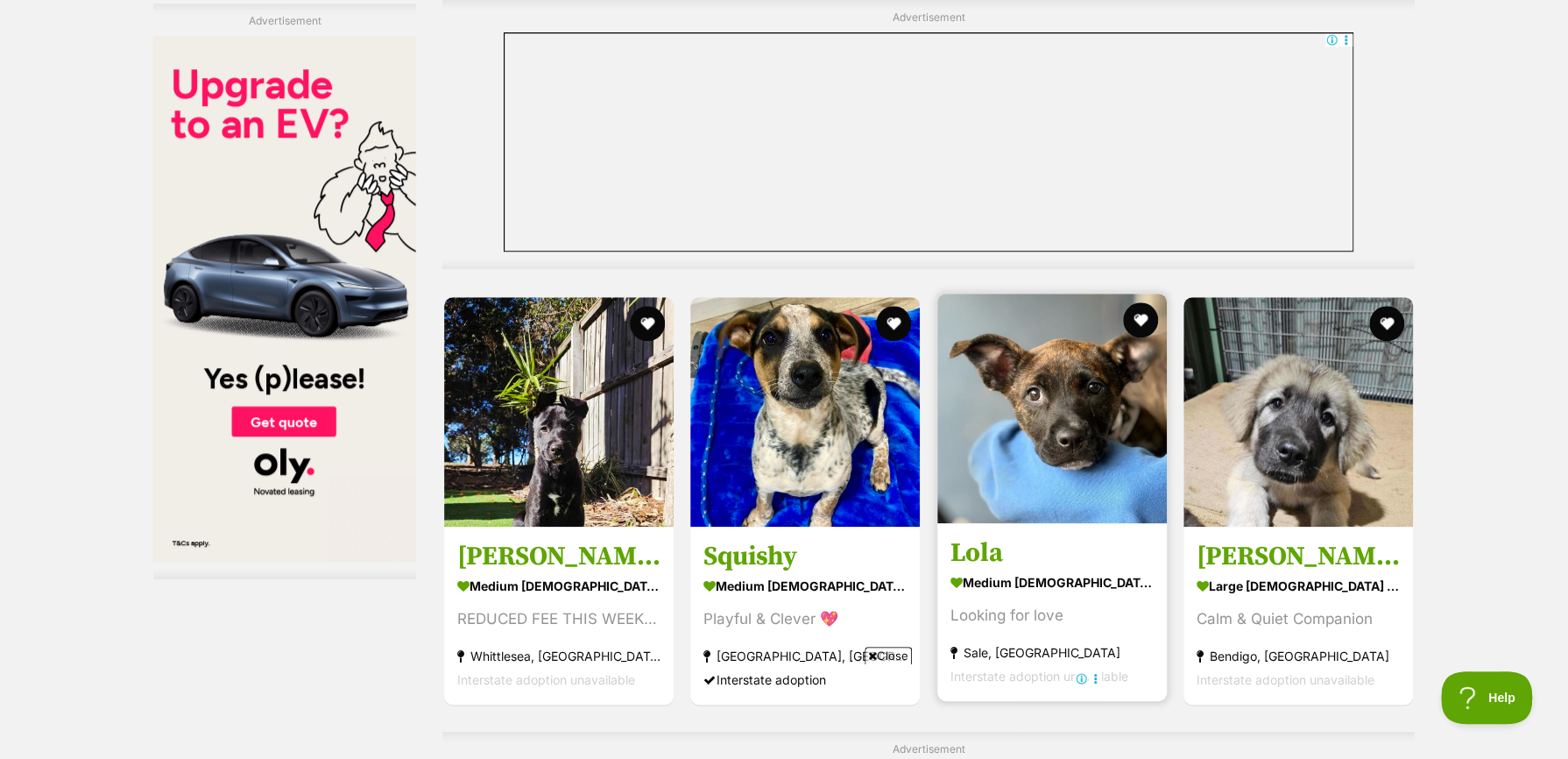
scroll to position [5433, 0]
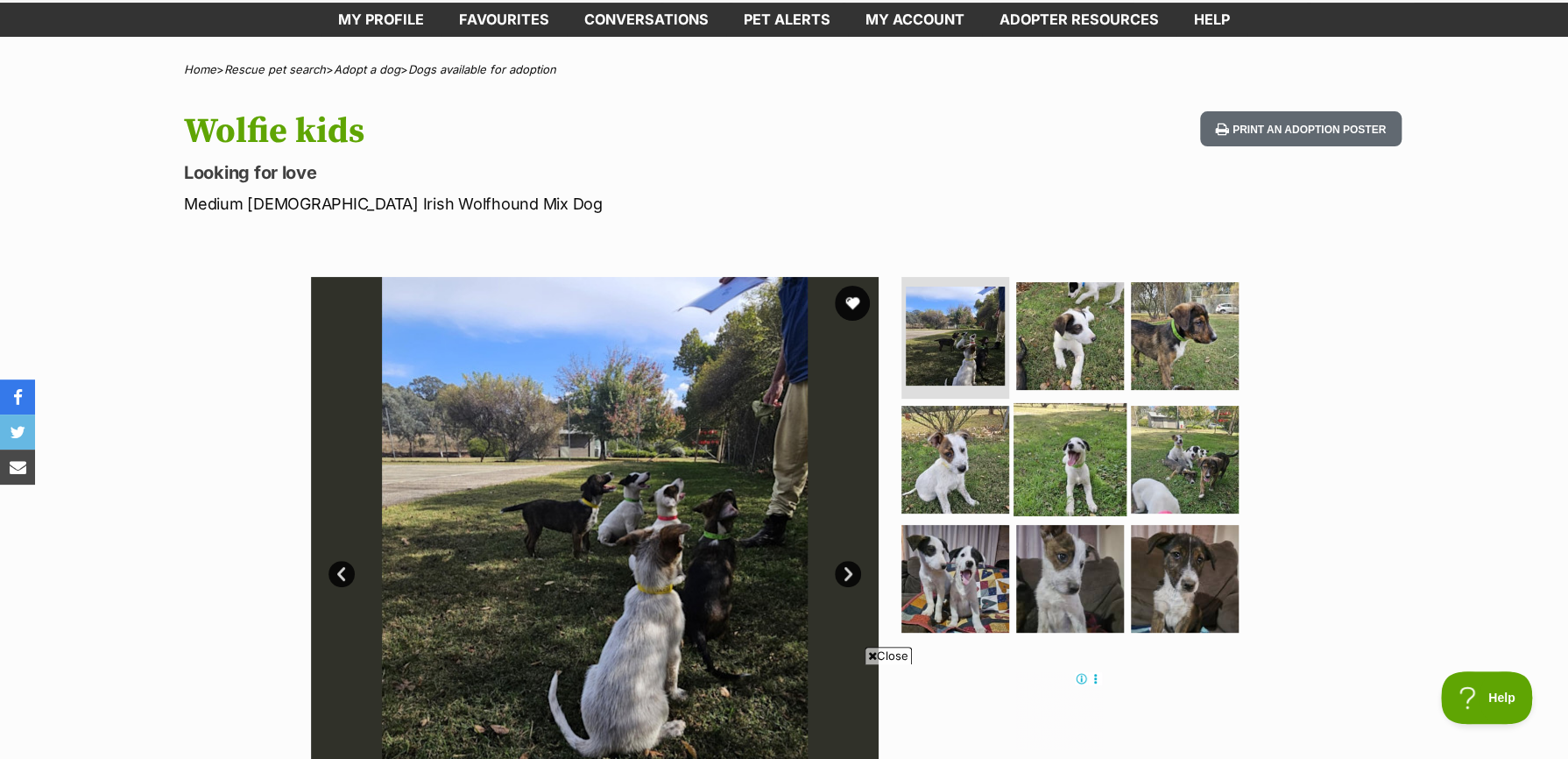
click at [1046, 474] on img at bounding box center [1070, 459] width 113 height 113
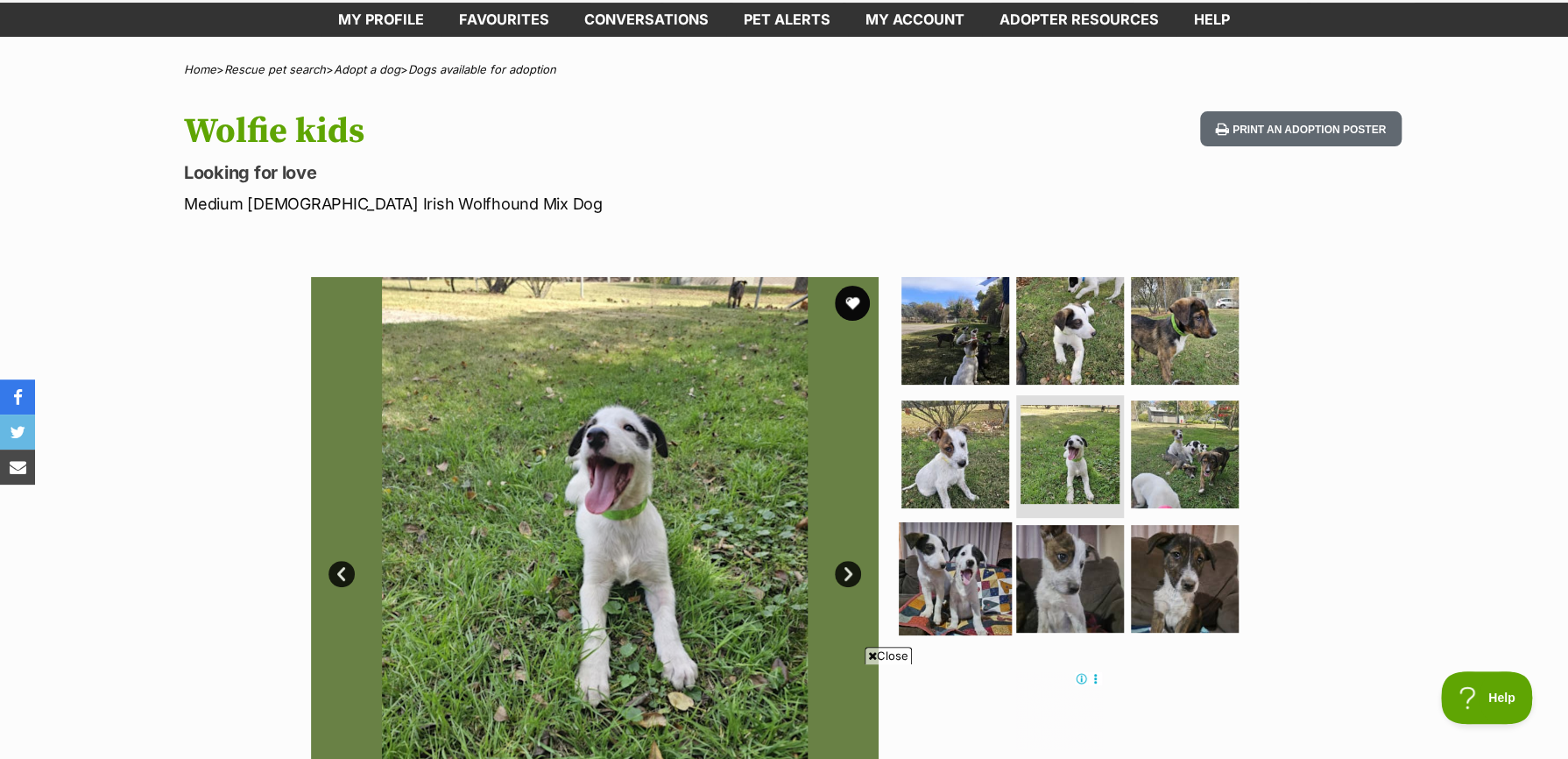
click at [971, 580] on img at bounding box center [955, 578] width 113 height 113
